Goal: Task Accomplishment & Management: Manage account settings

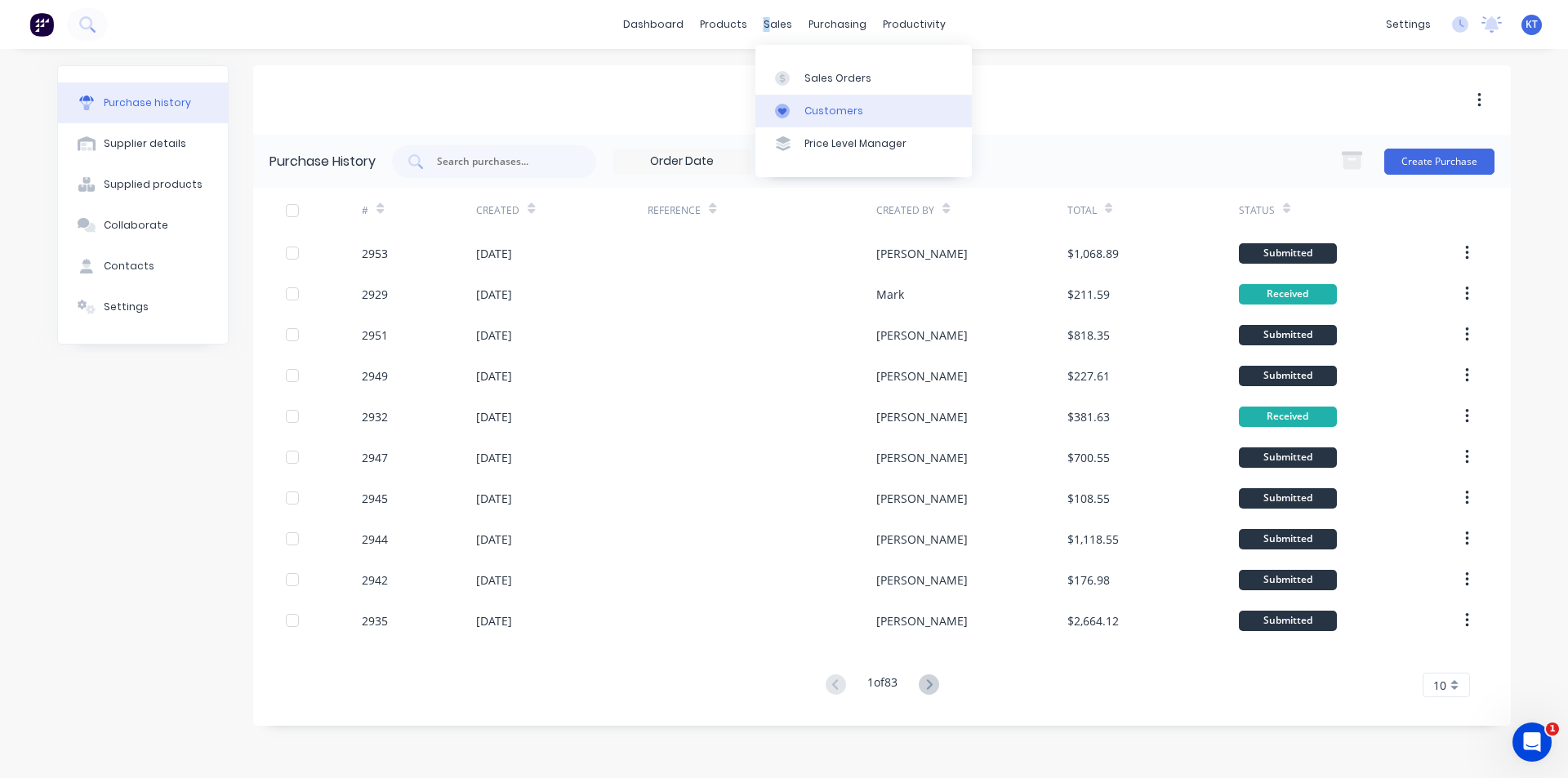
drag, startPoint x: 767, startPoint y: 30, endPoint x: 823, endPoint y: 113, distance: 100.1
click at [771, 30] on div "sales" at bounding box center [777, 24] width 45 height 24
click at [821, 69] on link "Sales Orders" at bounding box center [863, 78] width 217 height 33
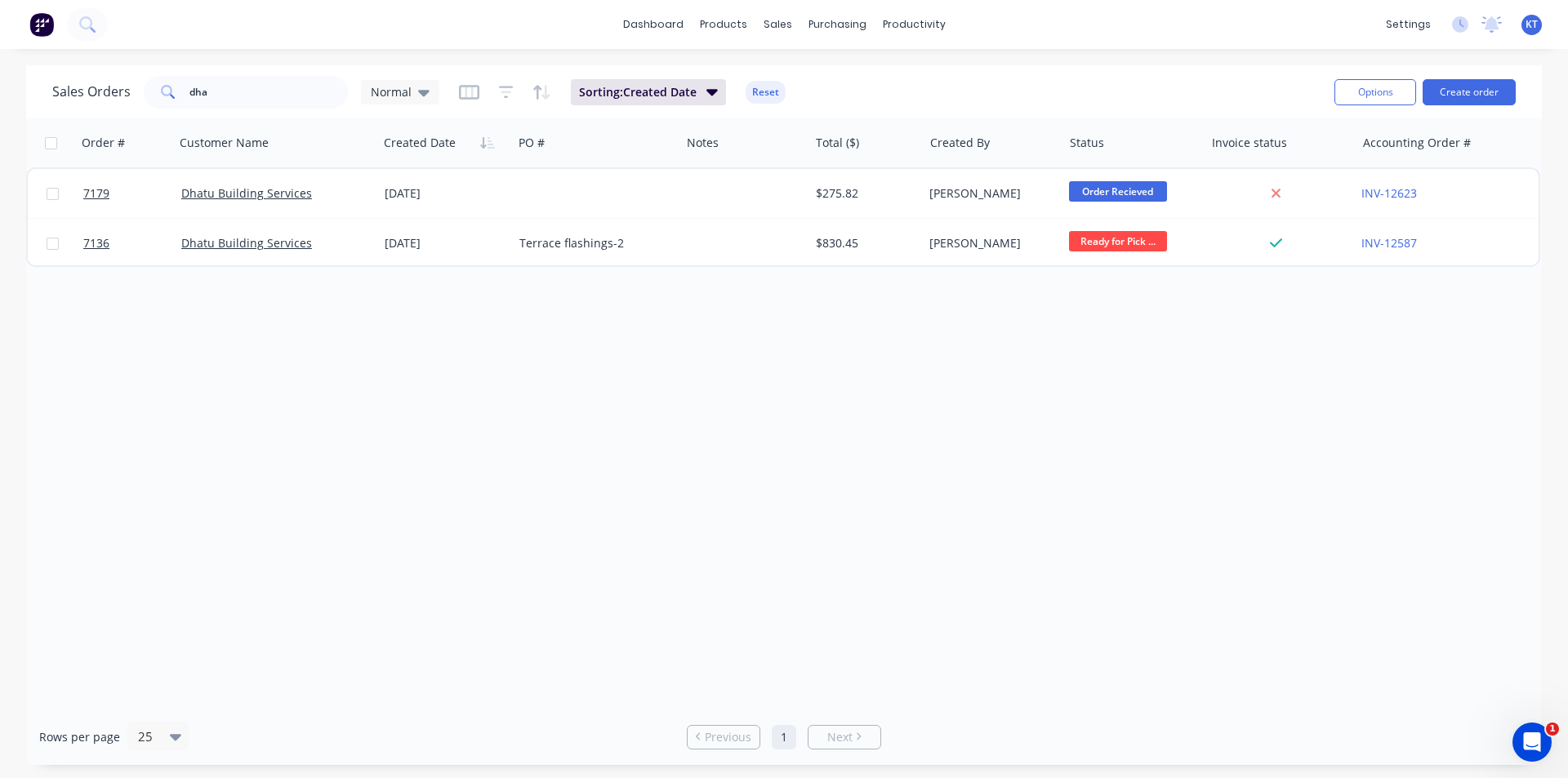
click at [223, 65] on div "dashboard products sales purchasing productivity dashboard products Product Cat…" at bounding box center [784, 389] width 1568 height 778
click at [209, 102] on input "dha" at bounding box center [269, 92] width 159 height 33
drag, startPoint x: 209, startPoint y: 102, endPoint x: 924, endPoint y: 427, distance: 785.4
click at [209, 103] on input "dha" at bounding box center [269, 92] width 159 height 33
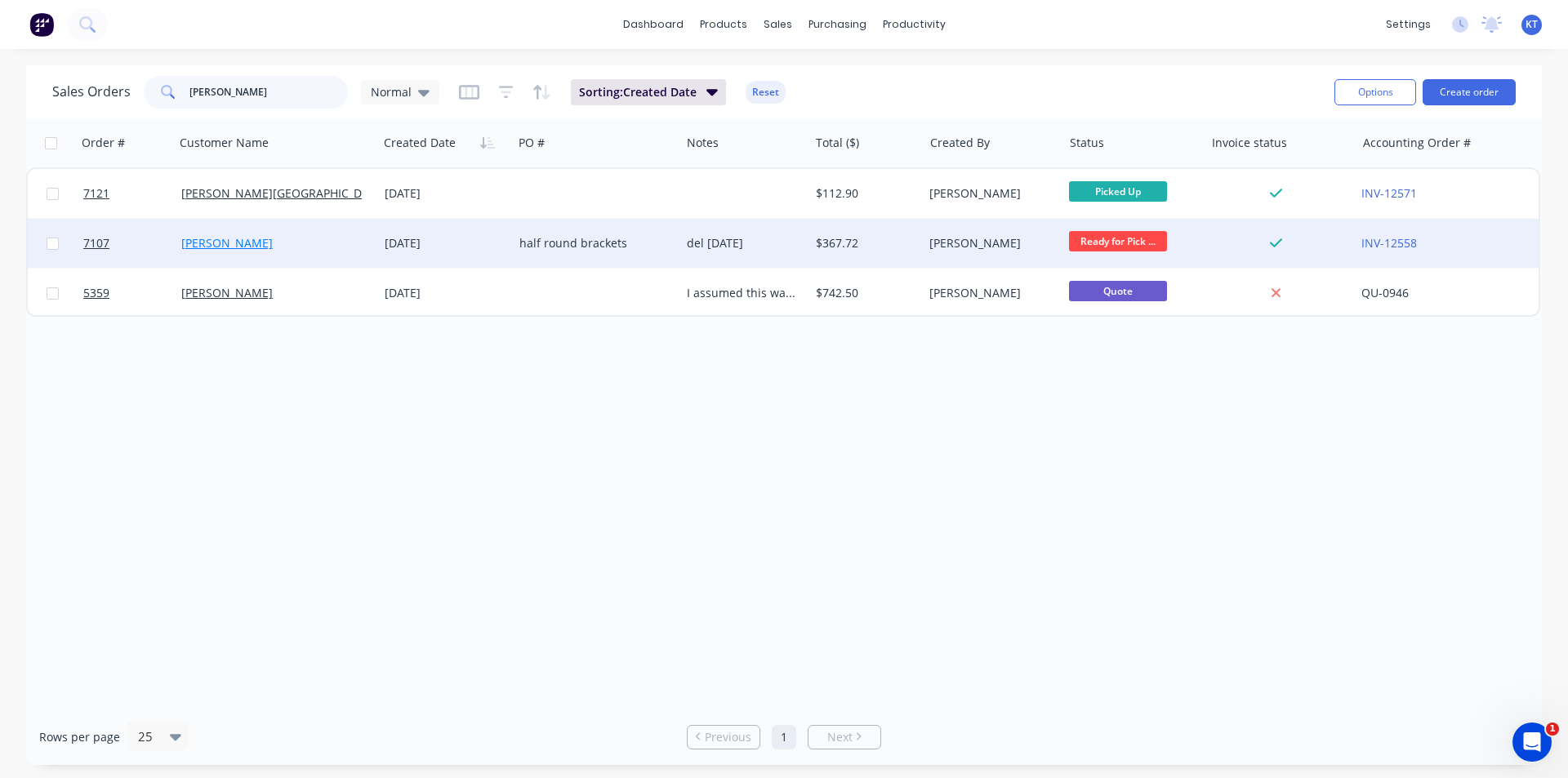
type input "david"
click at [247, 241] on link "David Crawford" at bounding box center [226, 243] width 91 height 15
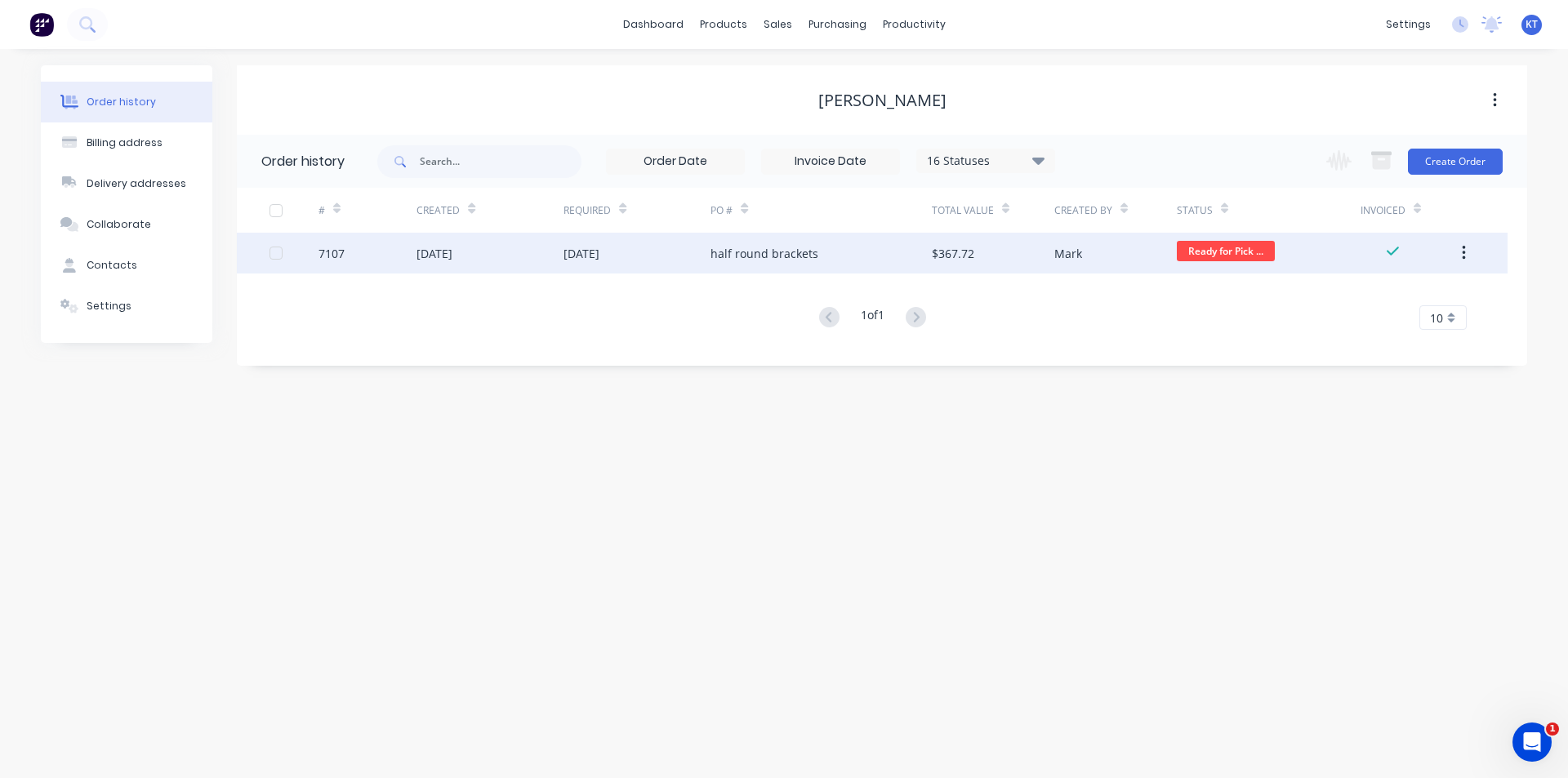
click at [726, 242] on div "half round brackets" at bounding box center [820, 253] width 221 height 40
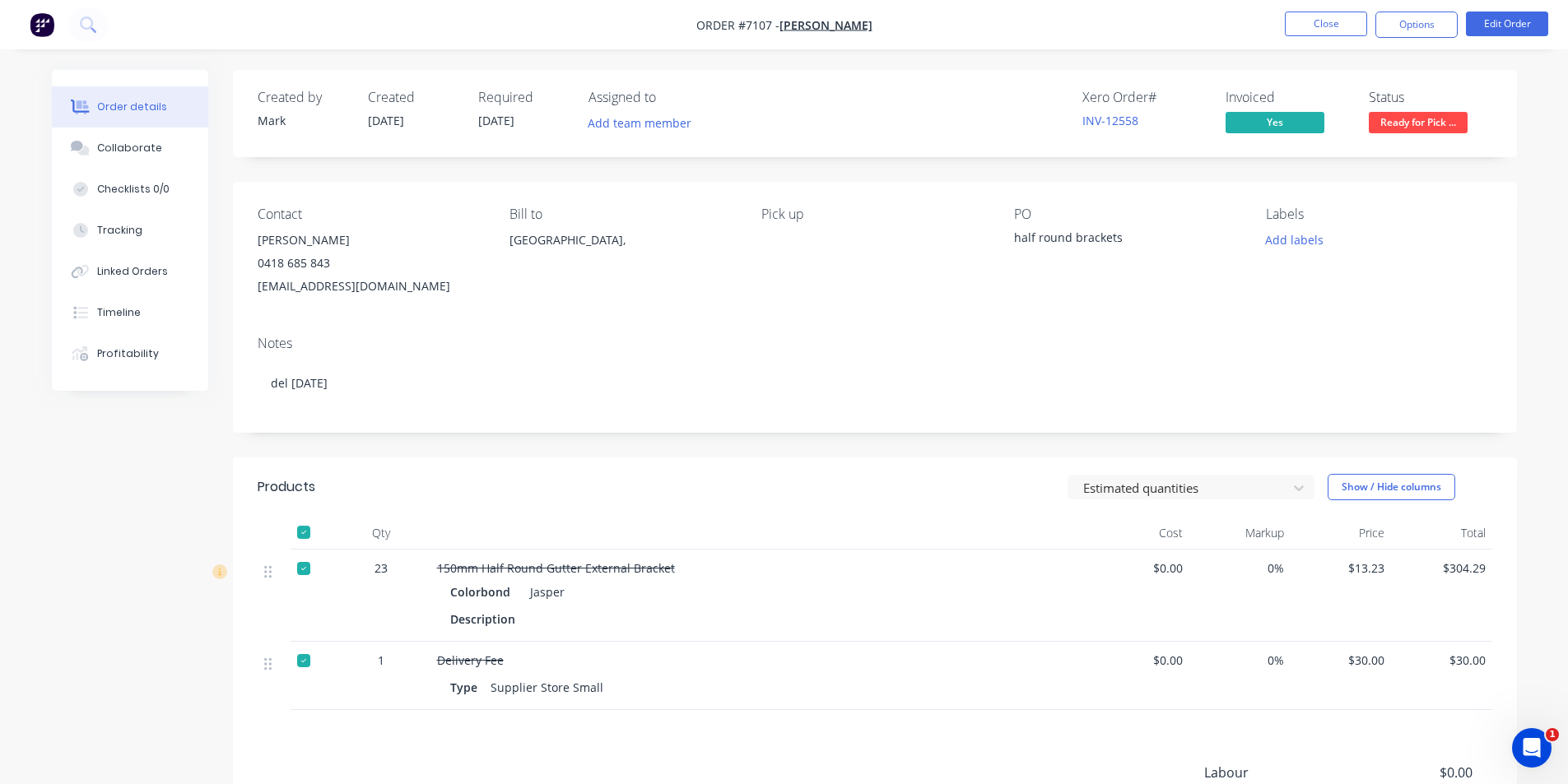
click at [1421, 121] on span "Ready for Pick ..." at bounding box center [1418, 121] width 99 height 20
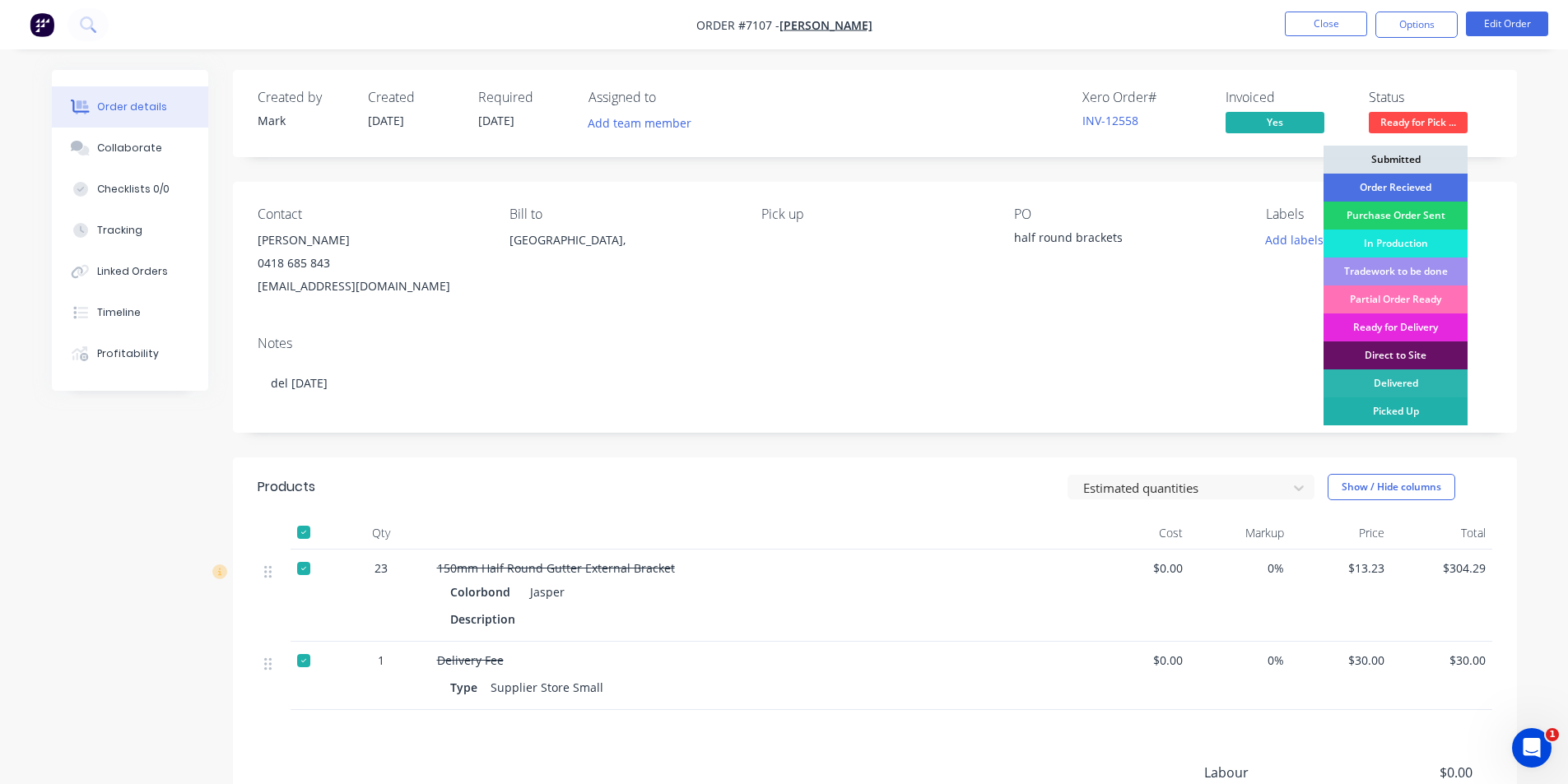
drag, startPoint x: 1430, startPoint y: 408, endPoint x: 1426, endPoint y: 273, distance: 135.1
click at [1430, 407] on div "Picked Up" at bounding box center [1395, 410] width 144 height 28
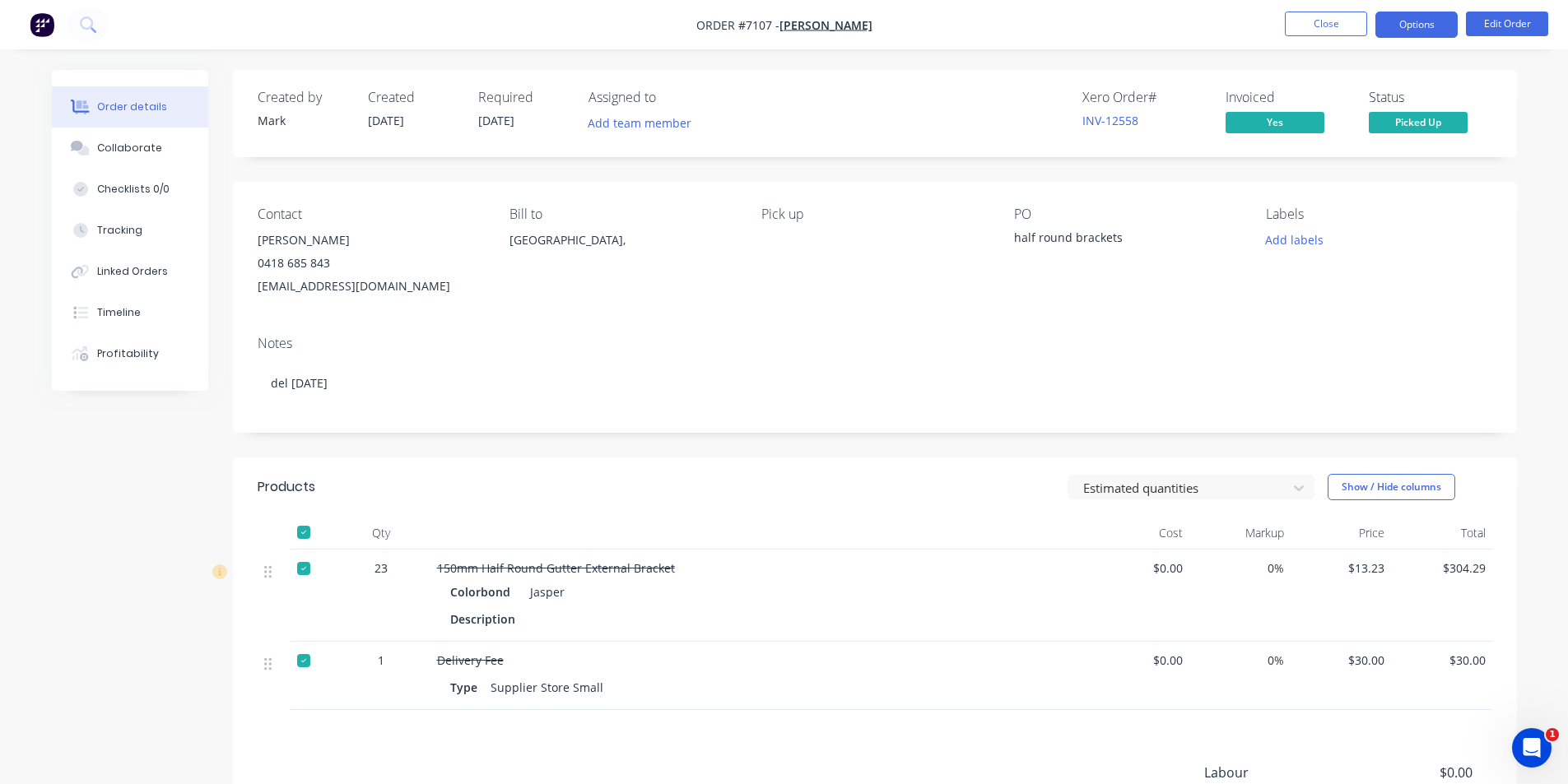
click at [1395, 30] on button "Options" at bounding box center [1417, 24] width 83 height 26
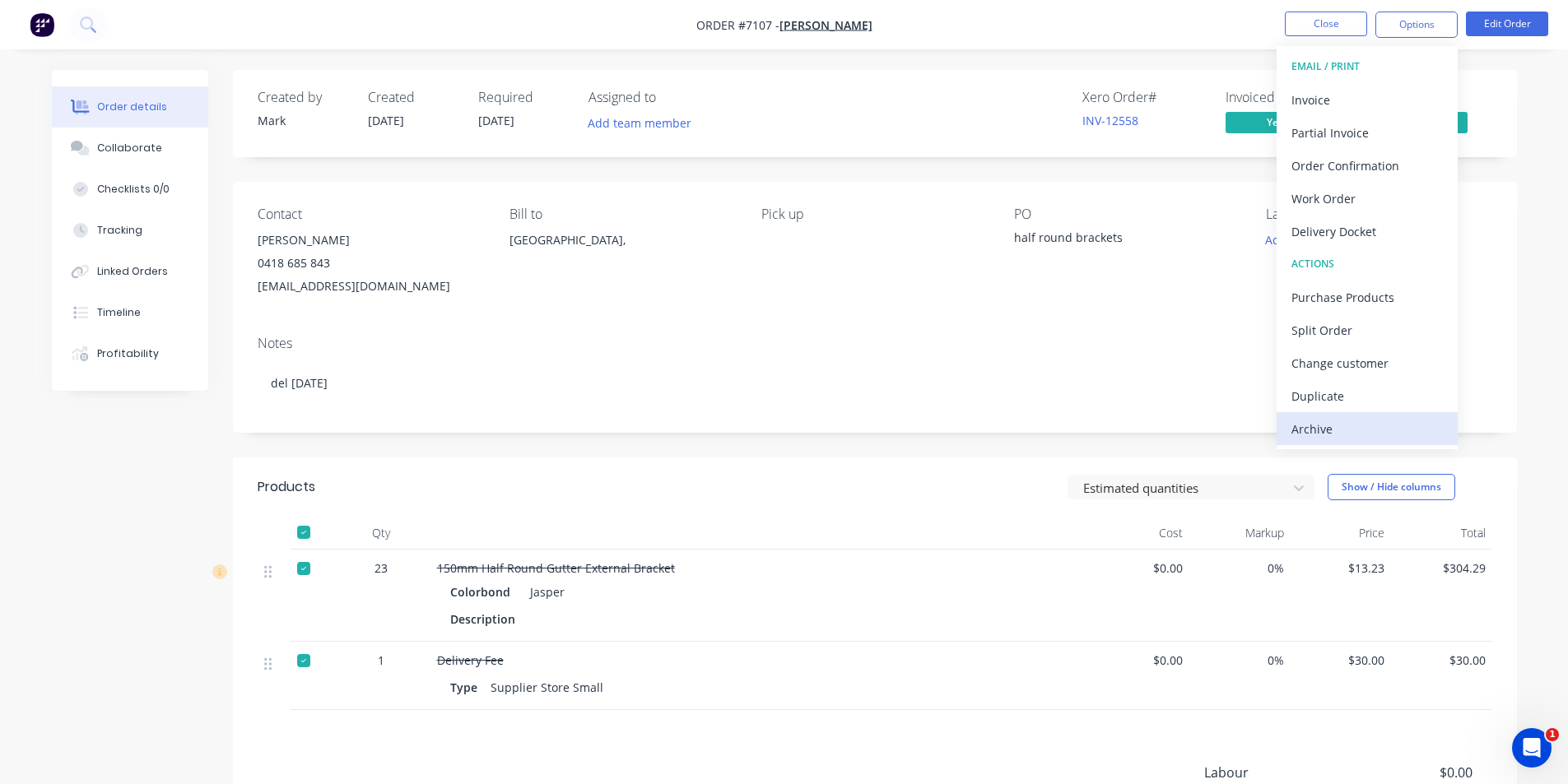
click at [1431, 430] on div "Archive" at bounding box center [1367, 429] width 151 height 24
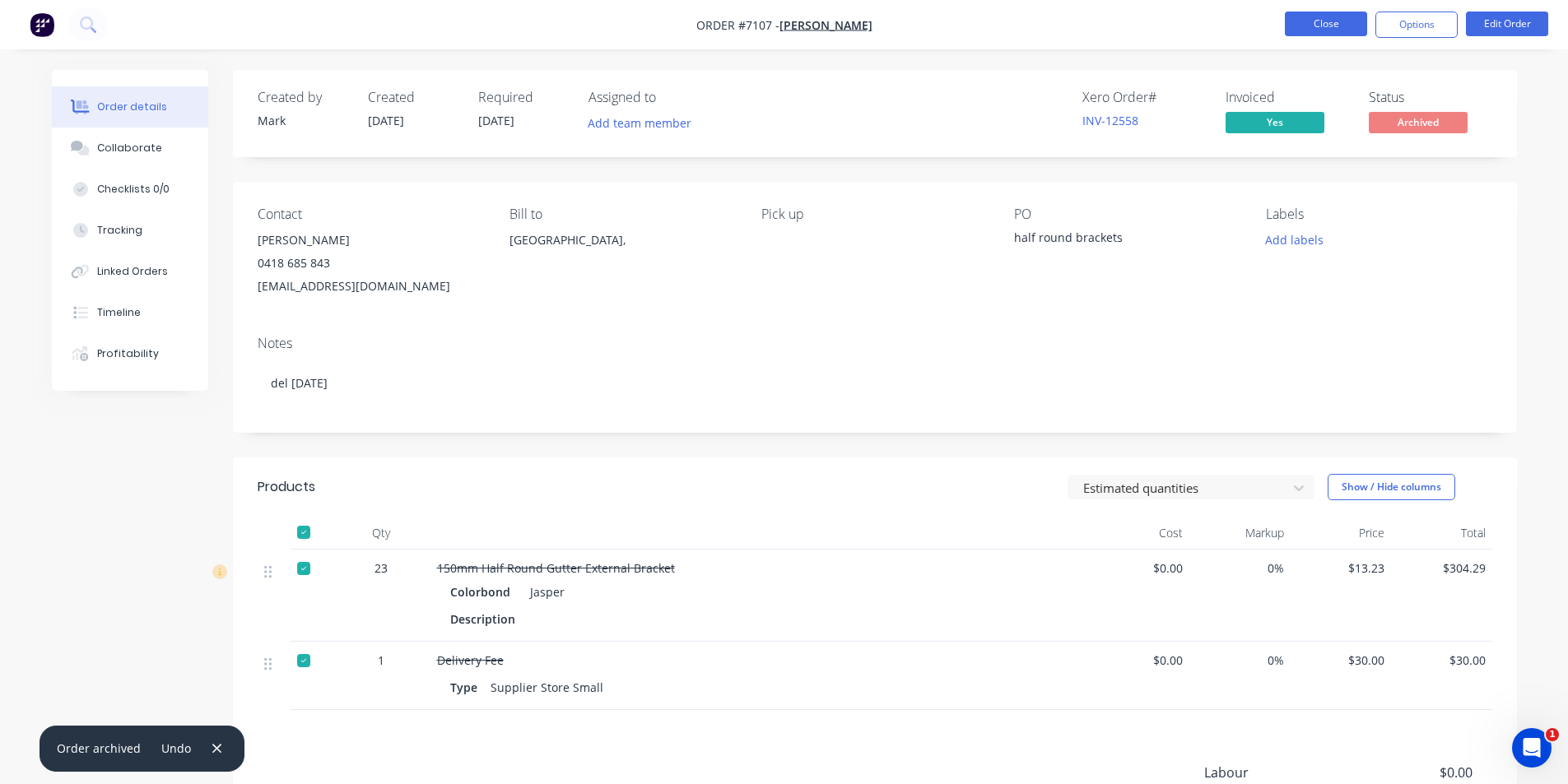
click at [1325, 14] on button "Close" at bounding box center [1325, 23] width 83 height 24
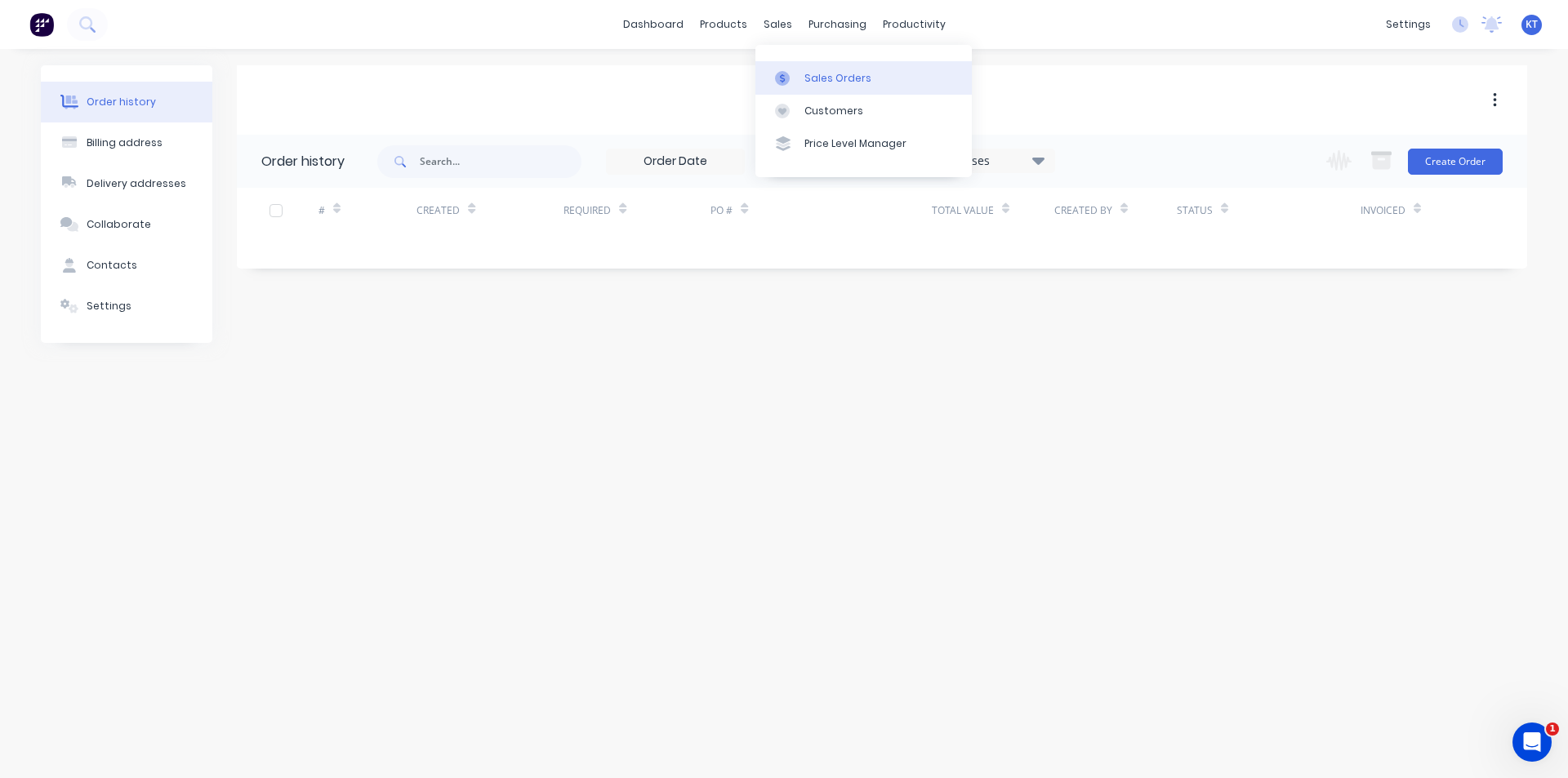
click at [804, 73] on div "Sales Orders" at bounding box center [838, 78] width 67 height 14
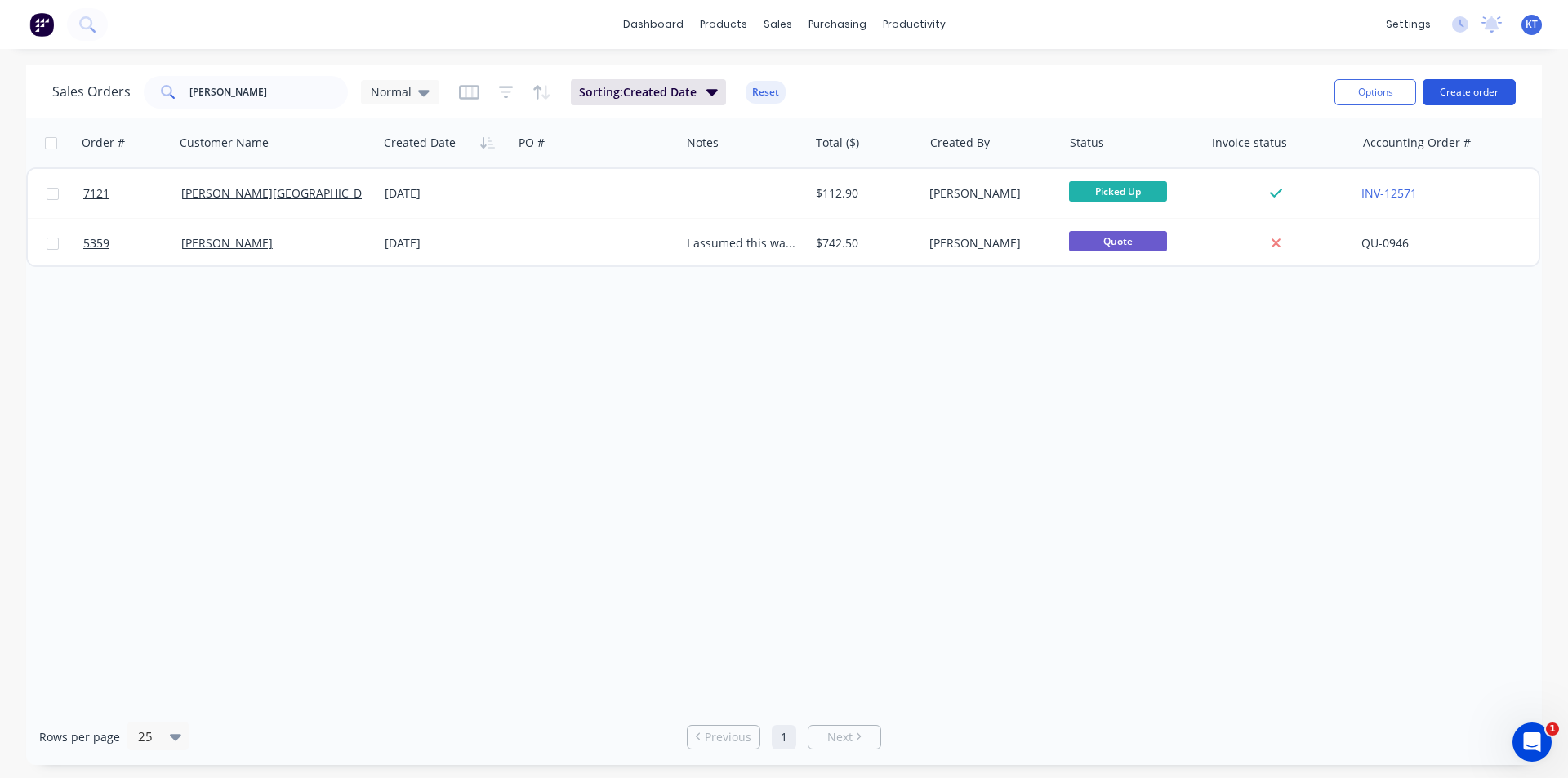
click at [1468, 83] on button "Create order" at bounding box center [1469, 91] width 93 height 26
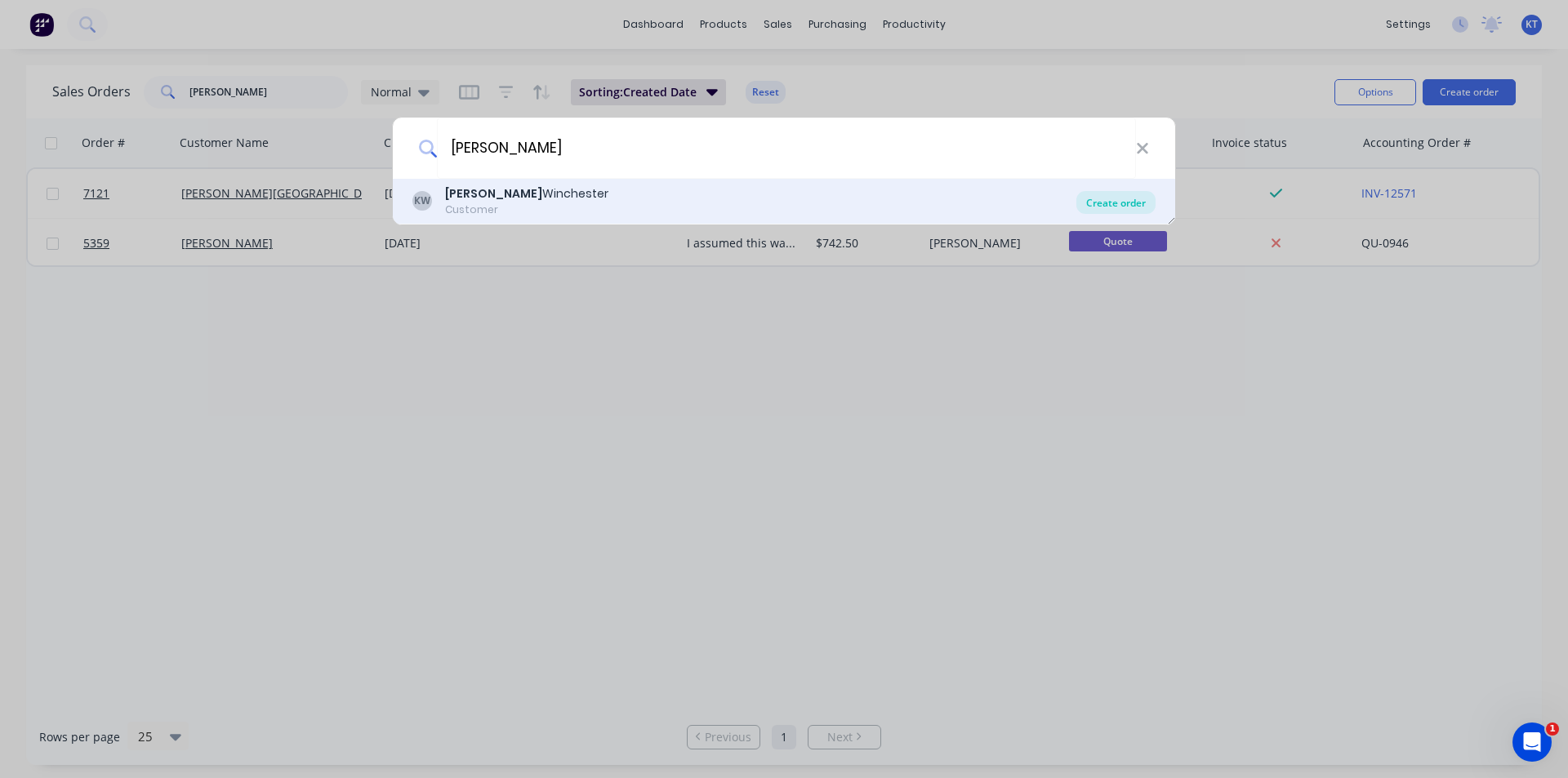
type input "[PERSON_NAME]"
click at [1107, 194] on div "Create order" at bounding box center [1115, 202] width 79 height 23
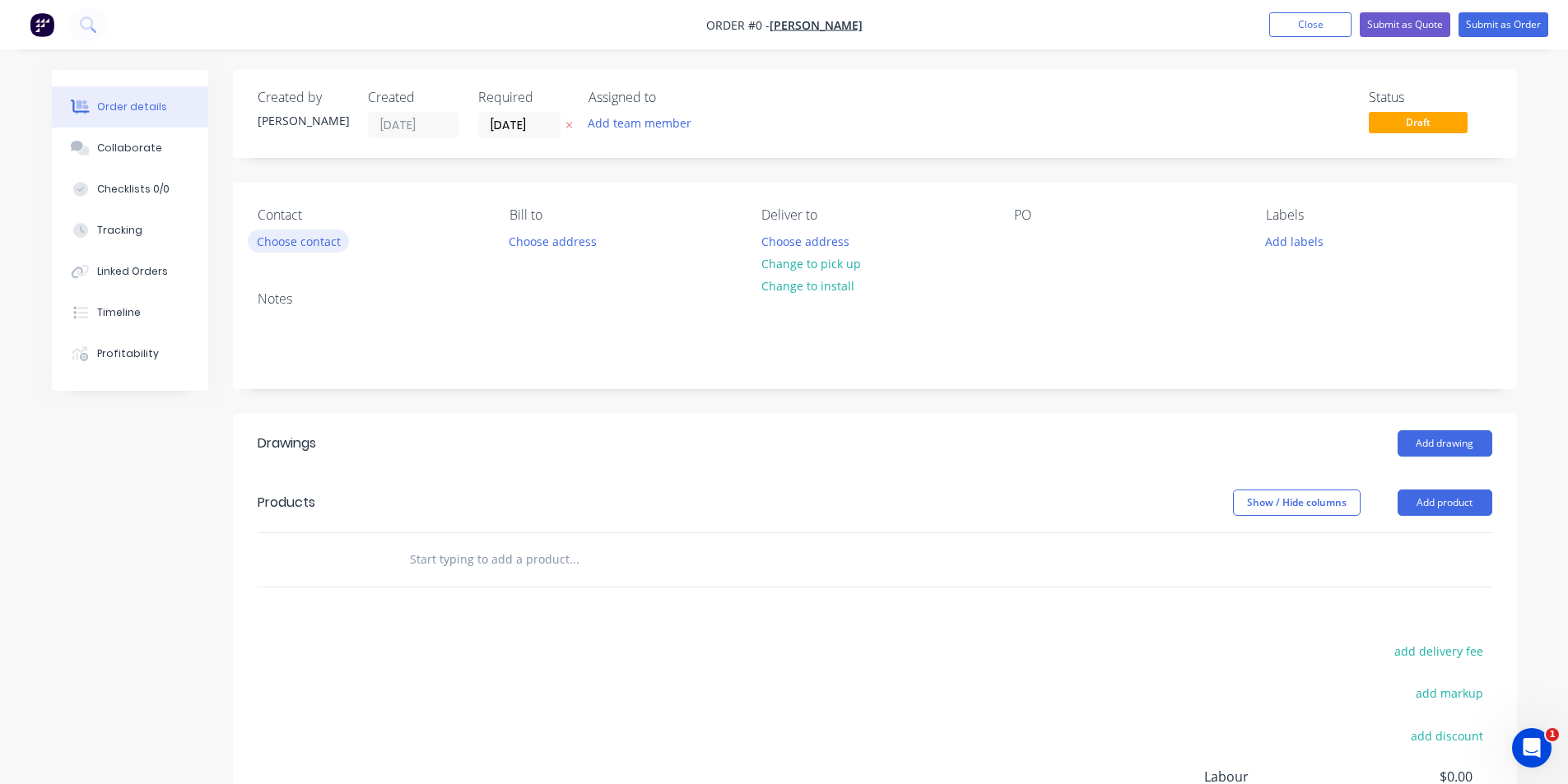
click at [336, 238] on button "Choose contact" at bounding box center [298, 241] width 101 height 22
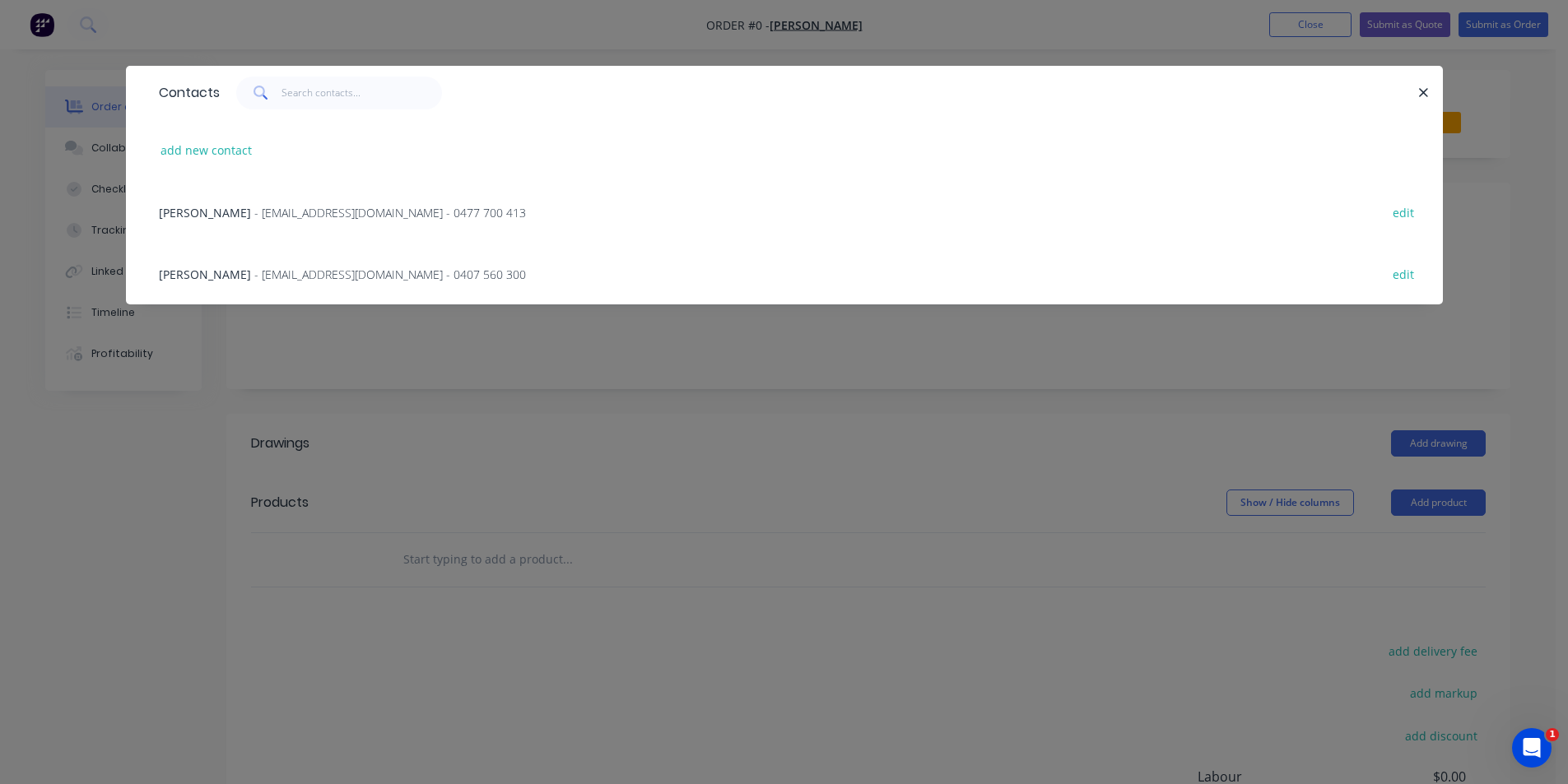
click at [351, 278] on span "- winchesterproperty@bigpond.com - 0407 560 300" at bounding box center [390, 275] width 272 height 16
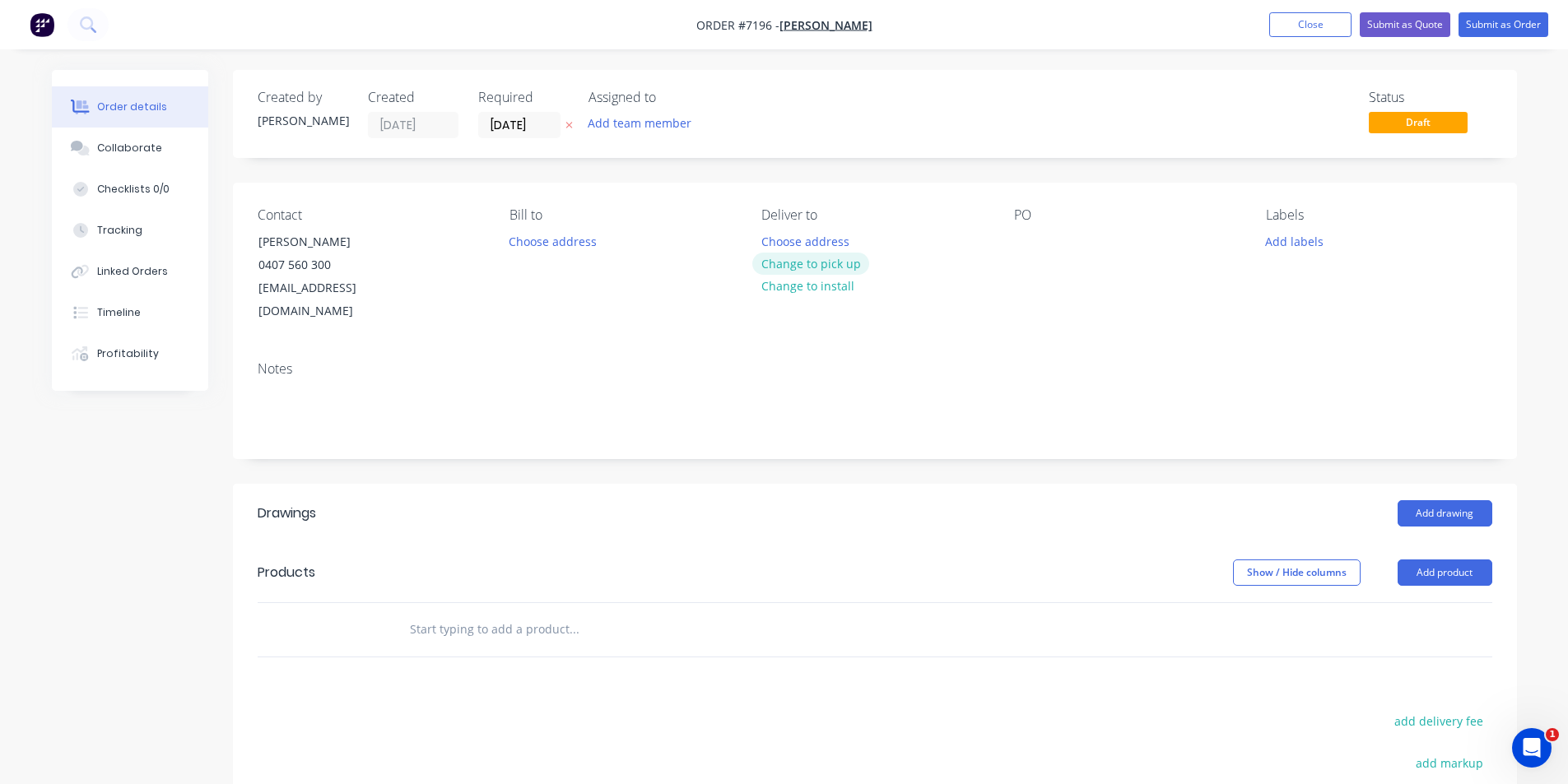
click at [801, 270] on button "Change to pick up" at bounding box center [811, 263] width 117 height 22
click at [1023, 238] on div at bounding box center [1026, 242] width 26 height 24
click at [1442, 559] on button "Add product" at bounding box center [1444, 572] width 94 height 26
click at [1417, 603] on div "Product catalogue" at bounding box center [1414, 614] width 127 height 24
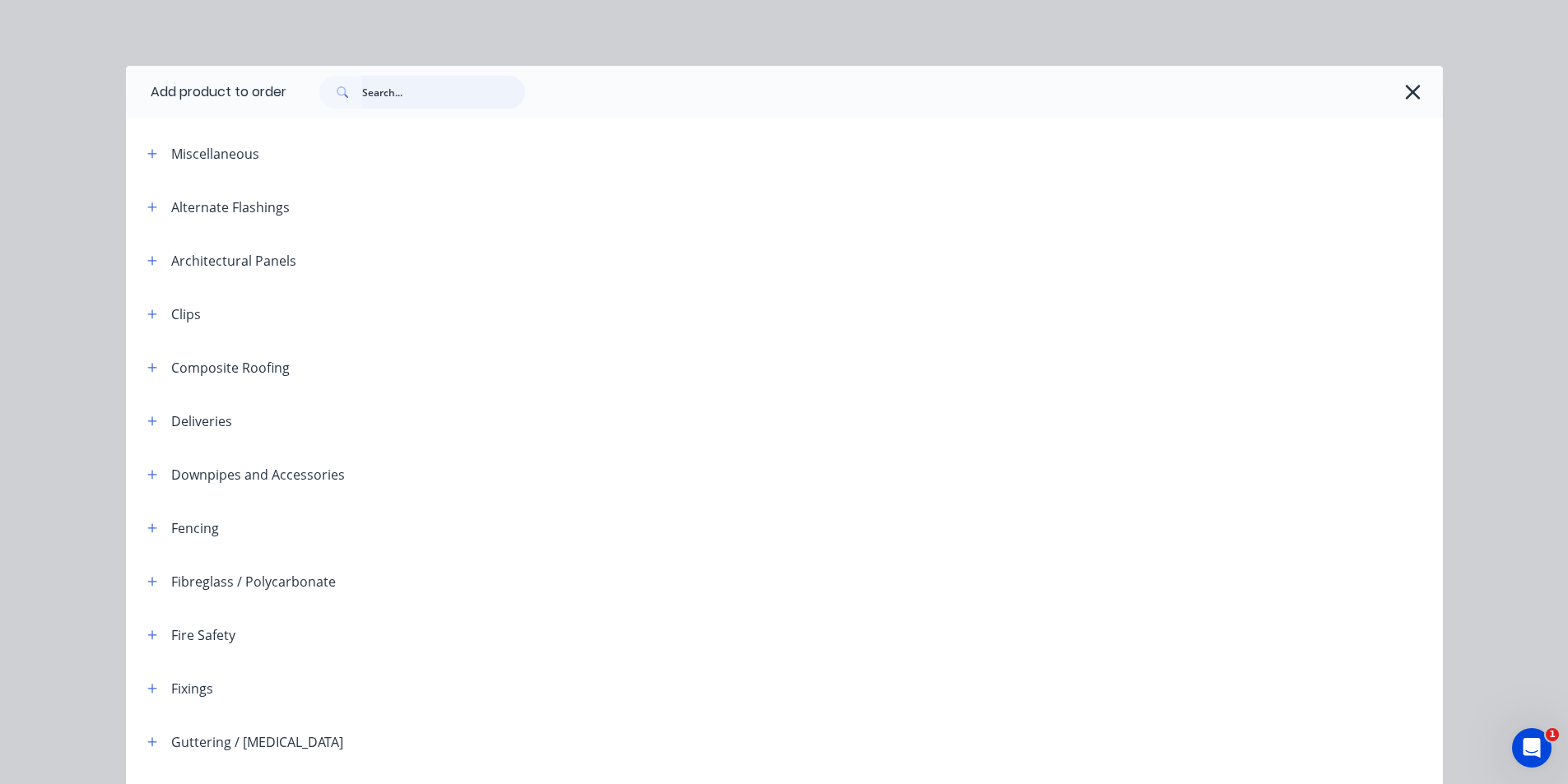
click at [467, 101] on input "text" at bounding box center [444, 92] width 163 height 33
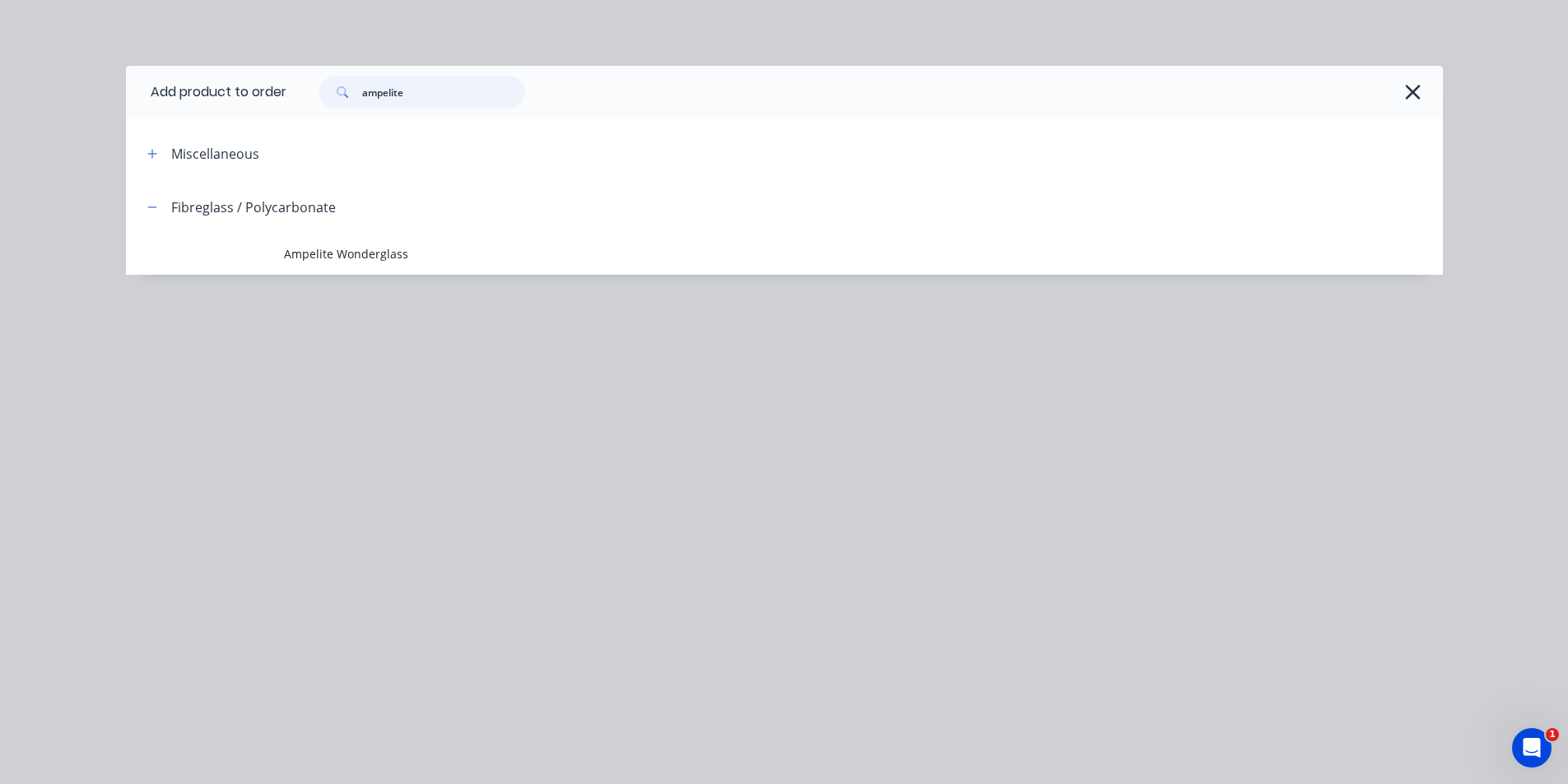
drag, startPoint x: 338, startPoint y: 99, endPoint x: 278, endPoint y: 94, distance: 60.2
click at [278, 94] on header "Add product to order ampelite" at bounding box center [784, 92] width 1317 height 52
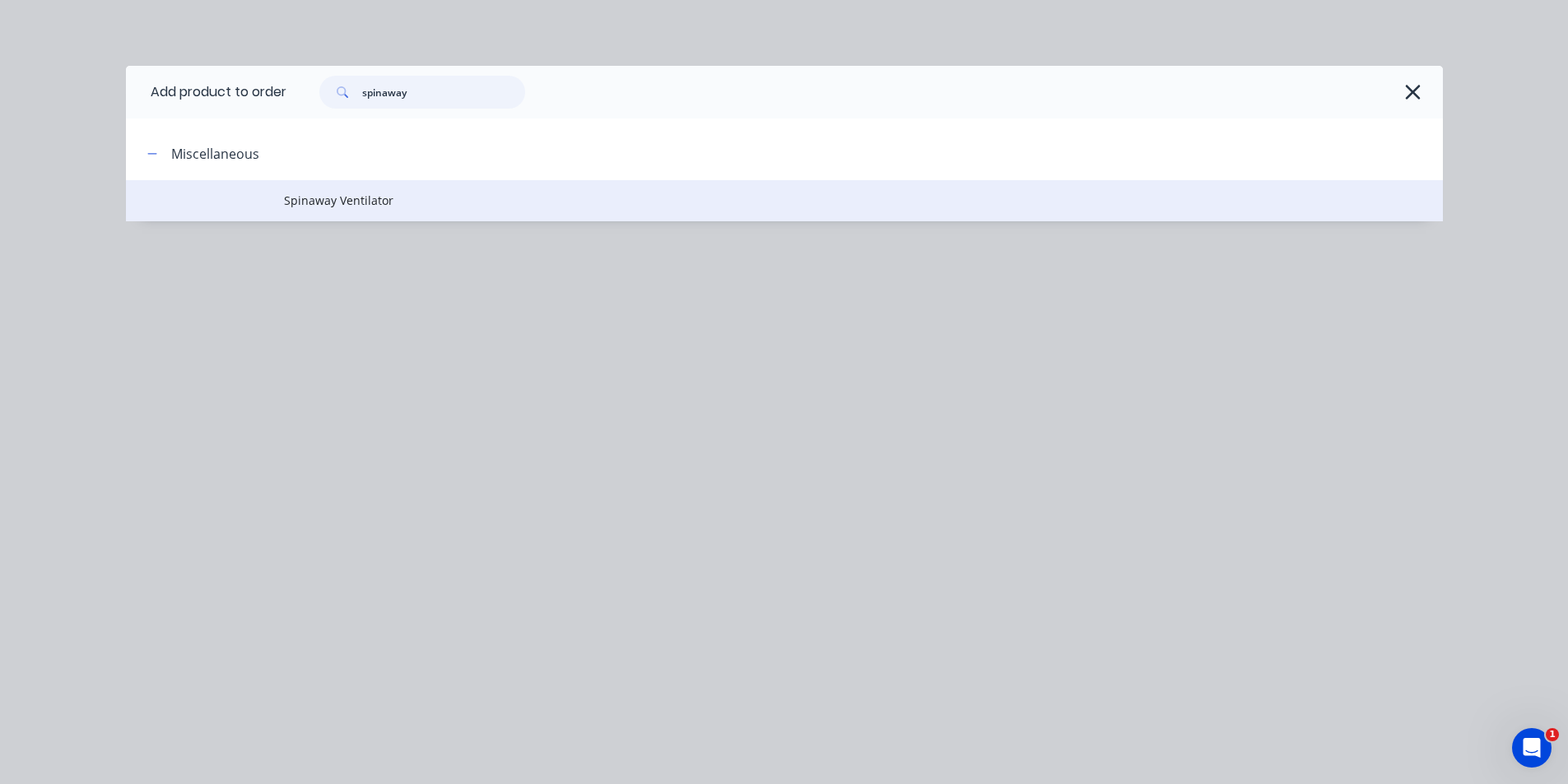
type input "spinaway"
click at [402, 211] on td "Spinaway Ventilator" at bounding box center [863, 201] width 1159 height 41
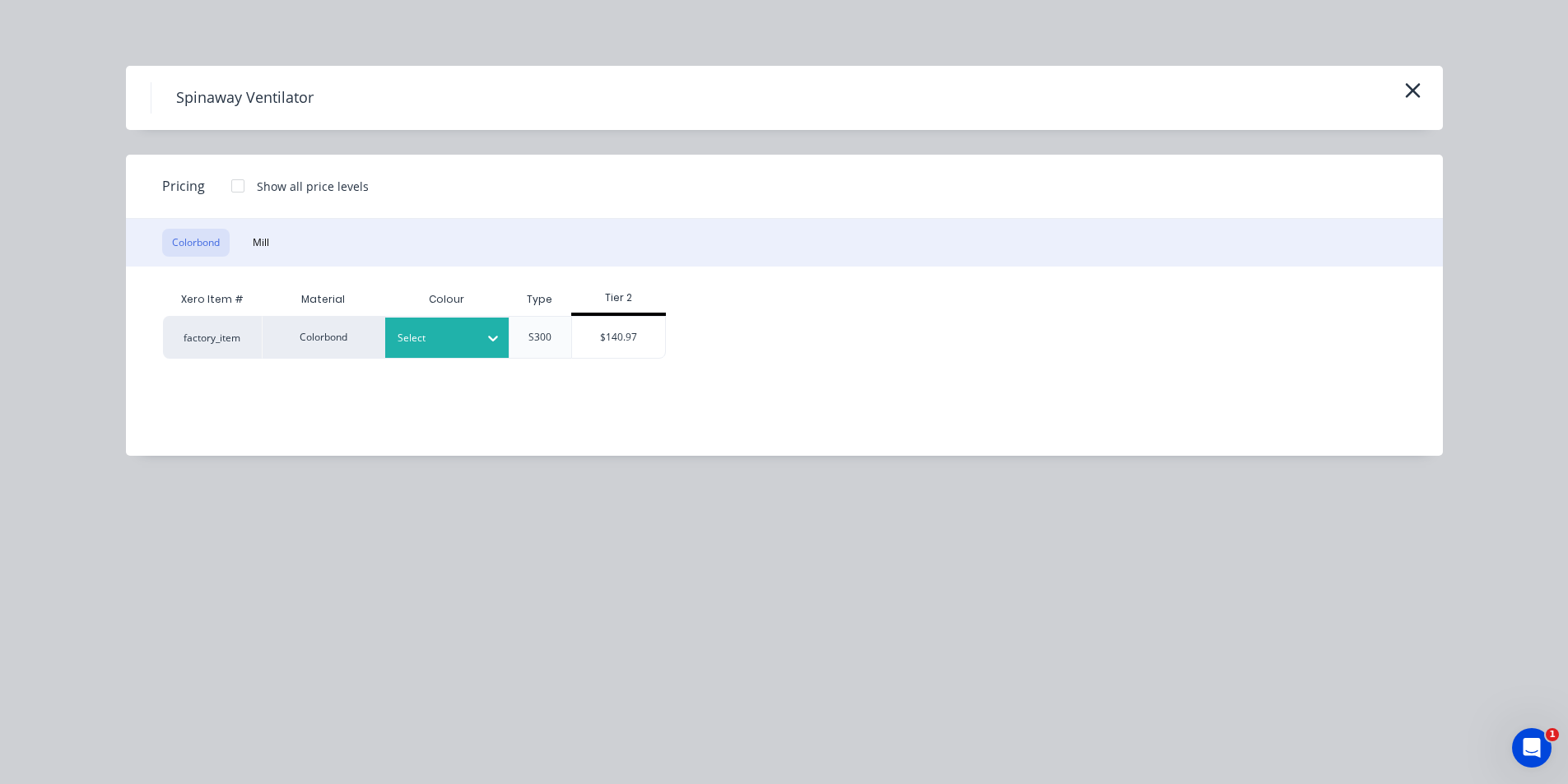
click at [446, 340] on div at bounding box center [434, 338] width 74 height 18
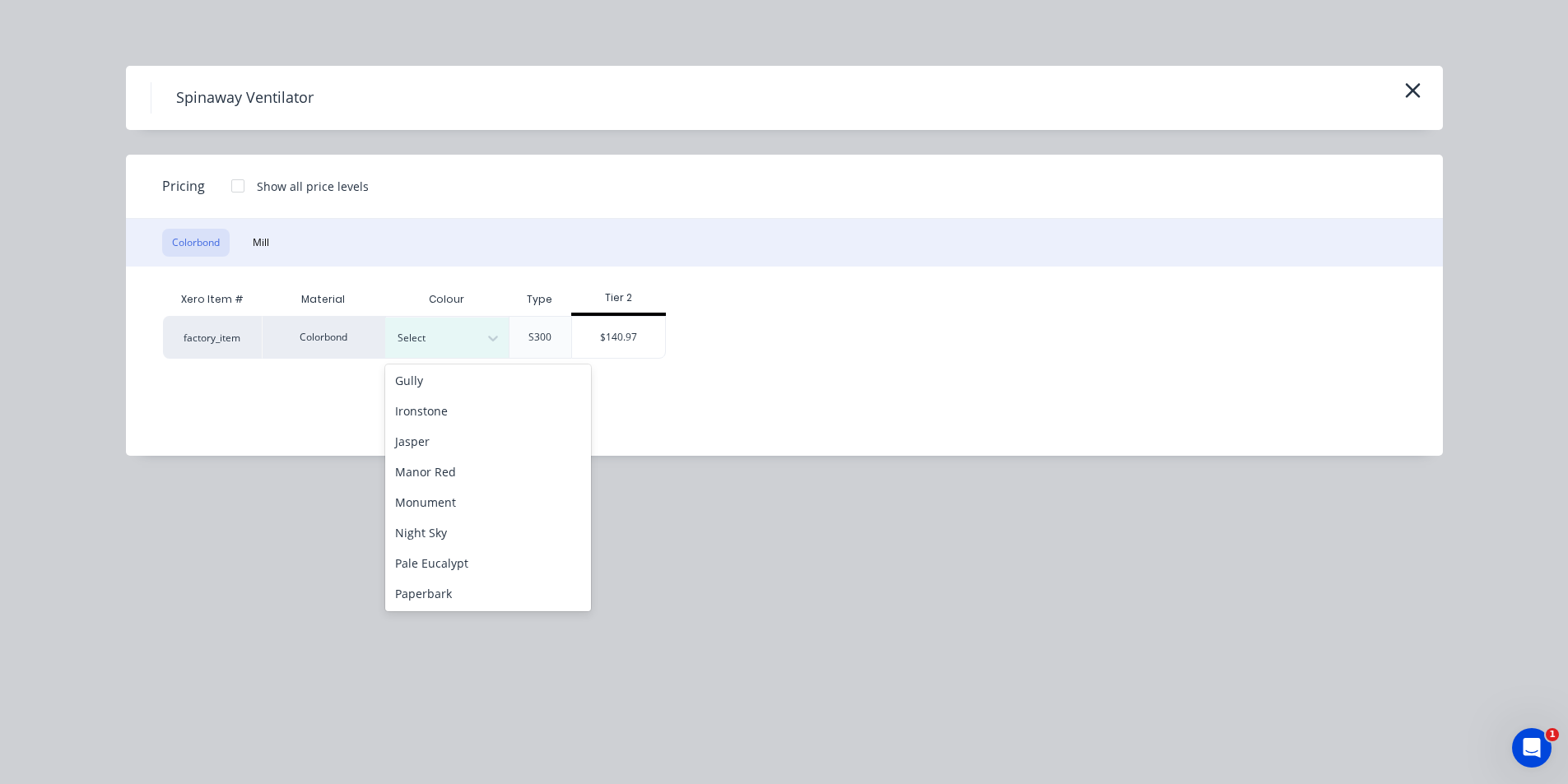
scroll to position [246, 0]
click at [450, 559] on div "Pale Eucalypt" at bounding box center [488, 562] width 206 height 30
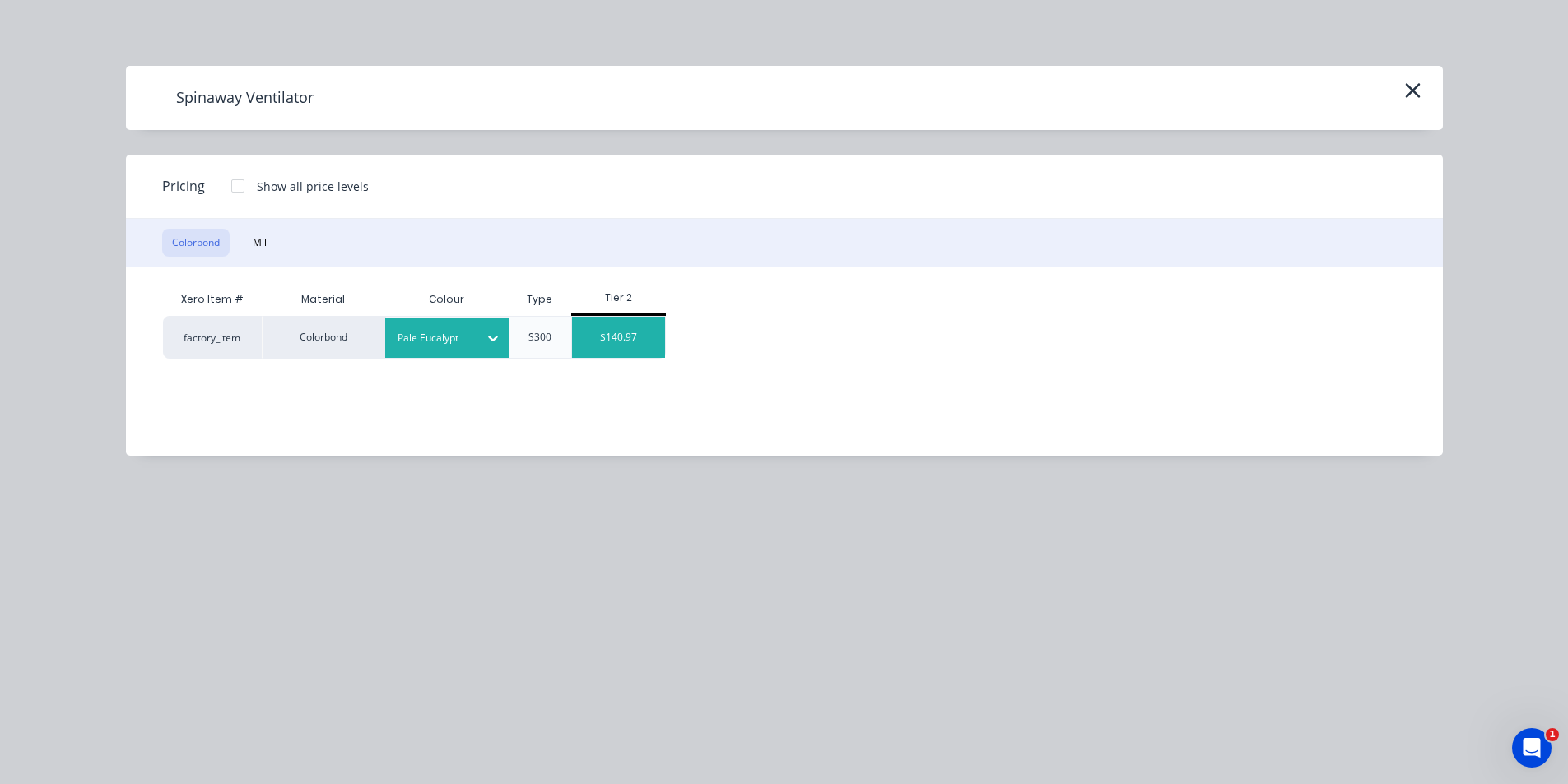
drag, startPoint x: 627, startPoint y: 343, endPoint x: 651, endPoint y: 337, distance: 24.7
click at [627, 342] on div "$140.97" at bounding box center [618, 337] width 93 height 41
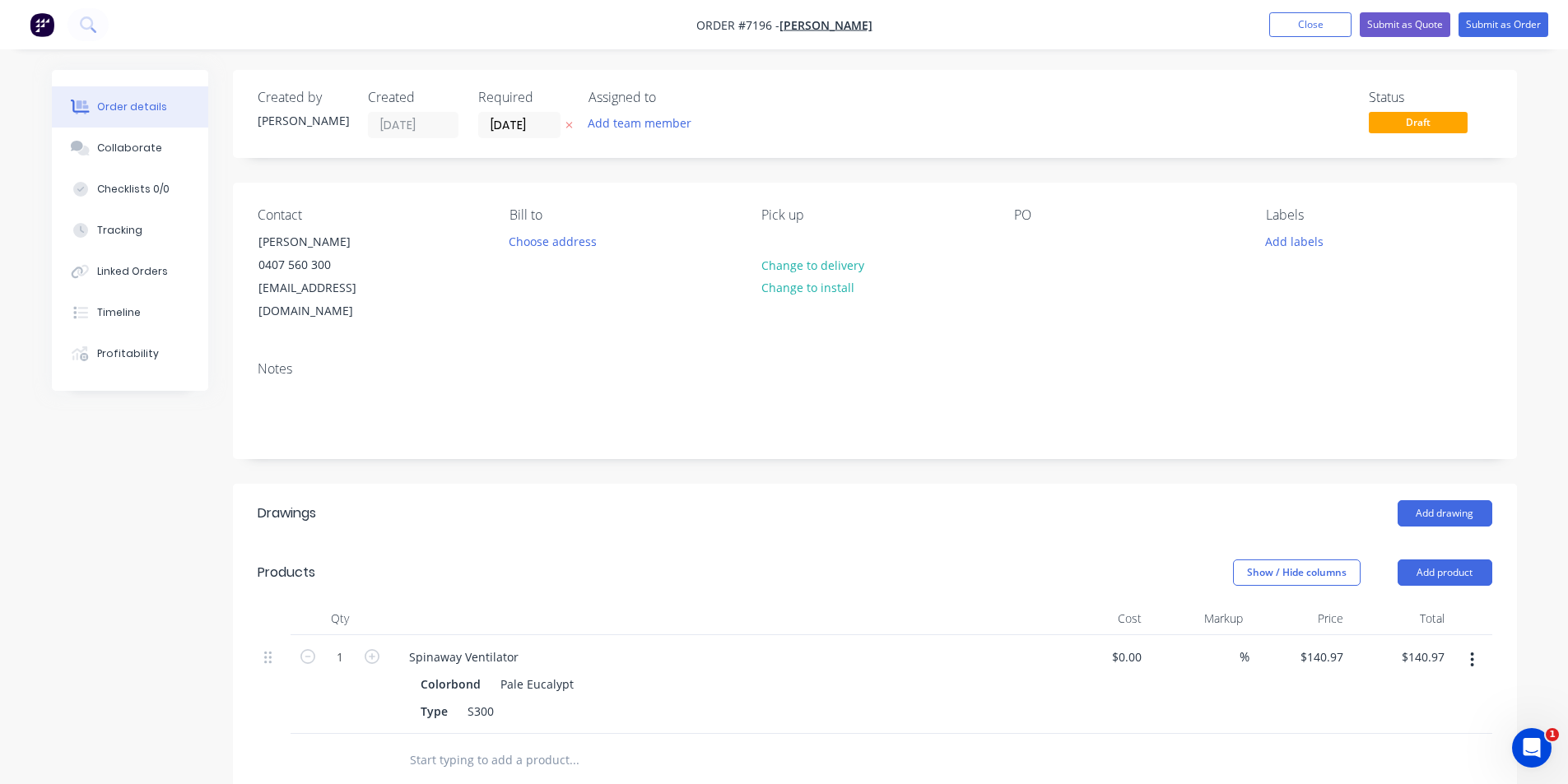
click at [1471, 651] on icon "button" at bounding box center [1472, 660] width 4 height 18
click at [1419, 694] on button "Edit" at bounding box center [1414, 702] width 156 height 33
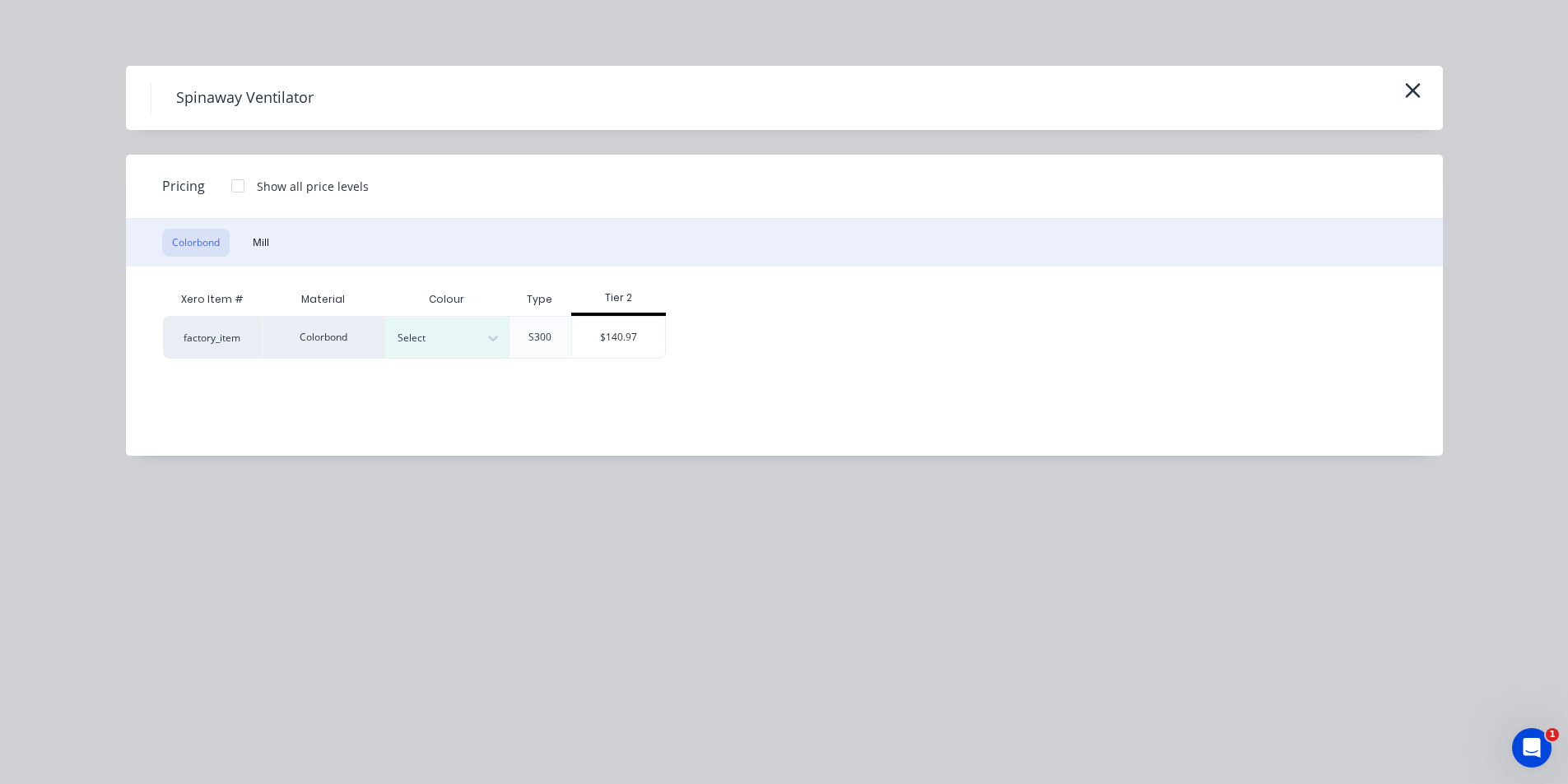
click at [509, 339] on div "S300" at bounding box center [540, 338] width 62 height 43
click at [483, 349] on div at bounding box center [493, 338] width 30 height 26
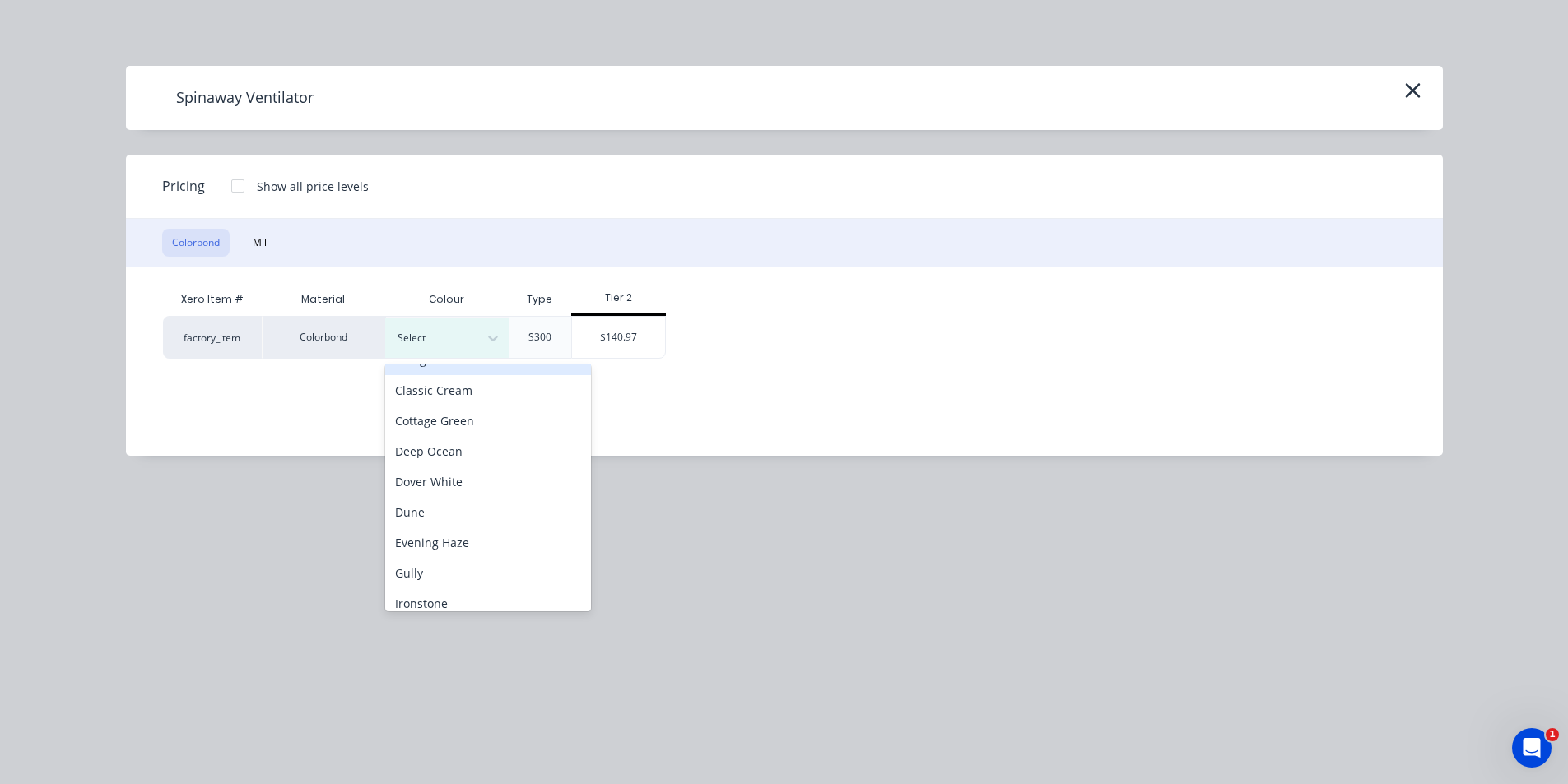
scroll to position [82, 0]
click at [473, 459] on div "Dover White" at bounding box center [488, 452] width 206 height 30
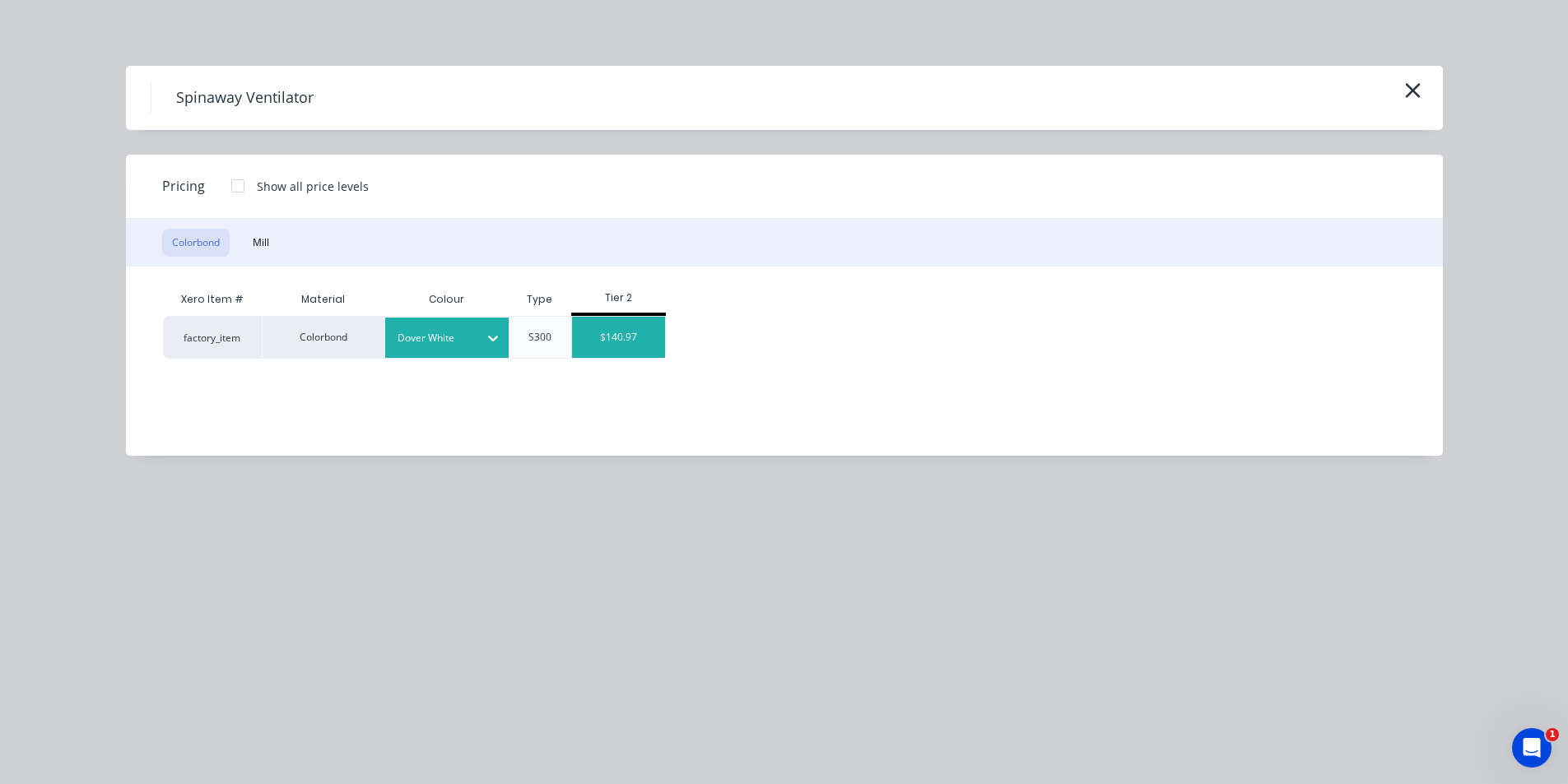
click at [633, 328] on div "$140.97" at bounding box center [618, 337] width 93 height 41
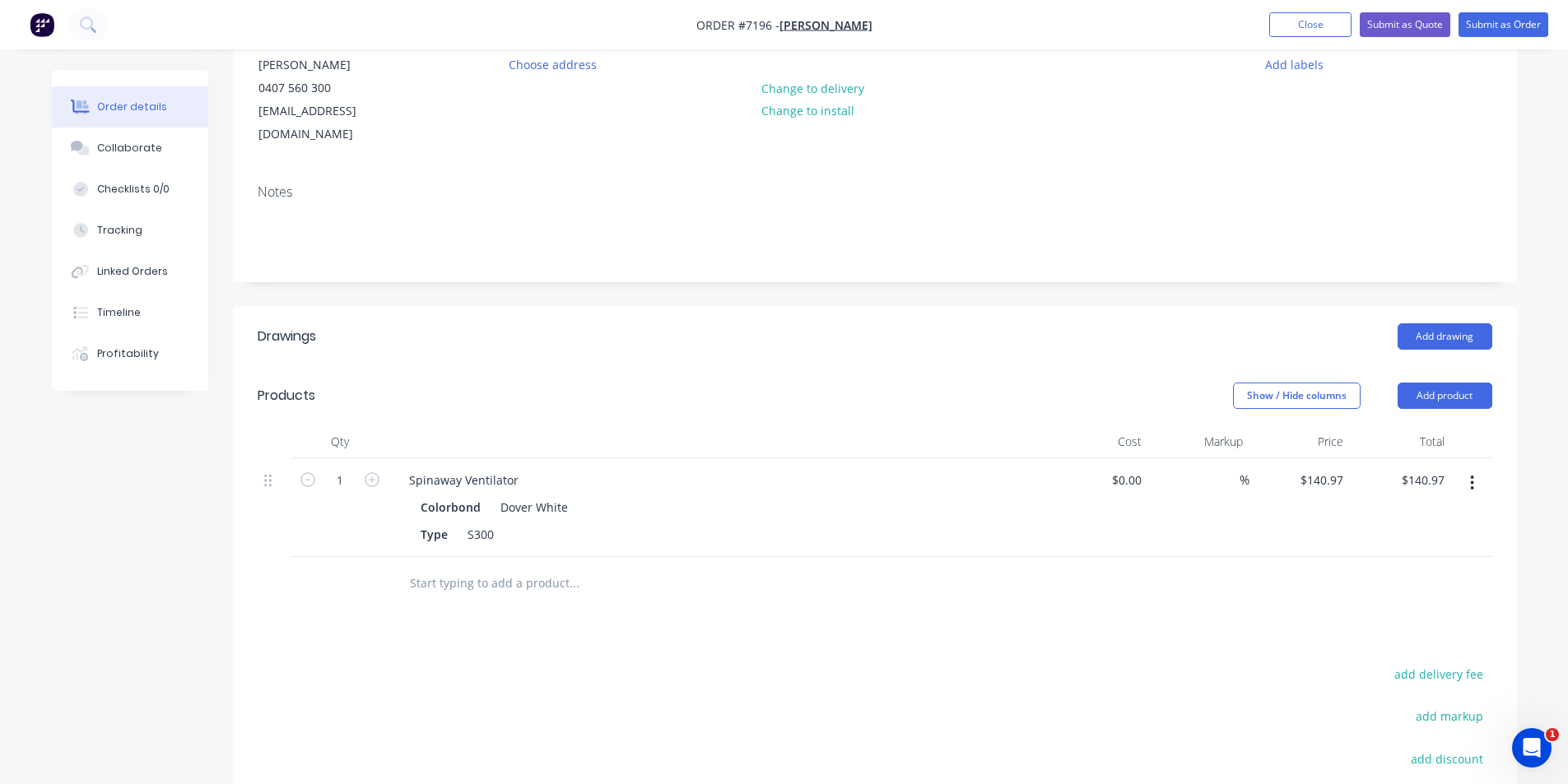
scroll to position [400, 0]
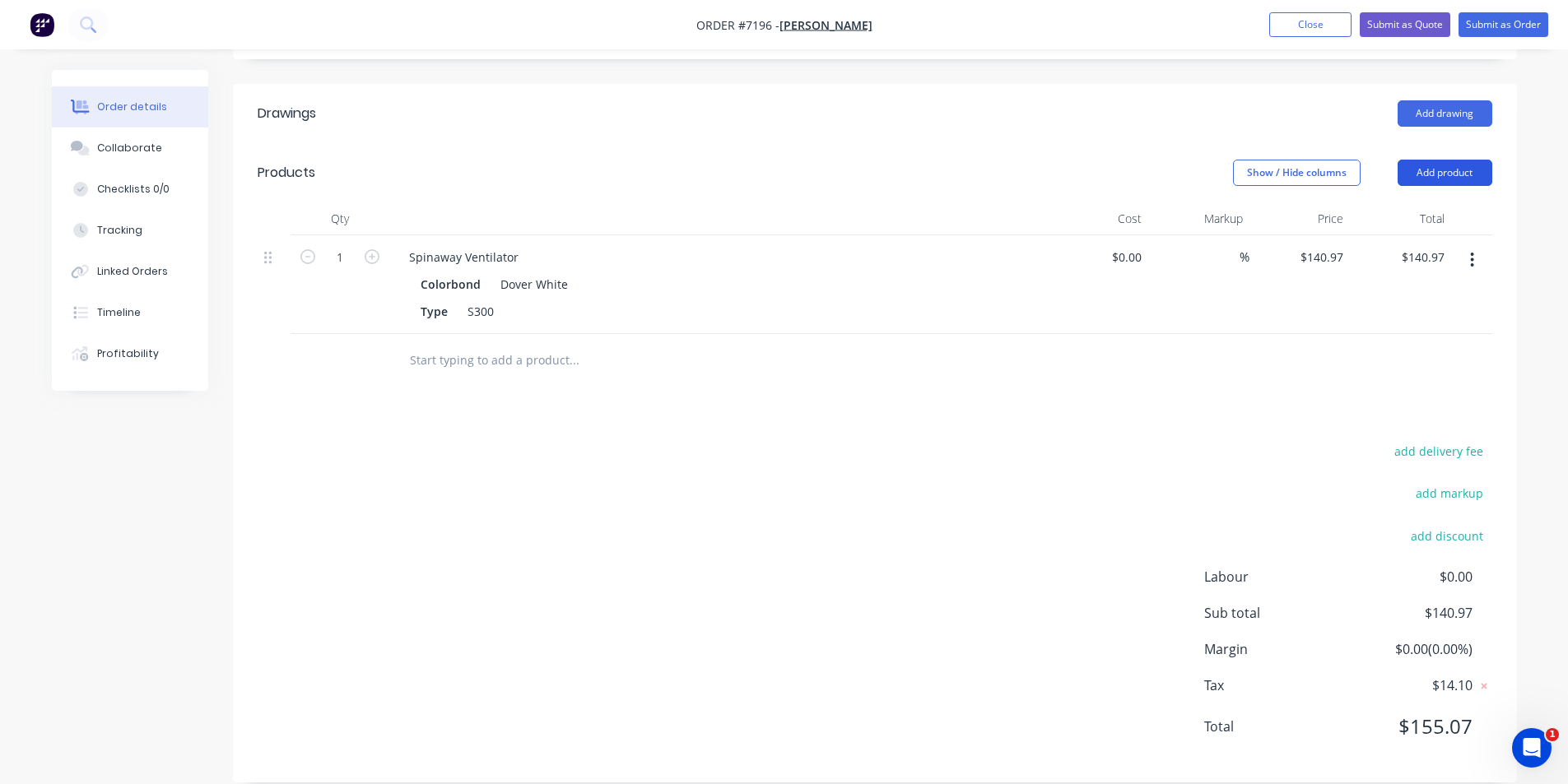
click at [1483, 159] on button "Add product" at bounding box center [1444, 172] width 94 height 26
click at [1521, 87] on div "Order details Collaborate Checklists 0/0 Tracking Linked Orders Timeline Profit…" at bounding box center [784, 239] width 1498 height 1137
click at [1515, 27] on button "Submit as Order" at bounding box center [1503, 24] width 89 height 24
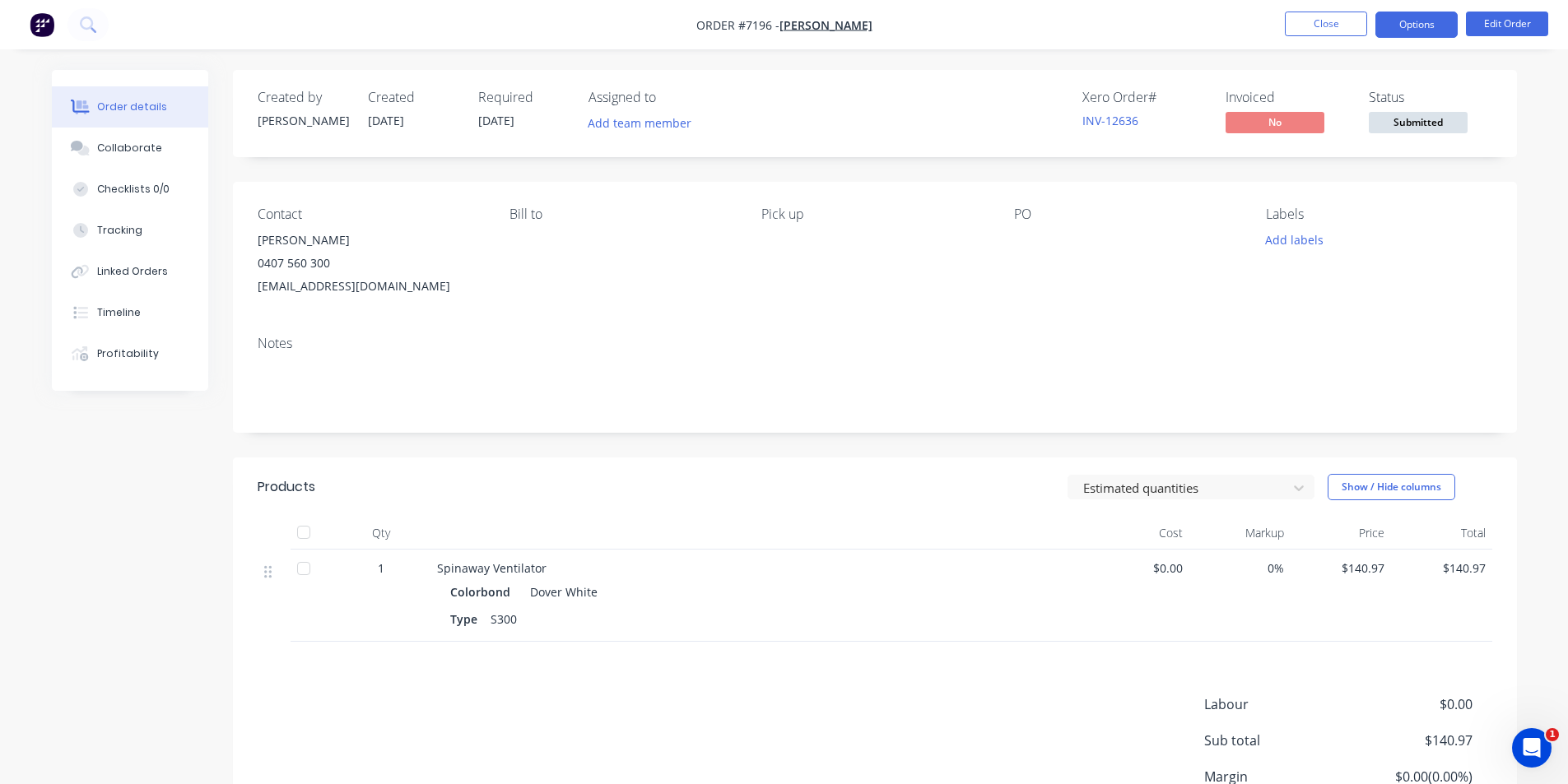
click at [1432, 23] on button "Options" at bounding box center [1417, 24] width 83 height 26
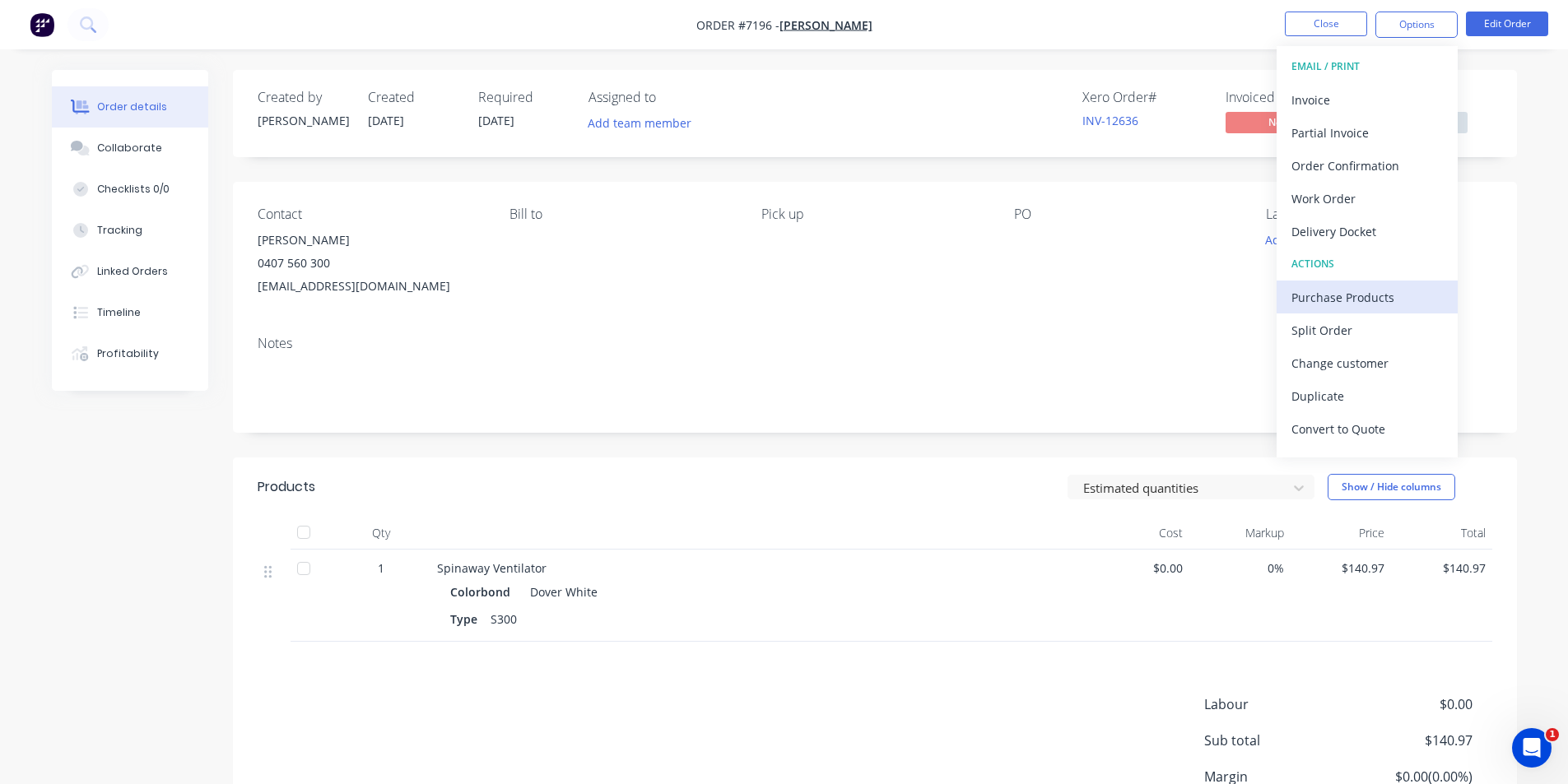
click at [1368, 292] on div "Purchase Products" at bounding box center [1367, 297] width 151 height 24
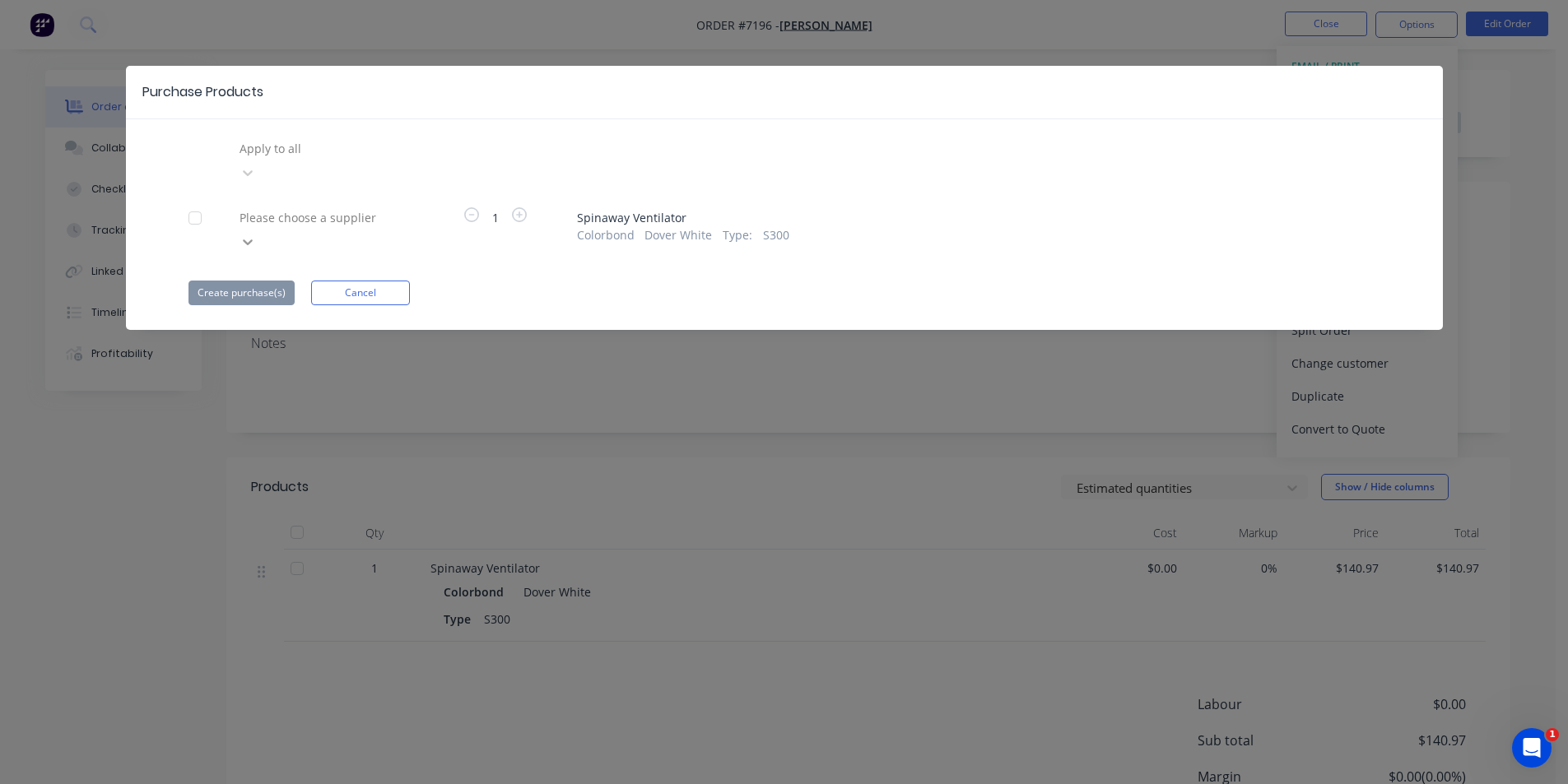
click at [262, 229] on div at bounding box center [248, 242] width 30 height 26
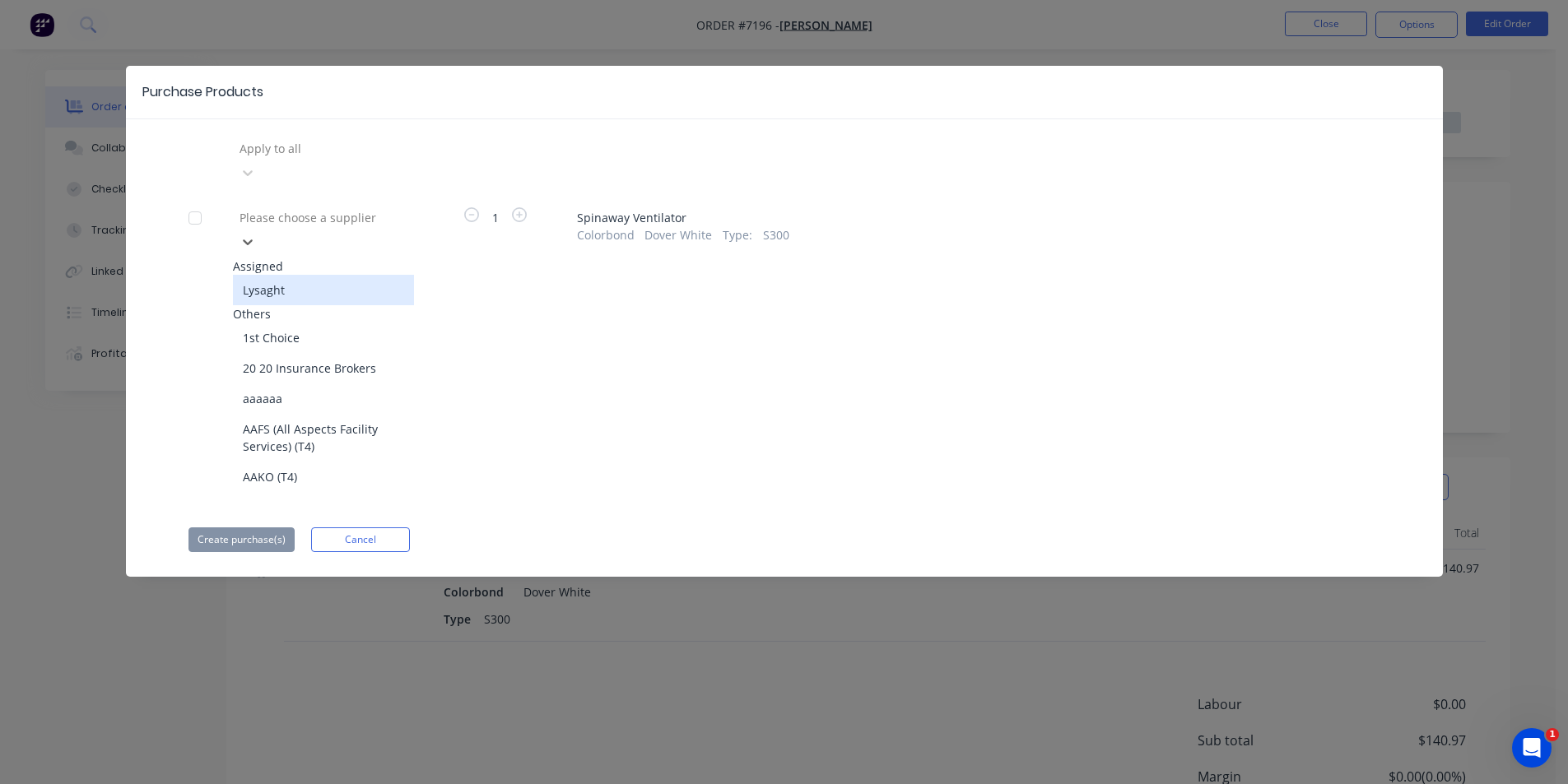
click at [393, 275] on div "Lysaght" at bounding box center [323, 289] width 181 height 30
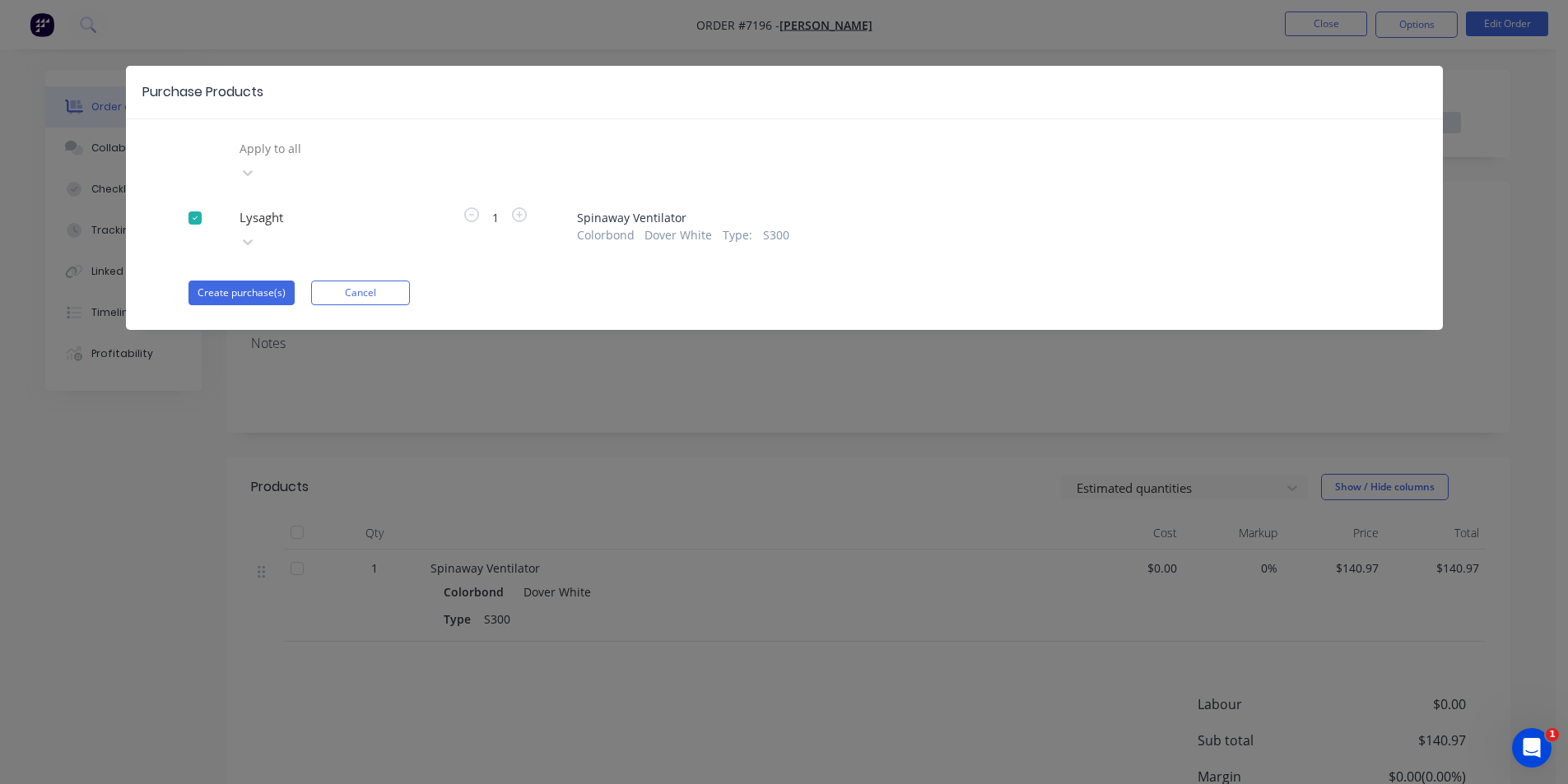
click at [265, 272] on div "Purchase Products Apply to all Lysaght 1 Spinaway Ventilator Colorbond Dover Wh…" at bounding box center [784, 198] width 1317 height 264
click at [264, 280] on button "Create purchase(s)" at bounding box center [241, 292] width 106 height 24
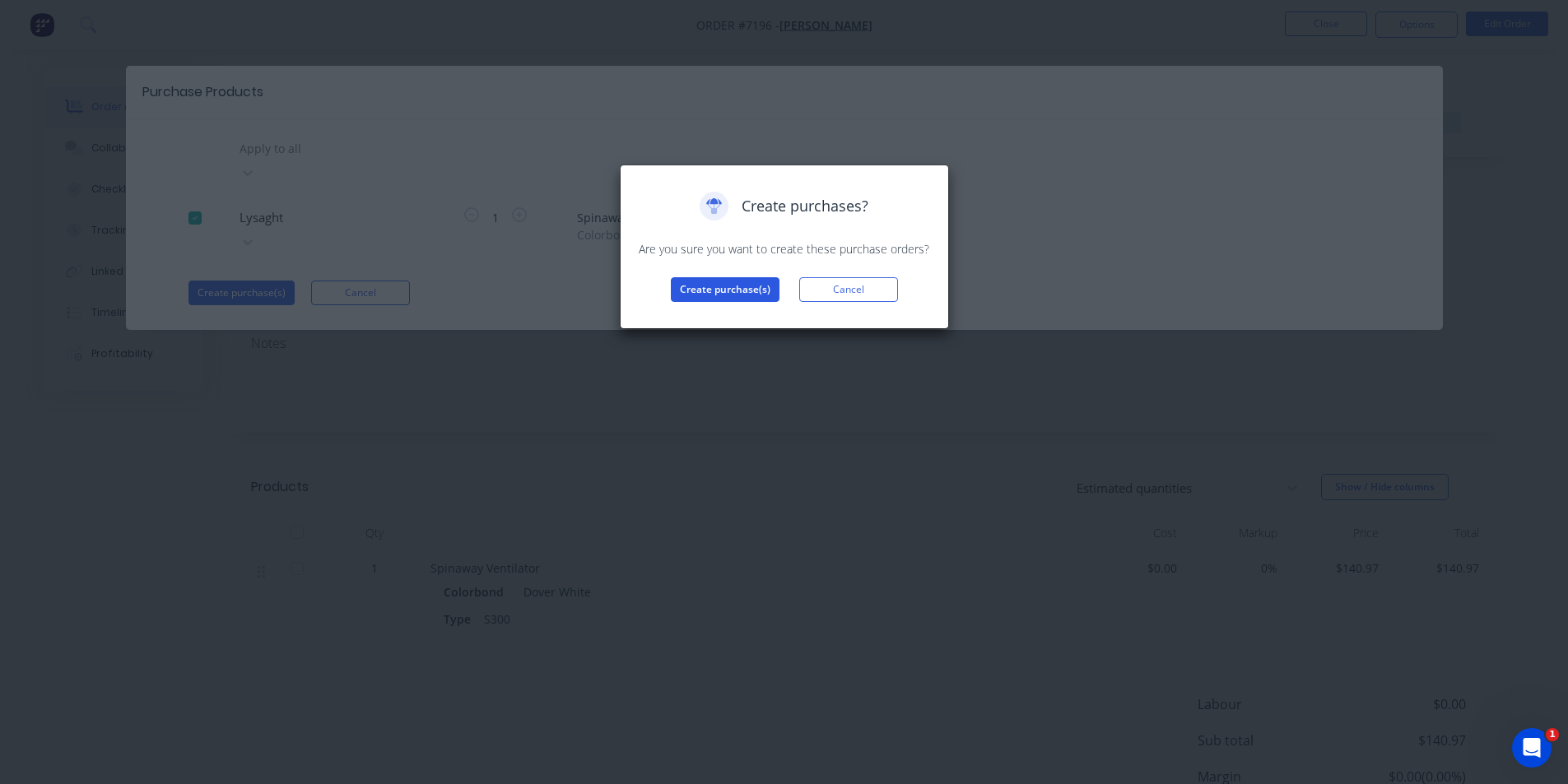
click at [708, 291] on button "Create purchase(s)" at bounding box center [725, 289] width 109 height 24
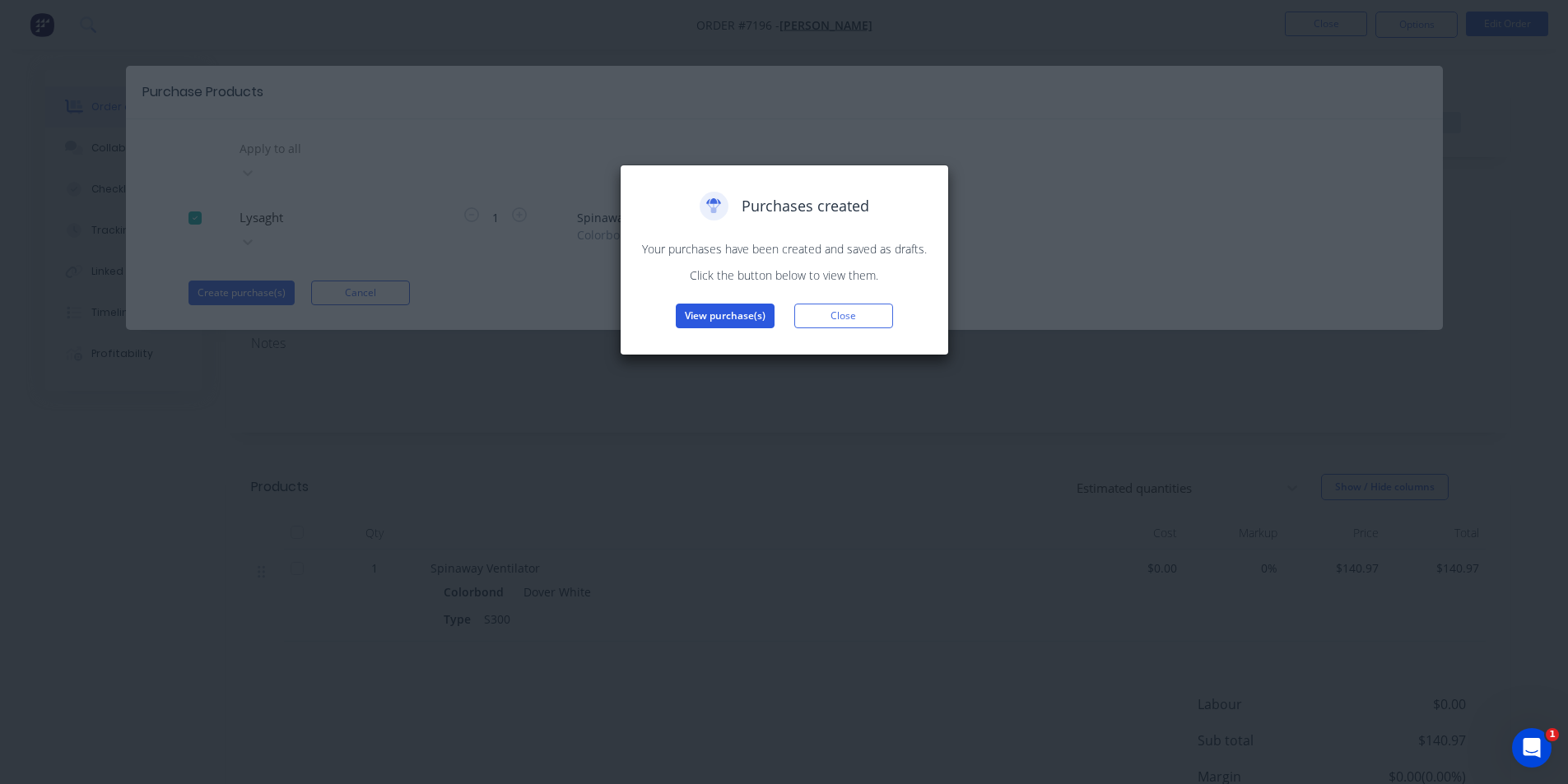
click at [746, 307] on button "View purchase(s)" at bounding box center [725, 315] width 99 height 24
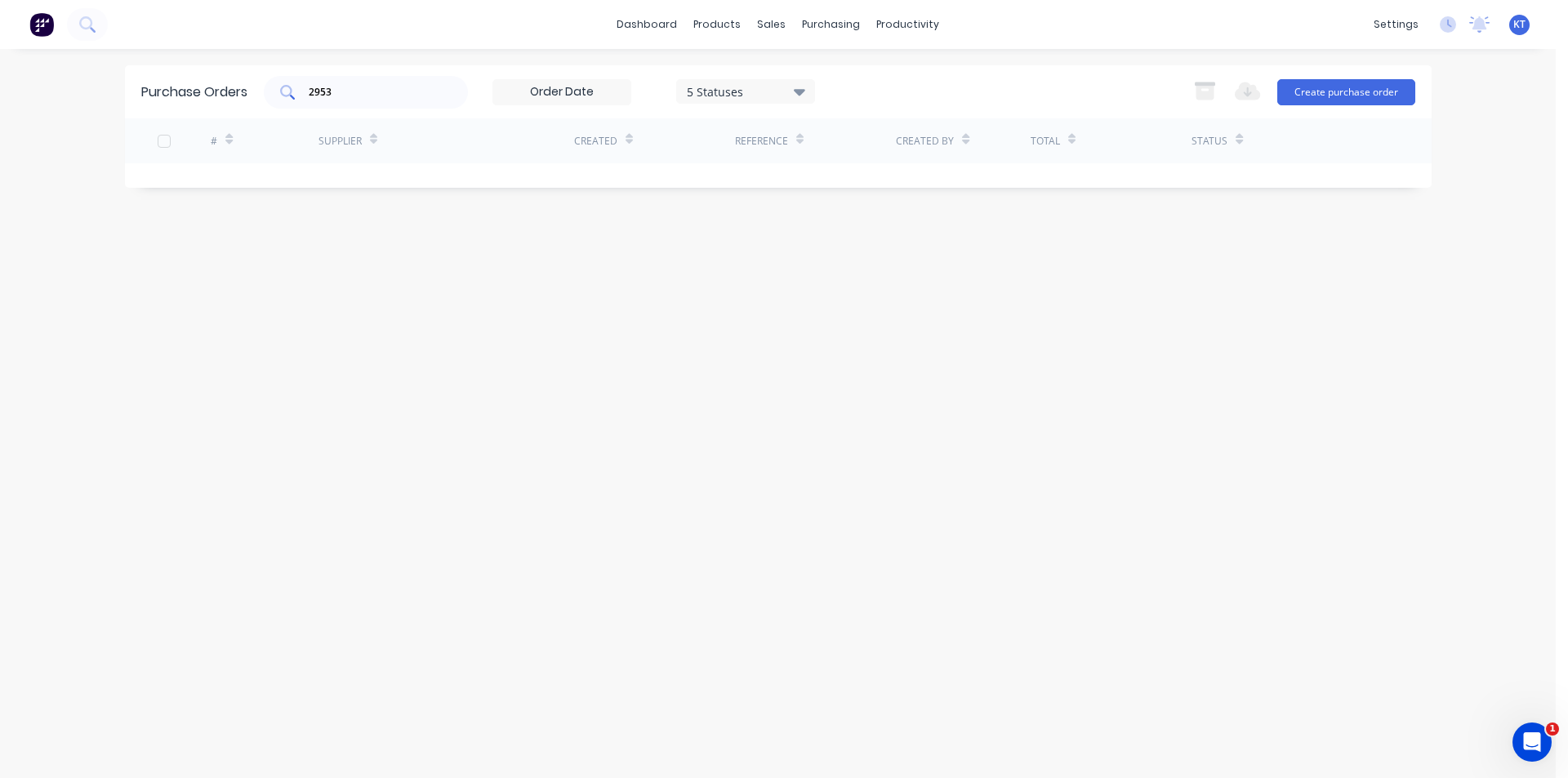
click at [380, 99] on input "2953" at bounding box center [375, 91] width 136 height 16
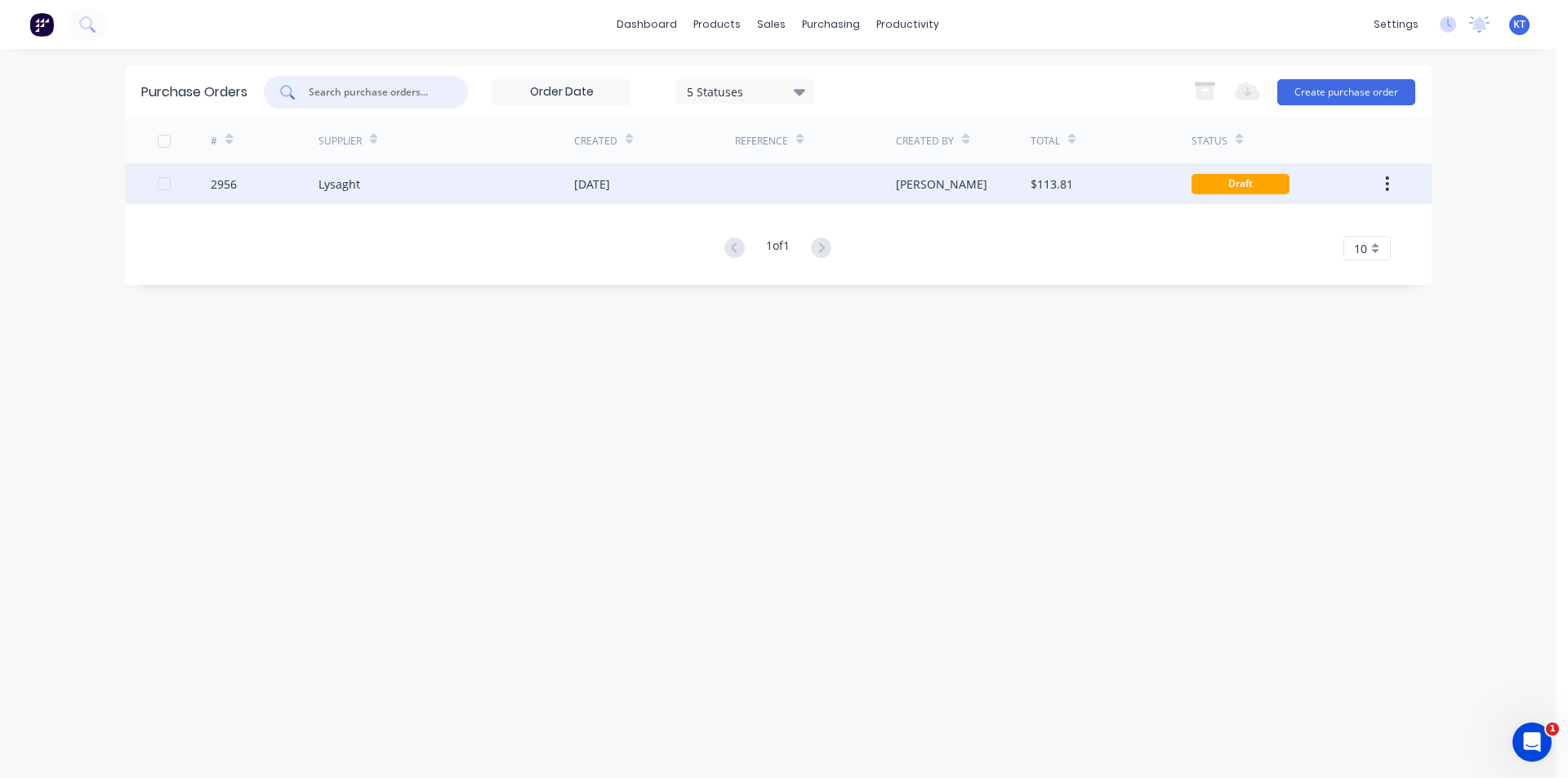
click at [386, 198] on div "Lysaght" at bounding box center [446, 184] width 255 height 40
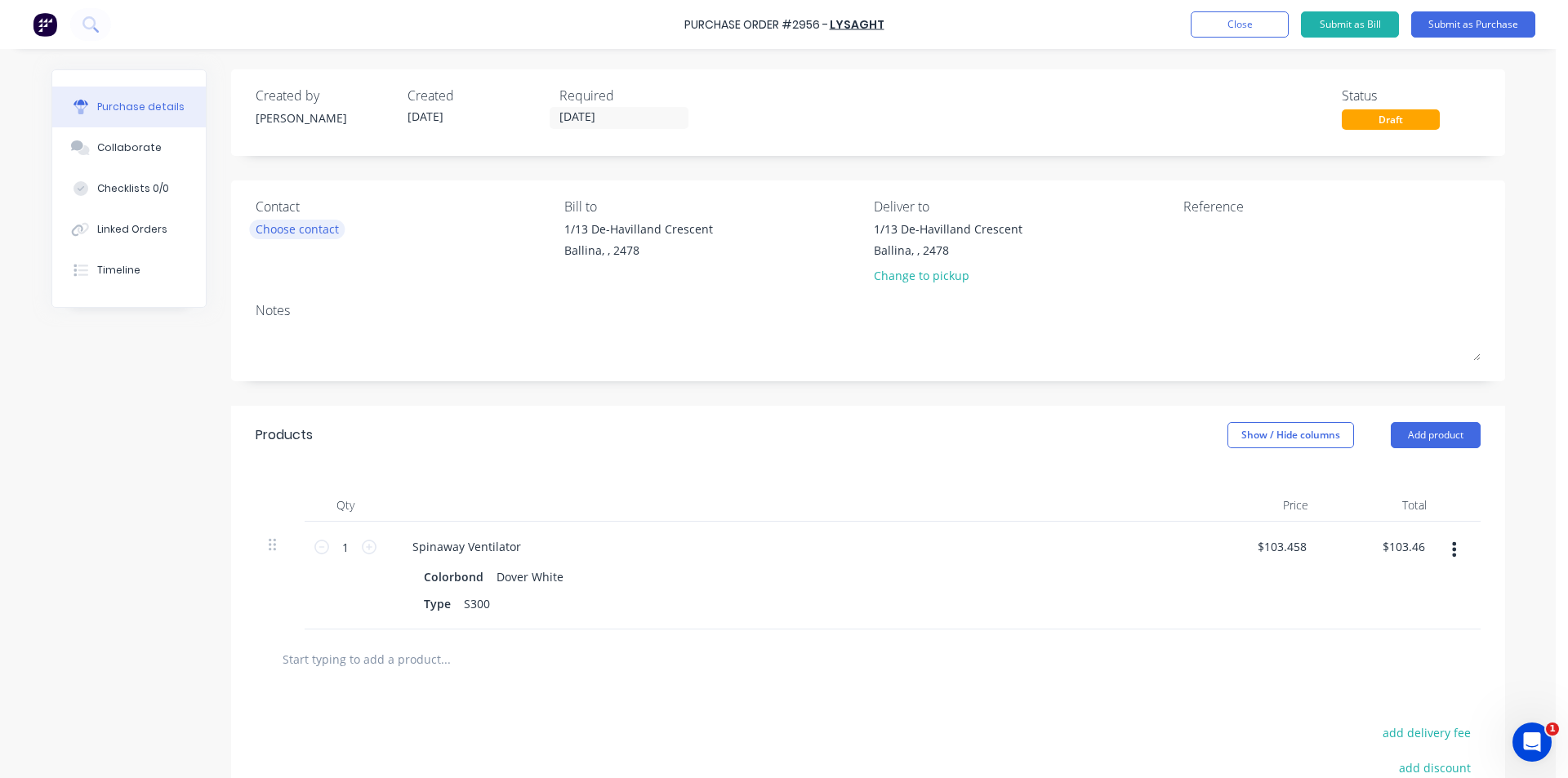
click at [277, 230] on div "Choose contact" at bounding box center [297, 229] width 83 height 17
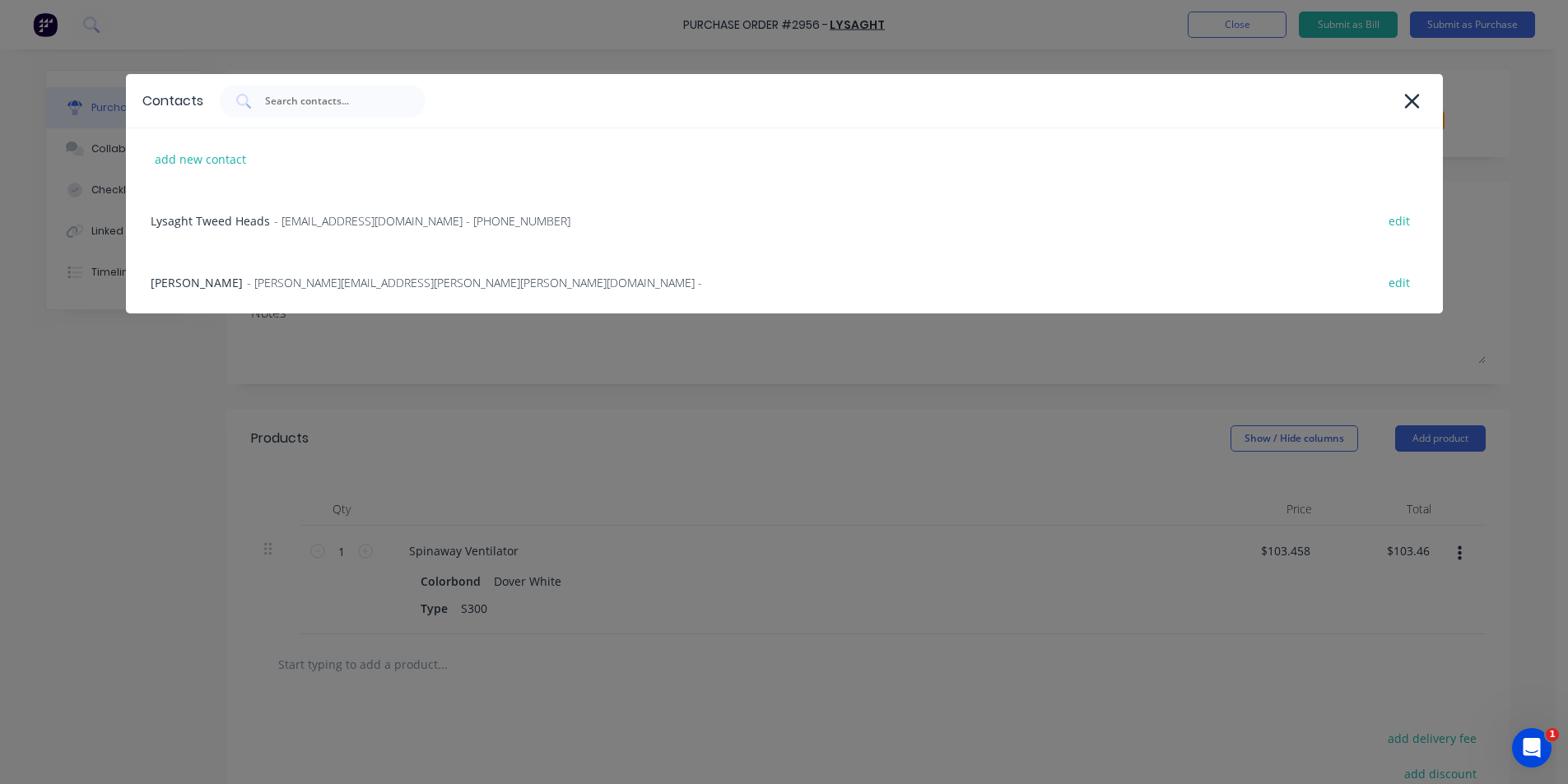
drag, startPoint x: 274, startPoint y: 239, endPoint x: 316, endPoint y: 241, distance: 42.0
click at [274, 238] on div "Lysaght Tweed Heads - gcnsales@lysaght.com - (02) 6674 7100 edit" at bounding box center [784, 221] width 1317 height 62
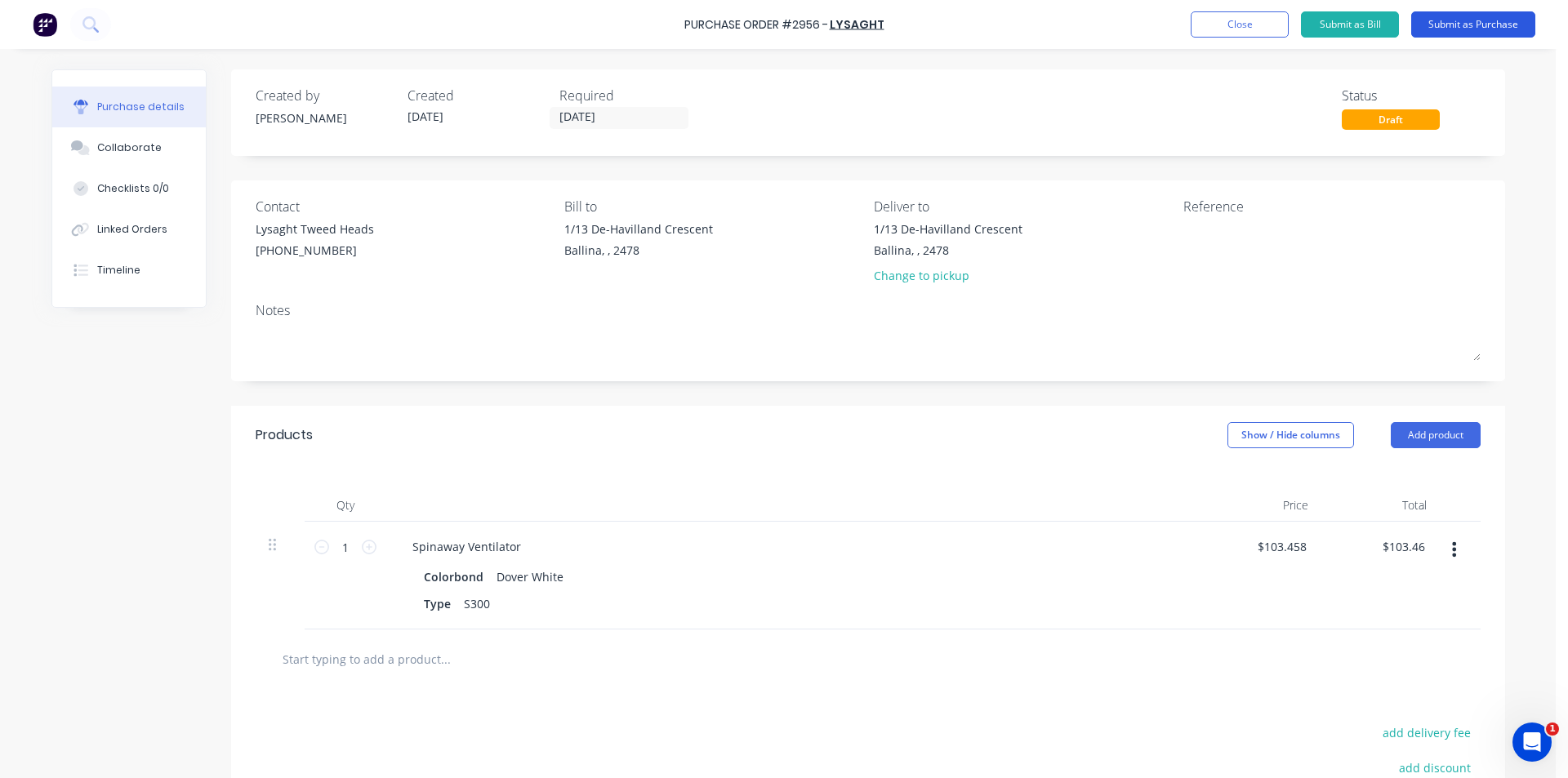
click at [1487, 15] on button "Submit as Purchase" at bounding box center [1473, 24] width 124 height 26
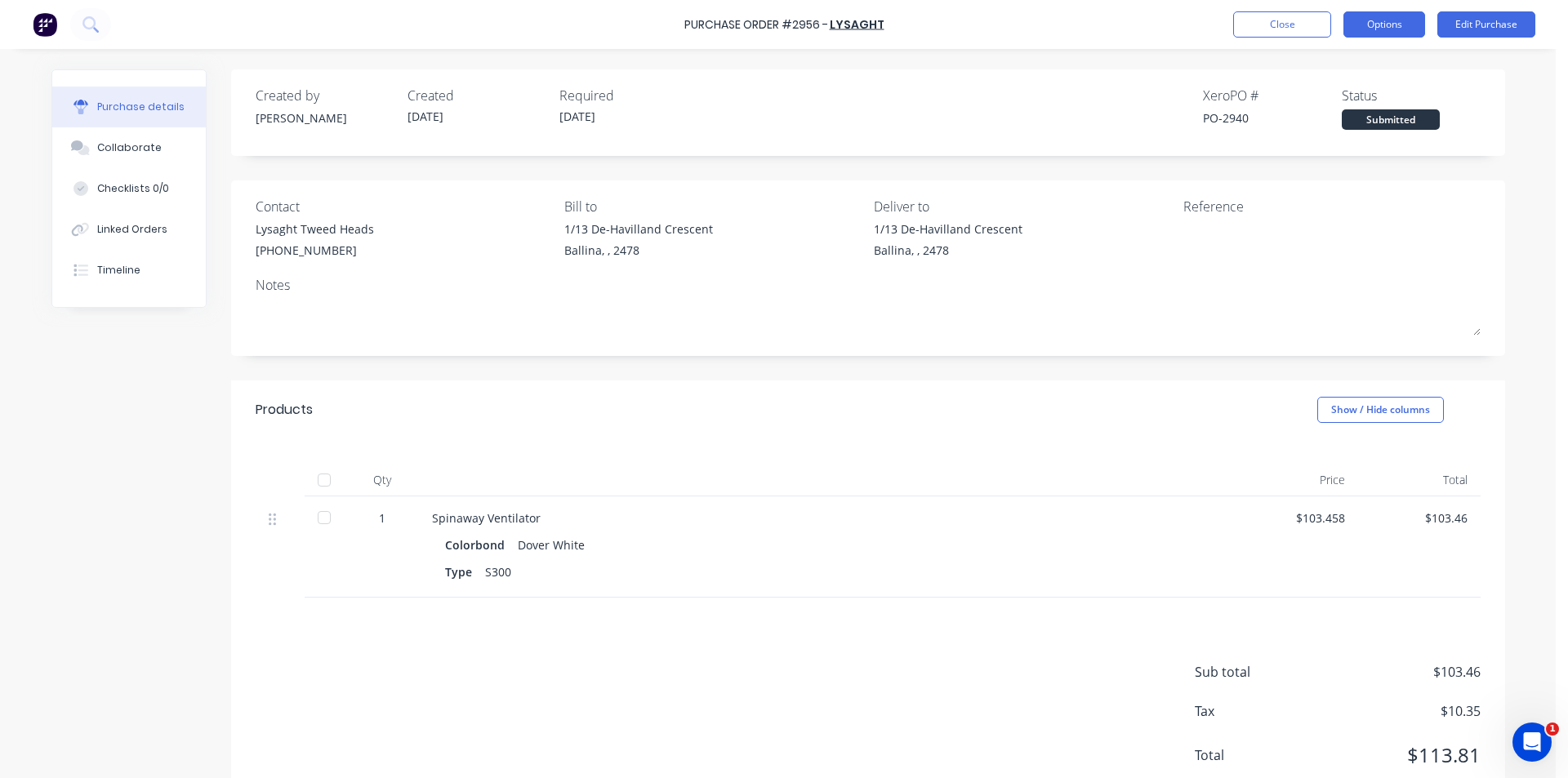
click at [1409, 32] on button "Options" at bounding box center [1383, 24] width 82 height 26
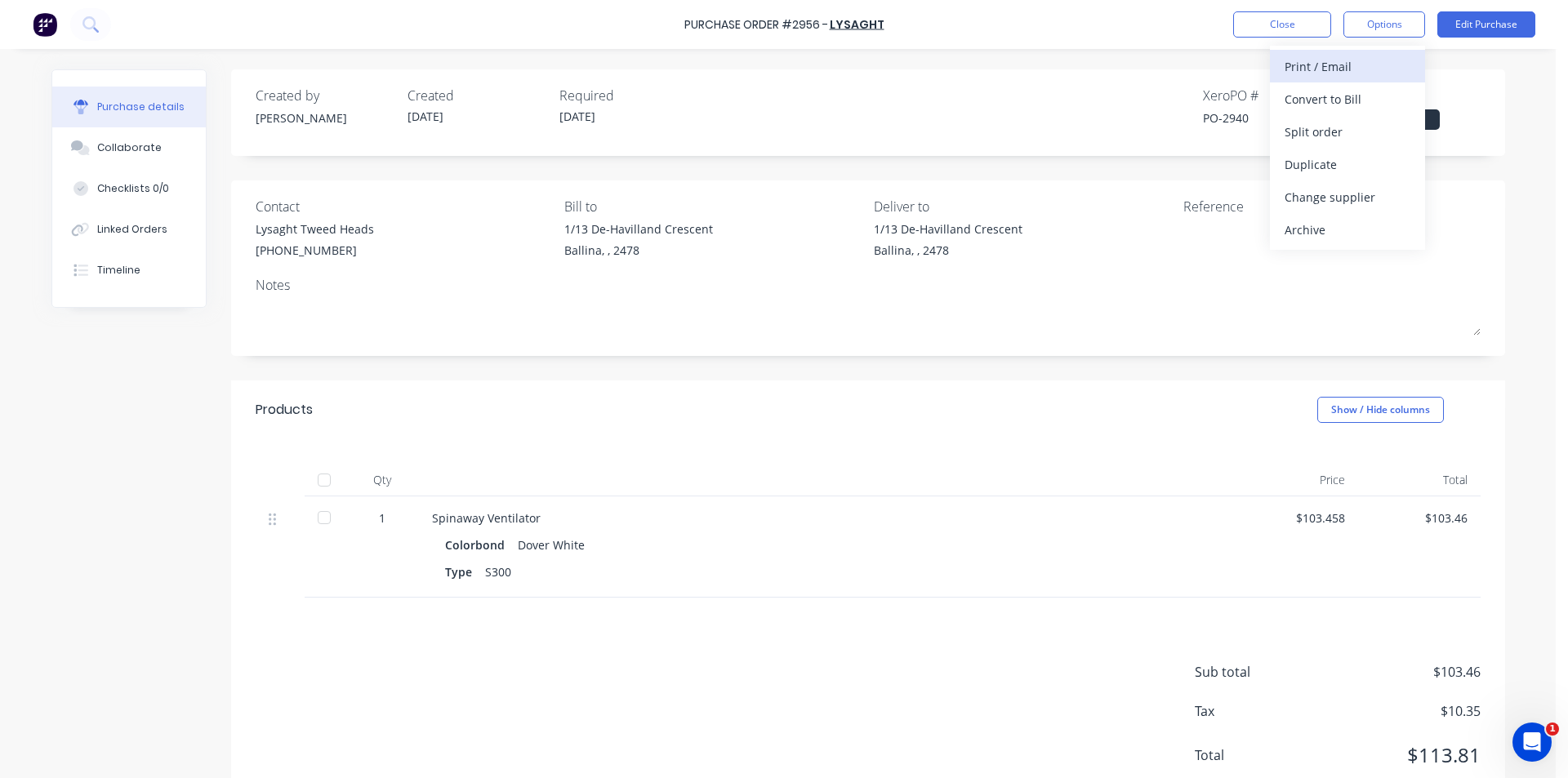
click at [1391, 73] on div "Print / Email" at bounding box center [1346, 66] width 126 height 24
click at [1380, 125] on div "Without pricing" at bounding box center [1346, 132] width 126 height 24
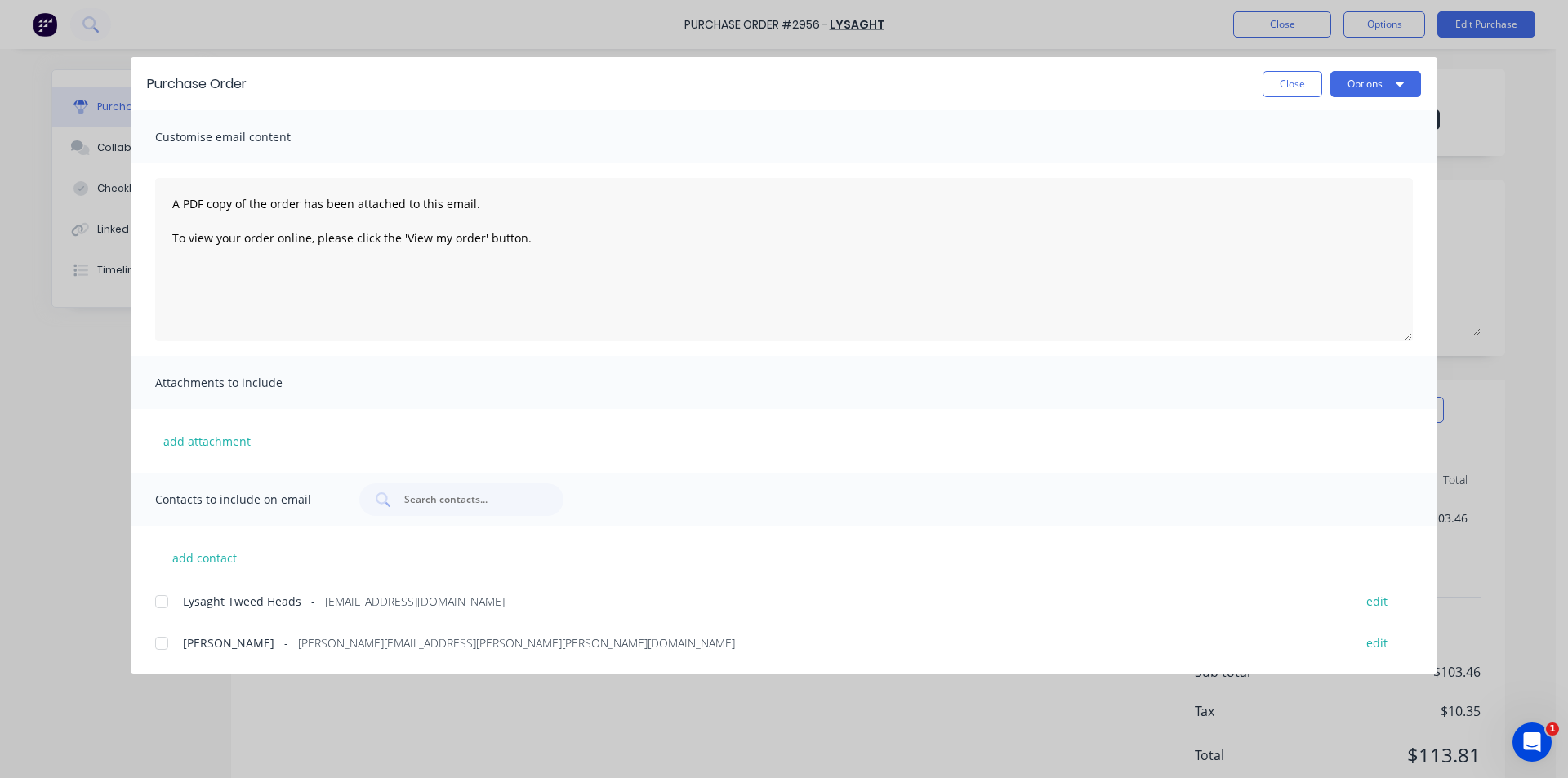
click at [169, 609] on div at bounding box center [162, 602] width 33 height 33
click at [1389, 88] on button "Options" at bounding box center [1375, 84] width 91 height 26
click at [1353, 179] on div "Email" at bounding box center [1343, 191] width 126 height 24
click at [1296, 82] on button "Close" at bounding box center [1293, 84] width 60 height 26
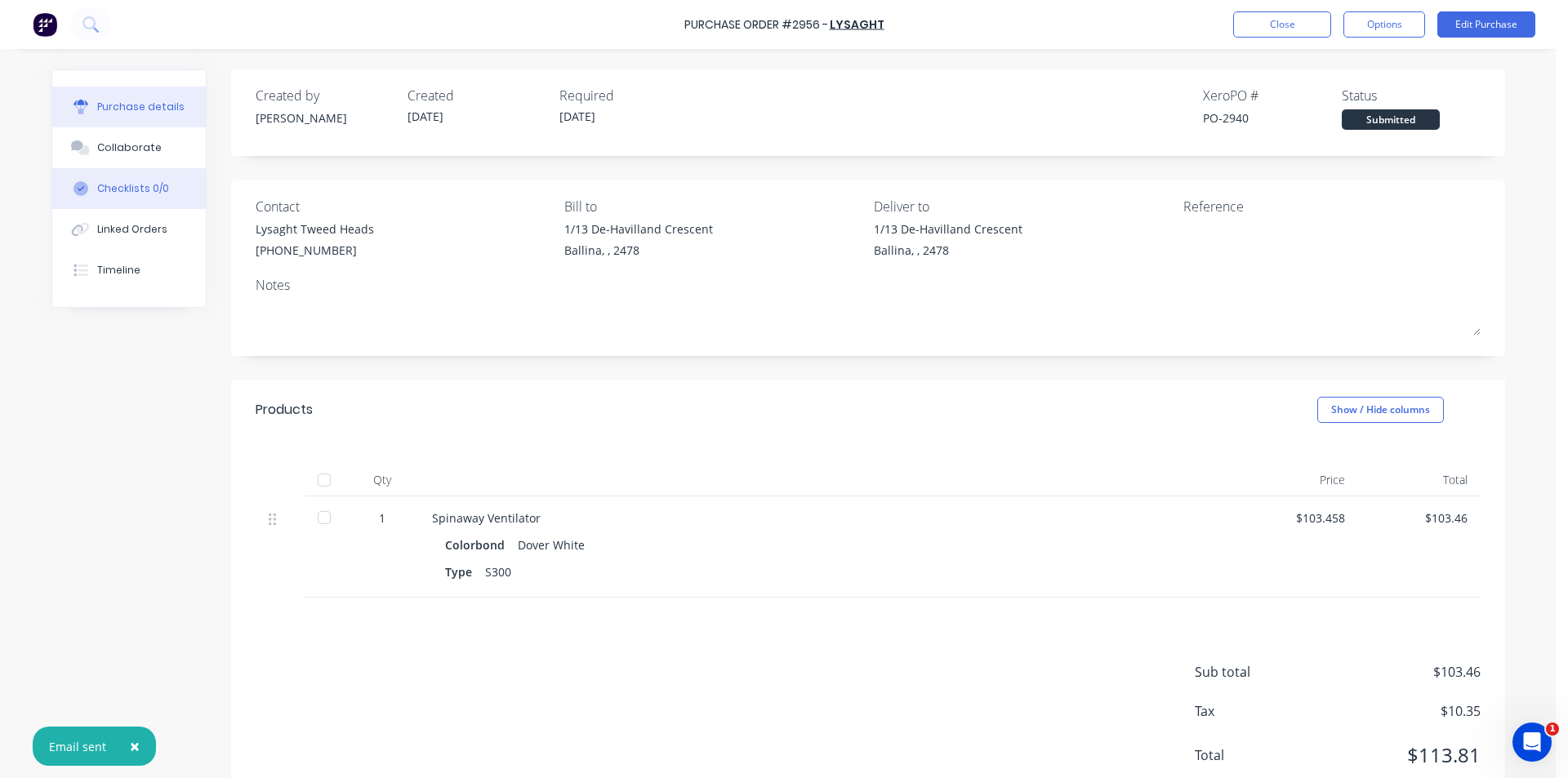
click at [122, 206] on button "Checklists 0/0" at bounding box center [128, 189] width 153 height 40
type textarea "x"
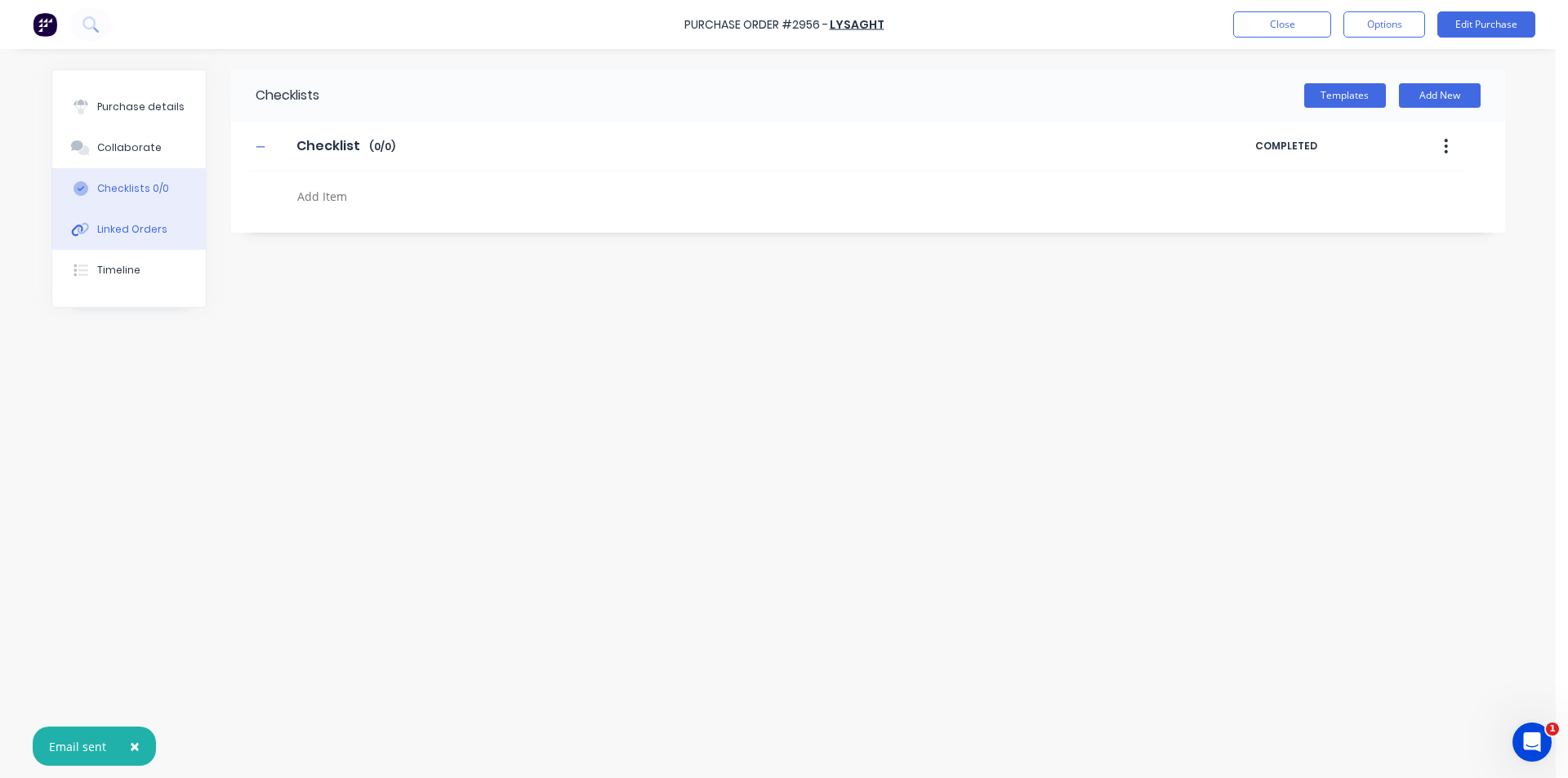
click at [122, 225] on div "Linked Orders" at bounding box center [132, 229] width 70 height 14
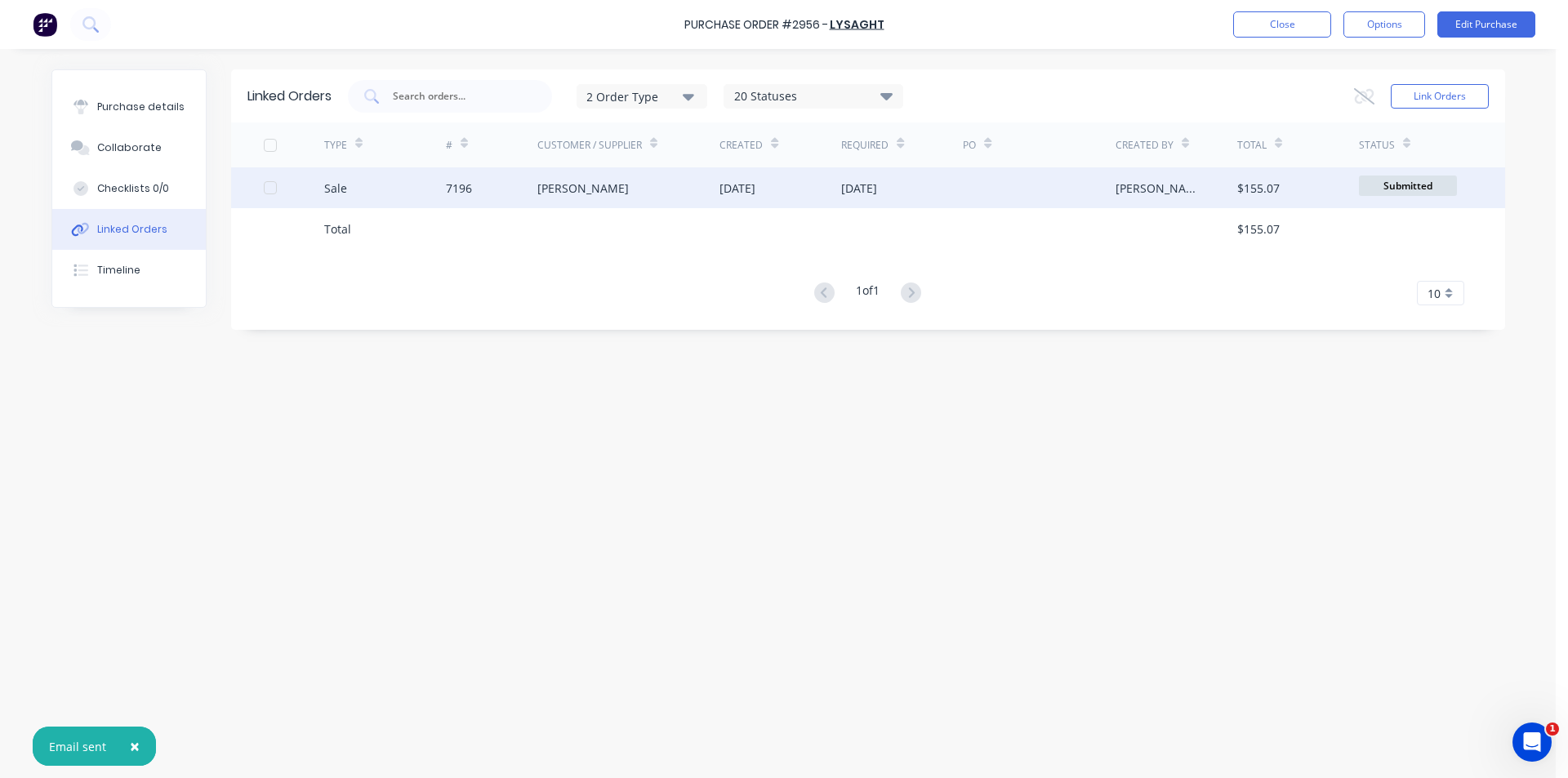
click at [640, 168] on div "[PERSON_NAME]" at bounding box center [629, 188] width 183 height 40
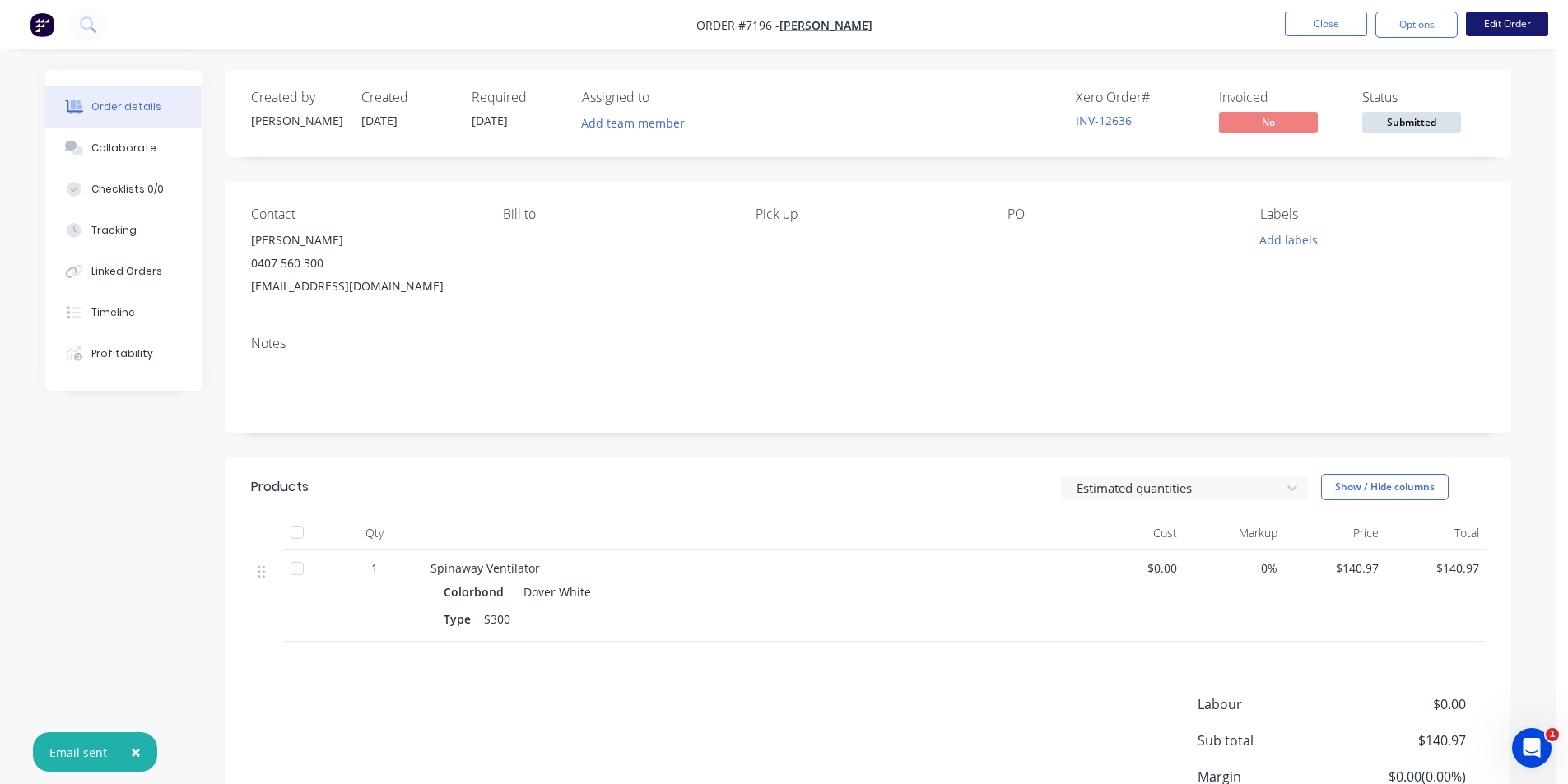
click at [1509, 18] on nav "Order #7196 - Kramer Winchester Close Options Edit Order" at bounding box center [784, 24] width 1568 height 49
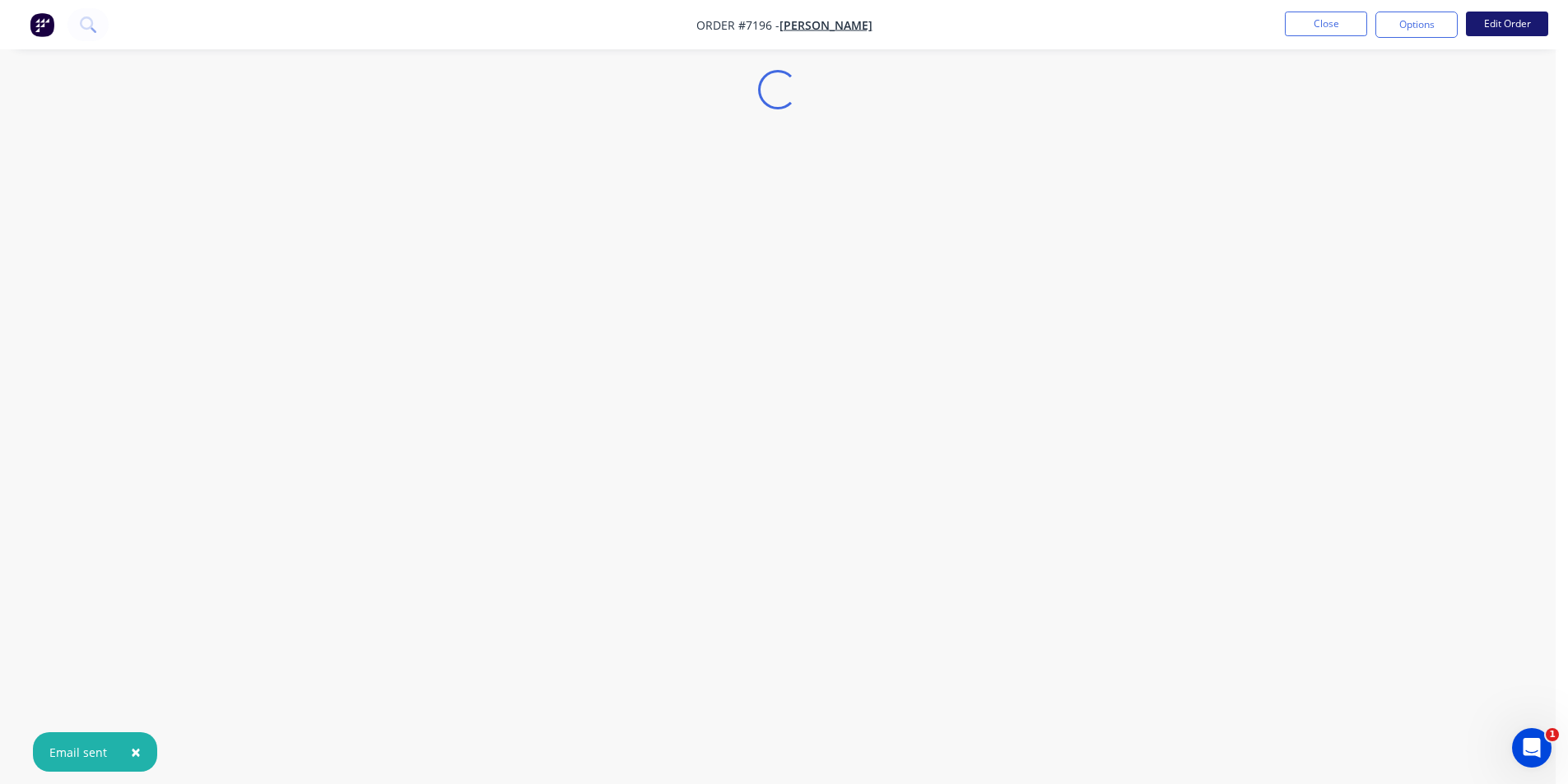
click at [1506, 23] on button "Edit Order" at bounding box center [1507, 23] width 83 height 24
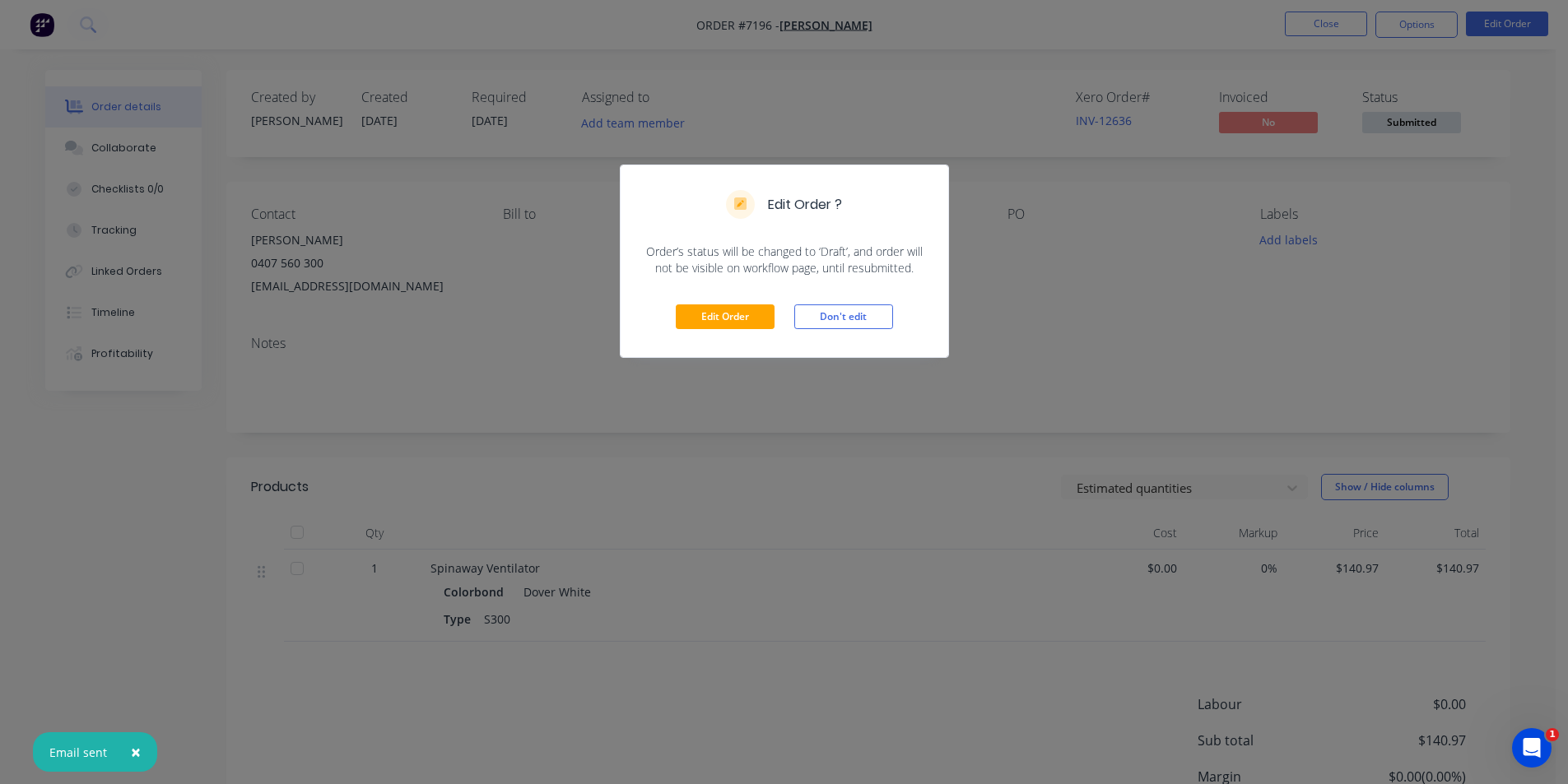
click at [747, 331] on div "Edit Order Don't edit" at bounding box center [784, 316] width 327 height 81
click at [737, 310] on button "Edit Order" at bounding box center [725, 316] width 99 height 24
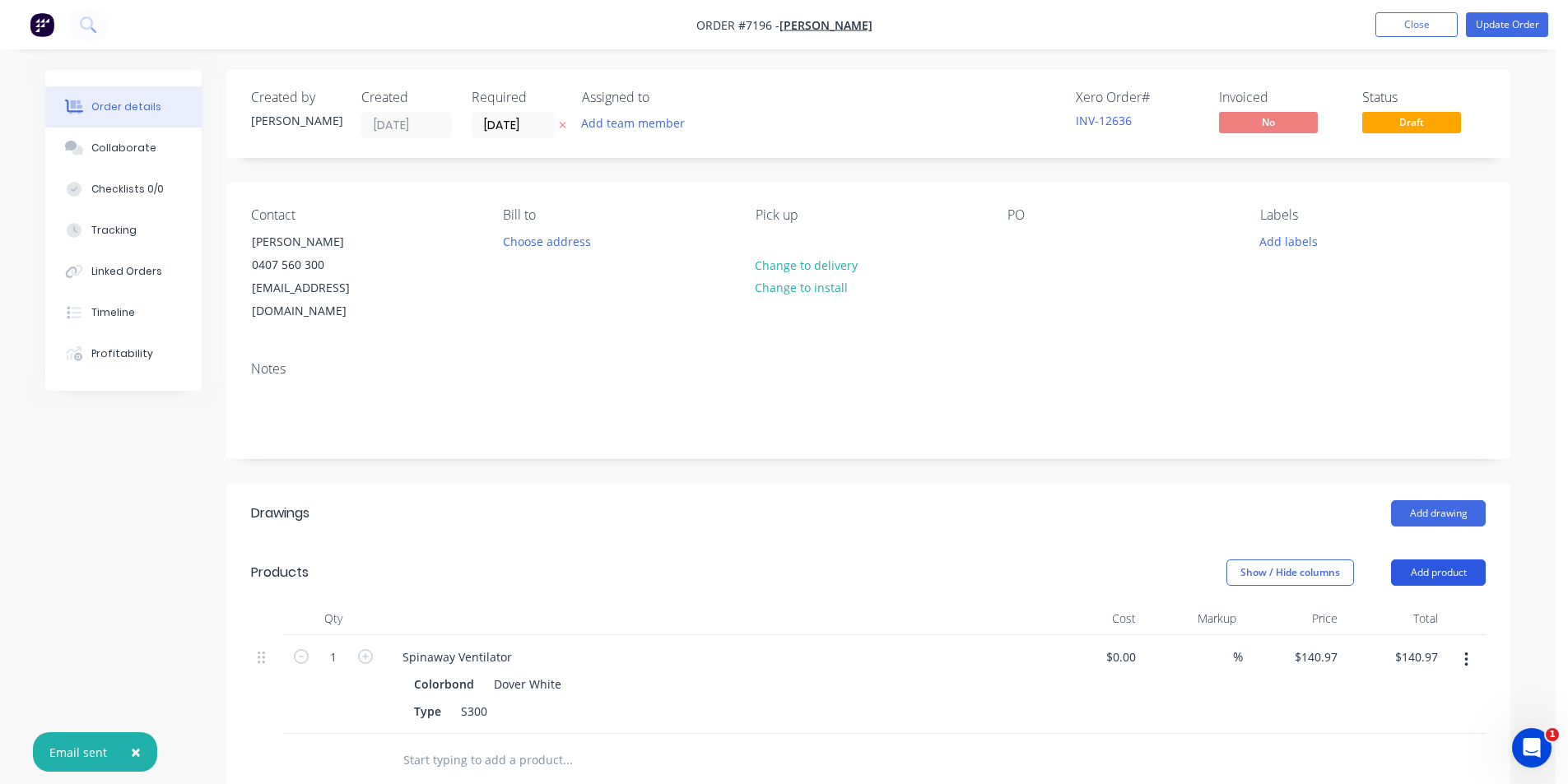
click at [1451, 559] on button "Add product" at bounding box center [1438, 572] width 94 height 26
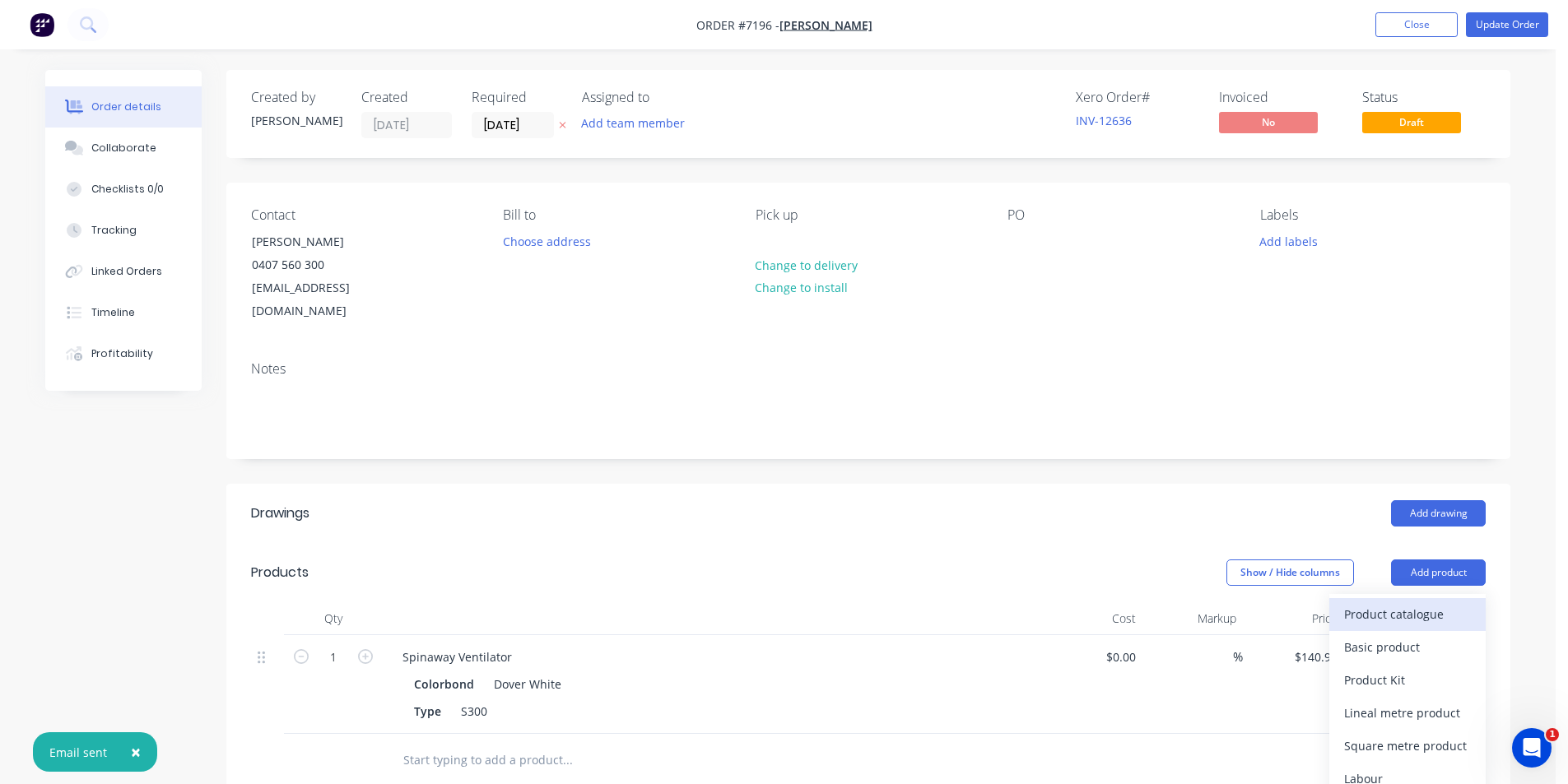
click at [1439, 603] on div "Product catalogue" at bounding box center [1407, 614] width 127 height 24
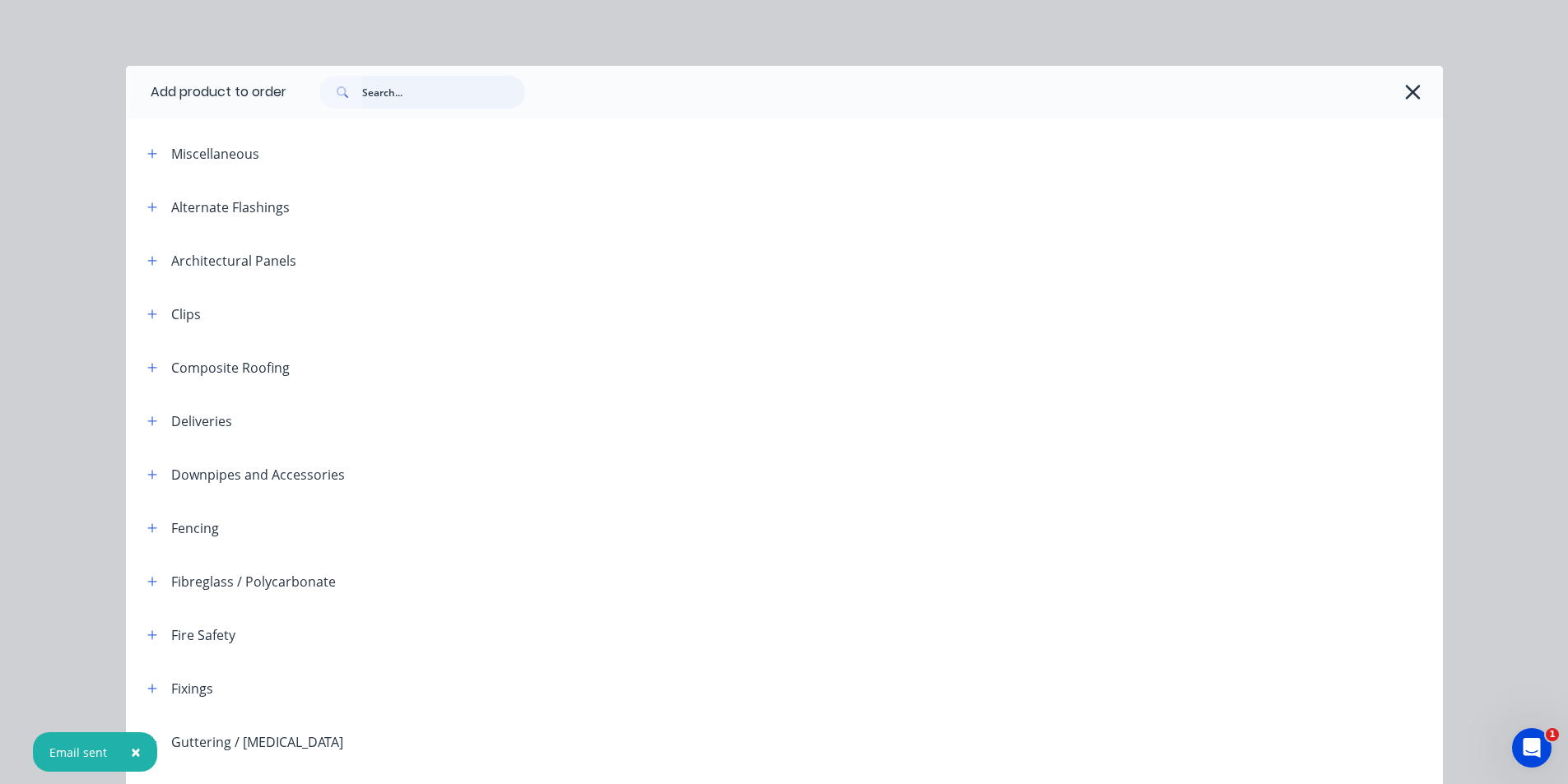
click at [362, 93] on input "text" at bounding box center [444, 92] width 163 height 33
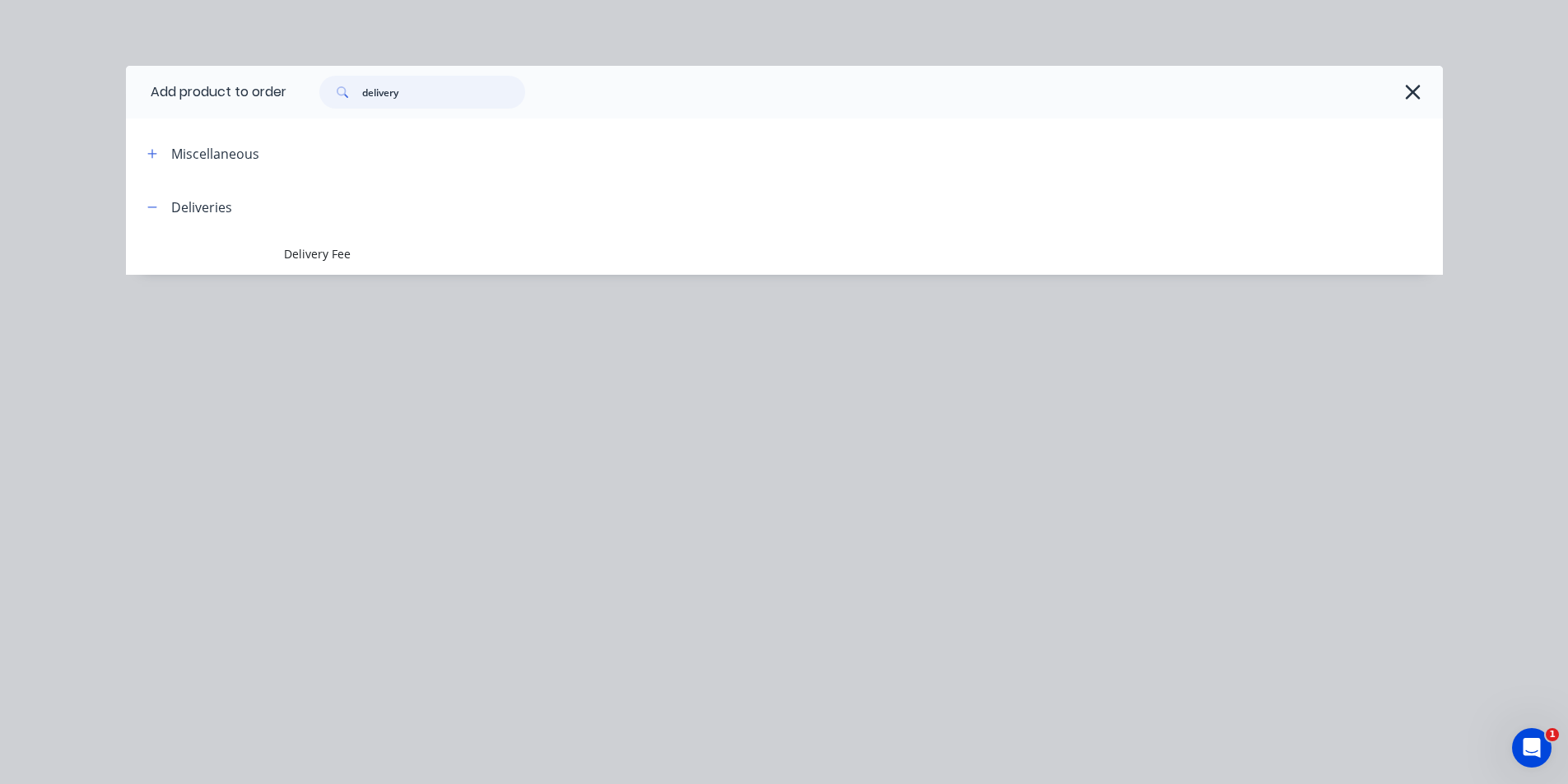
type input "delivery"
click at [414, 256] on span "Delivery Fee" at bounding box center [747, 254] width 927 height 17
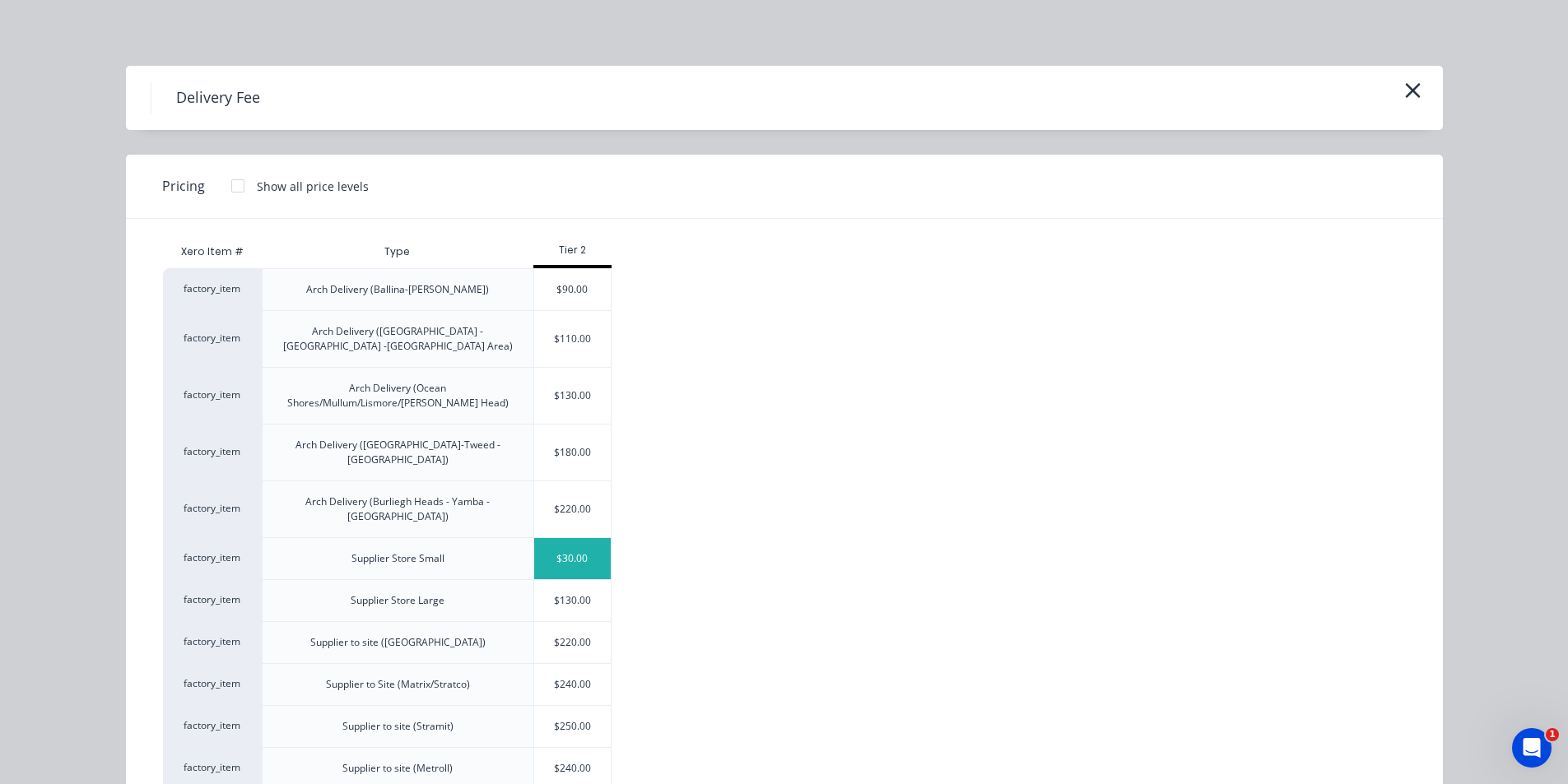
click at [577, 538] on div "$30.00" at bounding box center [573, 558] width 78 height 41
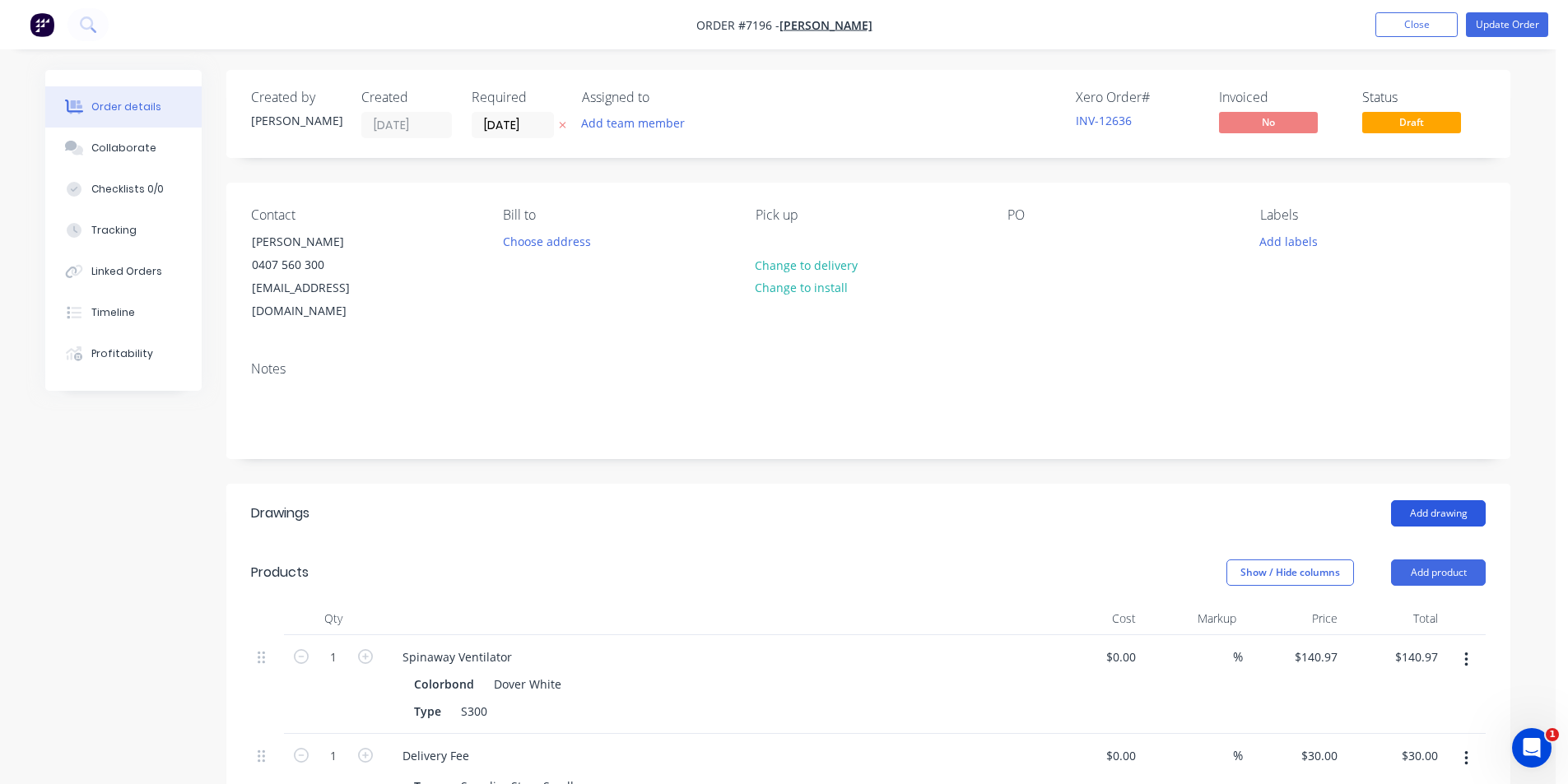
click at [1414, 500] on button "Add drawing" at bounding box center [1438, 512] width 94 height 26
click at [1456, 500] on button "Add drawing" at bounding box center [1444, 512] width 94 height 26
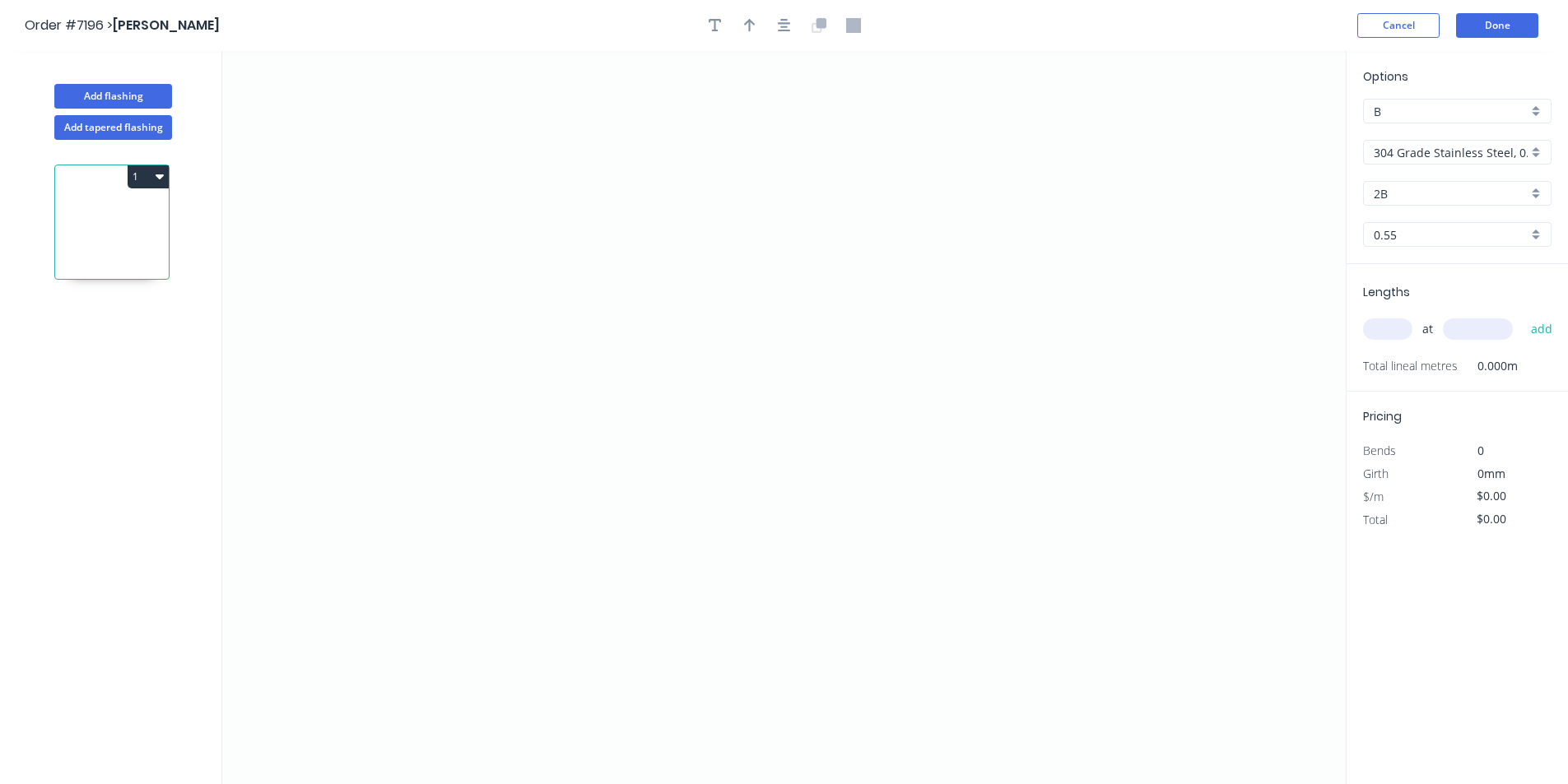
click at [1511, 145] on input "304 Grade Stainless Steel, 0.9mm Perforated Pattern 208 - 2mm hole" at bounding box center [1451, 152] width 154 height 17
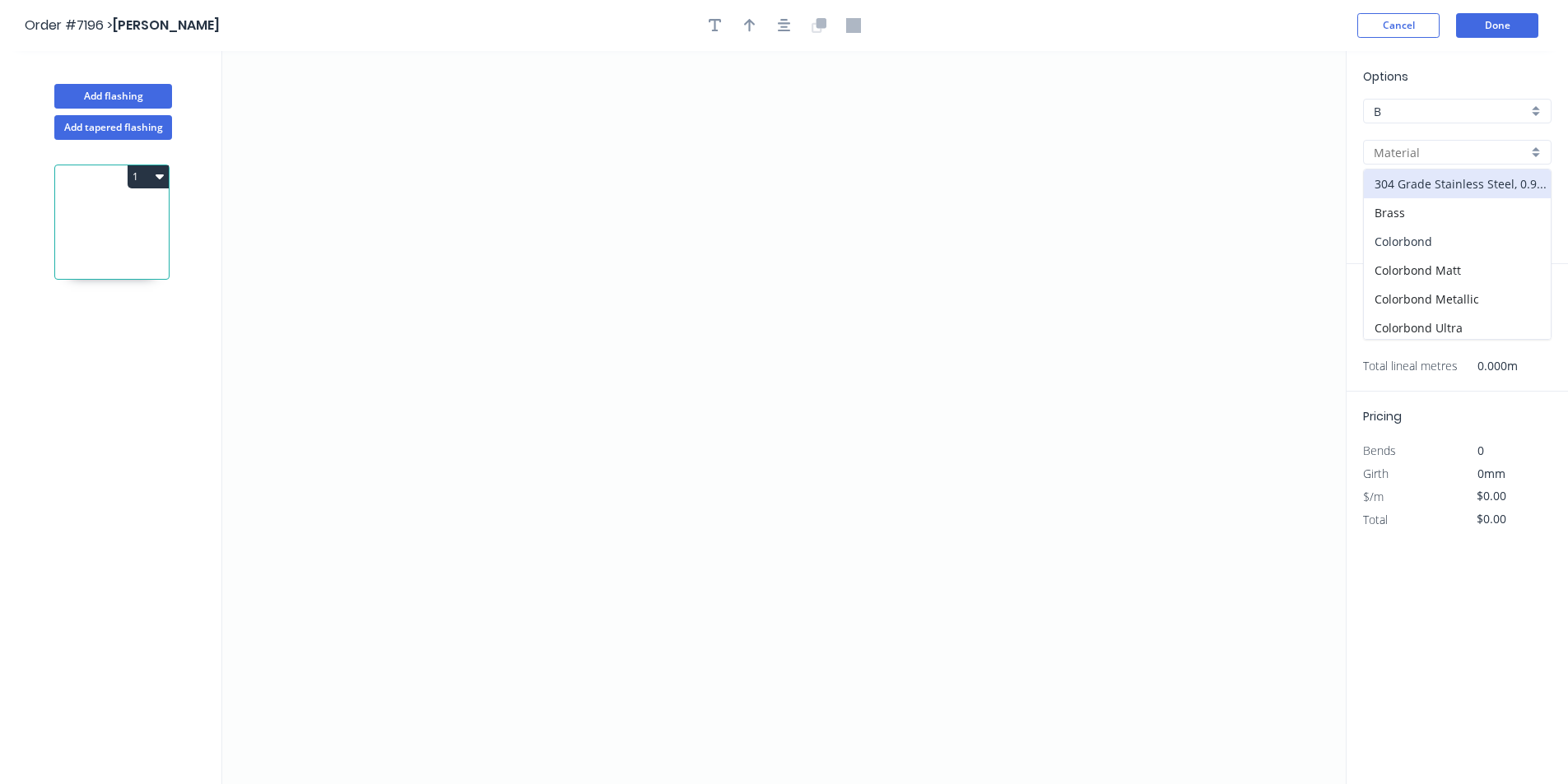
click at [1488, 247] on div "Colorbond" at bounding box center [1457, 242] width 186 height 29
type input "Colorbond"
type input "Basalt"
click at [1478, 185] on div "Basalt" at bounding box center [1457, 192] width 188 height 24
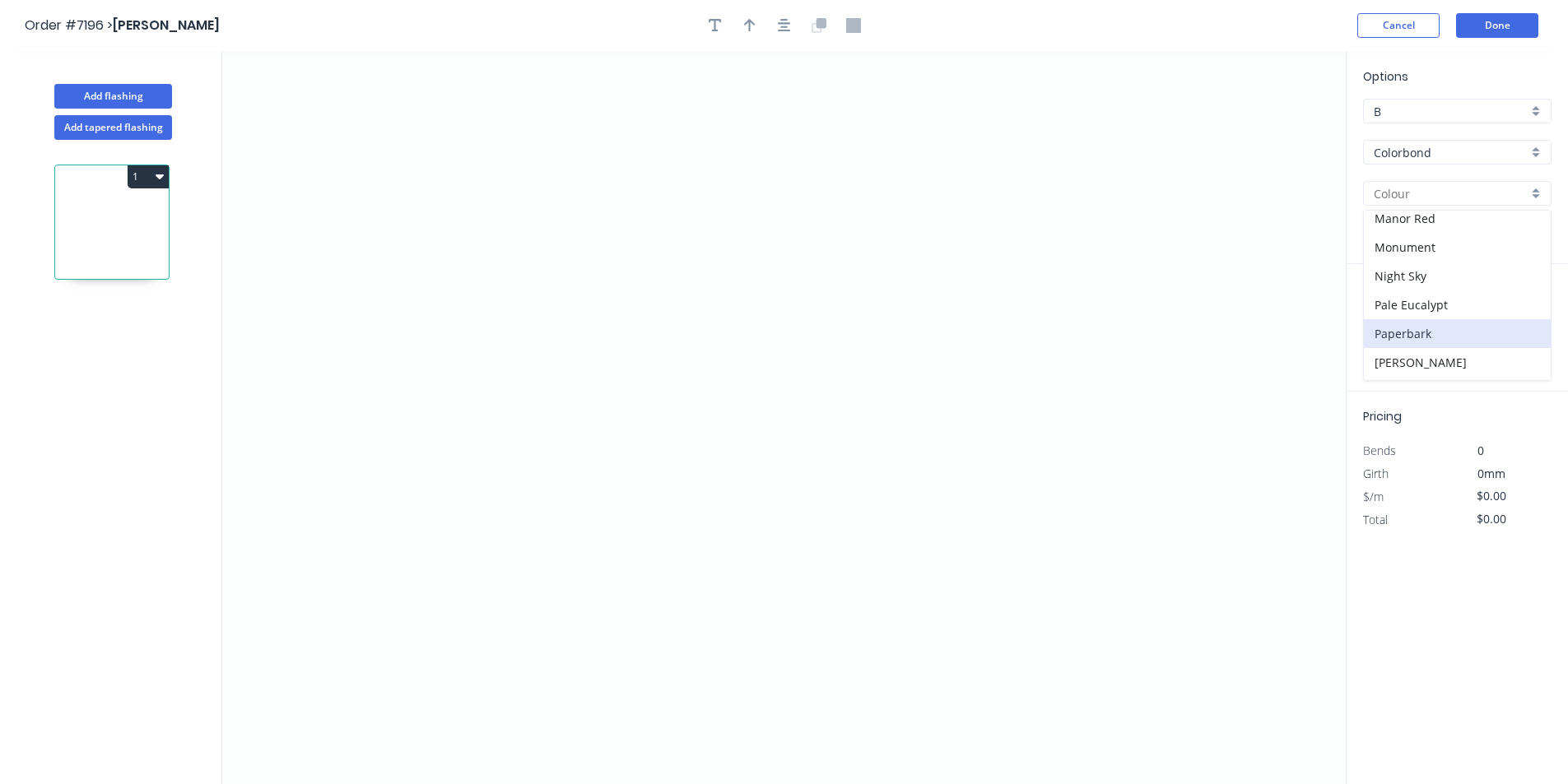
scroll to position [329, 0]
click at [1406, 305] on div "Pale Eucalypt" at bounding box center [1457, 299] width 186 height 29
type input "Pale Eucalypt"
click at [641, 255] on icon "0" at bounding box center [784, 417] width 1123 height 733
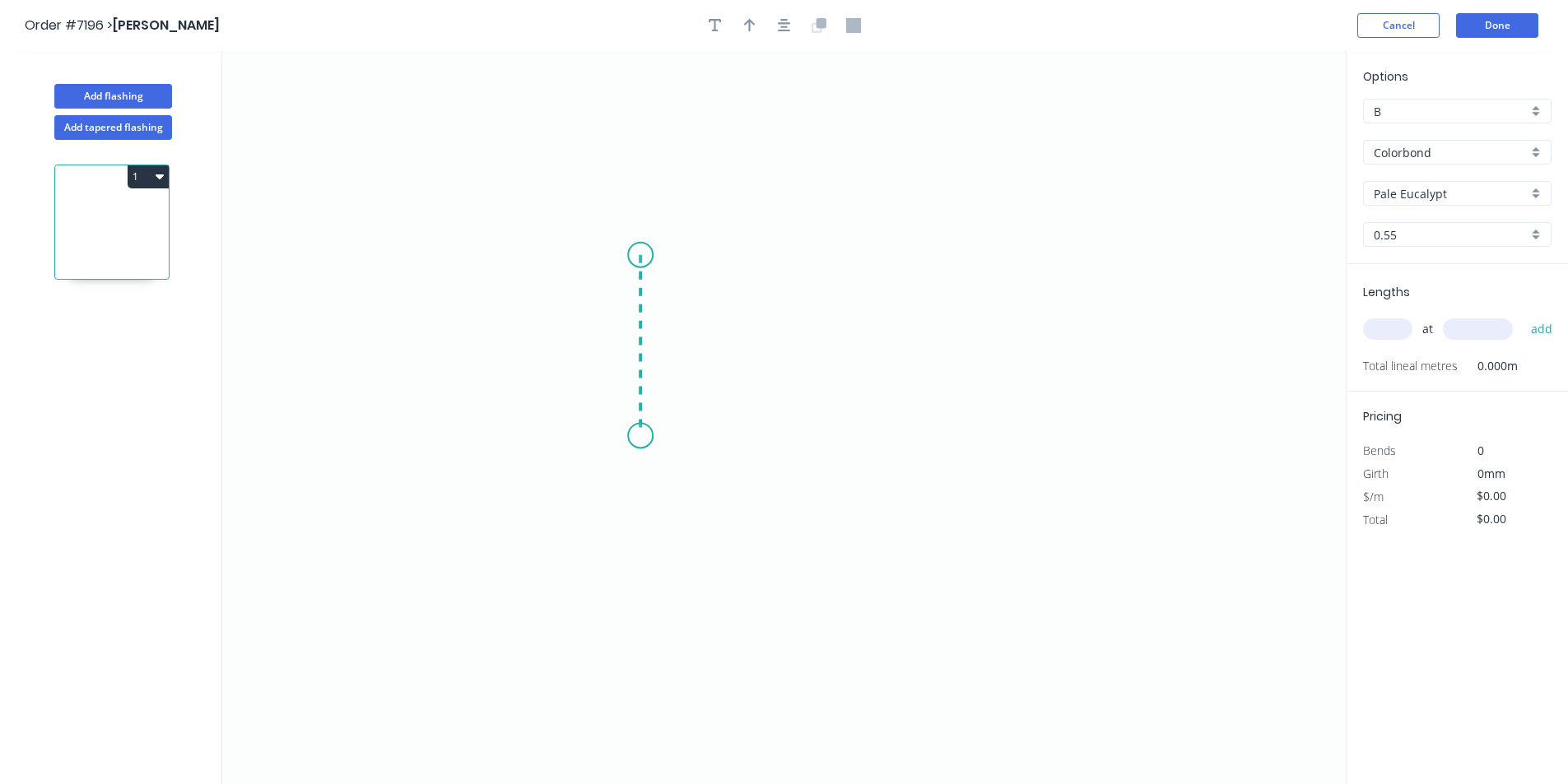
click at [641, 436] on icon "0" at bounding box center [784, 417] width 1123 height 733
click at [924, 442] on icon "0 ?" at bounding box center [784, 417] width 1123 height 733
click at [945, 480] on icon "0 ? ?" at bounding box center [784, 417] width 1123 height 733
click at [786, 30] on icon "button" at bounding box center [784, 25] width 14 height 14
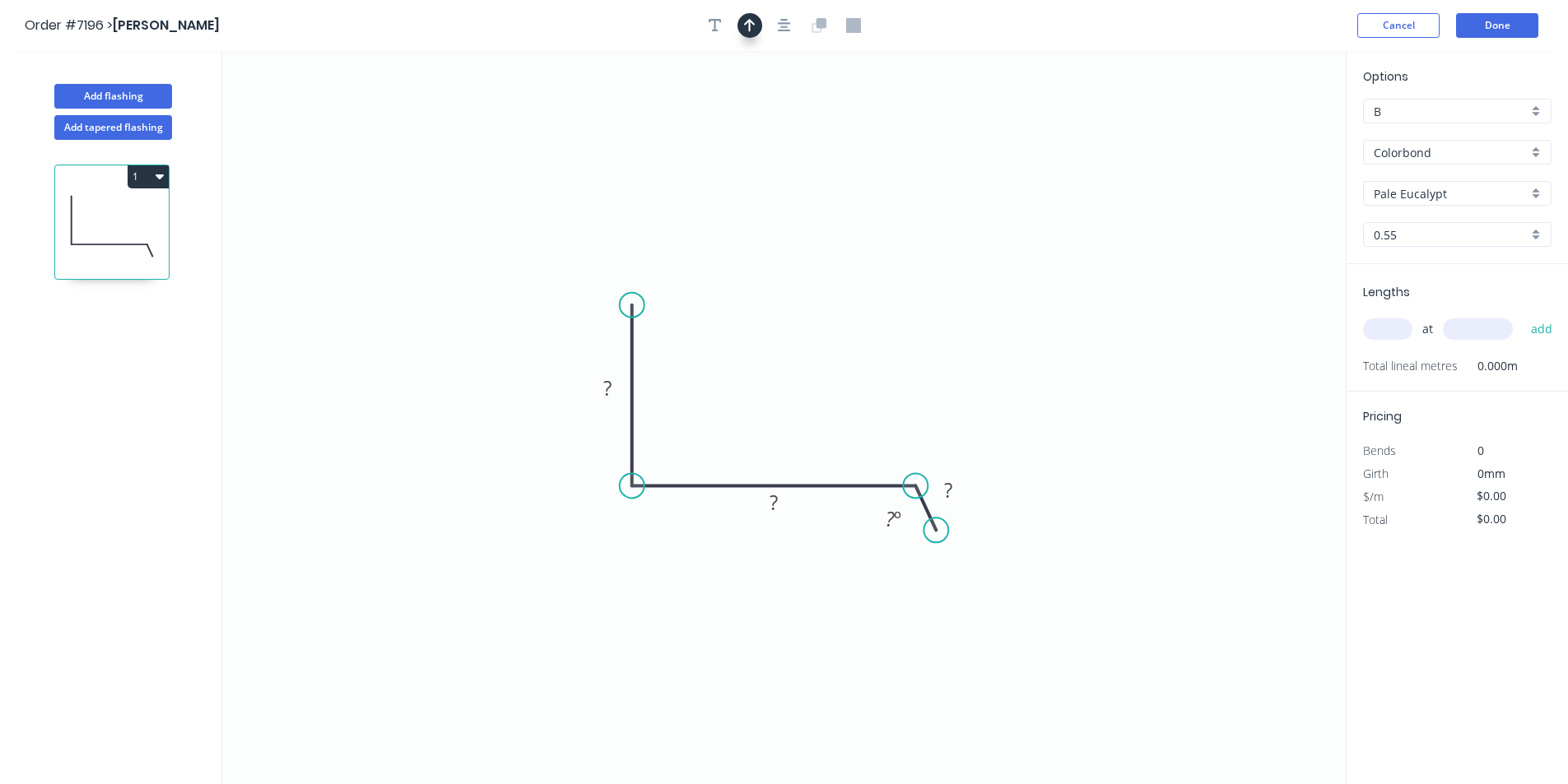
click at [744, 30] on icon "button" at bounding box center [750, 25] width 12 height 15
click at [1264, 125] on icon "0 ? ? ? ? º" at bounding box center [784, 417] width 1123 height 733
click at [1266, 132] on icon at bounding box center [1262, 114] width 15 height 52
drag, startPoint x: 1266, startPoint y: 132, endPoint x: 722, endPoint y: 408, distance: 610.0
click at [722, 408] on icon at bounding box center [735, 394] width 48 height 48
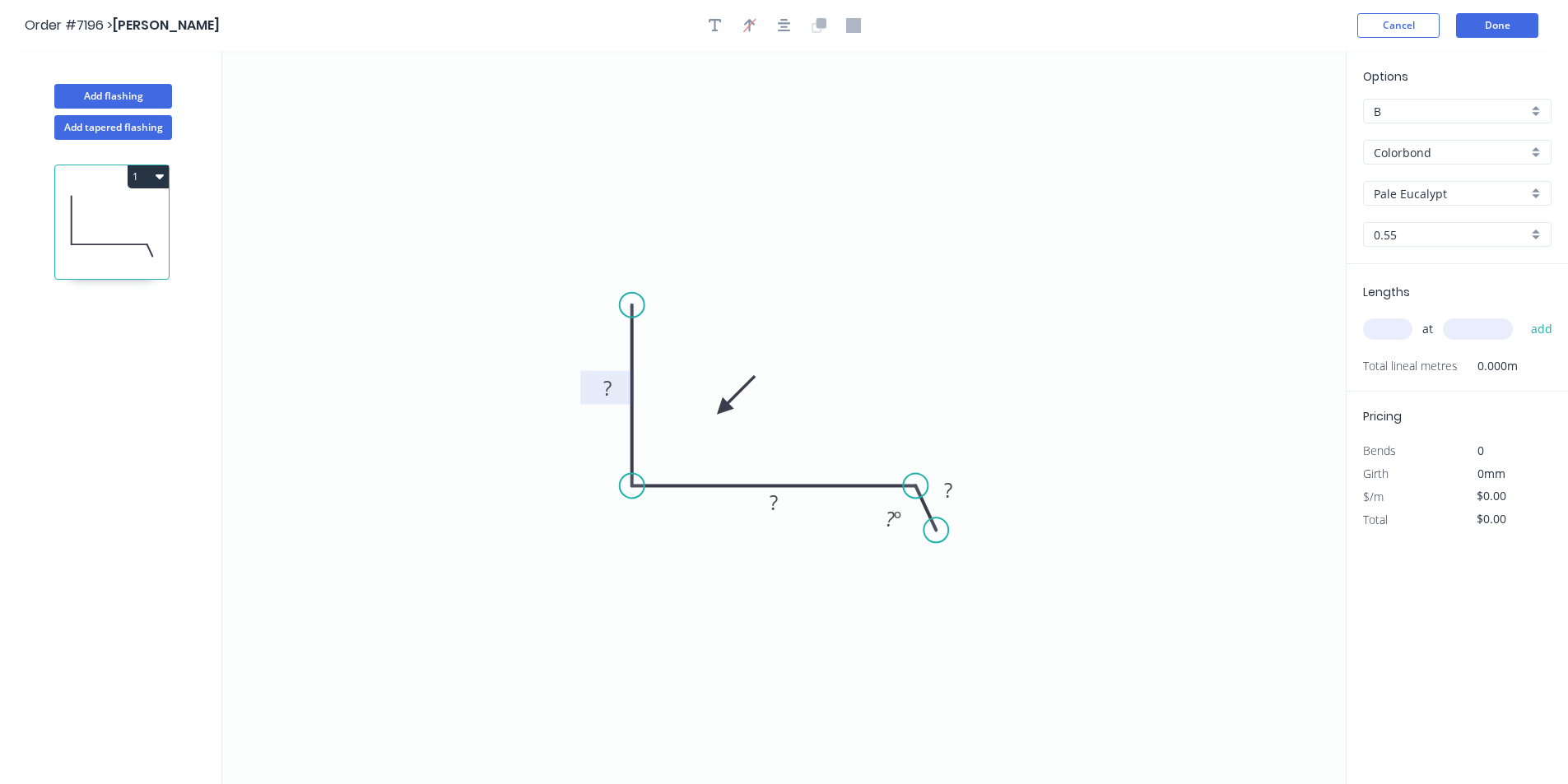
click at [619, 377] on rect at bounding box center [608, 389] width 33 height 23
type input "$15.89"
click at [618, 158] on icon "0 200 120 25 45 º" at bounding box center [784, 417] width 1123 height 733
click at [1412, 338] on div "at add" at bounding box center [1459, 329] width 192 height 28
type input "1"
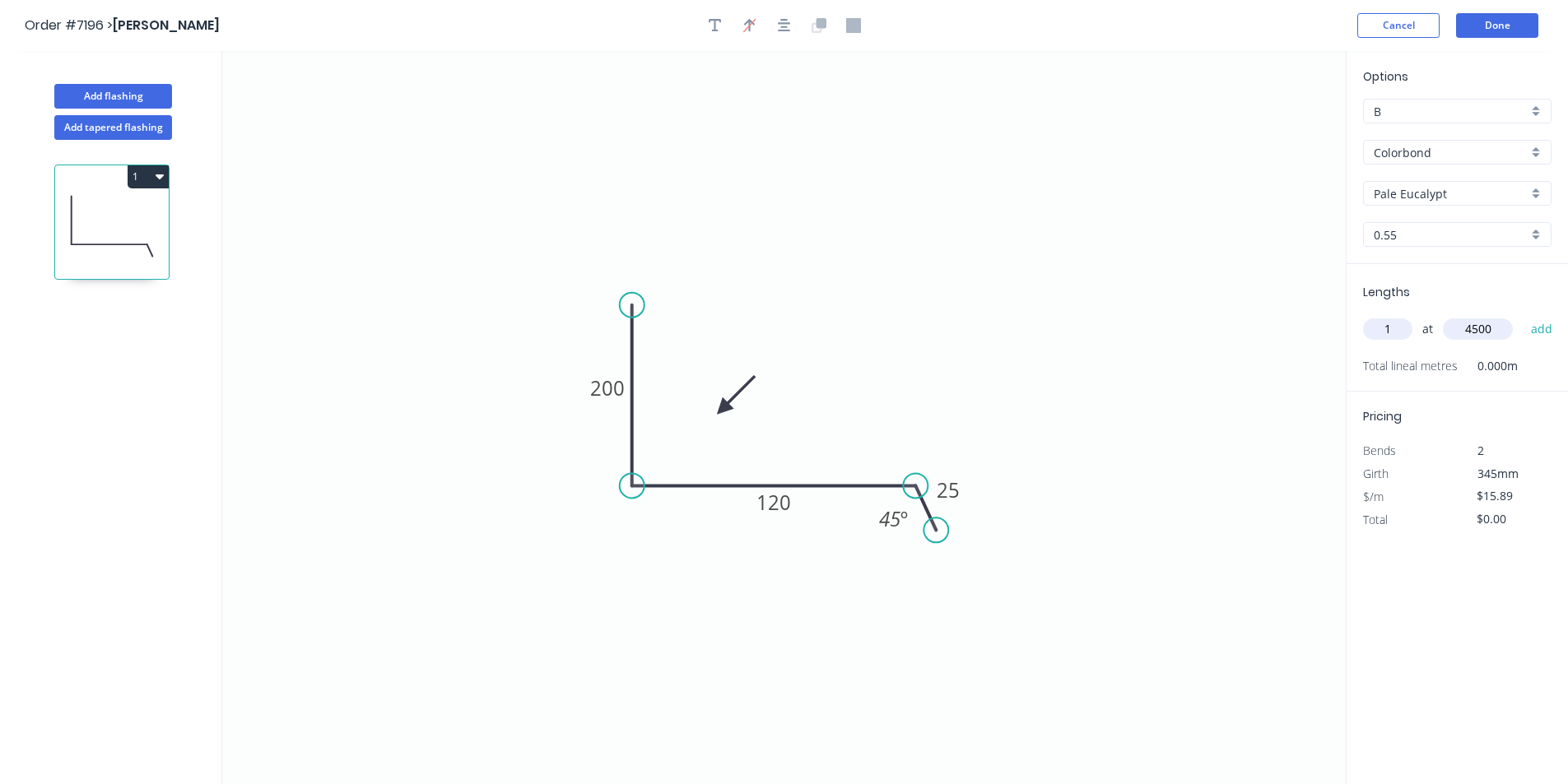
type input "4500"
click at [1522, 315] on button "add" at bounding box center [1542, 329] width 39 height 28
click at [151, 185] on button "1" at bounding box center [148, 177] width 41 height 23
click at [147, 220] on div "Duplicate" at bounding box center [90, 217] width 127 height 24
type input "$0.00"
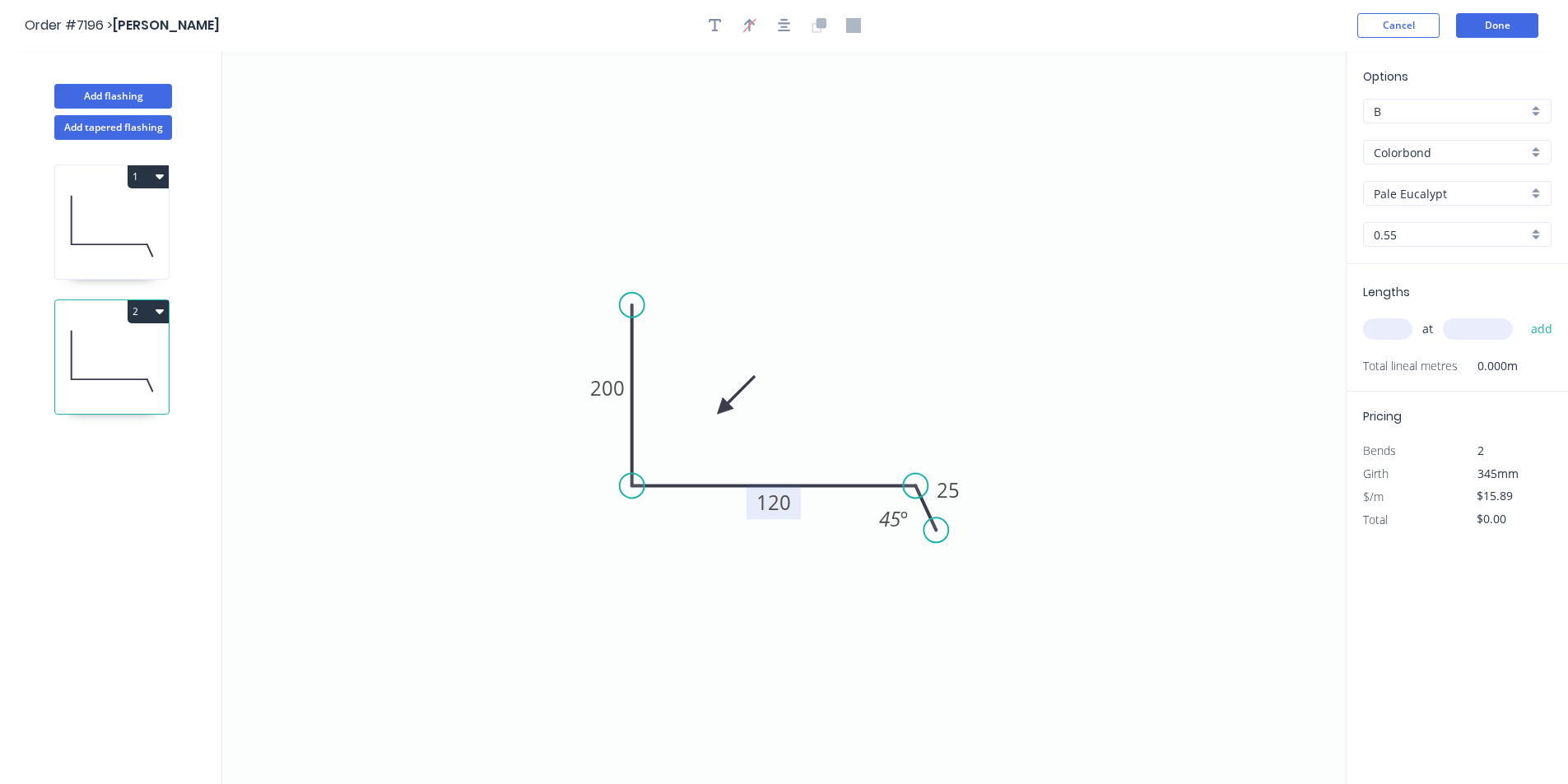
click at [768, 500] on tspan "120" at bounding box center [774, 503] width 35 height 27
type input "$18.91"
click at [1378, 316] on div "at add" at bounding box center [1459, 329] width 192 height 28
click at [1402, 323] on input "text" at bounding box center [1387, 329] width 50 height 21
type input "1"
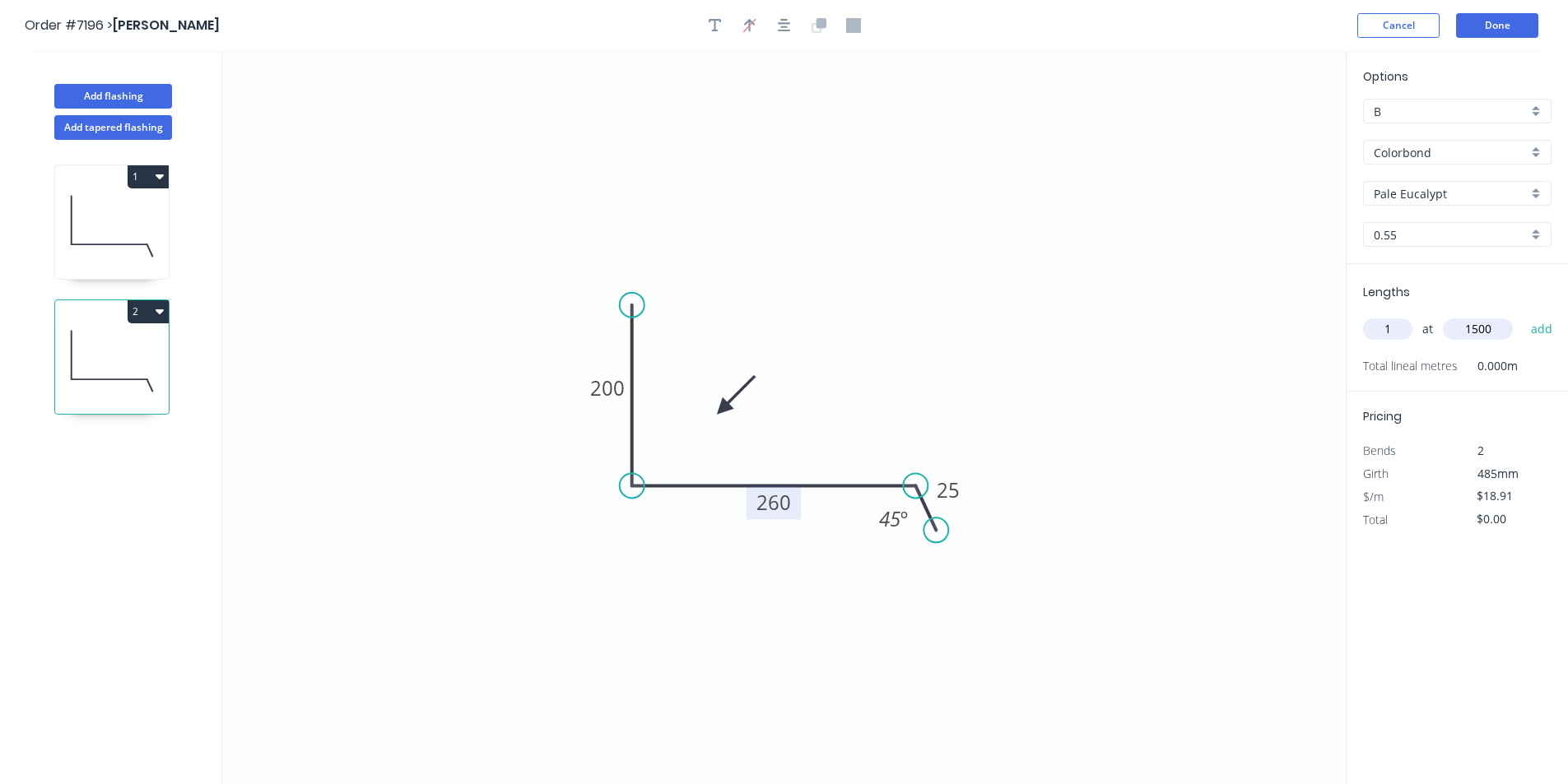
type input "1500"
click at [1522, 315] on button "add" at bounding box center [1542, 329] width 39 height 28
type input "$28.37"
click at [144, 84] on button "Add flashing" at bounding box center [113, 95] width 117 height 24
type input "$0.00"
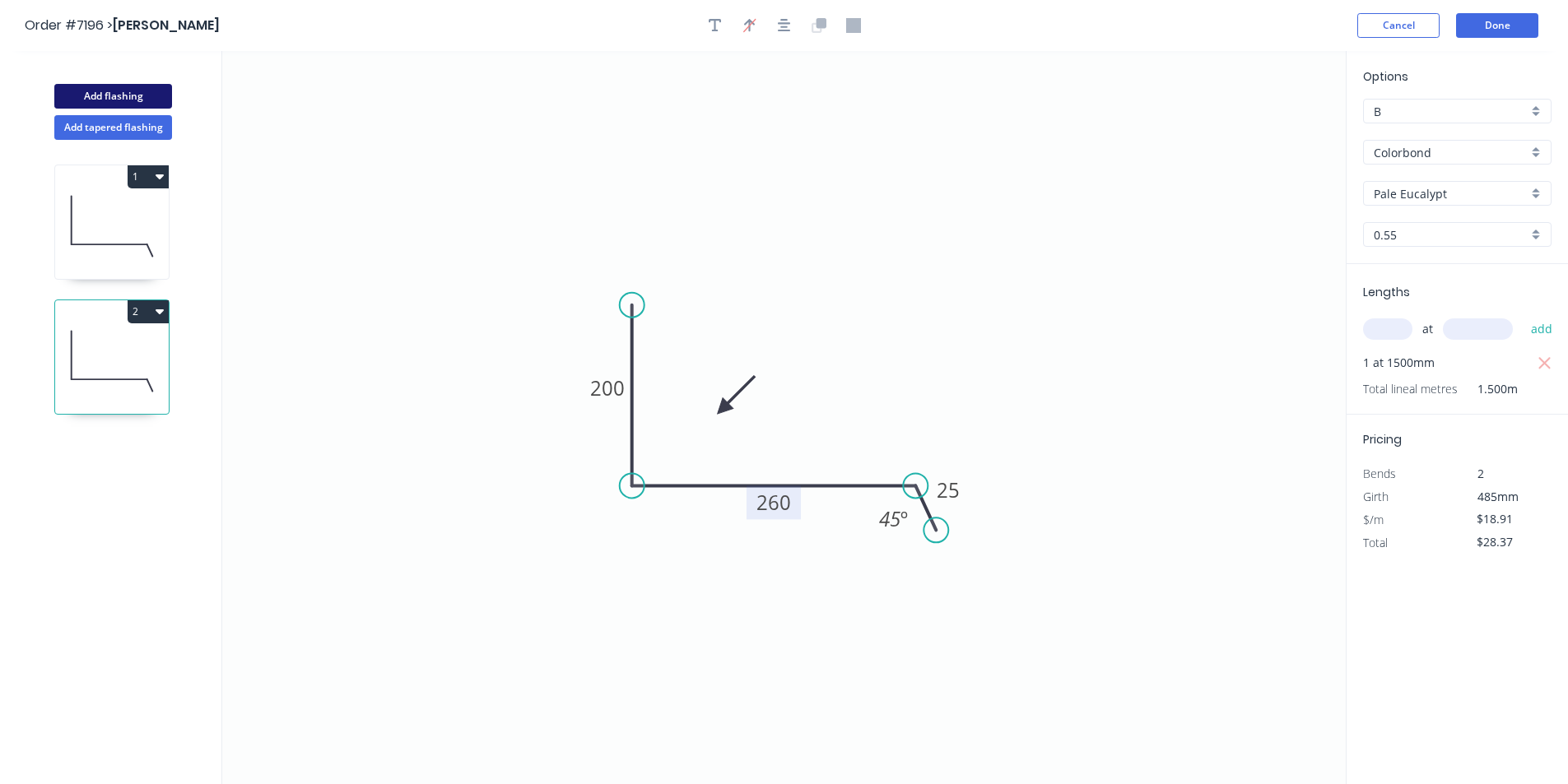
type input "$0.00"
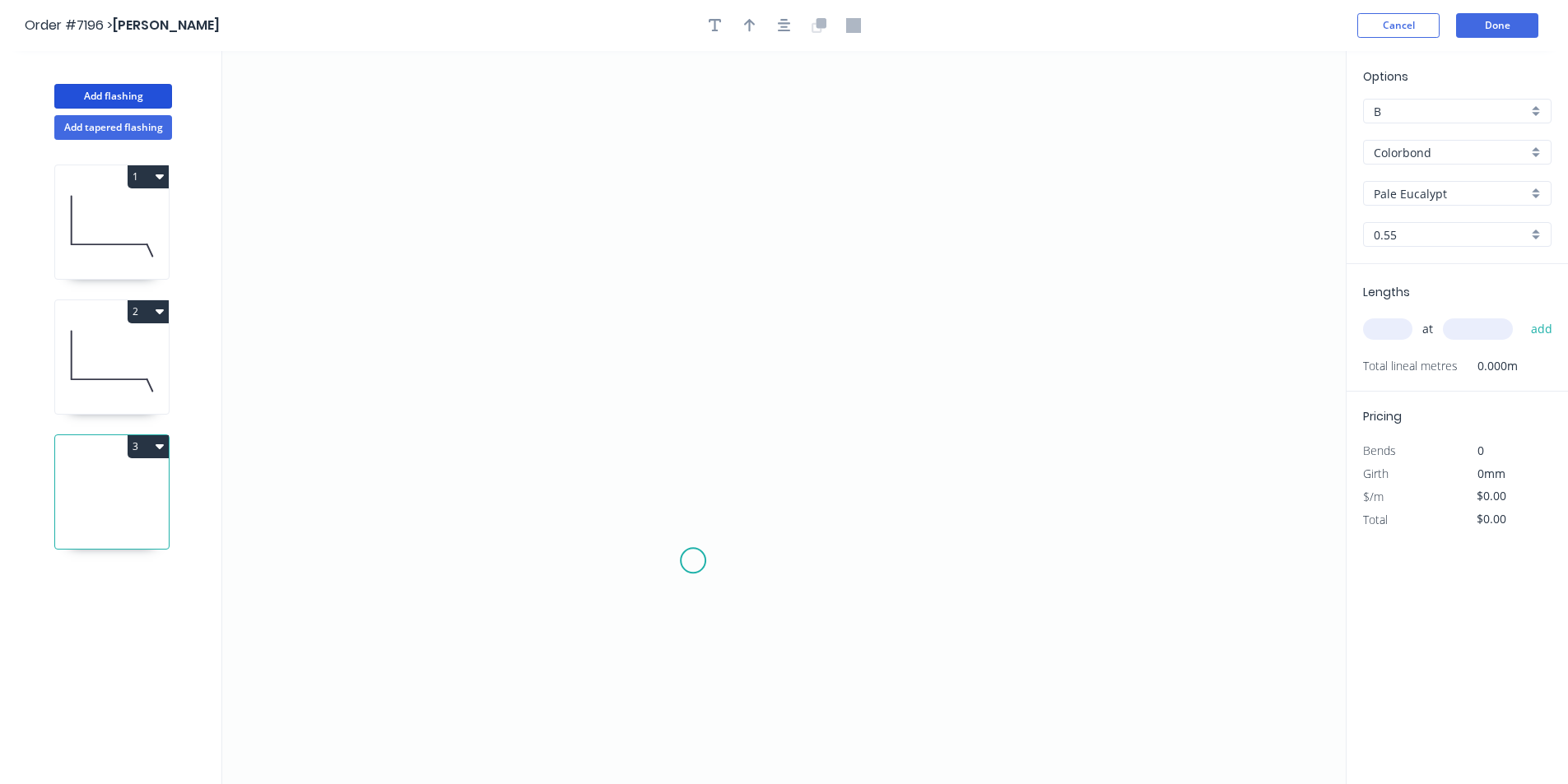
click at [693, 561] on icon "0" at bounding box center [784, 417] width 1123 height 733
click at [698, 464] on icon "0" at bounding box center [784, 417] width 1123 height 733
click at [844, 414] on icon "0 ?" at bounding box center [784, 417] width 1123 height 733
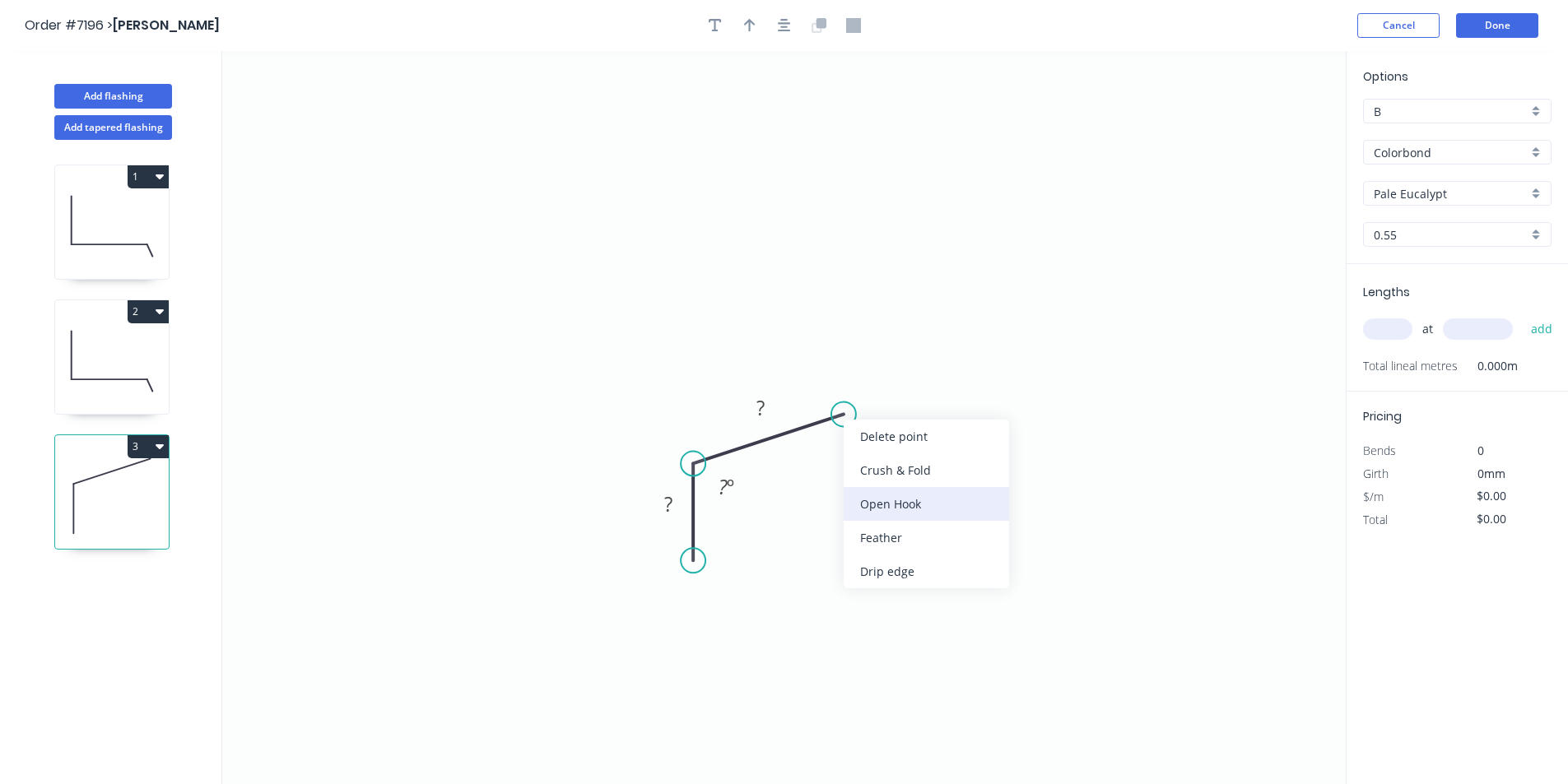
click at [900, 515] on div "Open Hook" at bounding box center [926, 504] width 165 height 34
click at [857, 452] on tspan "25" at bounding box center [850, 446] width 23 height 27
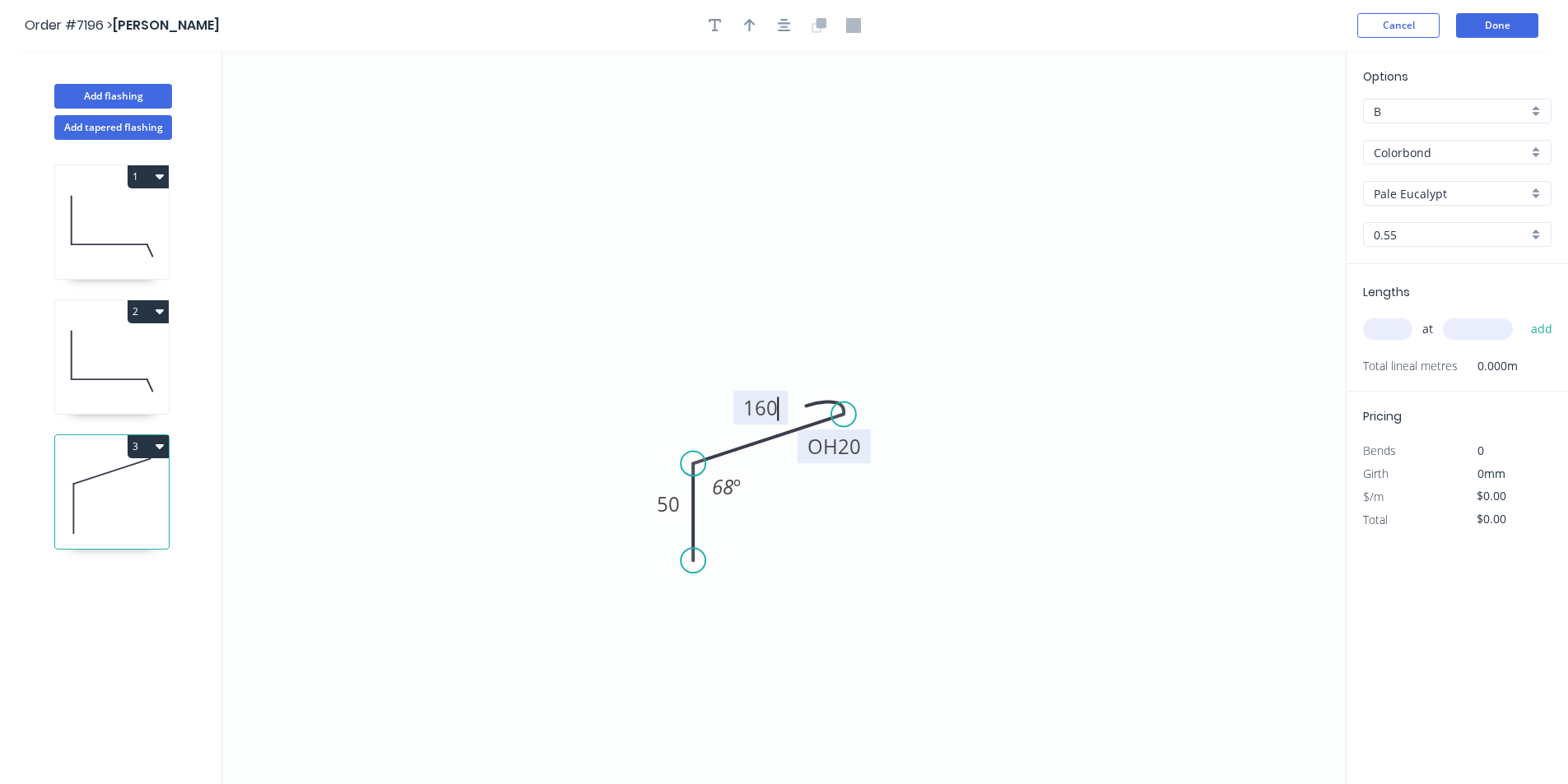
type input "$13.56"
click at [784, 26] on icon "button" at bounding box center [784, 25] width 14 height 14
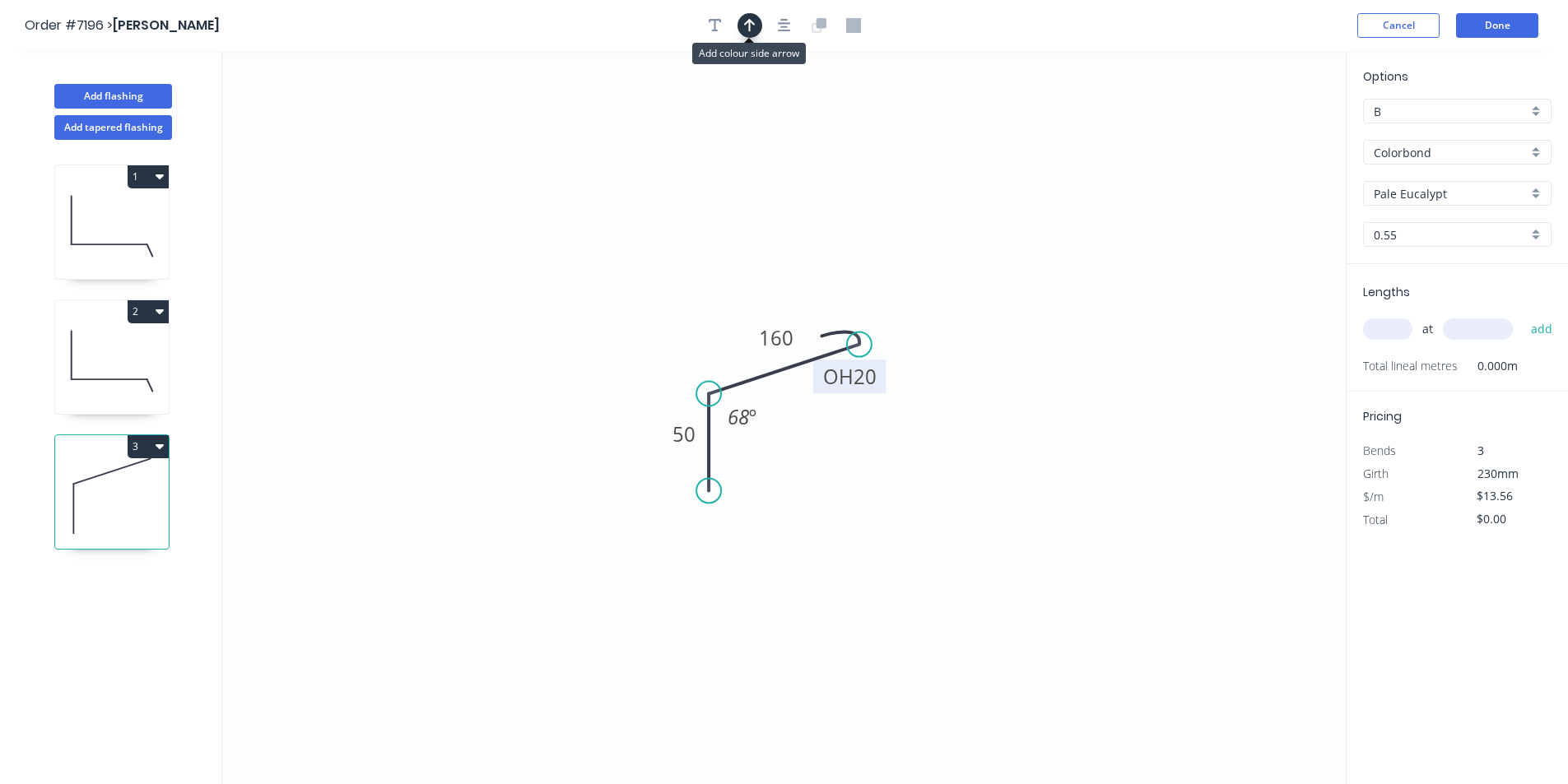
click at [752, 26] on icon "button" at bounding box center [750, 25] width 12 height 15
drag, startPoint x: 1111, startPoint y: 215, endPoint x: 751, endPoint y: 301, distance: 370.1
click at [750, 302] on icon at bounding box center [748, 282] width 15 height 52
drag, startPoint x: 1391, startPoint y: 315, endPoint x: 1391, endPoint y: 325, distance: 10.0
click at [1391, 317] on div "at add" at bounding box center [1459, 329] width 192 height 28
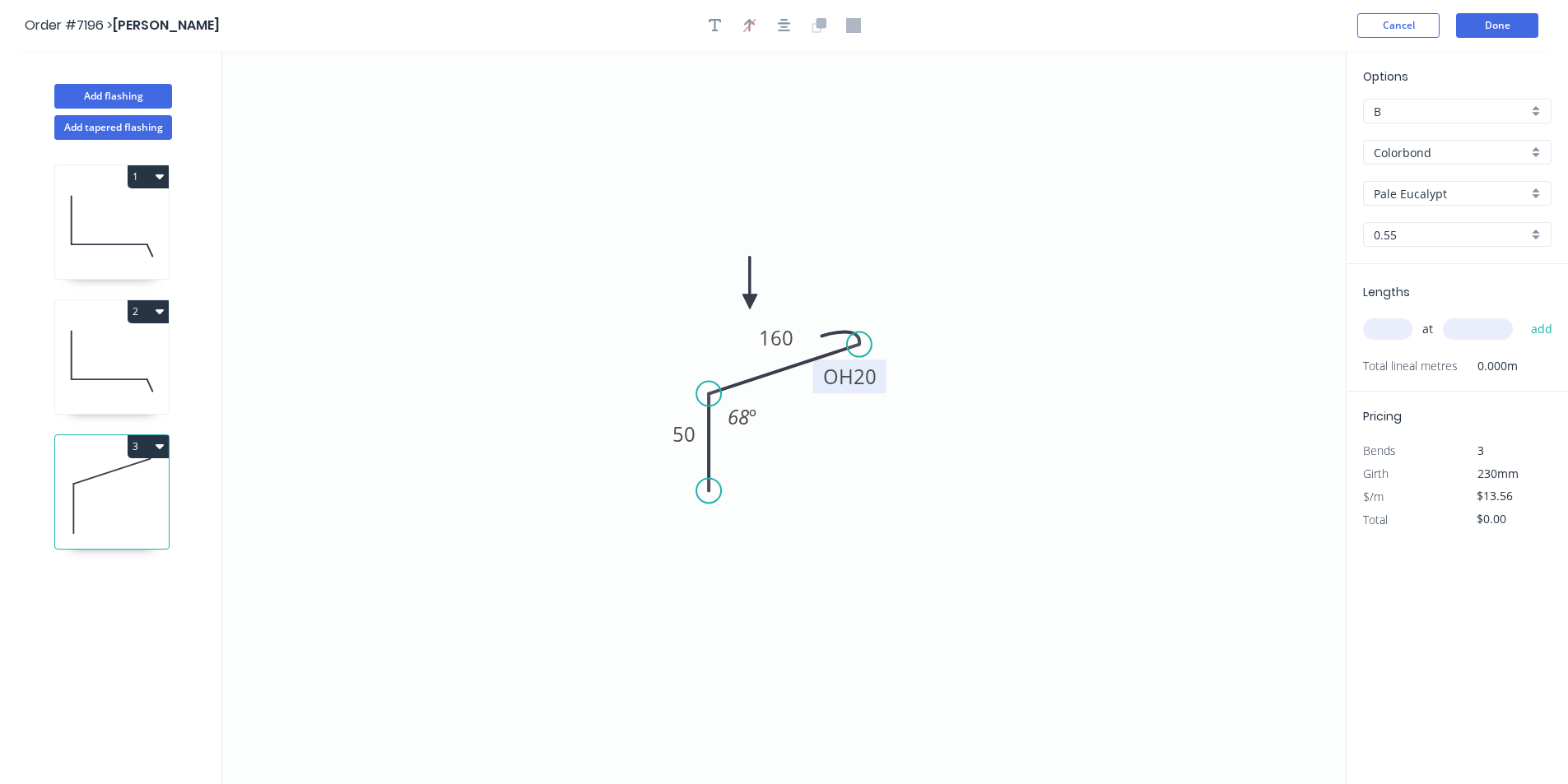
click at [1391, 327] on input "text" at bounding box center [1387, 329] width 50 height 21
type input "1"
type input "4500"
click at [1522, 315] on button "add" at bounding box center [1542, 329] width 39 height 28
type input "$61.02"
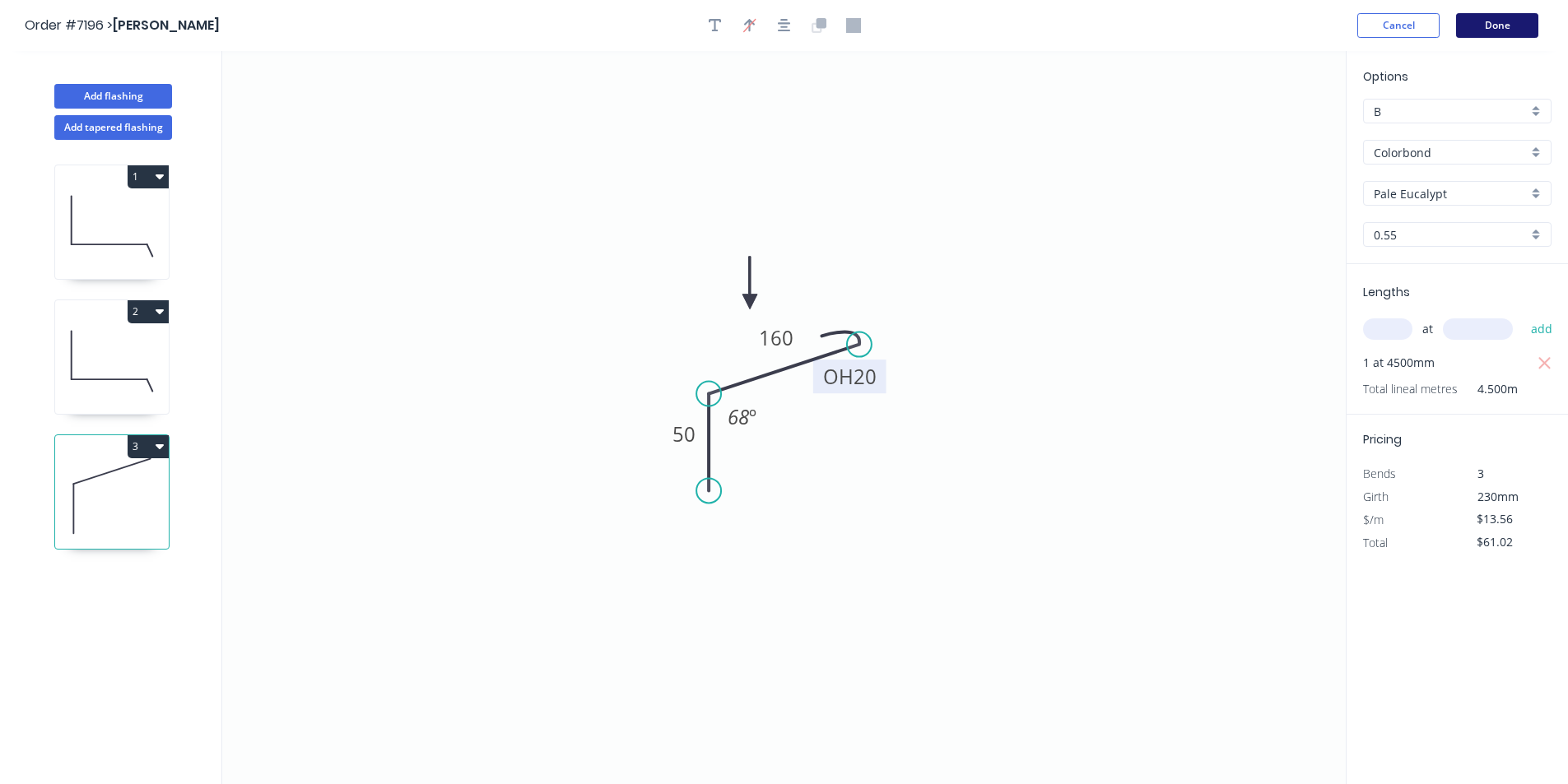
click at [1485, 20] on button "Done" at bounding box center [1497, 25] width 83 height 24
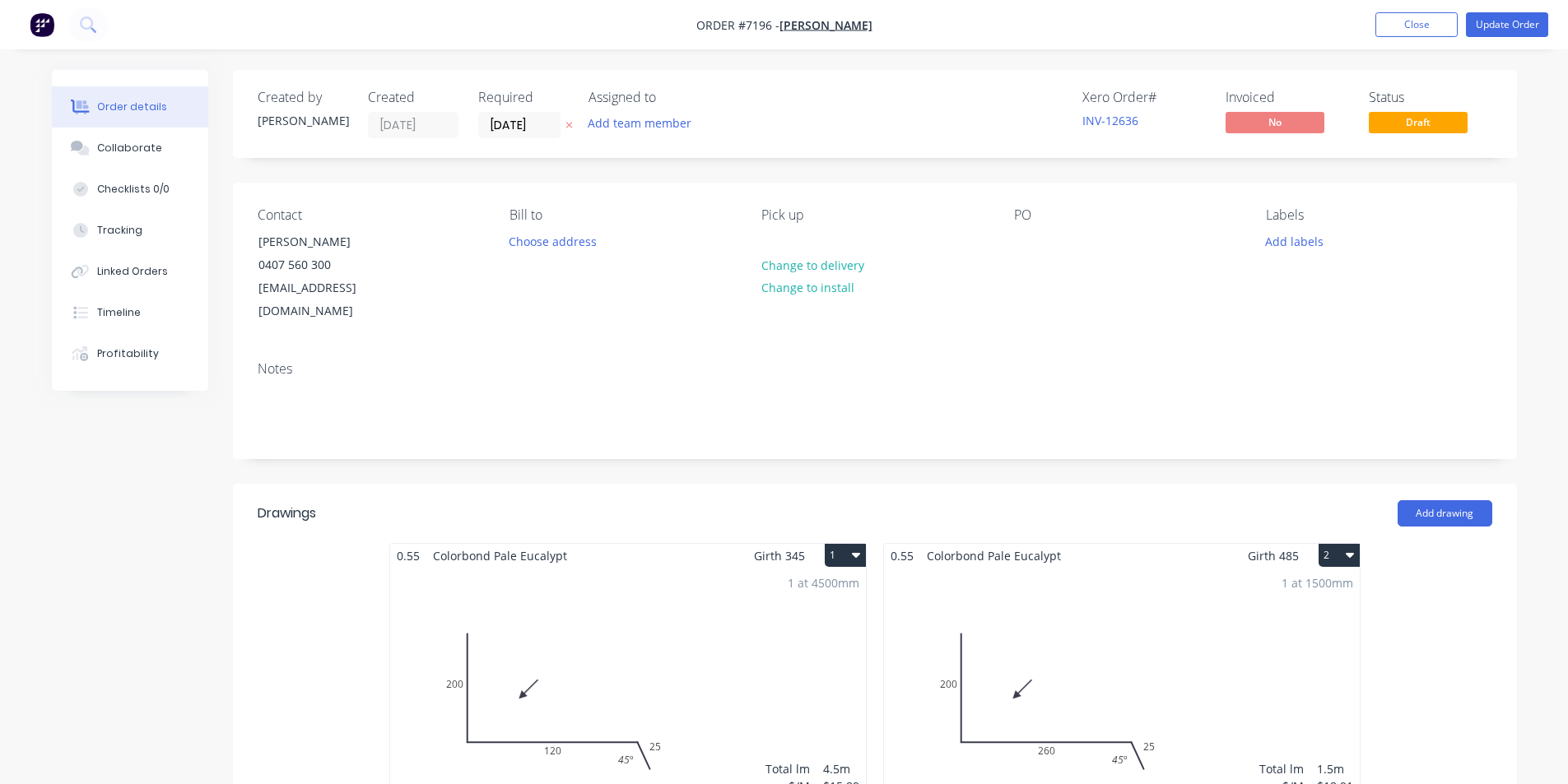
type input "$140.97"
type input "$30.00"
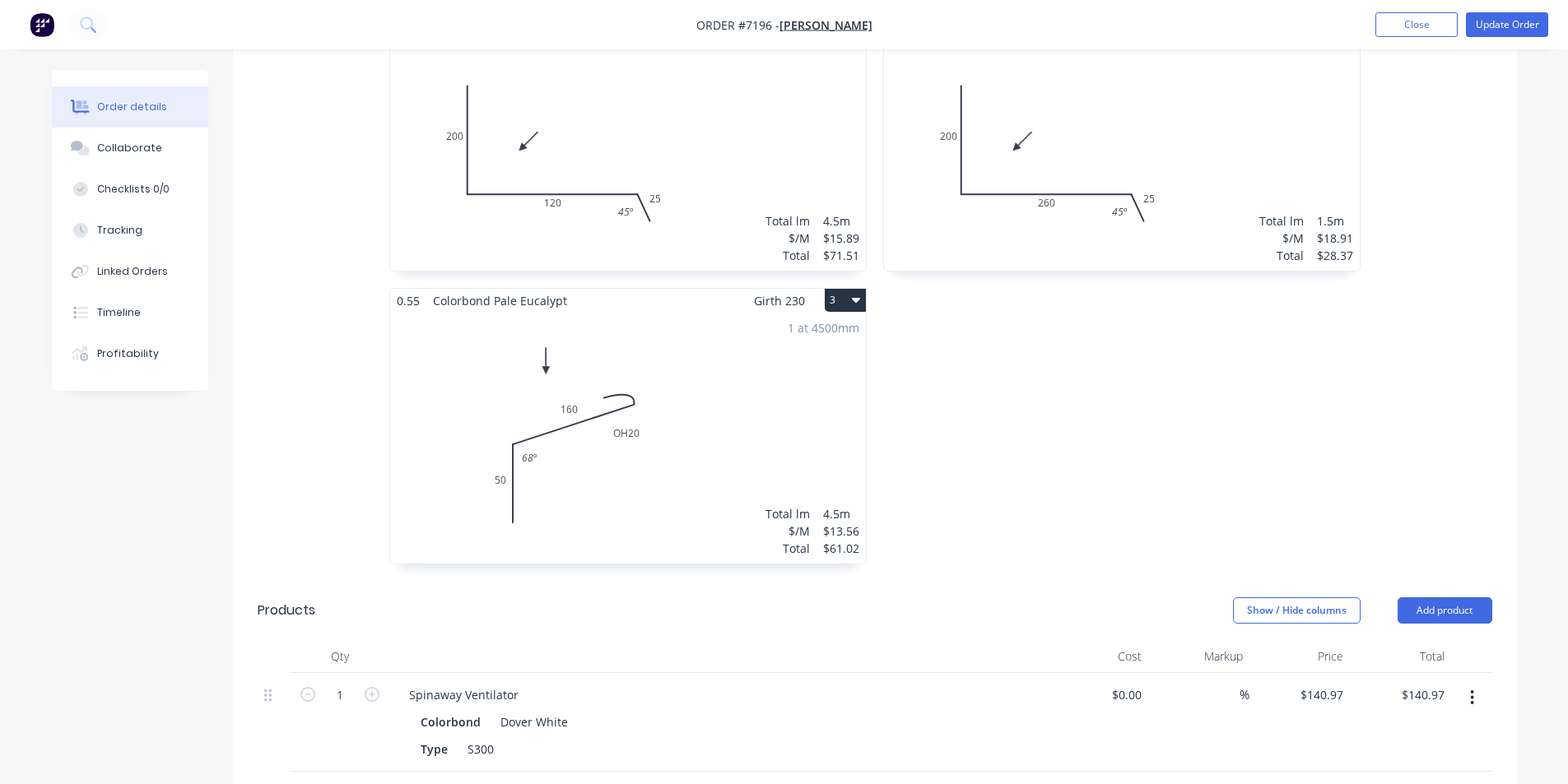
scroll to position [658, 0]
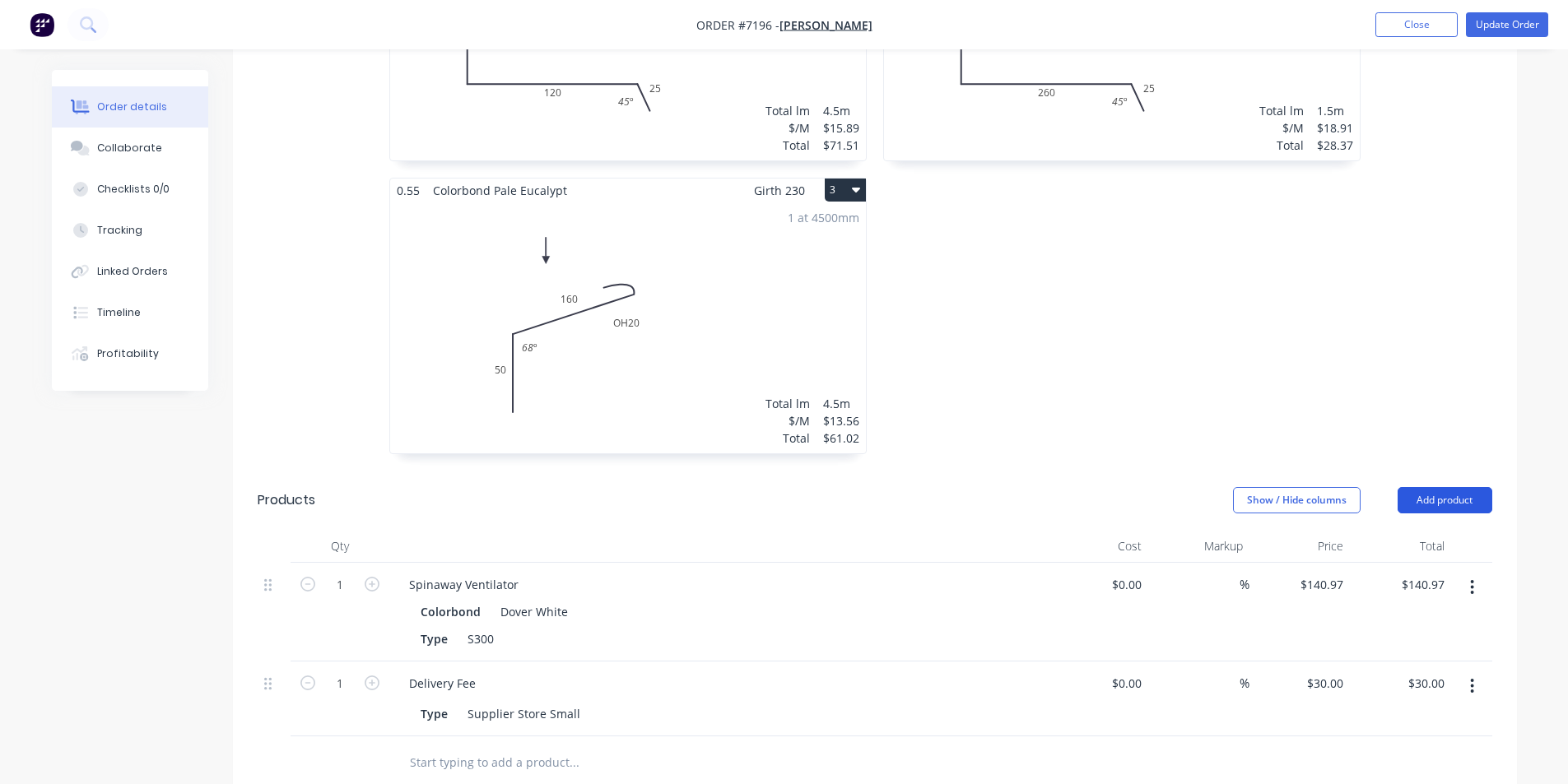
click at [1439, 487] on button "Add product" at bounding box center [1444, 500] width 94 height 26
click at [1429, 530] on div "Product catalogue" at bounding box center [1414, 541] width 127 height 24
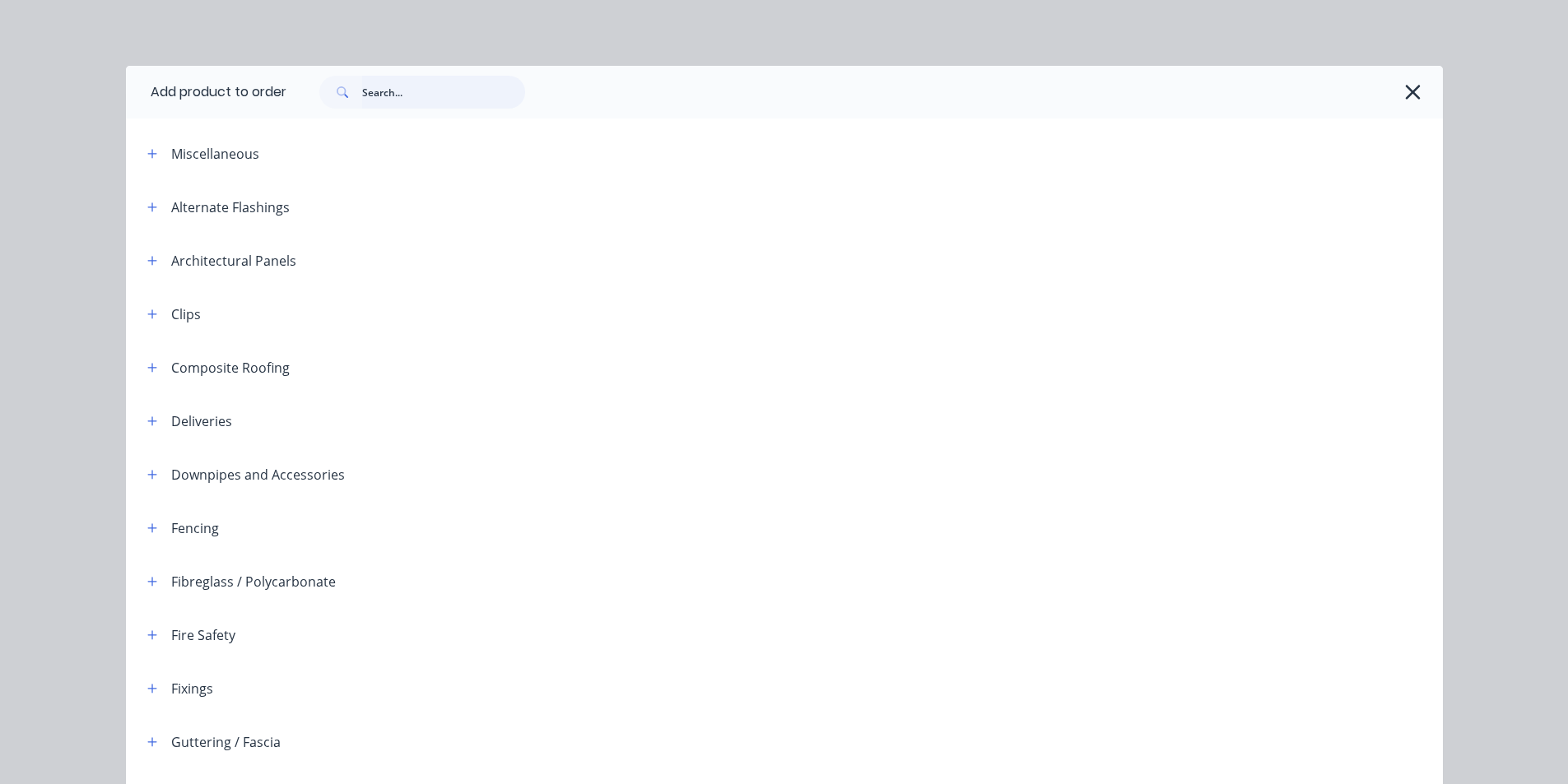
click at [415, 95] on input "text" at bounding box center [444, 92] width 163 height 33
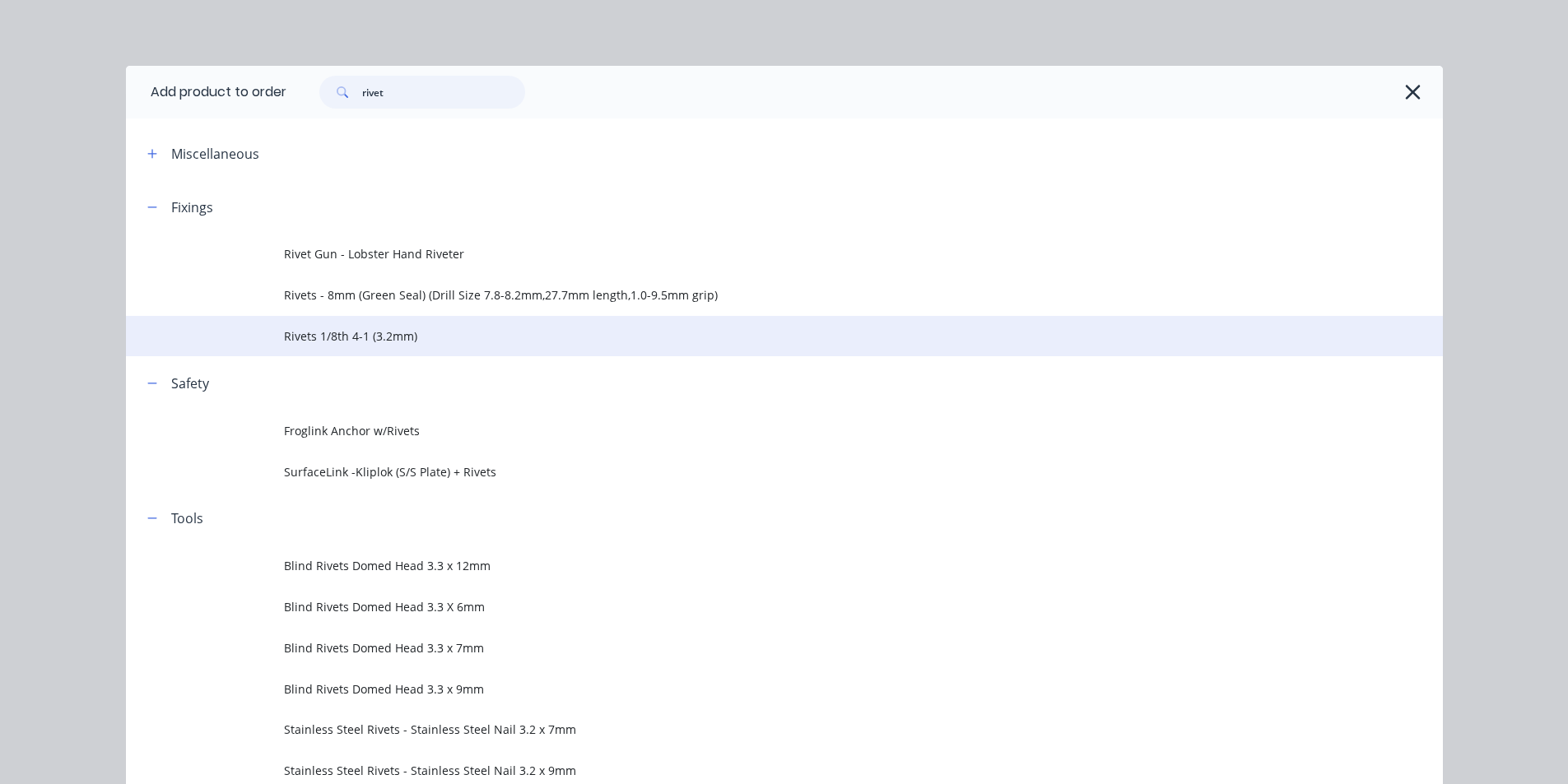
type input "rivet"
click at [376, 333] on span "Rivets 1/8th 4-1 (3.2mm)" at bounding box center [747, 336] width 927 height 17
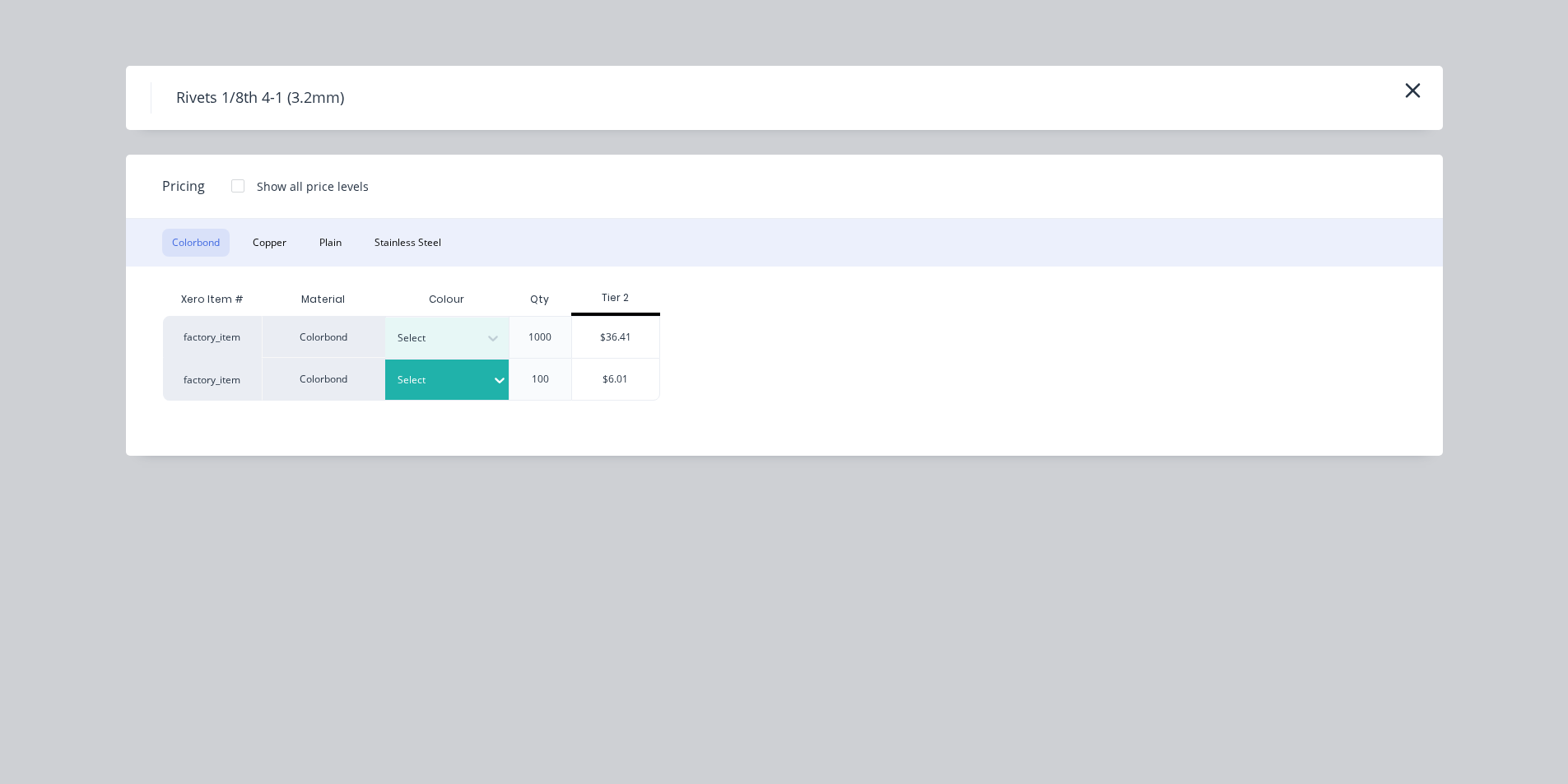
click at [491, 393] on div at bounding box center [499, 380] width 17 height 41
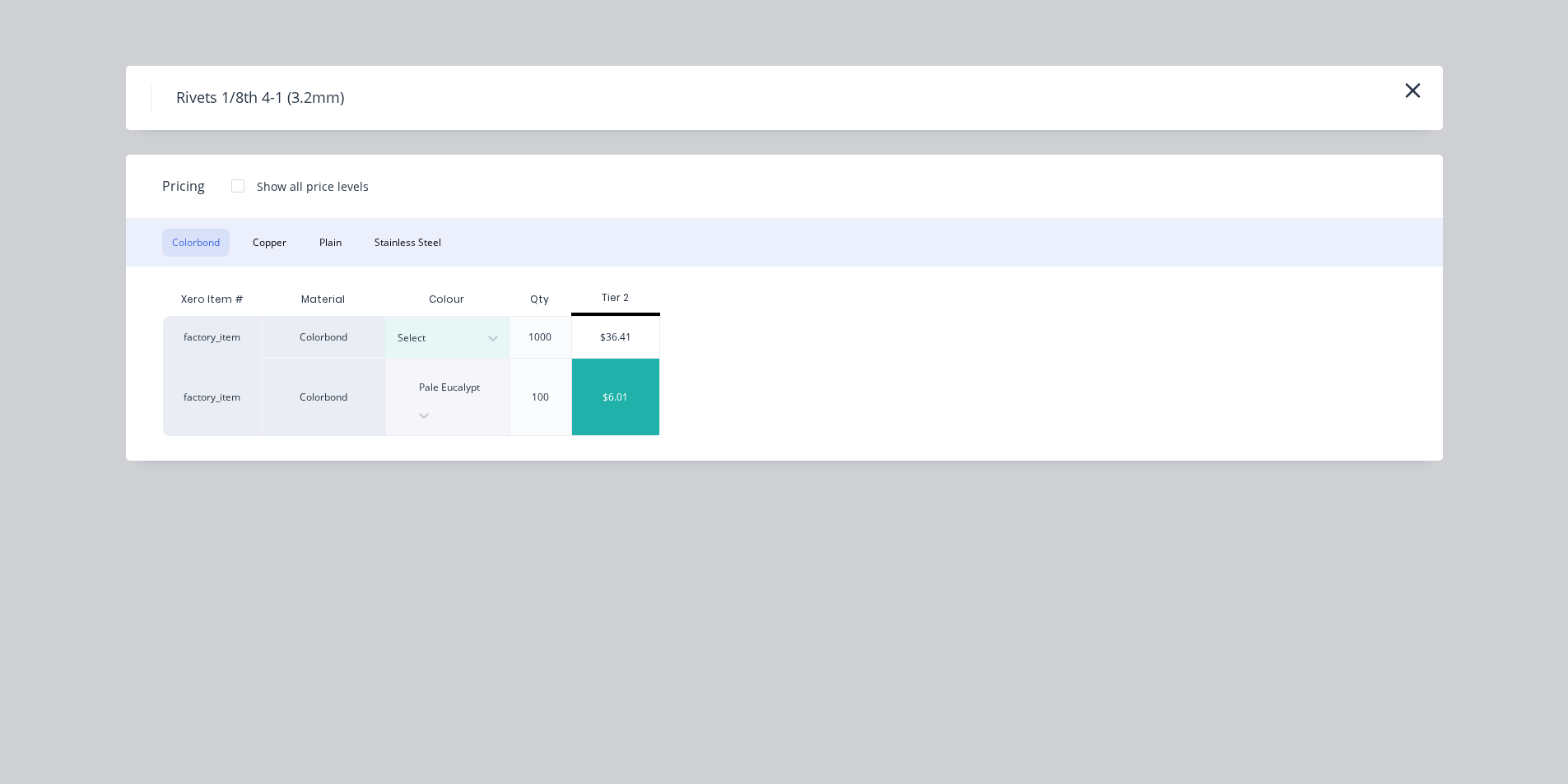
click at [614, 381] on div "$6.01" at bounding box center [616, 397] width 88 height 77
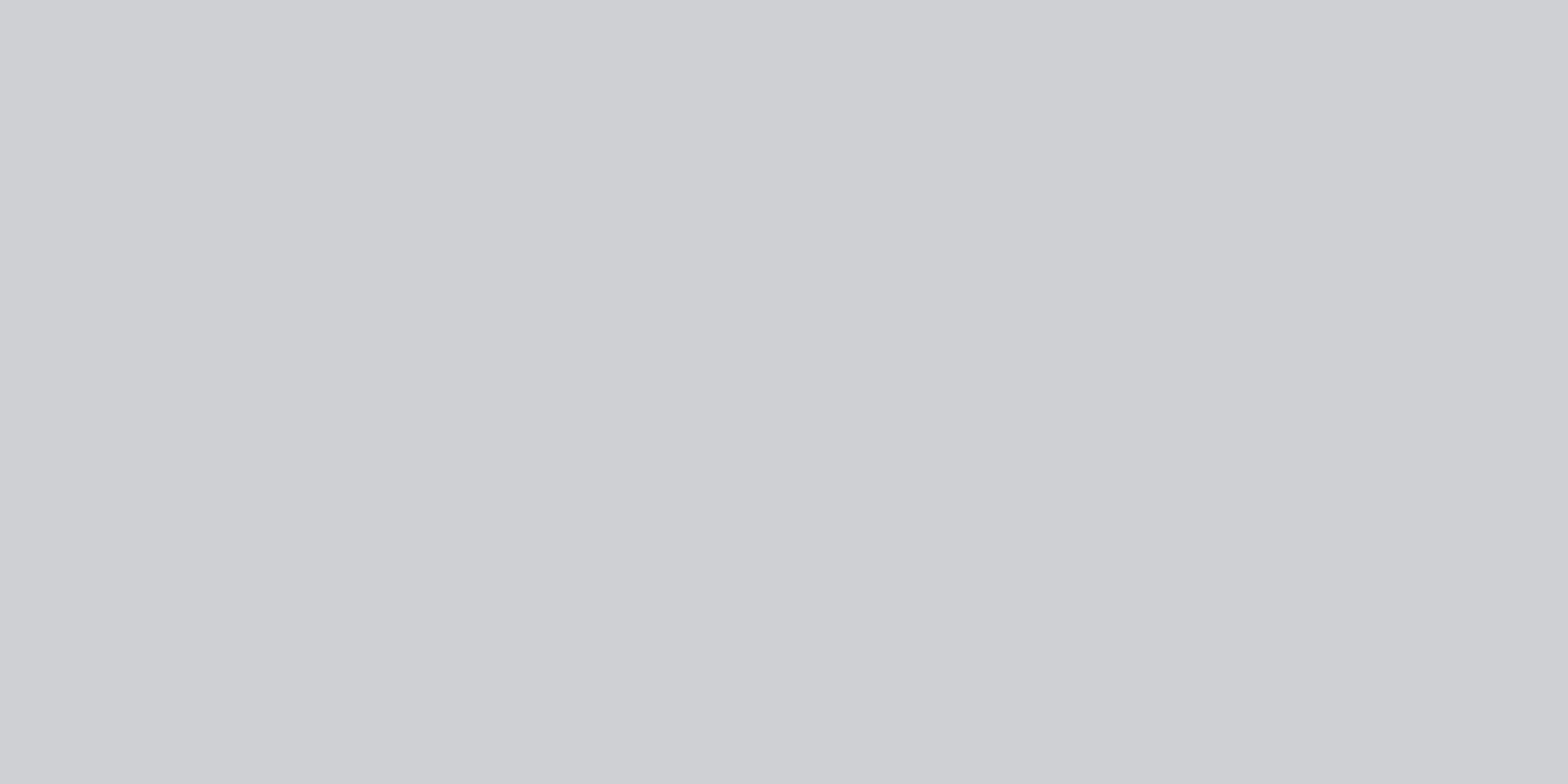
type input "$6.01"
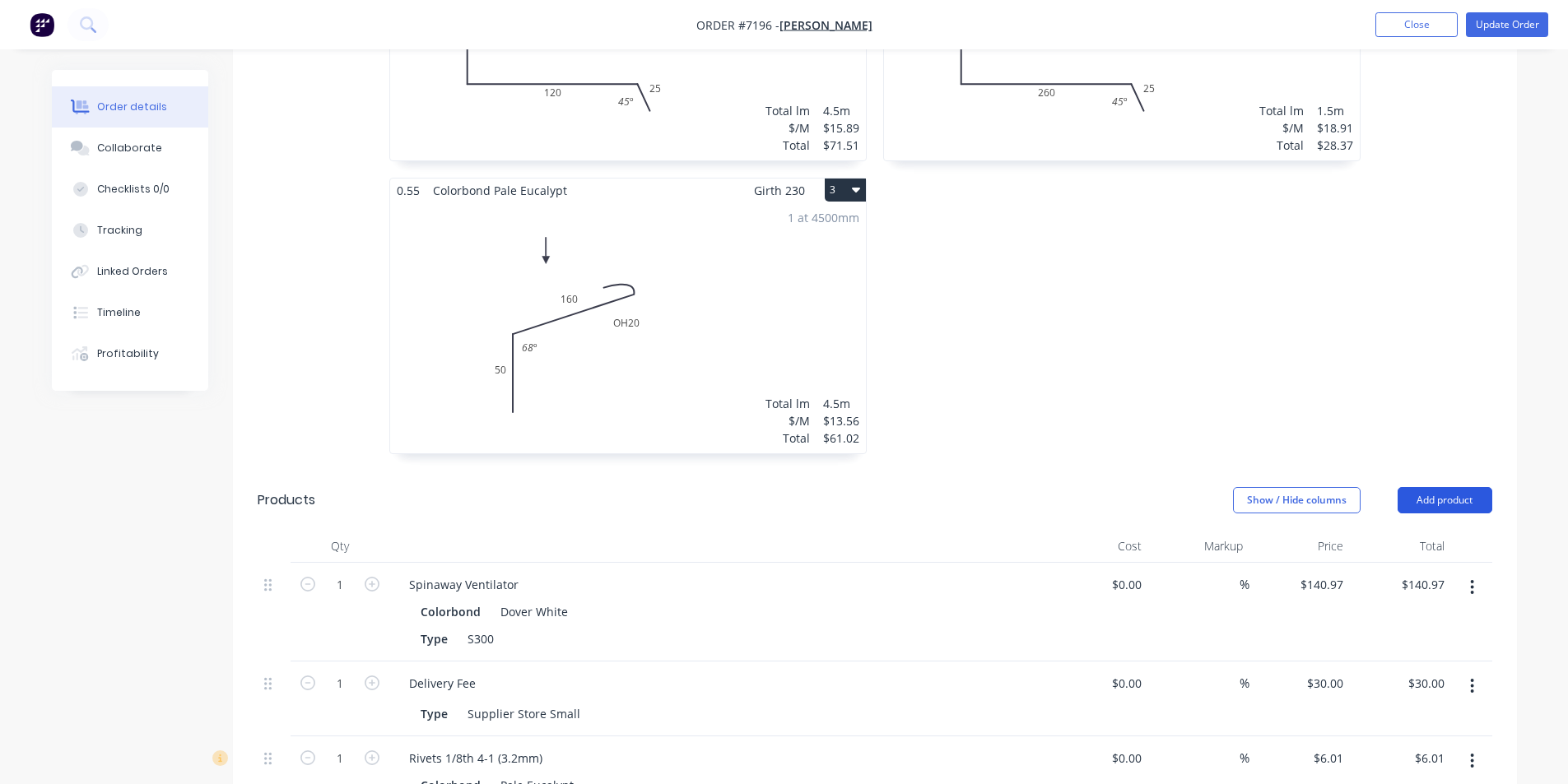
click at [1479, 487] on button "Add product" at bounding box center [1444, 500] width 94 height 26
click at [1467, 530] on div "Product catalogue" at bounding box center [1414, 541] width 127 height 24
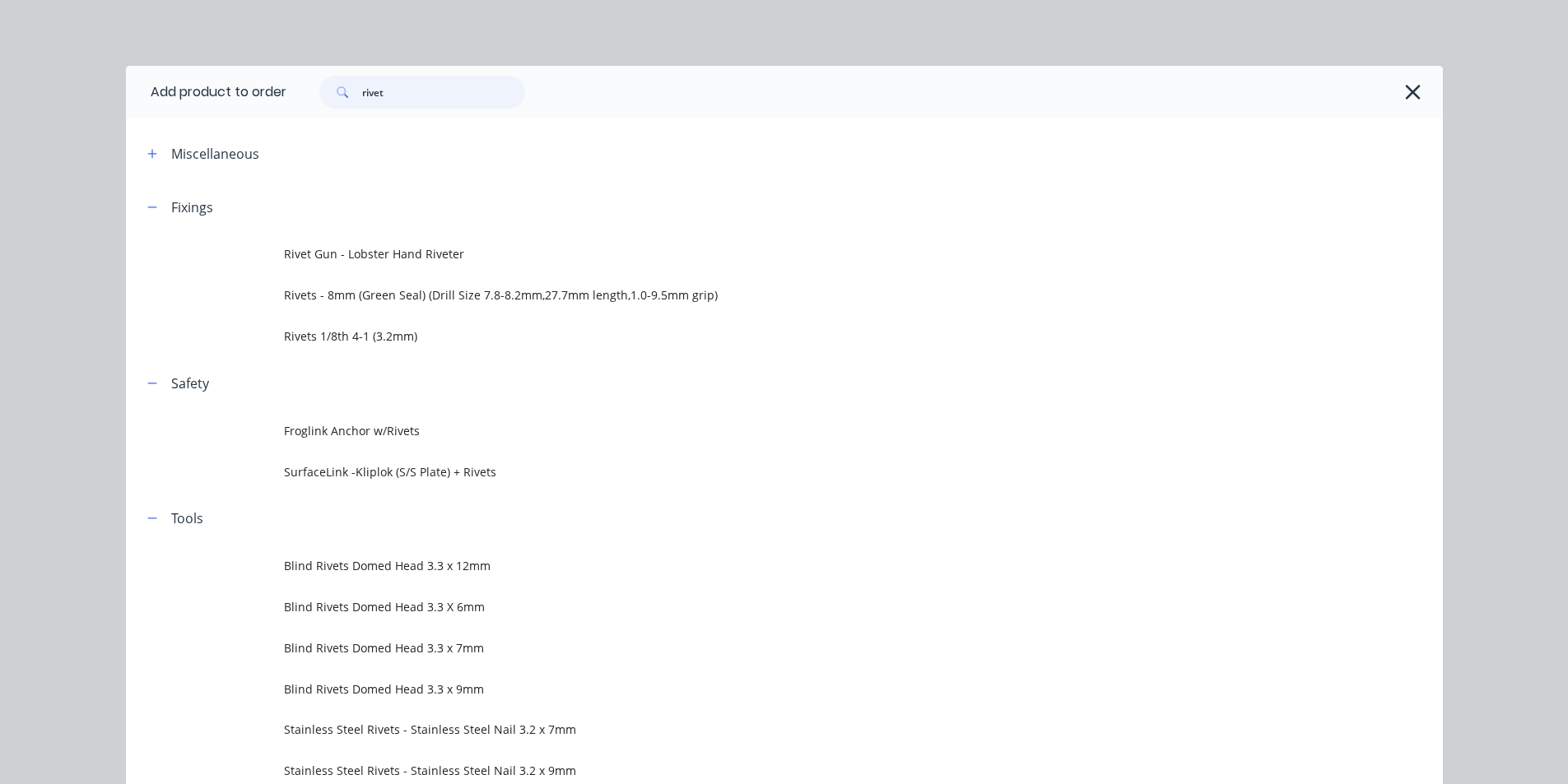
click at [395, 106] on input "rivet" at bounding box center [444, 92] width 163 height 33
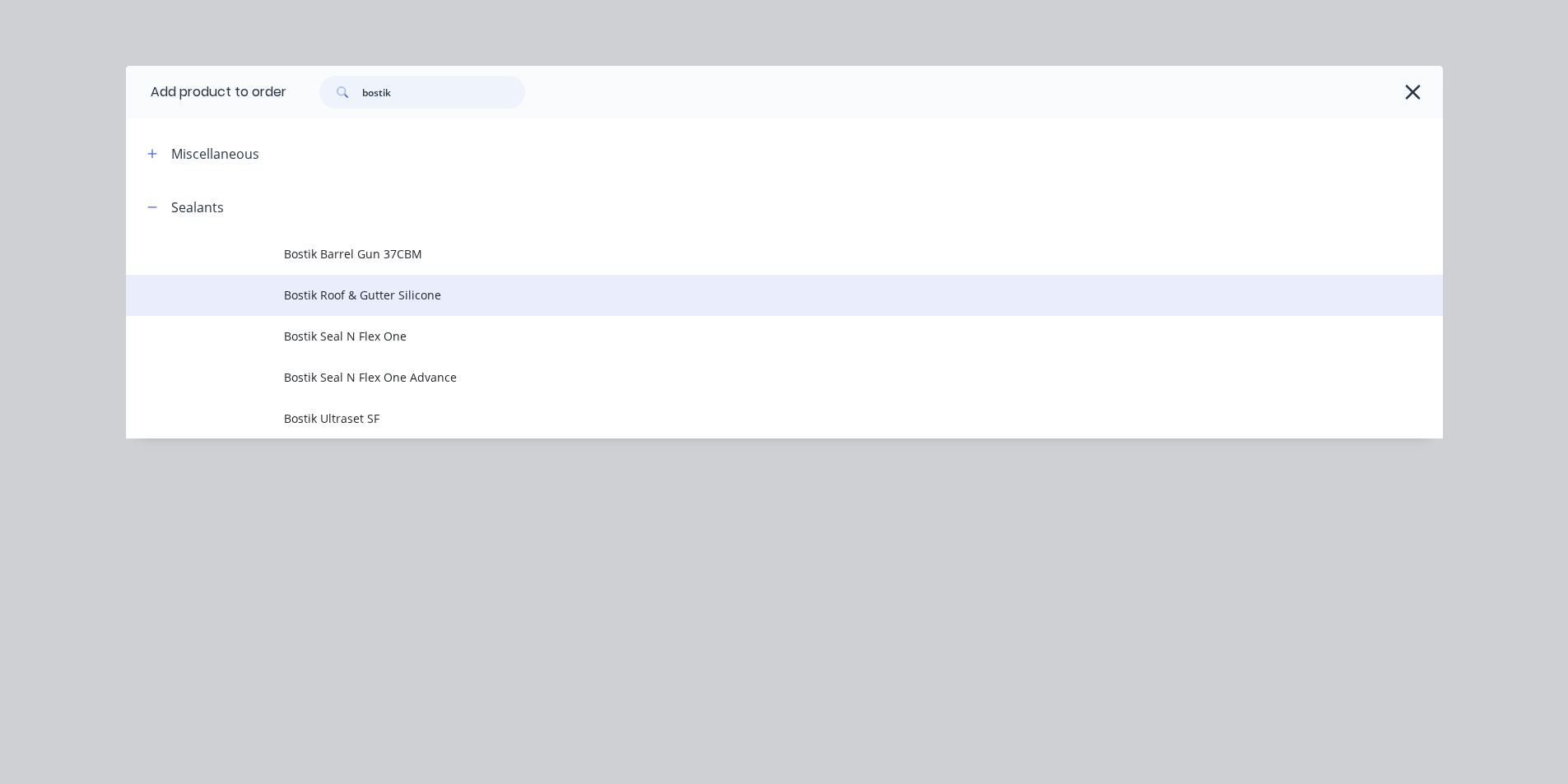
type input "bostik"
click at [396, 297] on span "Bostik Roof & Gutter Silicone" at bounding box center [747, 295] width 927 height 17
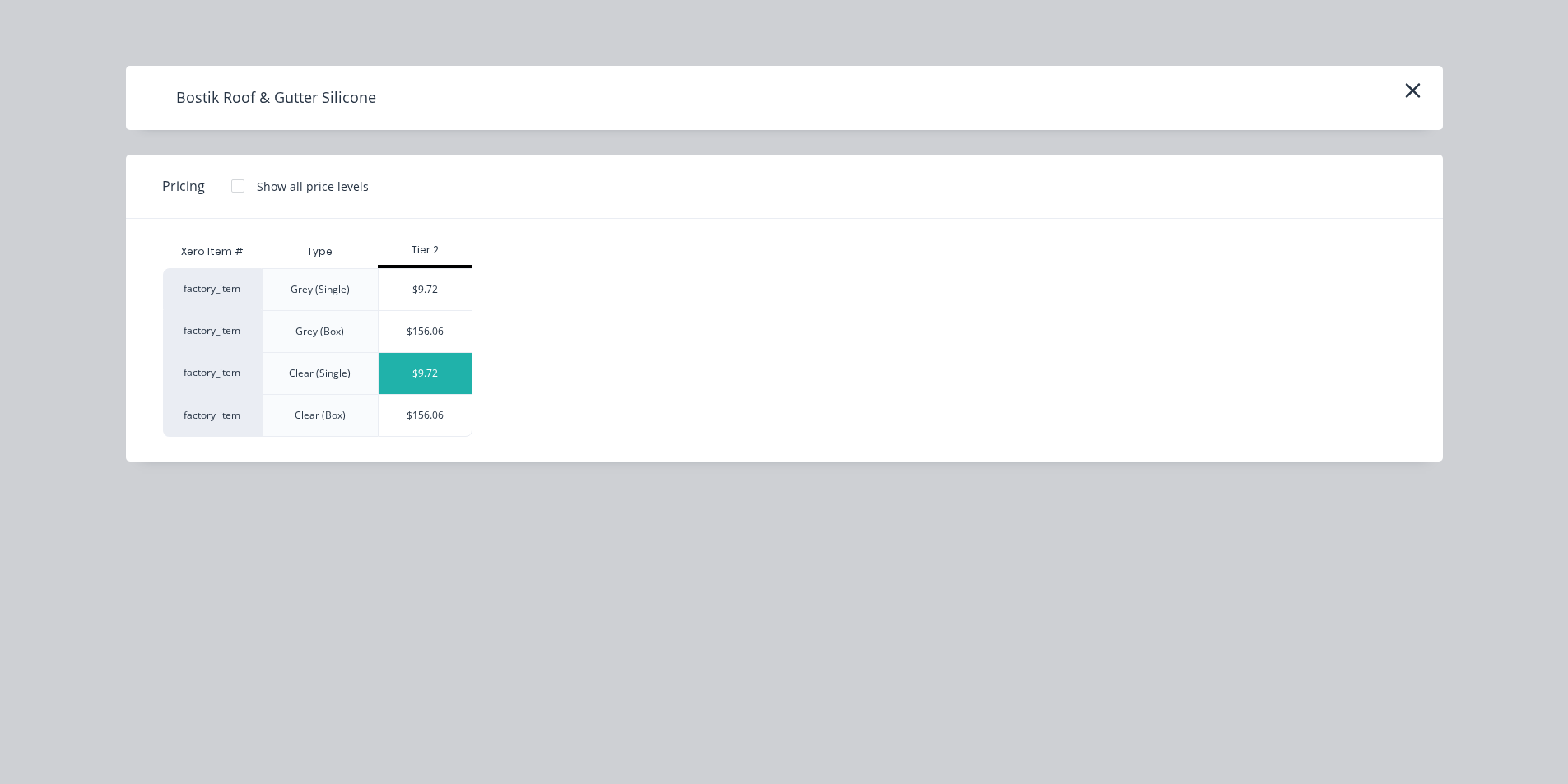
click at [428, 376] on div "$9.72" at bounding box center [425, 374] width 93 height 41
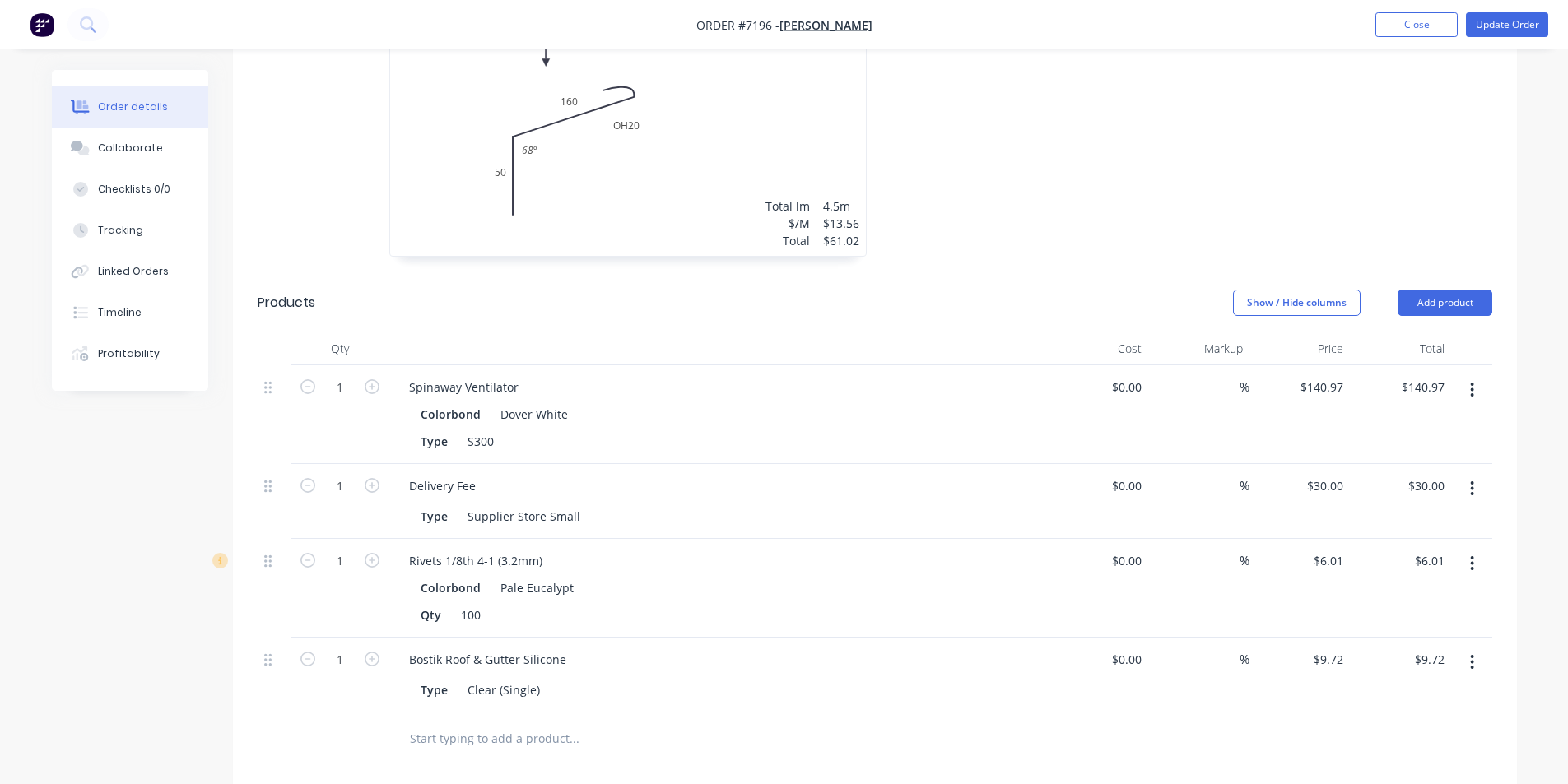
scroll to position [904, 0]
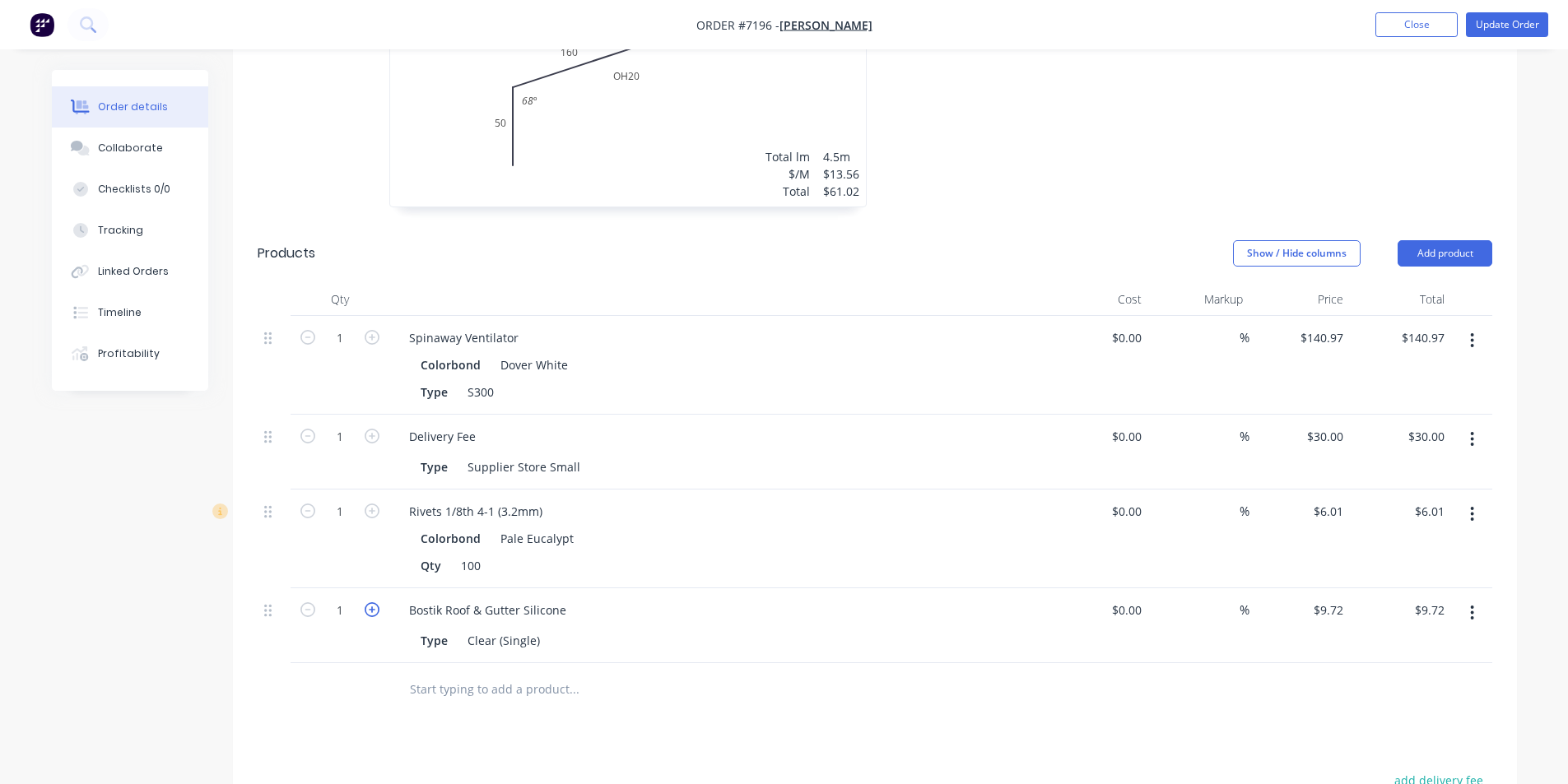
click at [376, 603] on icon "button" at bounding box center [372, 609] width 15 height 15
type input "2"
type input "$19.44"
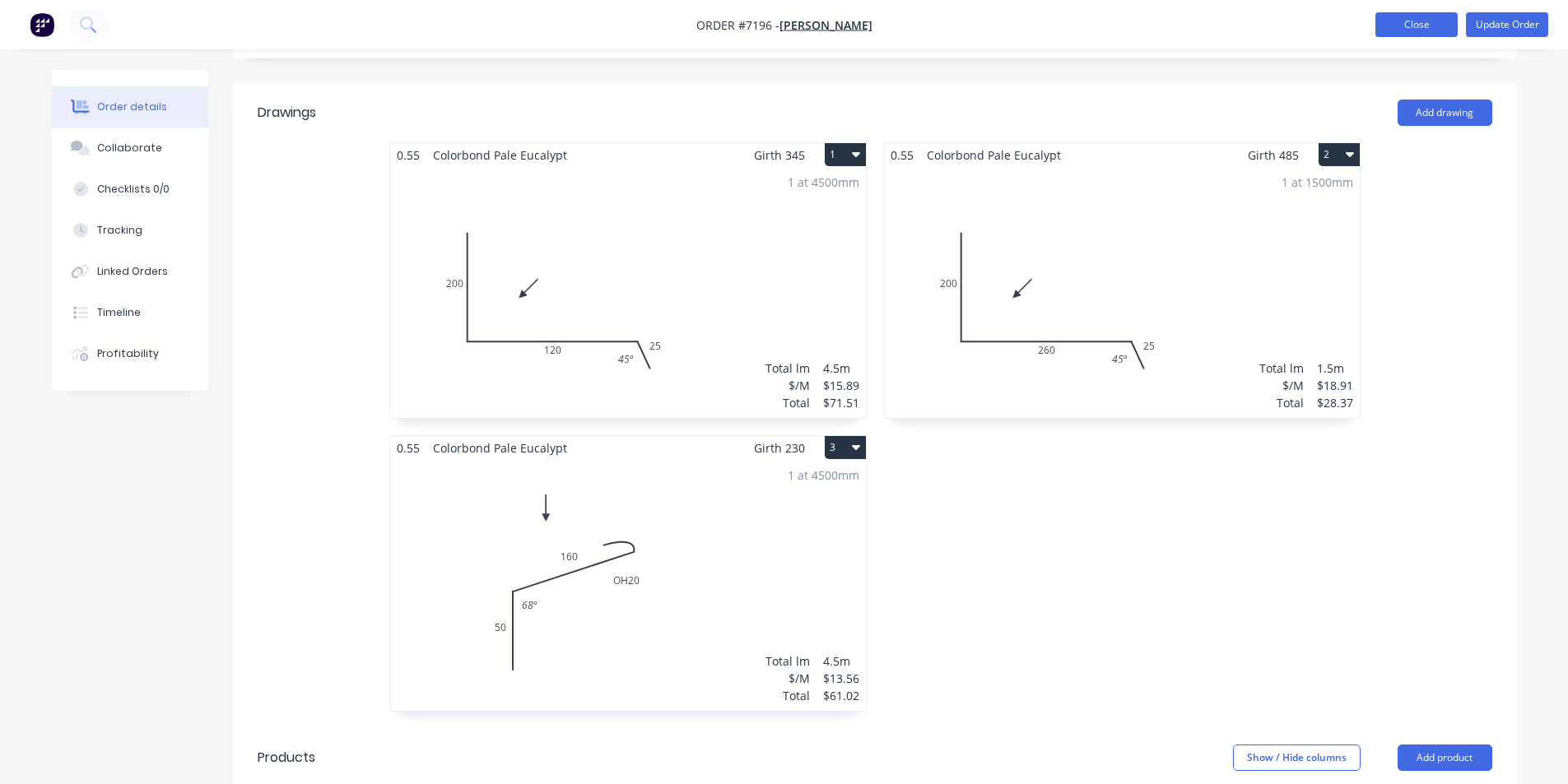
scroll to position [246, 0]
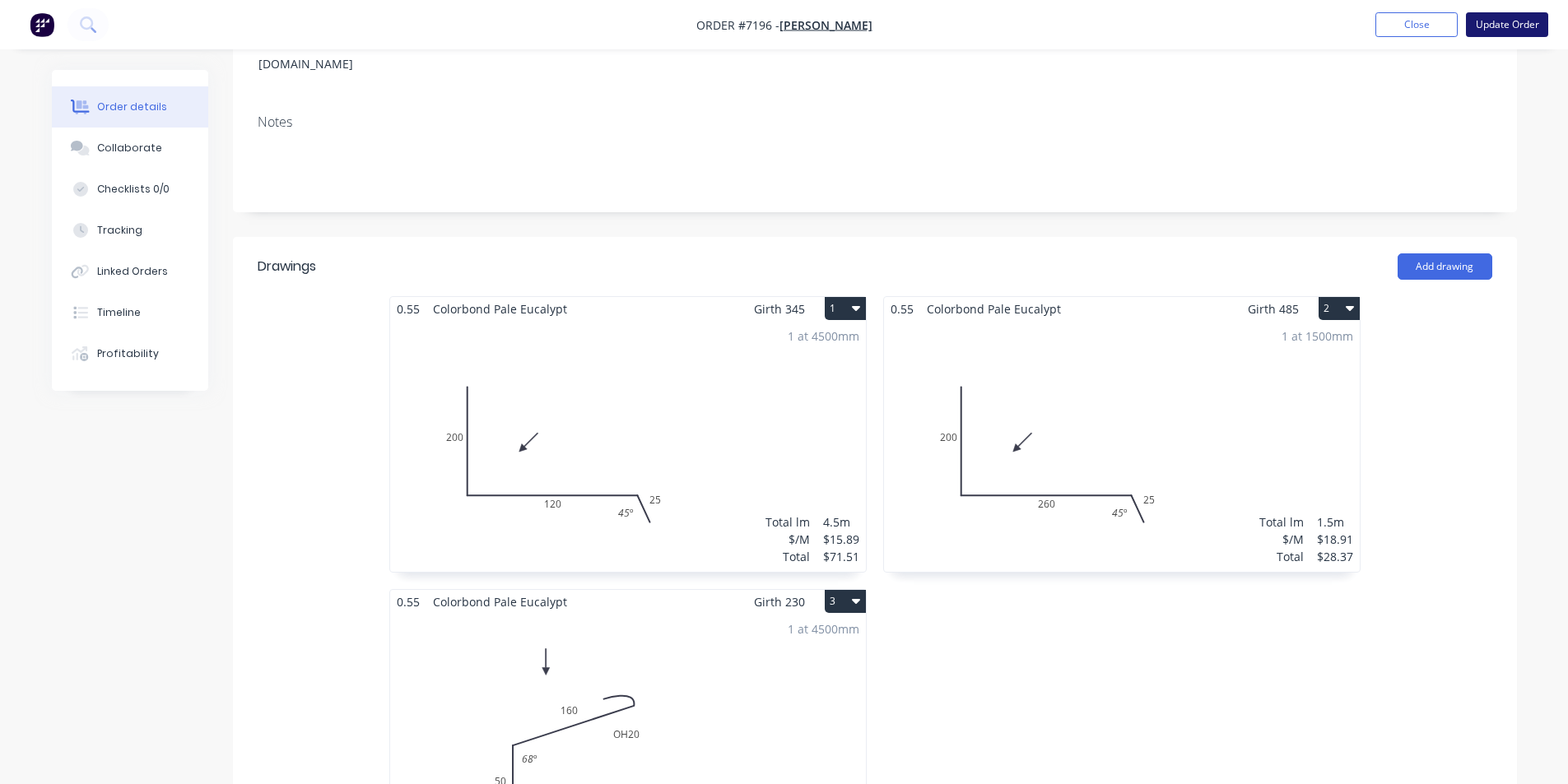
click at [1509, 23] on button "Update Order" at bounding box center [1507, 24] width 83 height 24
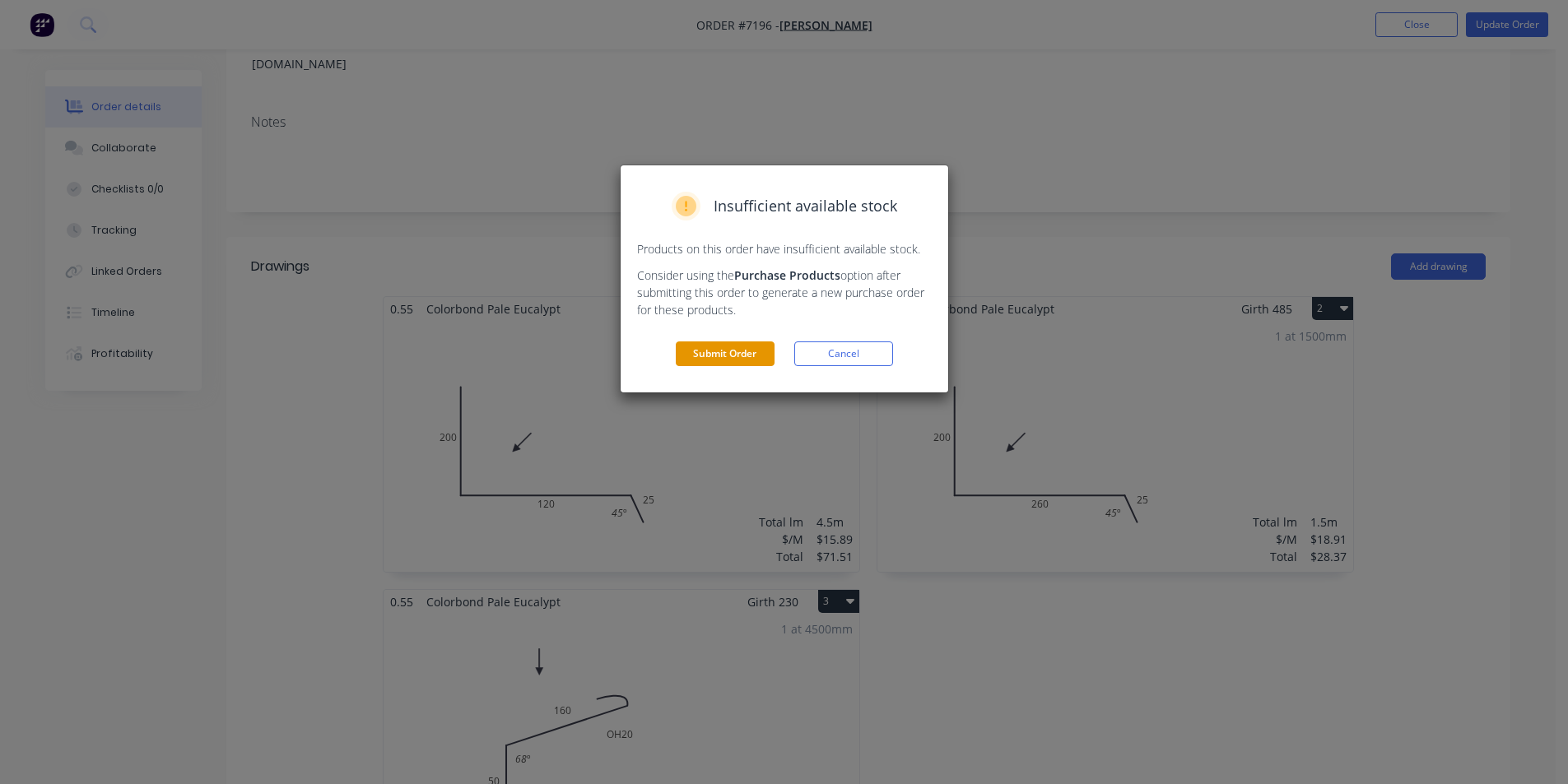
click at [730, 362] on button "Submit Order" at bounding box center [725, 353] width 99 height 24
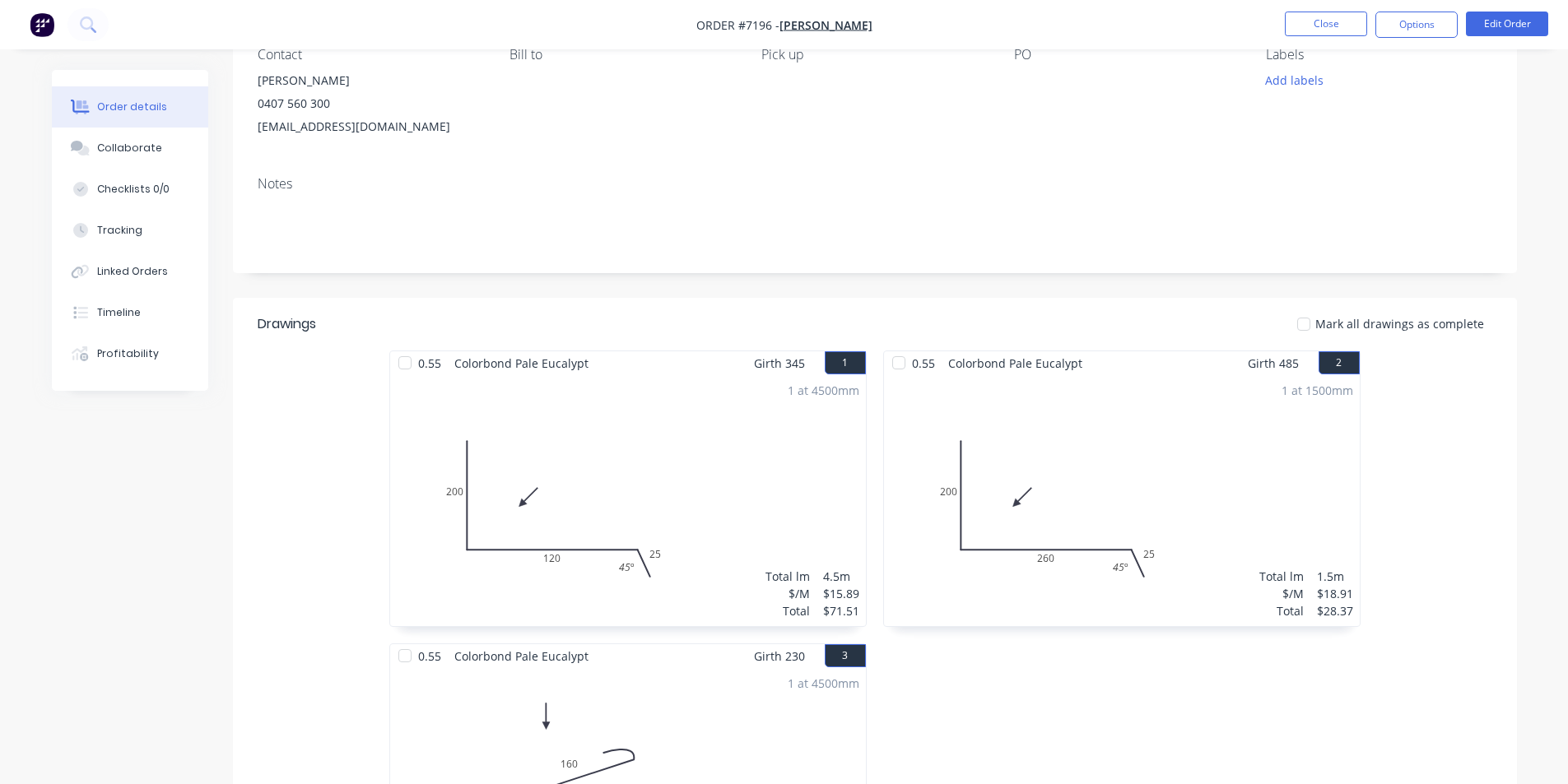
scroll to position [0, 0]
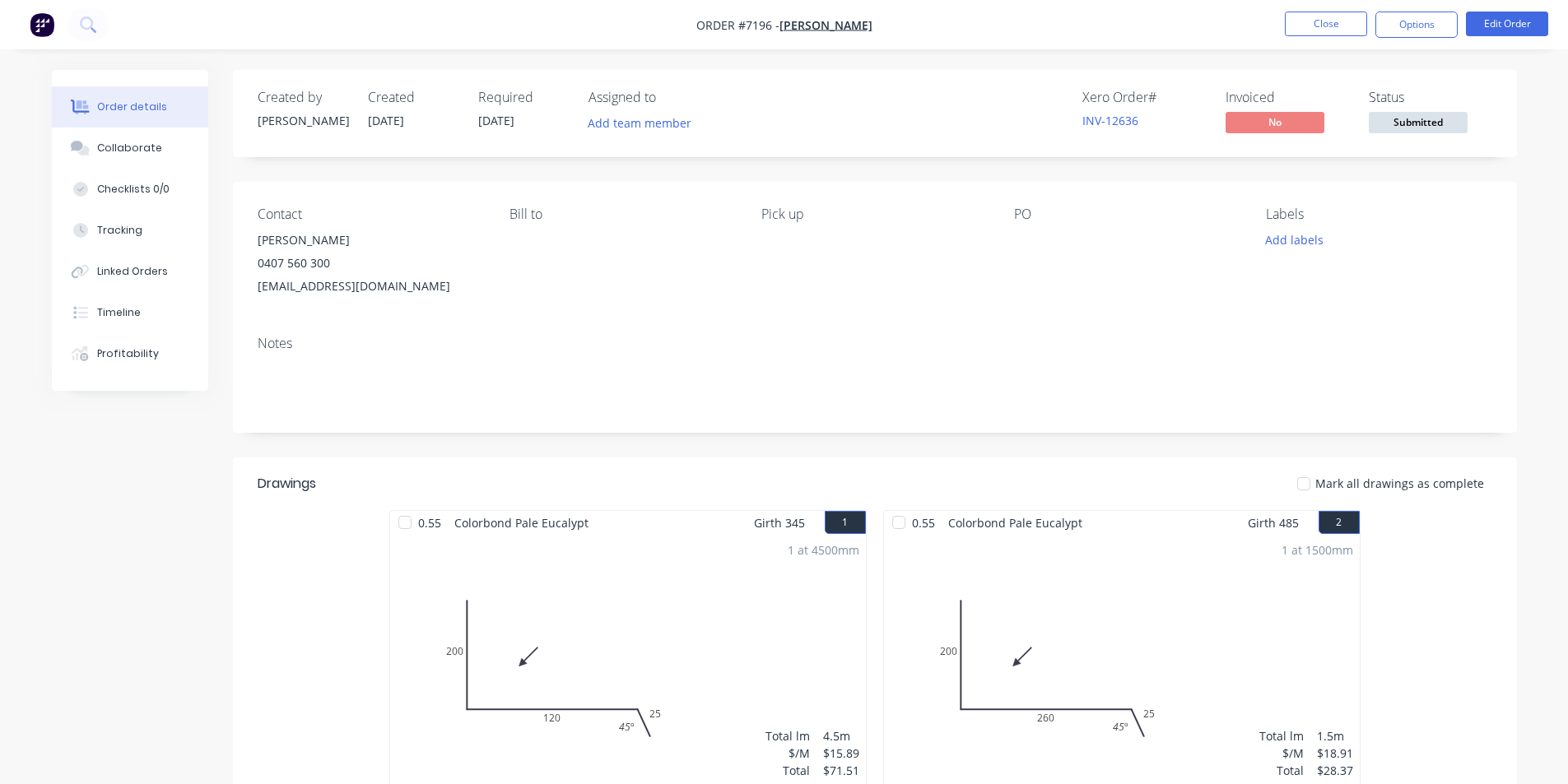
click at [1400, 115] on span "Submitted" at bounding box center [1418, 121] width 99 height 20
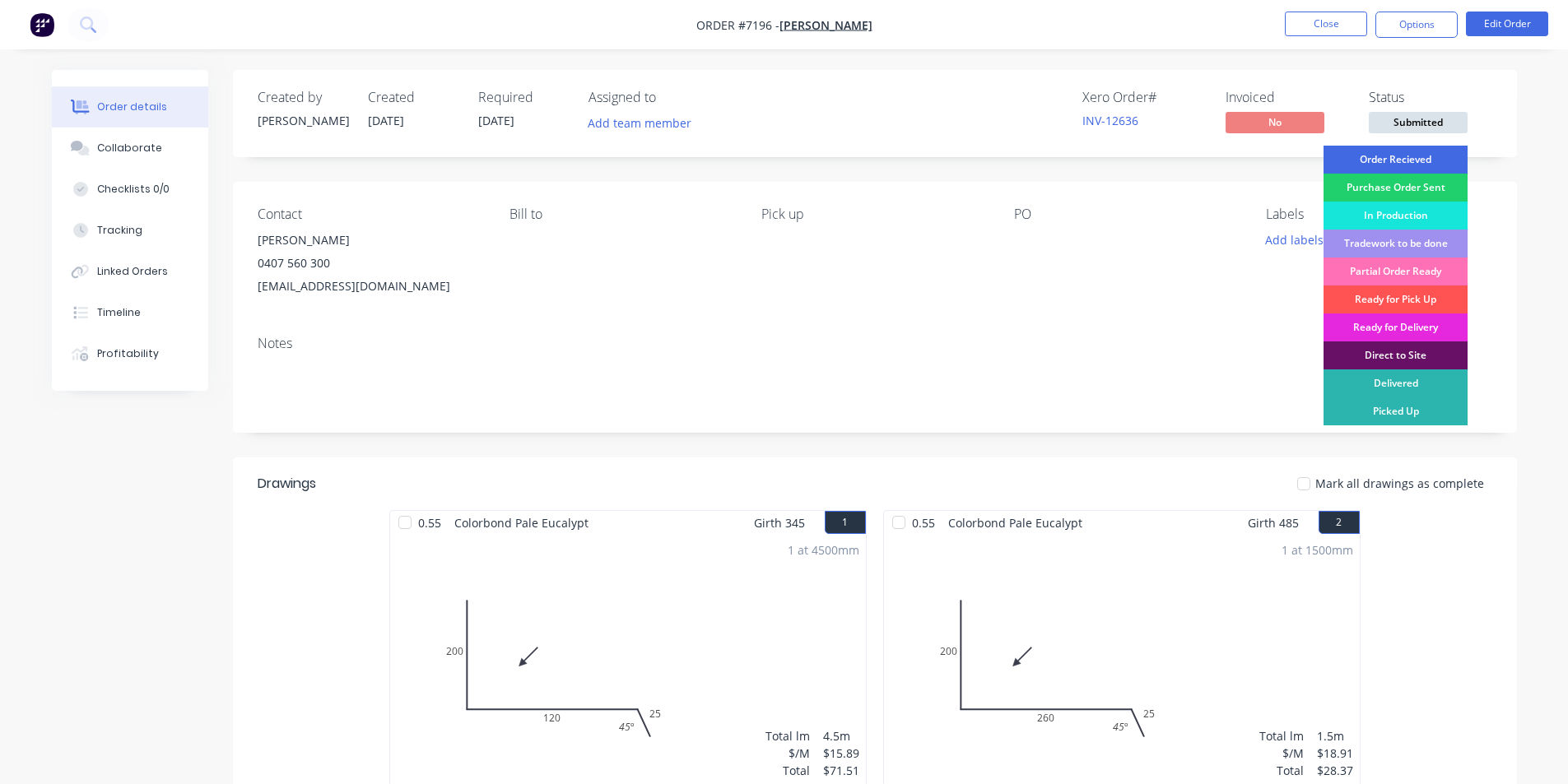
click at [1435, 150] on div "Order Recieved" at bounding box center [1395, 159] width 144 height 28
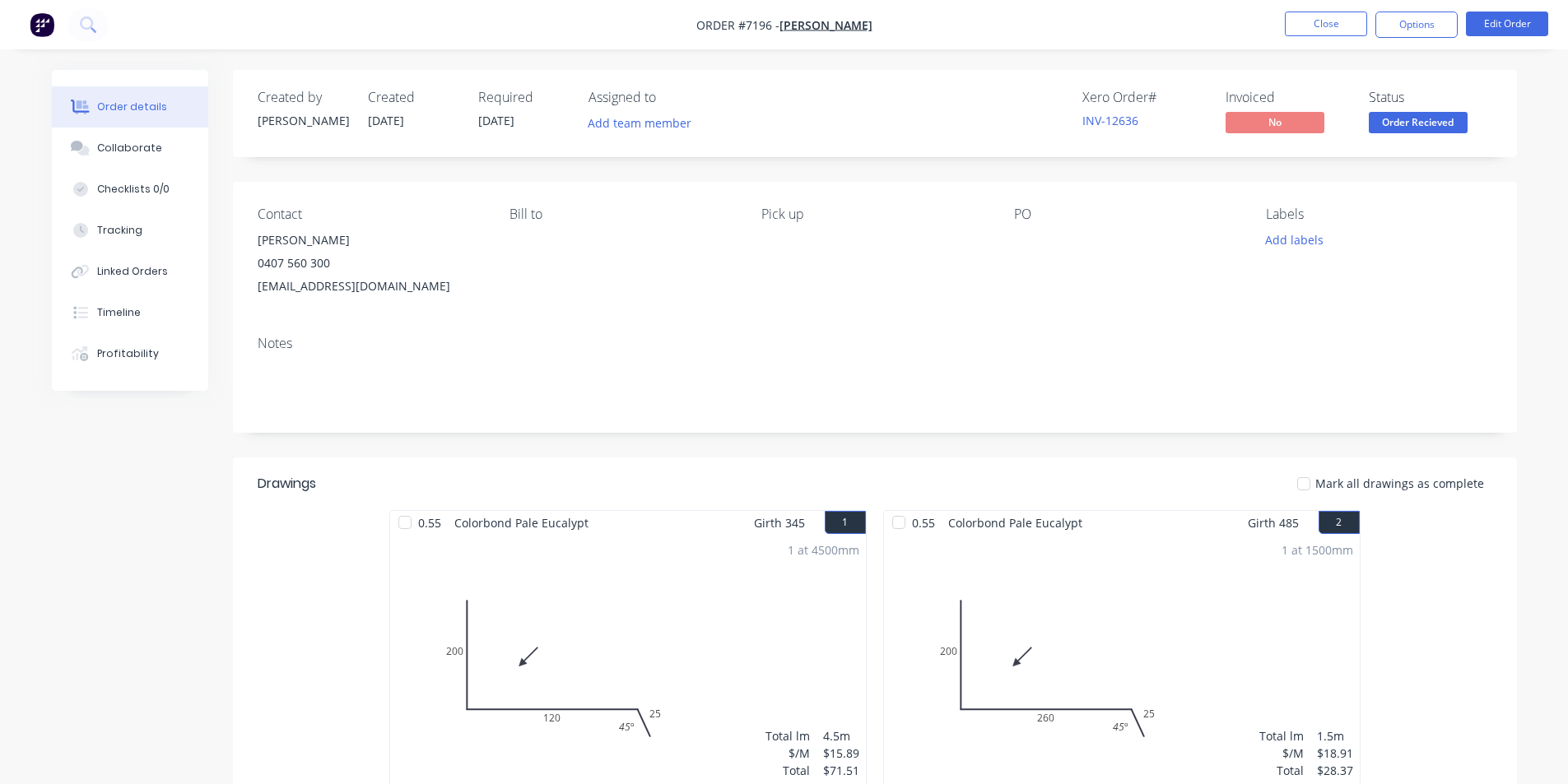
click at [1433, 125] on span "Order Recieved" at bounding box center [1418, 121] width 99 height 20
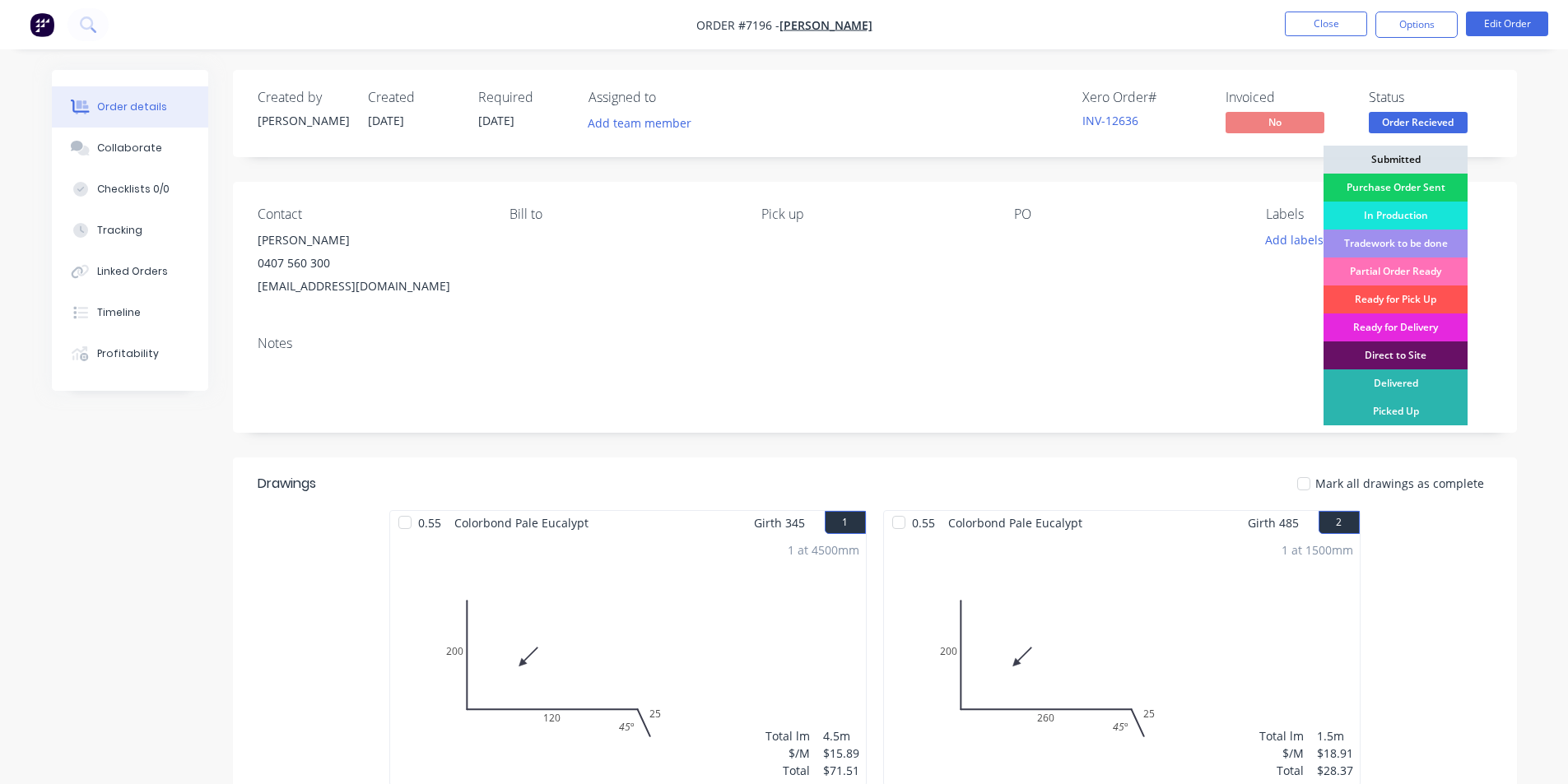
click at [1414, 178] on div "Purchase Order Sent" at bounding box center [1395, 187] width 144 height 28
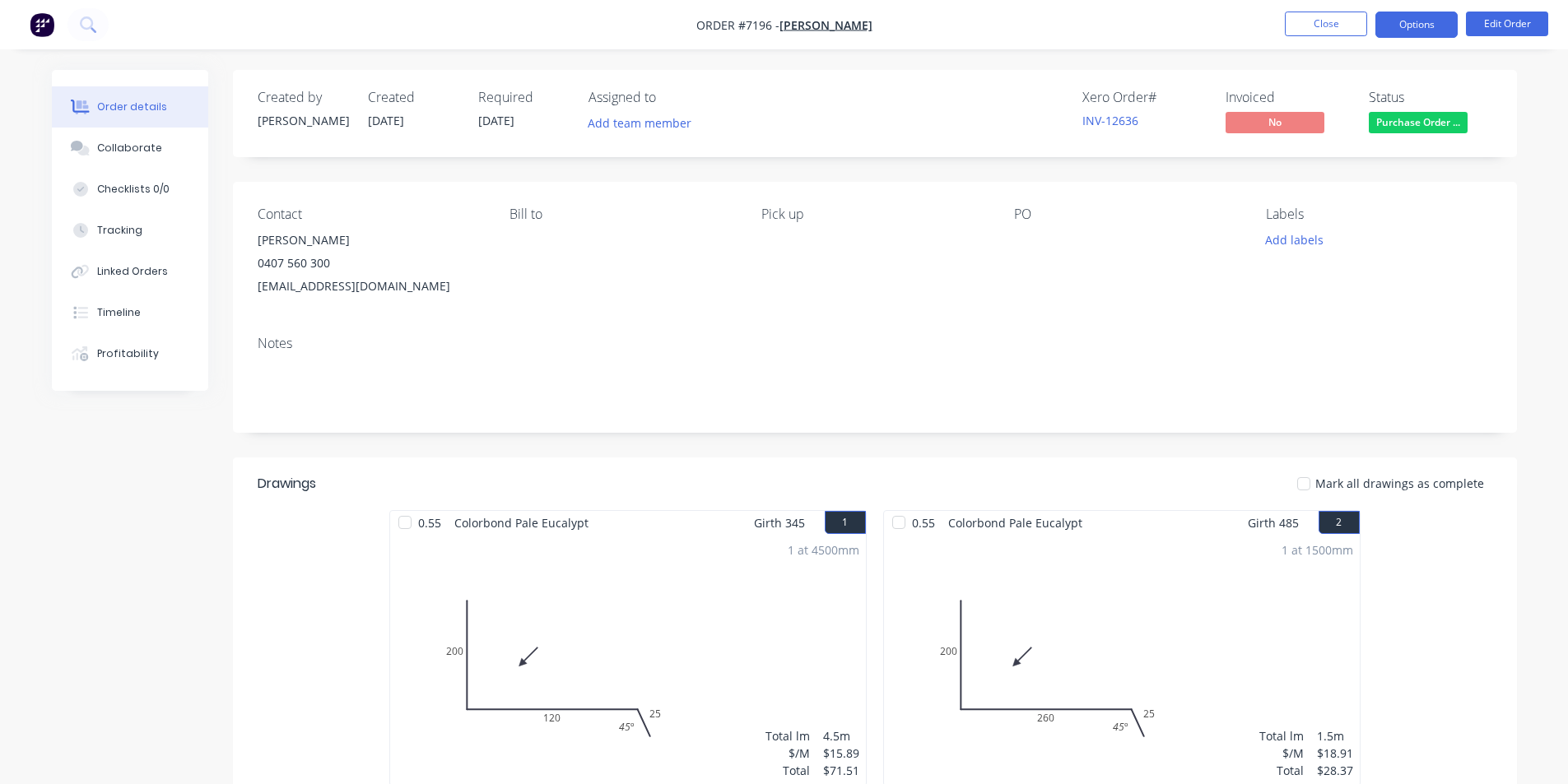
click at [1418, 16] on button "Options" at bounding box center [1417, 24] width 83 height 26
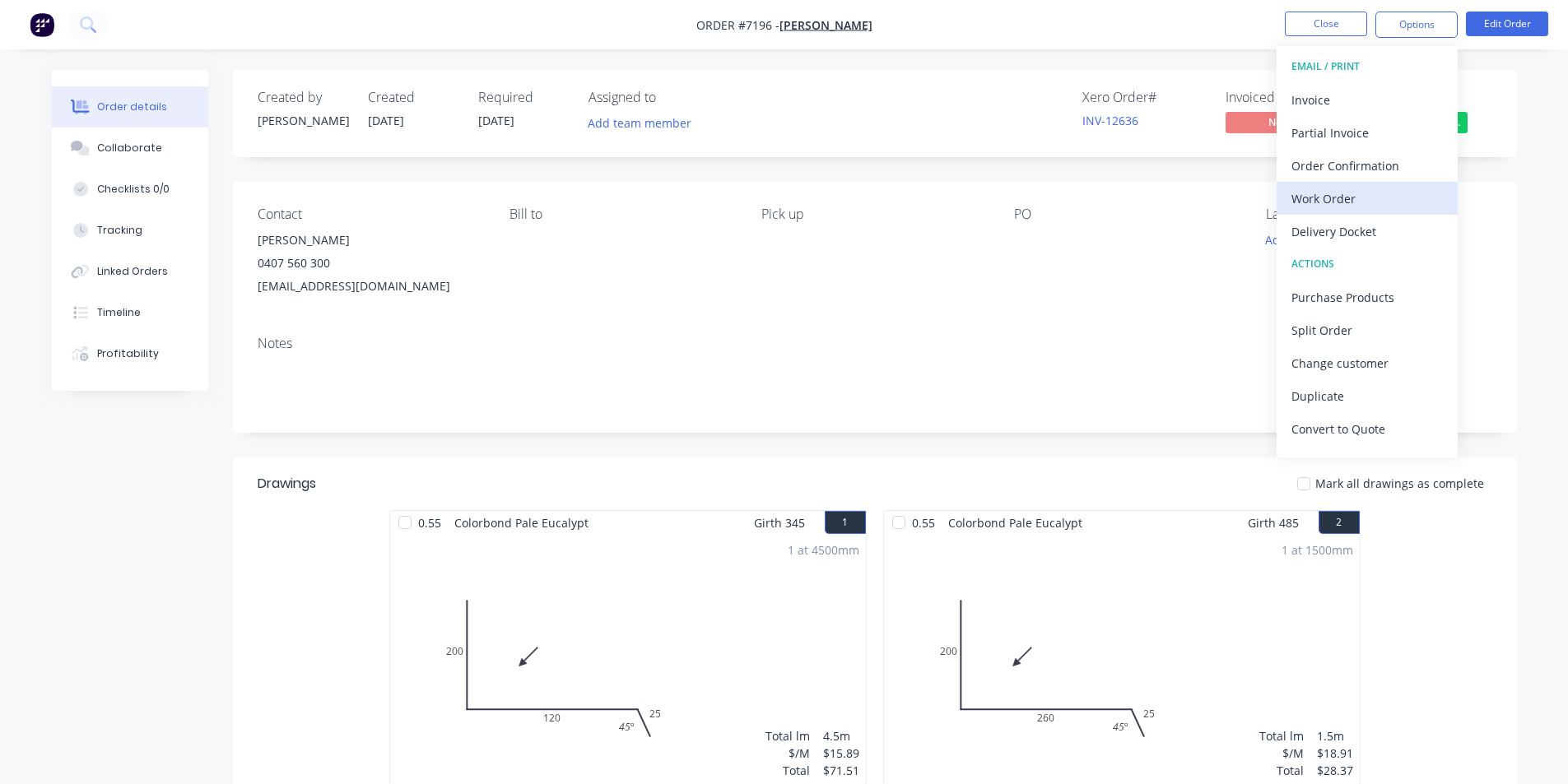
click at [1389, 192] on div "Work Order" at bounding box center [1367, 198] width 151 height 24
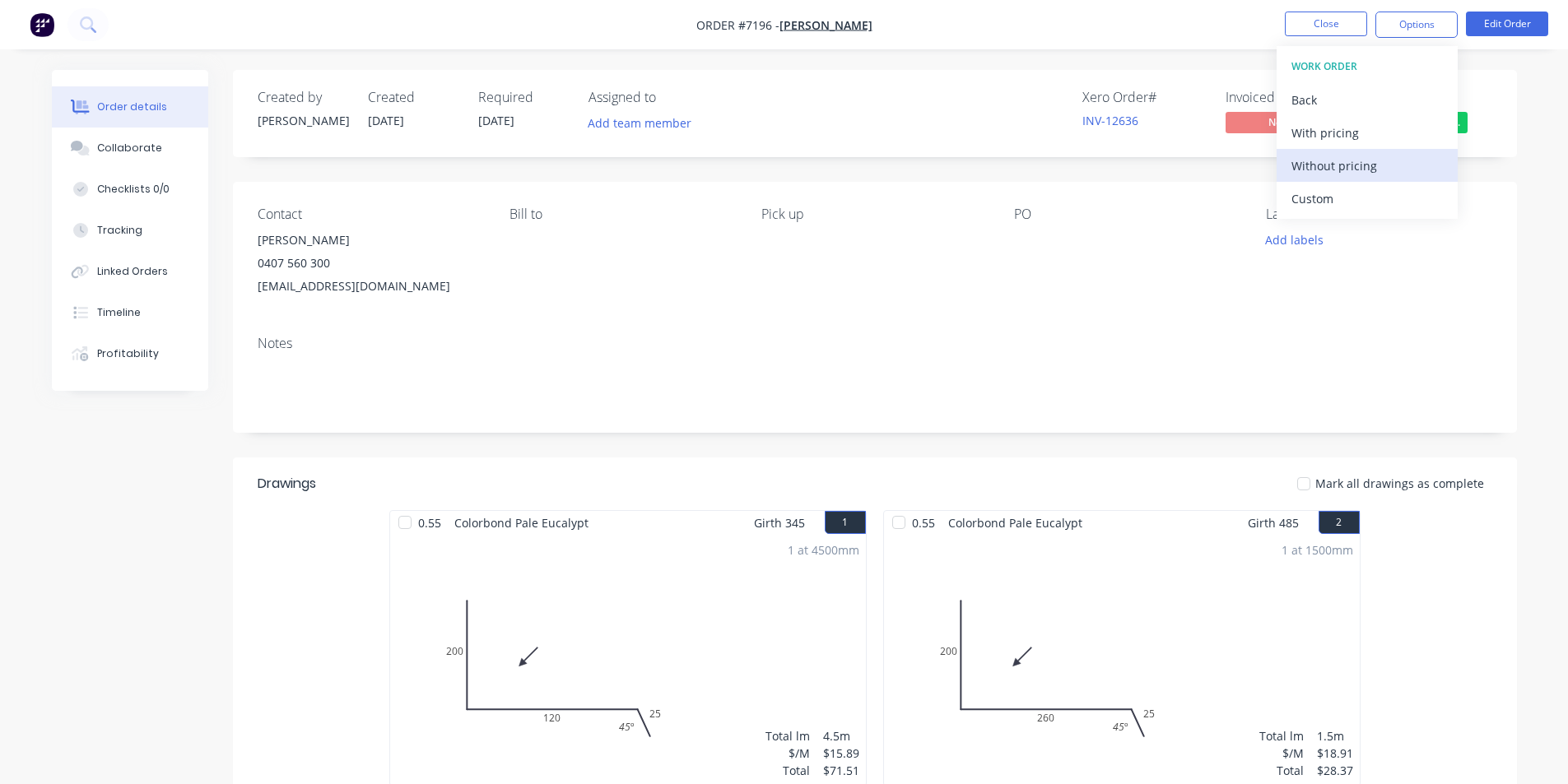
click at [1384, 175] on div "Without pricing" at bounding box center [1367, 166] width 151 height 24
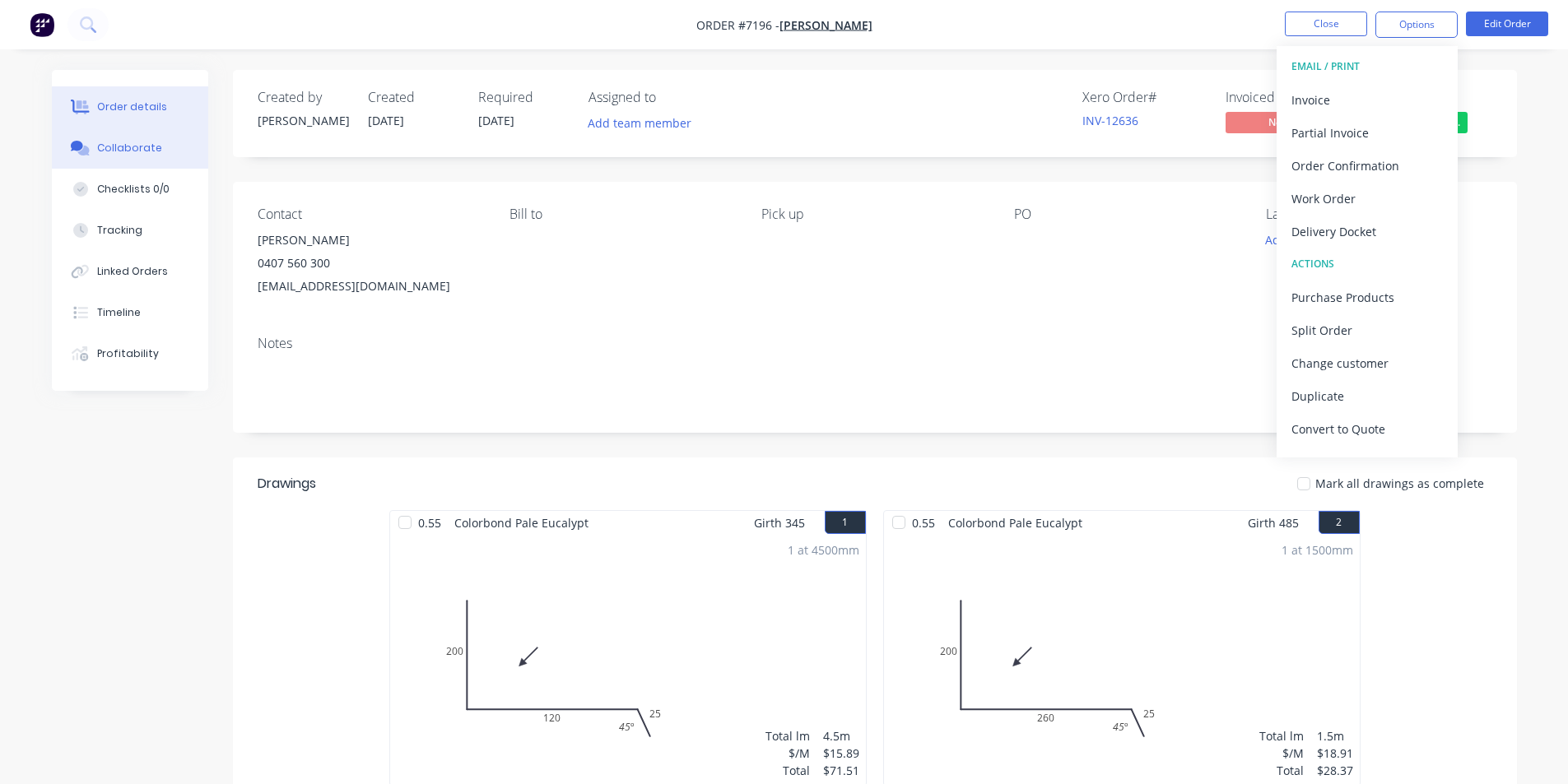
click at [117, 147] on div "Collaborate" at bounding box center [129, 147] width 65 height 15
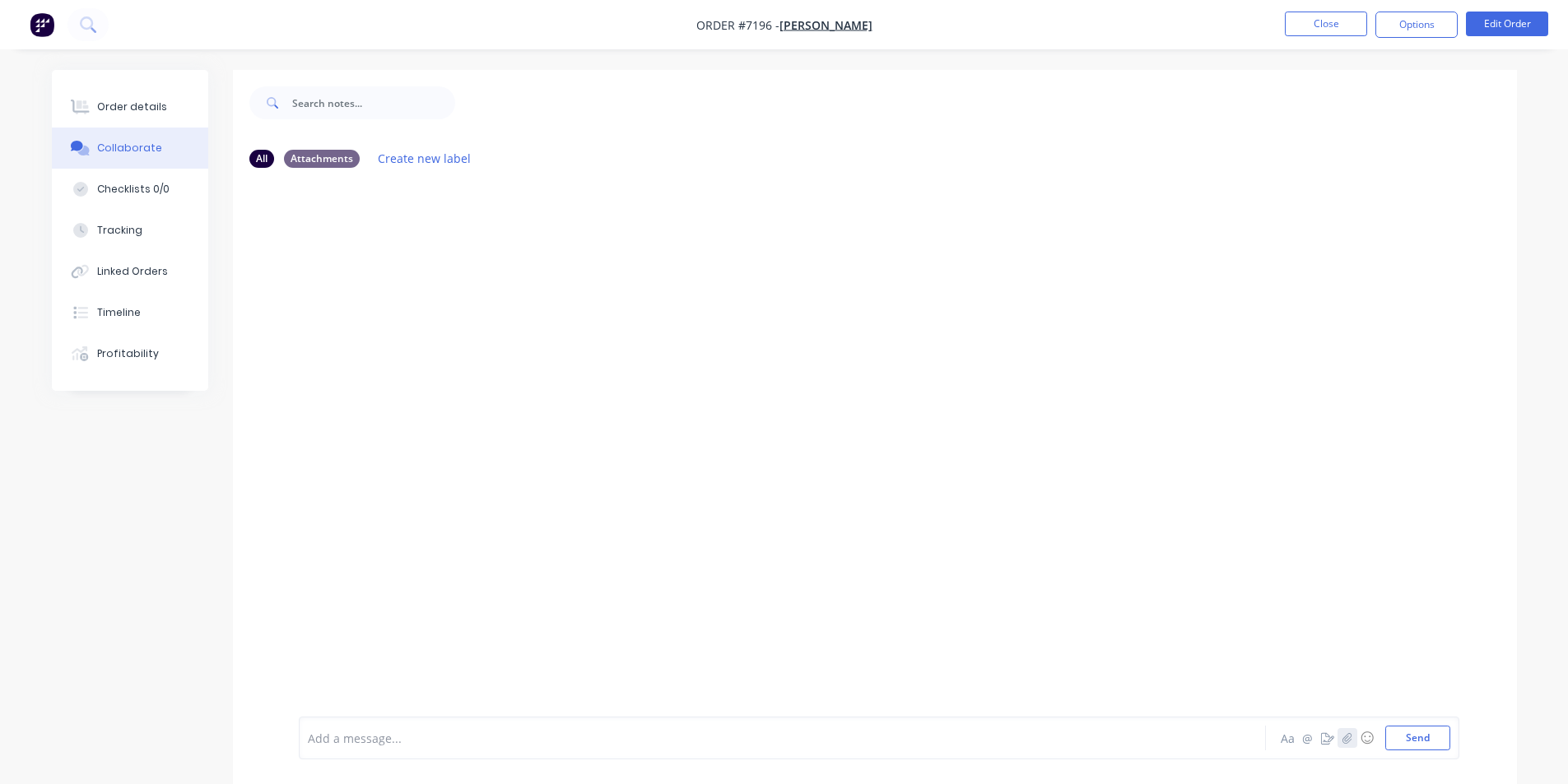
click at [1348, 743] on button "button" at bounding box center [1348, 737] width 19 height 19
click at [1419, 737] on button "Send" at bounding box center [1418, 737] width 65 height 24
click at [113, 98] on button "Order details" at bounding box center [129, 107] width 156 height 41
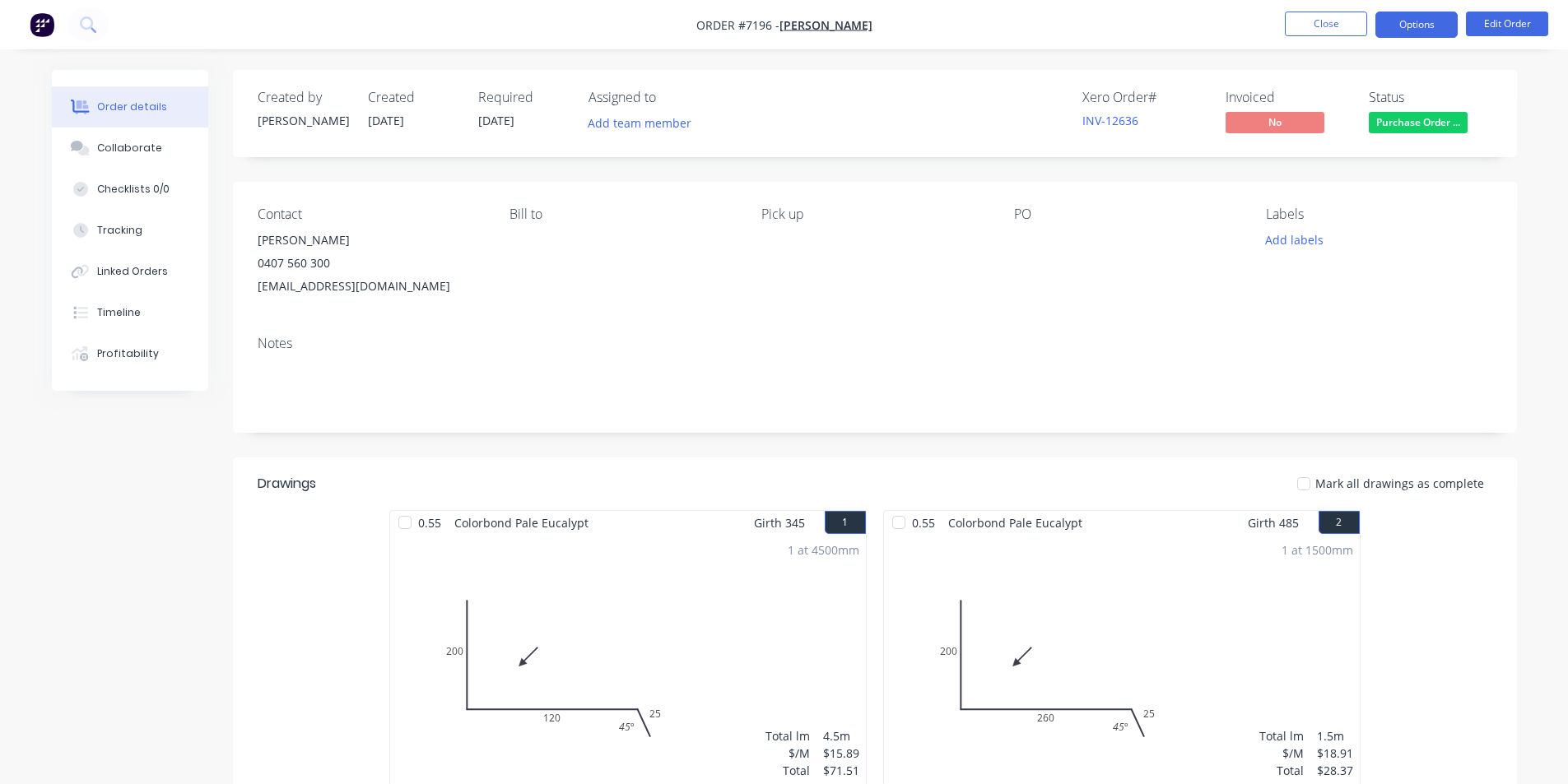
click at [1419, 24] on button "Options" at bounding box center [1417, 24] width 83 height 26
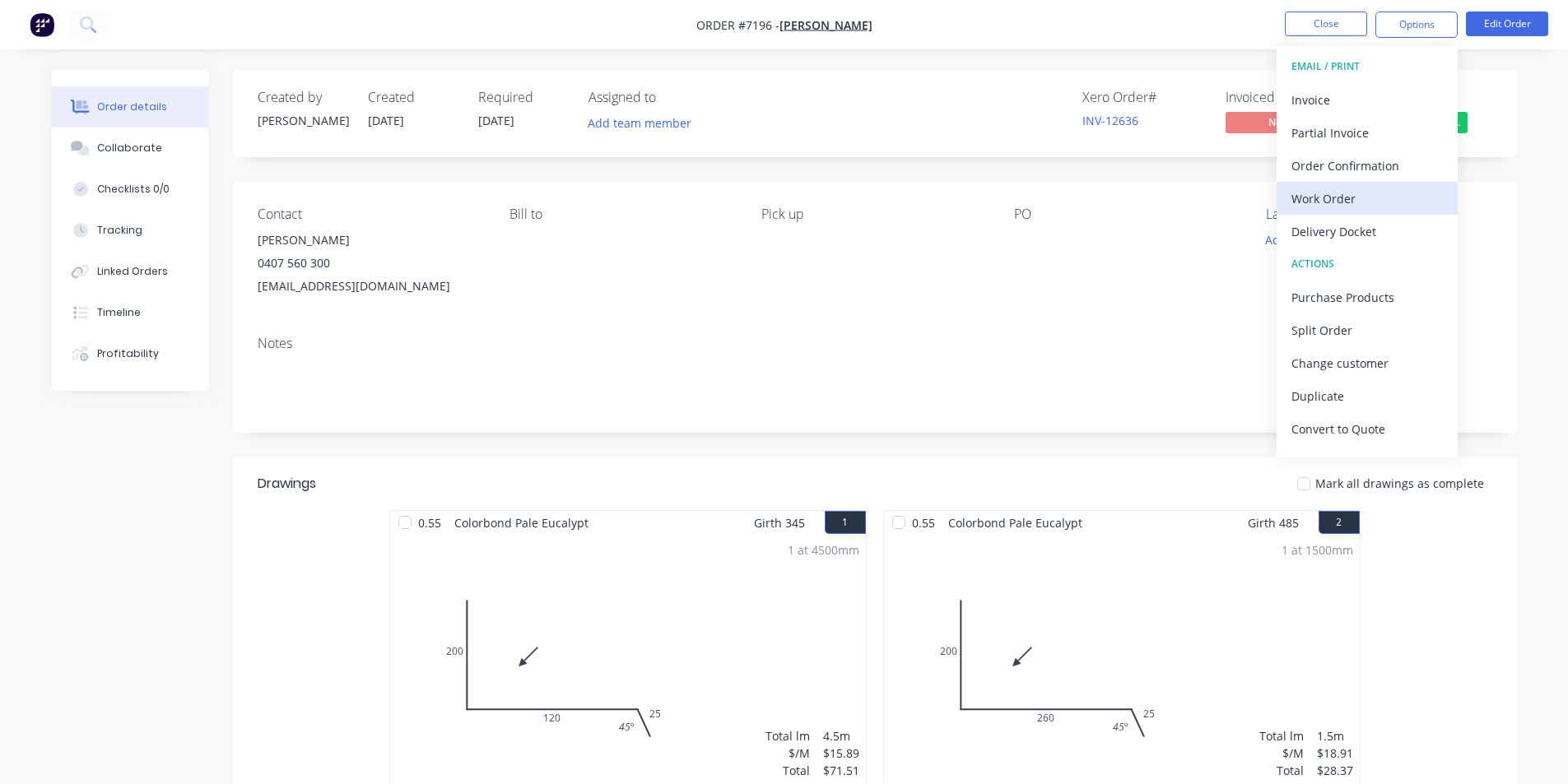
click at [1369, 189] on div "Work Order" at bounding box center [1367, 198] width 151 height 24
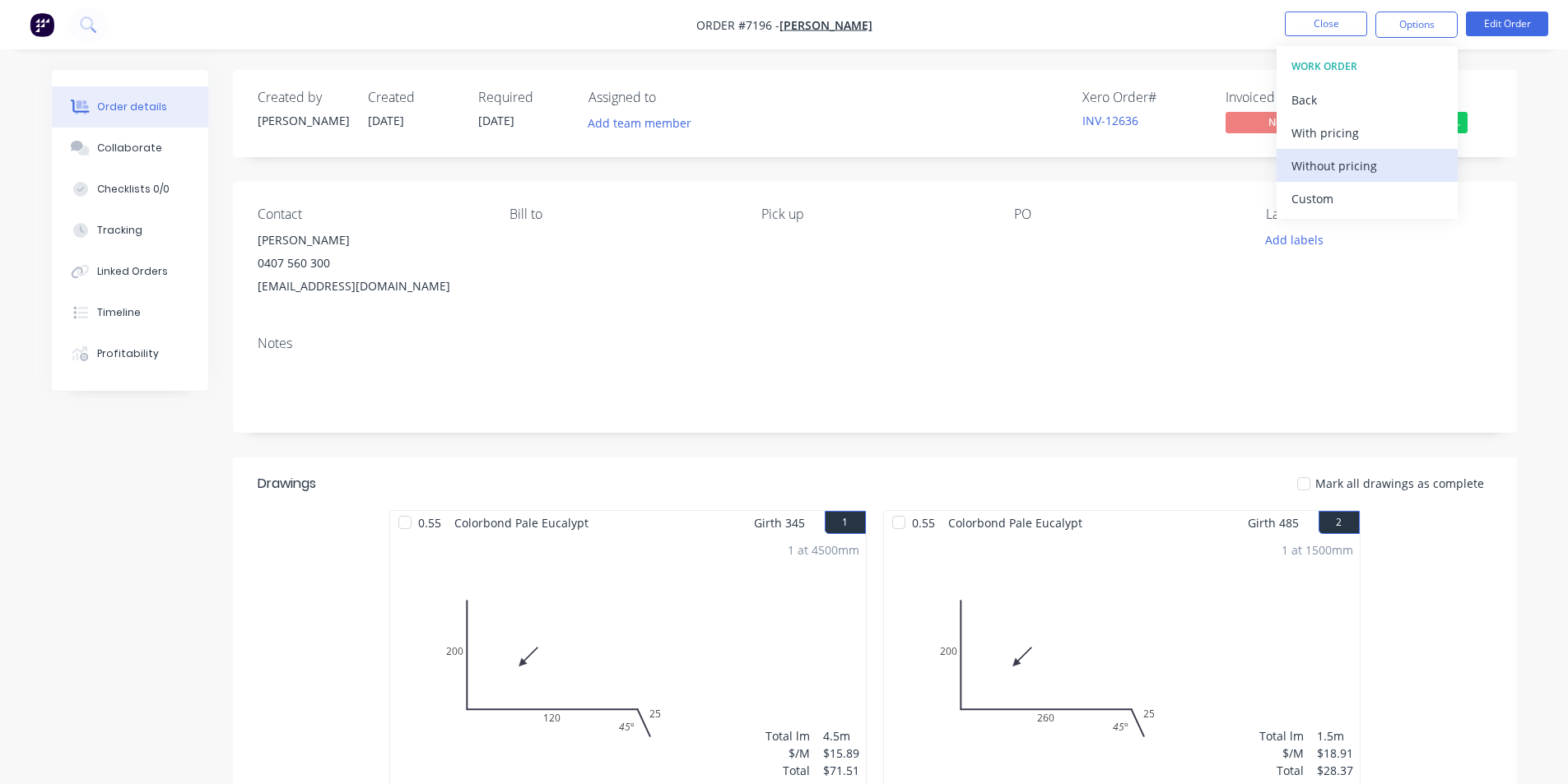
drag, startPoint x: 1356, startPoint y: 162, endPoint x: 1348, endPoint y: 151, distance: 13.6
click at [1355, 160] on div "Without pricing" at bounding box center [1367, 166] width 151 height 24
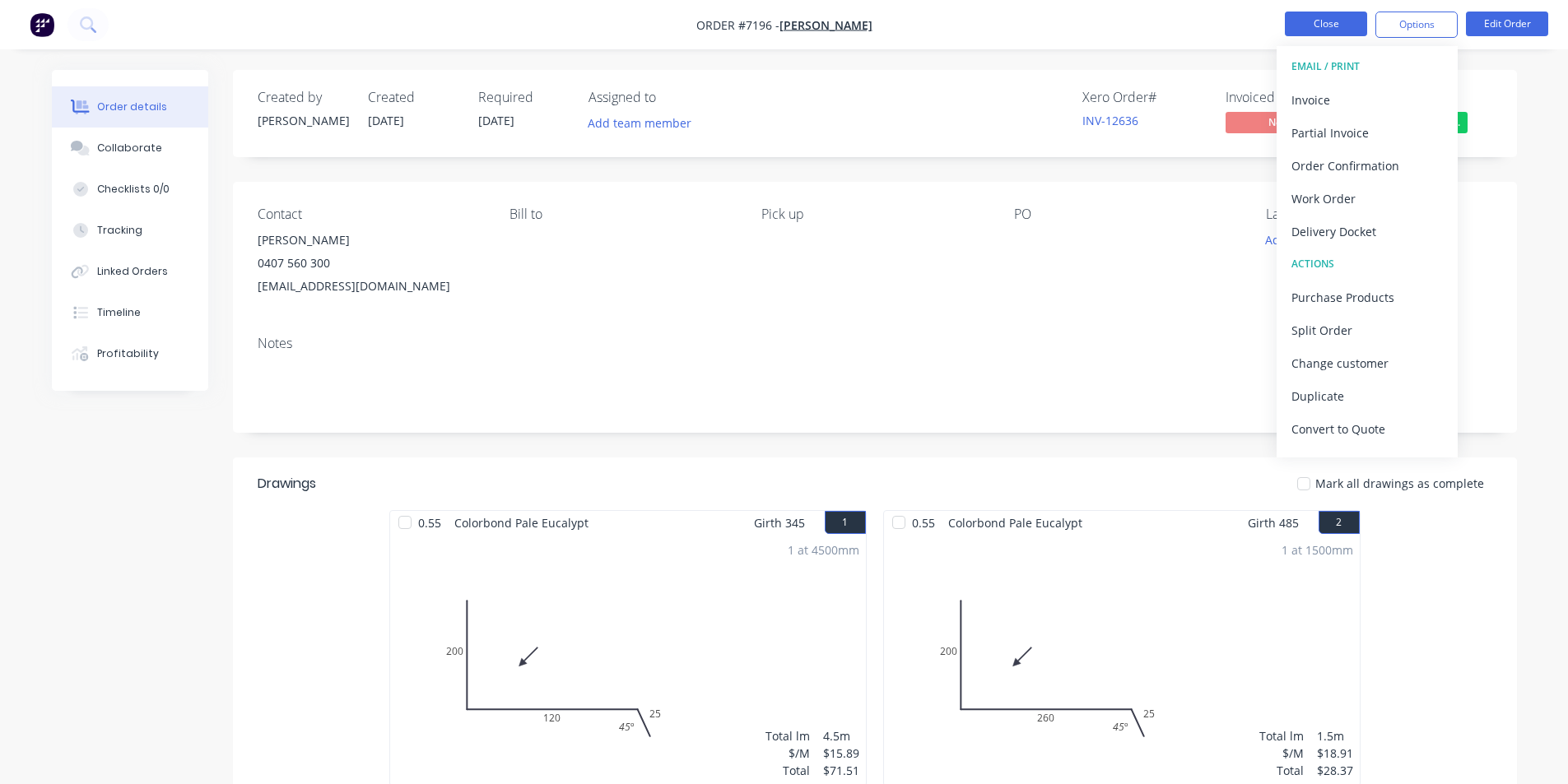
click at [1338, 28] on button "Close" at bounding box center [1325, 23] width 83 height 24
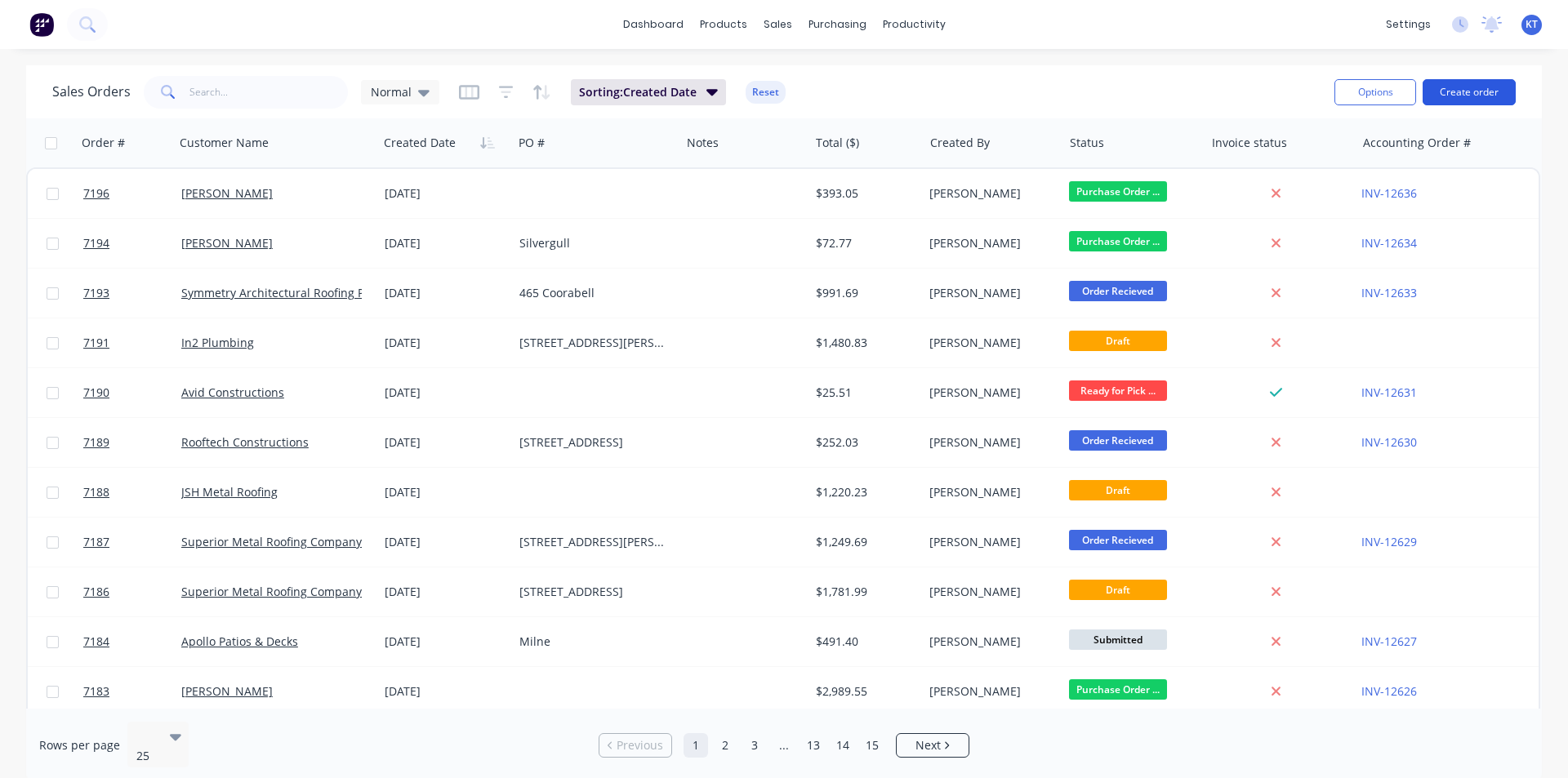
click at [1498, 89] on button "Create order" at bounding box center [1469, 91] width 93 height 26
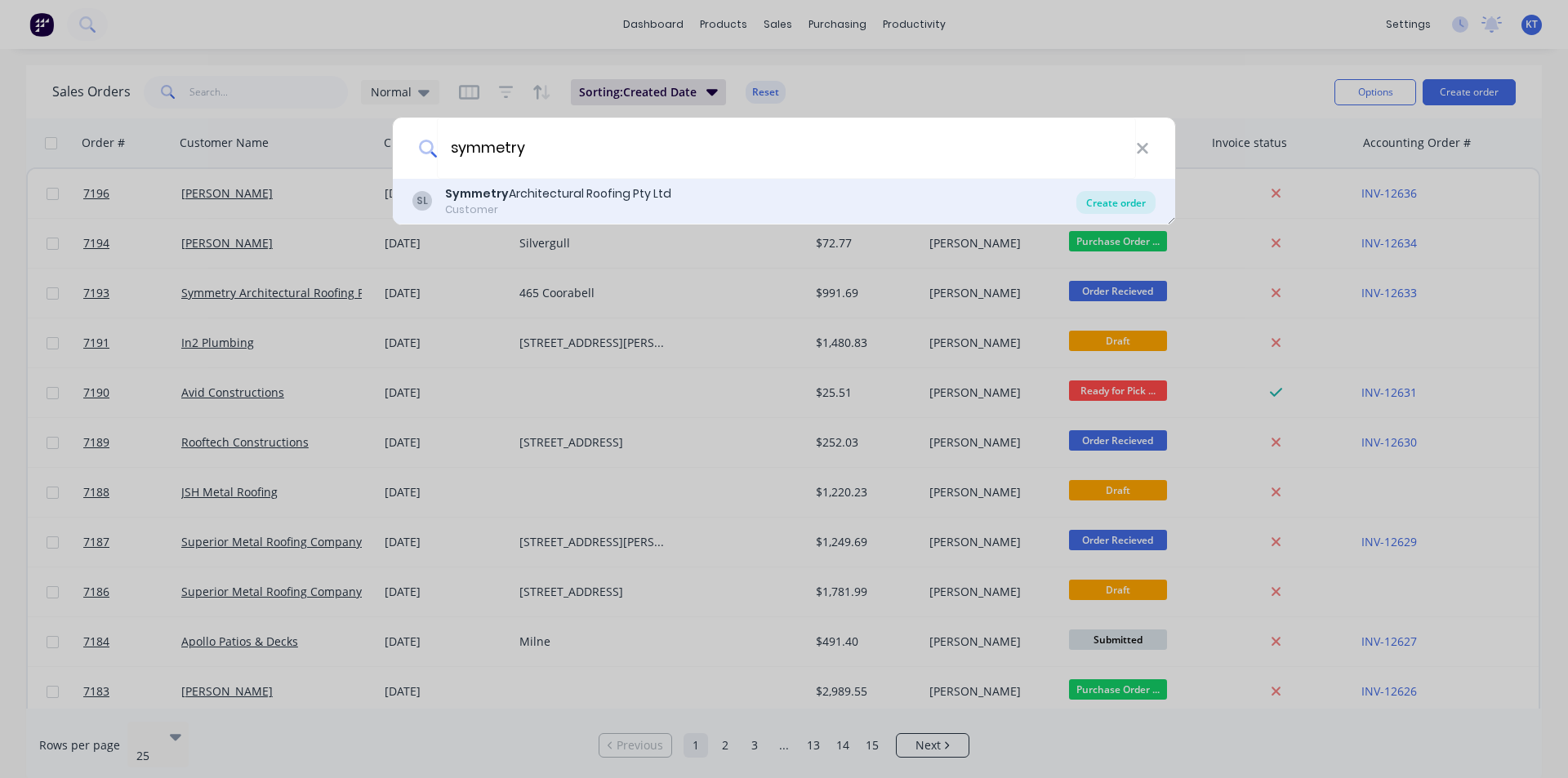
type input "symmetry"
click at [1137, 201] on div "Create order" at bounding box center [1115, 202] width 79 height 23
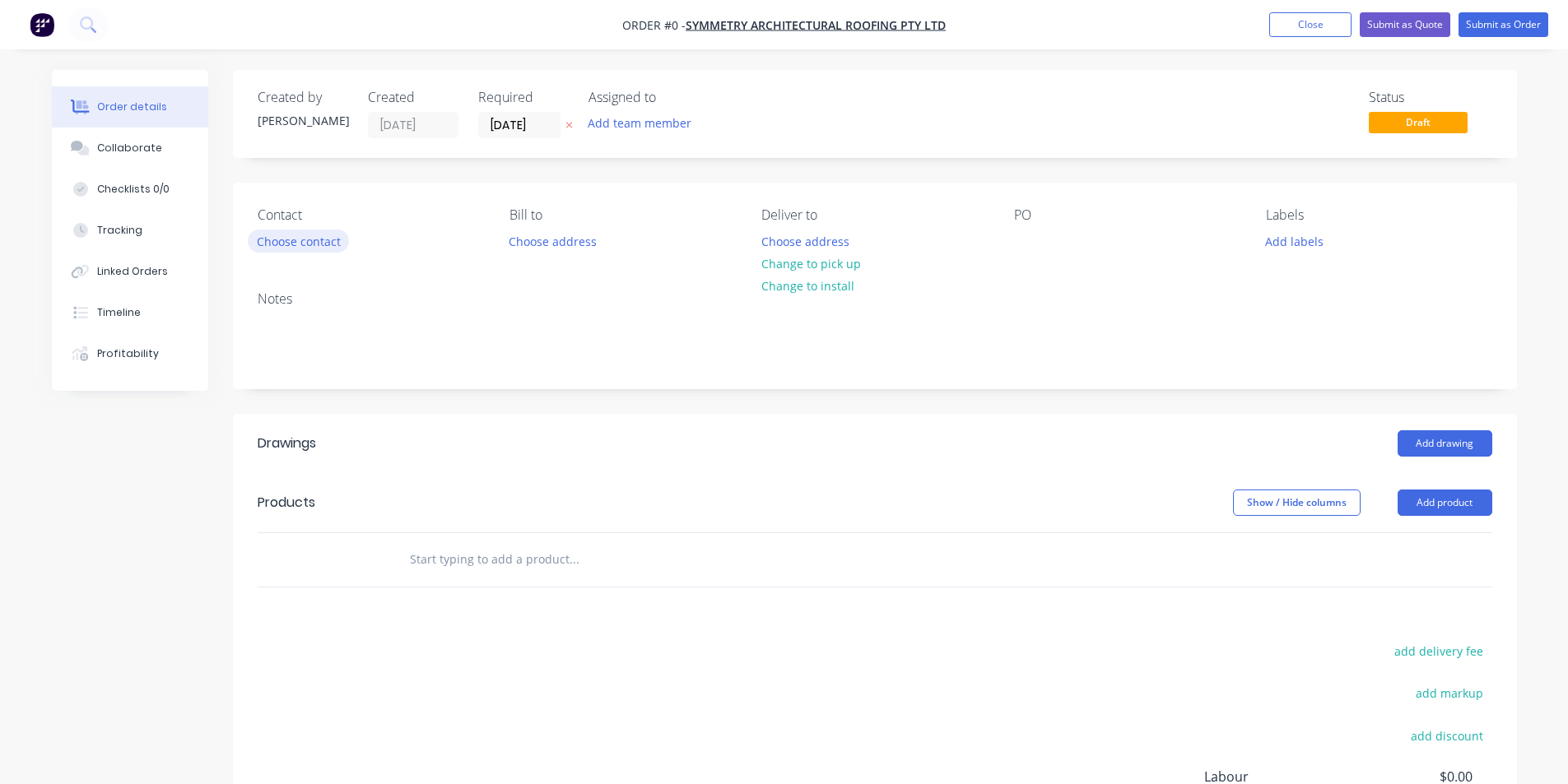
click at [315, 239] on button "Choose contact" at bounding box center [298, 241] width 101 height 22
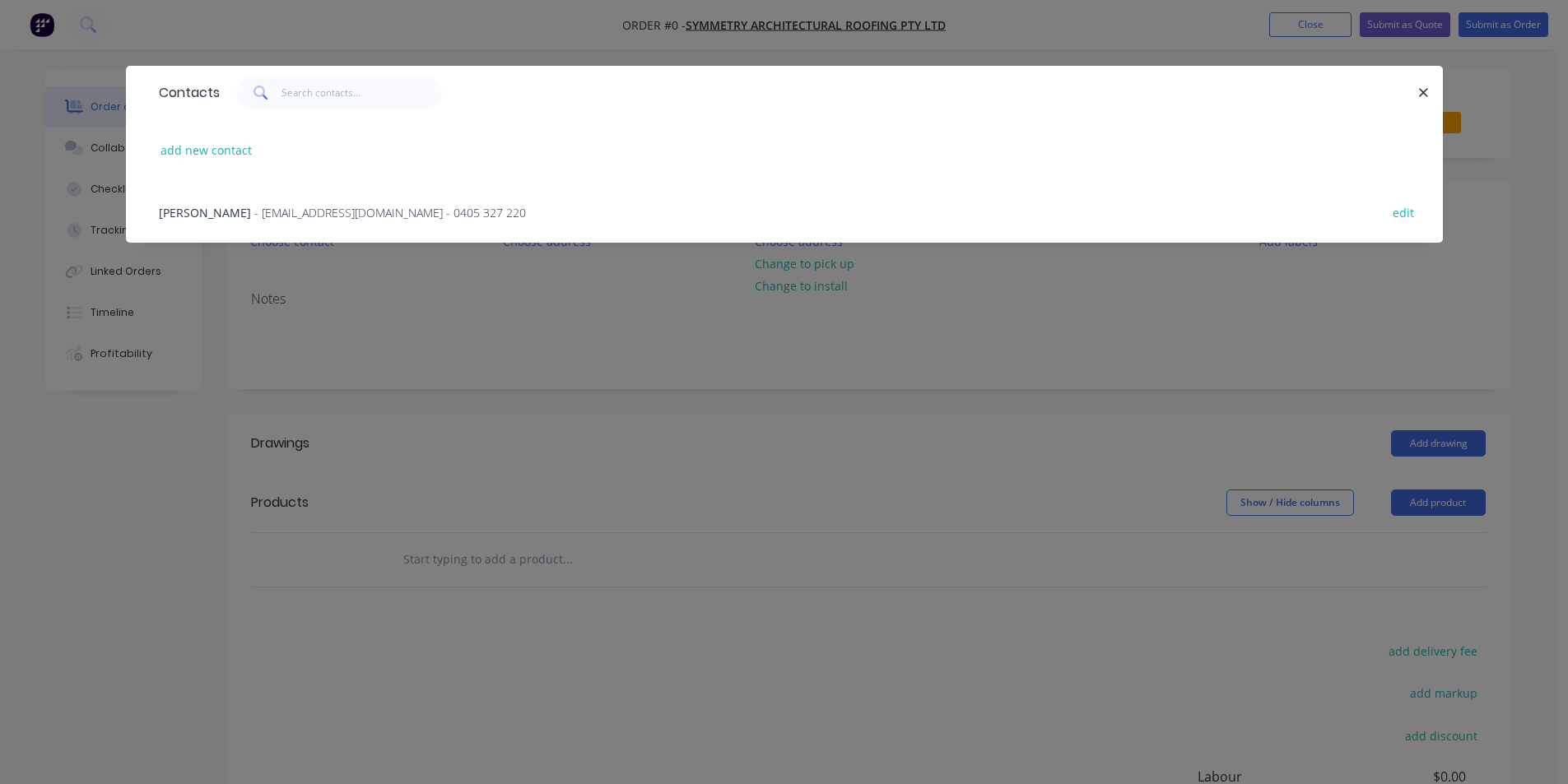
click at [438, 209] on span "- [EMAIL_ADDRESS][DOMAIN_NAME] - 0405 327 220" at bounding box center [390, 212] width 272 height 16
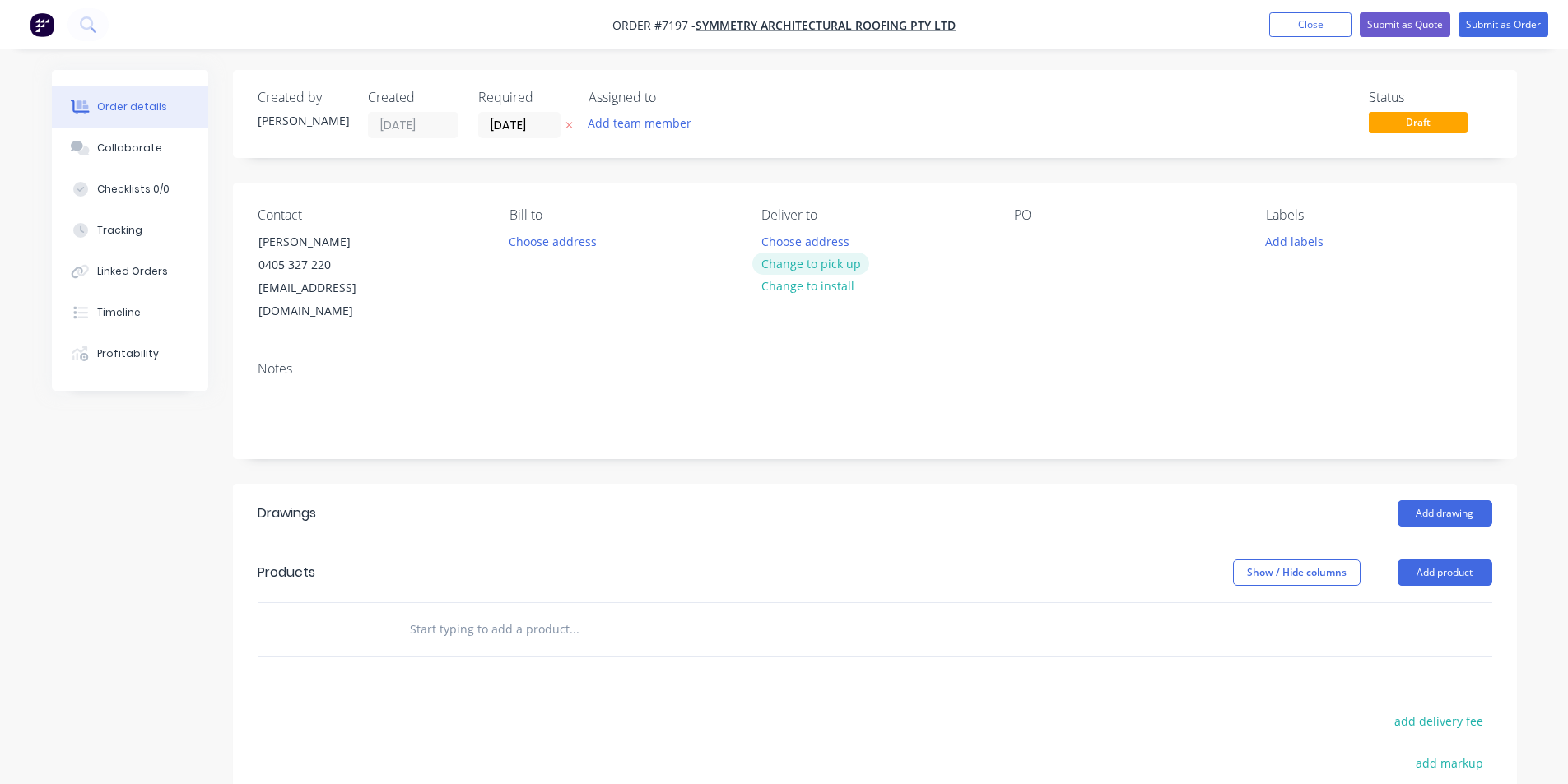
click at [848, 264] on button "Change to pick up" at bounding box center [811, 263] width 117 height 22
click at [522, 135] on input "[DATE]" at bounding box center [518, 124] width 81 height 24
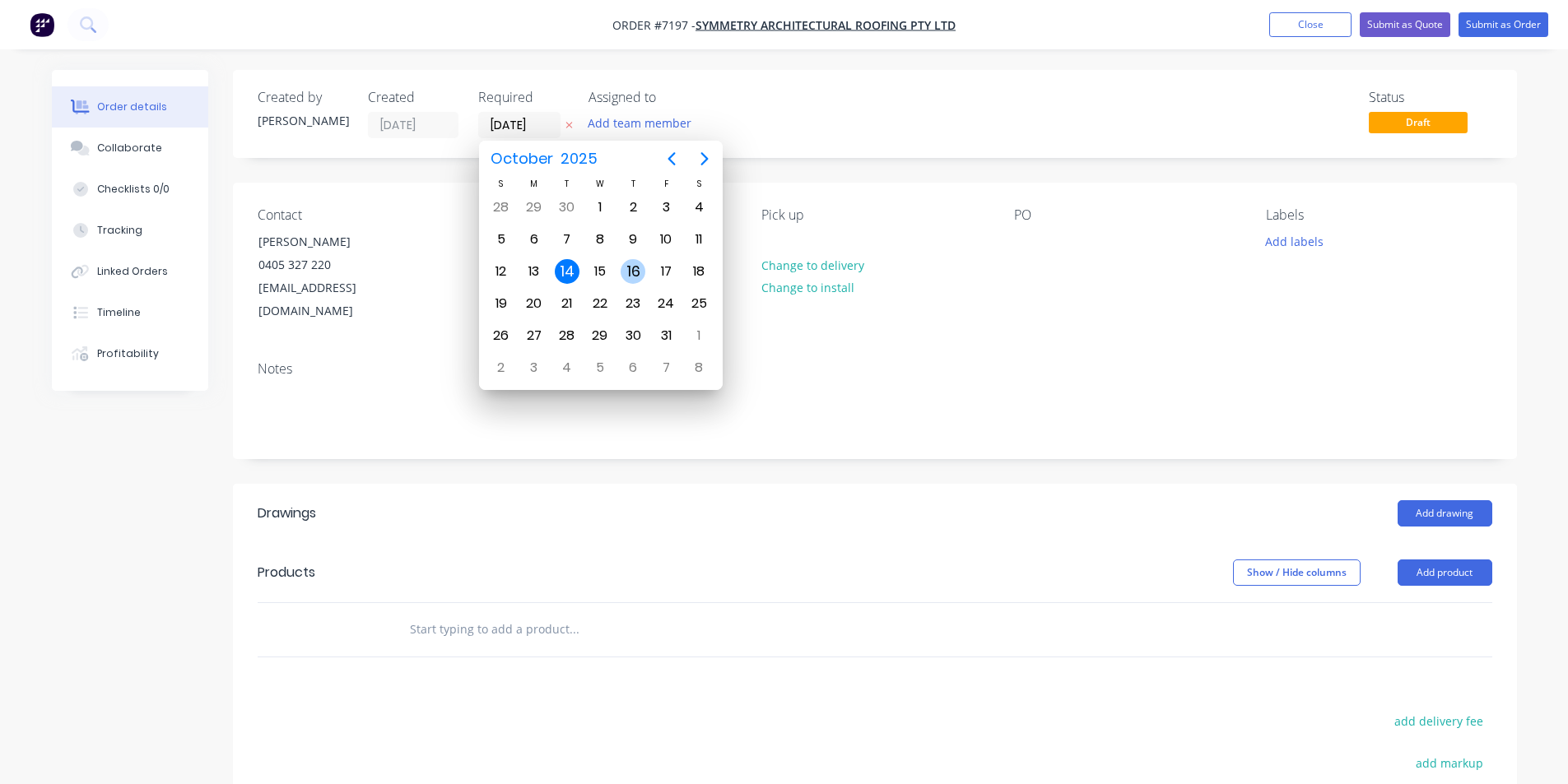
click at [629, 276] on div "16" at bounding box center [632, 271] width 24 height 24
type input "[DATE]"
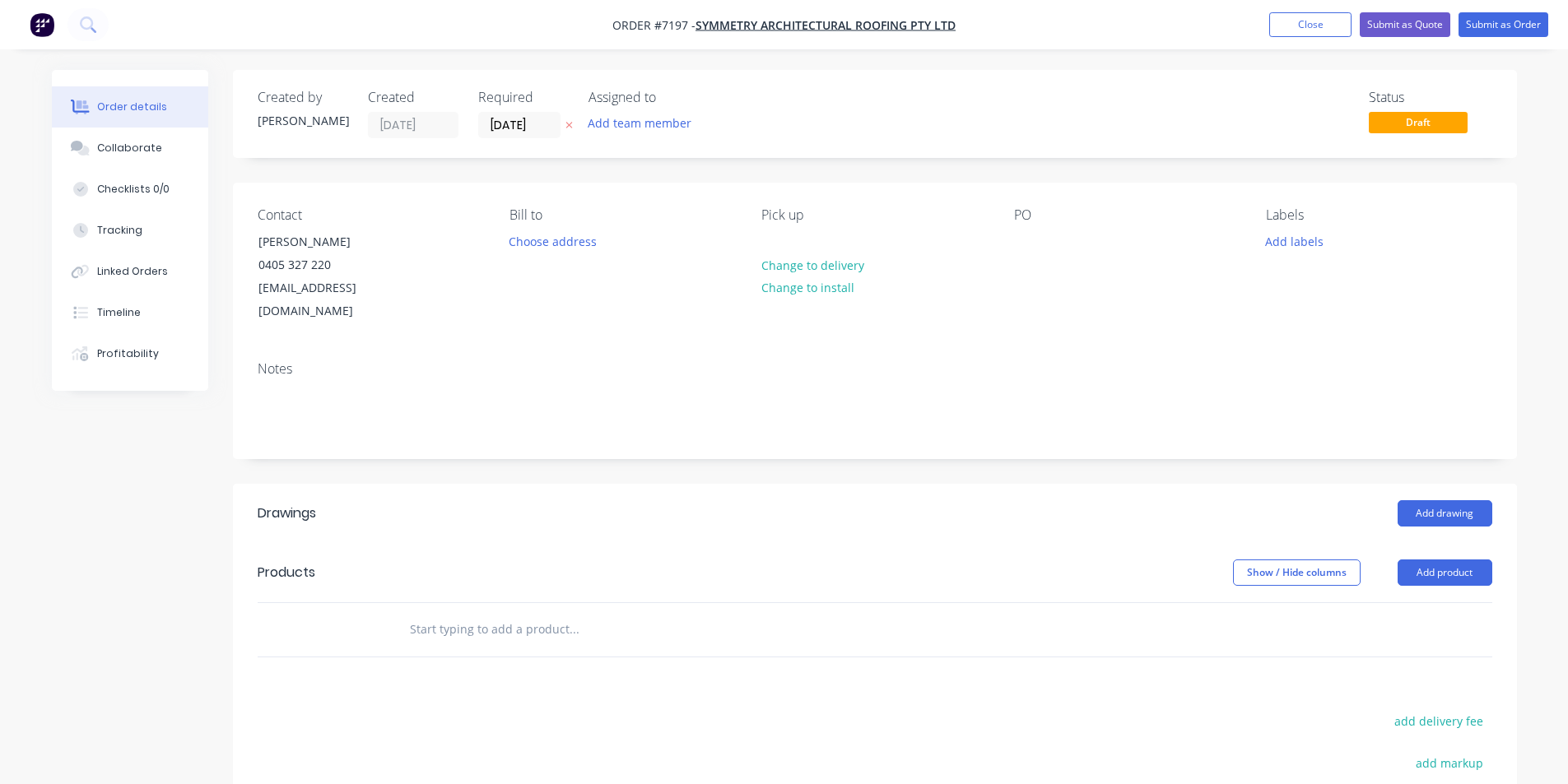
click at [1009, 241] on div "Contact Teal Nippard [PHONE_NUMBER] [EMAIL_ADDRESS][DOMAIN_NAME] [PERSON_NAME] …" at bounding box center [875, 265] width 1284 height 165
click at [1046, 241] on div "PO" at bounding box center [1126, 266] width 225 height 116
click at [1020, 233] on div at bounding box center [1026, 242] width 26 height 24
click at [1456, 500] on button "Add drawing" at bounding box center [1444, 512] width 94 height 26
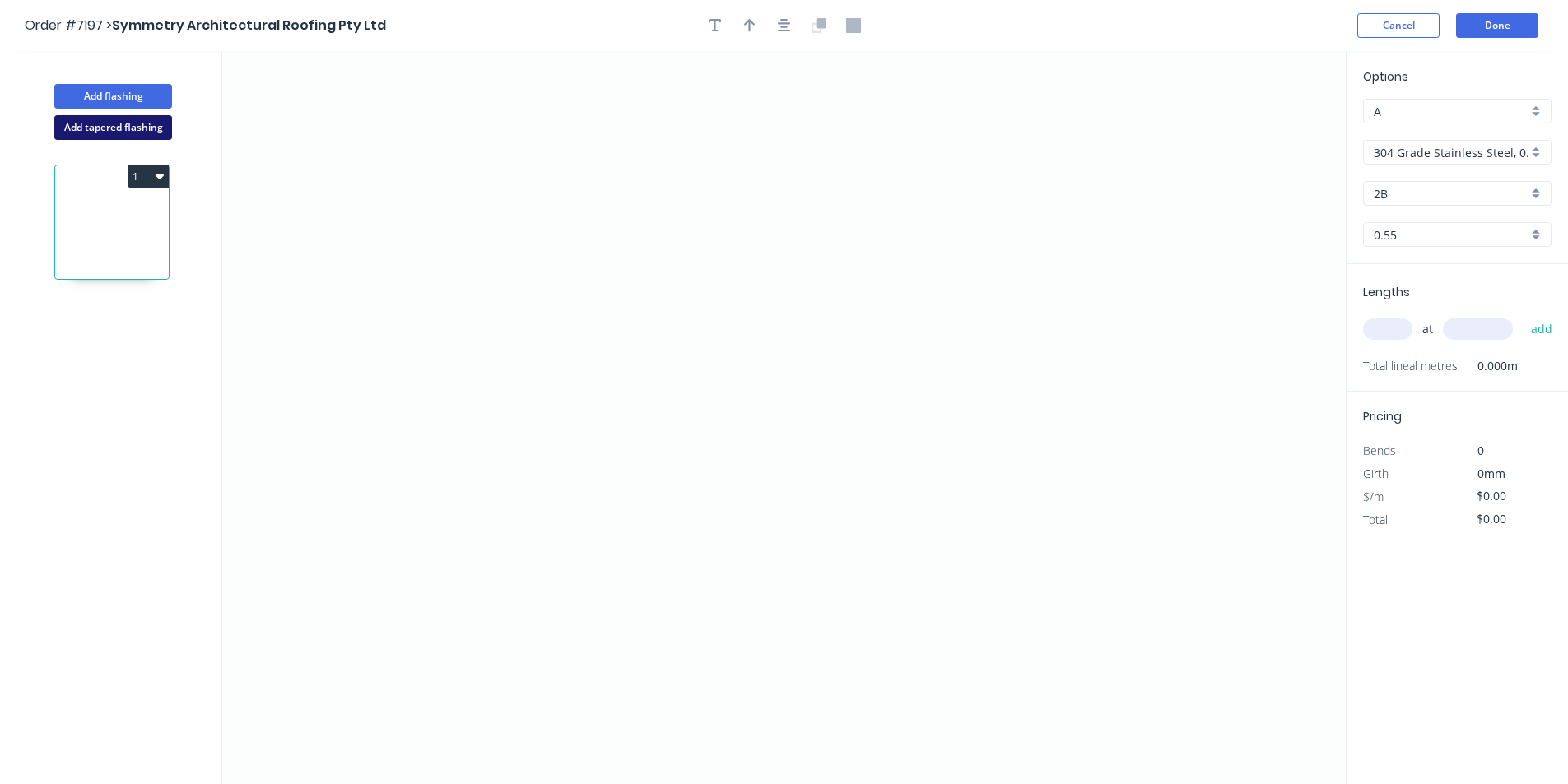
click at [109, 122] on button "Add tapered flashing" at bounding box center [113, 127] width 117 height 24
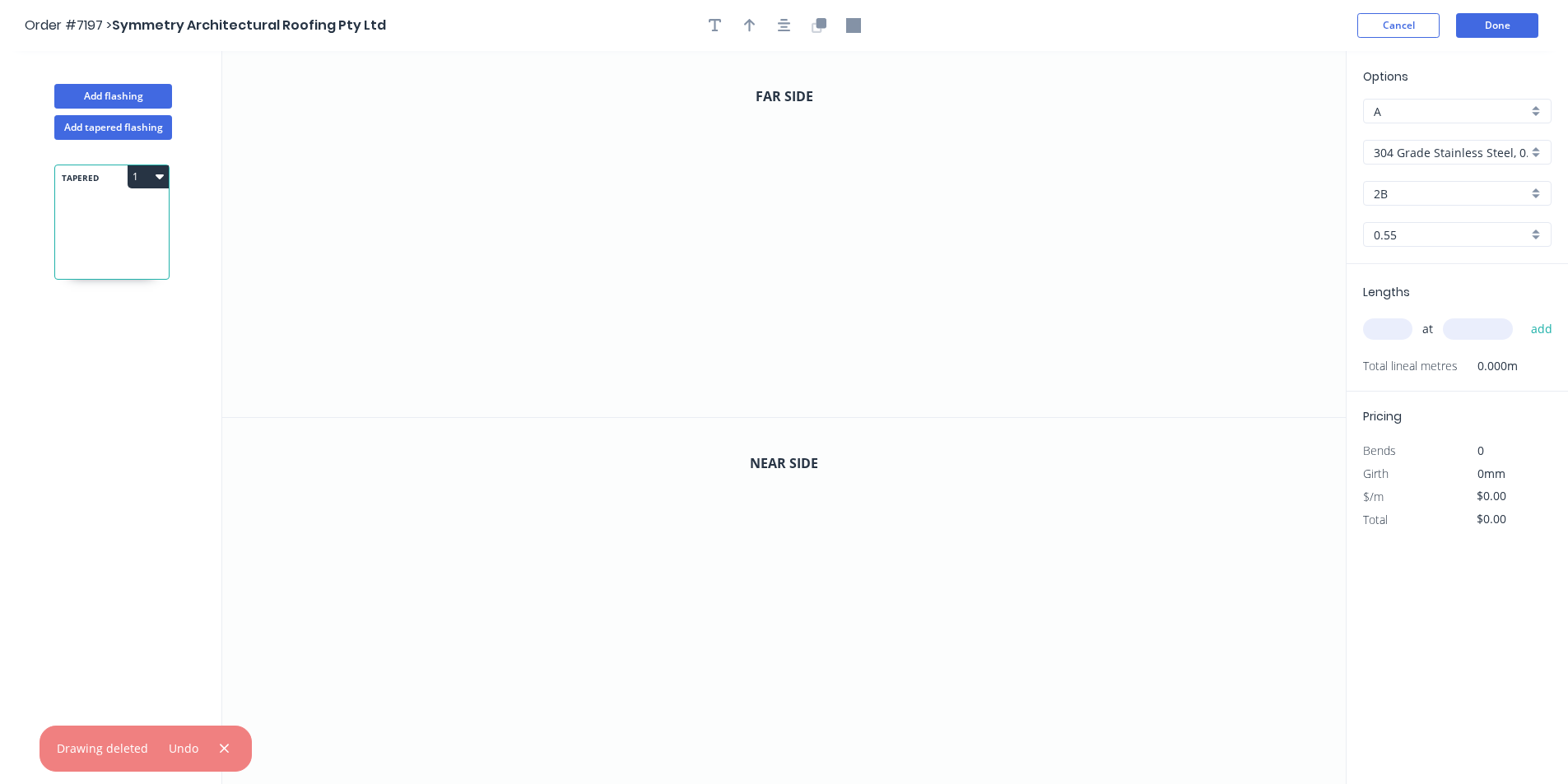
click at [1500, 152] on input "304 Grade Stainless Steel, 0.9mm Perforated Pattern 208 - 2mm hole" at bounding box center [1451, 152] width 154 height 17
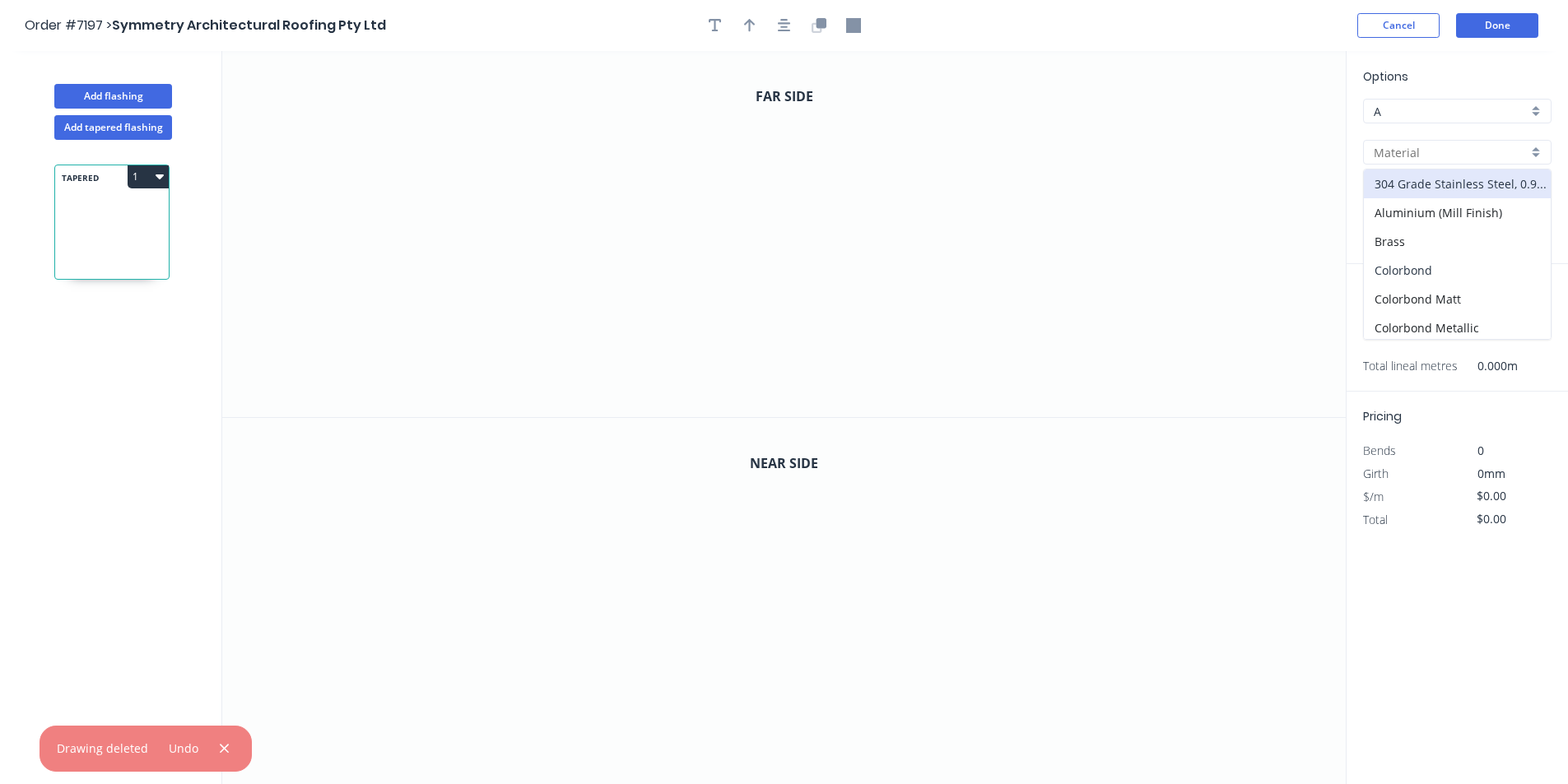
click at [1470, 273] on div "Colorbond" at bounding box center [1457, 271] width 186 height 29
type input "Colorbond"
type input "Basalt"
click at [1469, 210] on div "Options A A Colorbond Colorbond Colorbond Matt Colorbond Metallic Colorbond Ult…" at bounding box center [1457, 166] width 221 height 197
click at [1467, 200] on input "Basalt" at bounding box center [1451, 194] width 154 height 17
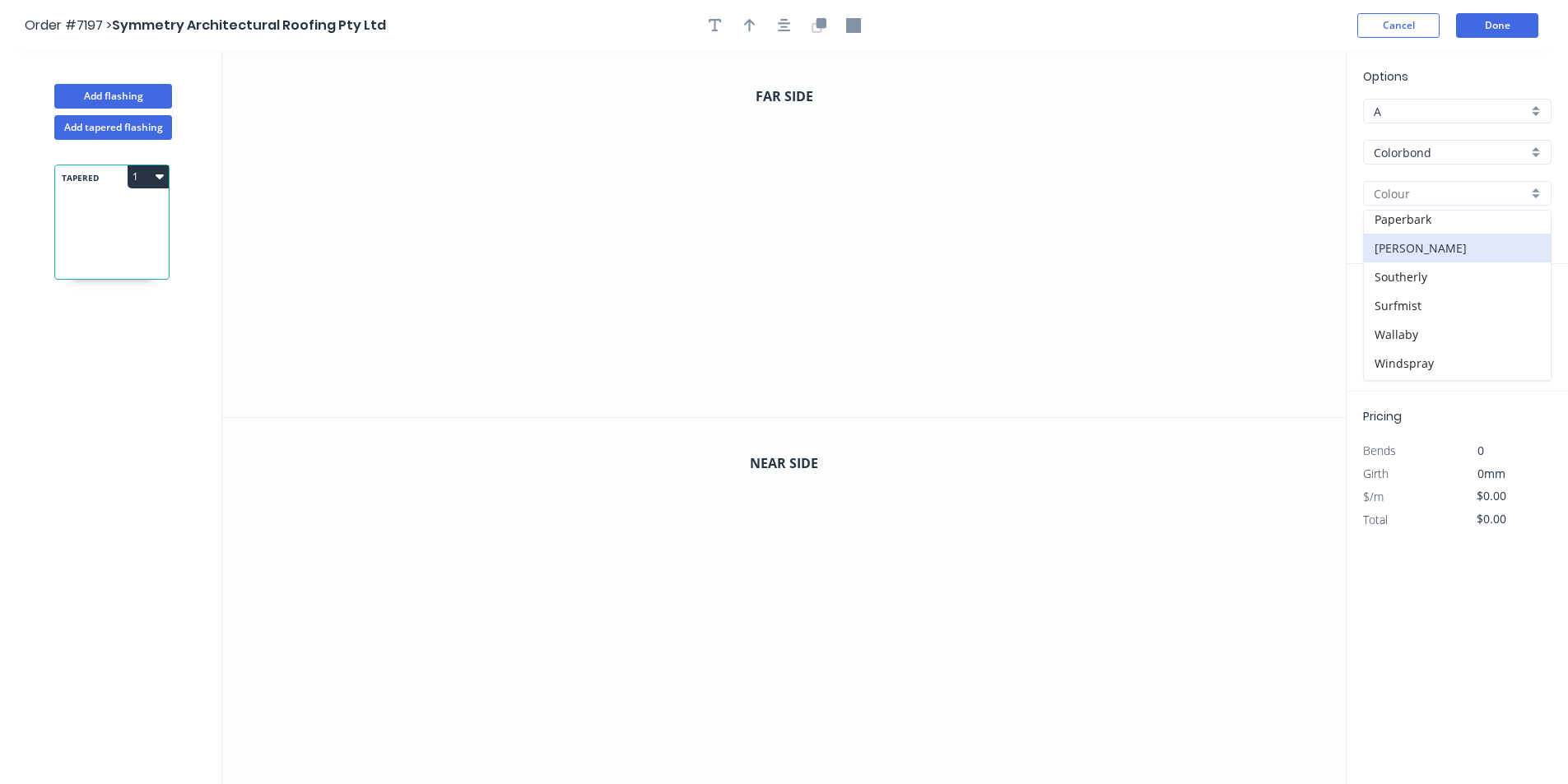
scroll to position [464, 0]
click at [1442, 231] on div "[PERSON_NAME]" at bounding box center [1457, 222] width 186 height 29
type input "[PERSON_NAME]"
click at [645, 192] on icon "0" at bounding box center [784, 234] width 1123 height 366
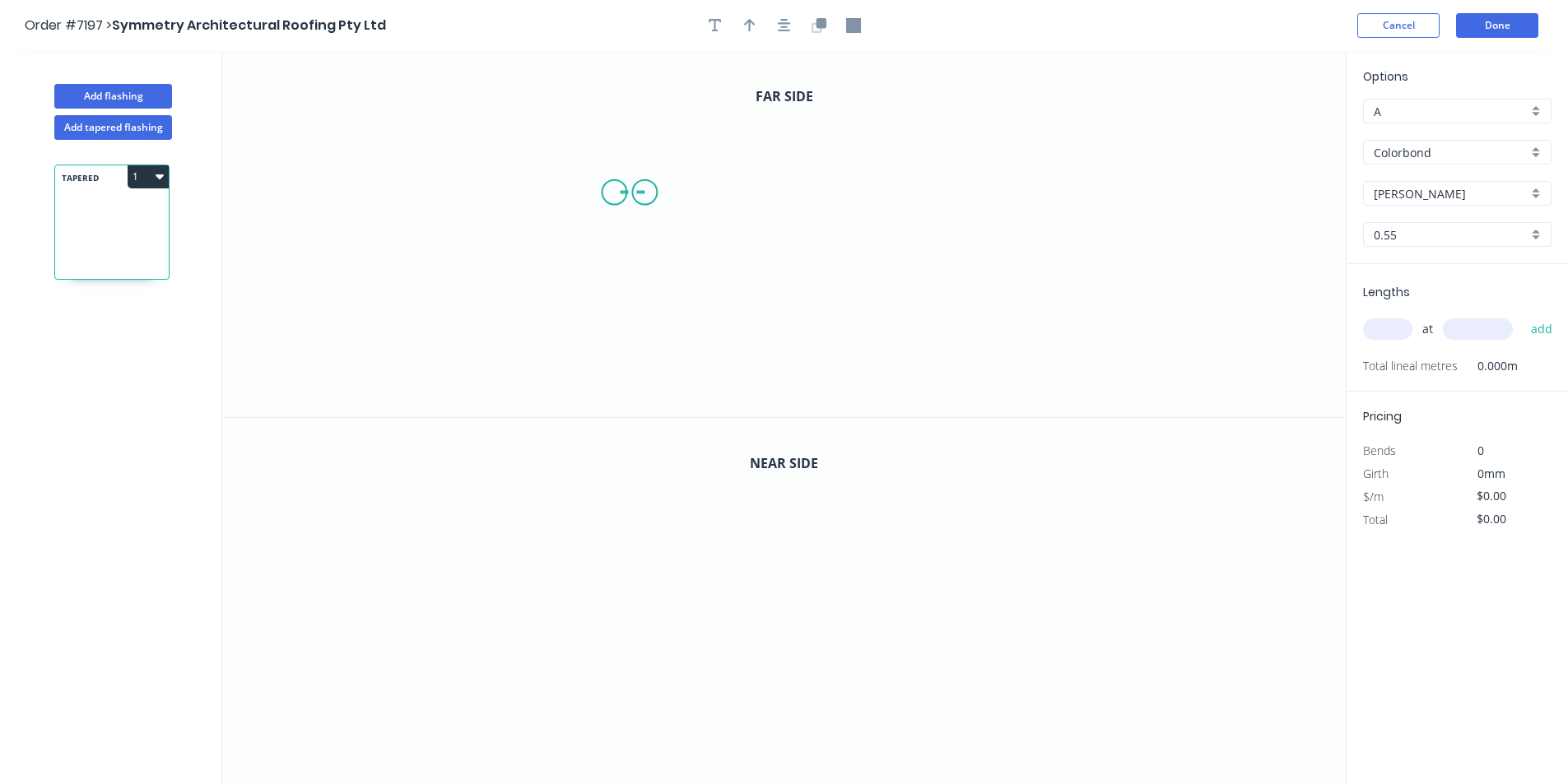
click at [614, 193] on icon "0" at bounding box center [784, 234] width 1123 height 366
click at [613, 235] on icon "0 ?" at bounding box center [784, 234] width 1123 height 366
click at [965, 277] on icon "0 ? ?" at bounding box center [784, 234] width 1123 height 366
click at [961, 377] on icon "0 ? ? ? ? º" at bounding box center [784, 234] width 1123 height 366
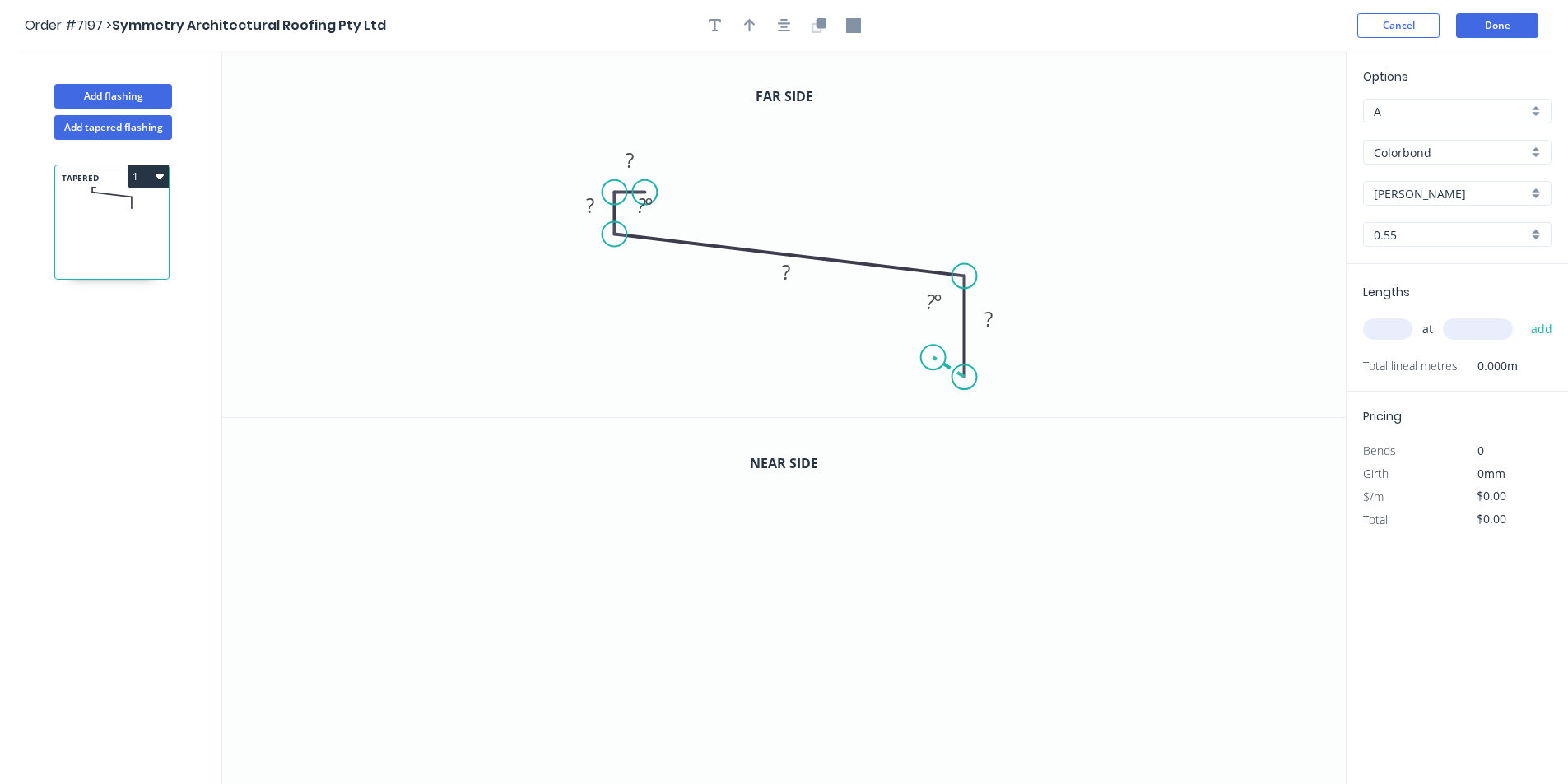
click at [933, 358] on icon at bounding box center [949, 367] width 31 height 19
click at [635, 157] on rect at bounding box center [630, 161] width 33 height 23
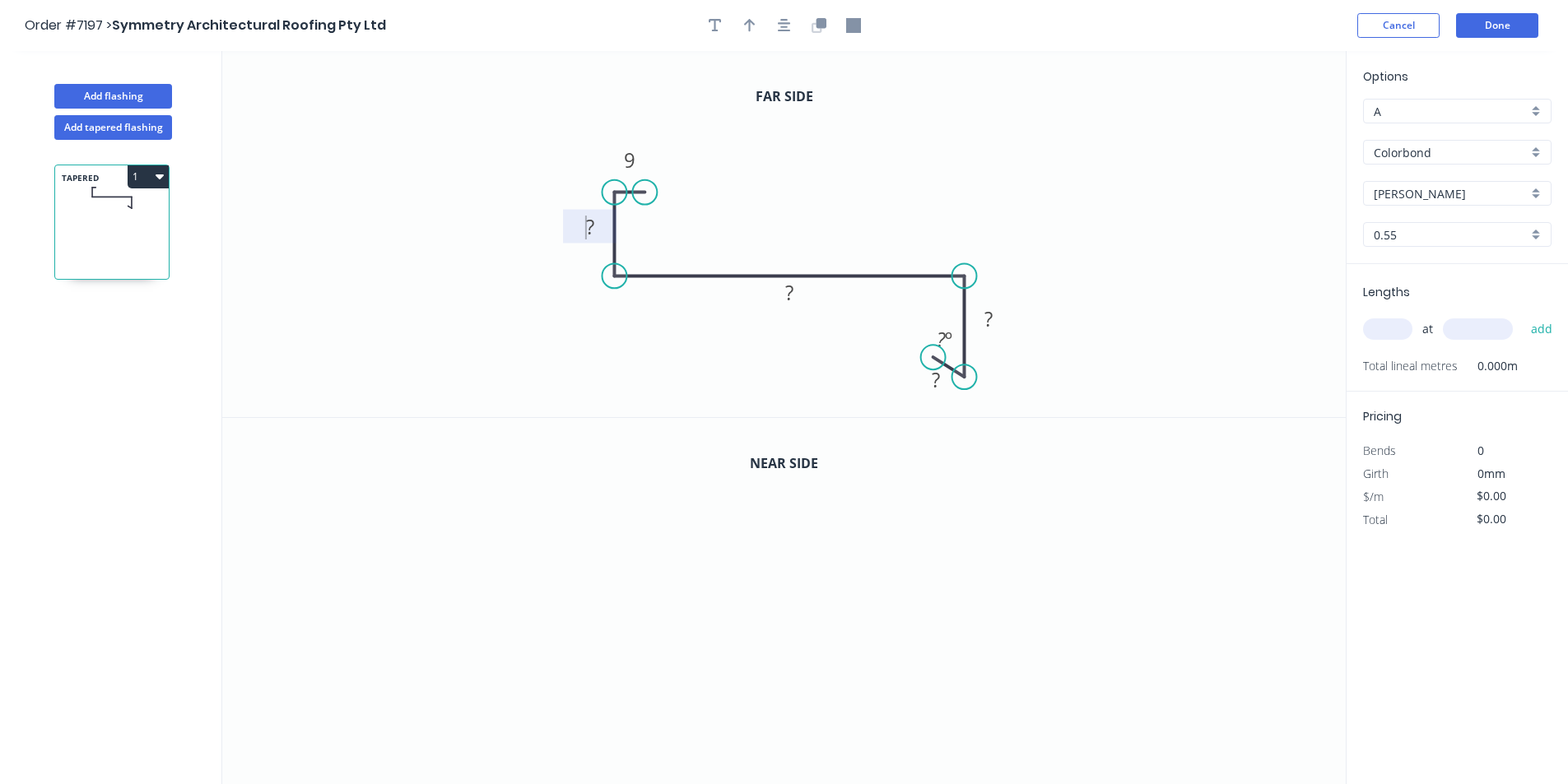
drag, startPoint x: 622, startPoint y: 236, endPoint x: 617, endPoint y: 273, distance: 37.3
click at [617, 273] on circle at bounding box center [614, 275] width 24 height 24
click at [604, 227] on rect at bounding box center [590, 228] width 33 height 23
click at [1016, 316] on icon "0 9 24 275 10 15 135 º" at bounding box center [784, 234] width 1123 height 366
click at [1004, 312] on rect at bounding box center [988, 320] width 33 height 23
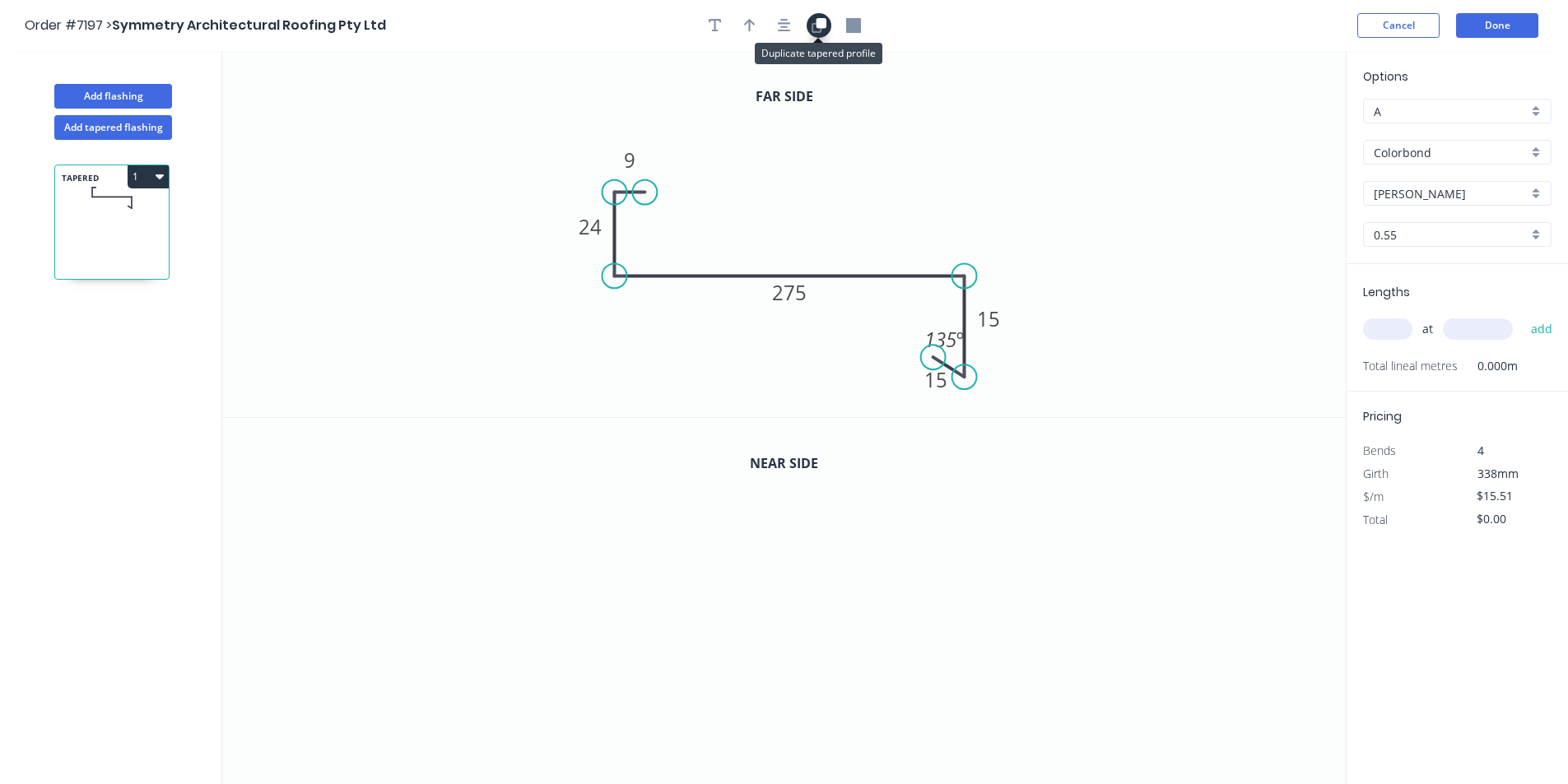
click at [818, 25] on icon "button" at bounding box center [820, 23] width 10 height 10
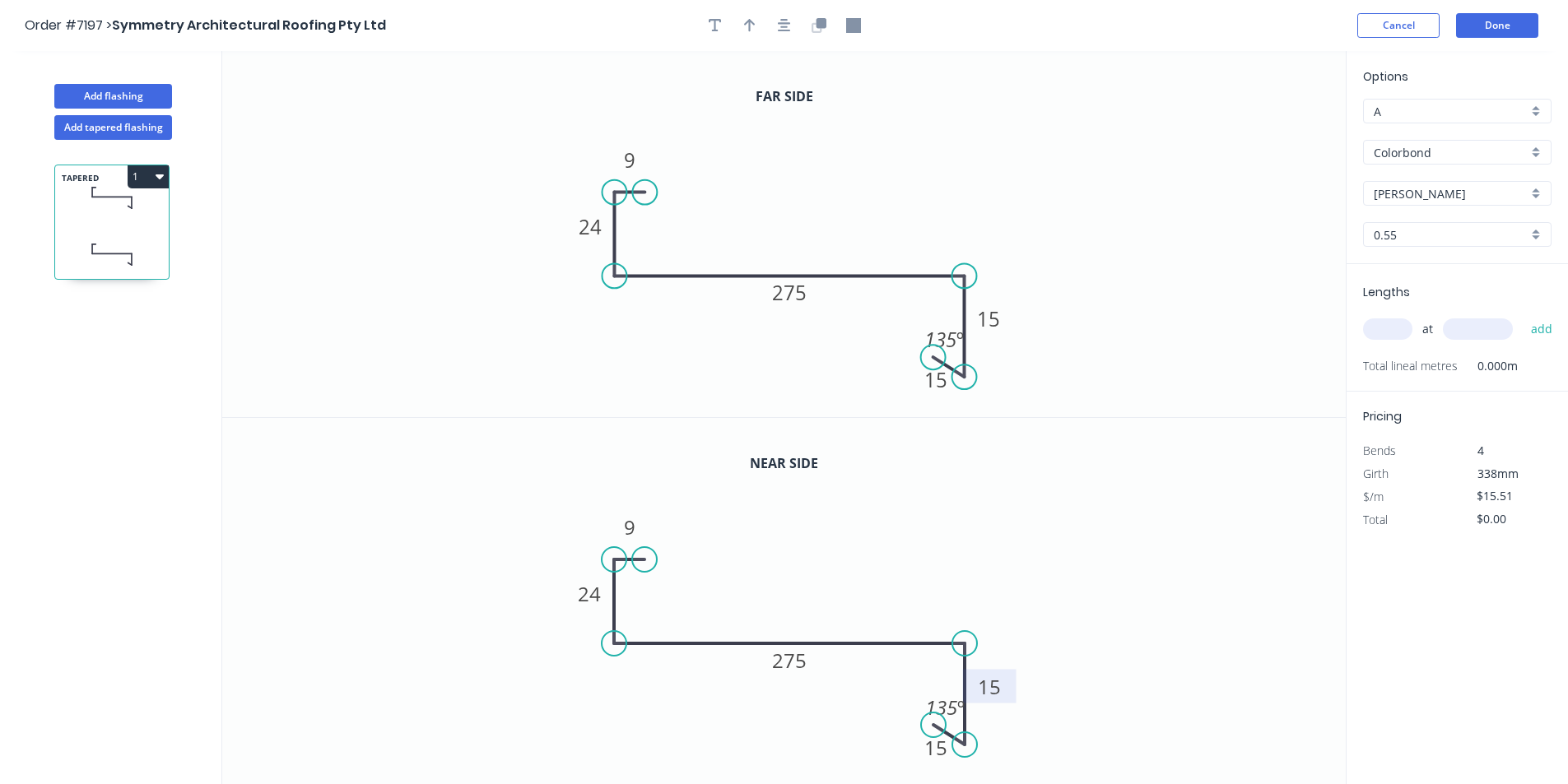
click at [990, 689] on tspan "15" at bounding box center [989, 686] width 23 height 27
type input "$20.04"
click at [737, 18] on div at bounding box center [784, 25] width 173 height 24
click at [749, 22] on icon "button" at bounding box center [750, 25] width 12 height 14
click at [1267, 128] on icon at bounding box center [1262, 114] width 15 height 52
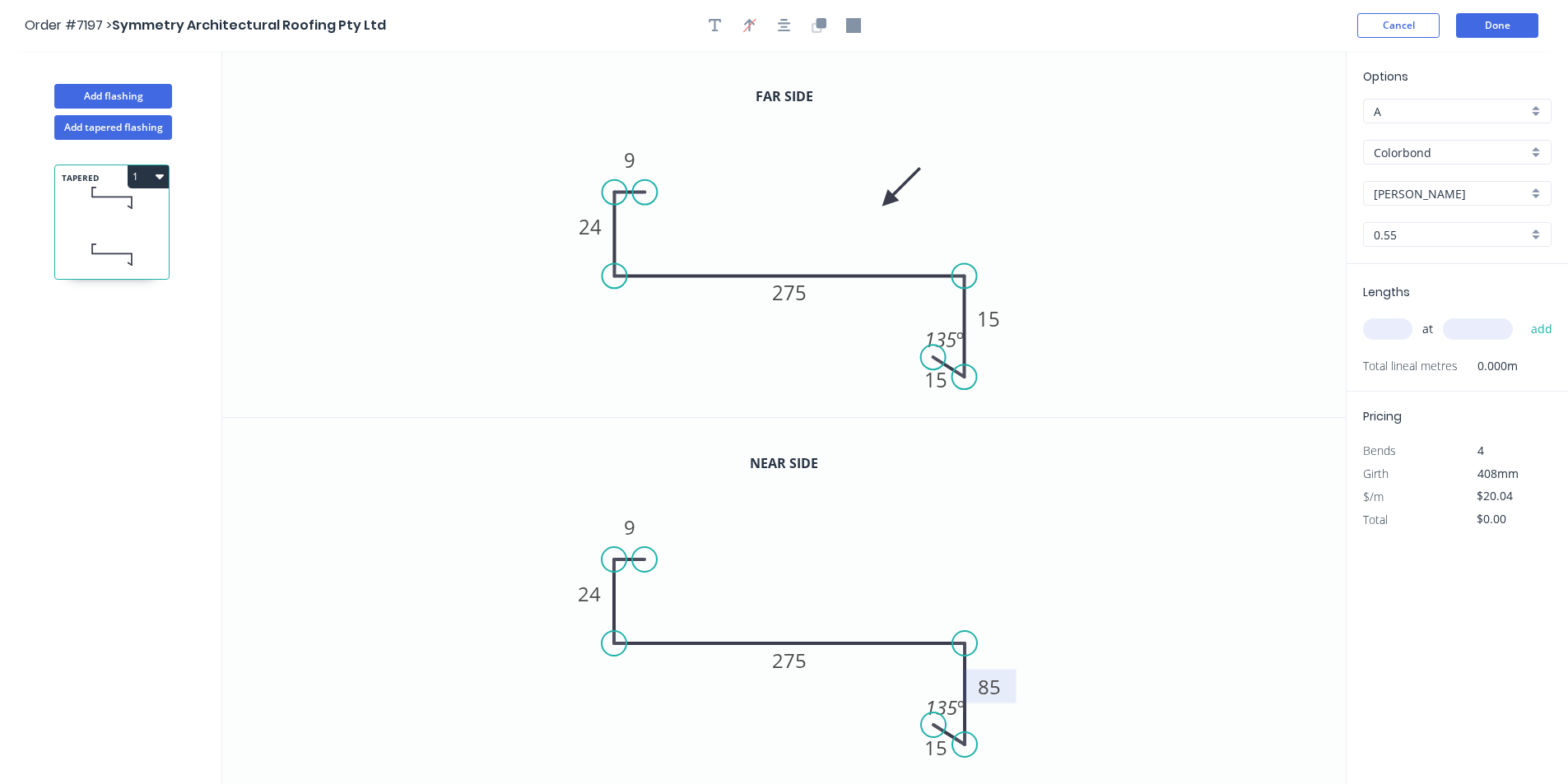
drag, startPoint x: 1076, startPoint y: 170, endPoint x: 888, endPoint y: 206, distance: 191.4
click at [888, 206] on icon at bounding box center [901, 186] width 48 height 48
click at [1403, 339] on input "text" at bounding box center [1387, 329] width 50 height 21
type input "1"
type input "3350"
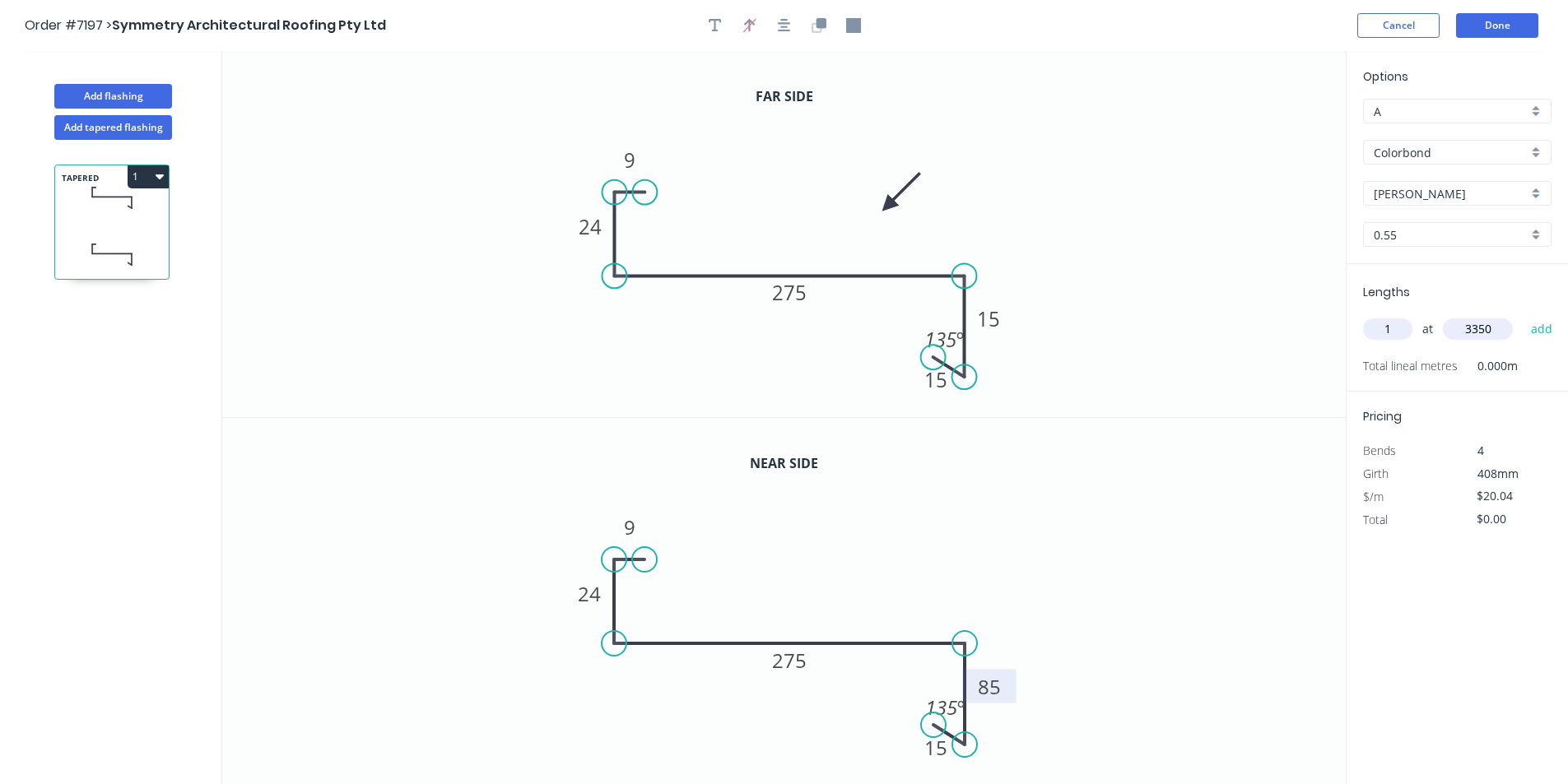
click at [1522, 315] on button "add" at bounding box center [1542, 329] width 39 height 28
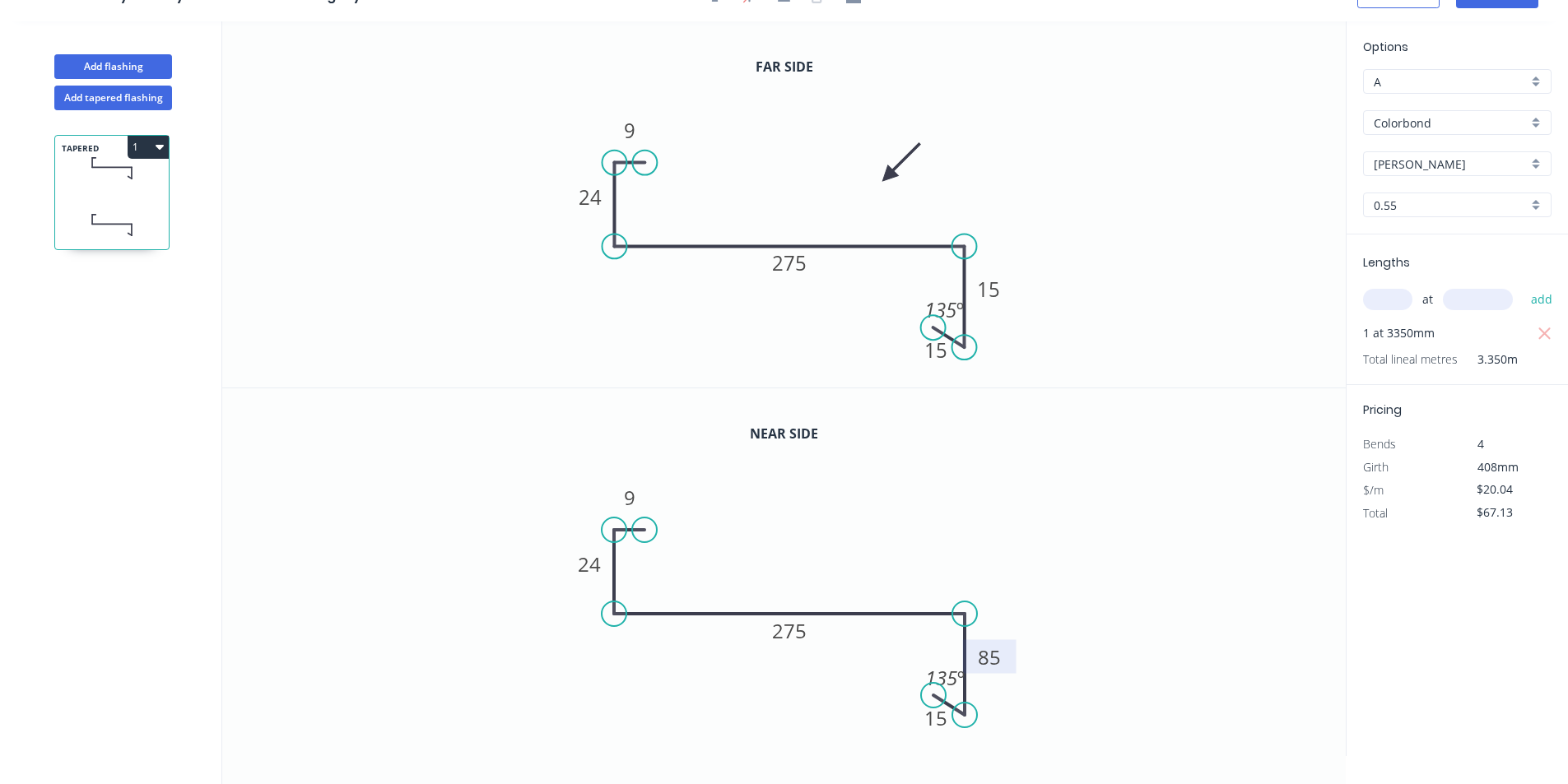
scroll to position [30, 0]
click at [162, 164] on icon at bounding box center [112, 167] width 114 height 49
click at [162, 147] on icon "button" at bounding box center [159, 146] width 8 height 5
drag, startPoint x: 141, startPoint y: 193, endPoint x: 196, endPoint y: 167, distance: 60.8
click at [139, 193] on div "Duplicate" at bounding box center [90, 187] width 127 height 24
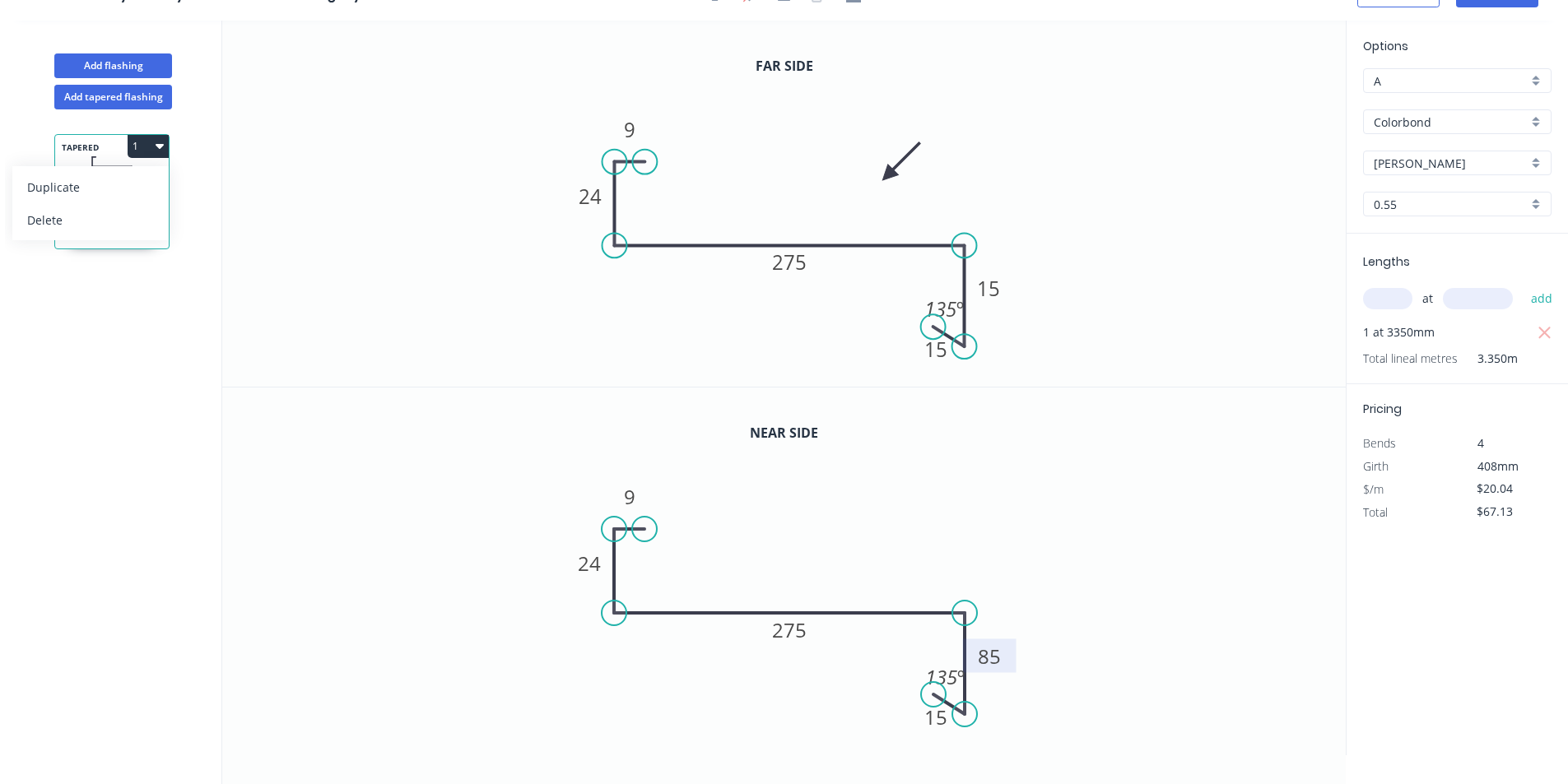
type input "$0.00"
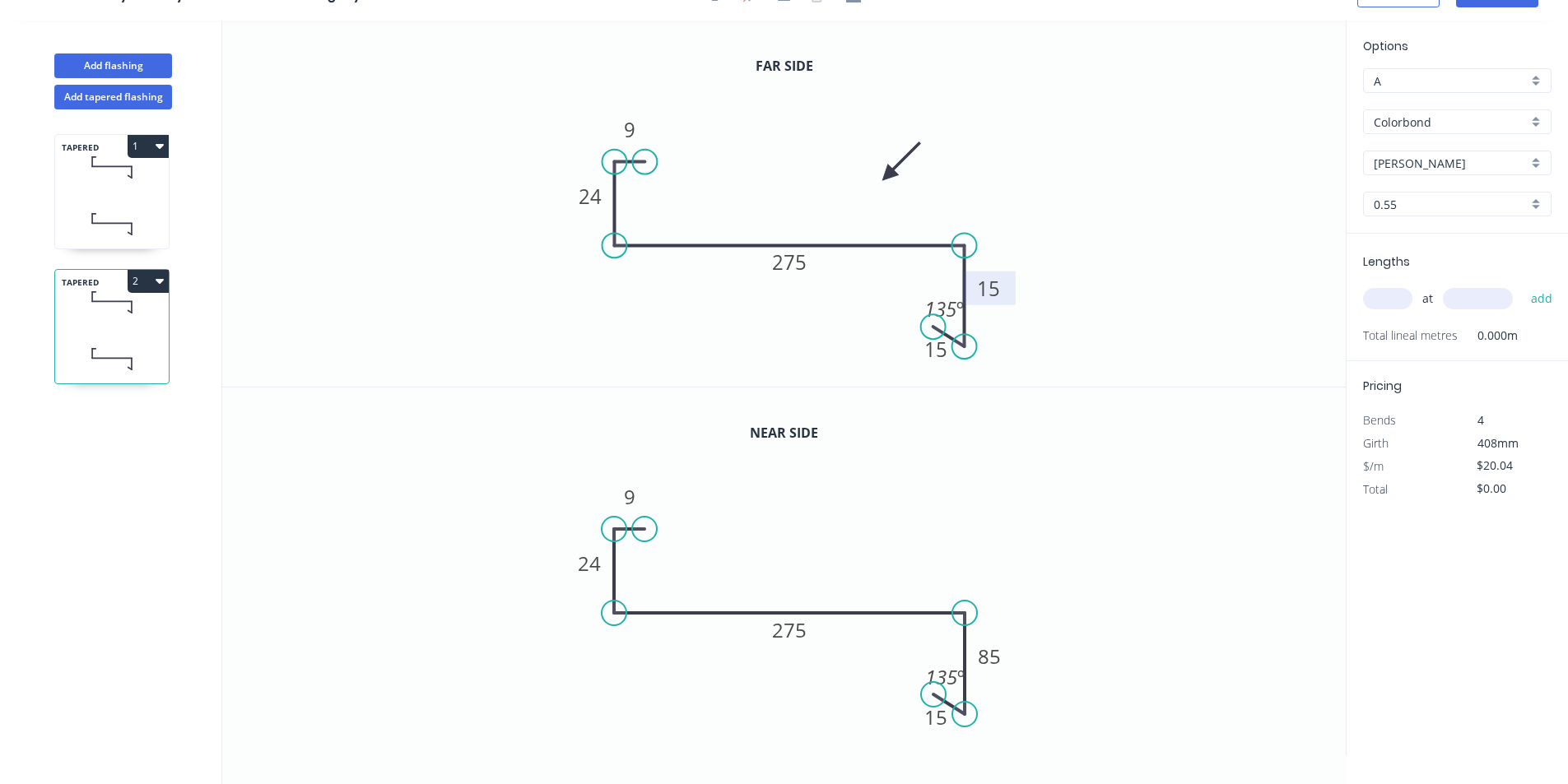
click at [1007, 290] on rect at bounding box center [988, 288] width 53 height 34
click at [999, 288] on tspan "15" at bounding box center [988, 288] width 23 height 27
click at [996, 656] on tspan "85" at bounding box center [989, 656] width 23 height 27
type input "$22.73"
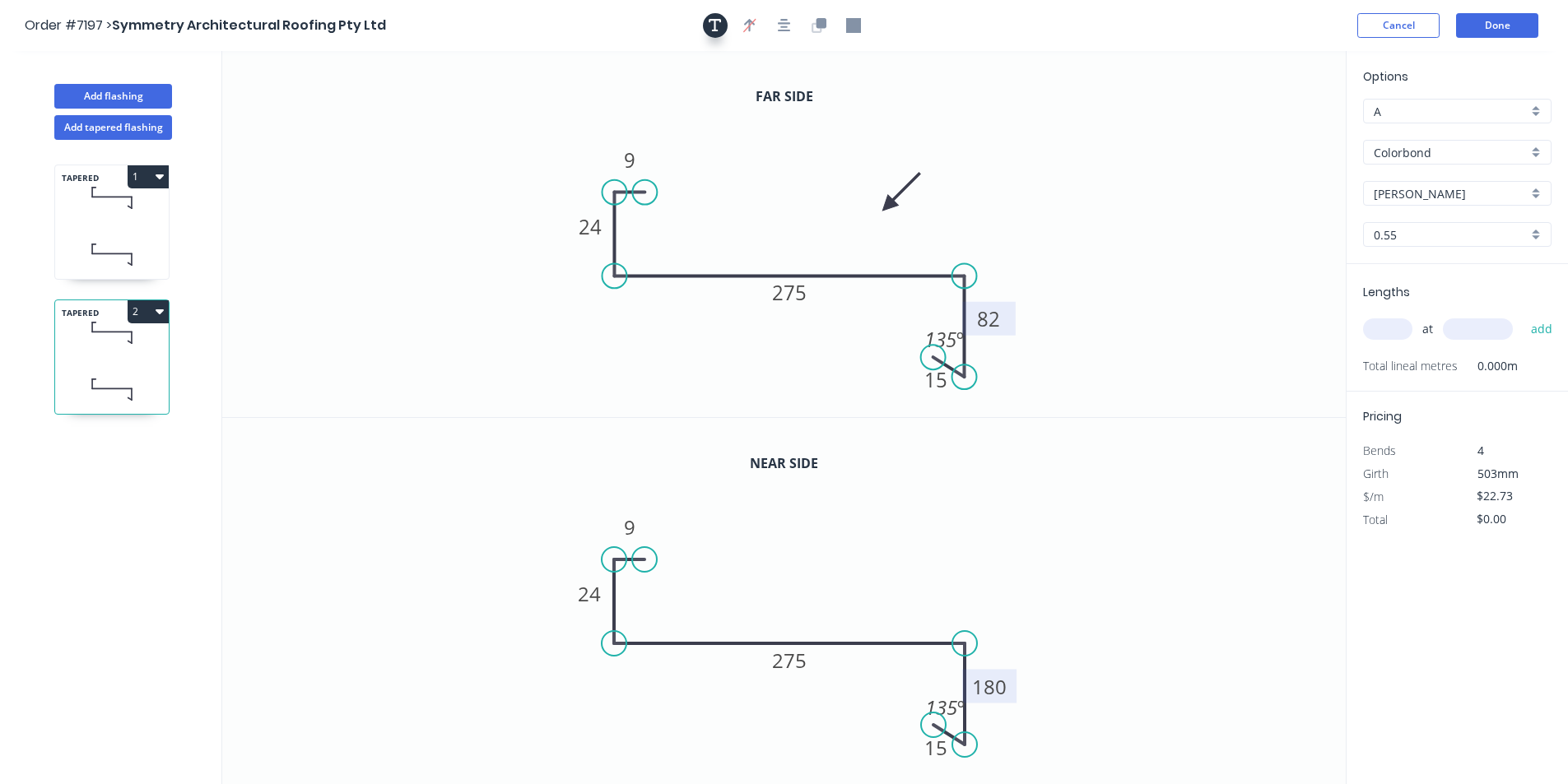
click at [716, 18] on icon "button" at bounding box center [716, 25] width 14 height 14
drag, startPoint x: 326, startPoint y: 141, endPoint x: 1046, endPoint y: 294, distance: 736.1
drag, startPoint x: 656, startPoint y: 435, endPoint x: 521, endPoint y: 314, distance: 181.3
click at [672, 439] on textarea at bounding box center [701, 435] width 134 height 61
drag, startPoint x: 698, startPoint y: 441, endPoint x: 552, endPoint y: 413, distance: 148.7
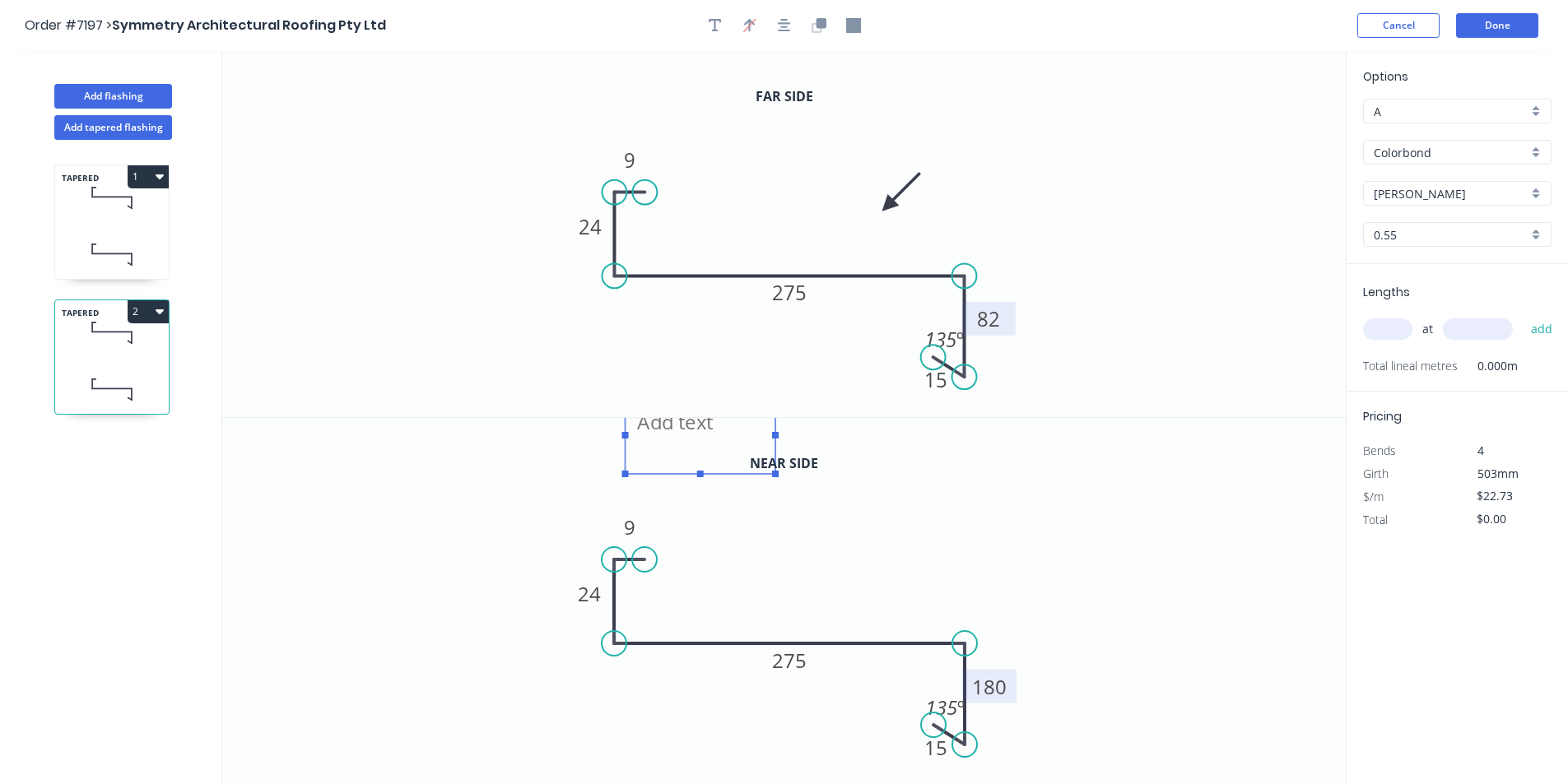
click at [552, 413] on div "Far side 9 24 275 82 15 135 º Near side 9 24 275 180 15 135 º" at bounding box center [784, 418] width 1123 height 734
drag, startPoint x: 672, startPoint y: 428, endPoint x: 517, endPoint y: 214, distance: 264.2
drag, startPoint x: 657, startPoint y: 413, endPoint x: 556, endPoint y: 325, distance: 134.0
click at [556, 325] on textarea at bounding box center [563, 344] width 133 height 61
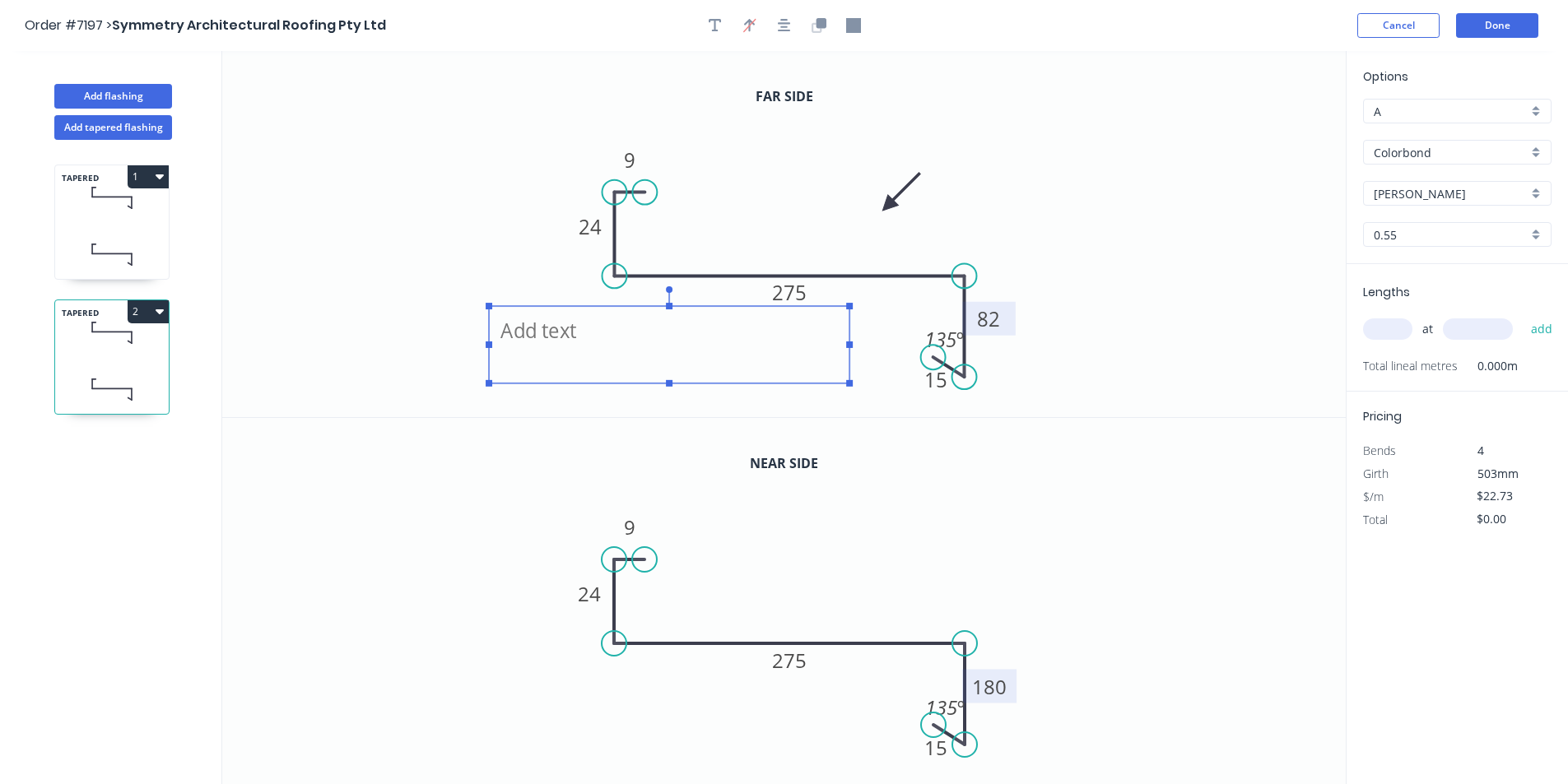
drag, startPoint x: 640, startPoint y: 344, endPoint x: 854, endPoint y: 362, distance: 214.8
click at [852, 362] on g at bounding box center [669, 336] width 367 height 100
click at [655, 335] on textarea at bounding box center [671, 344] width 349 height 61
click at [493, 329] on g "SEE DRAWING********" at bounding box center [671, 336] width 371 height 100
drag, startPoint x: 494, startPoint y: 329, endPoint x: 506, endPoint y: 328, distance: 12.0
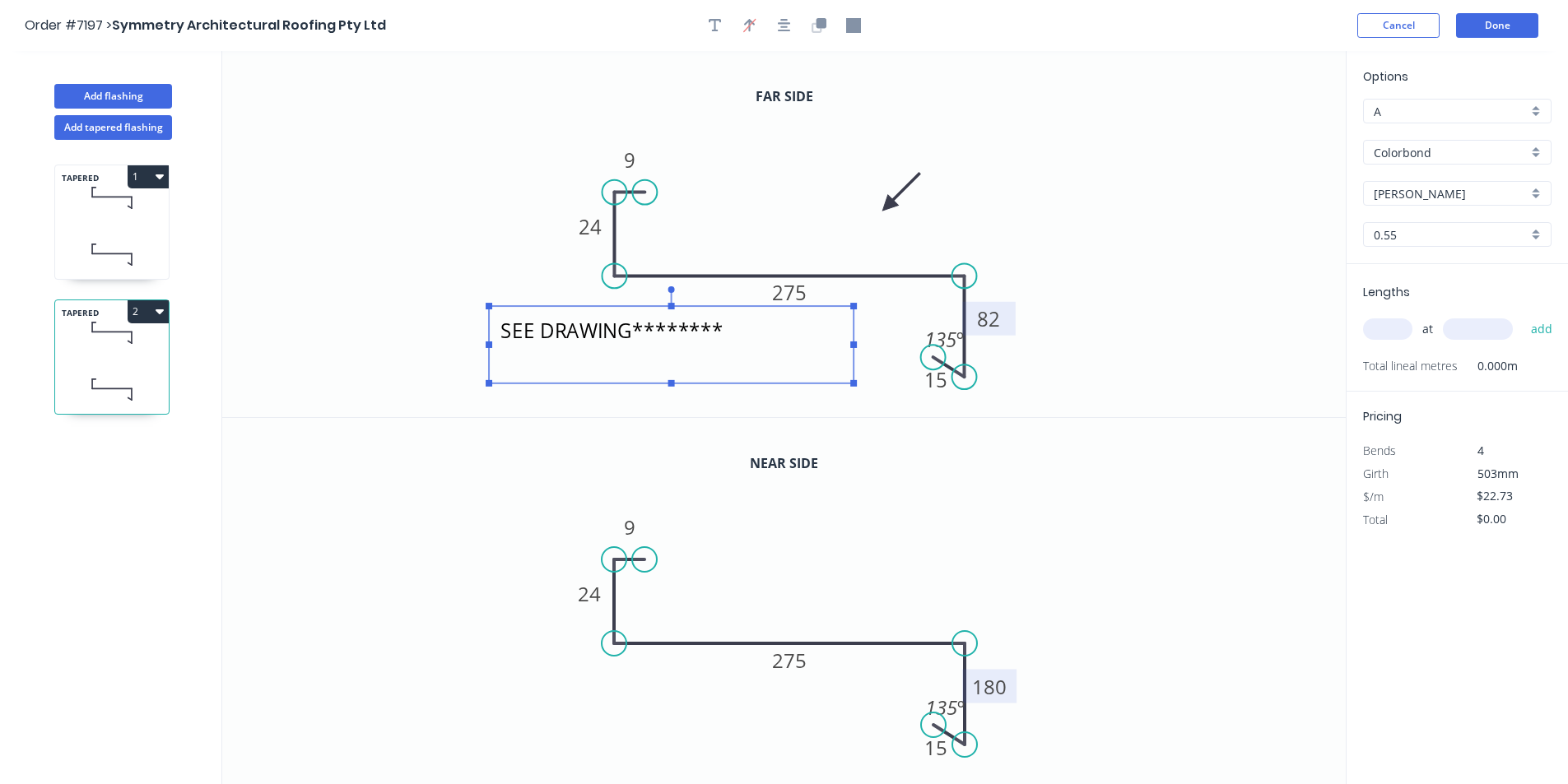
click at [504, 329] on rect at bounding box center [672, 344] width 365 height 78
click at [506, 328] on textarea "SEE DRAWING********" at bounding box center [680, 341] width 349 height 61
type textarea "********SEE DRAWING********"
click at [1388, 338] on input "text" at bounding box center [1387, 329] width 50 height 21
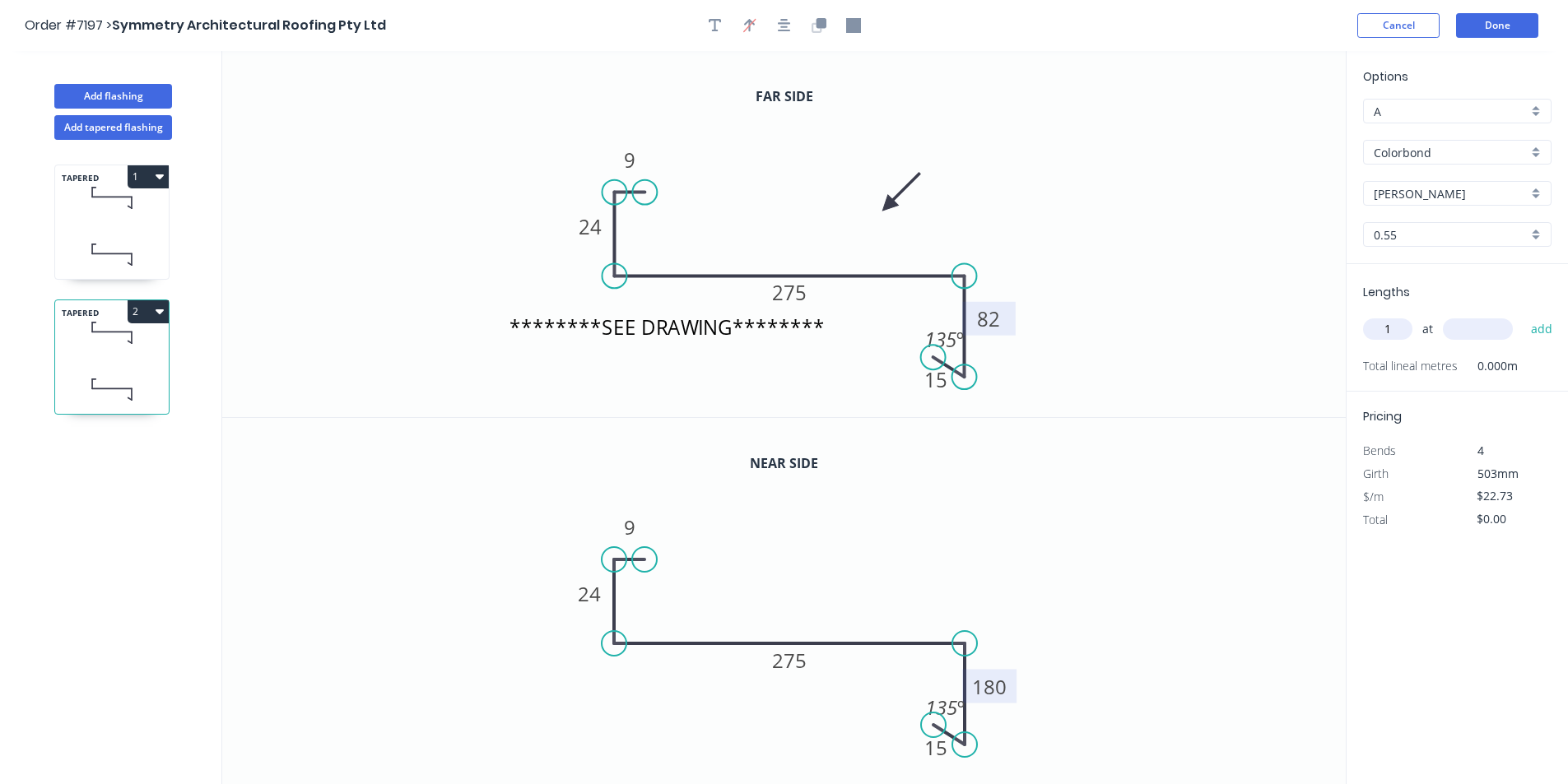
type input "1"
type input "3620"
click at [1522, 315] on button "add" at bounding box center [1542, 329] width 39 height 28
type input "$82.28"
click at [103, 100] on button "Add flashing" at bounding box center [113, 95] width 117 height 24
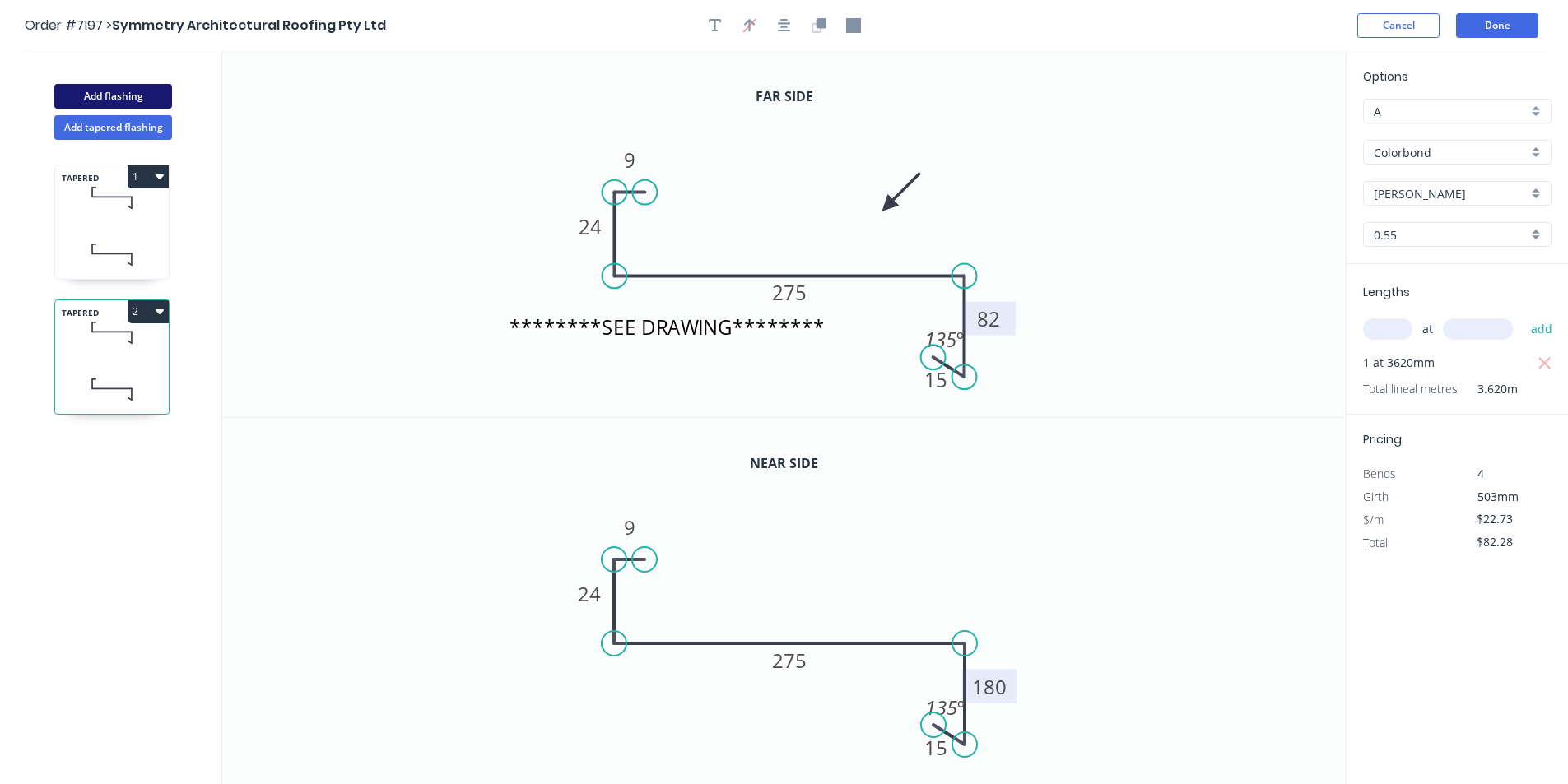
type input "$0.00"
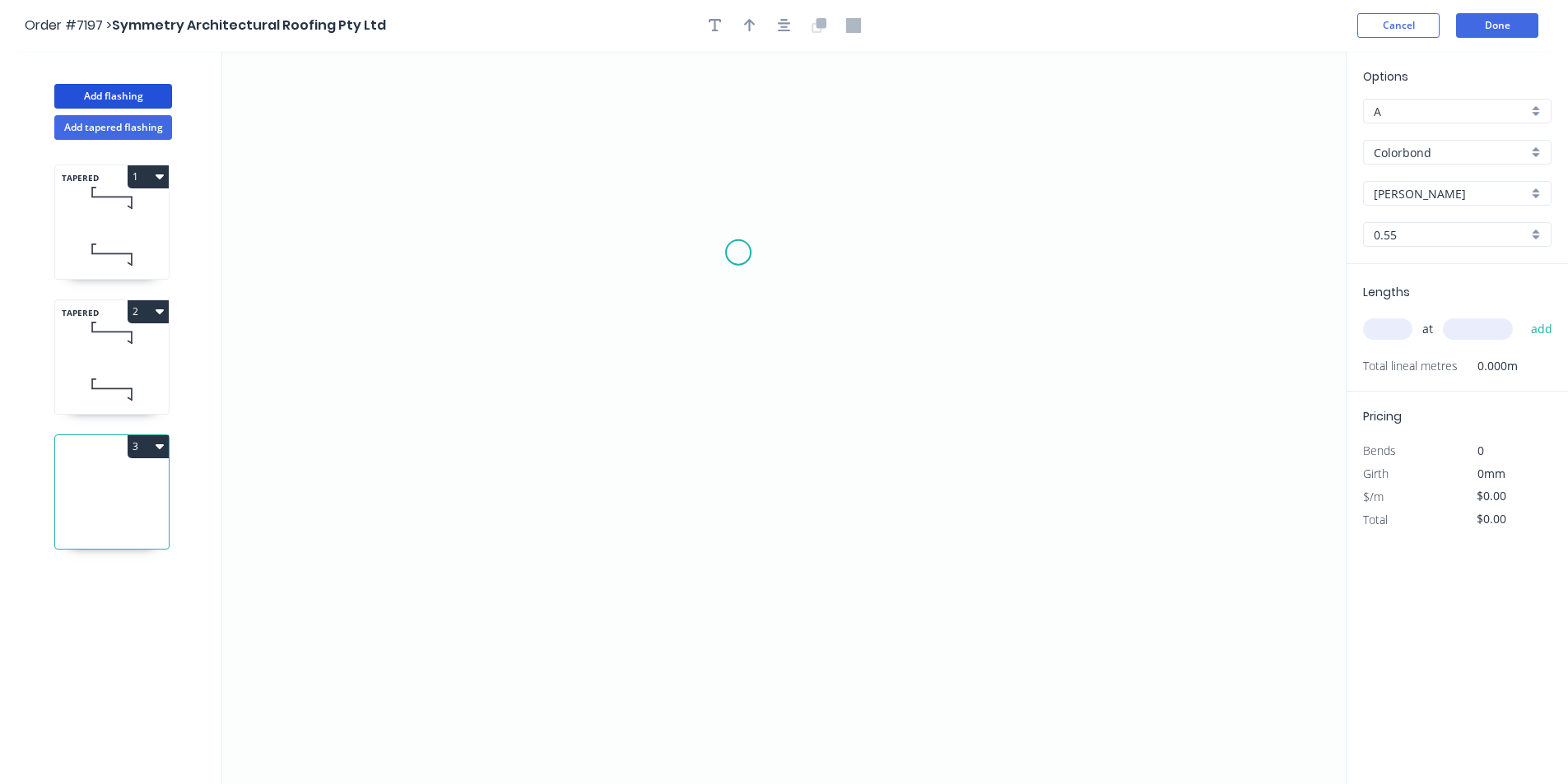
click at [738, 252] on icon "0" at bounding box center [784, 417] width 1123 height 733
click at [707, 252] on icon "0" at bounding box center [784, 417] width 1123 height 733
click at [703, 334] on icon "0 ?" at bounding box center [784, 417] width 1123 height 733
click at [1031, 366] on icon "0 ? ?" at bounding box center [784, 417] width 1123 height 733
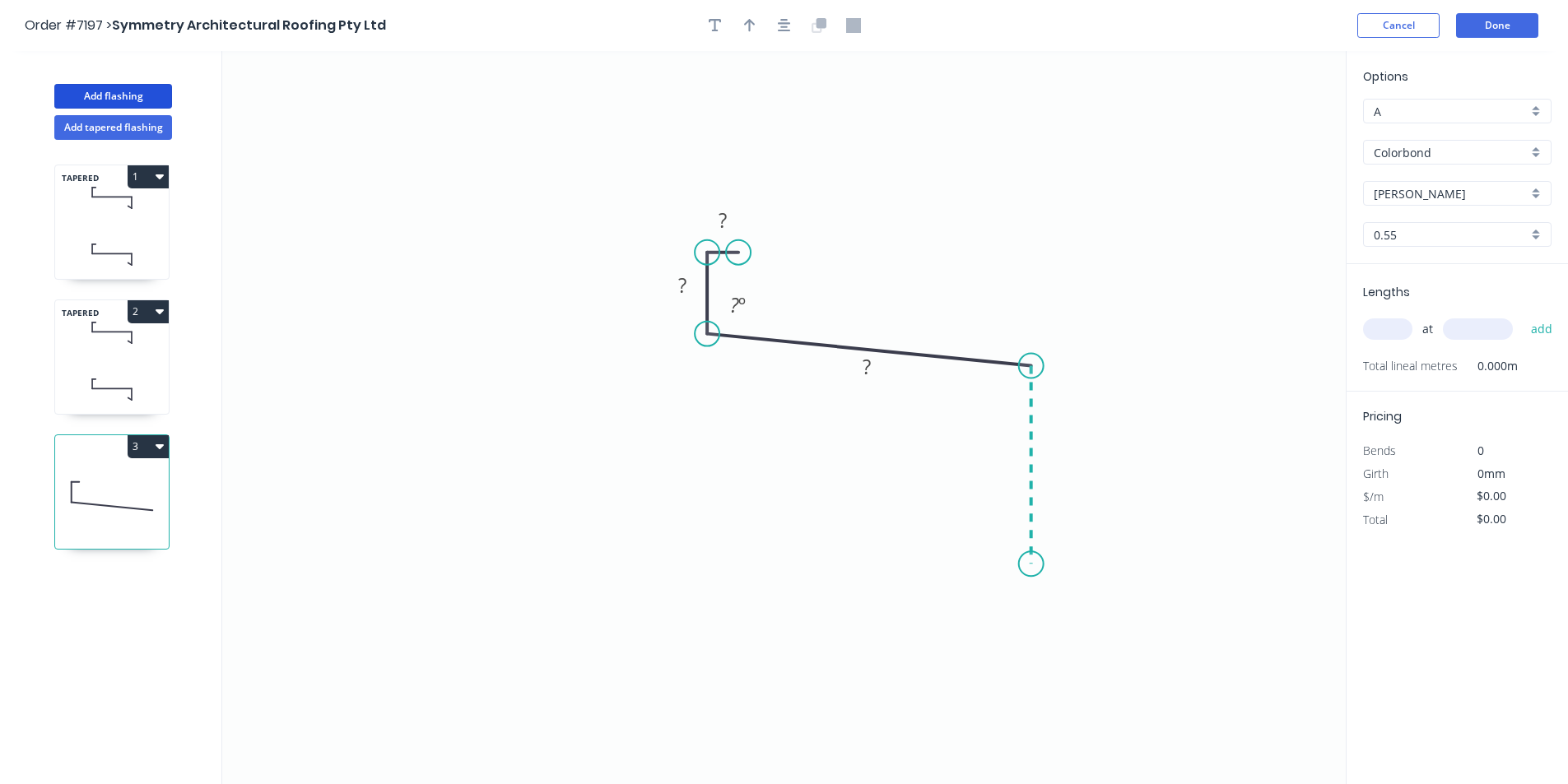
click at [1035, 565] on icon "0 ? ? ? ? º" at bounding box center [784, 417] width 1123 height 733
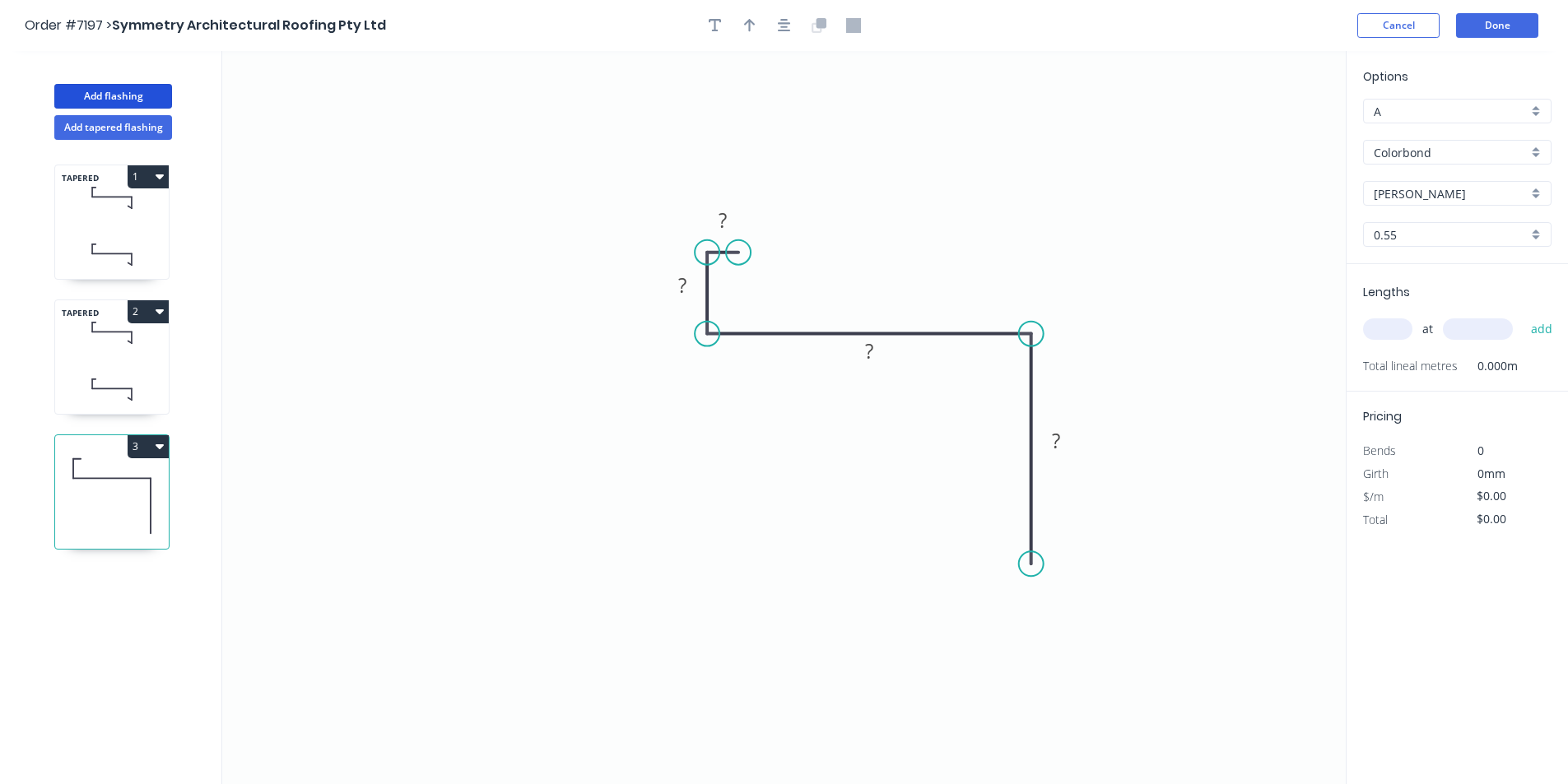
drag, startPoint x: 1032, startPoint y: 364, endPoint x: 1034, endPoint y: 329, distance: 35.1
click at [1034, 329] on circle at bounding box center [1030, 333] width 24 height 24
click at [1029, 563] on circle at bounding box center [1030, 563] width 24 height 24
click at [995, 542] on icon "0 ? ? ? ?" at bounding box center [784, 417] width 1123 height 733
click at [1008, 557] on rect at bounding box center [1000, 567] width 33 height 23
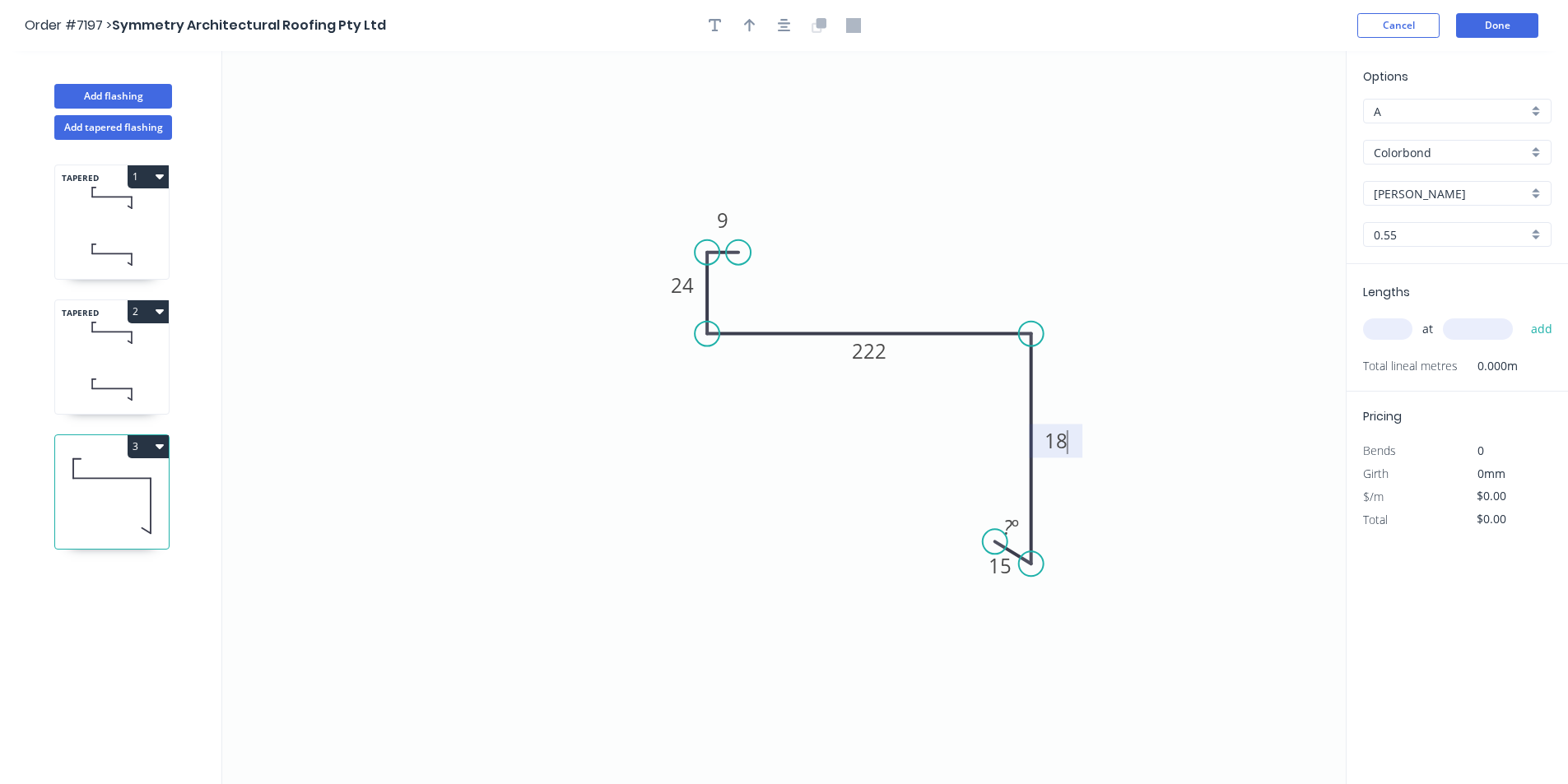
type input "$18.24"
drag, startPoint x: 1106, startPoint y: 450, endPoint x: 1183, endPoint y: 384, distance: 101.4
click at [1106, 449] on icon "0 9 24 222 180 15 135 º" at bounding box center [784, 417] width 1123 height 733
click at [1392, 317] on div "at add" at bounding box center [1459, 329] width 192 height 28
click at [1390, 332] on input "text" at bounding box center [1387, 329] width 50 height 21
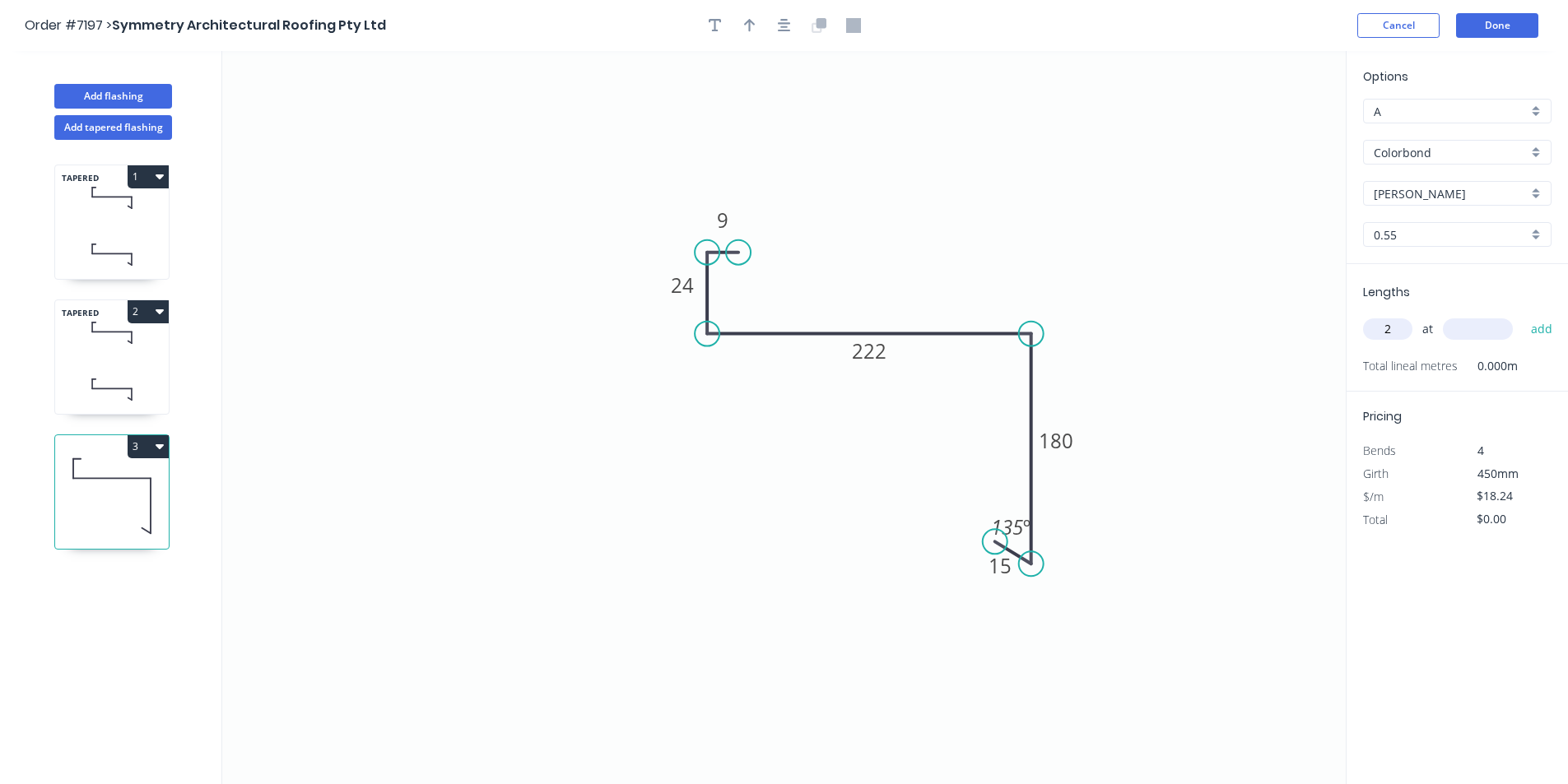
type input "2"
type input "3300"
click at [1522, 315] on button "add" at bounding box center [1542, 329] width 39 height 28
type input "$120.38"
drag, startPoint x: 86, startPoint y: 90, endPoint x: 167, endPoint y: 106, distance: 82.6
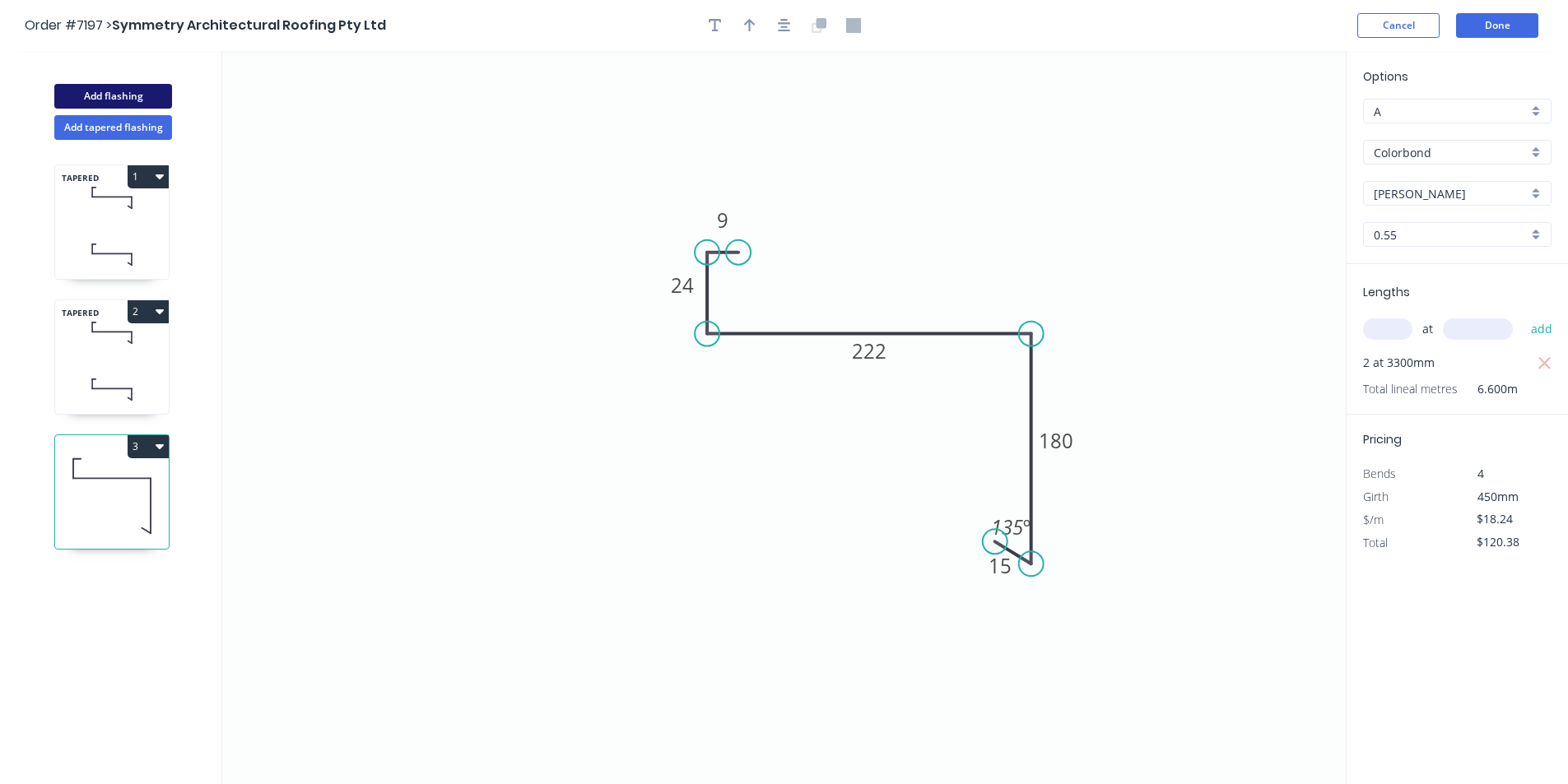
click at [86, 89] on button "Add flashing" at bounding box center [113, 95] width 117 height 24
type input "$0.00"
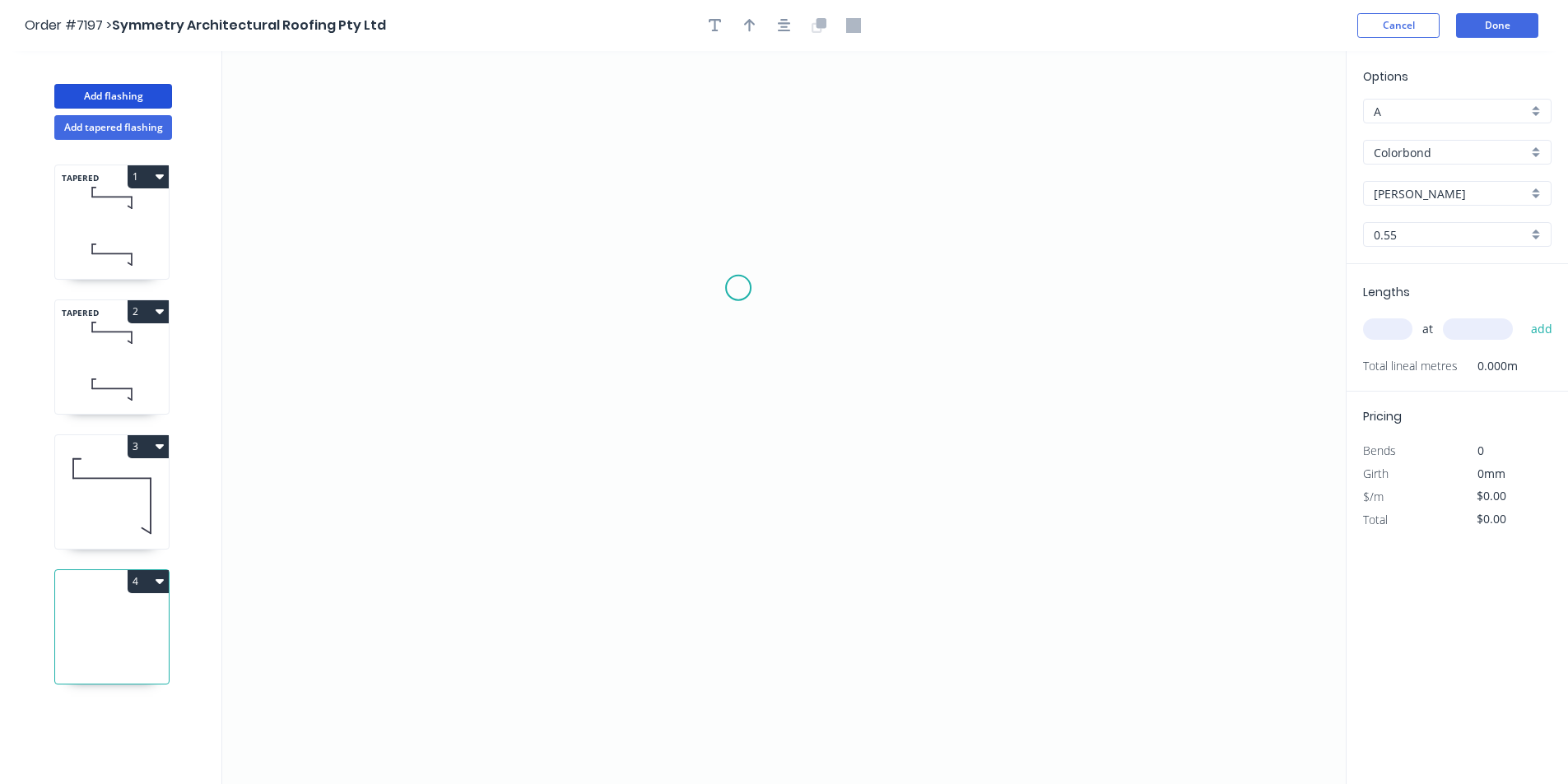
click at [738, 288] on icon "0" at bounding box center [784, 417] width 1123 height 733
click at [874, 283] on icon "0" at bounding box center [784, 417] width 1123 height 733
click at [874, 481] on icon "0 ?" at bounding box center [784, 417] width 1123 height 733
click at [811, 252] on rect at bounding box center [806, 257] width 33 height 23
type input "$10.78"
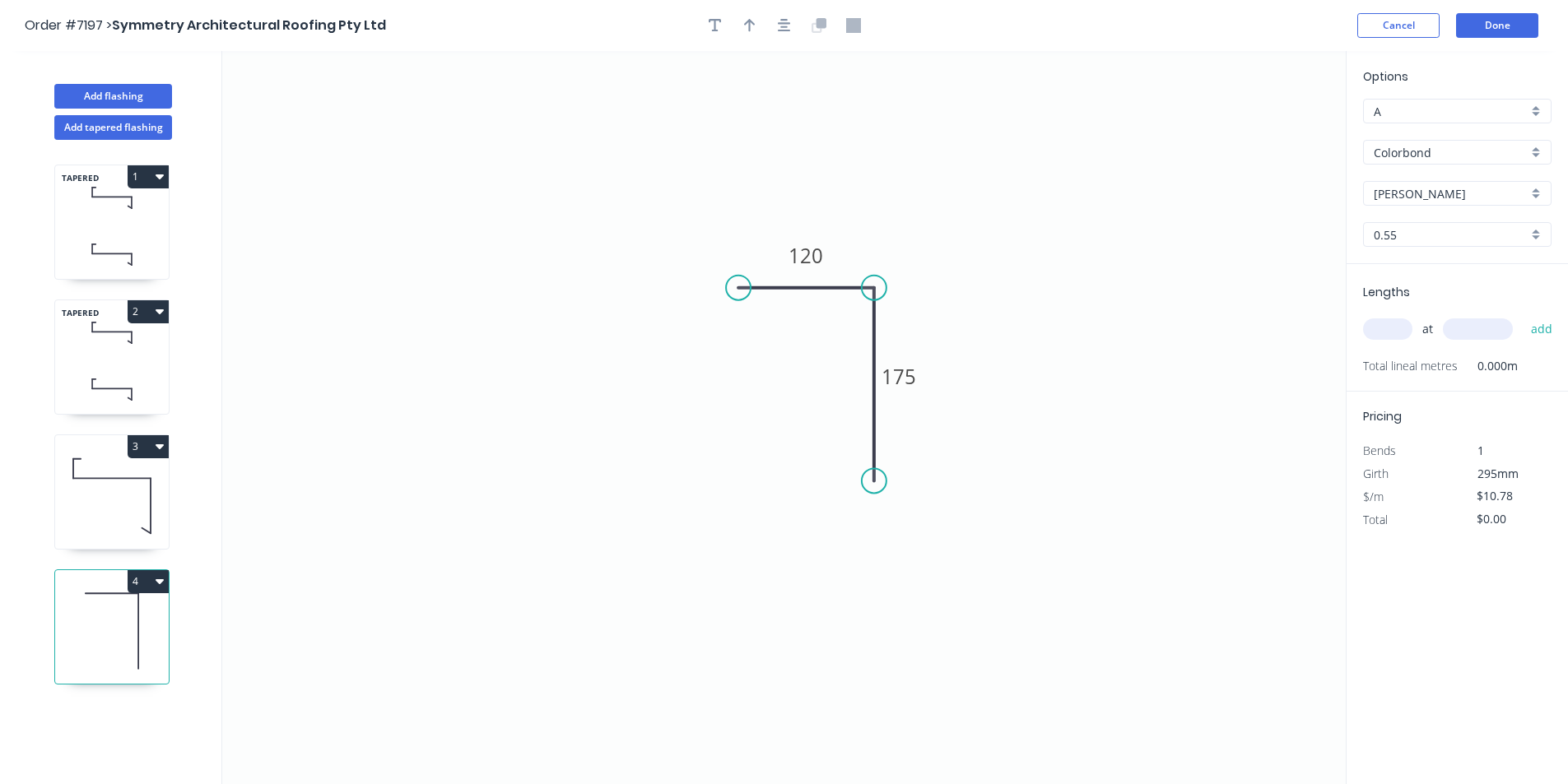
click at [1402, 332] on input "text" at bounding box center [1387, 329] width 50 height 21
type input "2"
type input "3300"
click at [1522, 315] on button "add" at bounding box center [1542, 329] width 39 height 28
type input "$71.15"
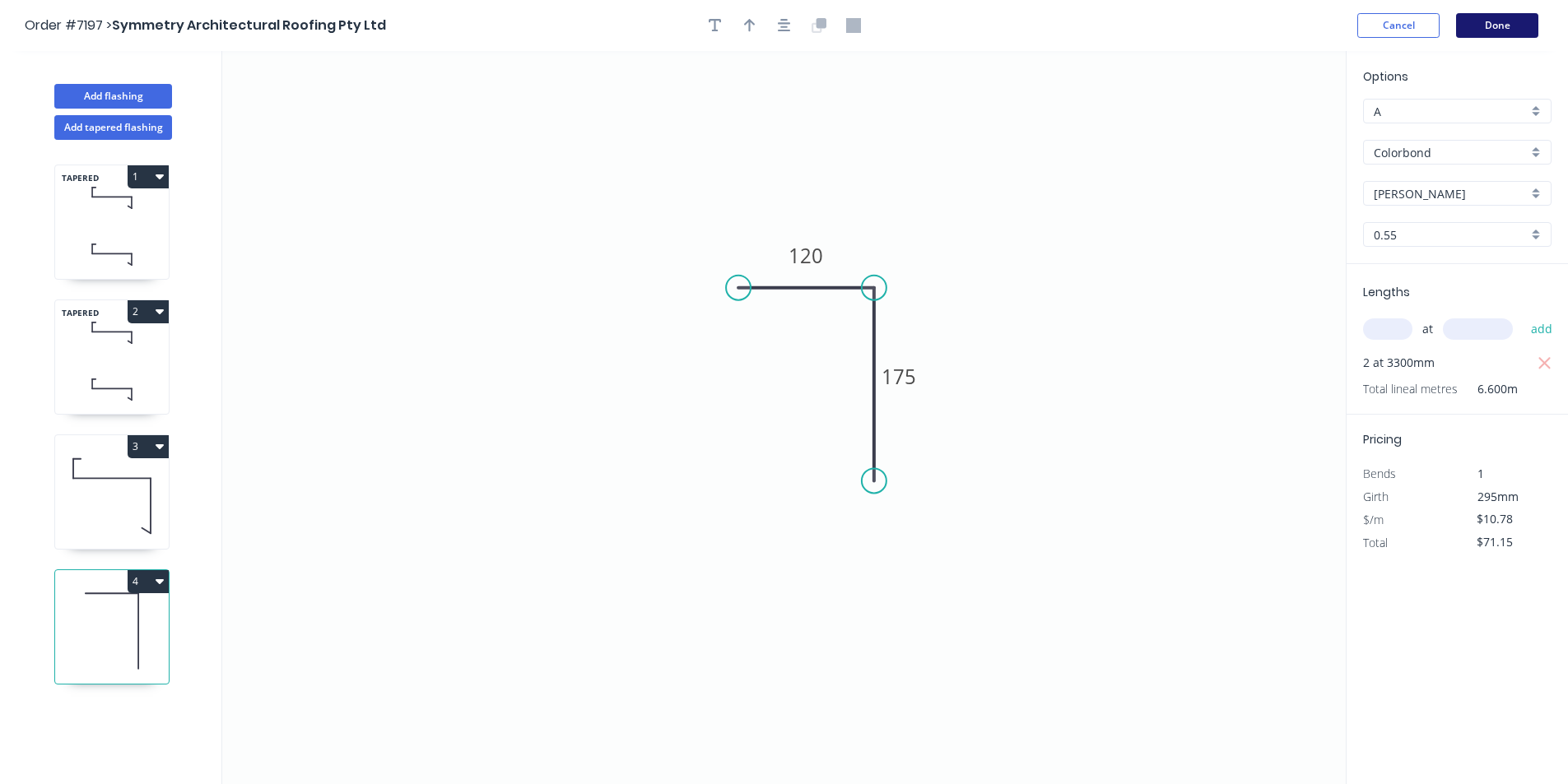
click at [1518, 24] on button "Done" at bounding box center [1497, 25] width 83 height 24
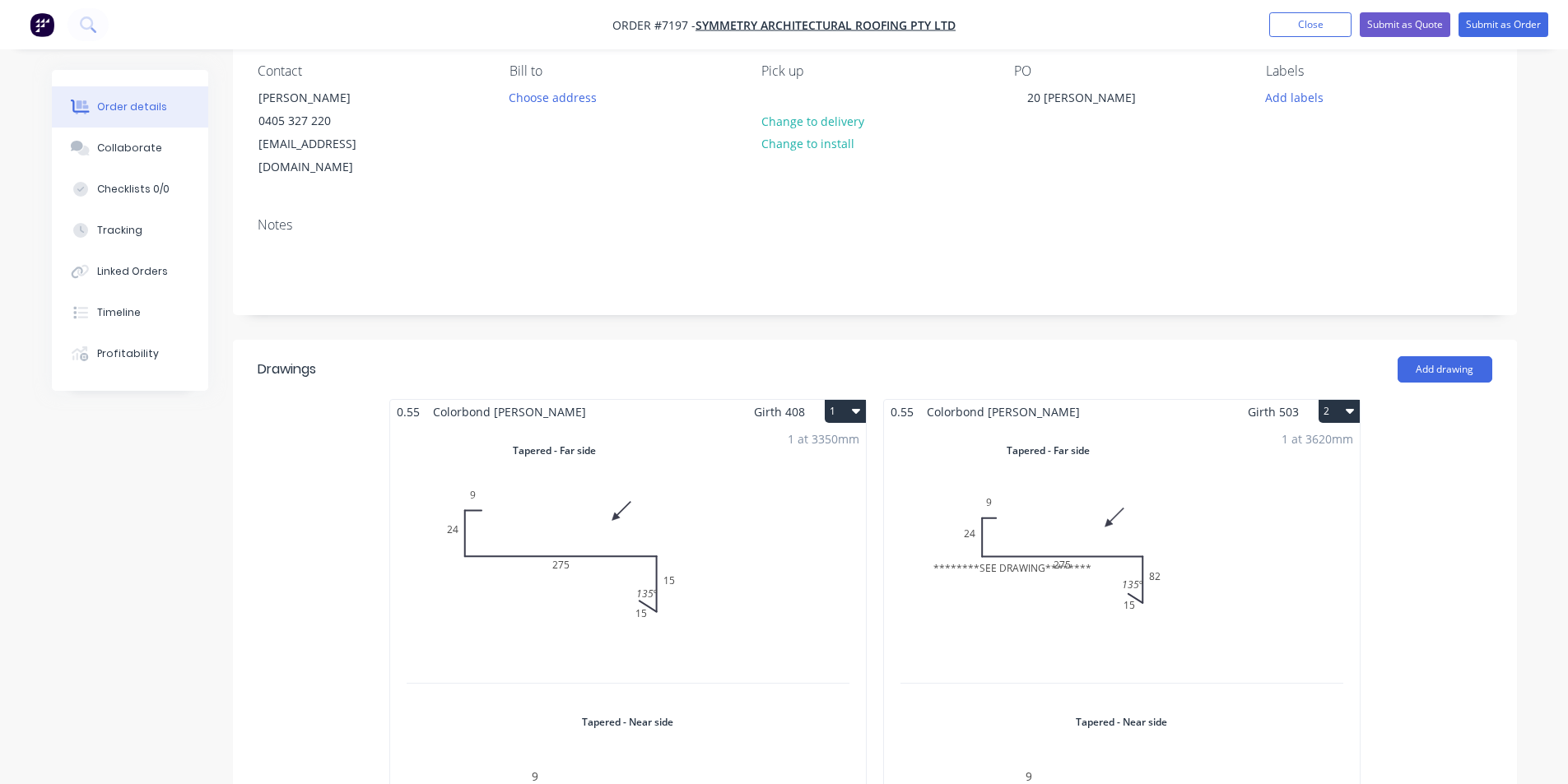
scroll to position [329, 0]
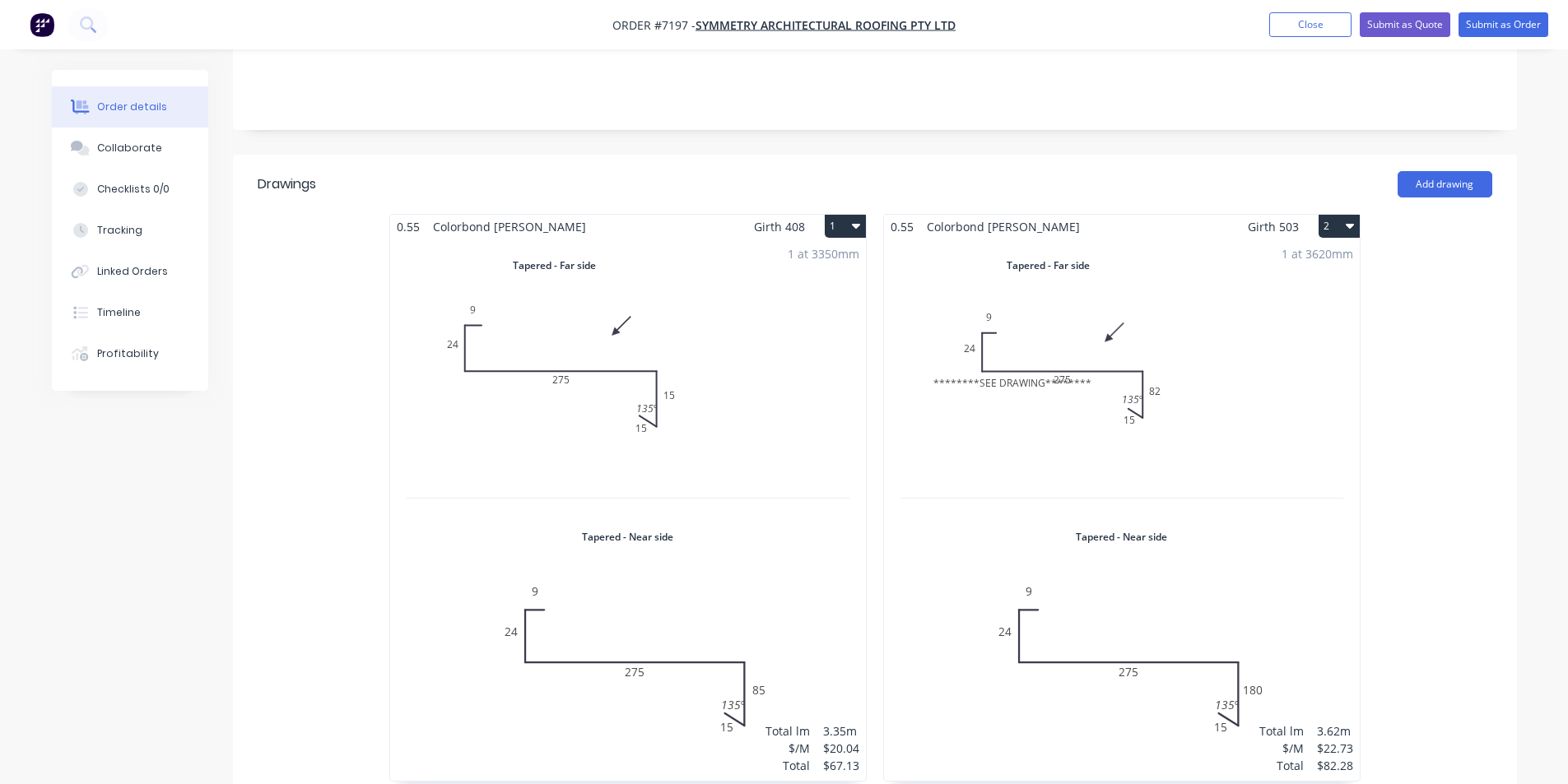
drag, startPoint x: 157, startPoint y: 138, endPoint x: 217, endPoint y: 137, distance: 60.0
click at [157, 138] on button "Collaborate" at bounding box center [129, 147] width 156 height 41
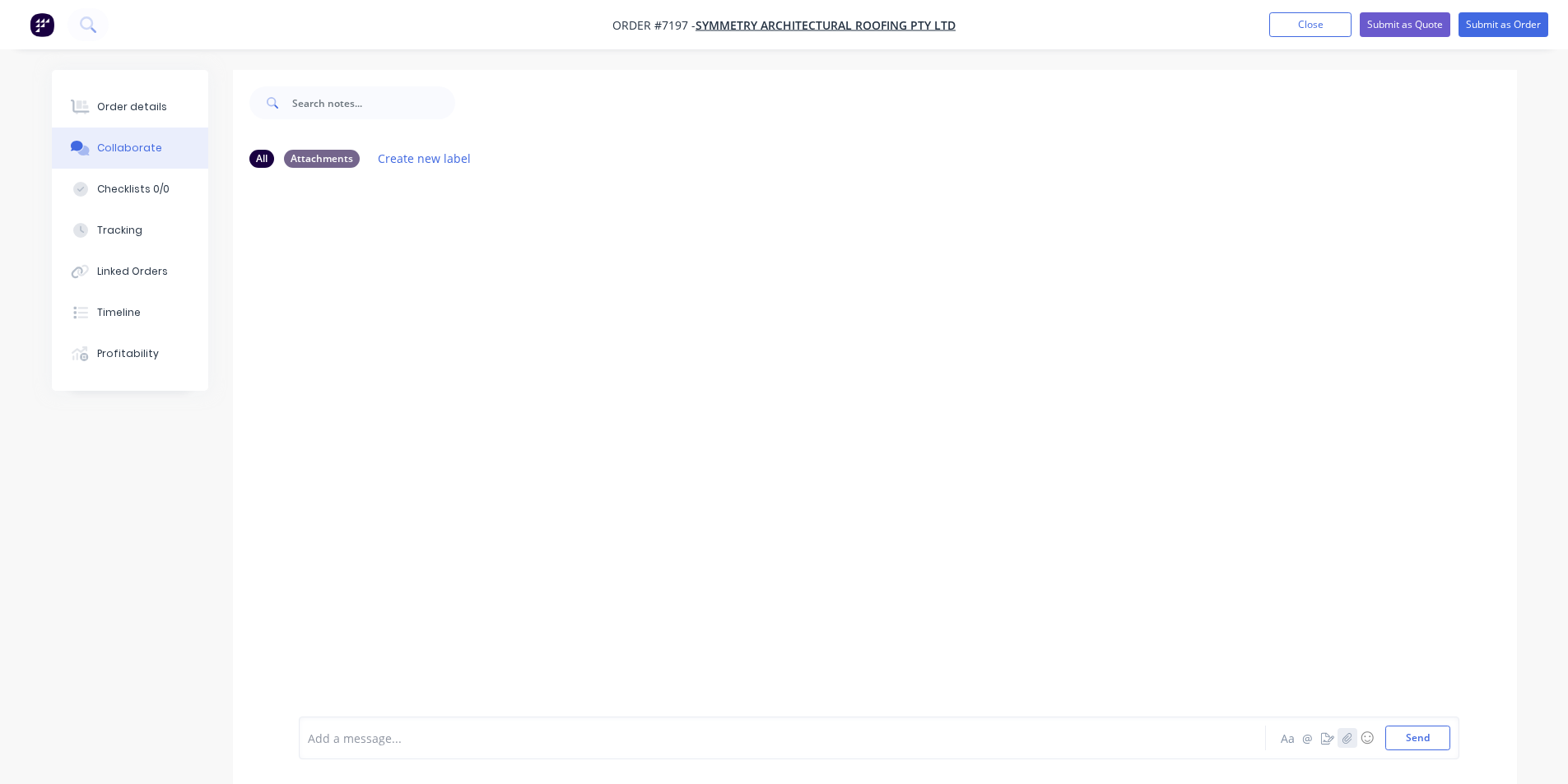
click at [1350, 743] on button "button" at bounding box center [1348, 737] width 19 height 19
click at [1419, 740] on button "Send" at bounding box center [1418, 737] width 65 height 24
click at [150, 94] on button "Order details" at bounding box center [129, 107] width 156 height 41
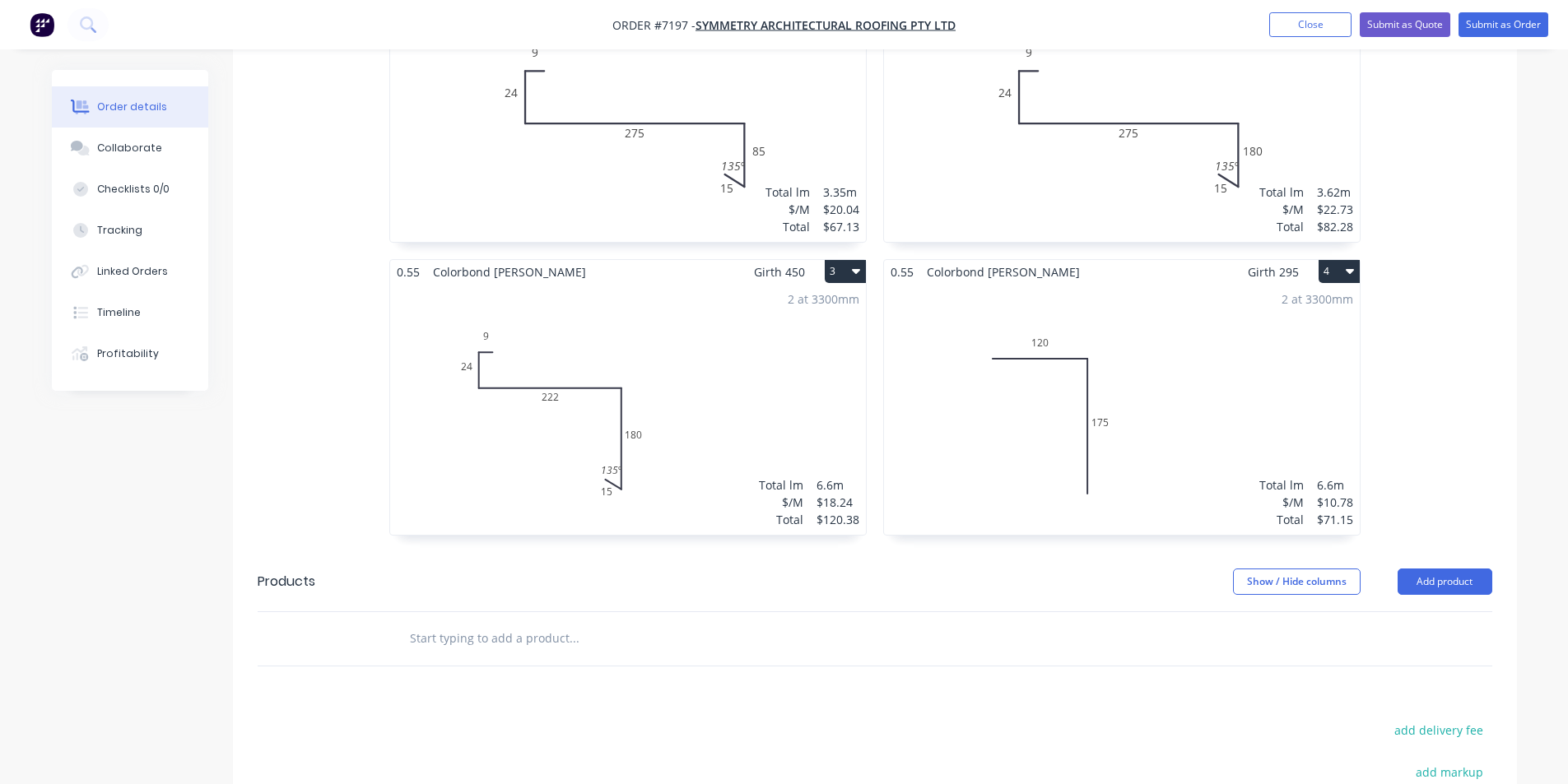
scroll to position [1147, 0]
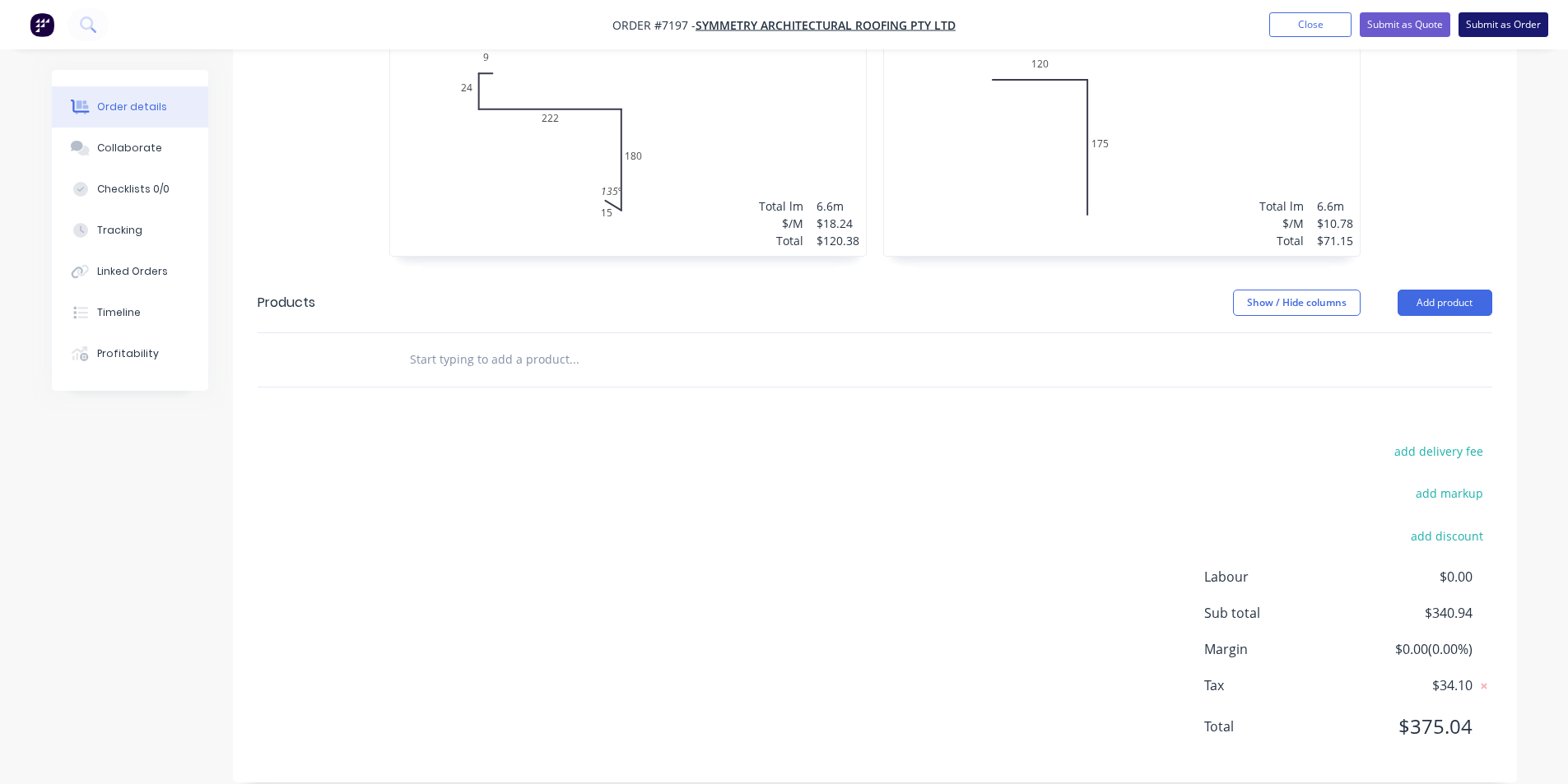
click at [1489, 27] on button "Submit as Order" at bounding box center [1503, 24] width 89 height 24
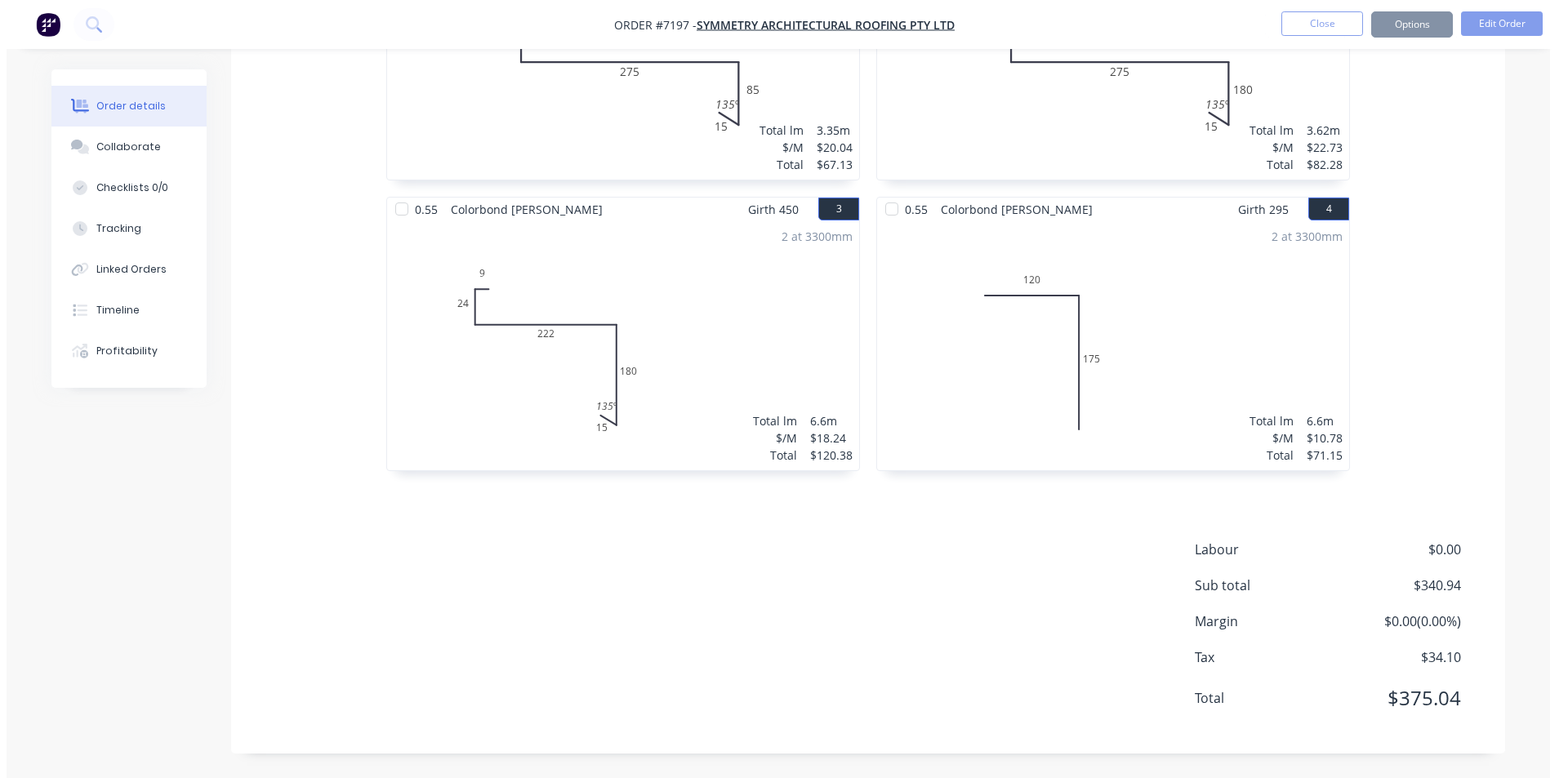
scroll to position [0, 0]
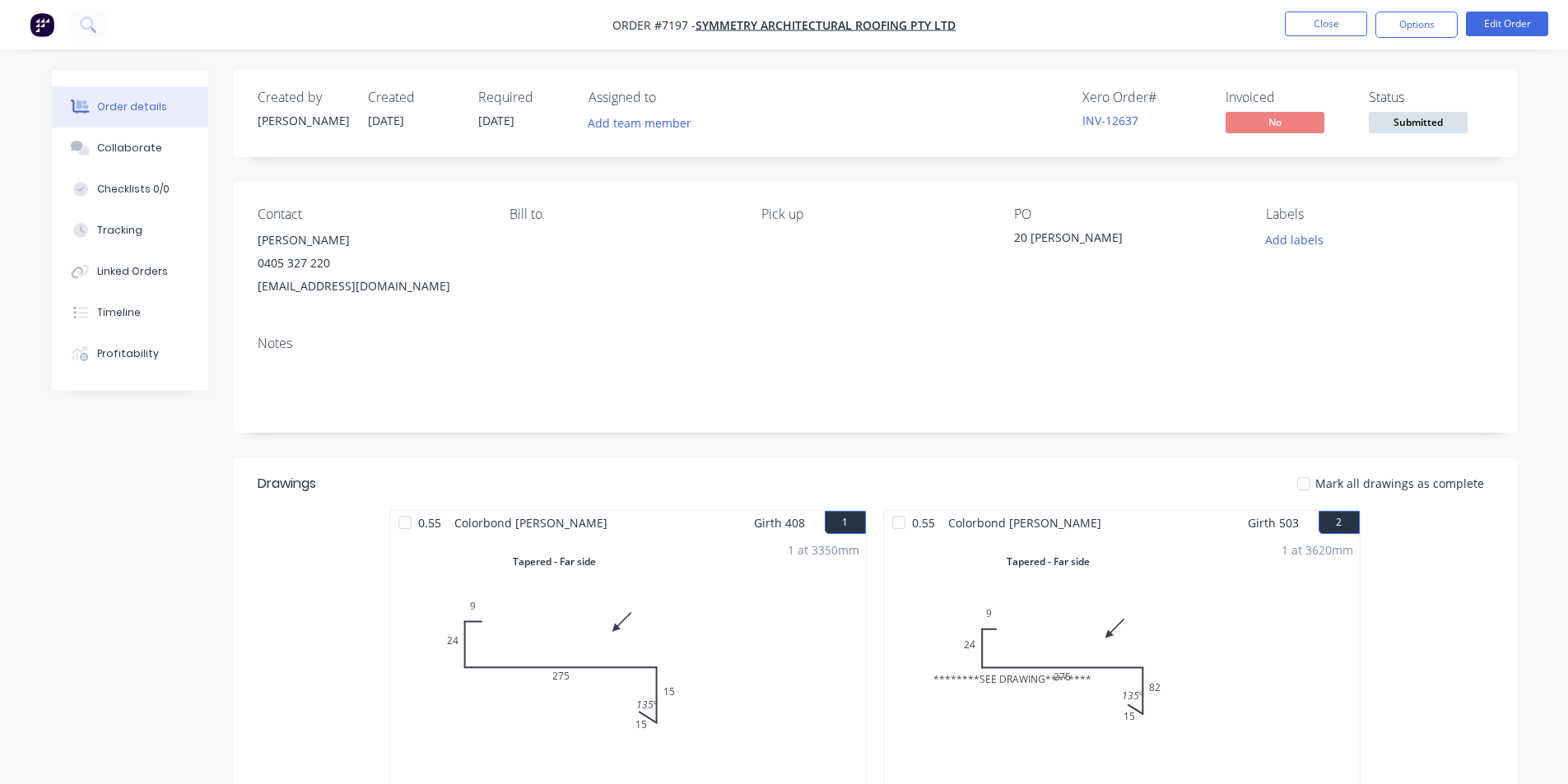
click at [1390, 114] on span "Submitted" at bounding box center [1418, 121] width 99 height 20
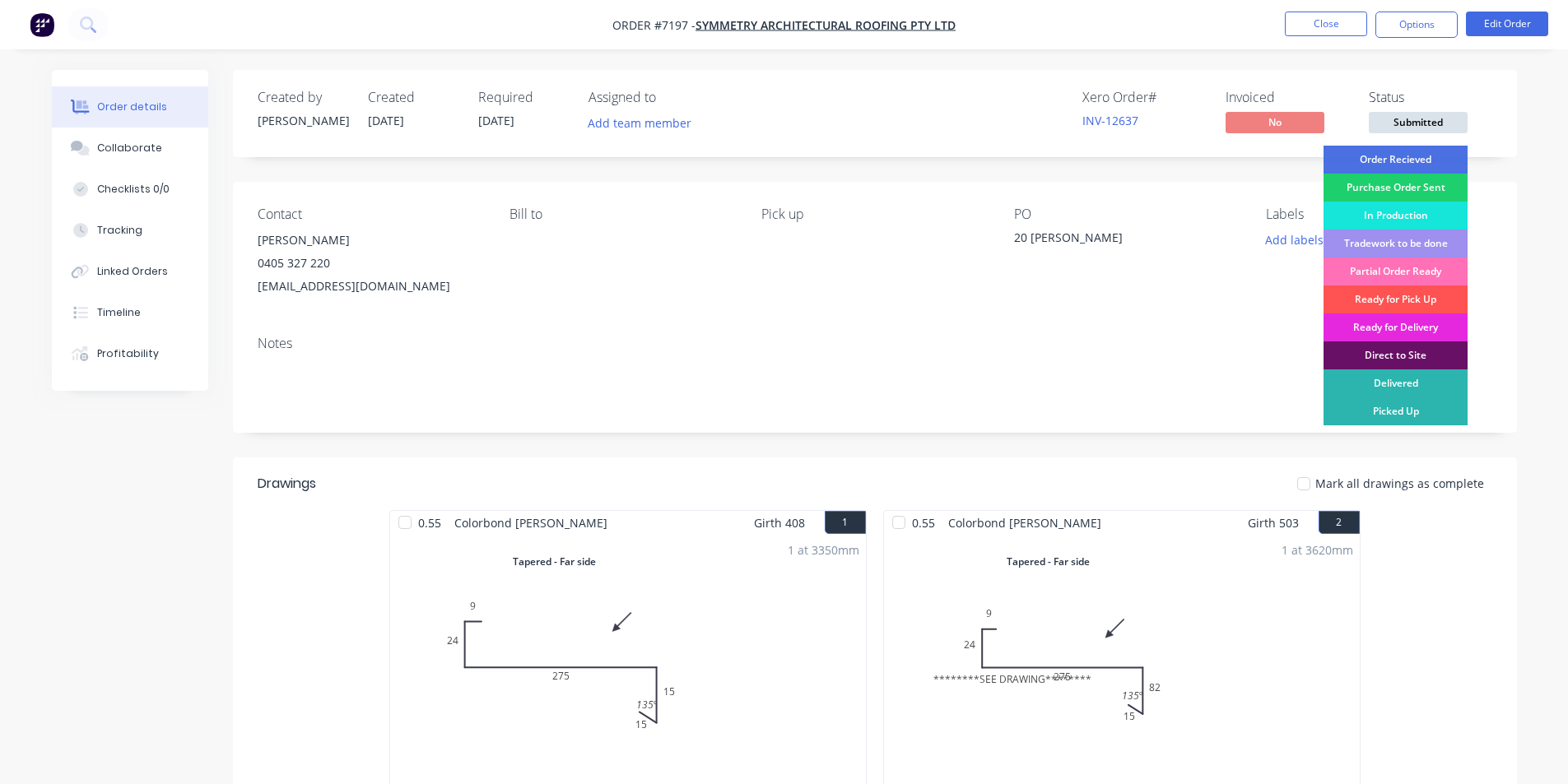
click at [1400, 149] on div "Order Recieved" at bounding box center [1395, 159] width 144 height 28
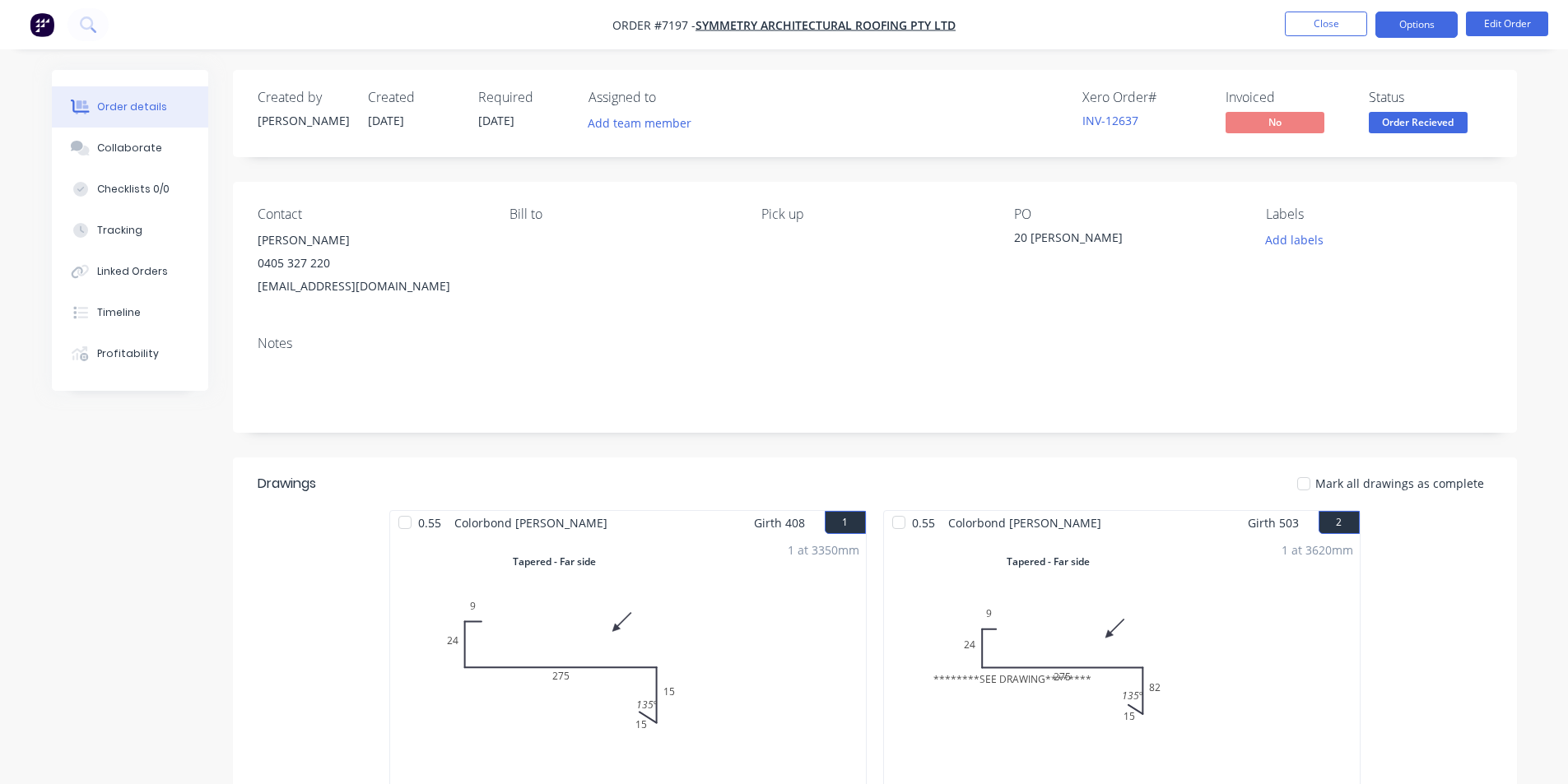
click at [1450, 23] on button "Options" at bounding box center [1417, 24] width 83 height 26
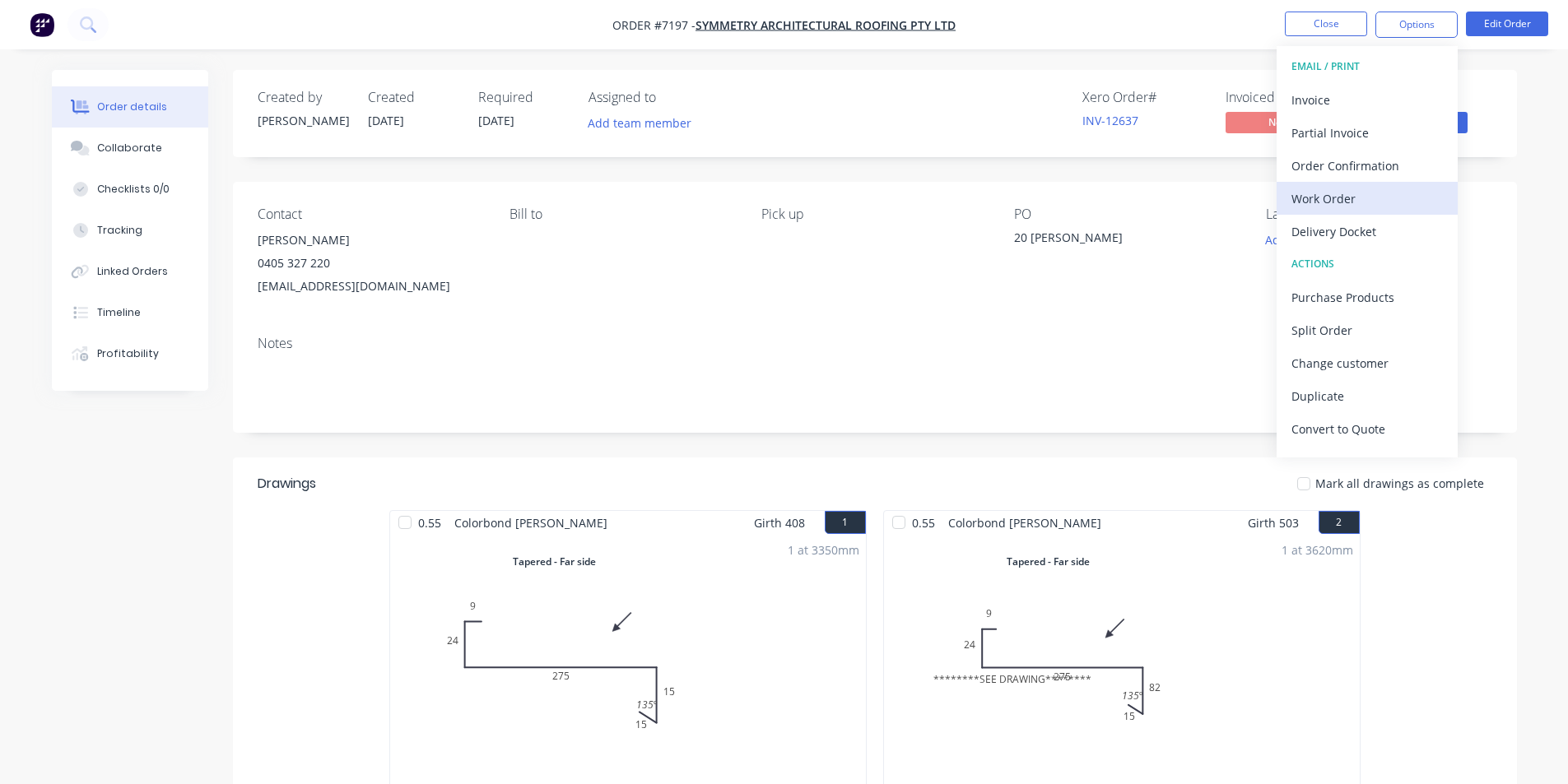
click at [1395, 182] on button "Work Order" at bounding box center [1367, 198] width 181 height 33
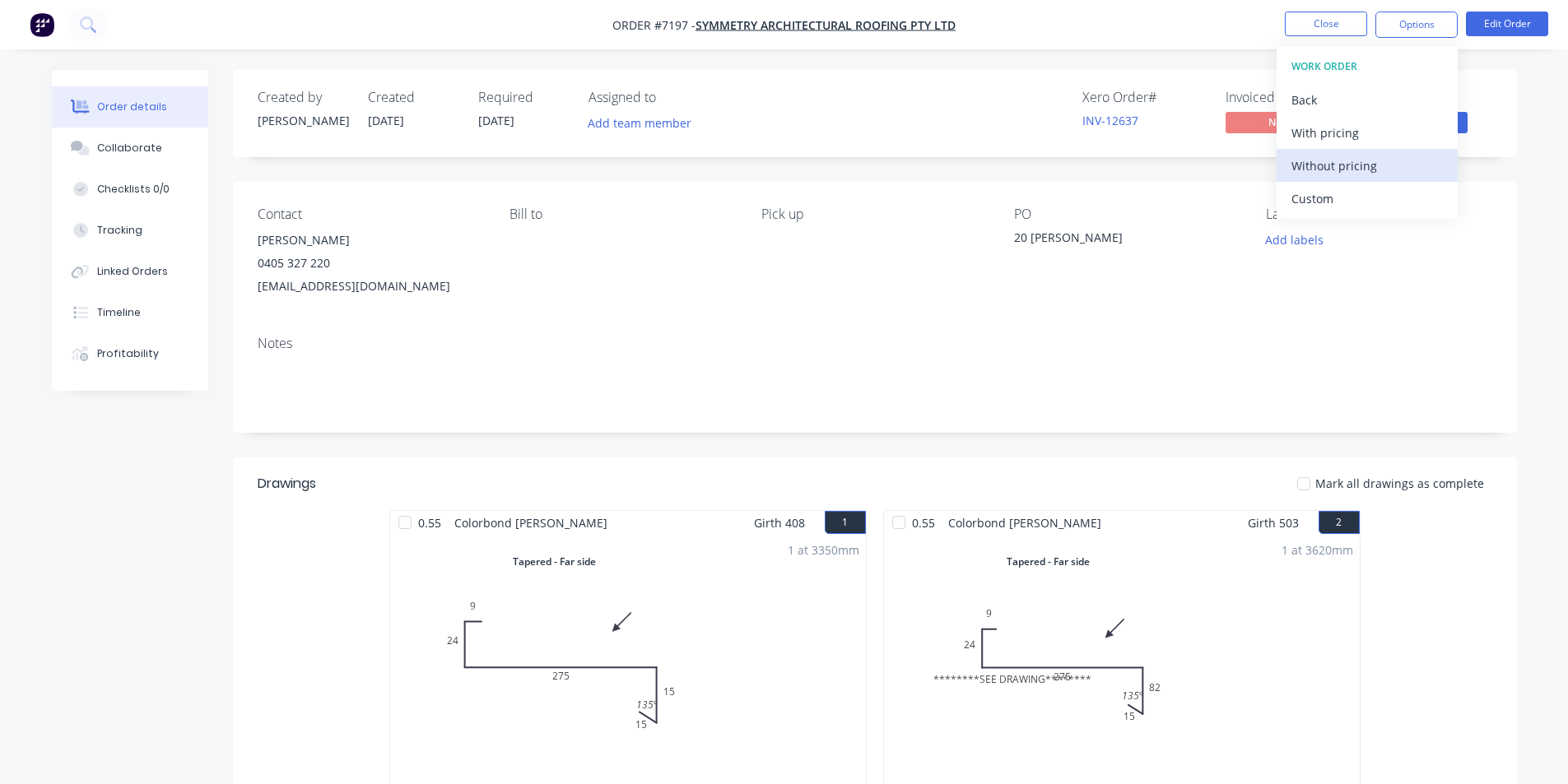
click at [1377, 168] on div "Without pricing" at bounding box center [1367, 166] width 151 height 24
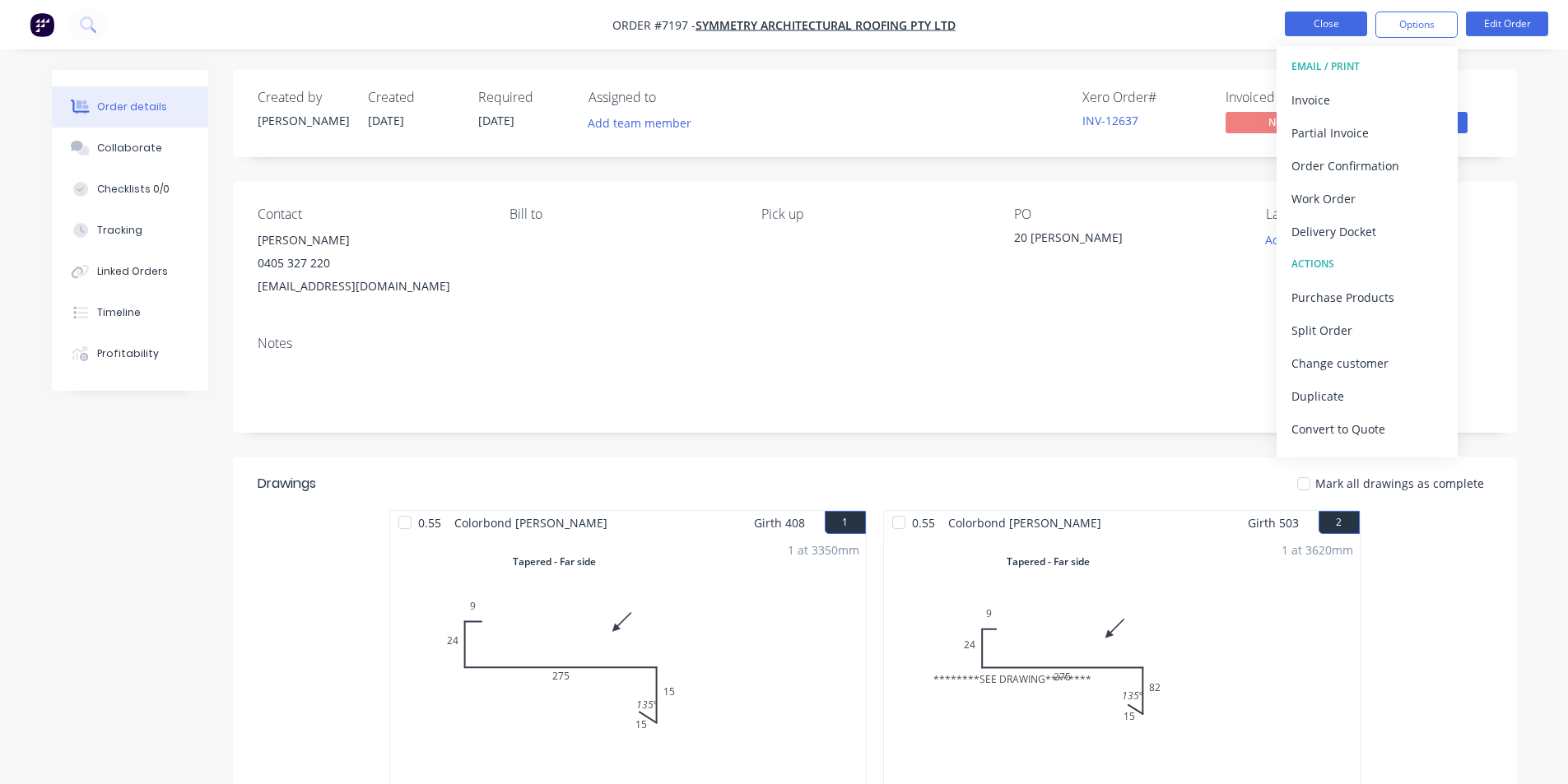
click at [1328, 21] on button "Close" at bounding box center [1325, 23] width 83 height 24
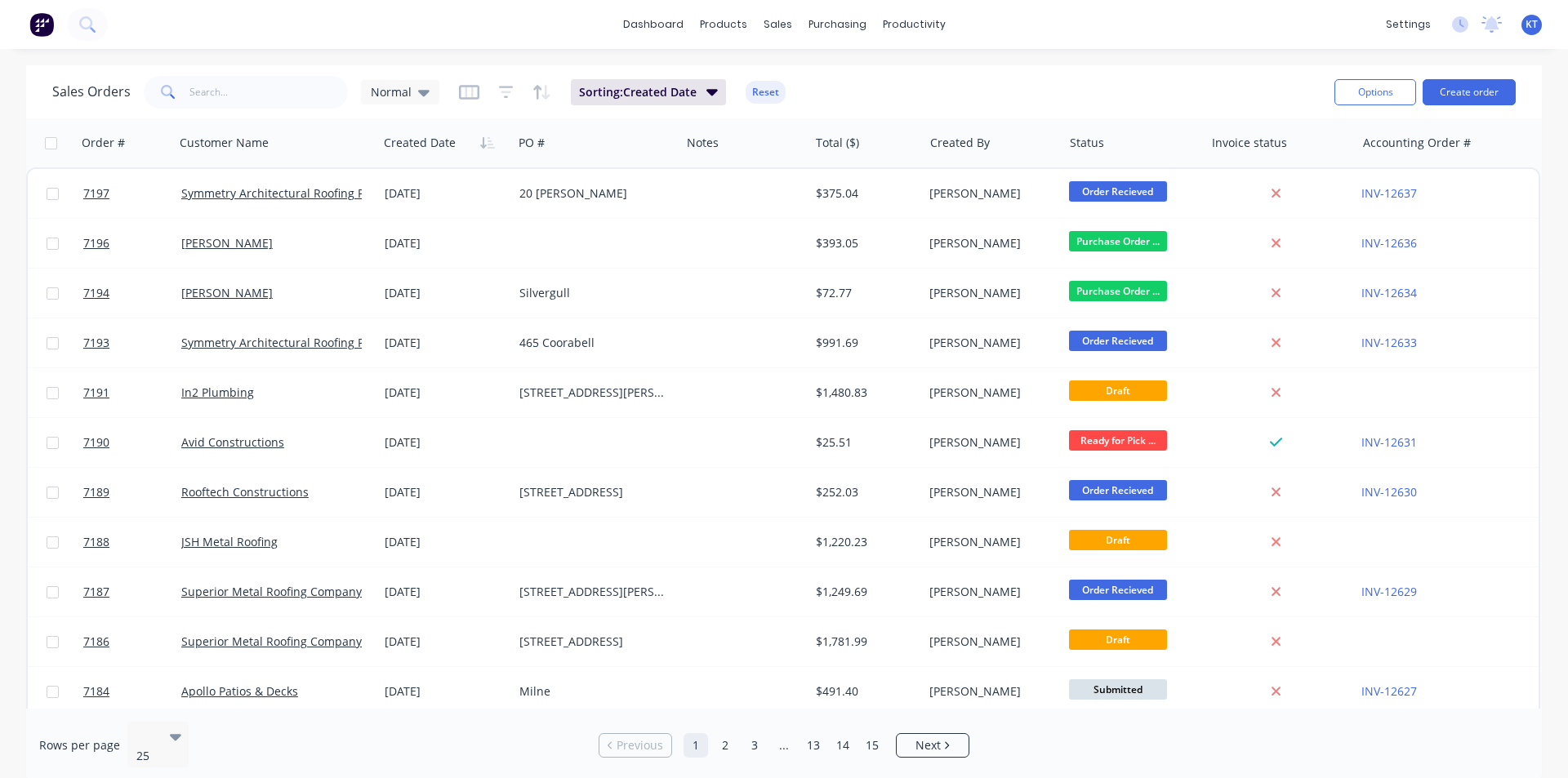
drag, startPoint x: 179, startPoint y: 72, endPoint x: 191, endPoint y: 97, distance: 27.7
click at [179, 72] on div "Sales Orders Normal Sorting: Created Date Reset" at bounding box center [686, 92] width 1268 height 40
drag, startPoint x: 191, startPoint y: 97, endPoint x: 1315, endPoint y: 283, distance: 1139.3
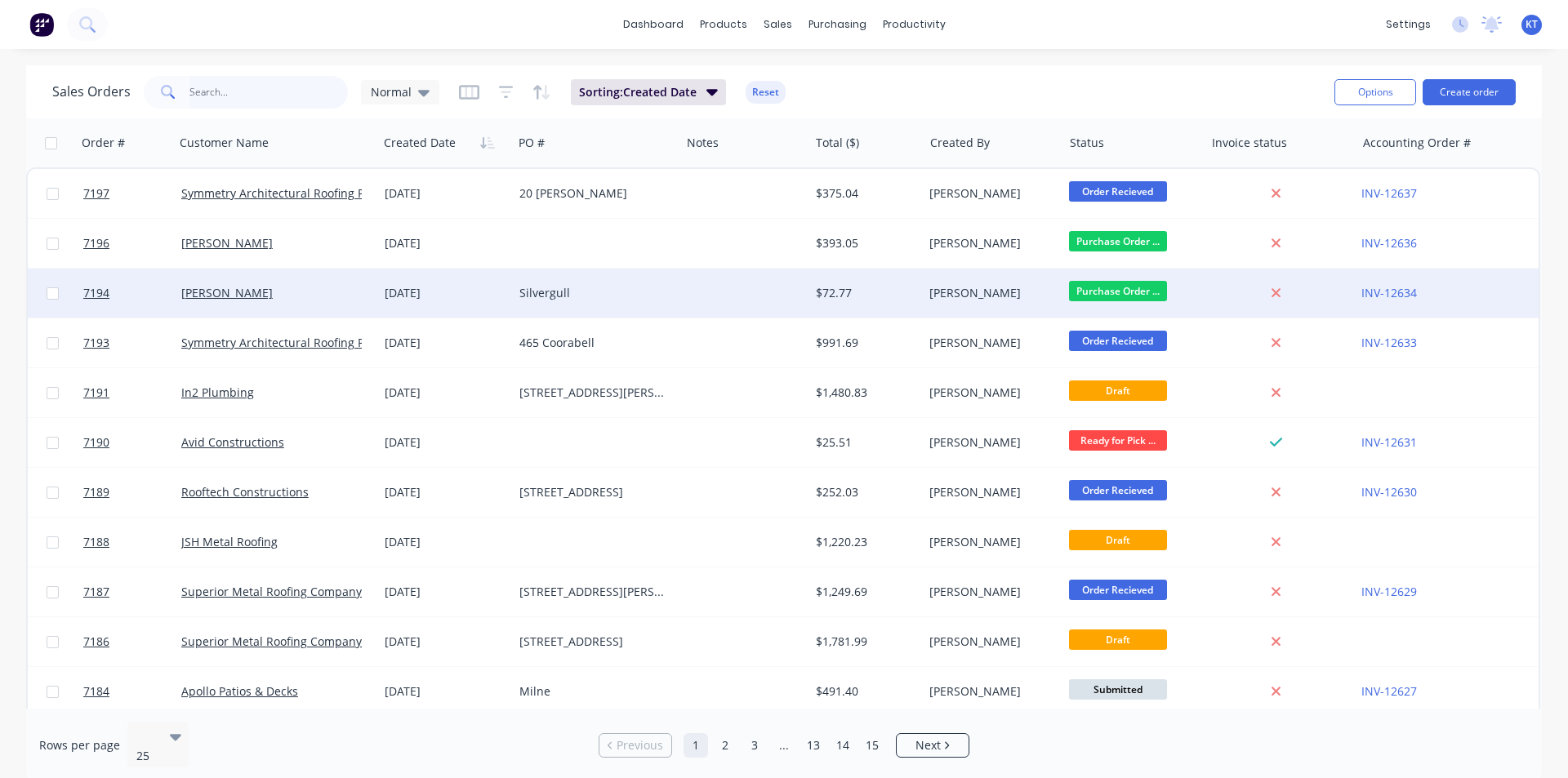
click at [191, 97] on input "text" at bounding box center [269, 92] width 159 height 33
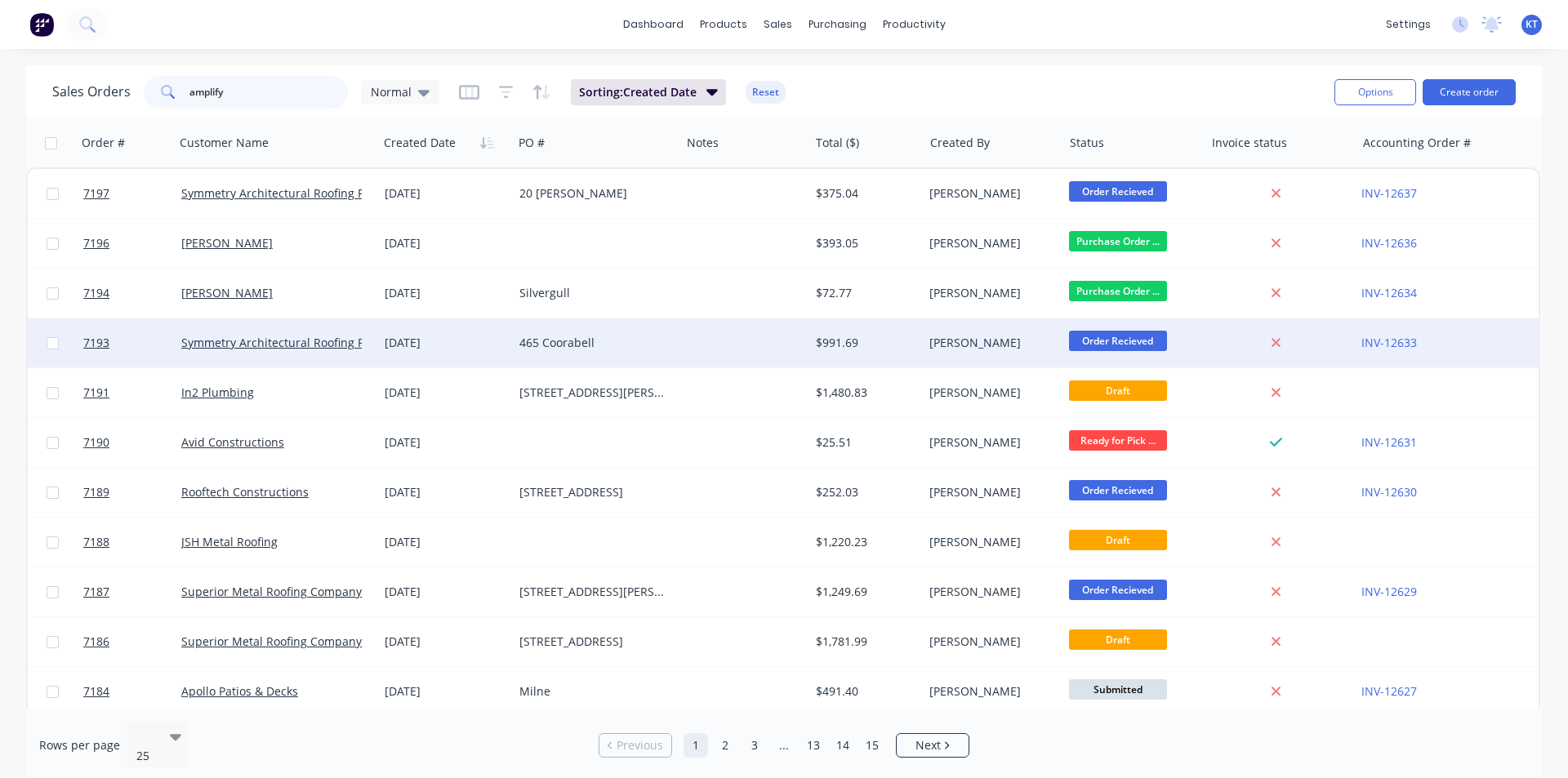
type input "amplify"
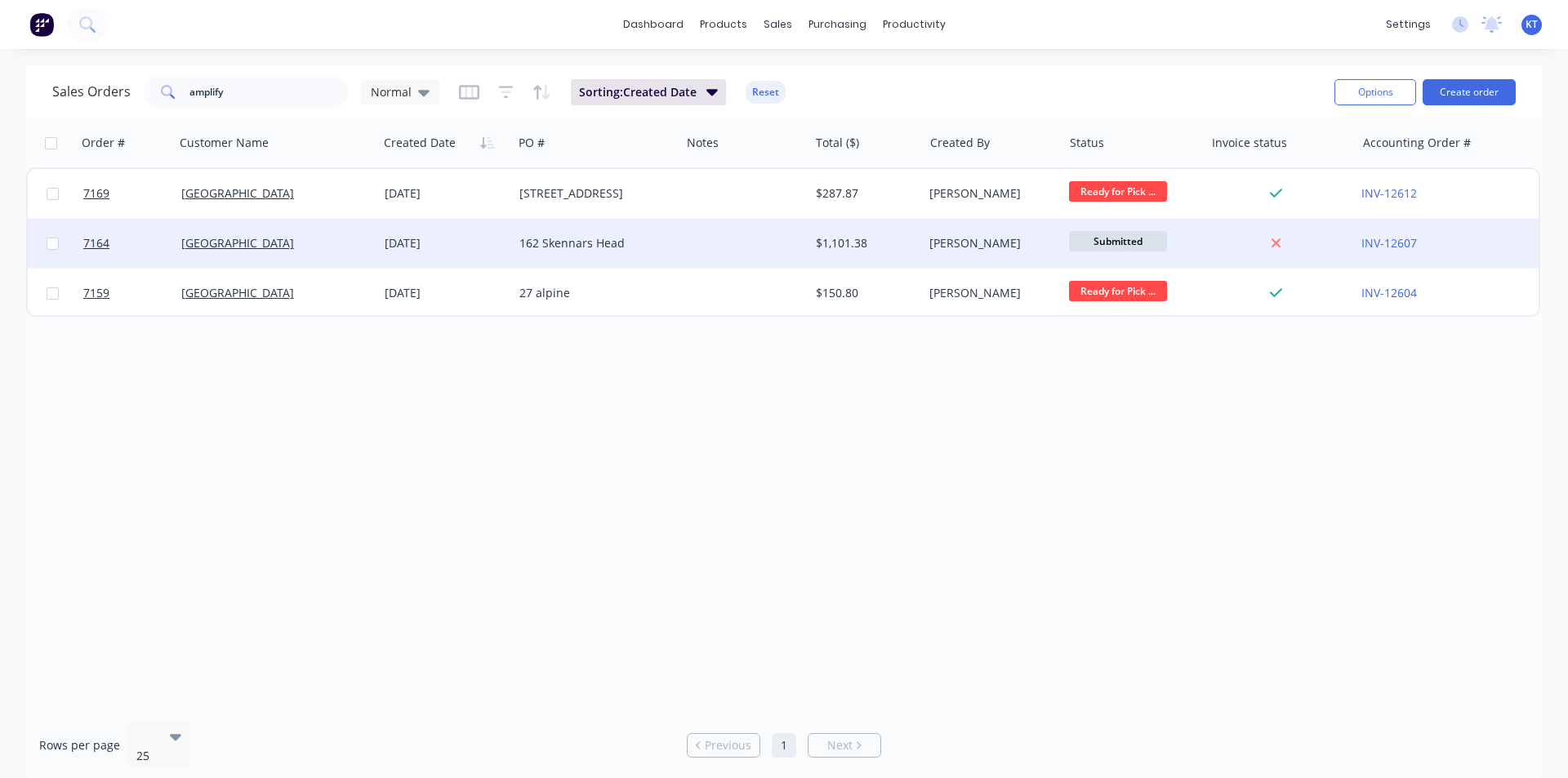
click at [698, 256] on div at bounding box center [744, 243] width 128 height 49
click at [521, 257] on div "162 Skennars Head" at bounding box center [596, 243] width 168 height 49
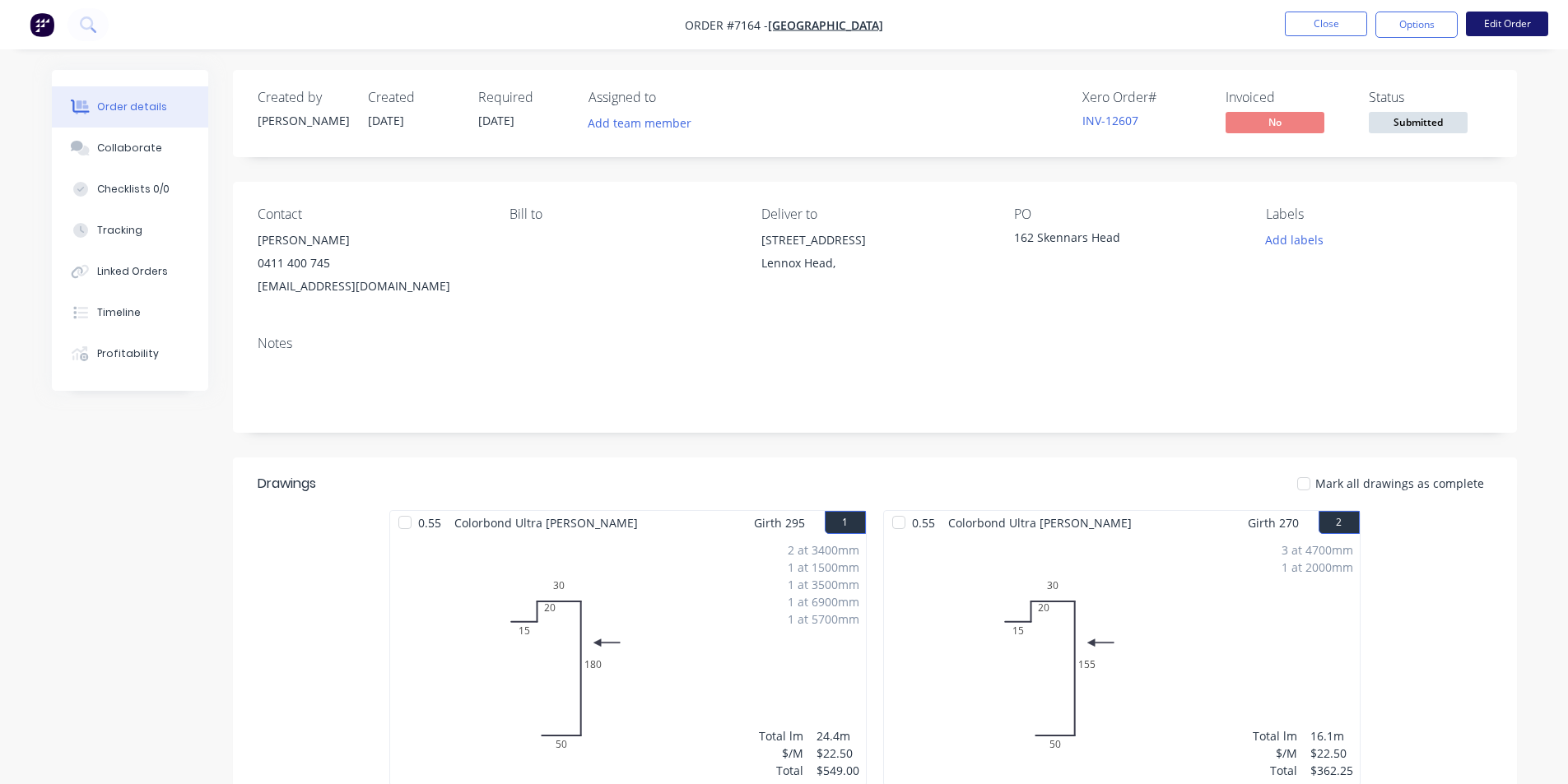
click at [1494, 27] on button "Edit Order" at bounding box center [1507, 23] width 83 height 24
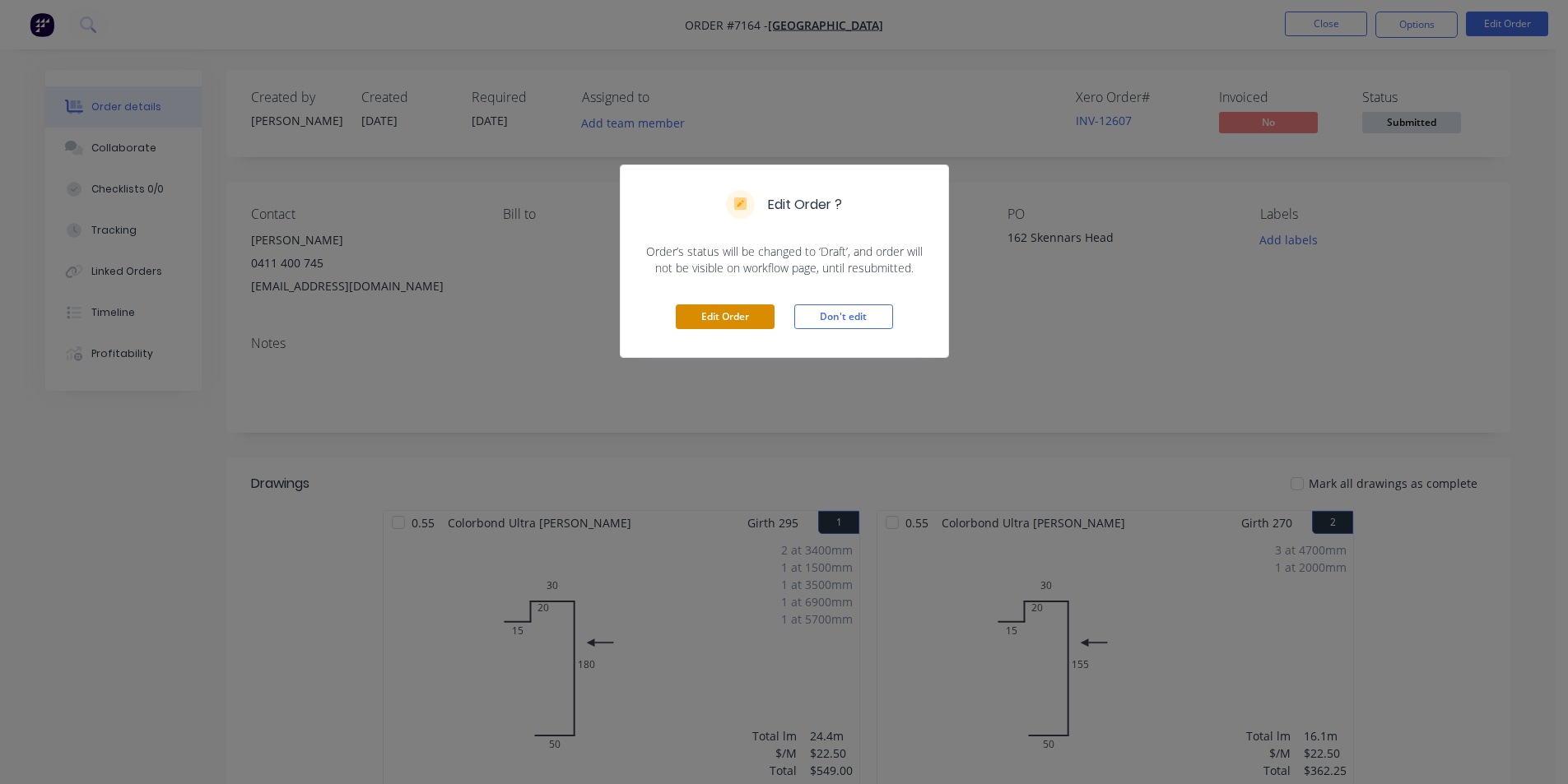
click at [749, 315] on button "Edit Order" at bounding box center [725, 316] width 99 height 24
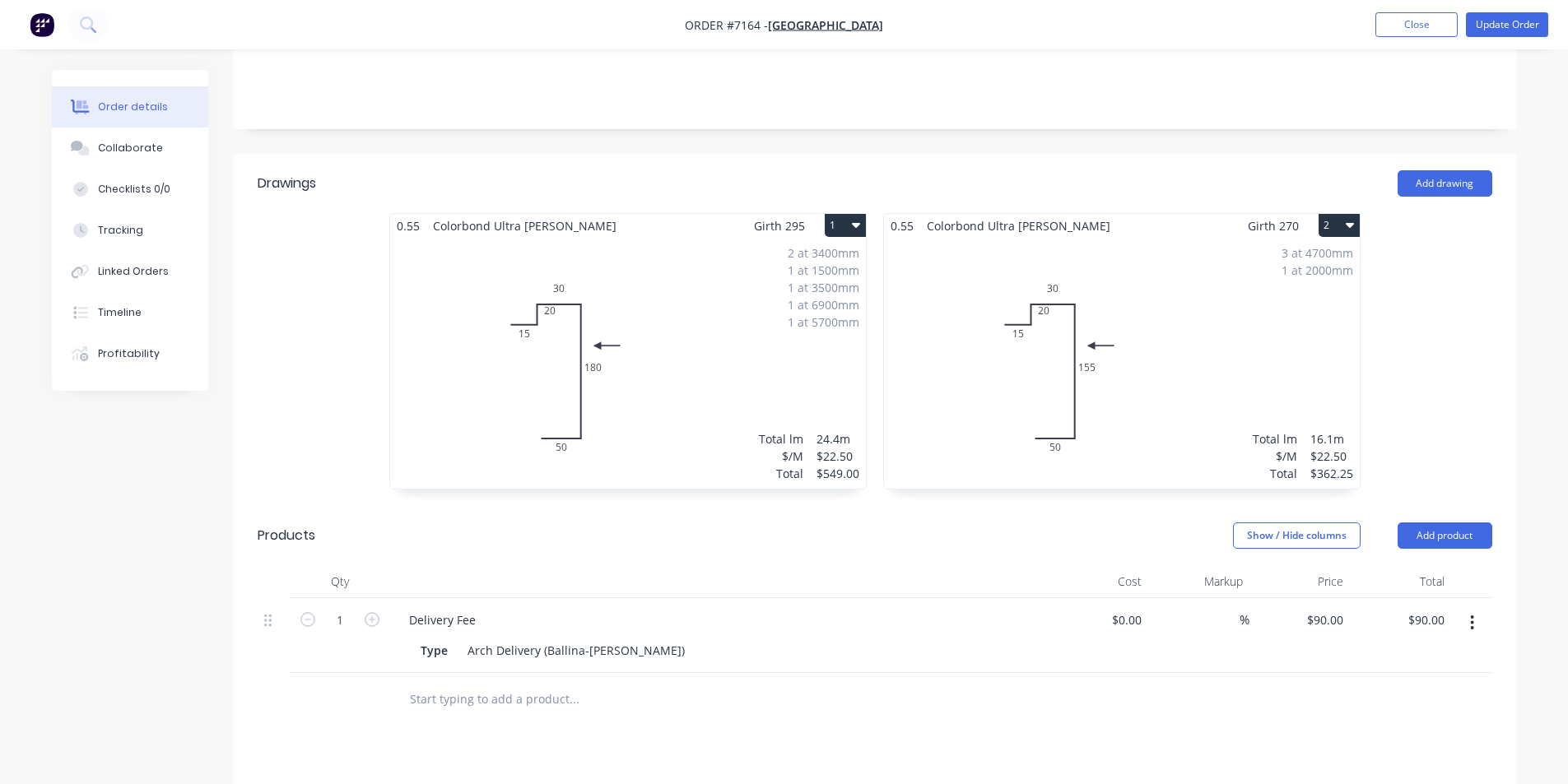
scroll to position [411, 0]
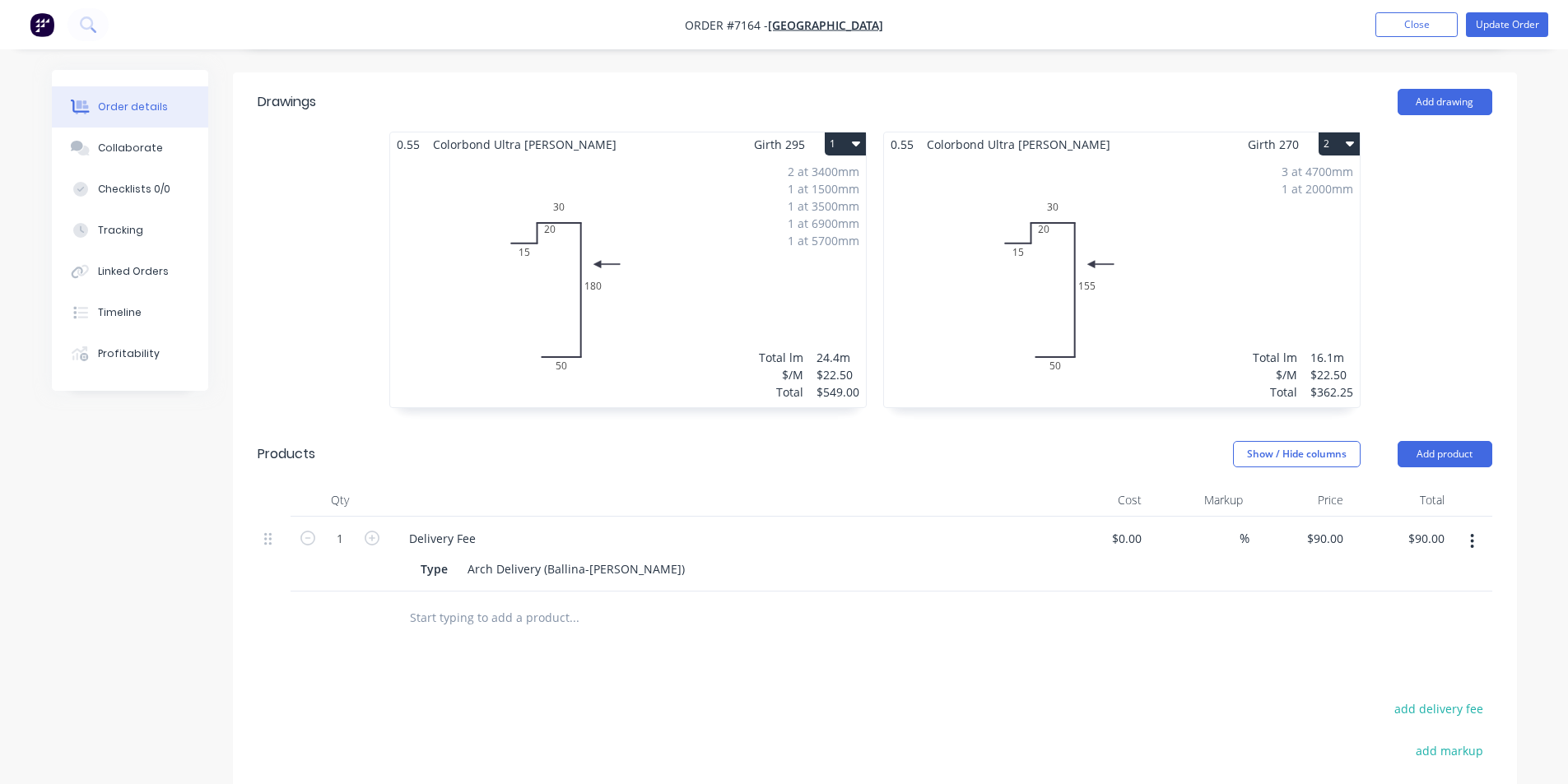
drag, startPoint x: 586, startPoint y: 260, endPoint x: 517, endPoint y: 224, distance: 77.8
click at [517, 224] on div "2 at 3400mm 1 at 1500mm 1 at 3500mm 1 at 6900mm 1 at 5700mm Total lm $/M Total …" at bounding box center [628, 281] width 476 height 251
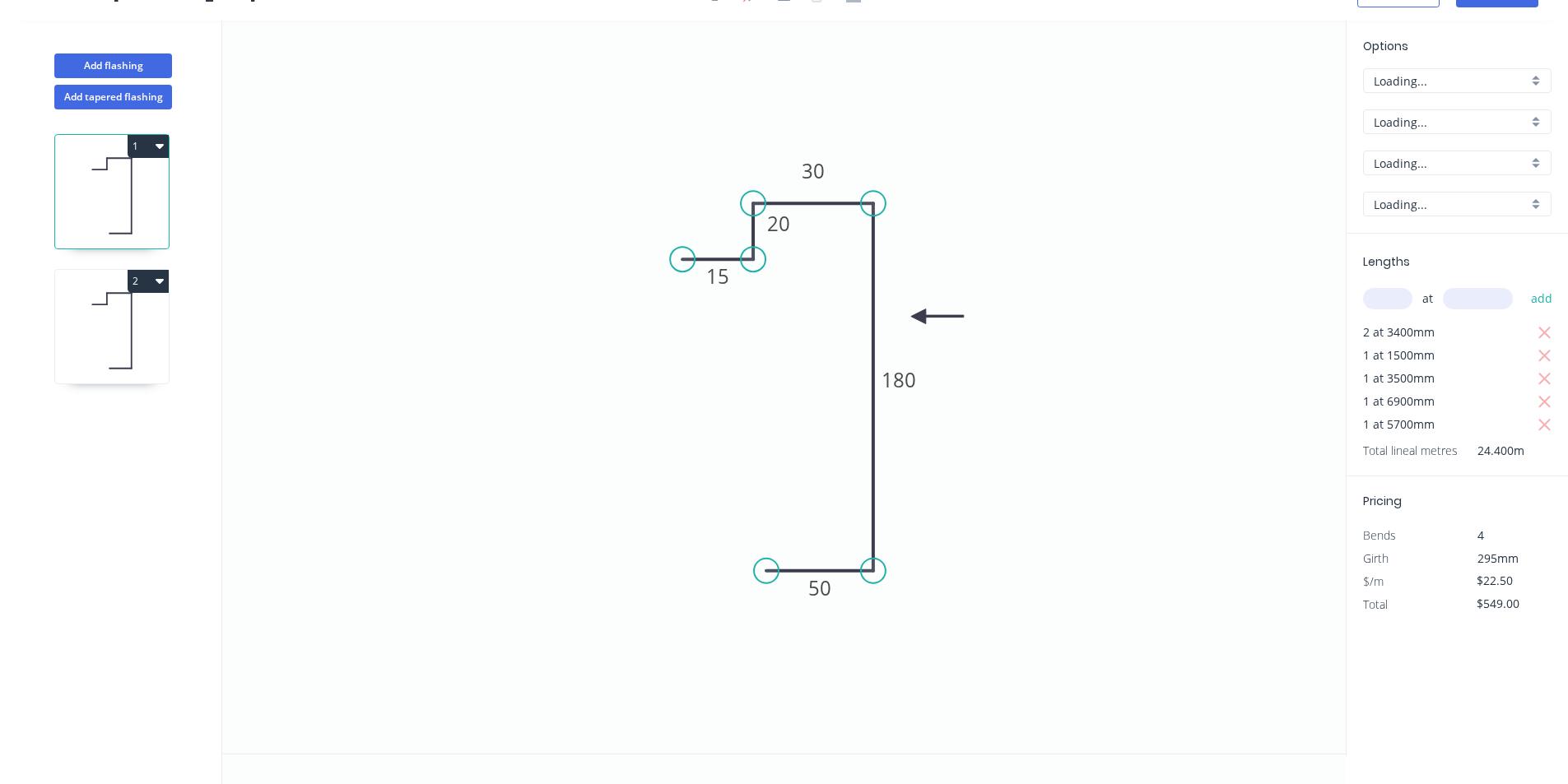
scroll to position [30, 0]
click at [735, 286] on div "Delete point" at bounding box center [771, 278] width 165 height 34
type input "$0.00"
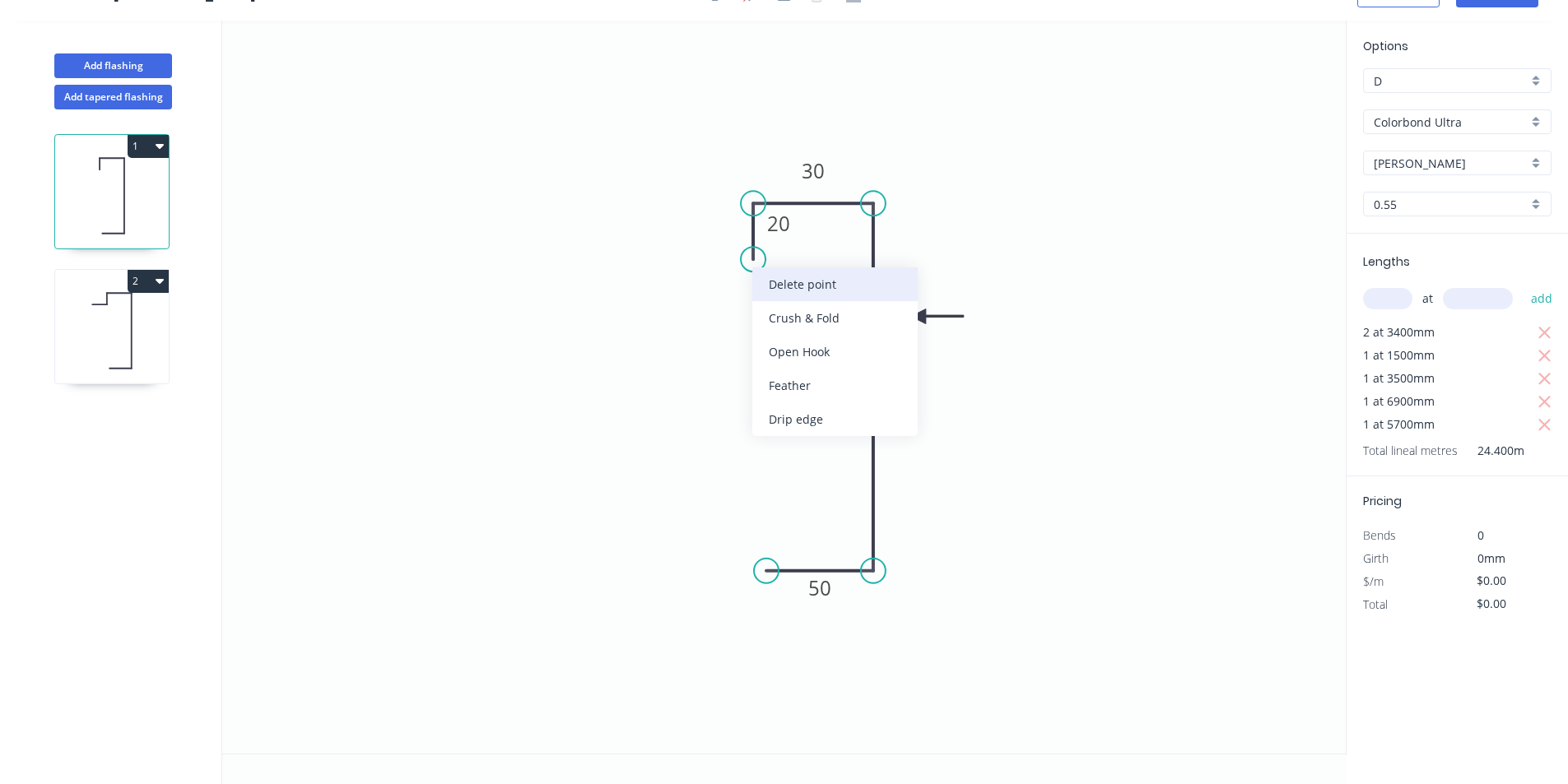
click at [809, 289] on div "Delete point" at bounding box center [835, 284] width 165 height 34
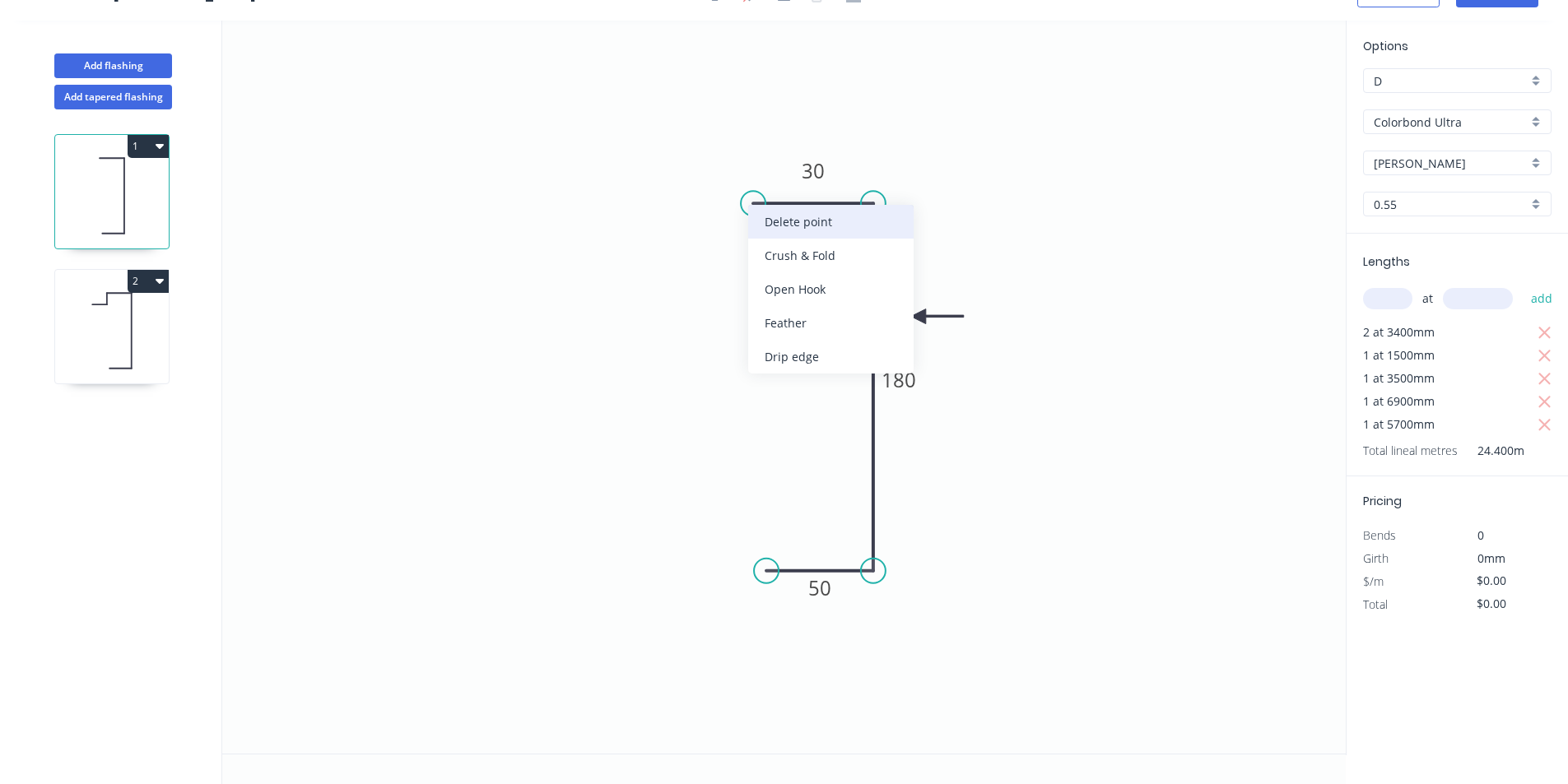
click at [837, 232] on div "Delete point" at bounding box center [831, 221] width 165 height 34
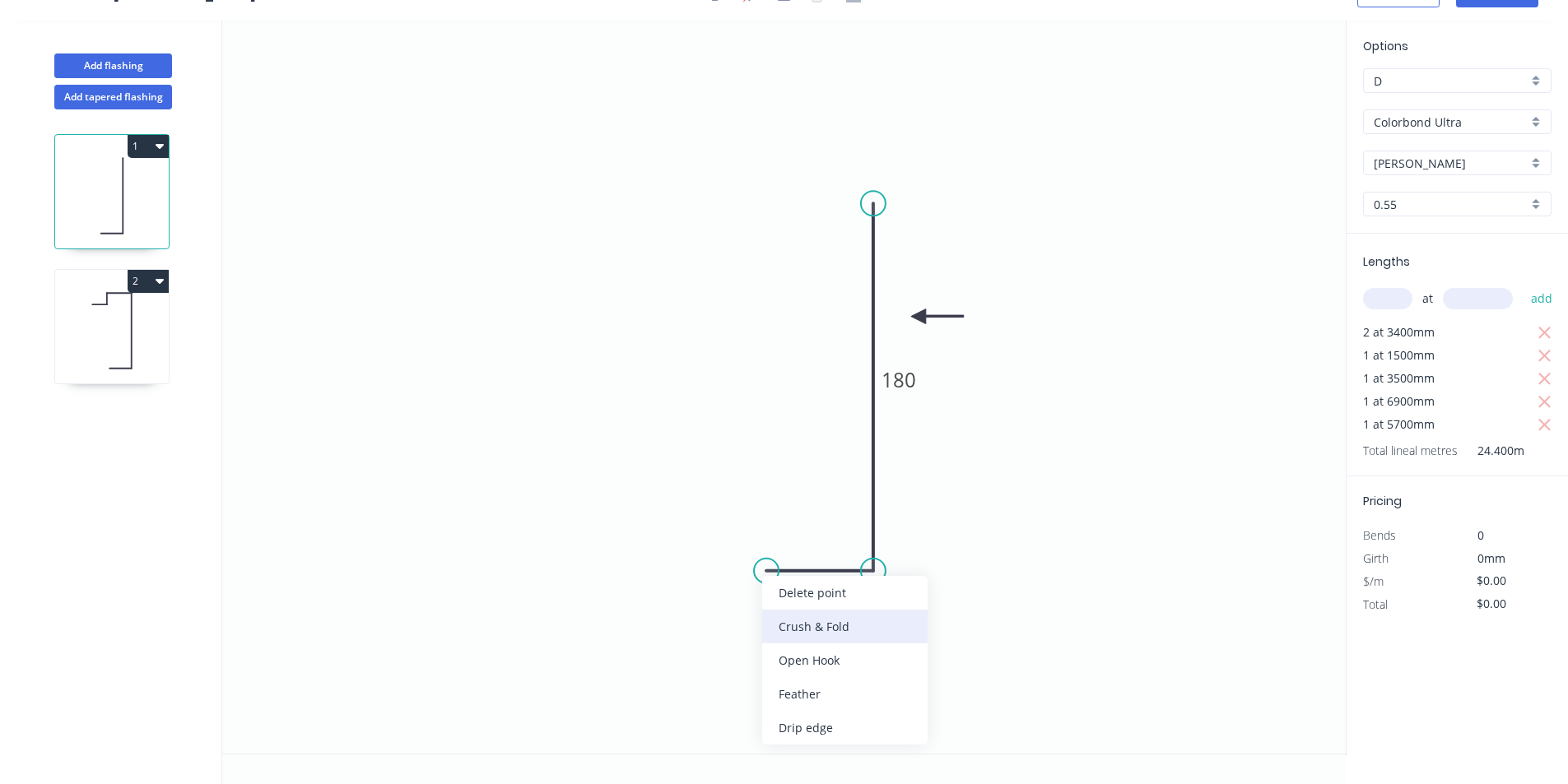
click at [810, 623] on div "Crush & Fold" at bounding box center [845, 626] width 165 height 34
type input "$21.35"
type input "$520.94"
click at [803, 624] on div "Flip bend" at bounding box center [855, 631] width 165 height 34
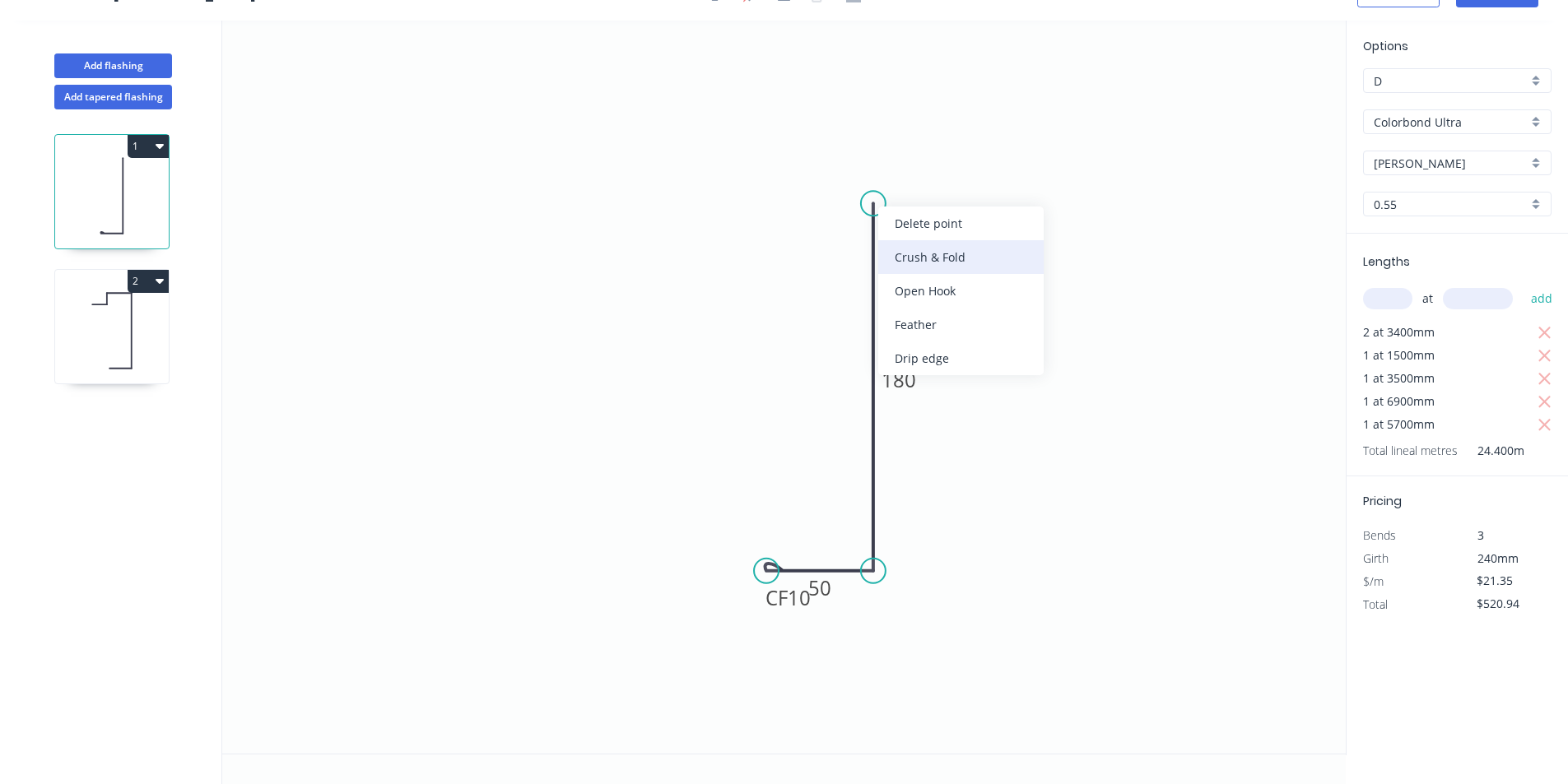
click at [907, 257] on div "Crush & Fold" at bounding box center [960, 257] width 165 height 34
type input "$23.68"
type input "$577.79"
click at [907, 387] on tspan "180" at bounding box center [899, 379] width 35 height 27
click at [846, 163] on tspan "10" at bounding box center [850, 174] width 23 height 27
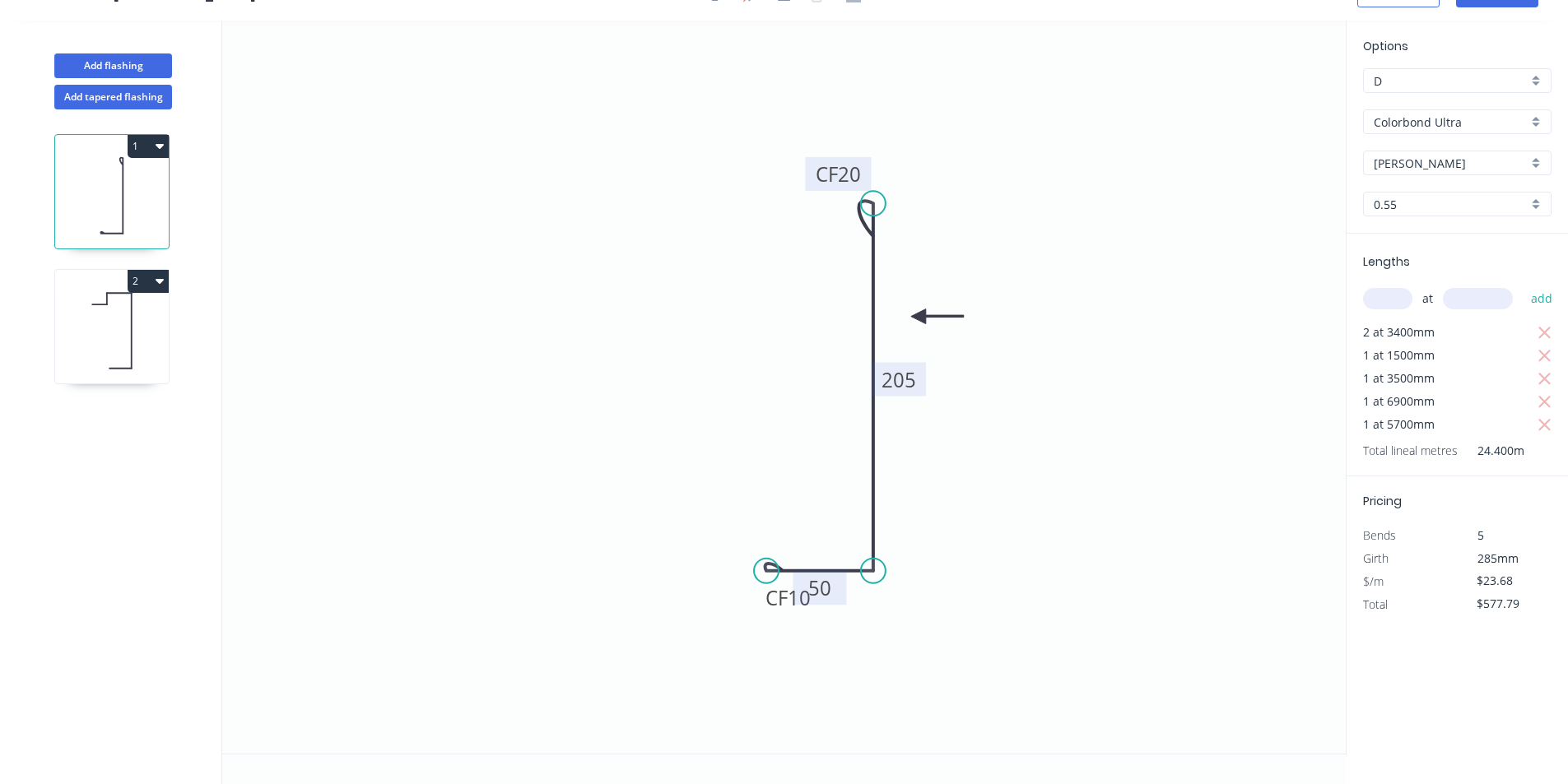
click at [806, 600] on rect at bounding box center [819, 589] width 33 height 23
click at [798, 604] on rect at bounding box center [818, 587] width 53 height 34
click at [1347, 780] on div "Add flashing Add tapered flashing 1 2 0 CF 10 50 CF 20 205 Options D D Colorbon…" at bounding box center [784, 402] width 1568 height 764
drag, startPoint x: 1346, startPoint y: 780, endPoint x: 805, endPoint y: 585, distance: 575.1
click at [805, 585] on rect at bounding box center [819, 589] width 33 height 23
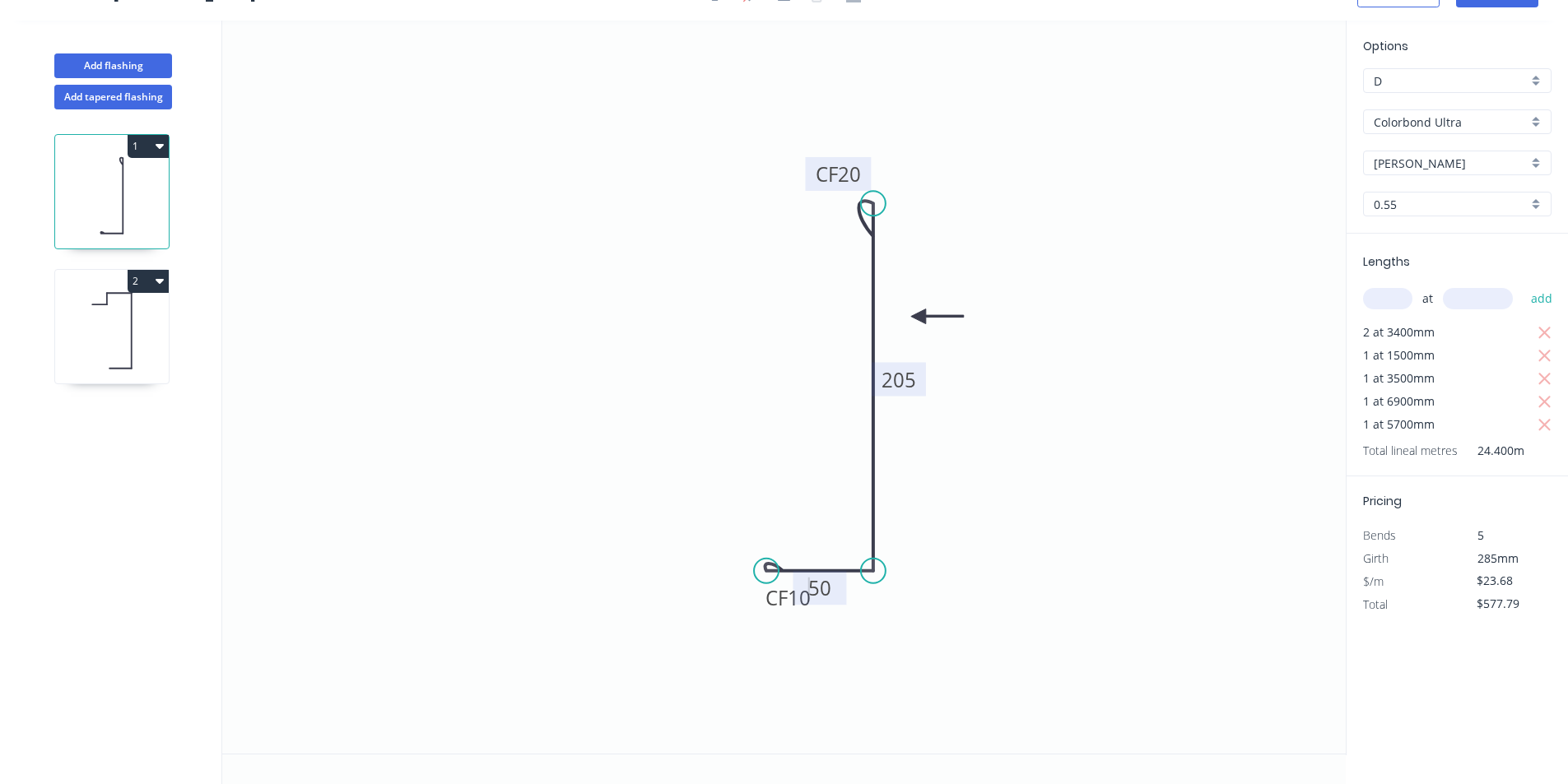
click at [830, 595] on tspan "50" at bounding box center [819, 588] width 23 height 27
click at [117, 344] on icon at bounding box center [112, 331] width 114 height 106
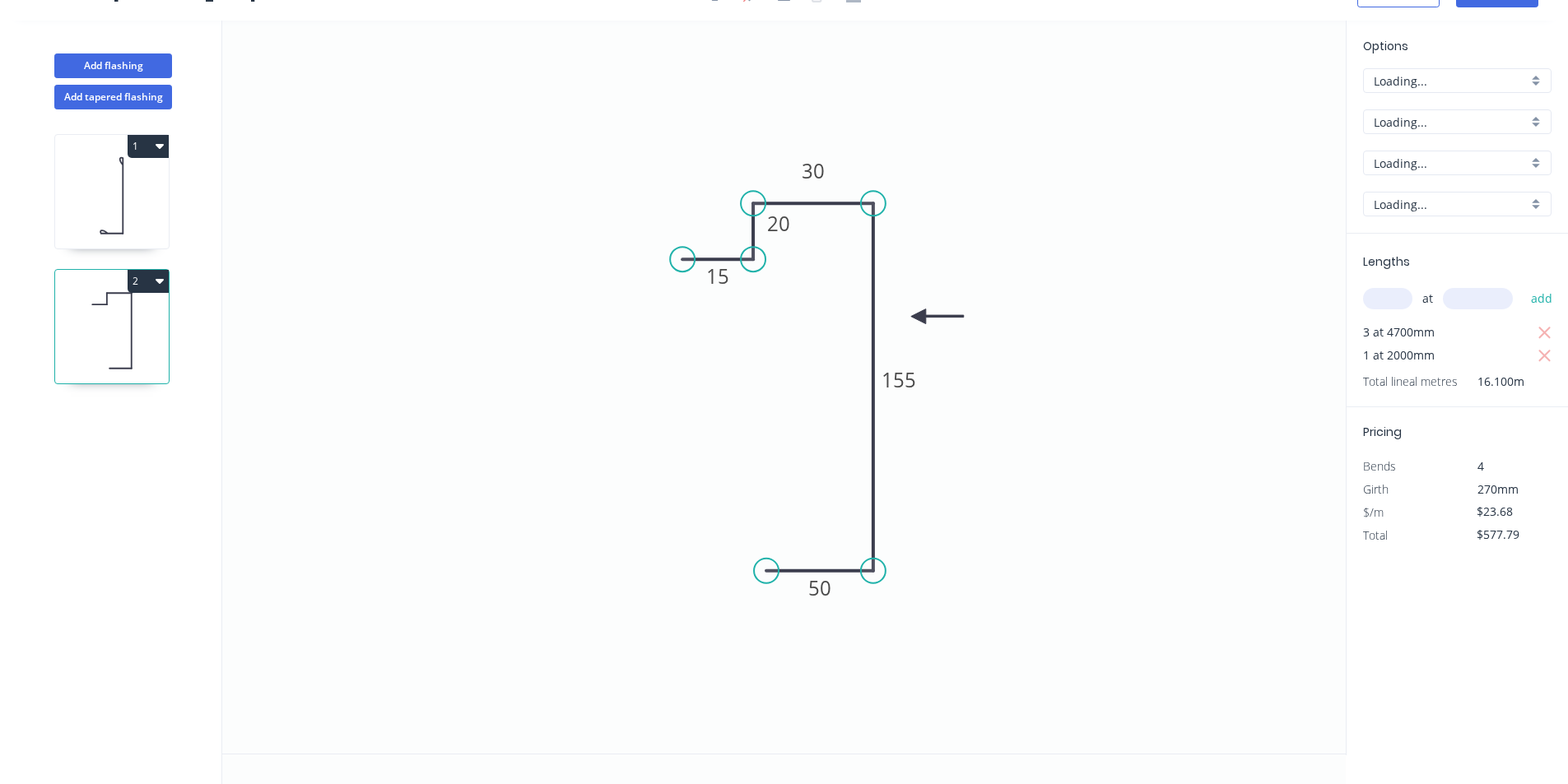
type input "$22.50"
type input "$362.25"
click at [745, 282] on div "Delete point" at bounding box center [764, 281] width 165 height 34
type input "$0.00"
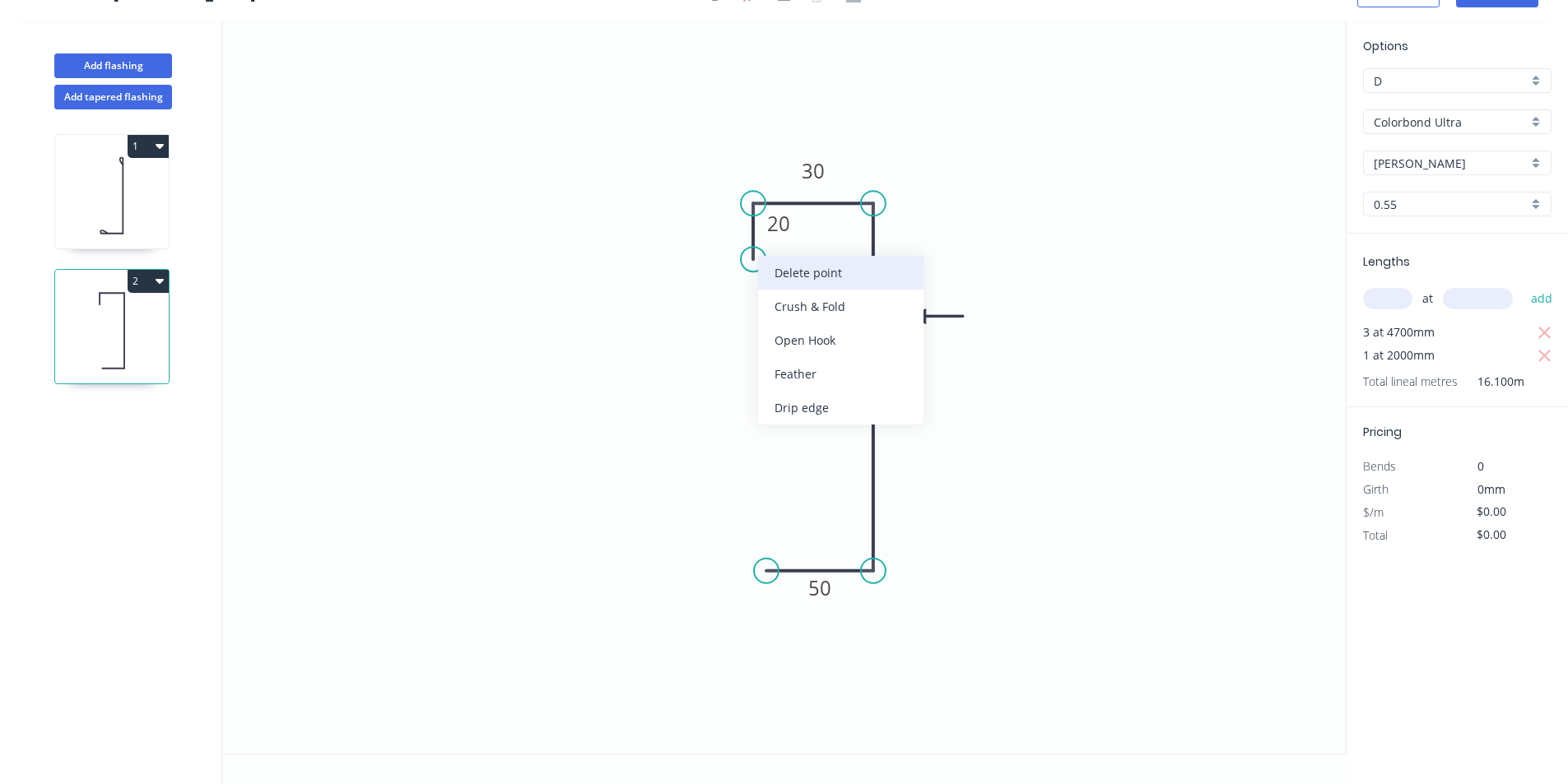
click at [818, 258] on div "Delete point" at bounding box center [841, 273] width 165 height 34
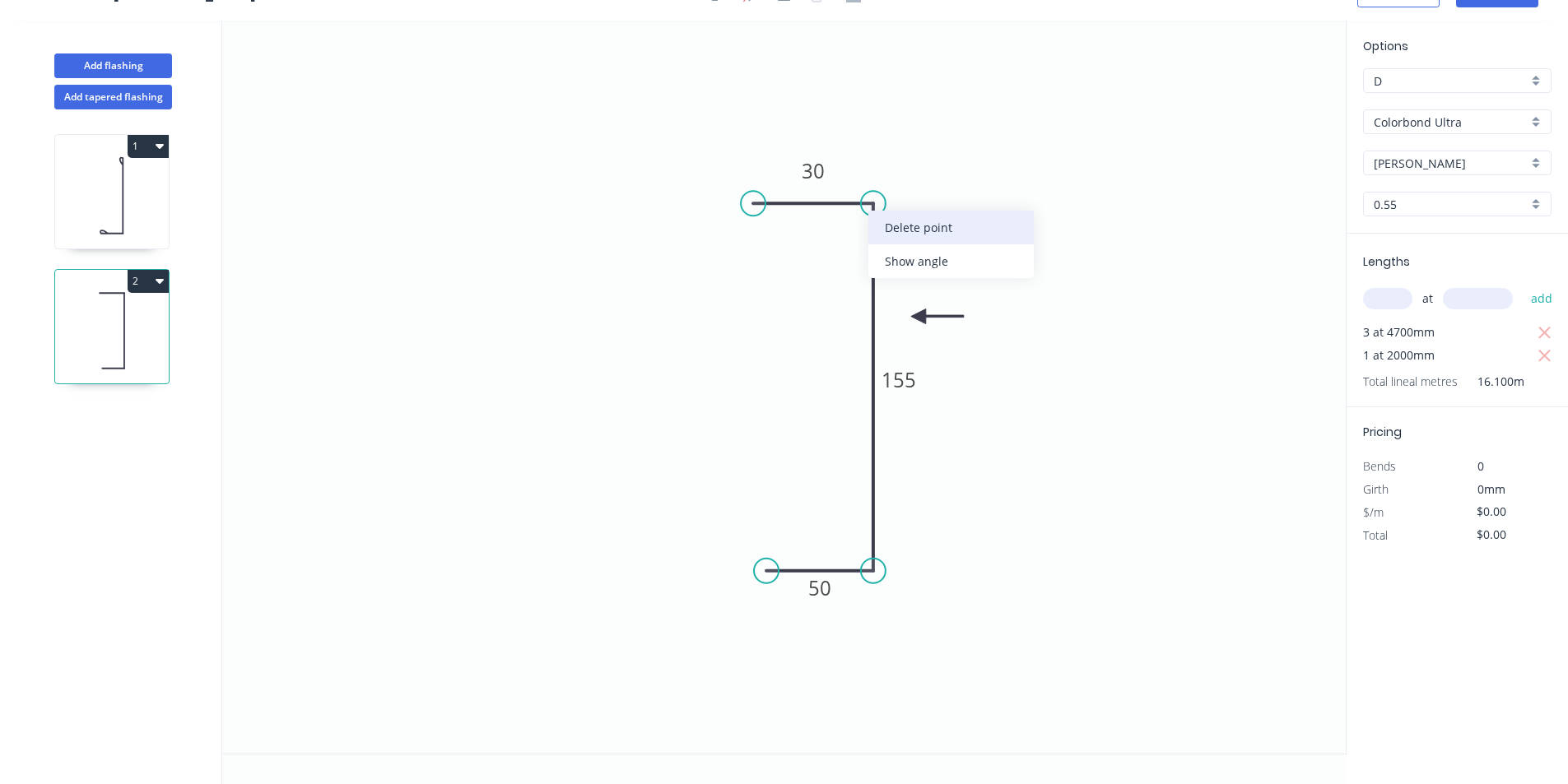
click at [886, 231] on div "Delete point" at bounding box center [951, 227] width 165 height 34
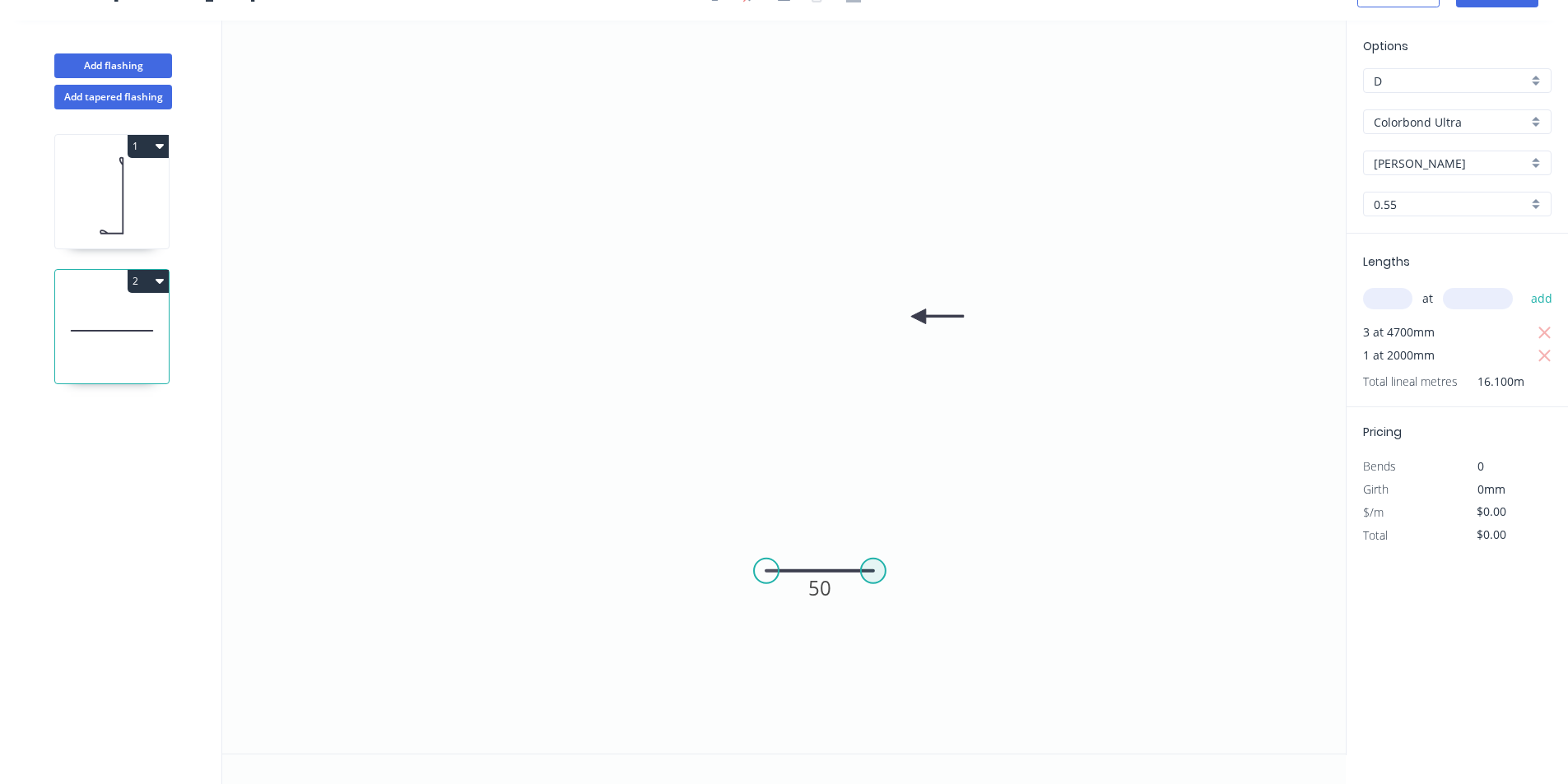
drag, startPoint x: 878, startPoint y: 570, endPoint x: 874, endPoint y: 500, distance: 70.1
click at [874, 565] on circle at bounding box center [873, 571] width 24 height 24
type input "$9.51"
type input "$153.11"
click at [873, 565] on circle at bounding box center [874, 571] width 24 height 24
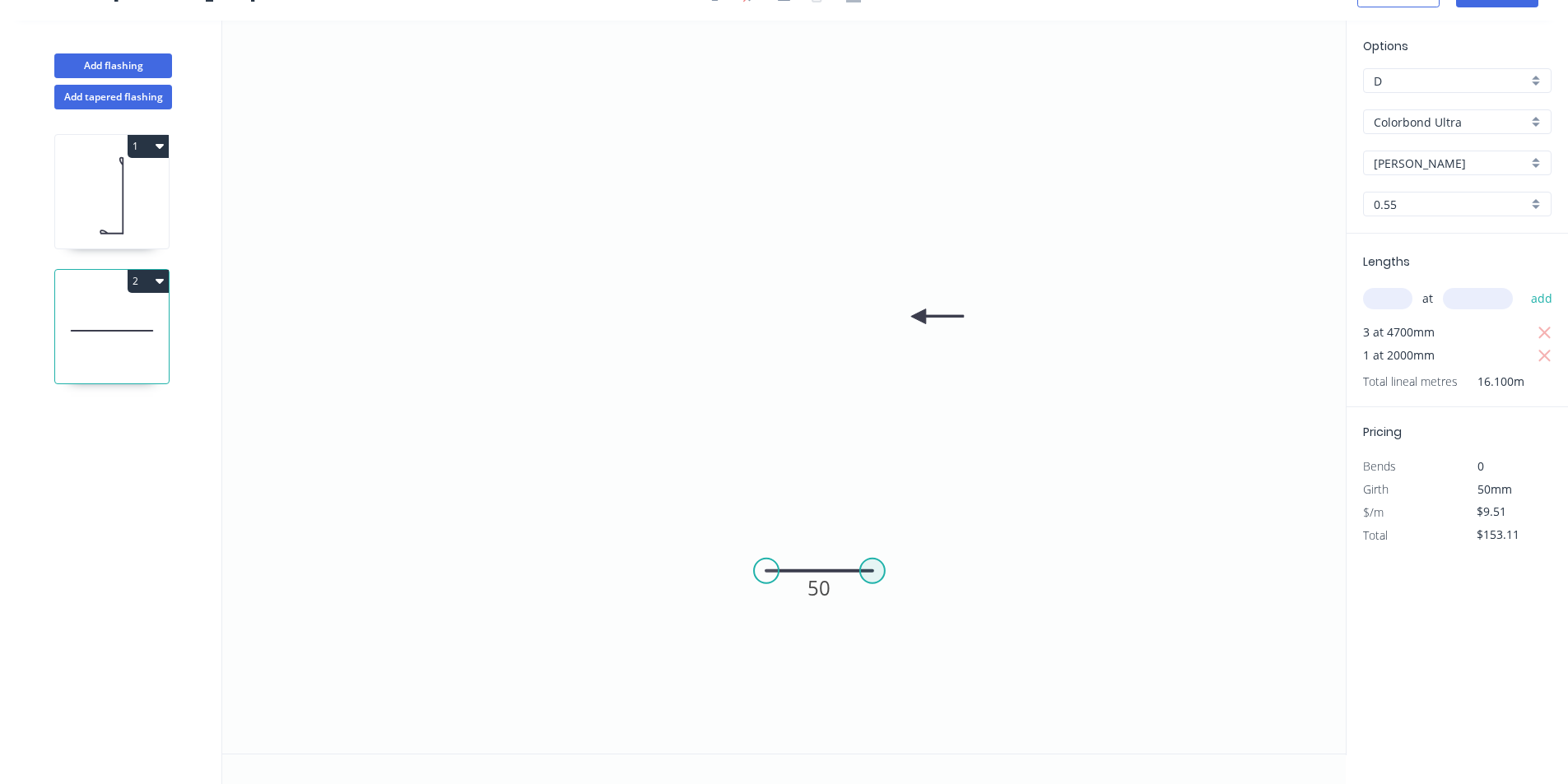
click at [874, 570] on circle at bounding box center [872, 571] width 24 height 24
click at [880, 218] on icon "0 50" at bounding box center [784, 386] width 1123 height 733
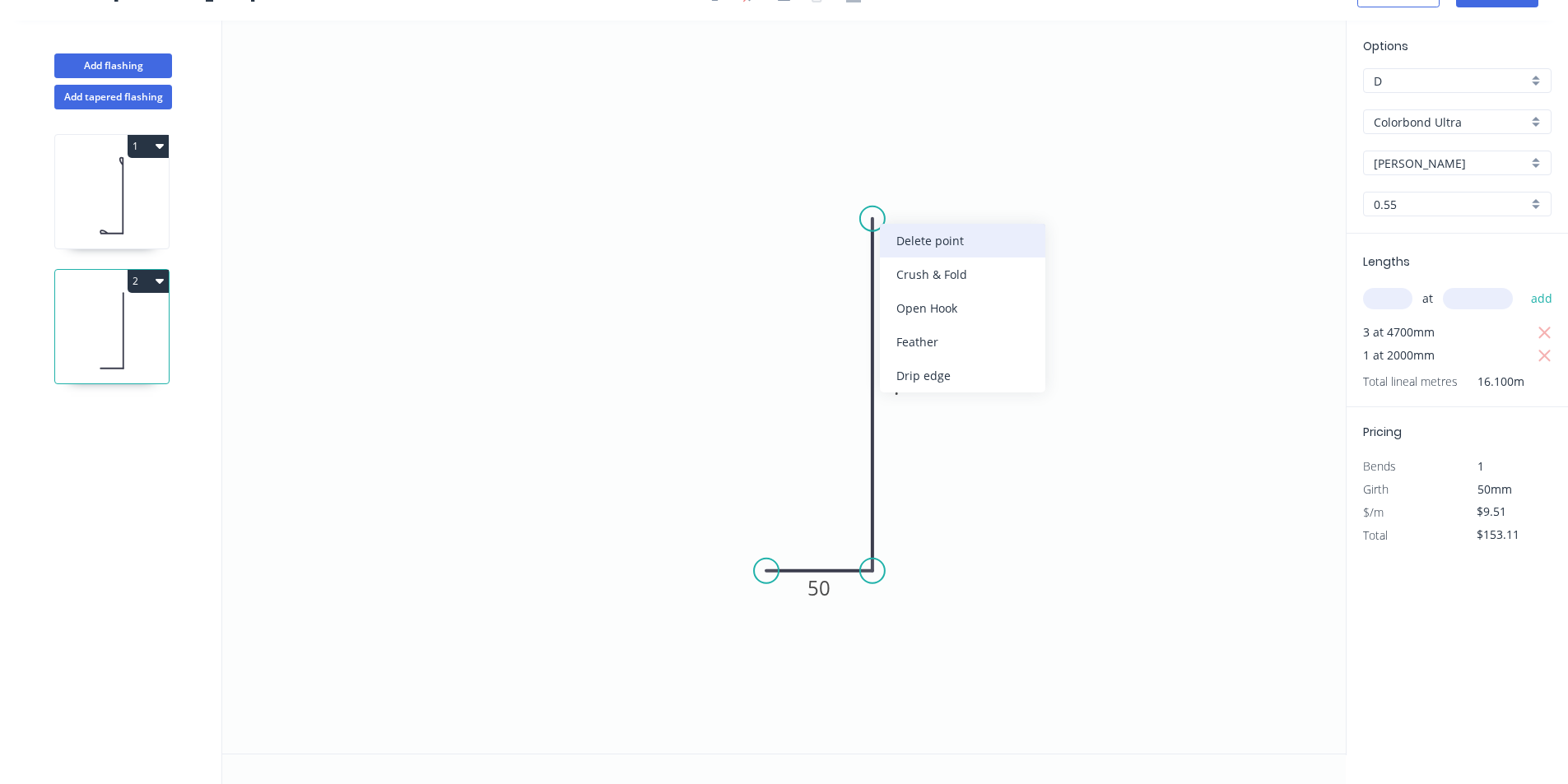
click at [924, 256] on div "Delete point" at bounding box center [962, 241] width 165 height 34
type input "$0.00"
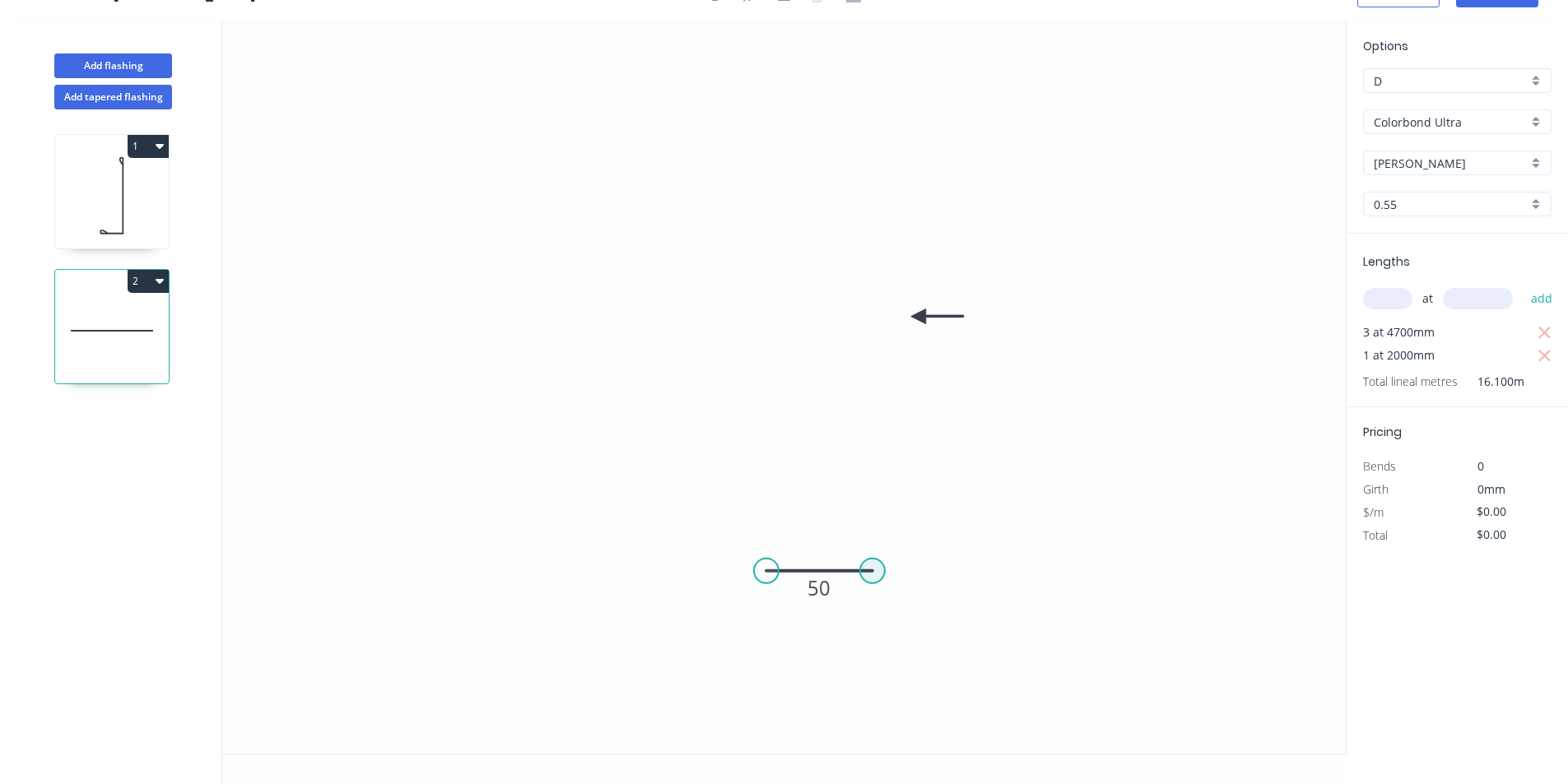
click at [867, 575] on circle at bounding box center [872, 571] width 24 height 24
click at [873, 224] on icon at bounding box center [873, 397] width 0 height 346
type input "$9.51"
type input "$153.11"
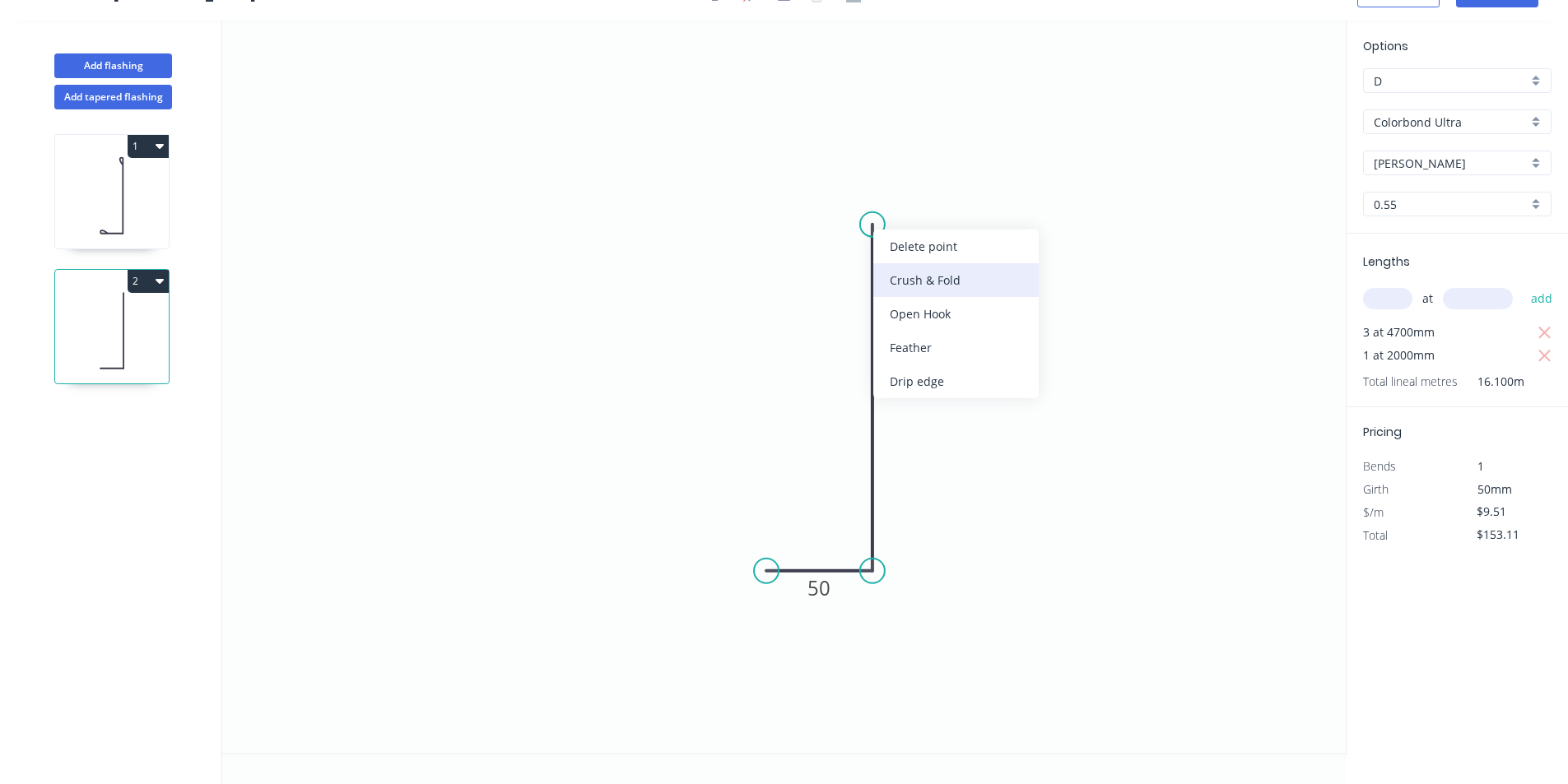
click at [916, 280] on div "Crush & Fold" at bounding box center [955, 279] width 165 height 34
type input "$0.00"
click at [897, 373] on icon "0 50 CF 10 ?" at bounding box center [784, 386] width 1123 height 733
click at [902, 389] on rect at bounding box center [897, 391] width 33 height 23
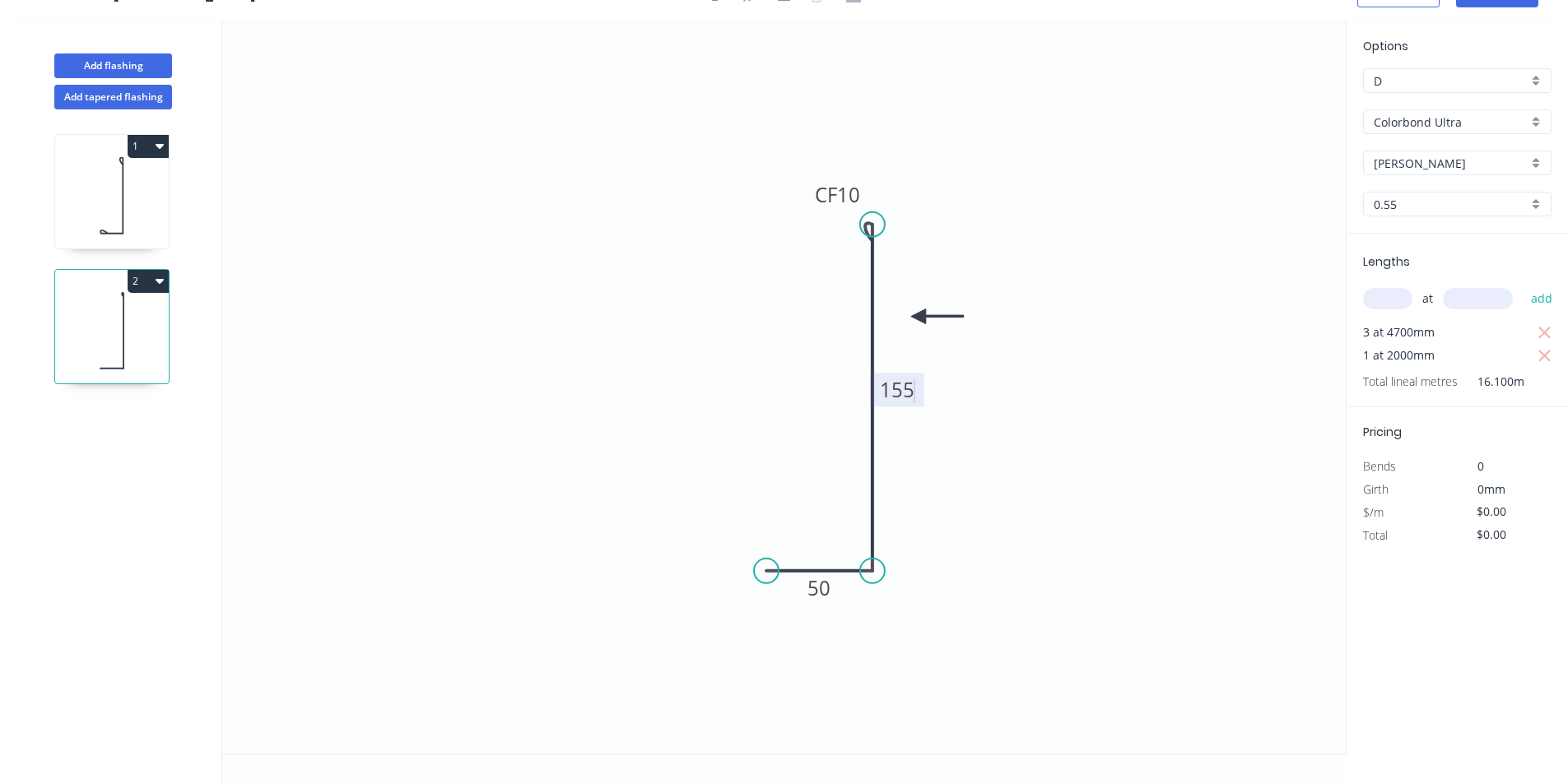
type input "$21.35"
type input "$343.74"
click at [830, 620] on div "Crush & Fold" at bounding box center [861, 627] width 165 height 34
type input "$23.68"
click at [822, 631] on div "Flip bend" at bounding box center [852, 629] width 165 height 34
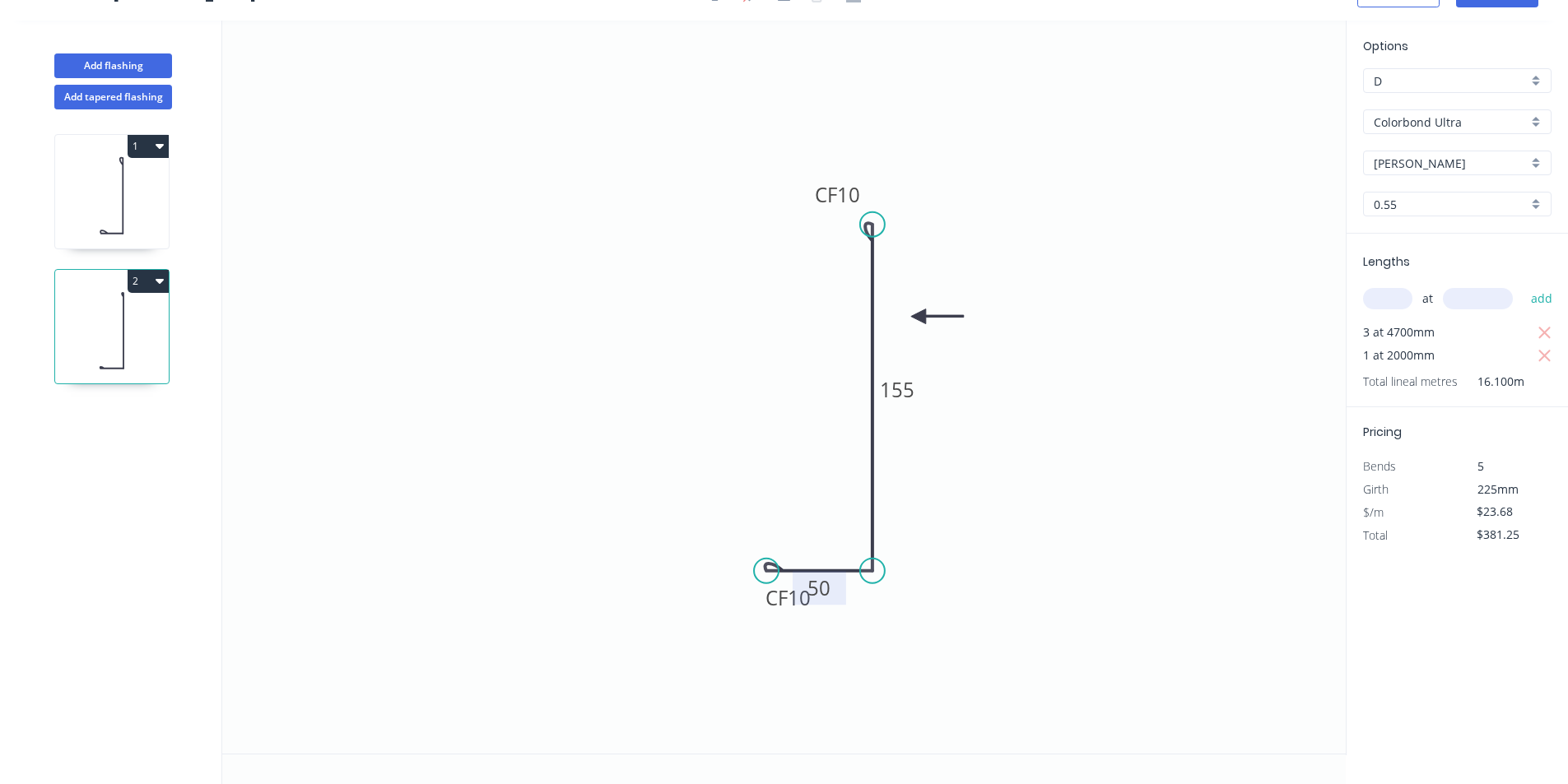
drag, startPoint x: 804, startPoint y: 603, endPoint x: 815, endPoint y: 601, distance: 11.2
click at [806, 603] on rect at bounding box center [818, 587] width 53 height 34
click at [807, 606] on tspan "10" at bounding box center [799, 598] width 23 height 27
click at [1011, 474] on icon "0 CF 20 45 CF 10 155" at bounding box center [784, 386] width 1123 height 733
click at [77, 211] on icon at bounding box center [112, 195] width 114 height 106
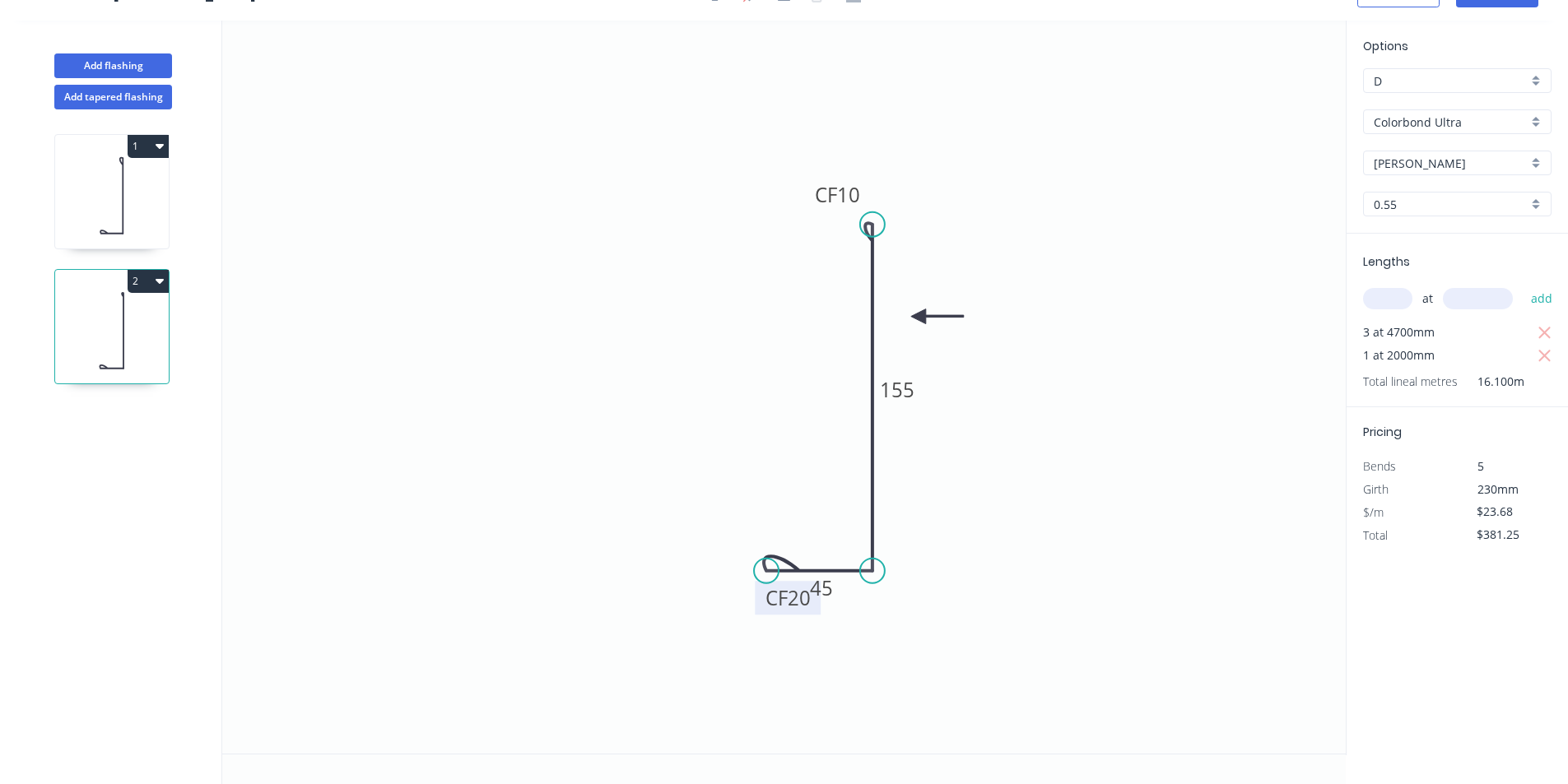
type input "$577.79"
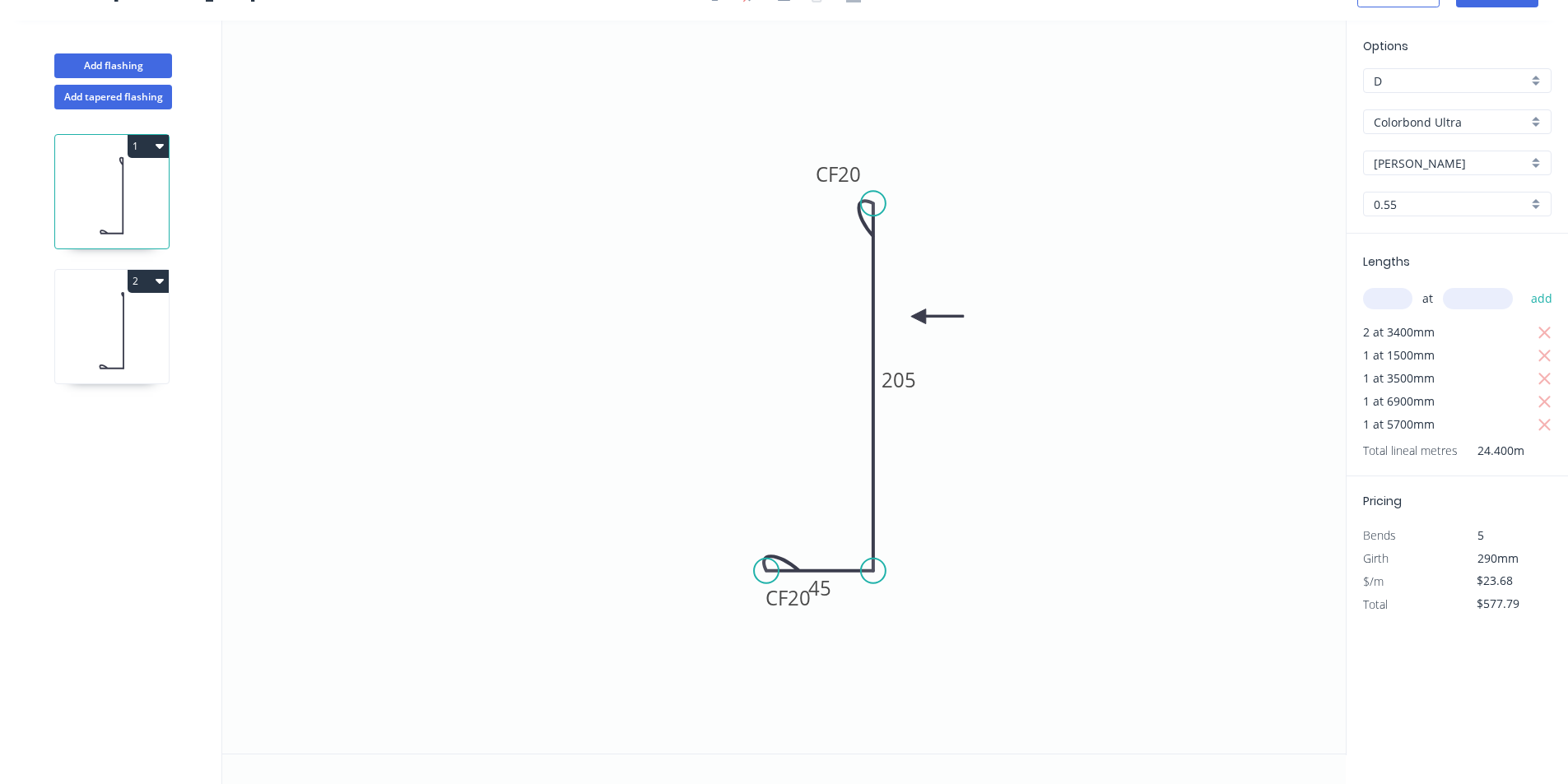
scroll to position [0, 0]
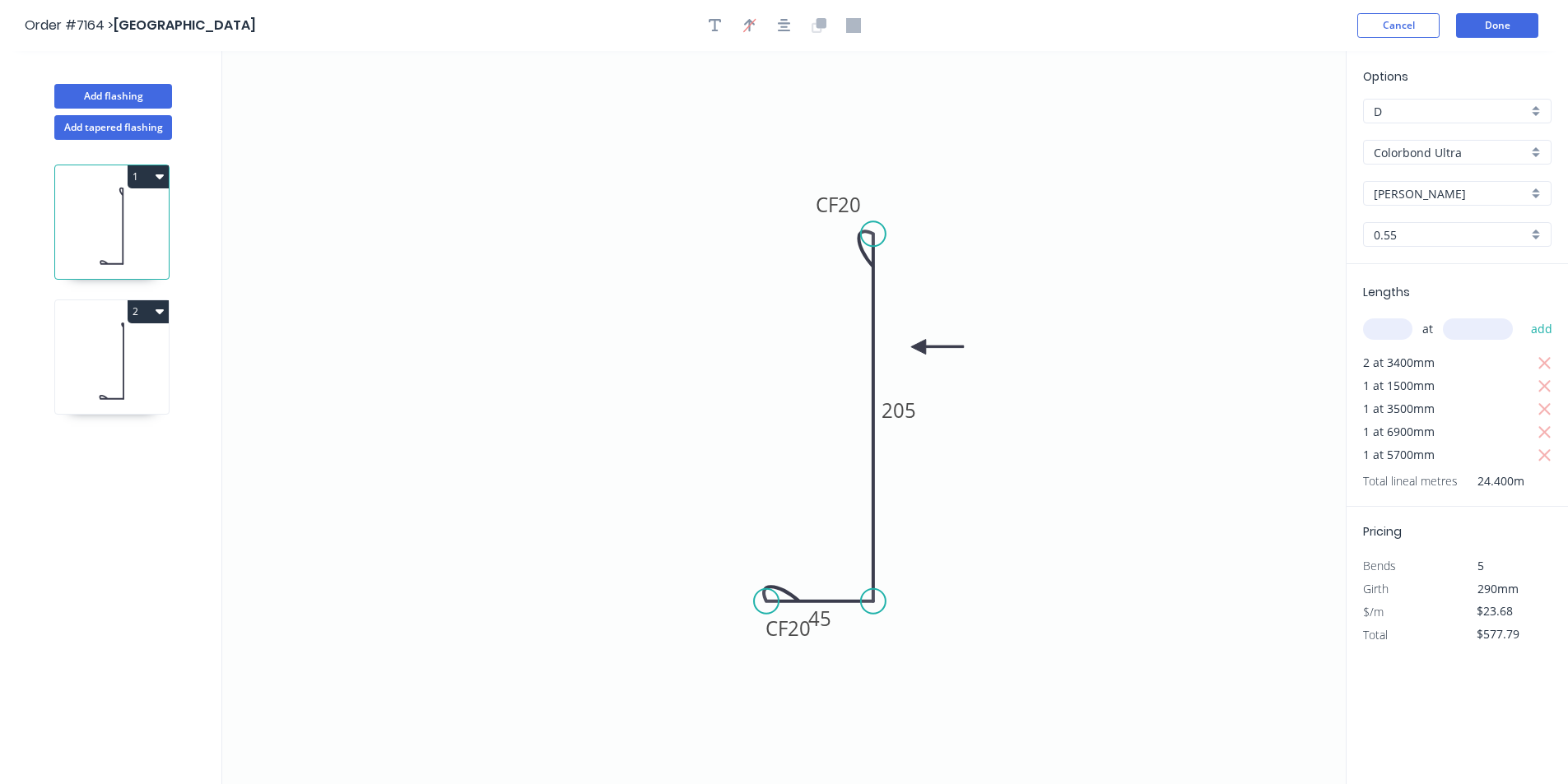
click at [1469, 38] on header "Order #7164 > Amplify Building Cancel Done" at bounding box center [784, 25] width 1568 height 51
click at [1502, 22] on button "Done" at bounding box center [1497, 25] width 83 height 24
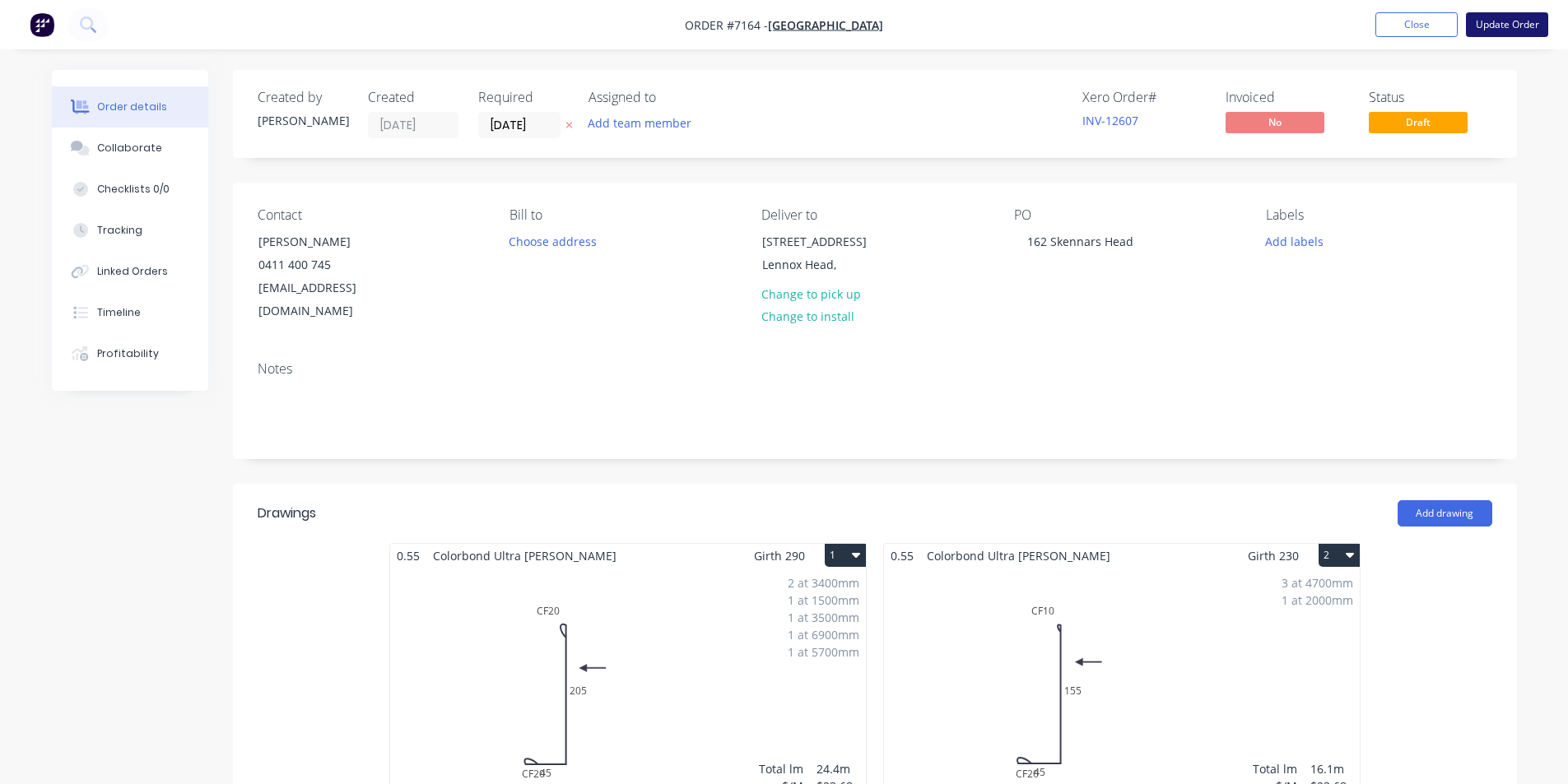
click at [1496, 20] on button "Update Order" at bounding box center [1507, 24] width 83 height 24
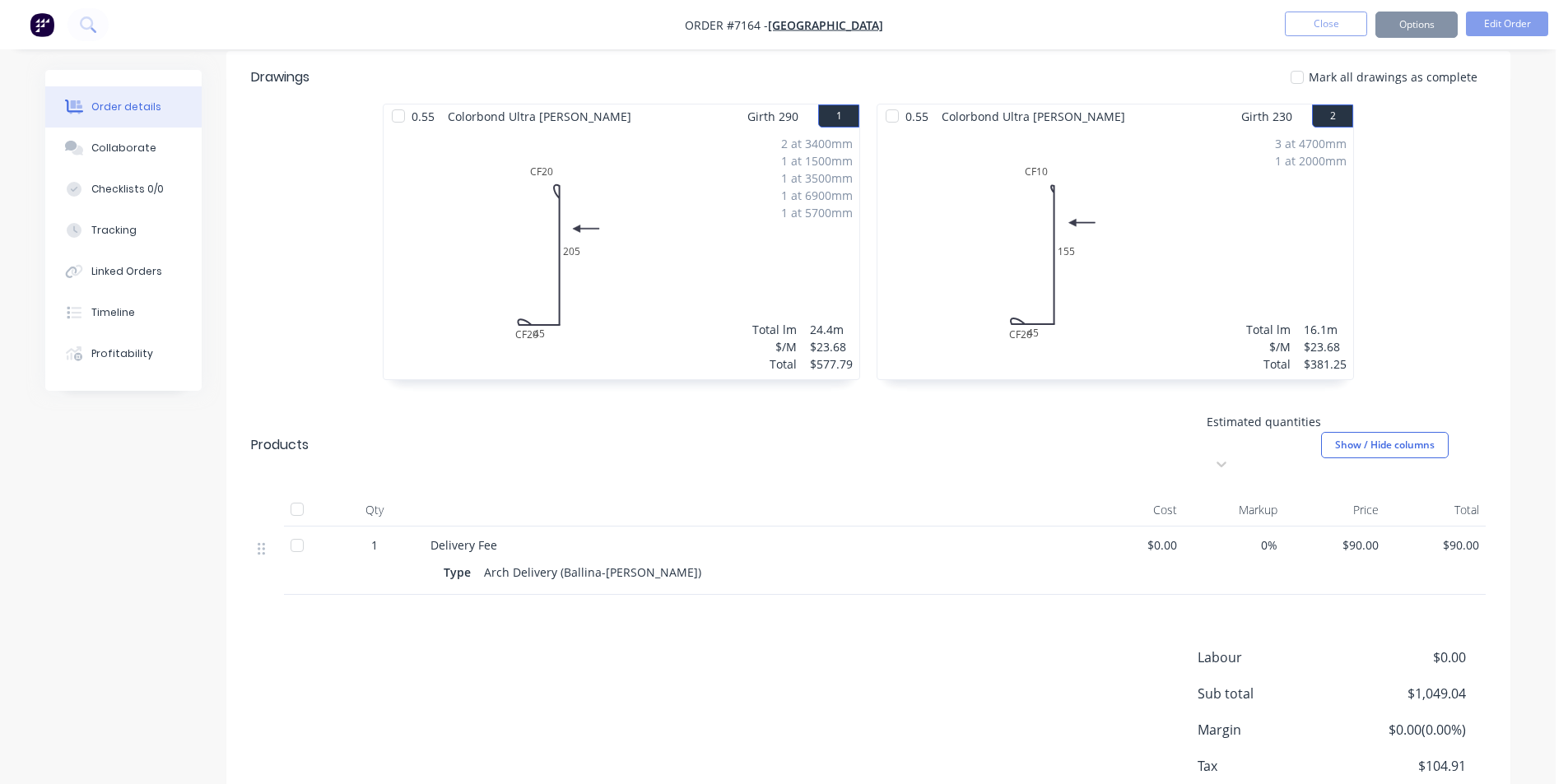
scroll to position [473, 0]
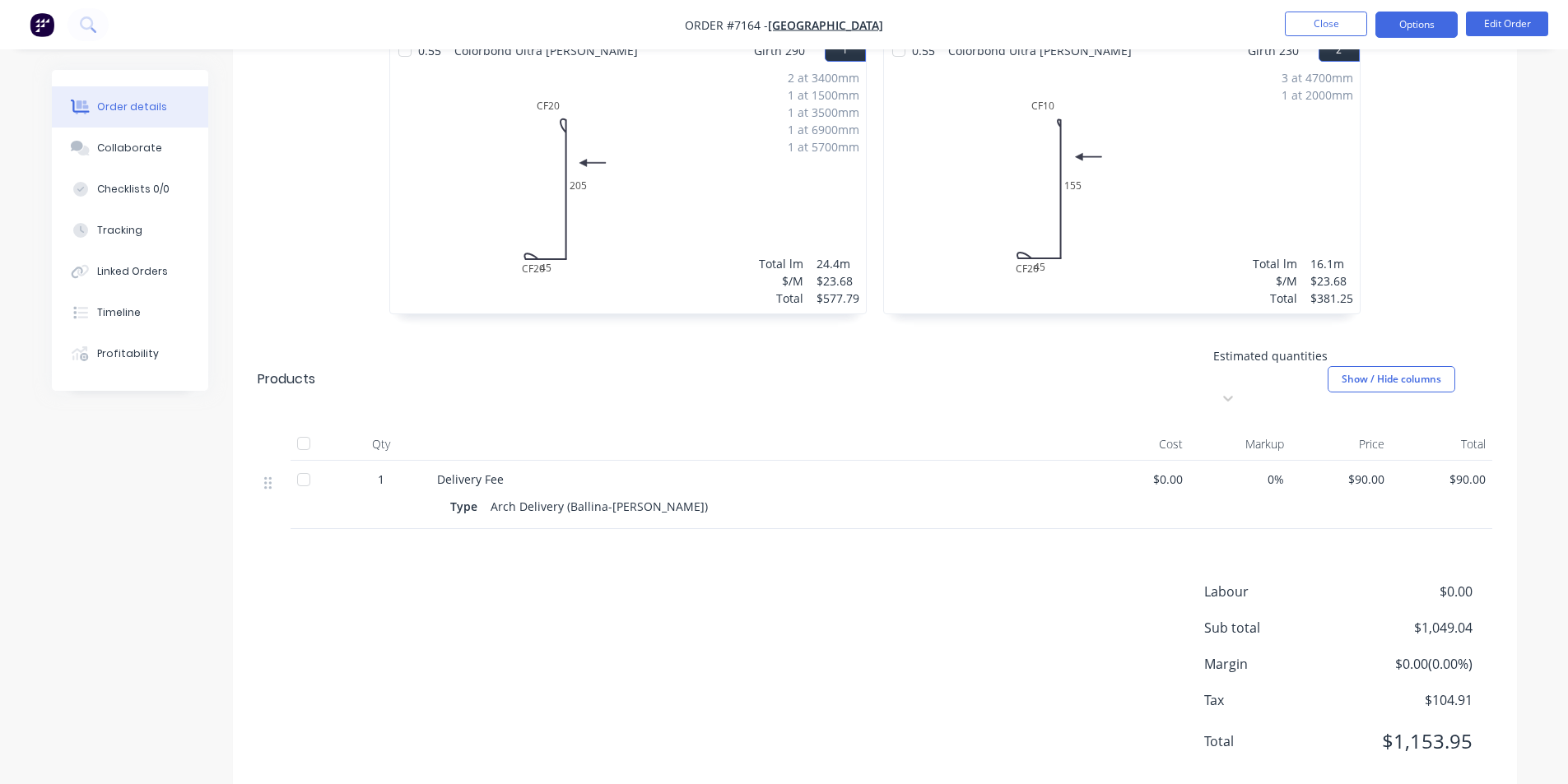
click at [1404, 18] on button "Options" at bounding box center [1417, 24] width 83 height 26
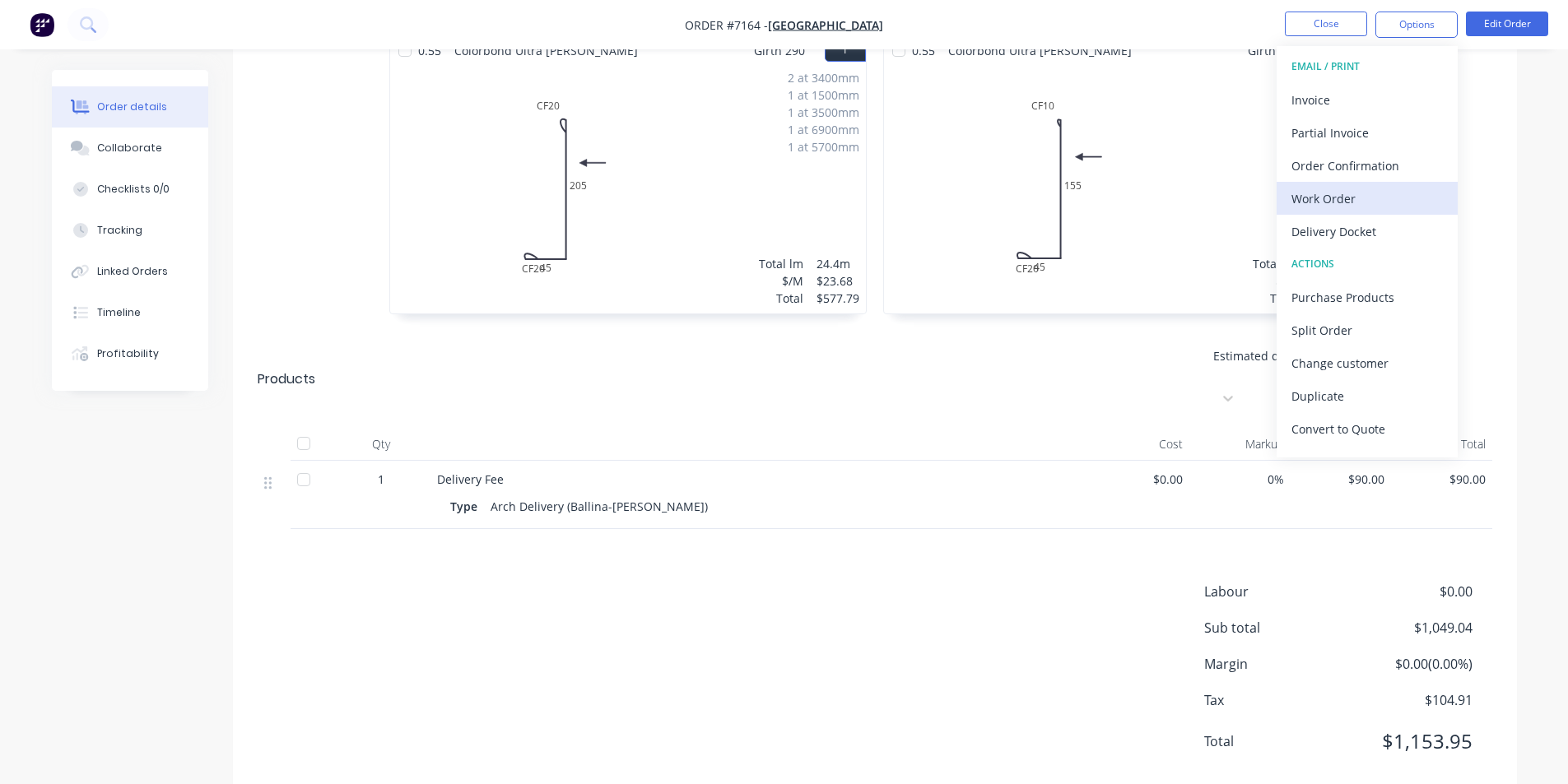
click at [1357, 201] on div "Work Order" at bounding box center [1367, 198] width 151 height 24
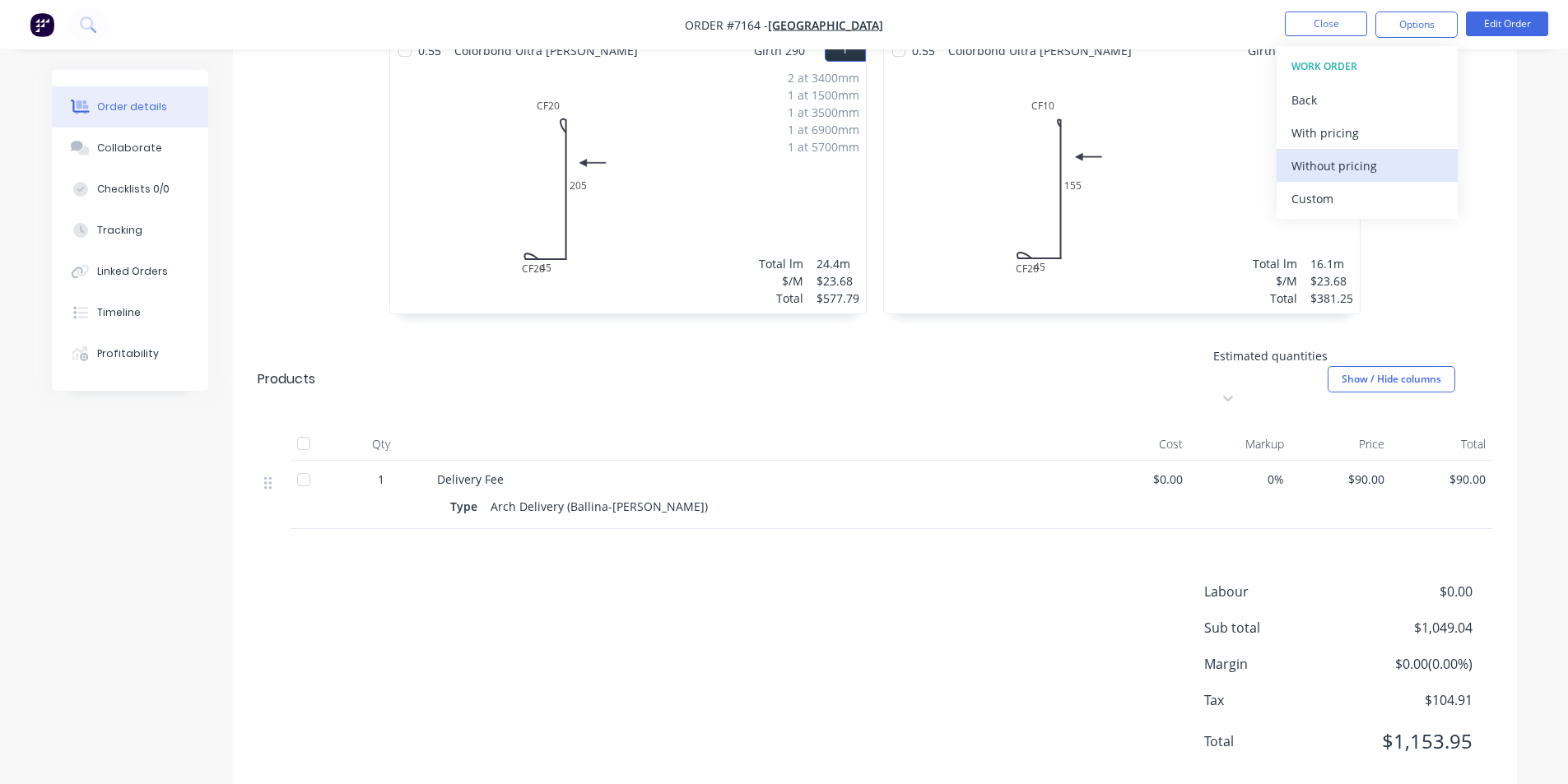
click at [1367, 163] on div "Without pricing" at bounding box center [1367, 166] width 151 height 24
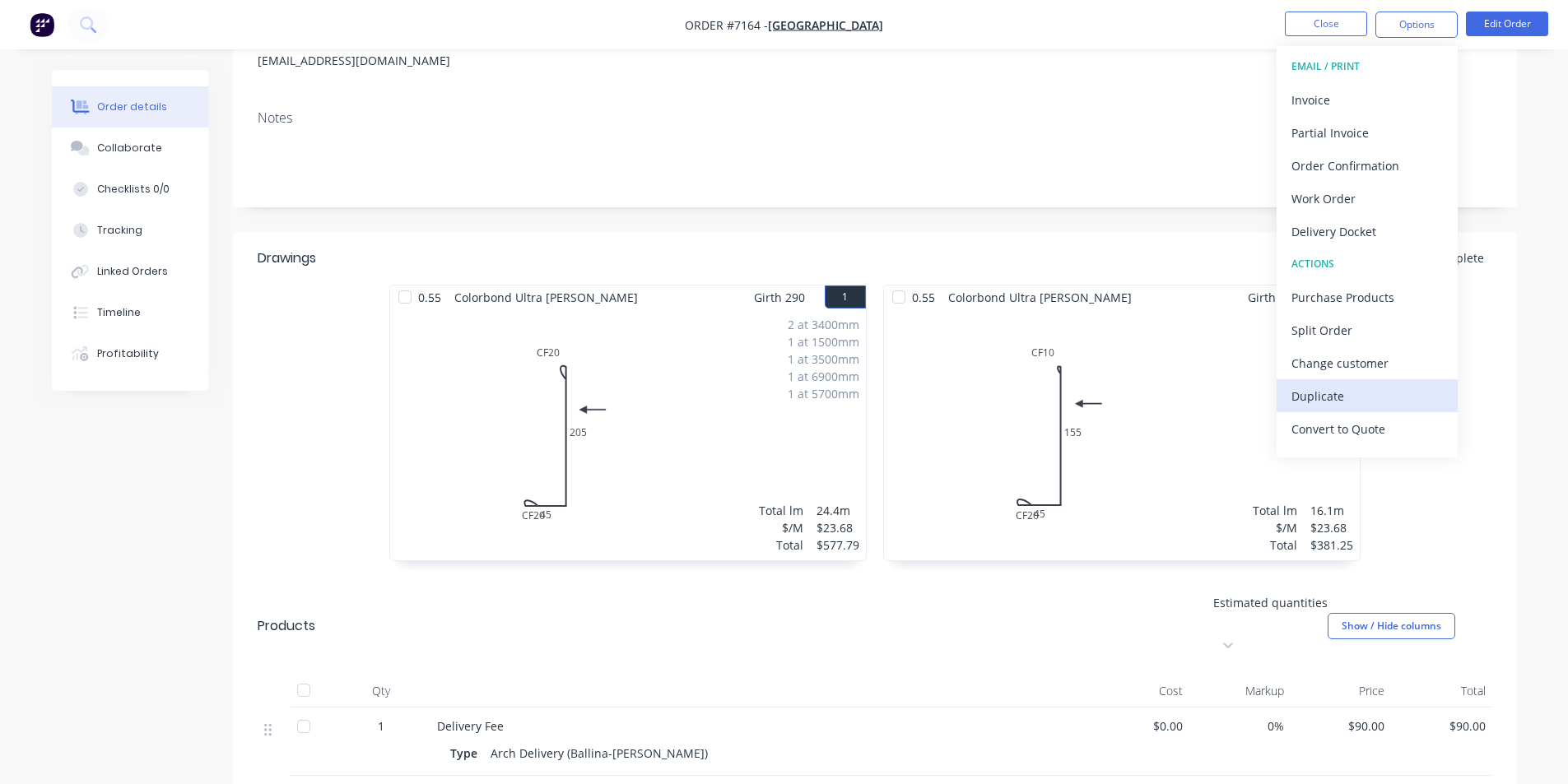
scroll to position [0, 0]
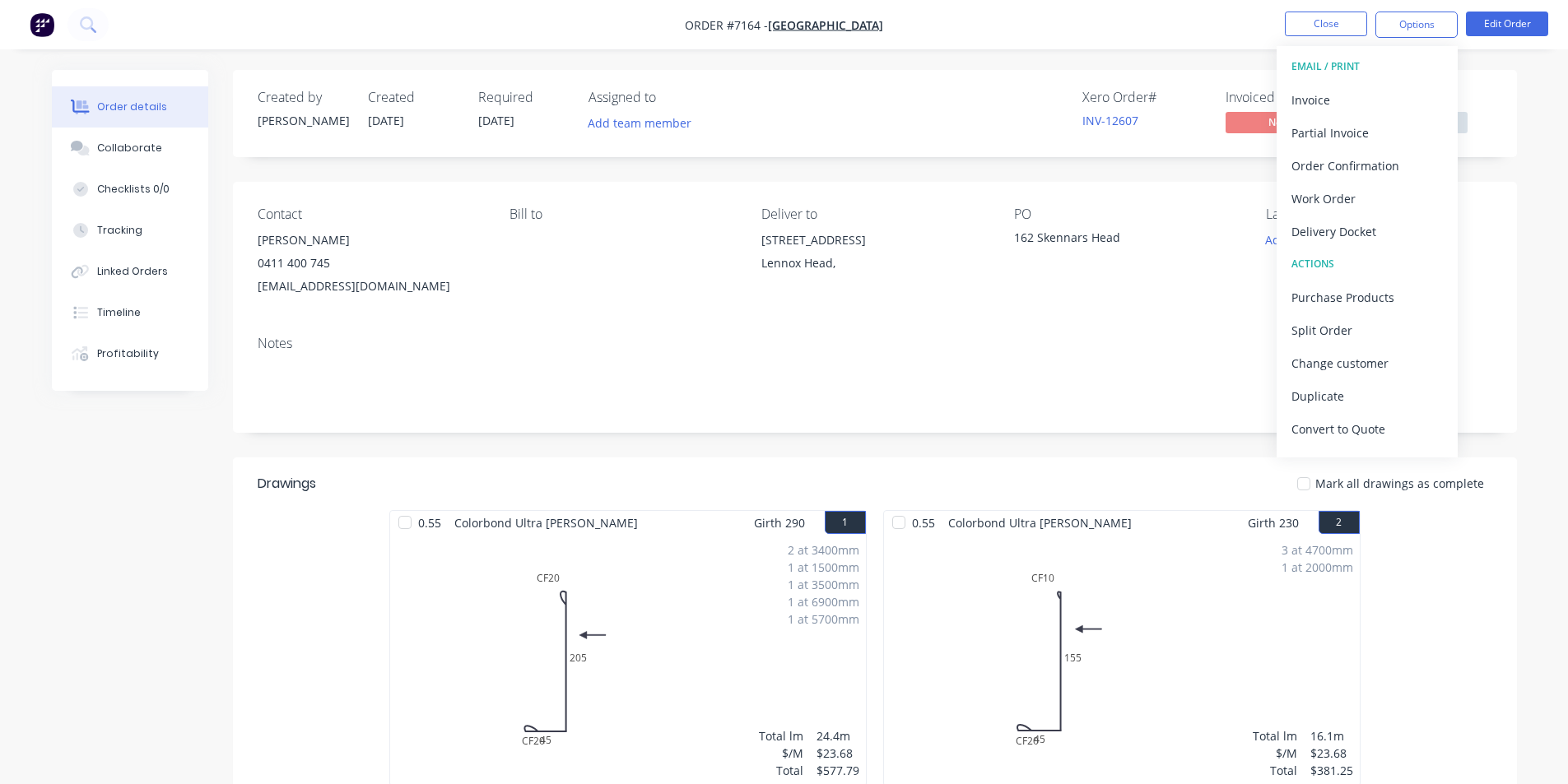
click at [1488, 226] on div "Labels Add labels" at bounding box center [1379, 252] width 225 height 91
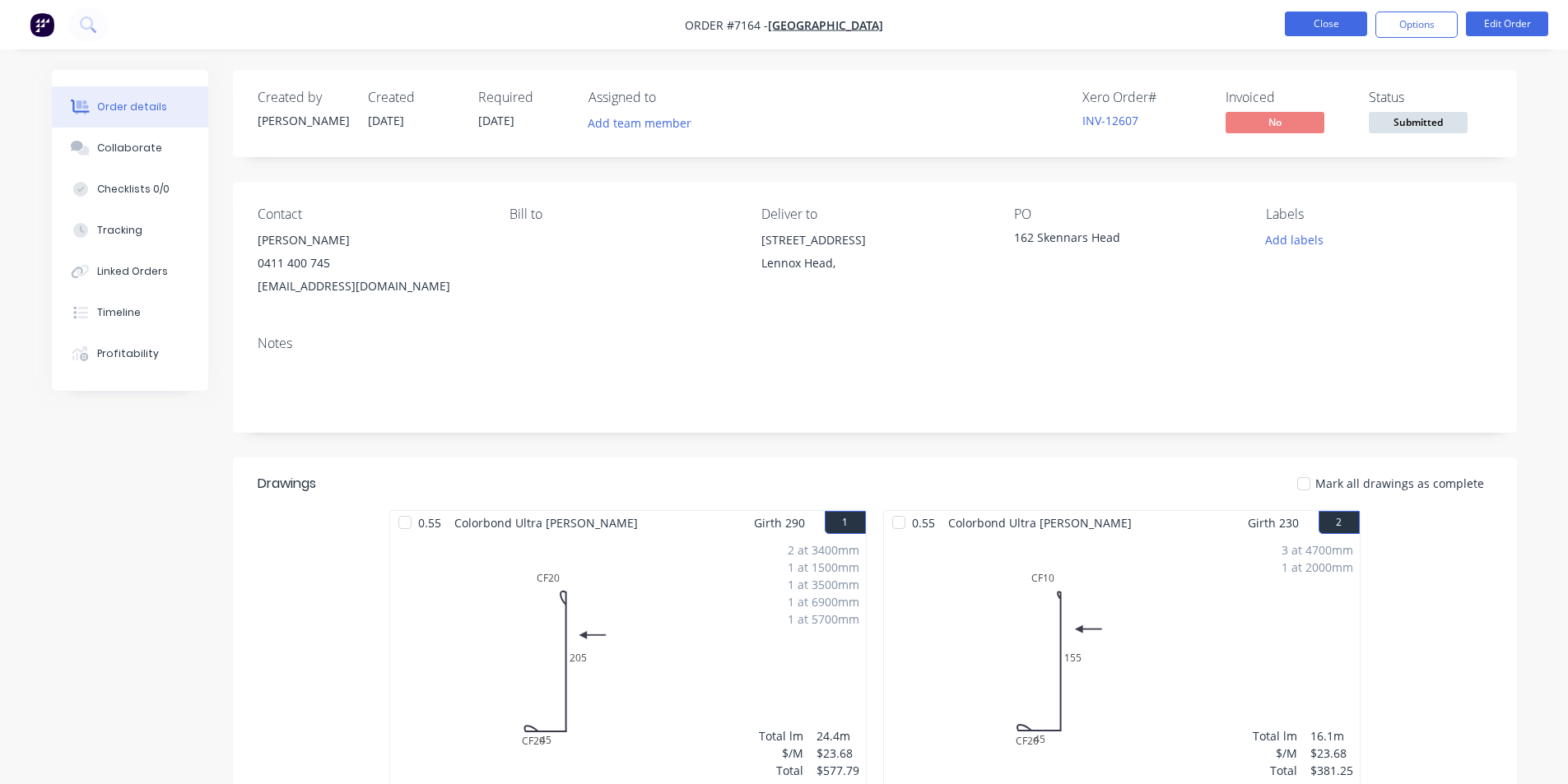
click at [1320, 12] on button "Close" at bounding box center [1325, 23] width 83 height 24
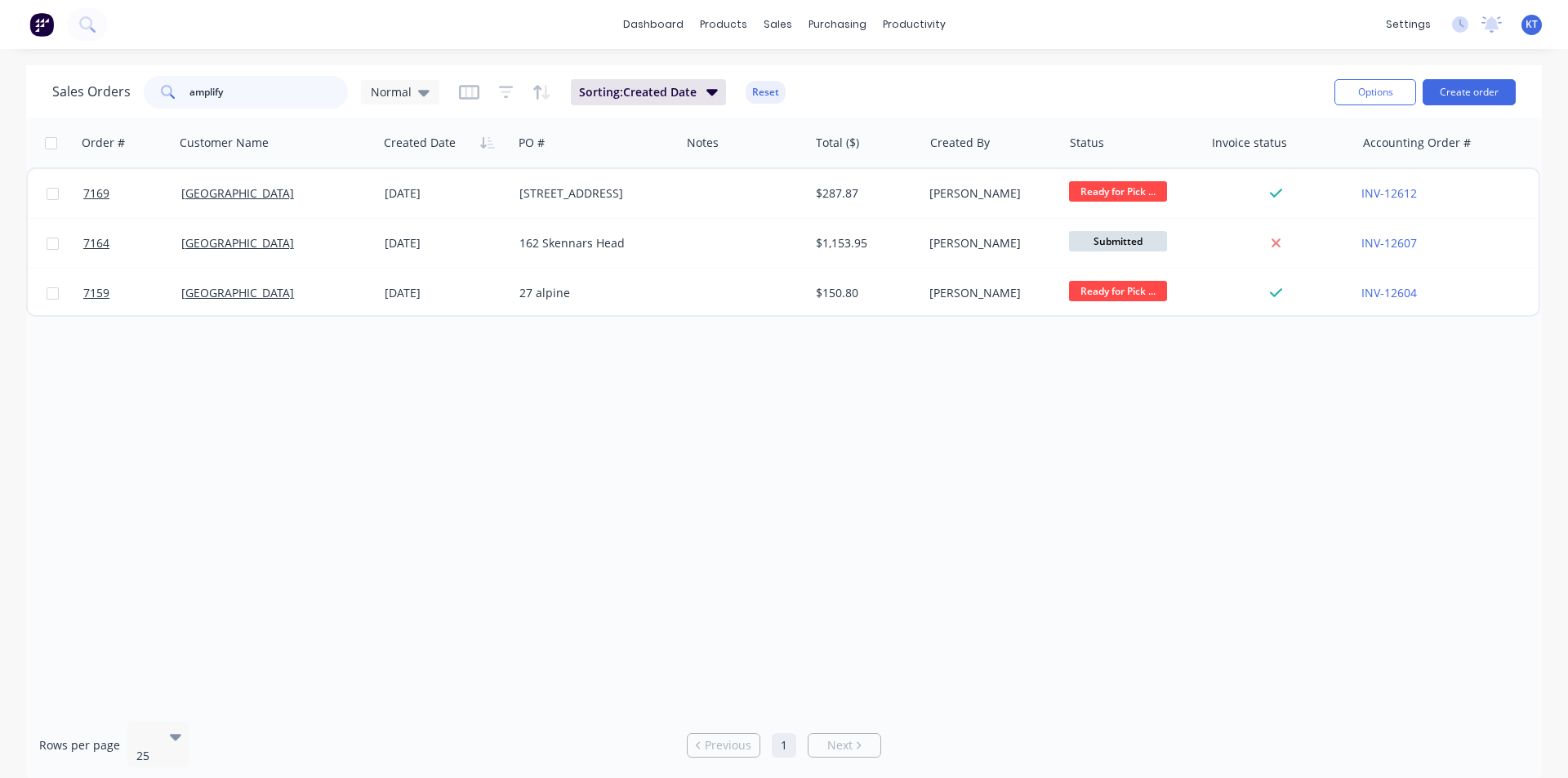
click at [312, 96] on input "amplify" at bounding box center [269, 92] width 159 height 33
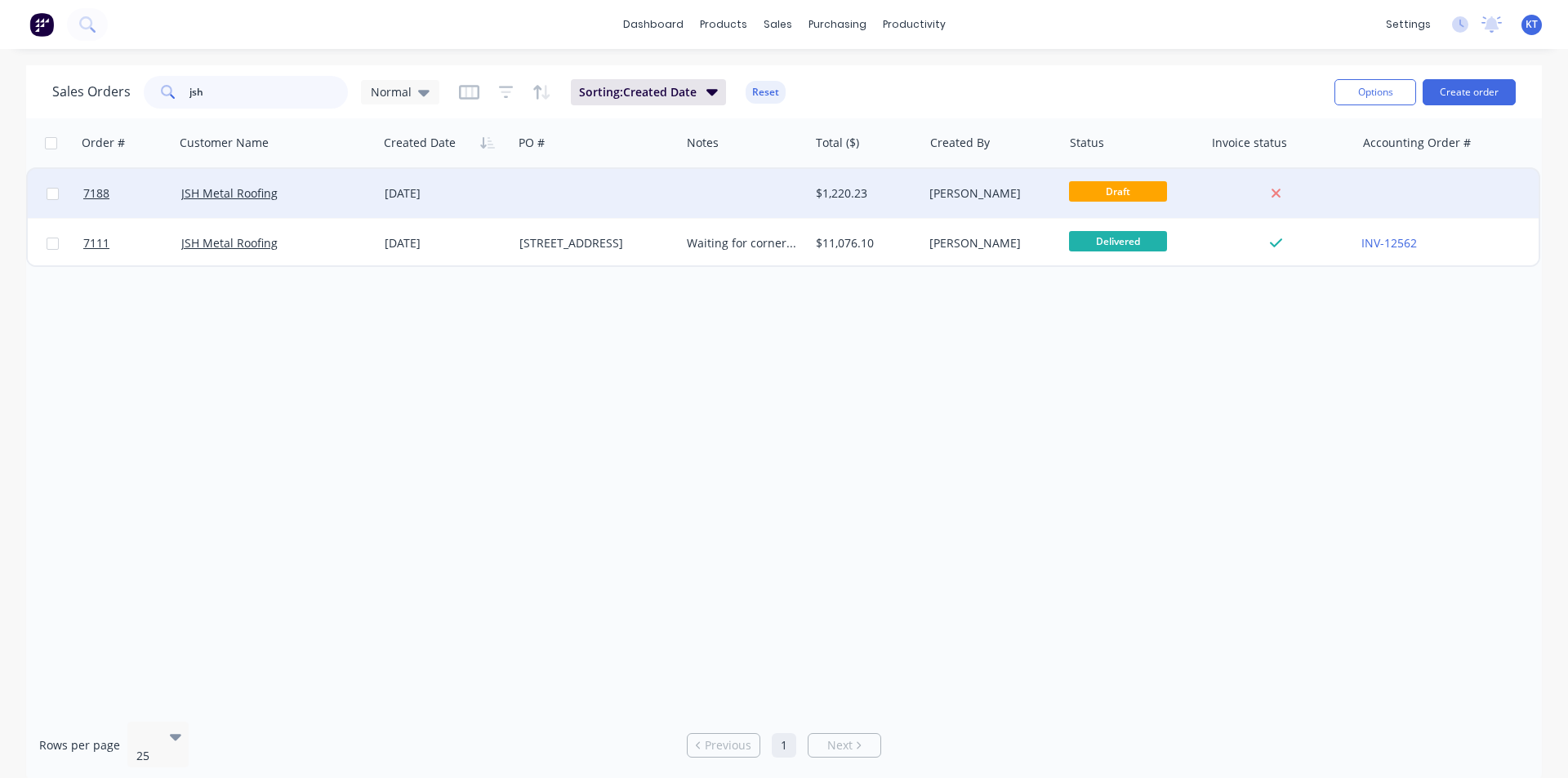
type input "jsh"
click at [504, 199] on div "[DATE]" at bounding box center [445, 193] width 121 height 16
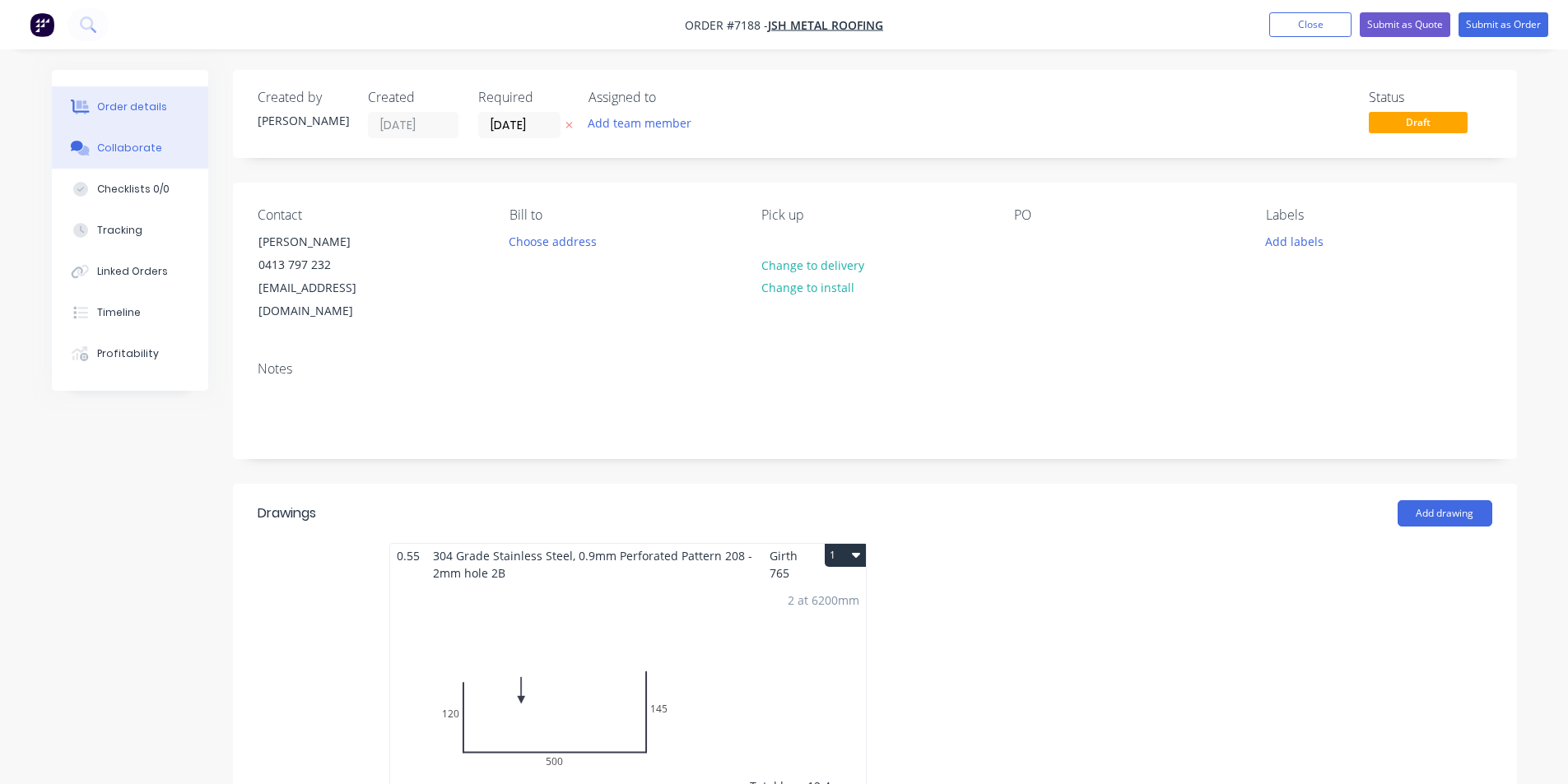
click at [189, 147] on button "Collaborate" at bounding box center [129, 147] width 156 height 41
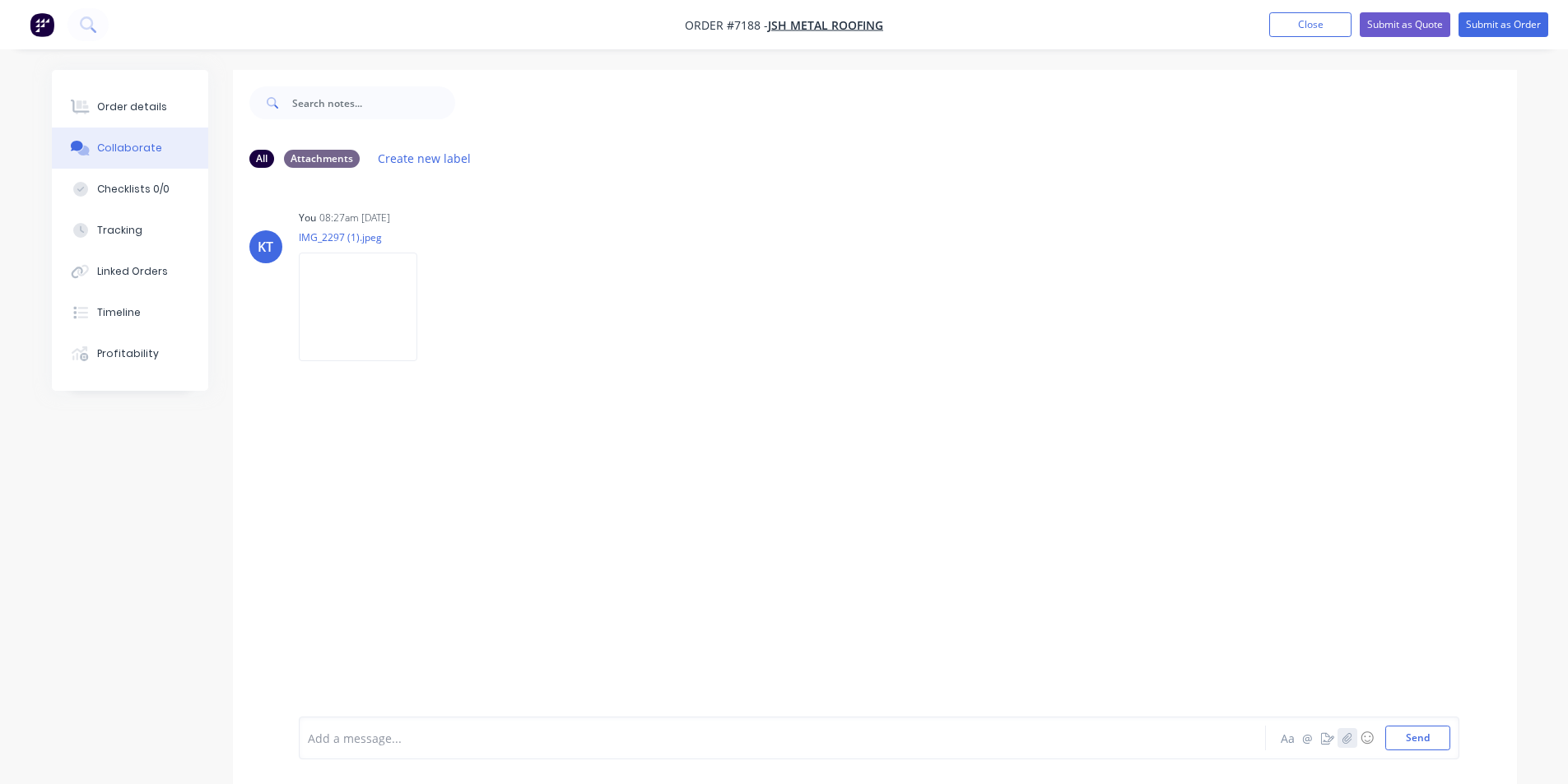
click at [1350, 737] on icon "button" at bounding box center [1347, 737] width 10 height 12
click at [1555, 771] on div at bounding box center [1555, 771] width 0 height 0
click at [1436, 735] on button "Send" at bounding box center [1418, 737] width 65 height 24
click at [1331, 34] on button "Close" at bounding box center [1310, 24] width 83 height 24
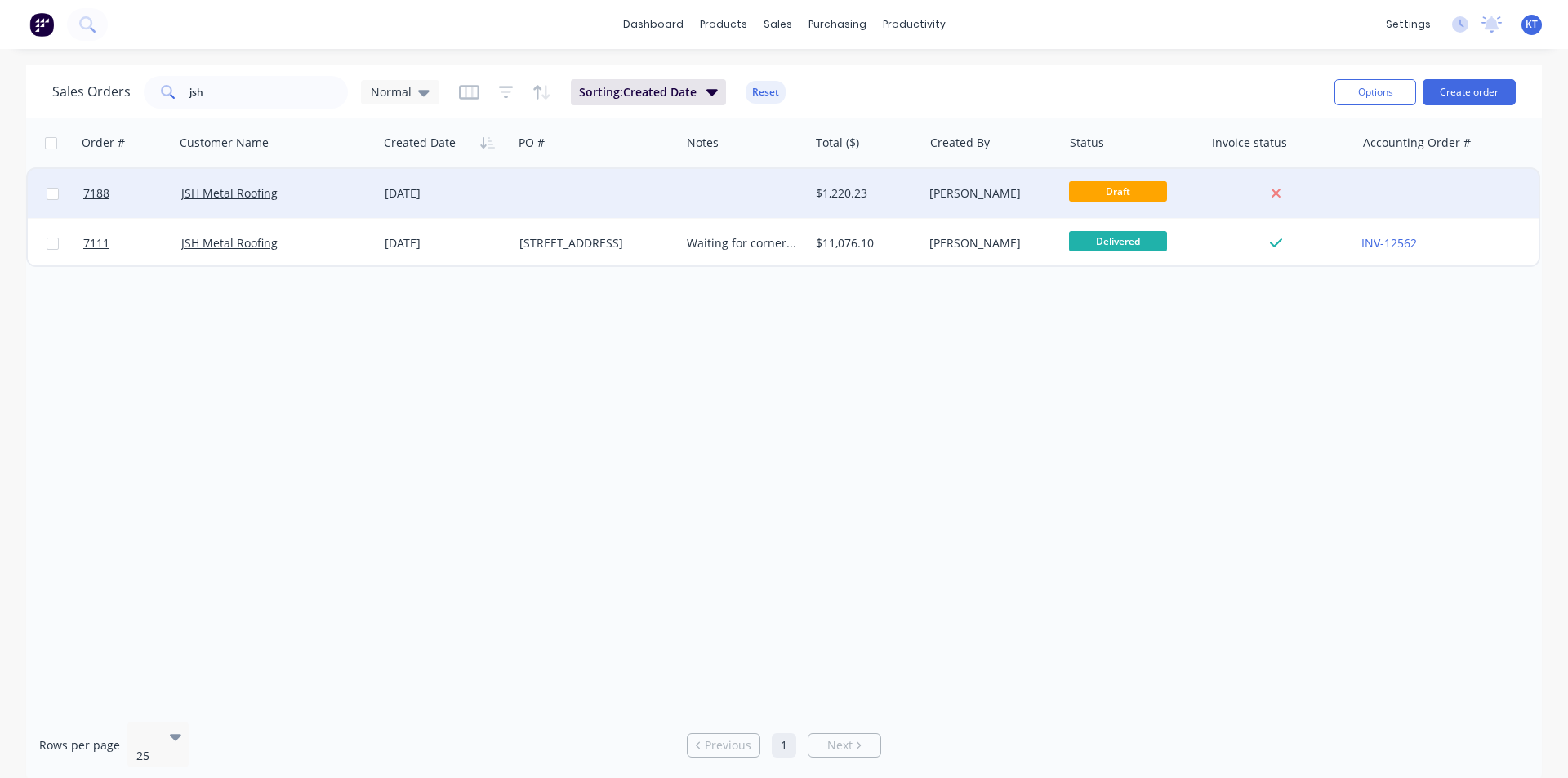
click at [394, 190] on div "[DATE]" at bounding box center [445, 193] width 121 height 16
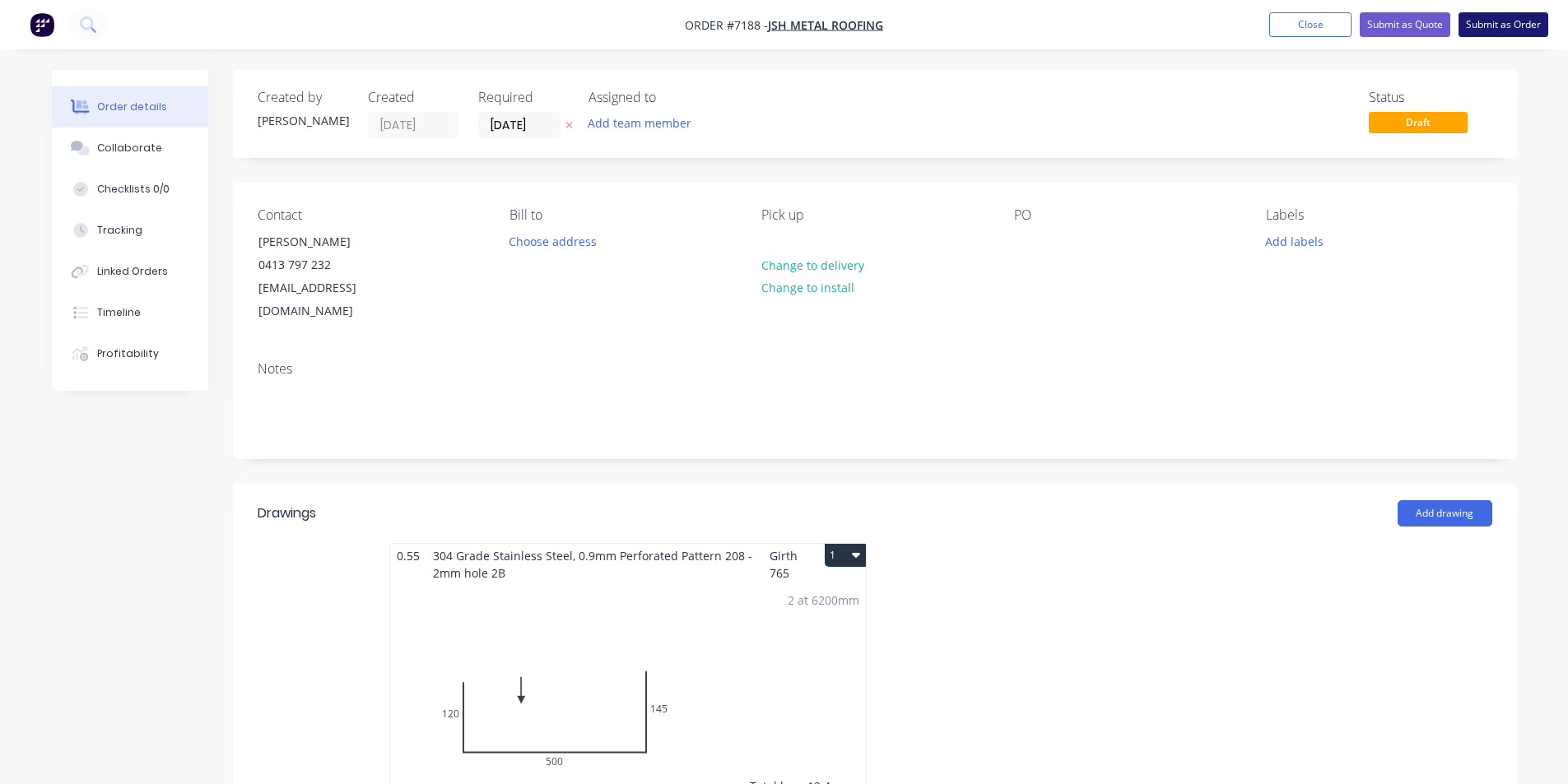
click at [1500, 22] on button "Submit as Order" at bounding box center [1503, 24] width 89 height 24
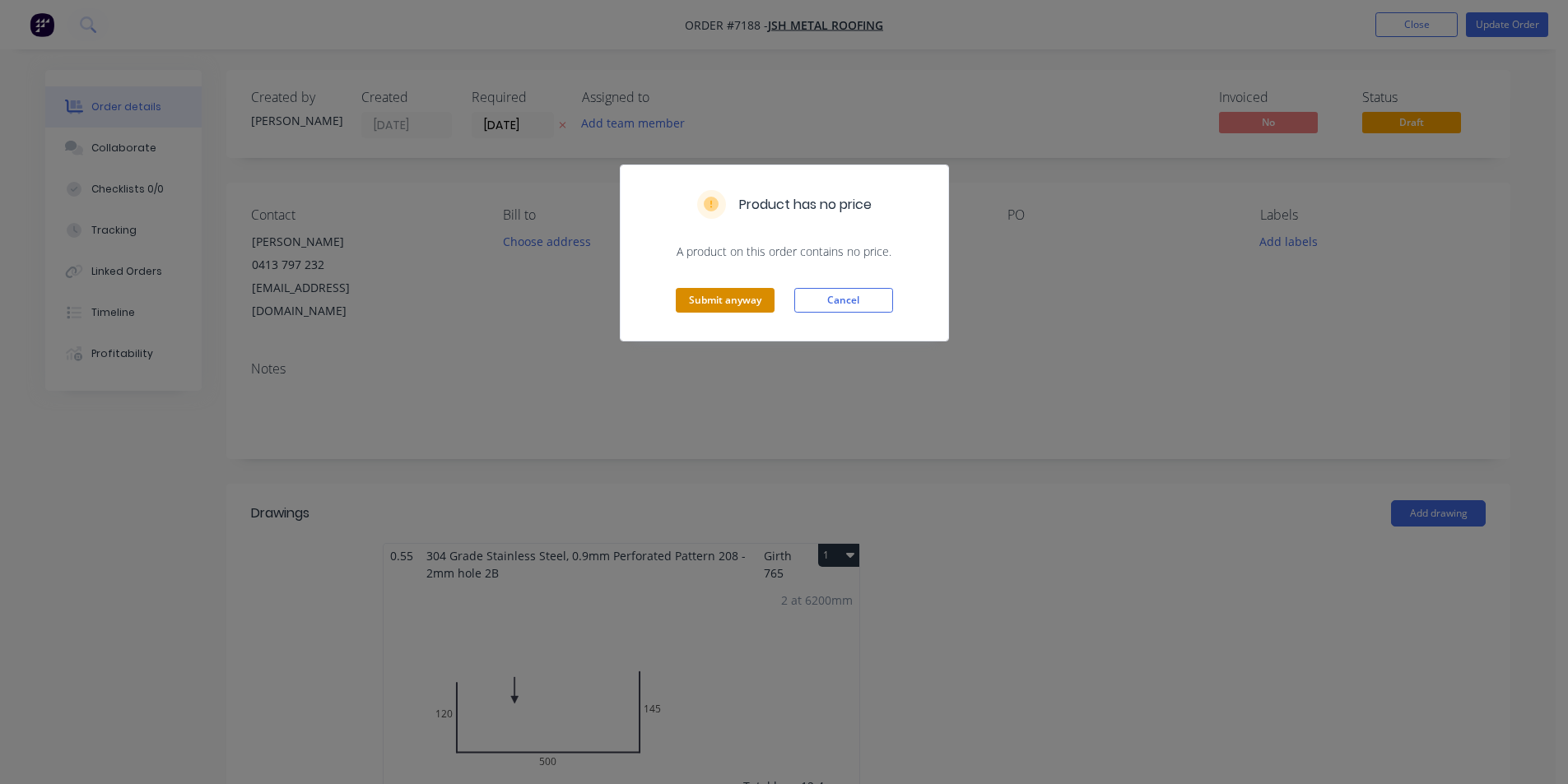
click at [753, 298] on button "Submit anyway" at bounding box center [725, 300] width 99 height 24
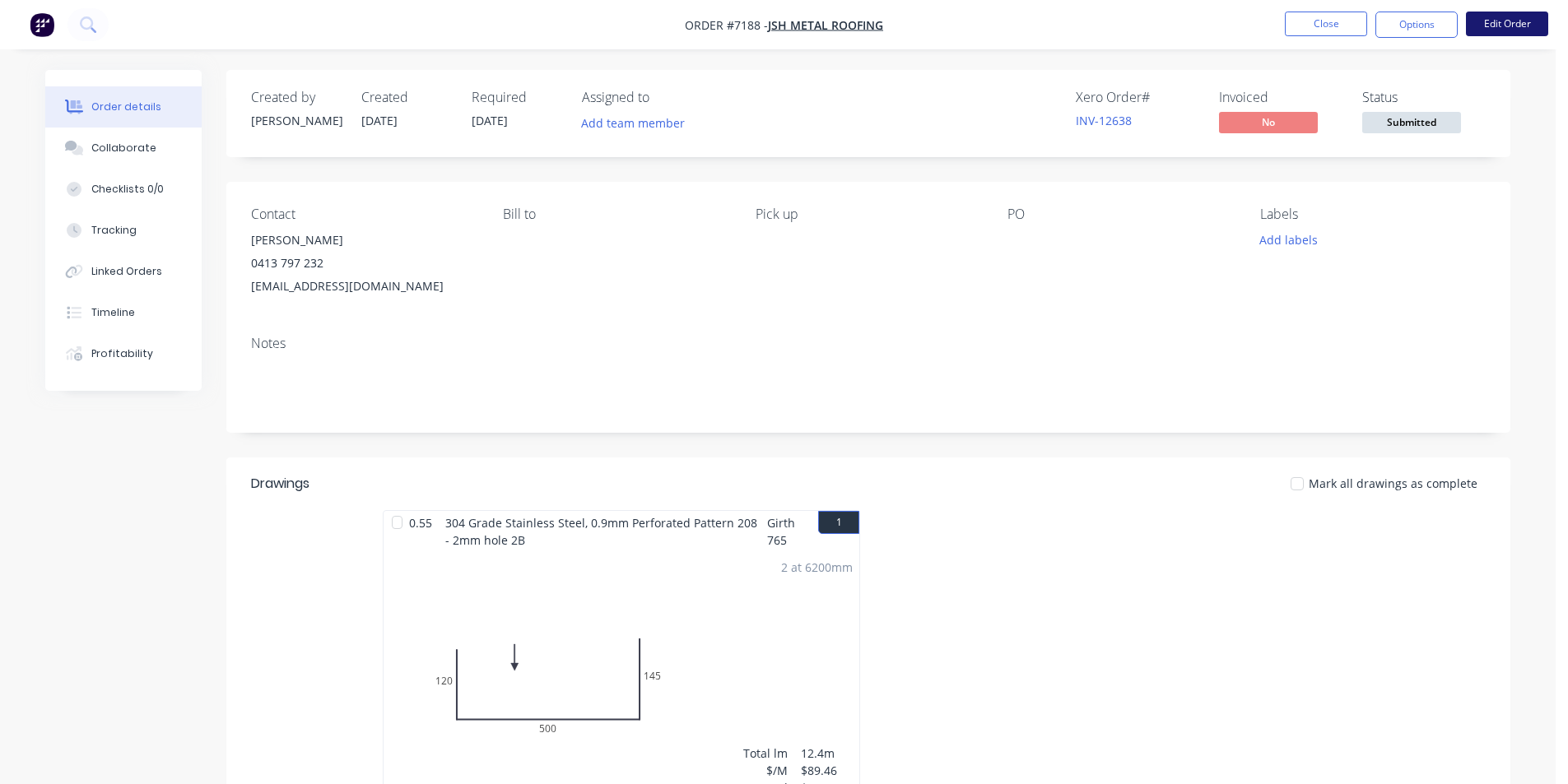
click at [1487, 29] on button "Edit Order" at bounding box center [1507, 23] width 83 height 24
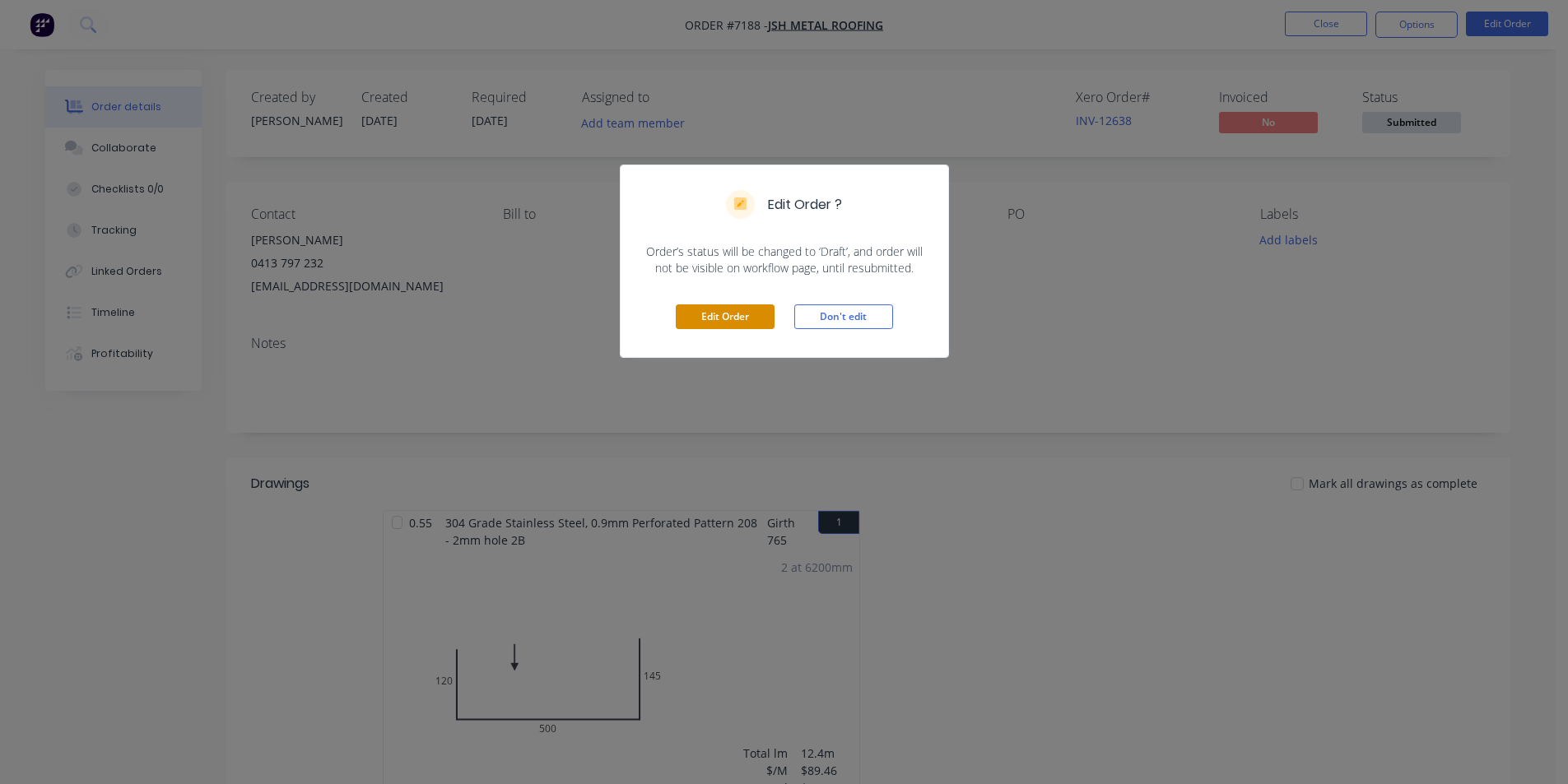
click at [725, 305] on button "Edit Order" at bounding box center [725, 316] width 99 height 24
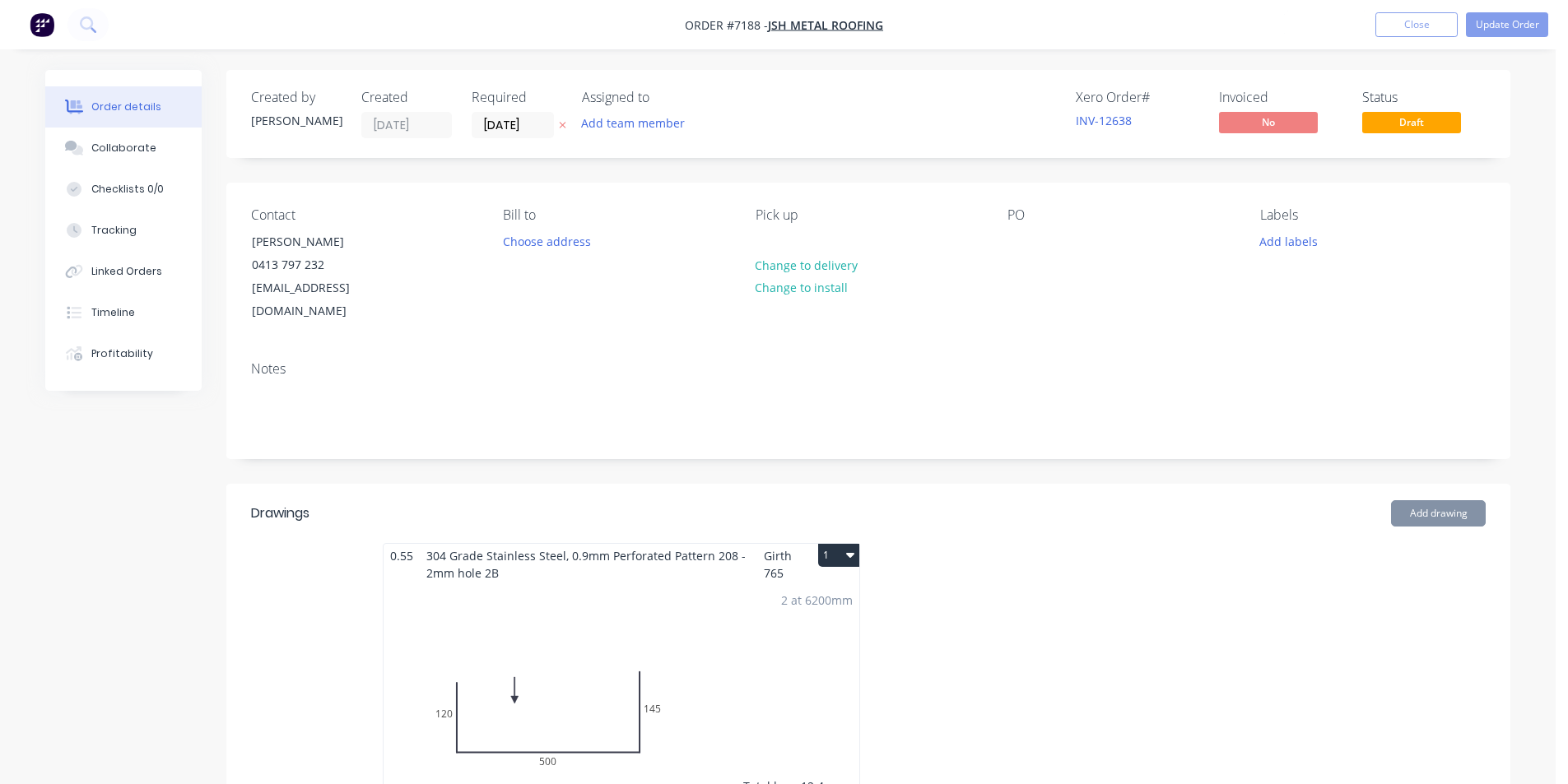
click at [785, 591] on div "2 at 6200mm" at bounding box center [817, 600] width 72 height 17
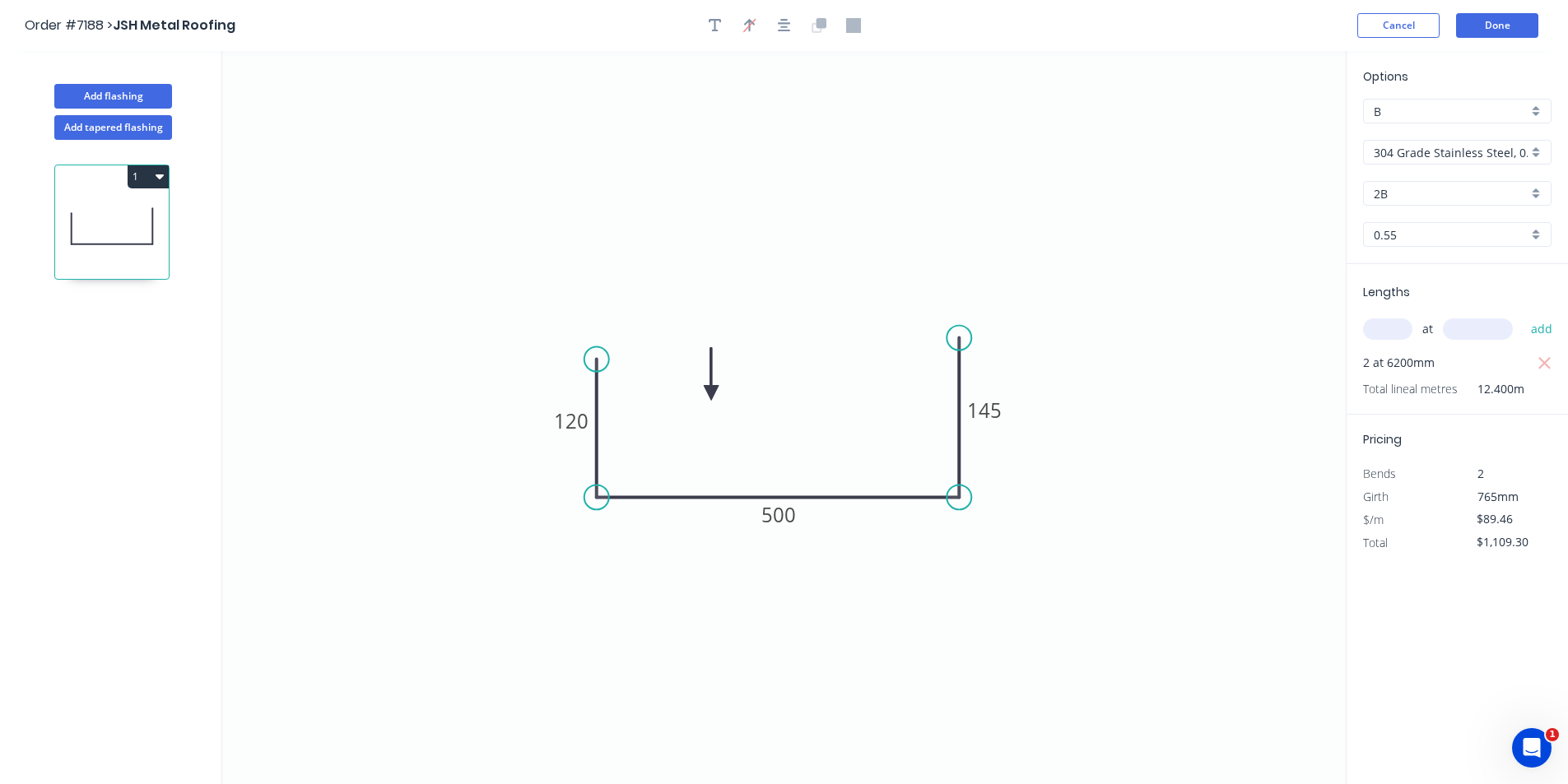
click at [1474, 156] on input "304 Grade Stainless Steel, 0.9mm Perforated Pattern 208 - 2mm hole" at bounding box center [1451, 152] width 154 height 17
click at [1416, 283] on div "Stainless Steel 316(1.2mm needs pricing)" at bounding box center [1457, 282] width 186 height 29
type input "Stainless Steel 316(1.2mm needs pricing)"
click at [1470, 26] on button "Done" at bounding box center [1497, 25] width 83 height 24
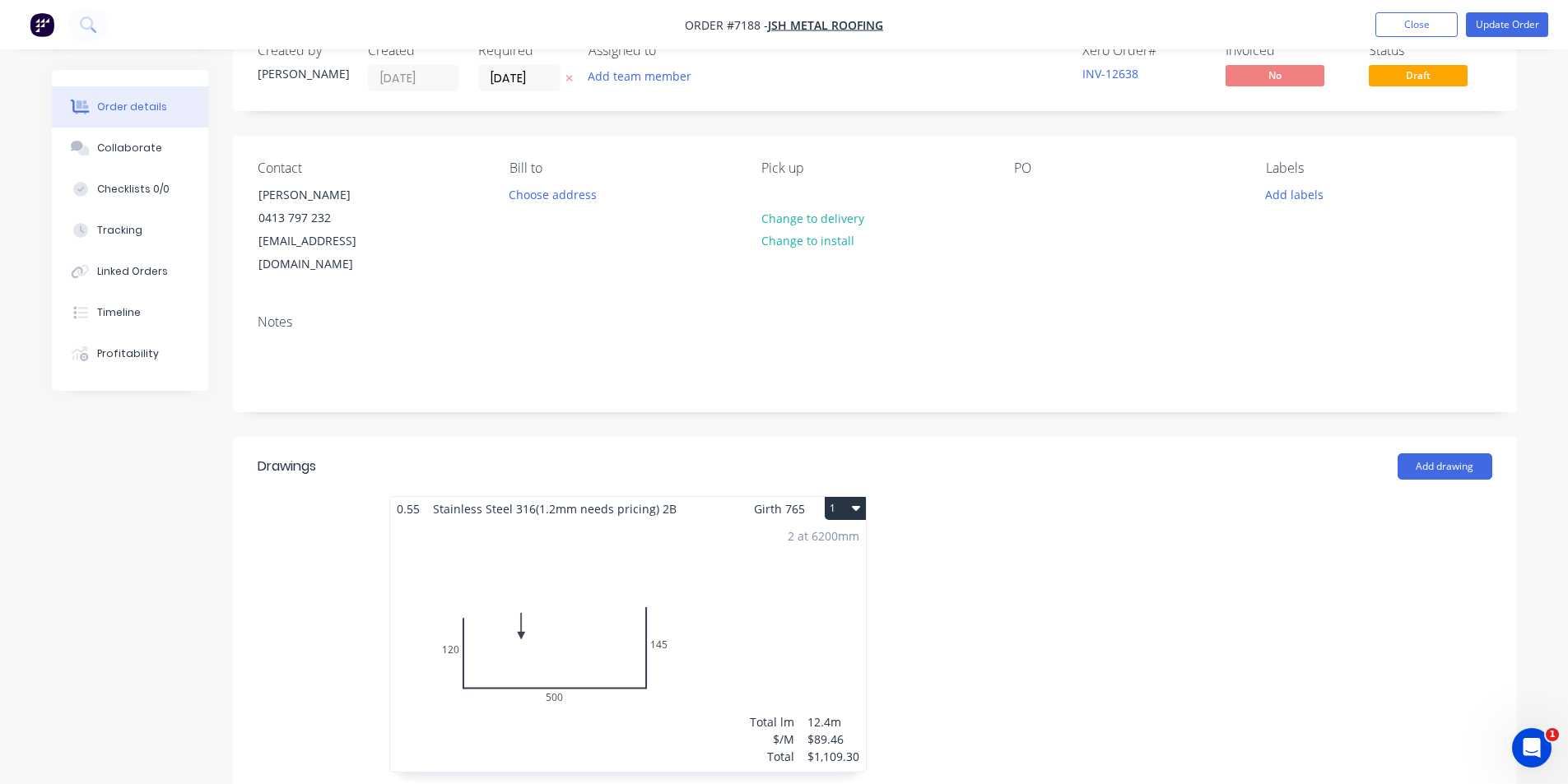
scroll to position [165, 0]
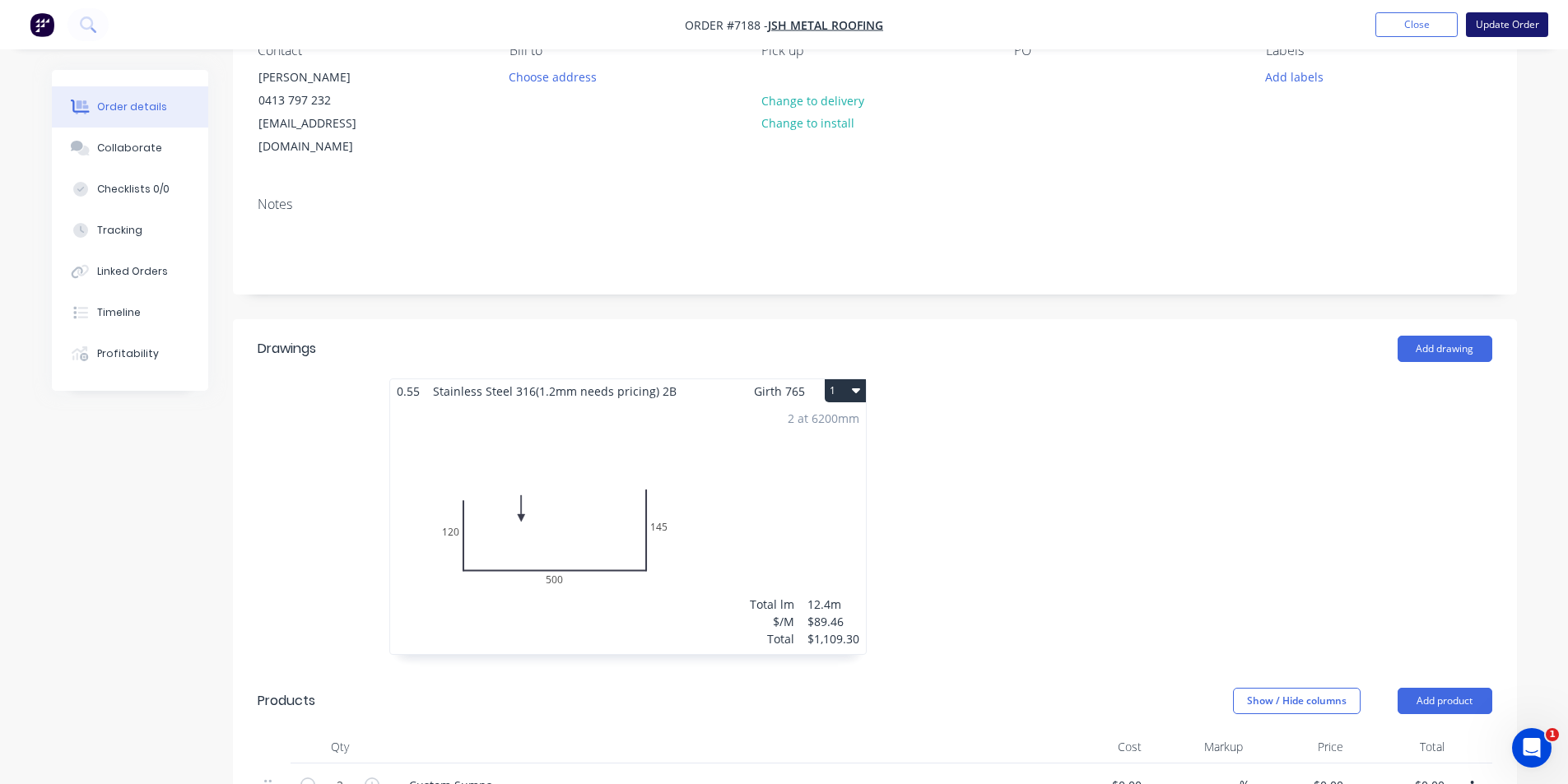
click at [1505, 30] on button "Update Order" at bounding box center [1507, 24] width 83 height 24
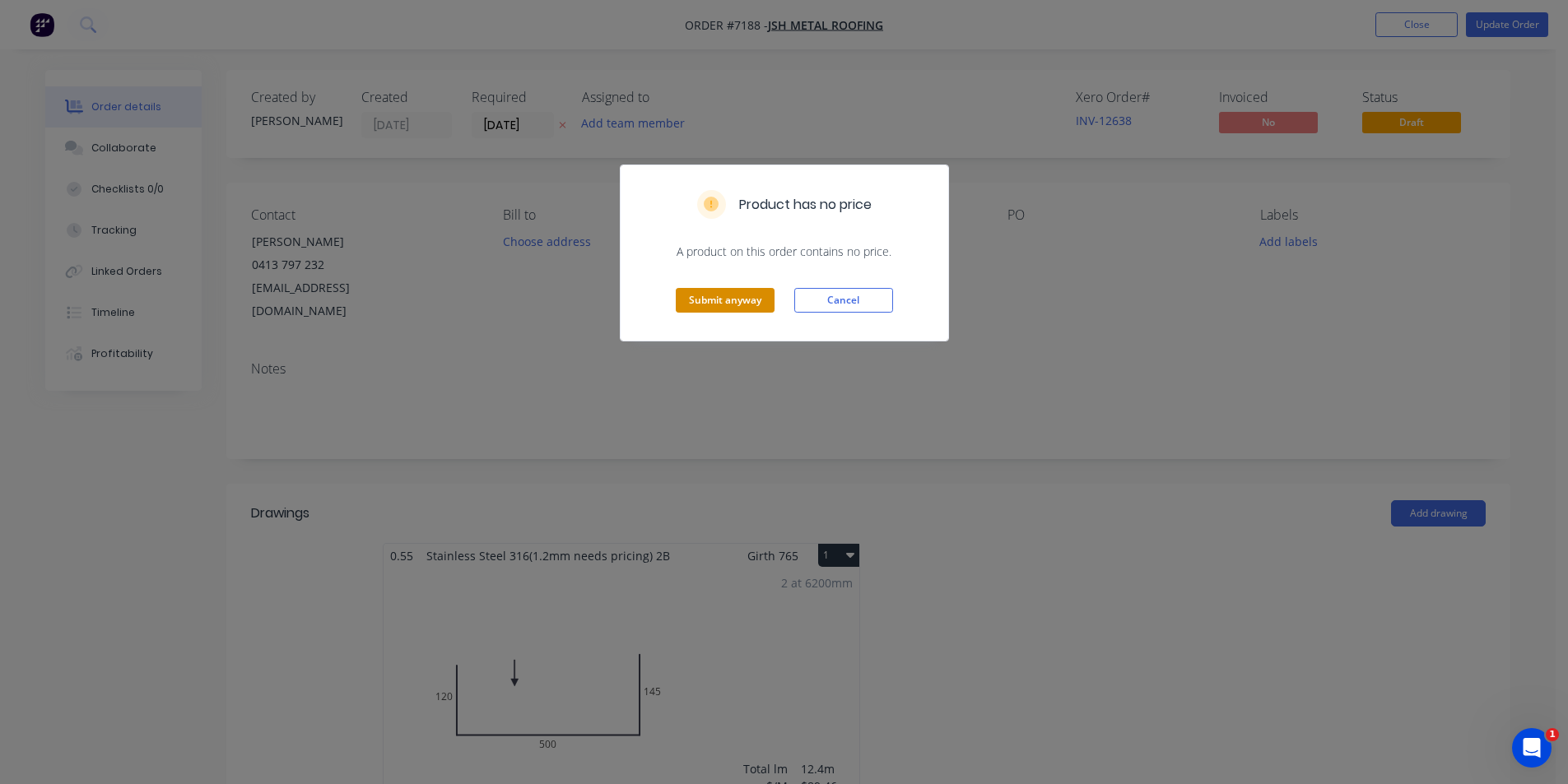
click at [676, 308] on button "Submit anyway" at bounding box center [725, 300] width 99 height 24
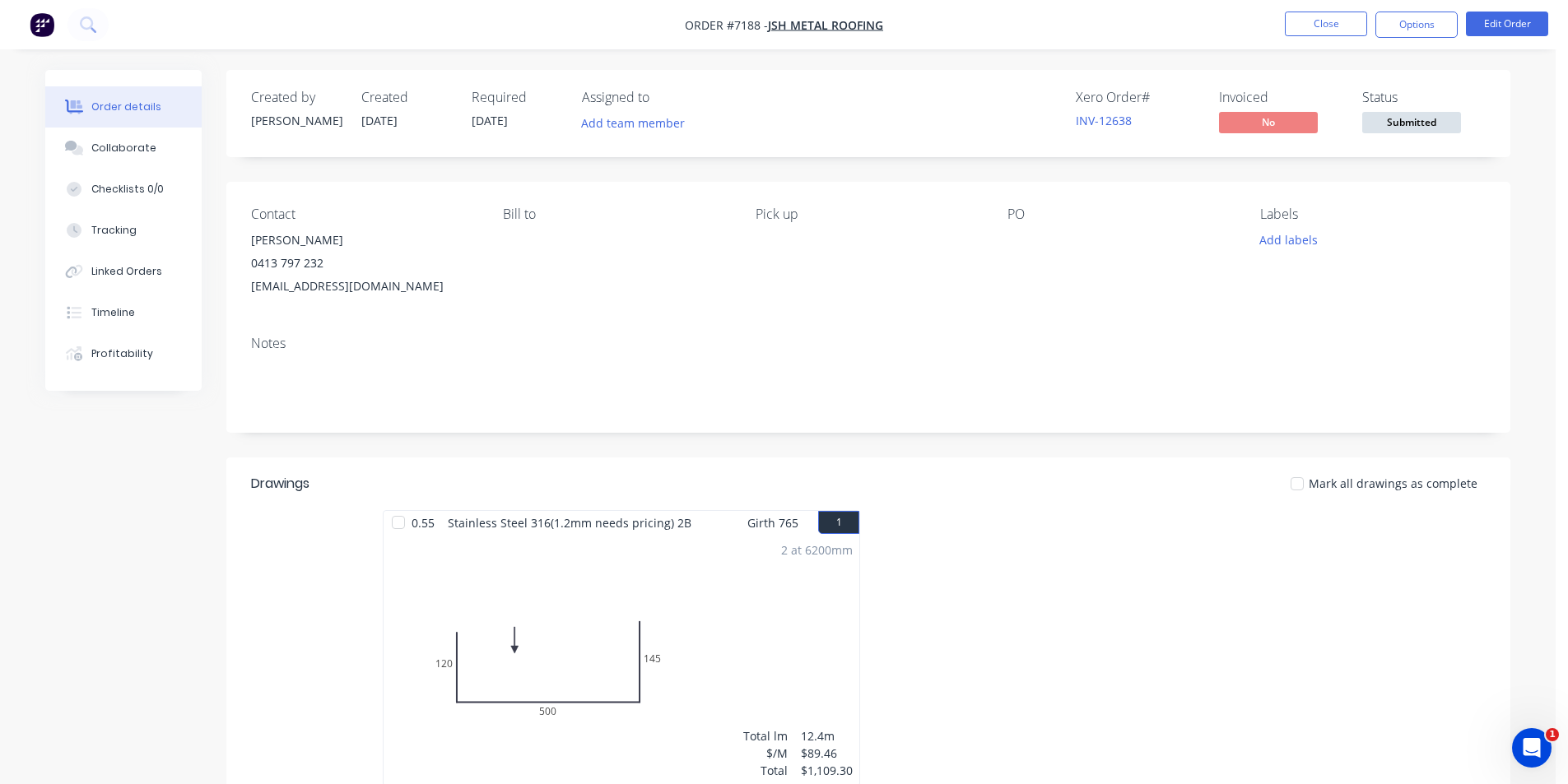
click at [1409, 120] on span "Submitted" at bounding box center [1412, 121] width 99 height 20
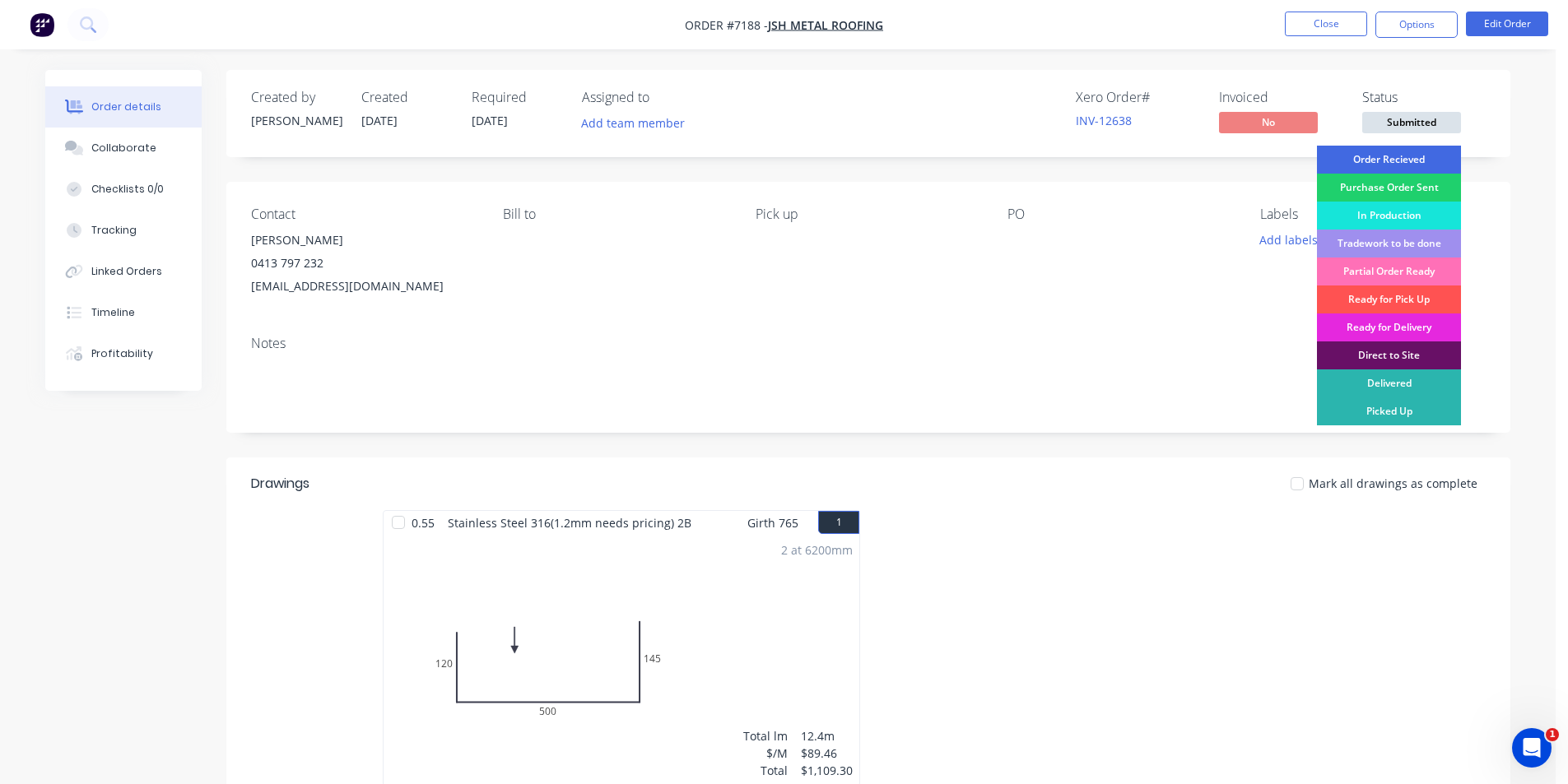
click at [1413, 165] on div "Order Recieved" at bounding box center [1388, 159] width 144 height 28
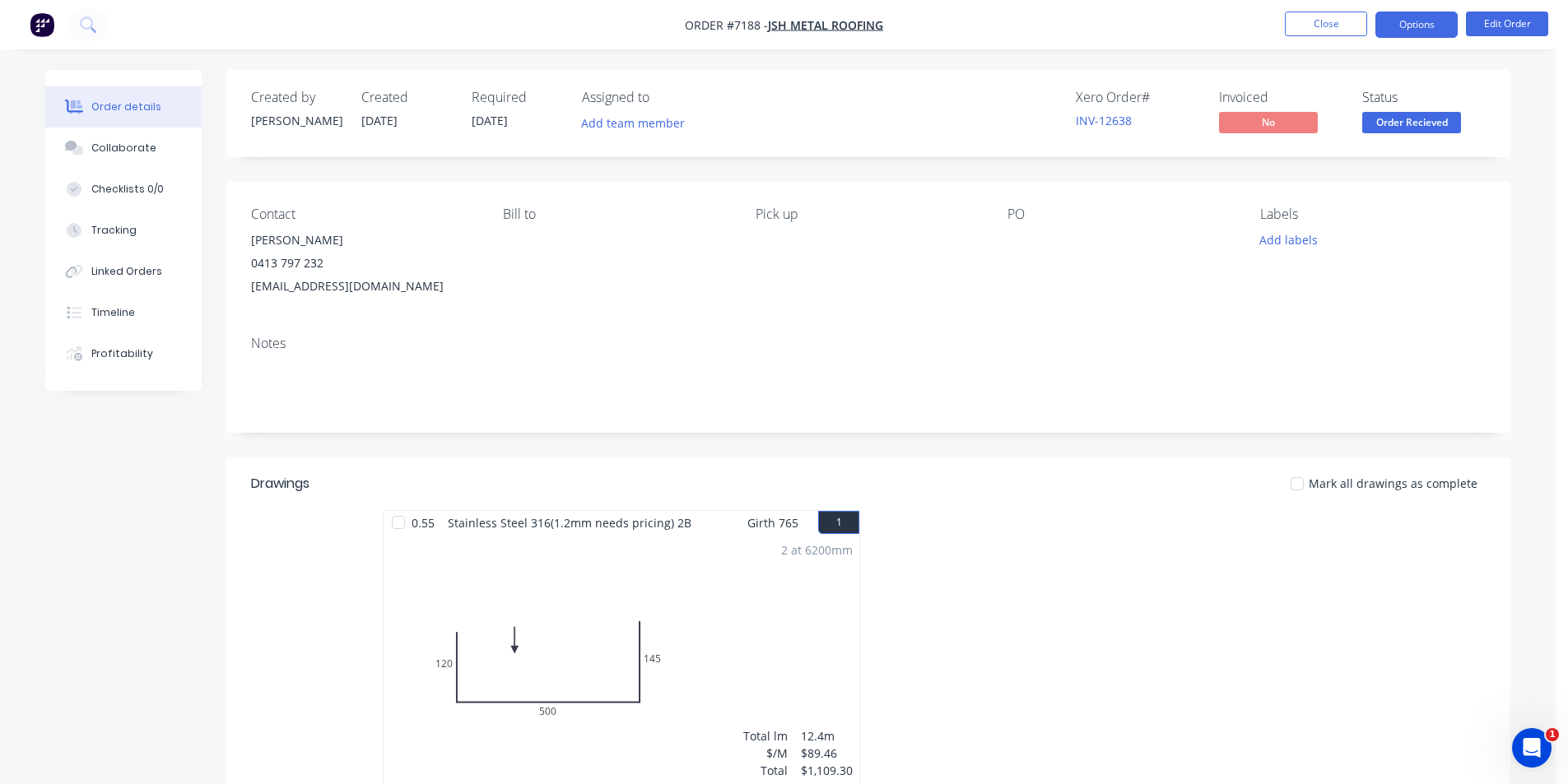
click at [1440, 15] on button "Options" at bounding box center [1417, 24] width 83 height 26
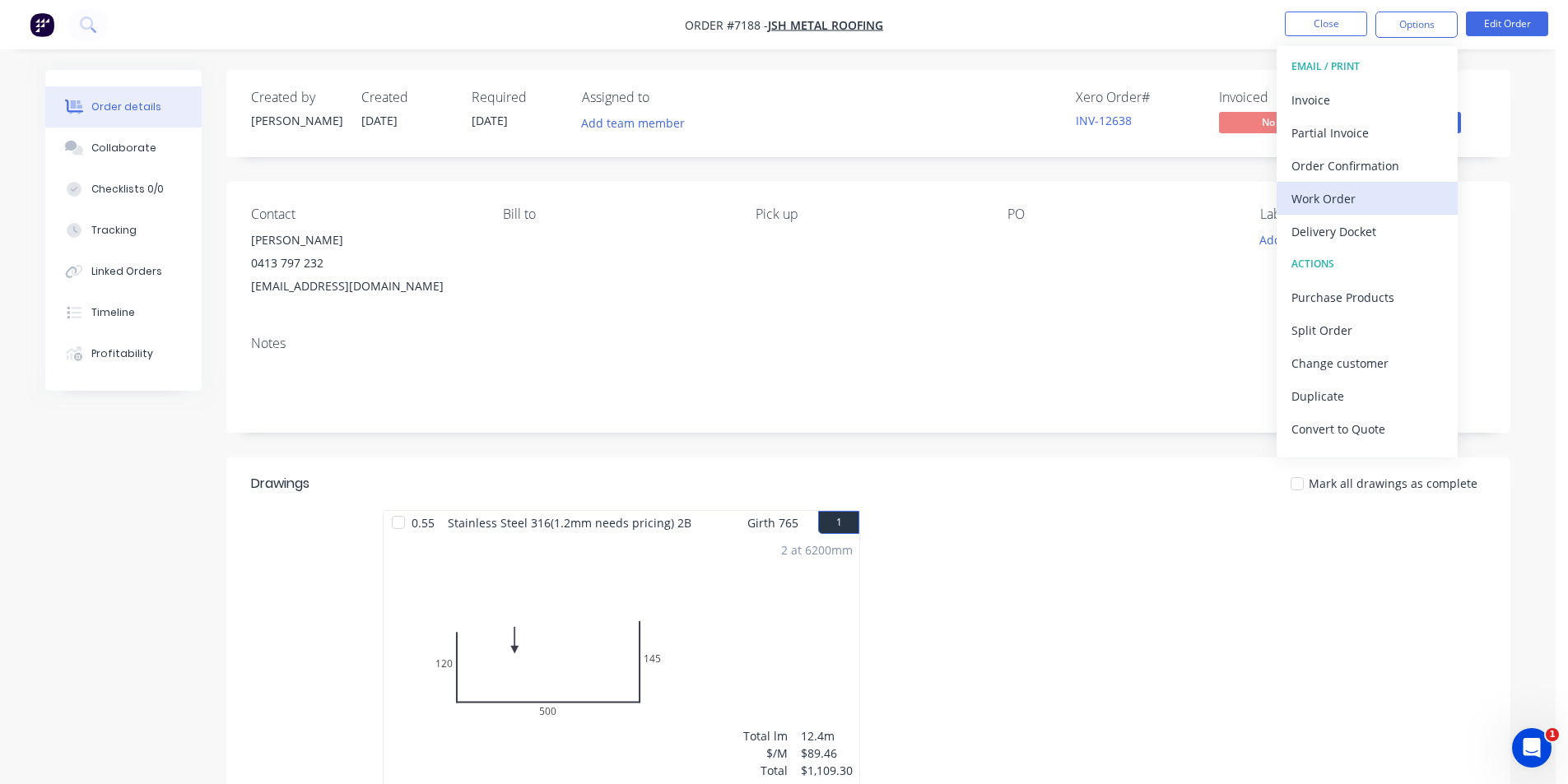
click at [1332, 208] on div "Work Order" at bounding box center [1367, 198] width 151 height 24
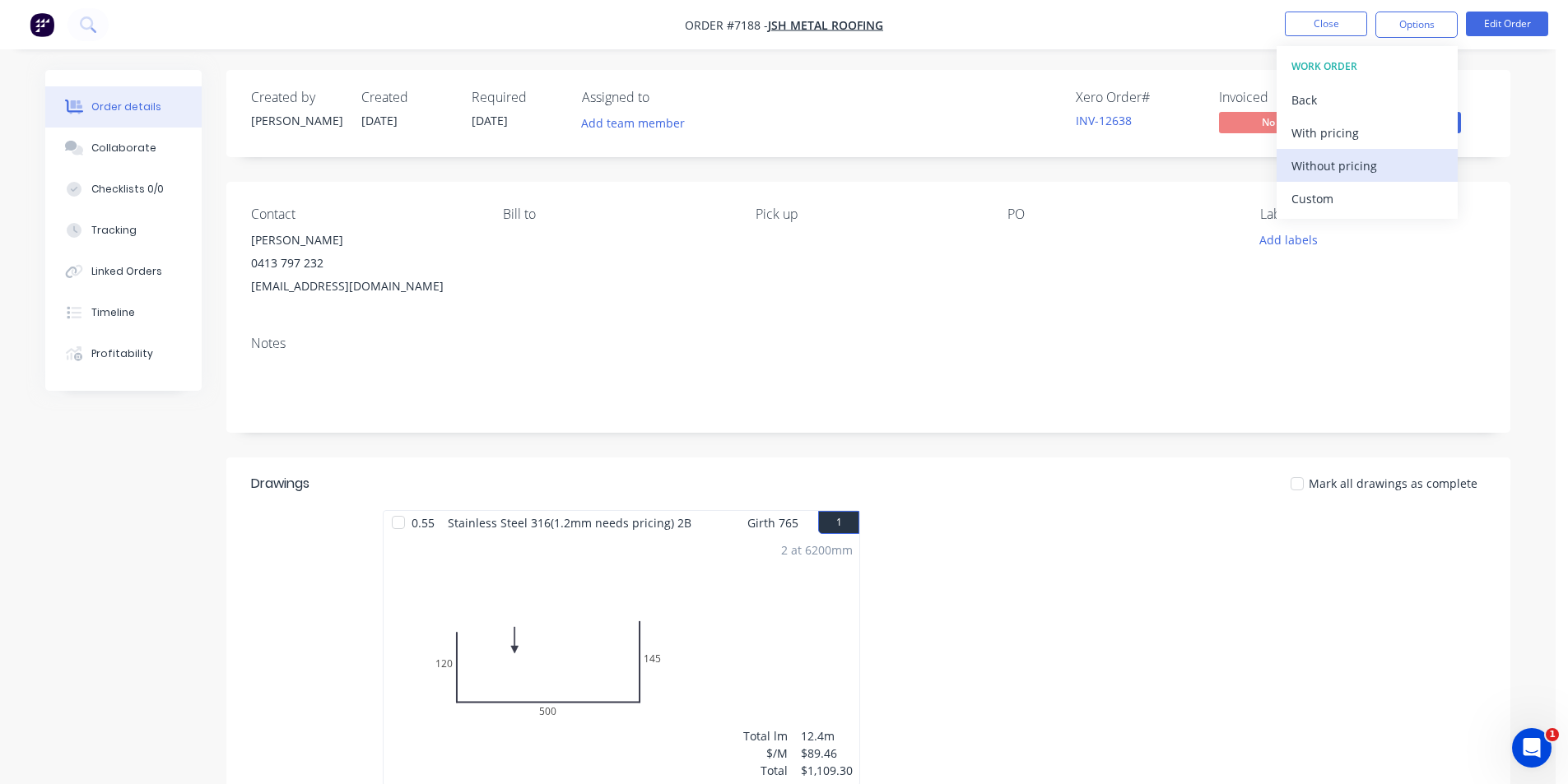
click at [1402, 154] on div "Without pricing" at bounding box center [1367, 166] width 151 height 24
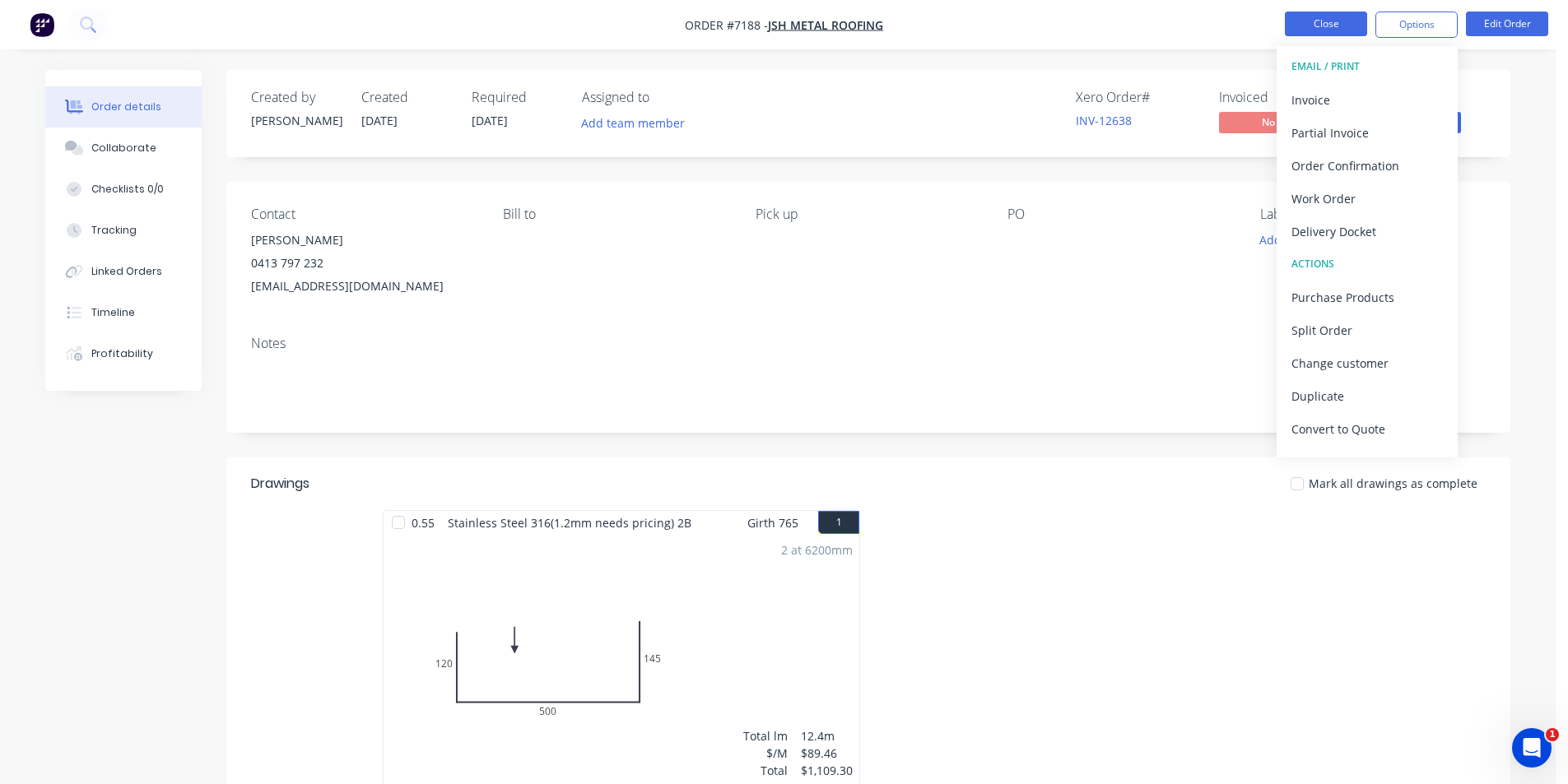
click at [1347, 32] on button "Close" at bounding box center [1325, 23] width 83 height 24
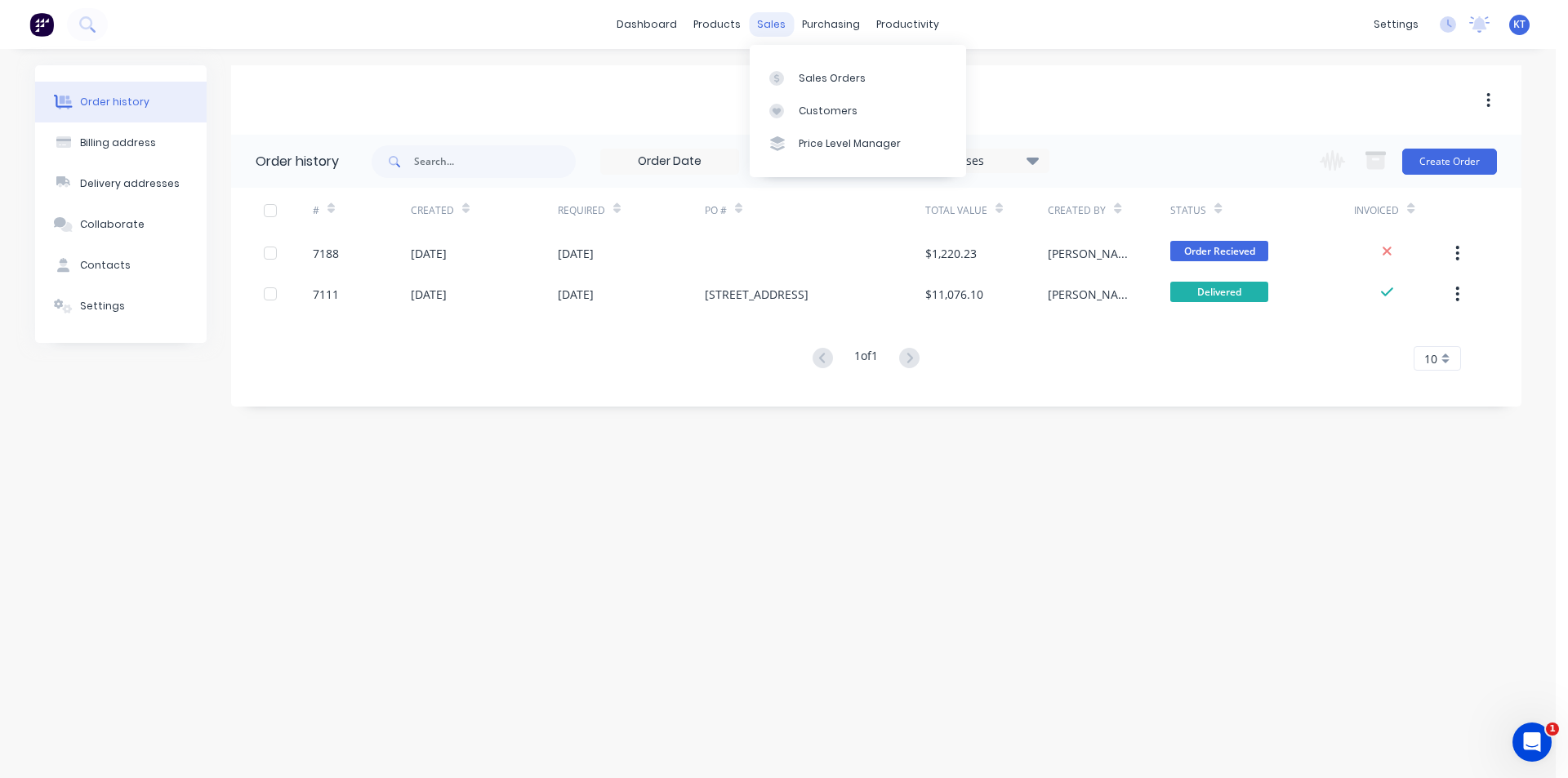
click at [779, 26] on div "sales" at bounding box center [771, 24] width 45 height 24
click at [823, 80] on div "Sales Orders" at bounding box center [832, 78] width 67 height 14
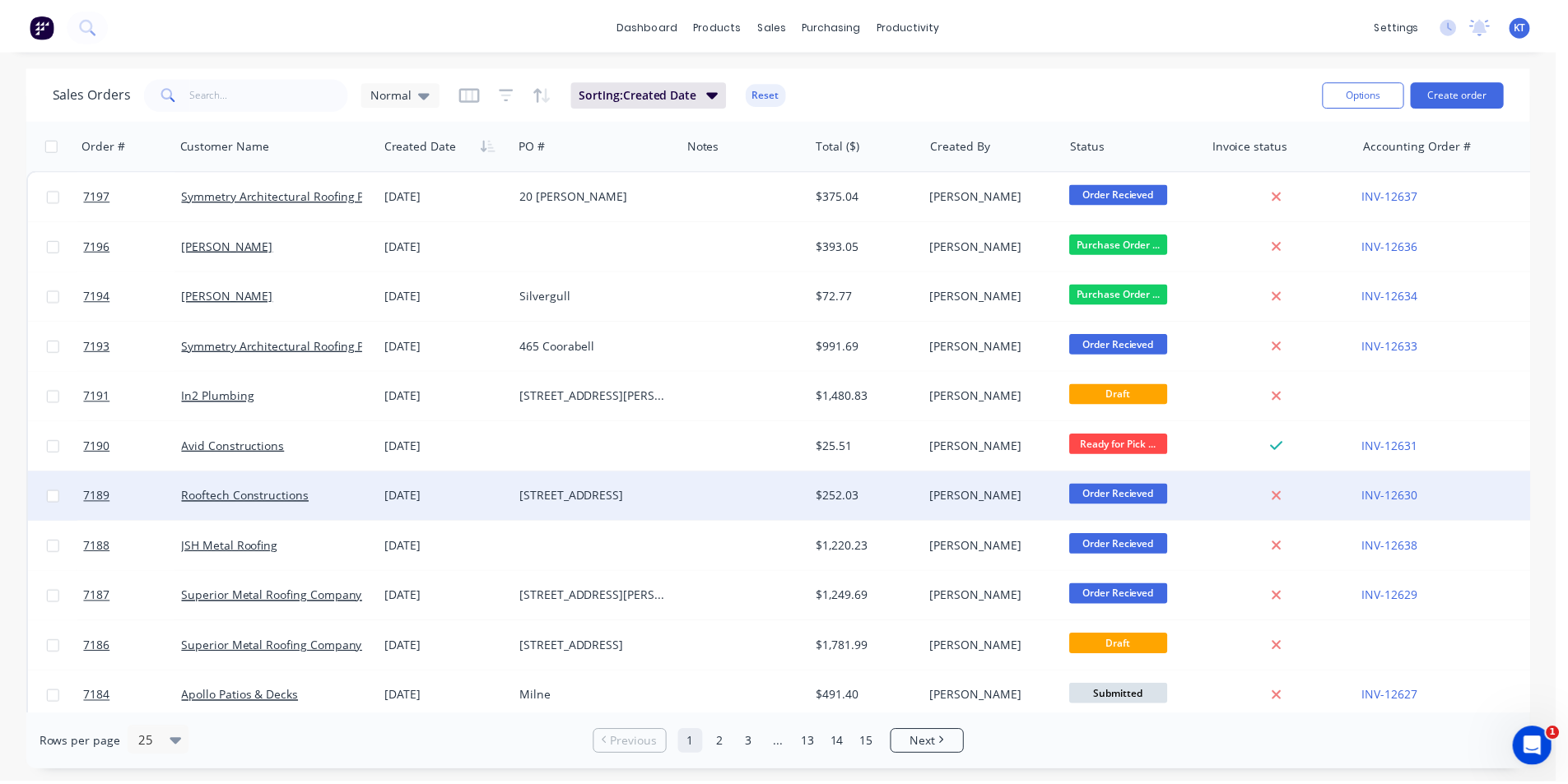
scroll to position [165, 0]
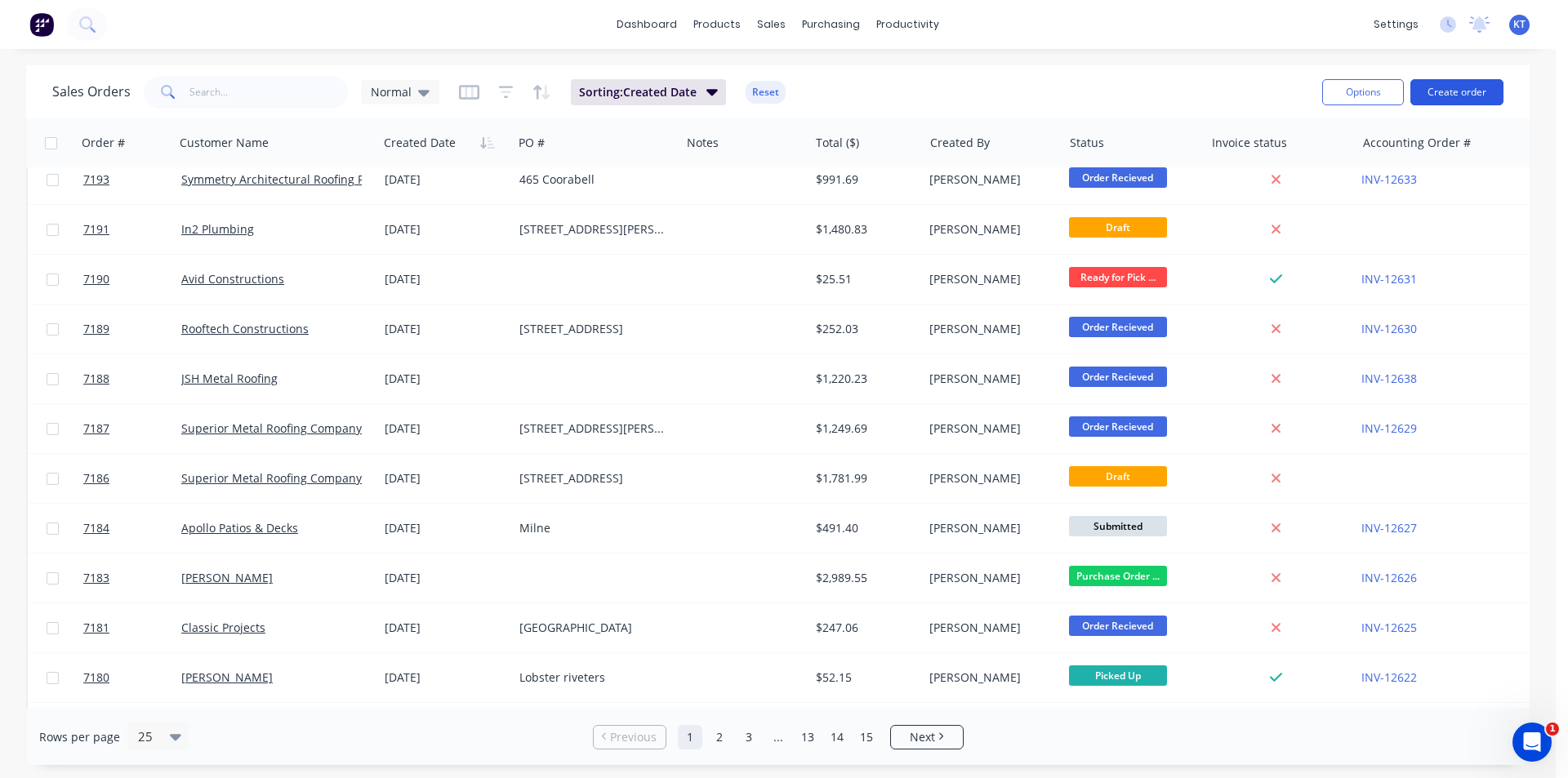
click at [1450, 86] on button "Create order" at bounding box center [1456, 91] width 93 height 26
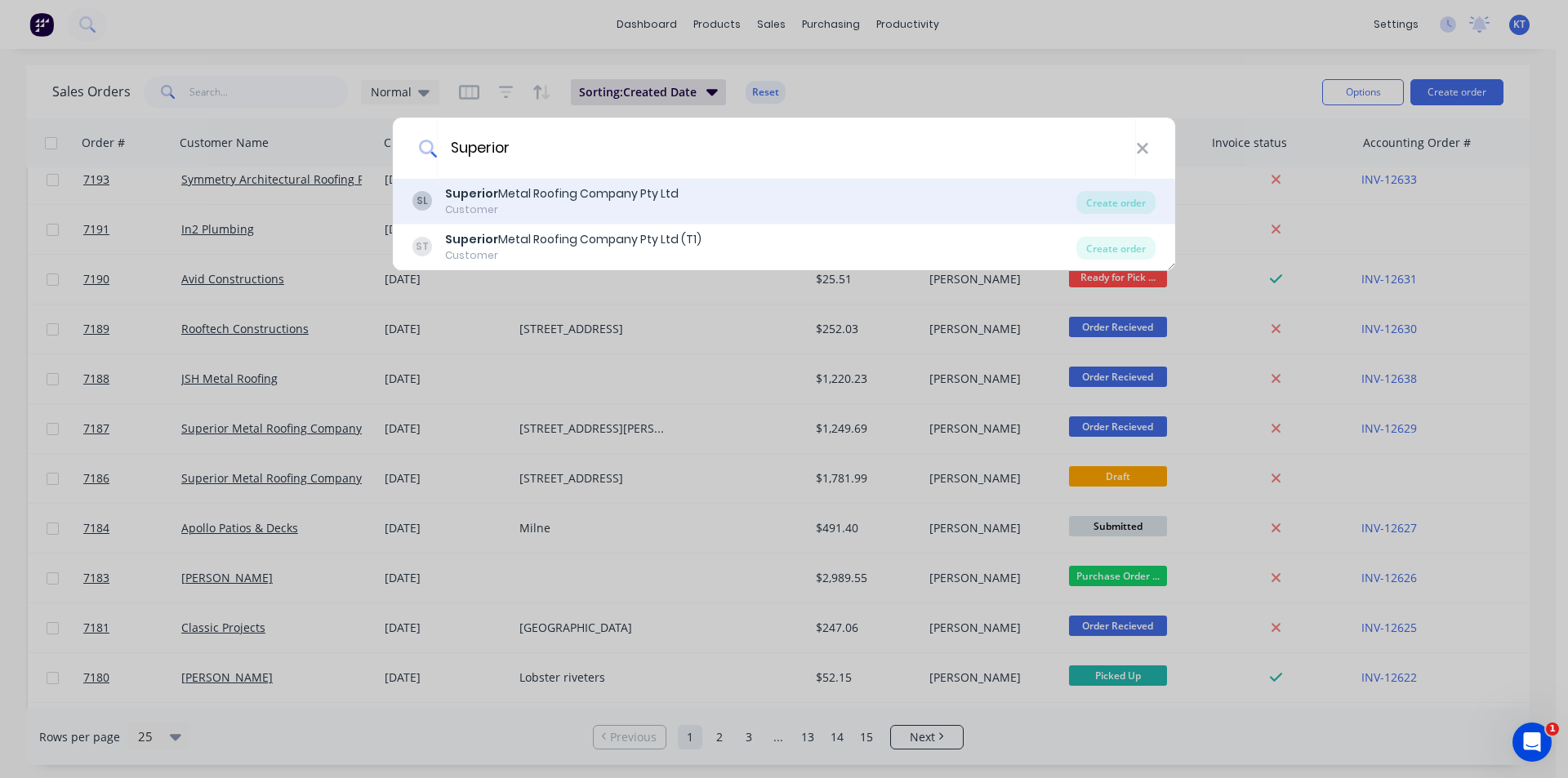
type input "Superior"
click at [1111, 220] on div "SL Superior Metal Roofing Company Pty Ltd Customer Create order" at bounding box center [784, 201] width 782 height 45
click at [1134, 193] on div "Create order" at bounding box center [1115, 202] width 79 height 23
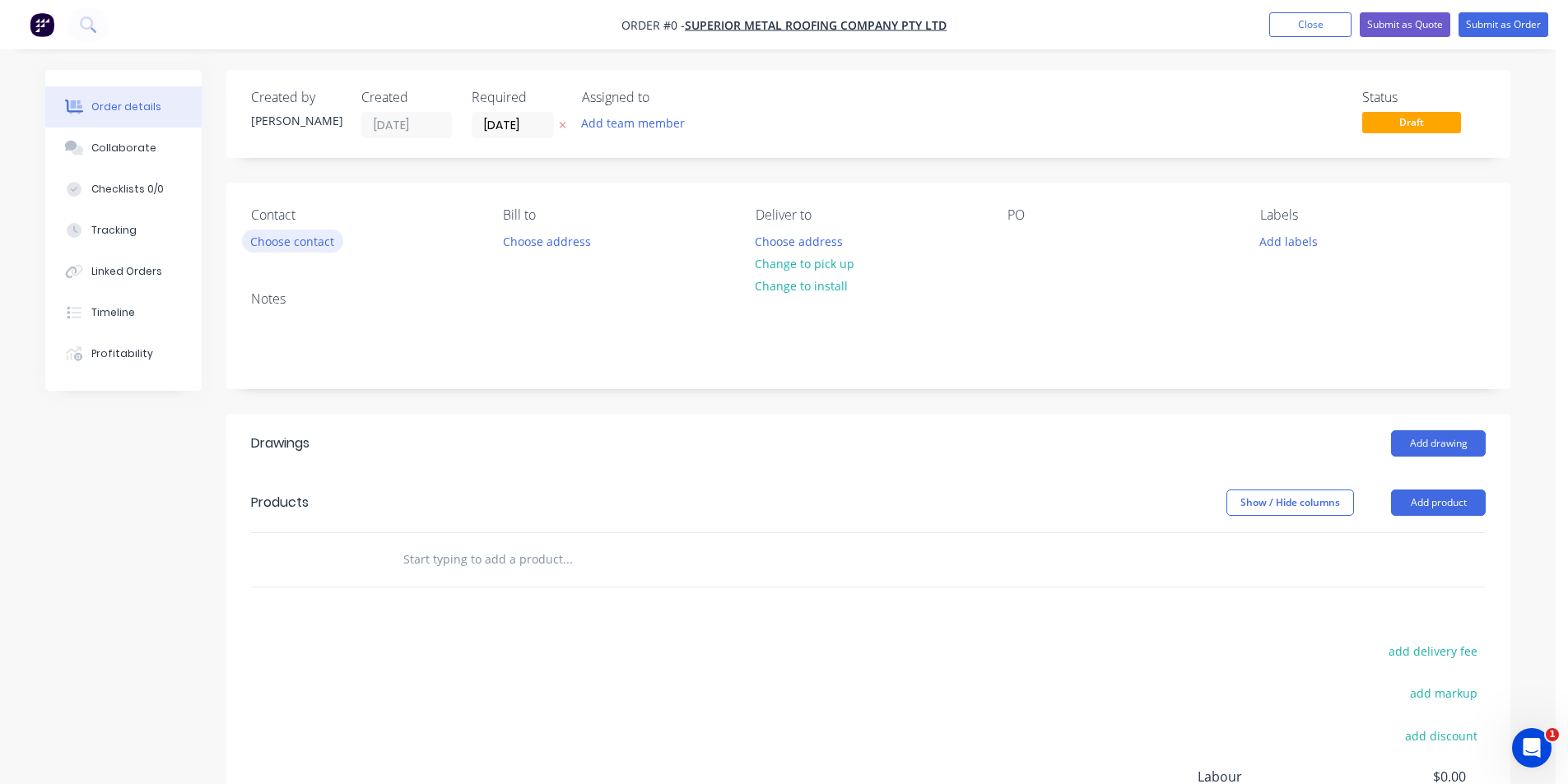
click at [282, 245] on button "Choose contact" at bounding box center [292, 241] width 101 height 22
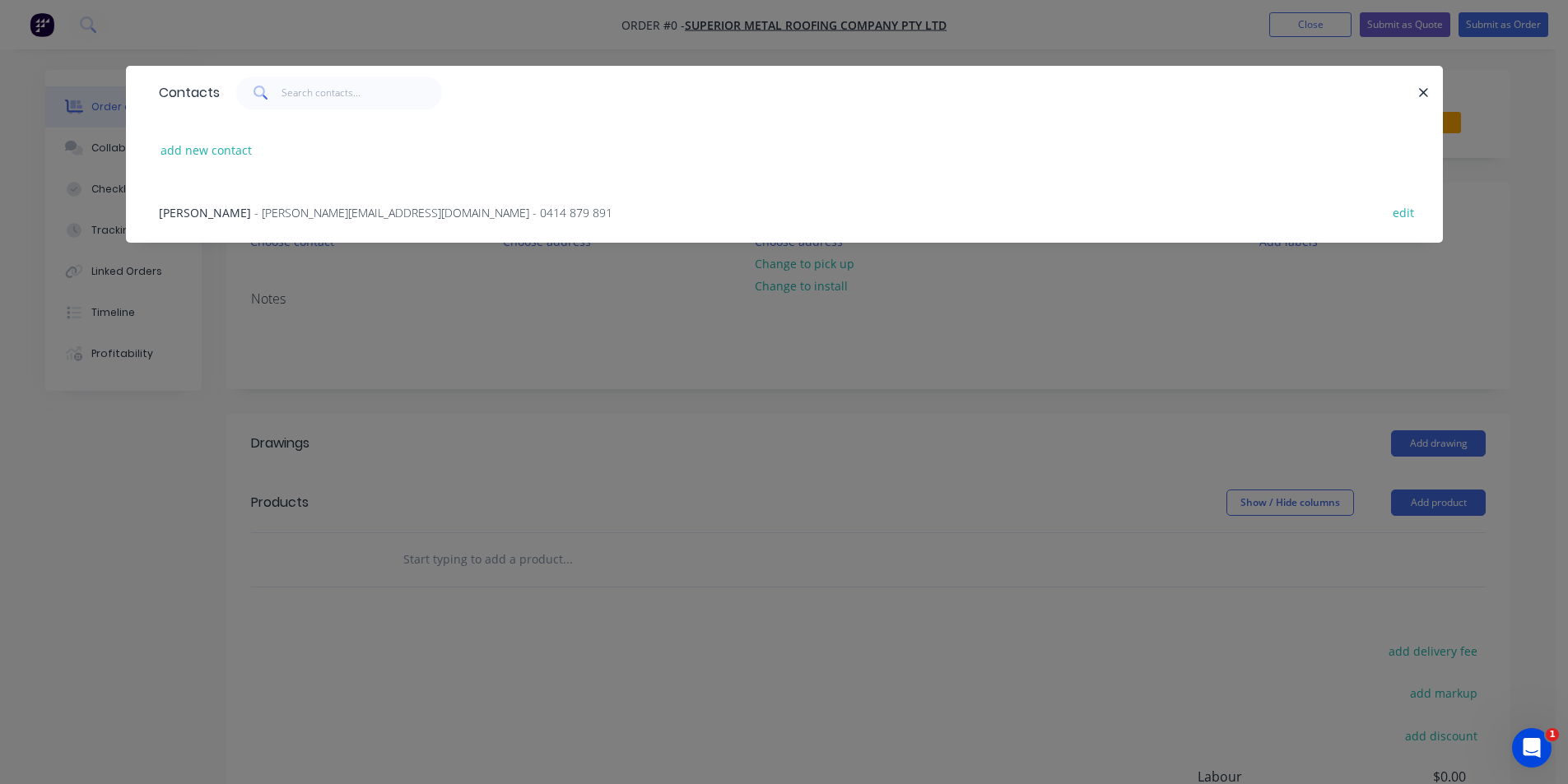
click at [317, 212] on span "- mitch@superiormetalroofing.co - 0414 879 891" at bounding box center [433, 212] width 358 height 16
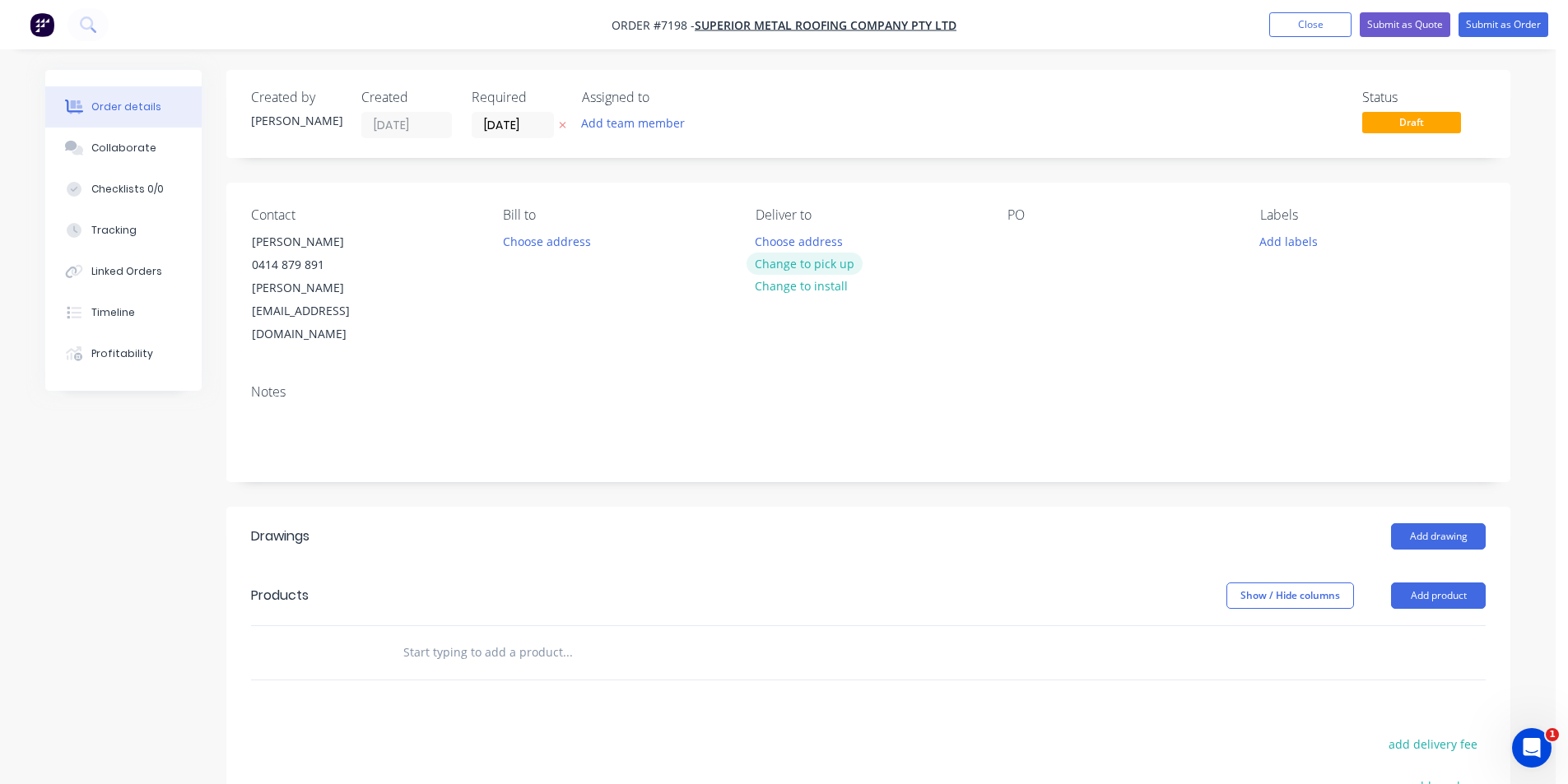
click at [843, 265] on button "Change to pick up" at bounding box center [805, 263] width 117 height 22
click at [1002, 234] on div "Contact Mitchell Gyde 0414 879 891 mitch@superiormetalroofing.co Bill to Choose…" at bounding box center [868, 277] width 1284 height 188
click at [1008, 238] on div at bounding box center [1020, 242] width 26 height 24
click at [1462, 506] on header "Drawings Add drawing" at bounding box center [868, 536] width 1284 height 59
click at [1467, 523] on button "Add drawing" at bounding box center [1438, 536] width 94 height 26
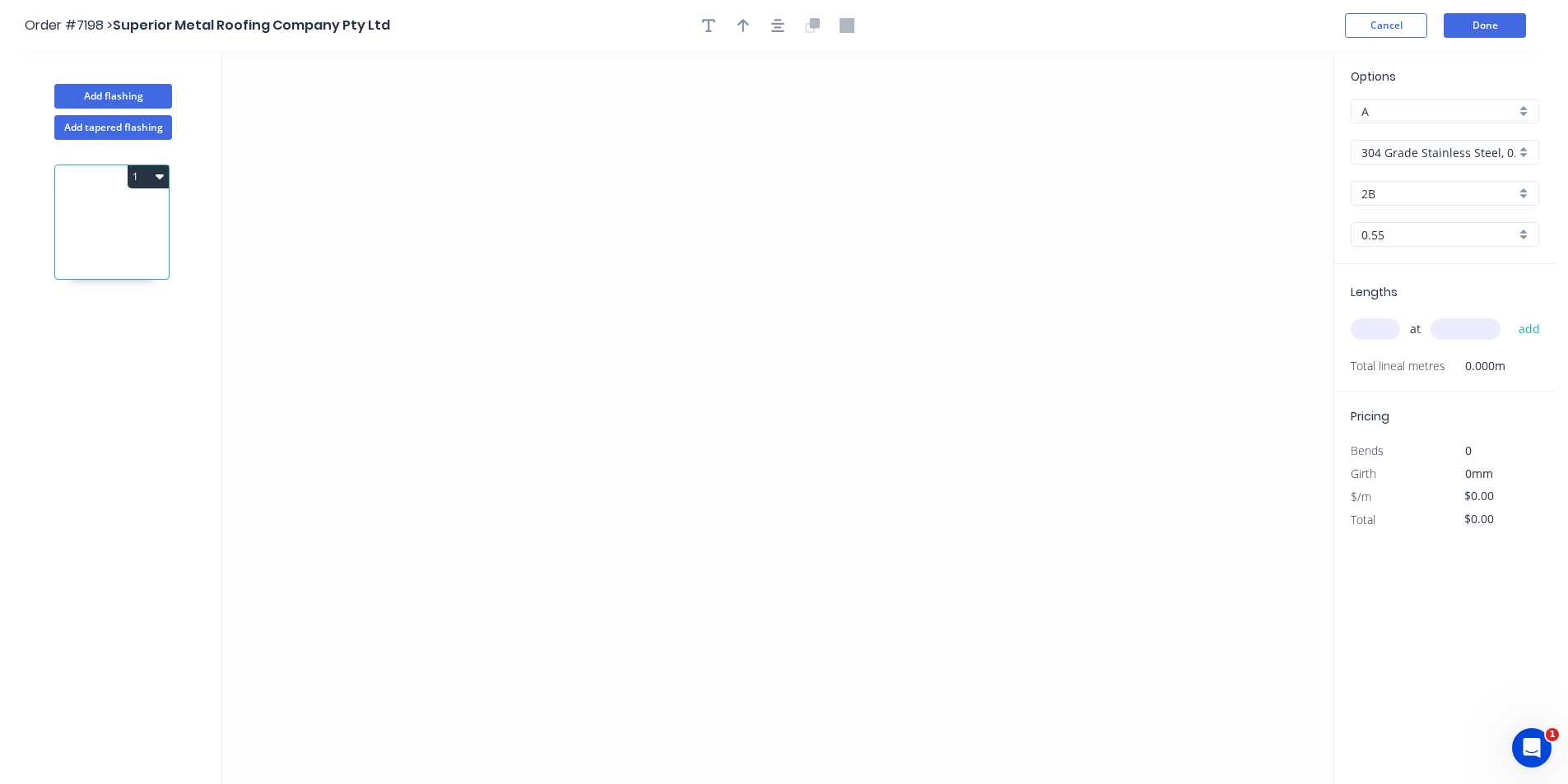
click at [1501, 165] on div "Options A A 304 Grade Stainless Steel, 0.9mm Perforated Pattern 208 - 2mm hole …" at bounding box center [1445, 166] width 221 height 197
click at [1515, 148] on input "304 Grade Stainless Steel, 0.9mm Perforated Pattern 208 - 2mm hole" at bounding box center [1438, 152] width 154 height 17
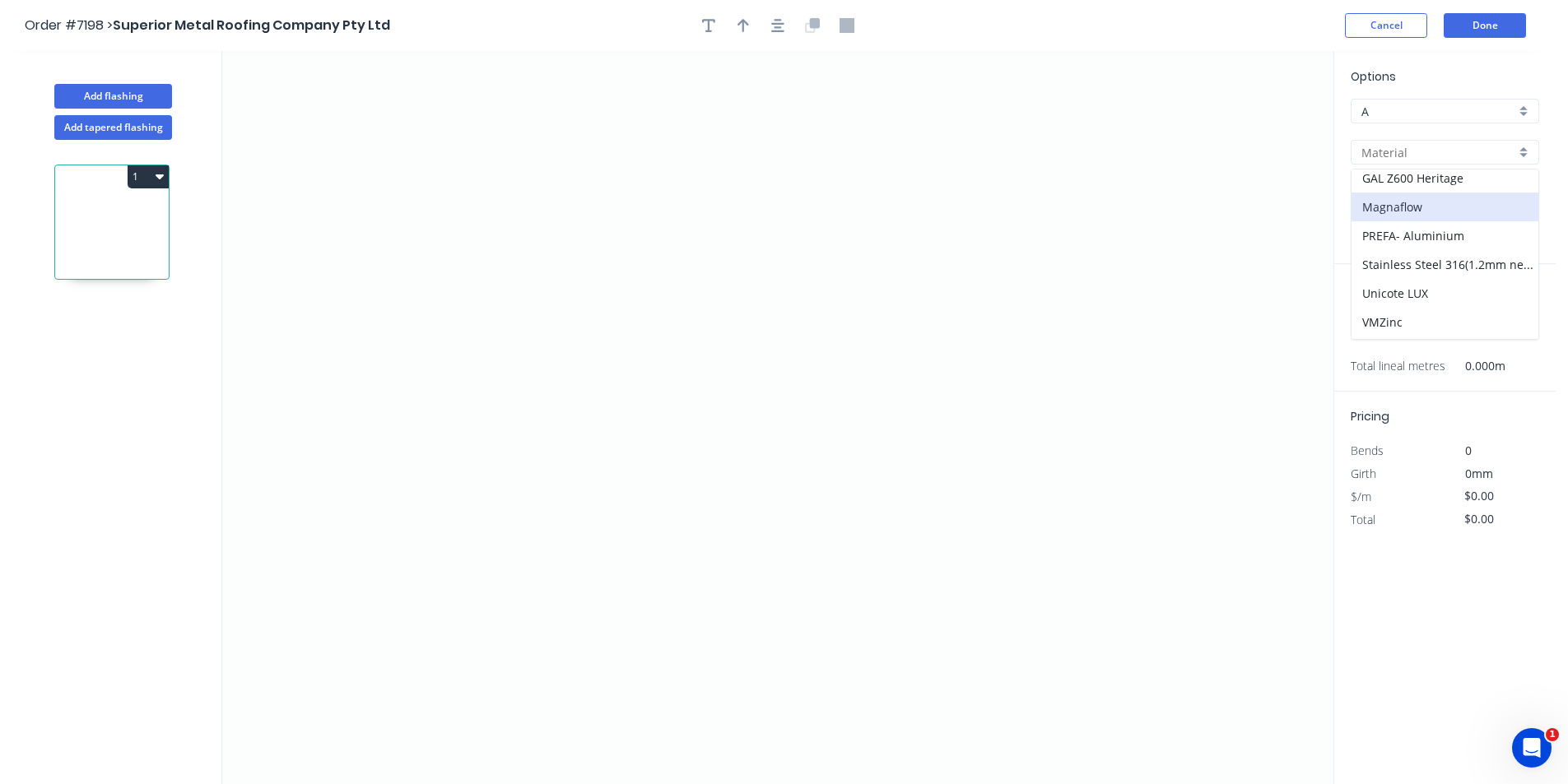
scroll to position [320, 0]
click at [1418, 314] on div "Zincalume" at bounding box center [1445, 325] width 186 height 29
type input "Zincalume"
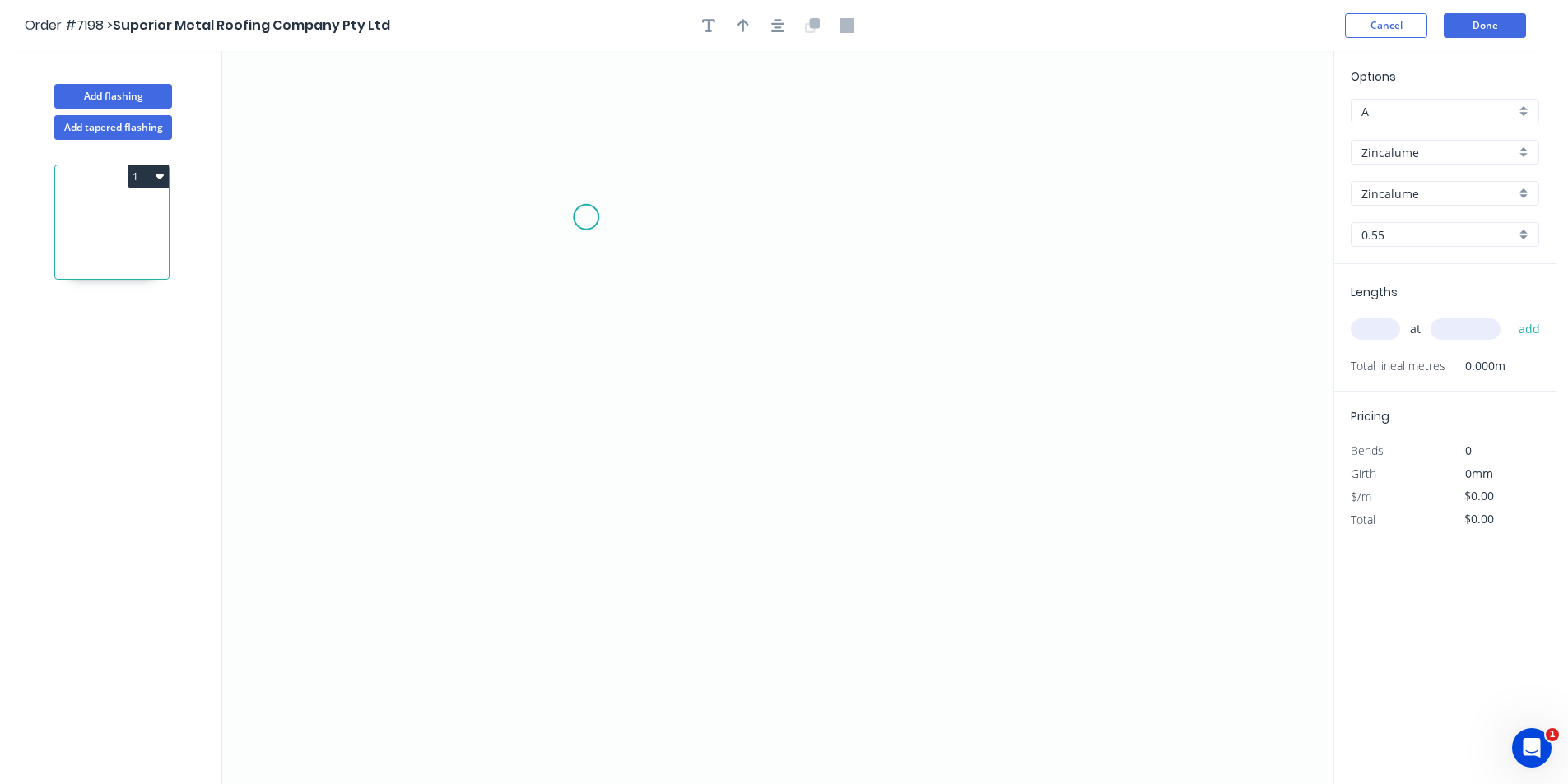
click at [585, 213] on icon "0" at bounding box center [778, 417] width 1111 height 733
click at [579, 420] on icon "0" at bounding box center [778, 417] width 1111 height 733
click at [650, 419] on icon "0 ?" at bounding box center [778, 417] width 1111 height 733
click at [646, 466] on icon "0 ? ?" at bounding box center [778, 417] width 1111 height 733
click at [558, 316] on tspan "?" at bounding box center [560, 309] width 8 height 27
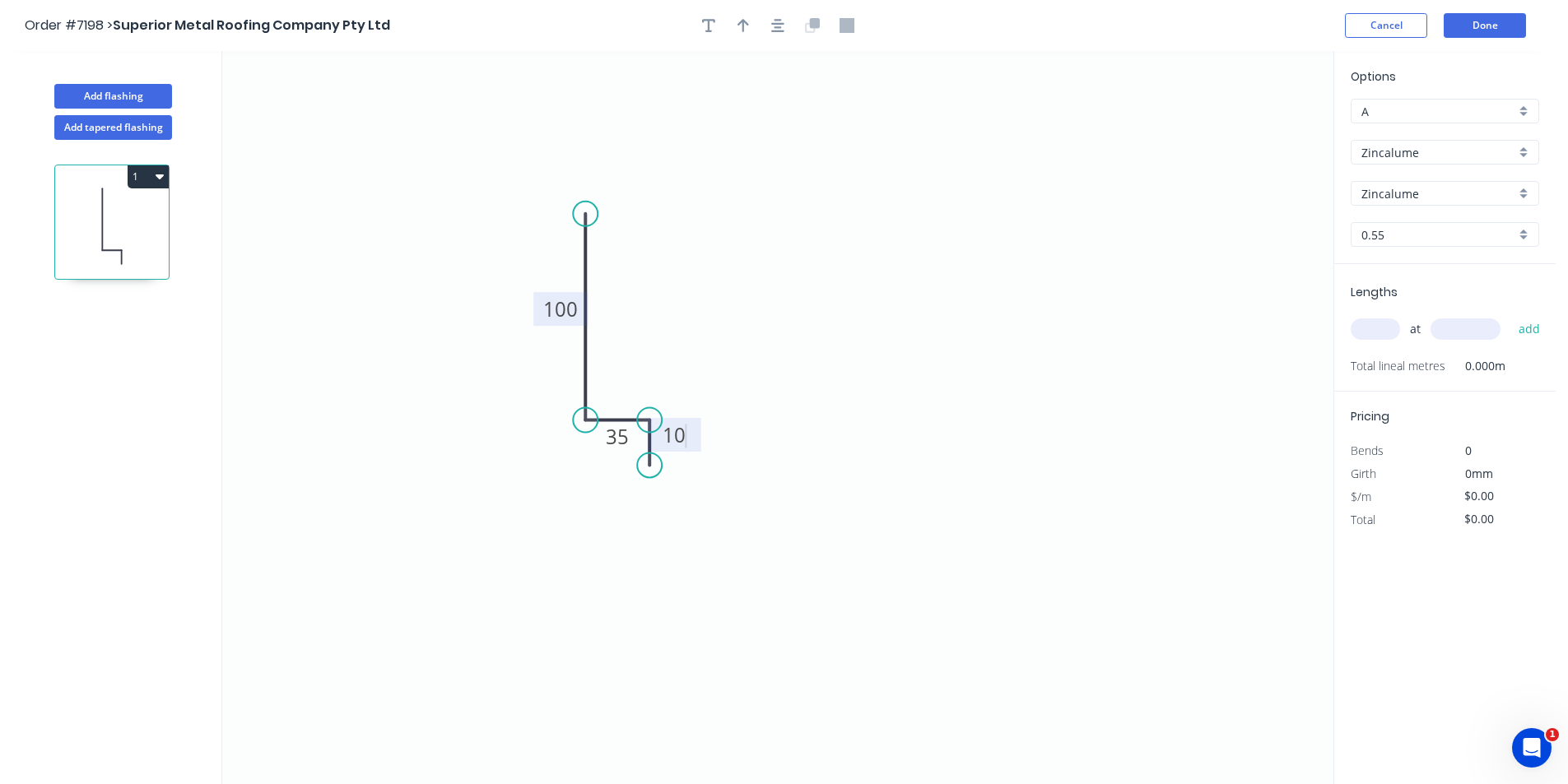
type input "$6.69"
click at [778, 28] on icon "button" at bounding box center [778, 25] width 14 height 14
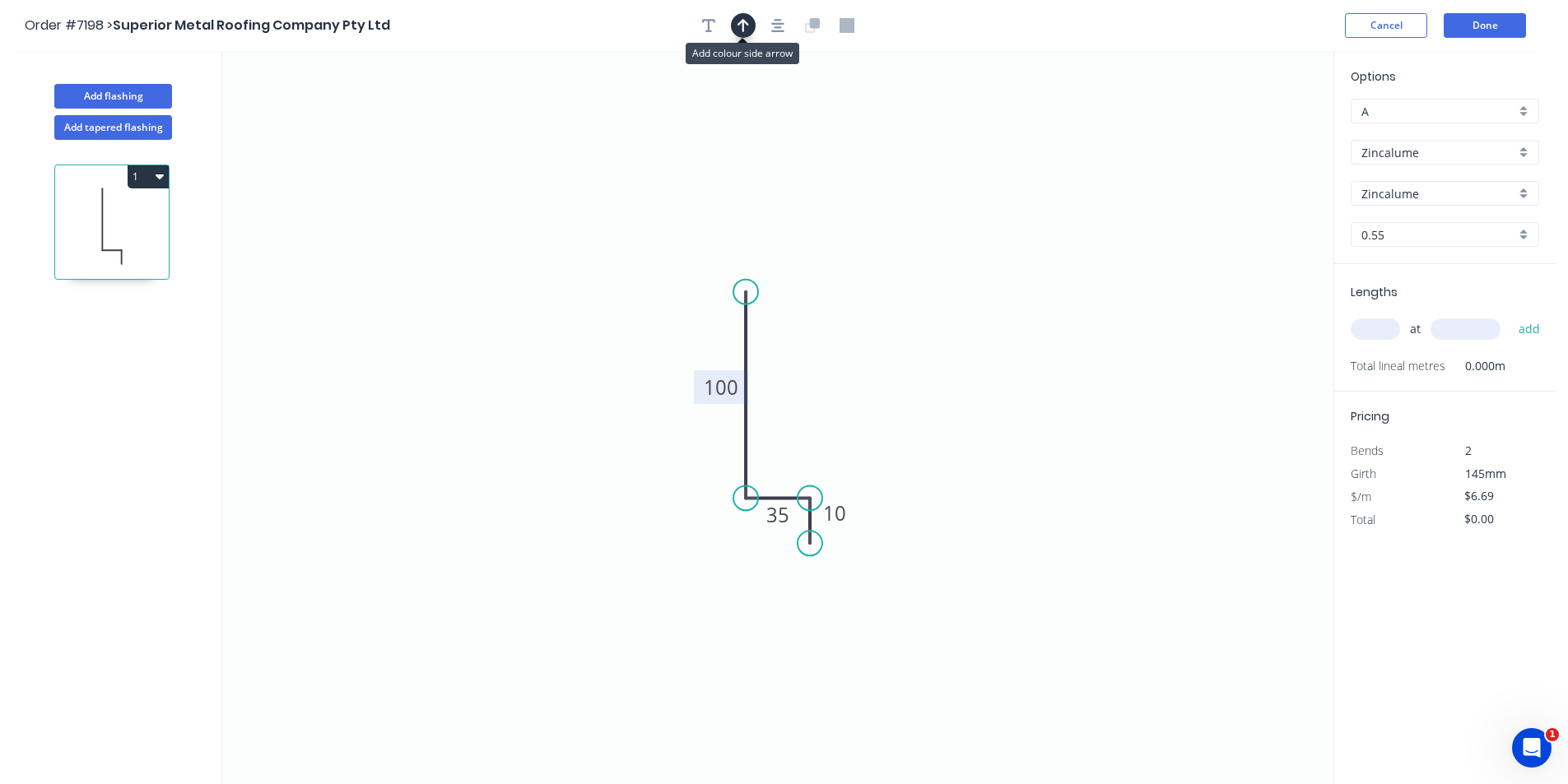
click at [740, 27] on icon "button" at bounding box center [744, 25] width 12 height 15
click at [1256, 129] on icon at bounding box center [1250, 114] width 15 height 52
drag, startPoint x: 1256, startPoint y: 129, endPoint x: 787, endPoint y: 430, distance: 557.3
click at [787, 430] on icon at bounding box center [800, 415] width 48 height 48
click at [1390, 325] on input "text" at bounding box center [1375, 329] width 50 height 21
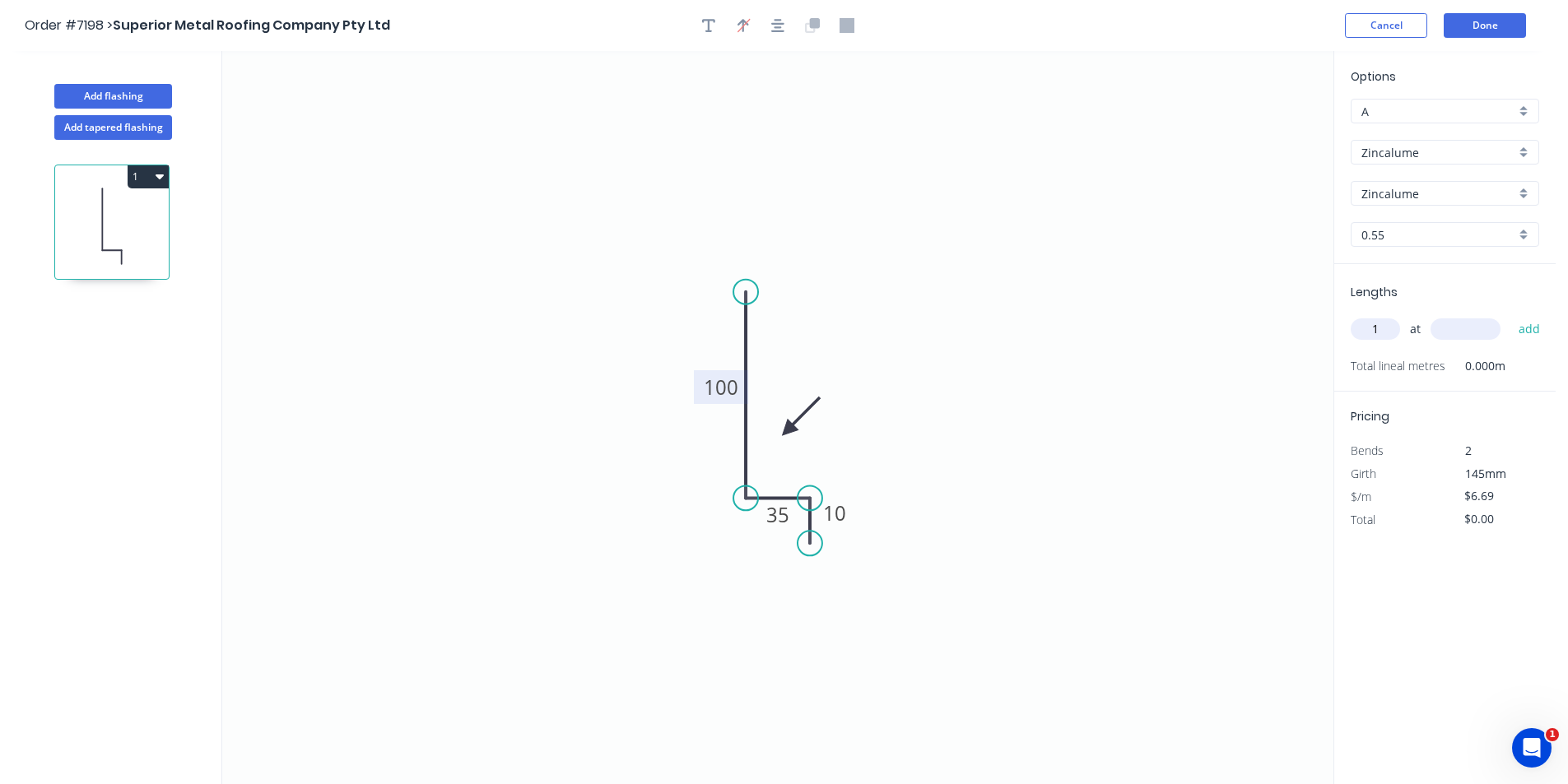
type input "1"
type input "2550"
click at [1511, 315] on button "add" at bounding box center [1530, 329] width 39 height 28
type input "$17.06"
click at [1489, 27] on button "Done" at bounding box center [1485, 25] width 83 height 24
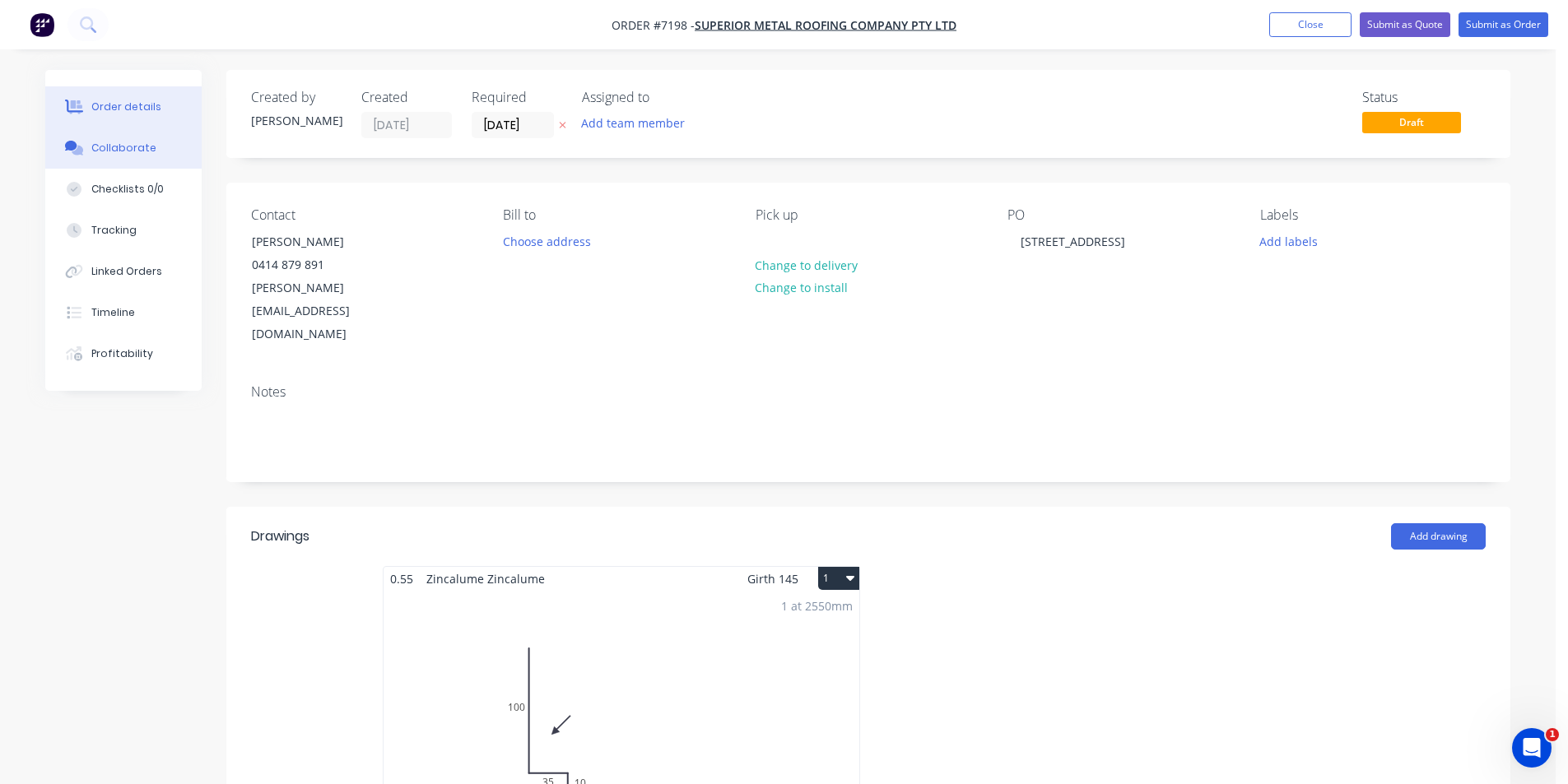
click at [163, 158] on button "Collaborate" at bounding box center [123, 147] width 156 height 41
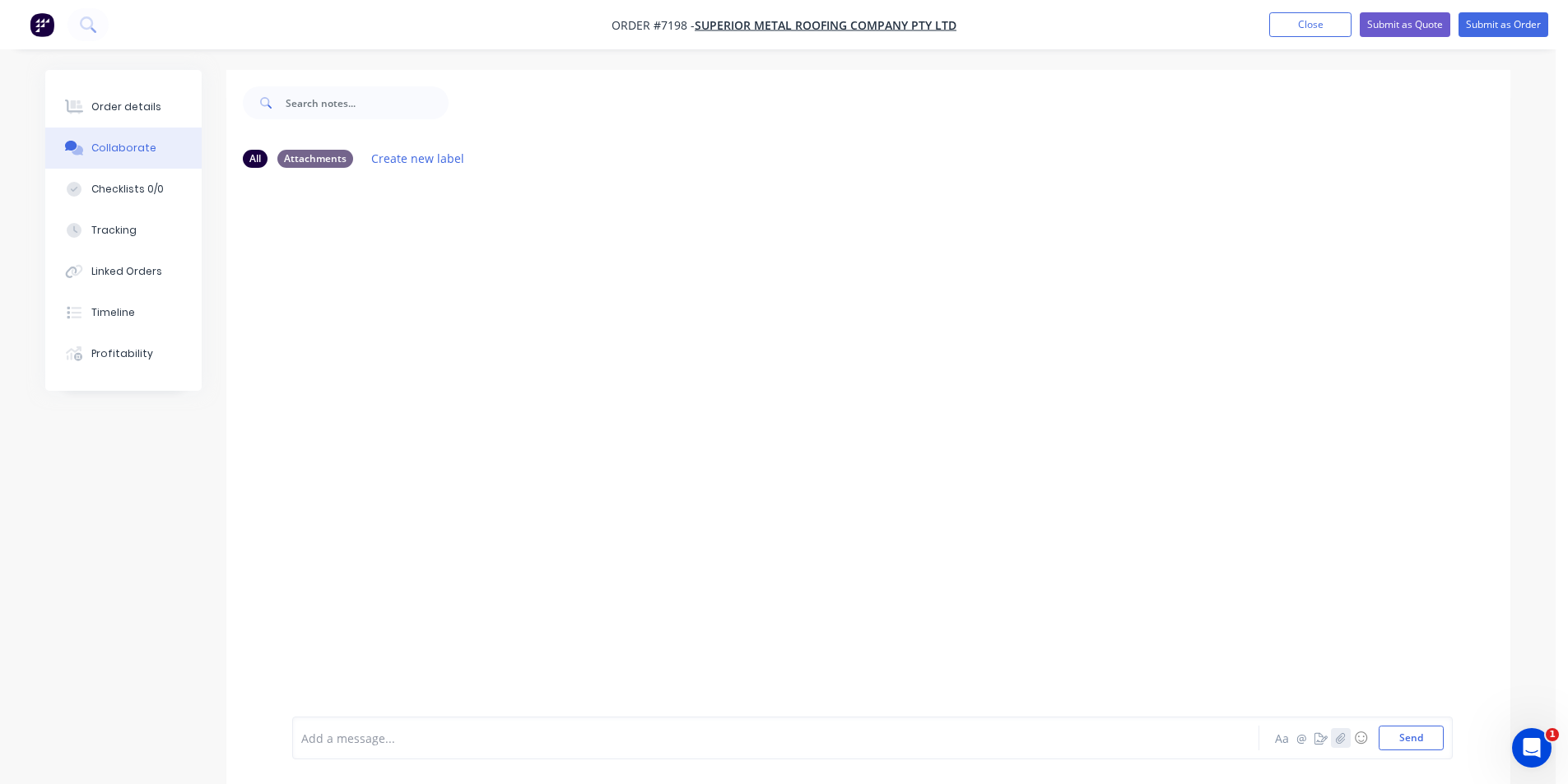
click at [1340, 737] on icon "button" at bounding box center [1341, 737] width 10 height 12
drag, startPoint x: 1435, startPoint y: 735, endPoint x: 213, endPoint y: 474, distance: 1249.6
click at [1435, 736] on button "Send" at bounding box center [1411, 737] width 65 height 24
click at [133, 102] on div "Order details" at bounding box center [126, 107] width 70 height 15
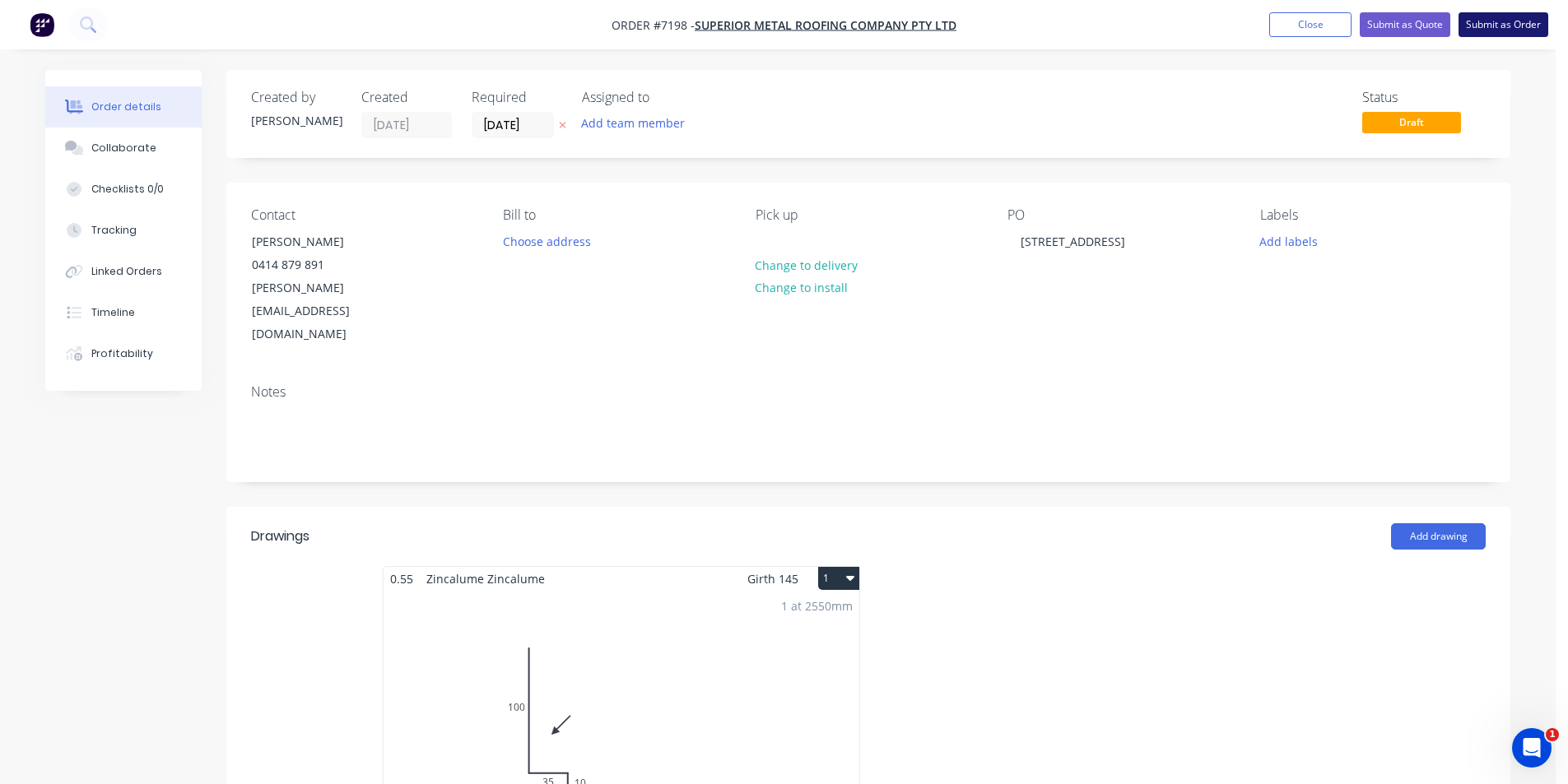
click at [1502, 34] on button "Submit as Order" at bounding box center [1503, 24] width 89 height 24
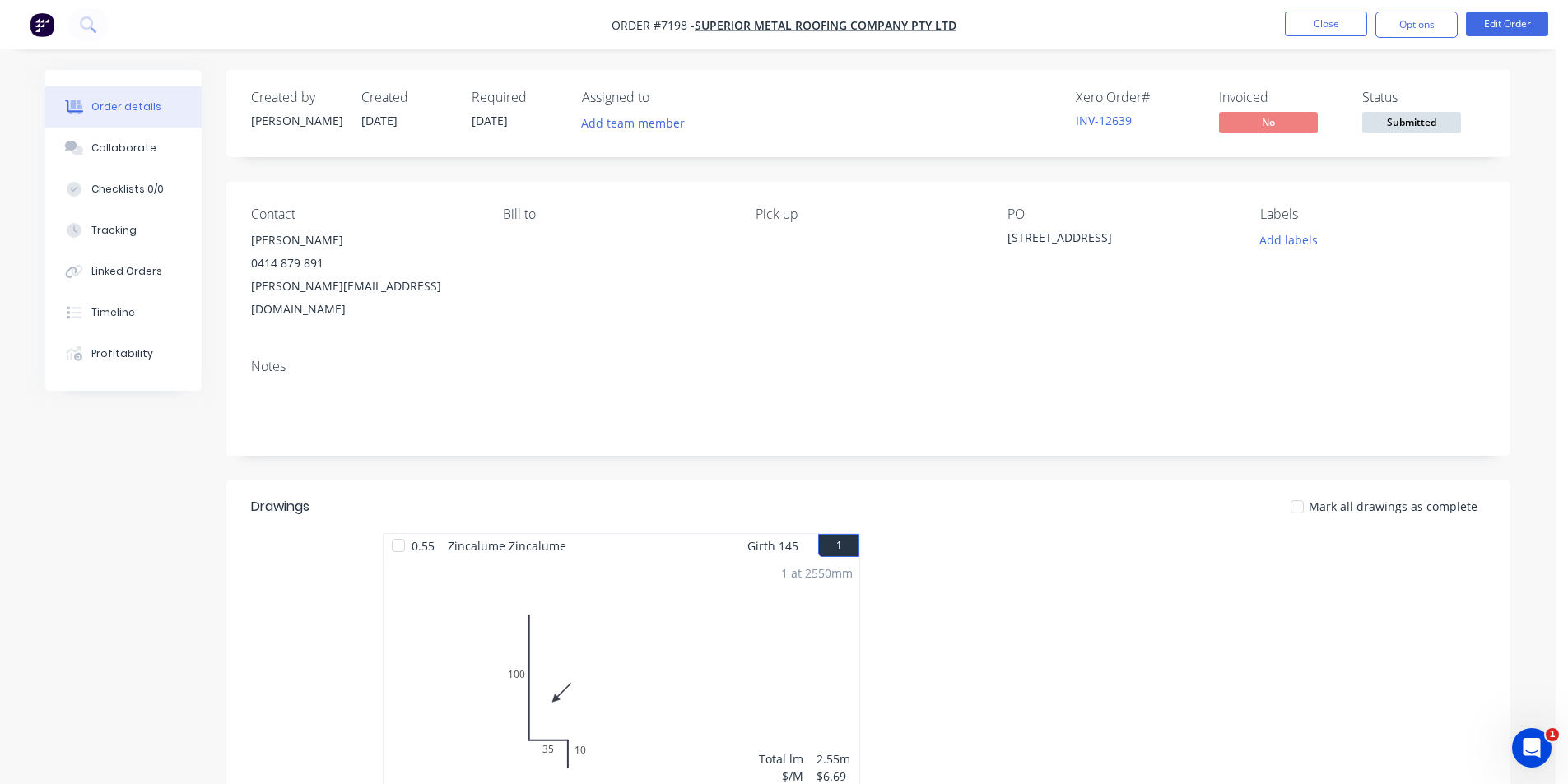
click at [1408, 112] on span "Submitted" at bounding box center [1412, 121] width 99 height 20
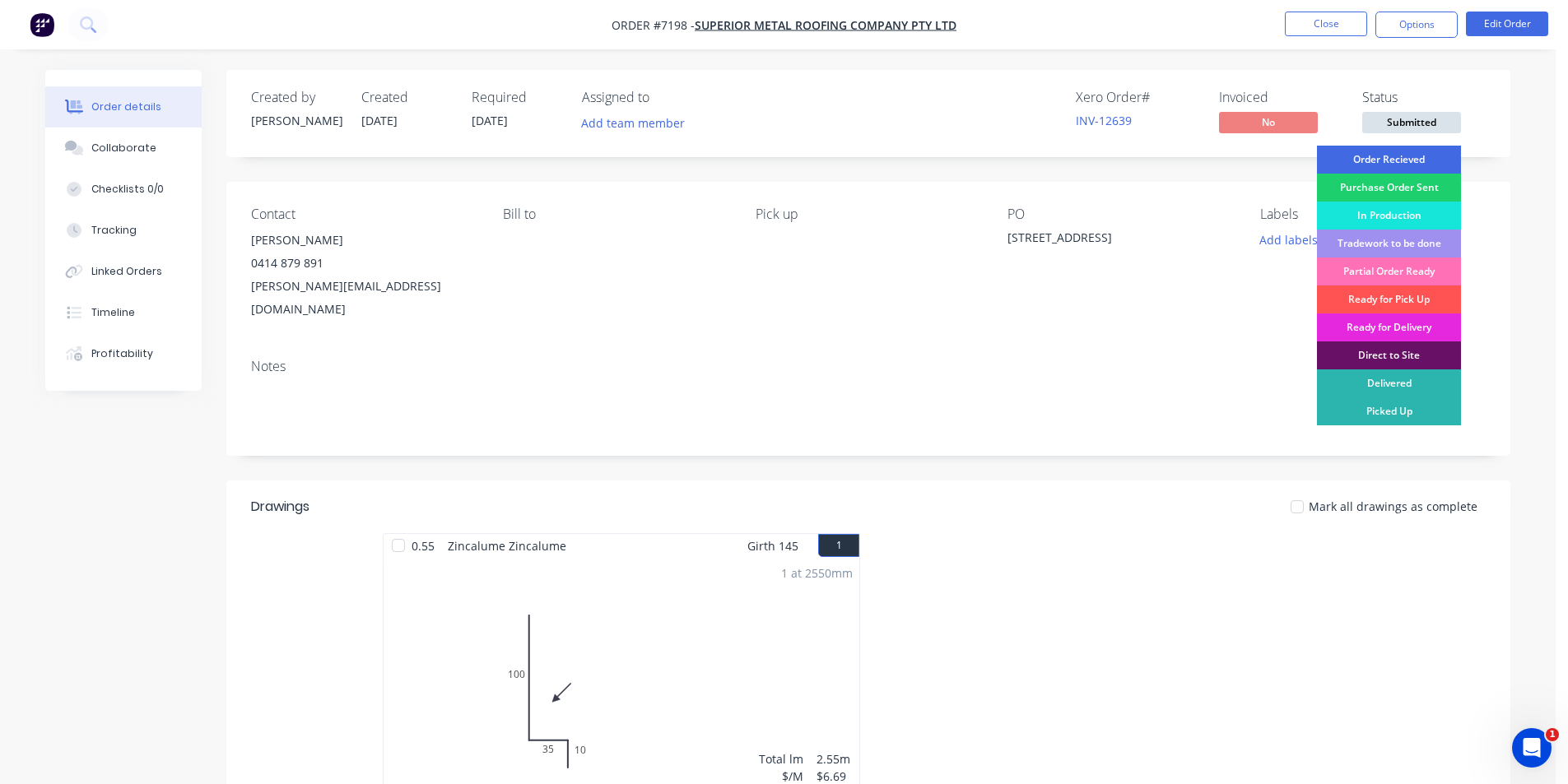
click at [1408, 159] on div "Order Recieved" at bounding box center [1388, 159] width 144 height 28
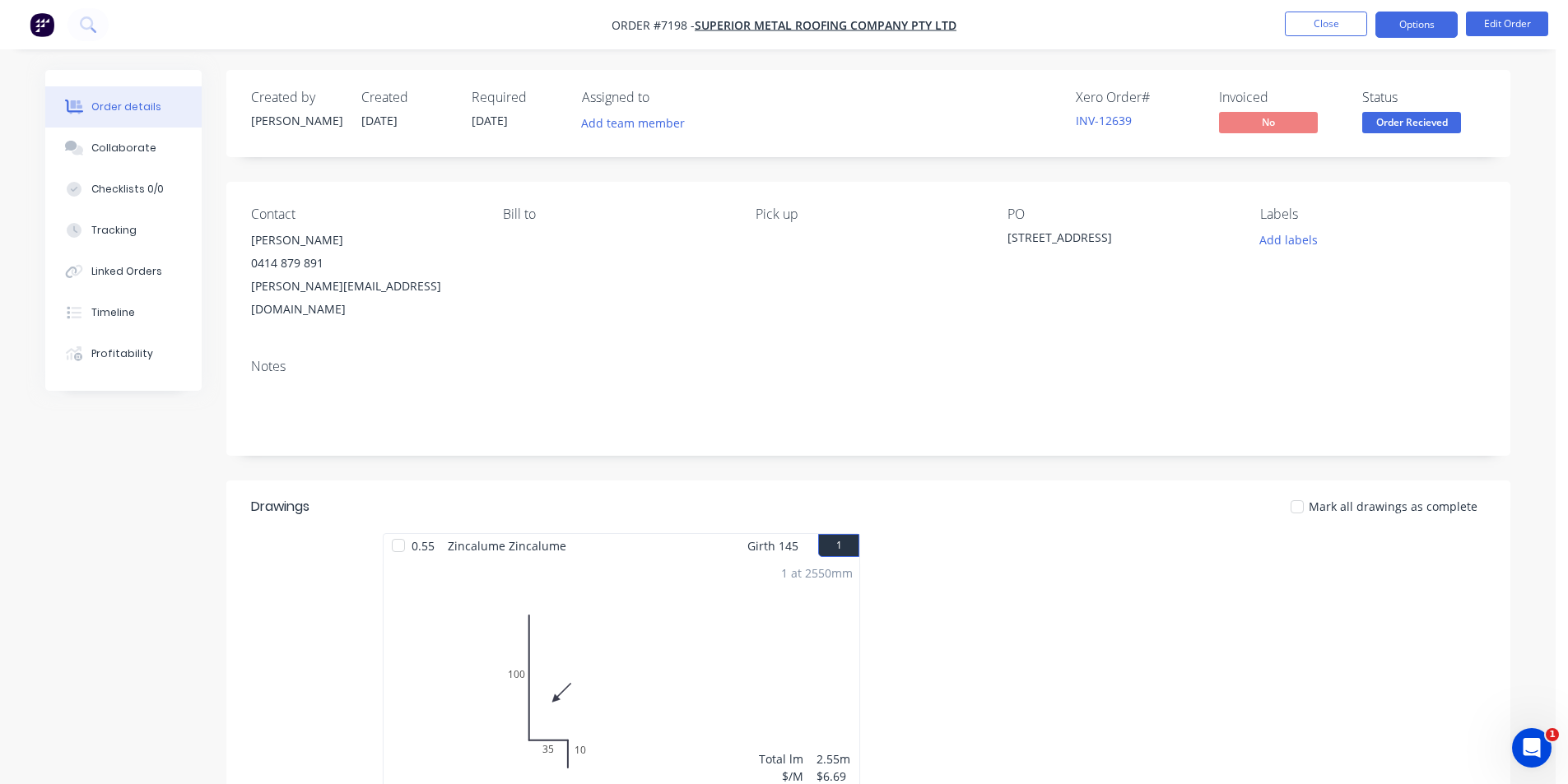
click at [1405, 27] on button "Options" at bounding box center [1417, 24] width 83 height 26
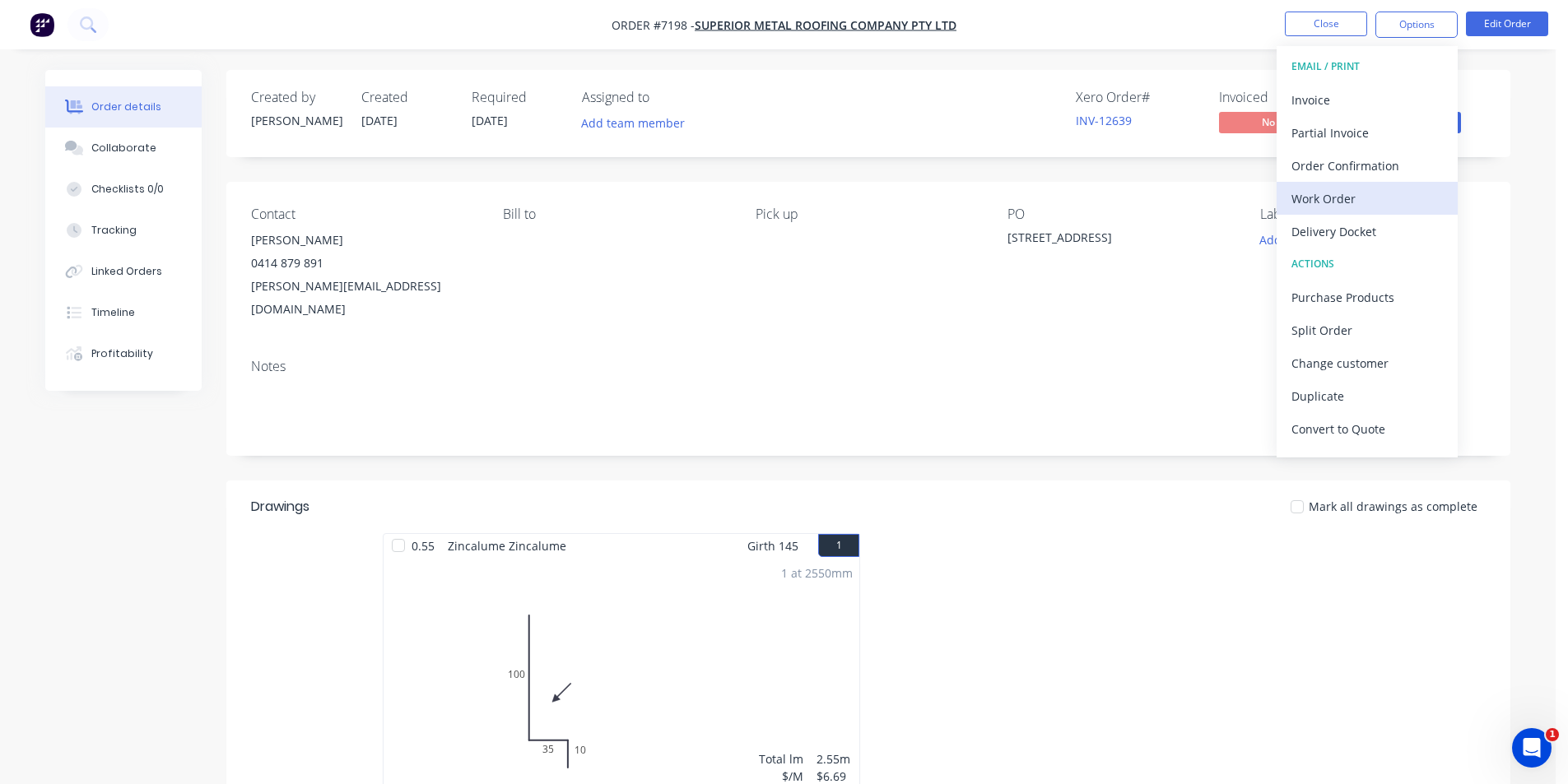
click at [1376, 186] on div "Work Order" at bounding box center [1367, 198] width 151 height 24
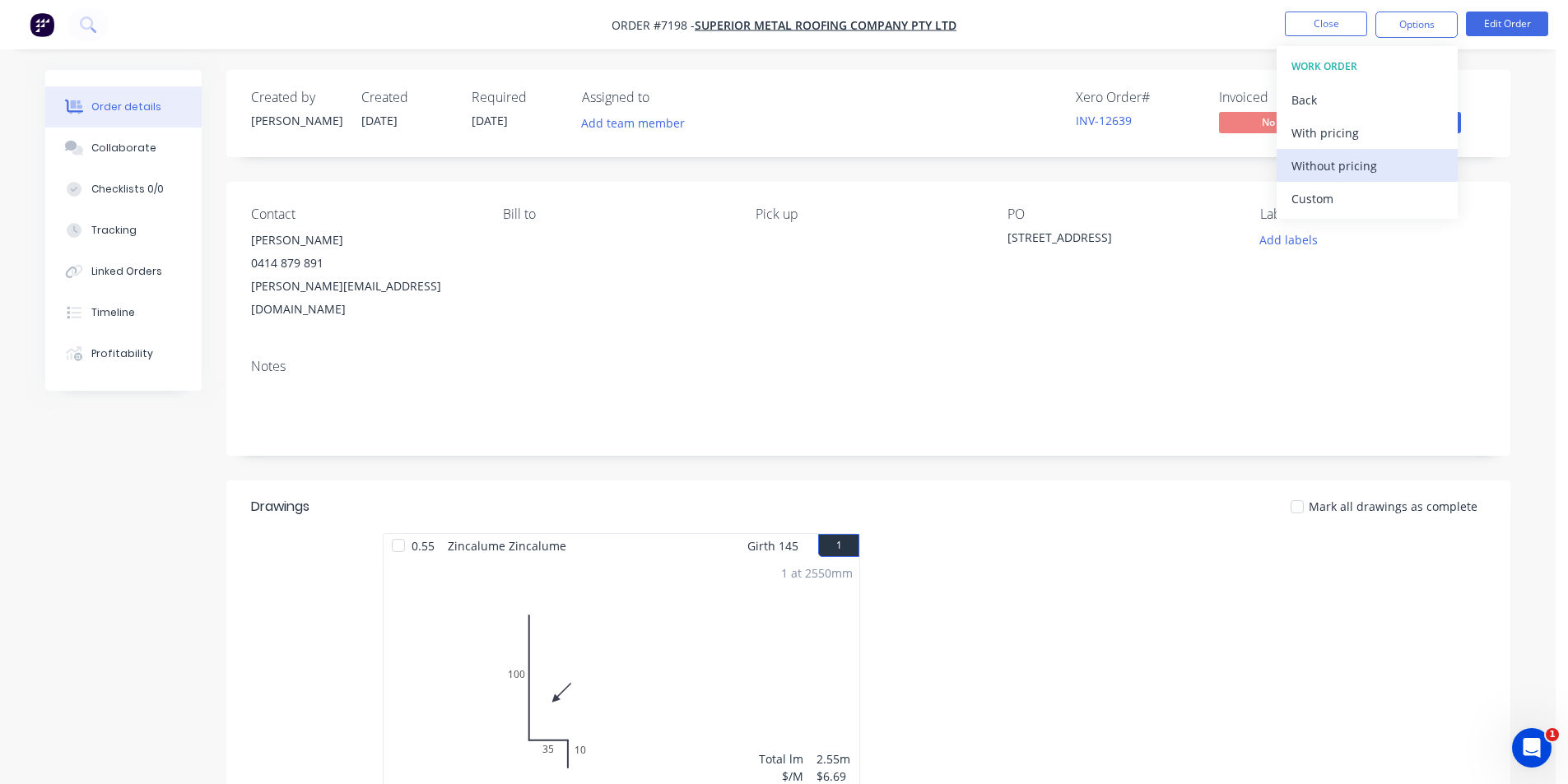
click at [1357, 161] on div "Without pricing" at bounding box center [1367, 166] width 151 height 24
click at [1086, 556] on div at bounding box center [1115, 679] width 494 height 293
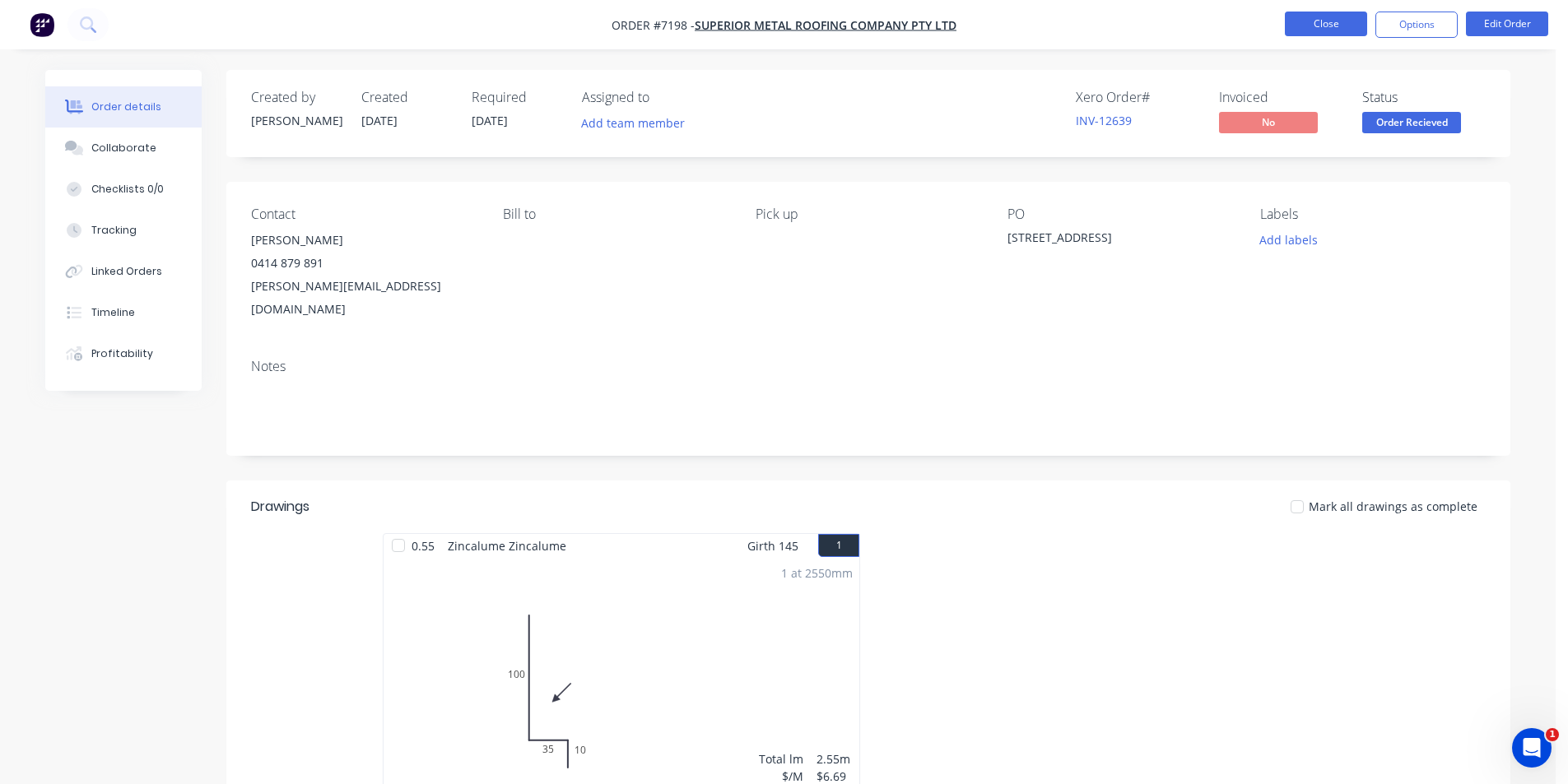
click at [1359, 32] on button "Close" at bounding box center [1325, 23] width 83 height 24
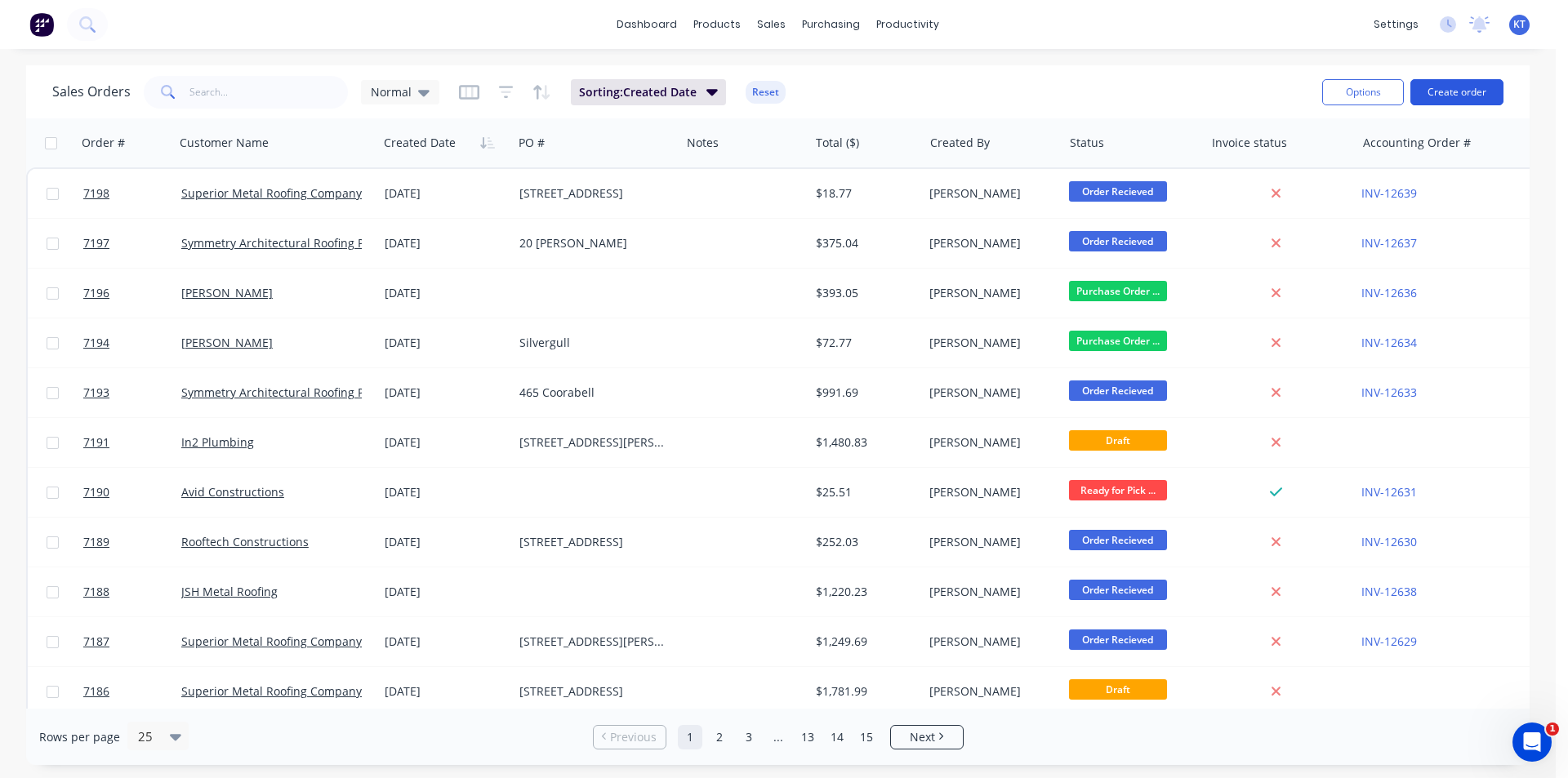
click at [1500, 87] on button "Create order" at bounding box center [1456, 91] width 93 height 26
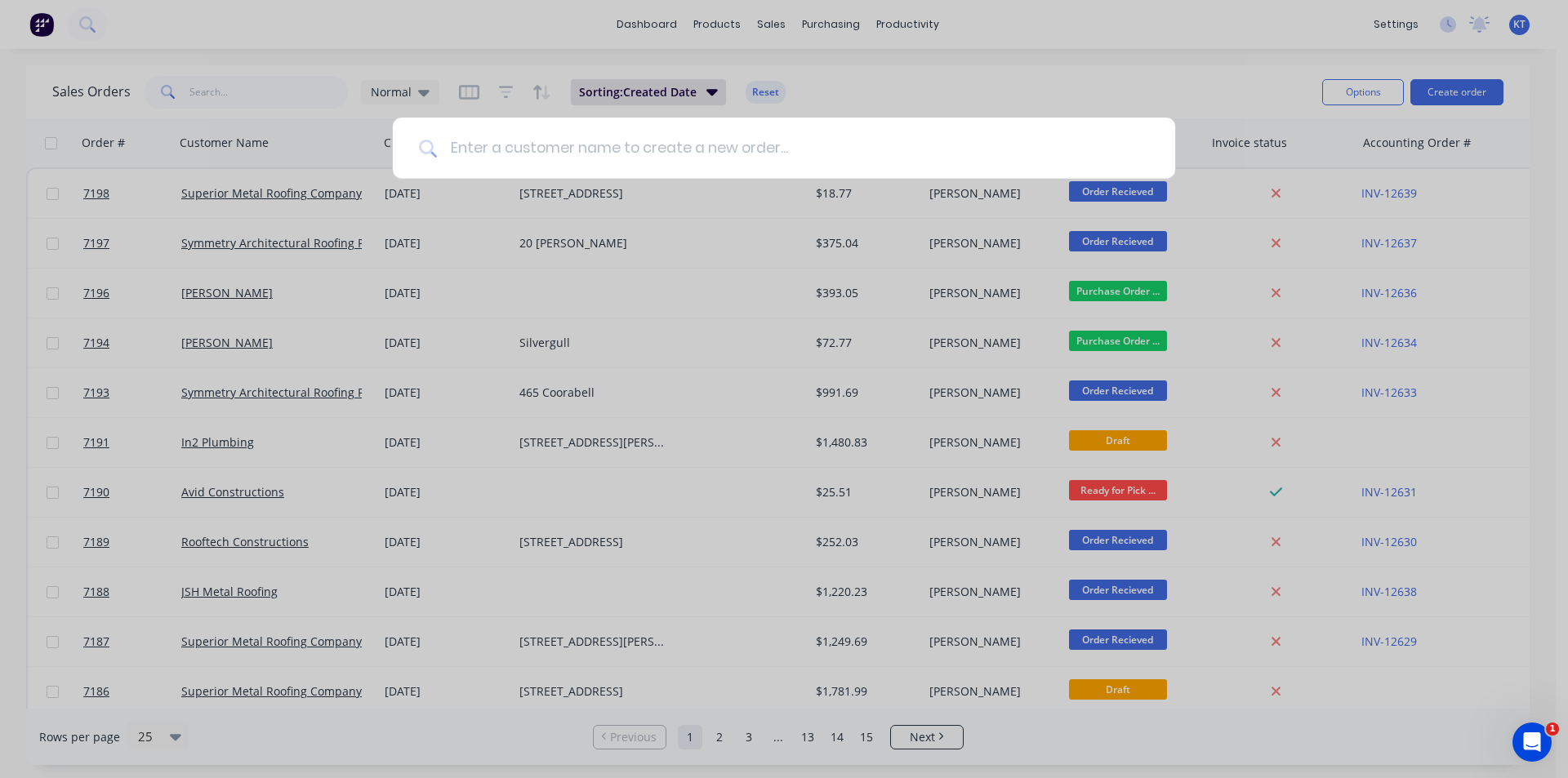
click at [790, 149] on input at bounding box center [793, 148] width 712 height 62
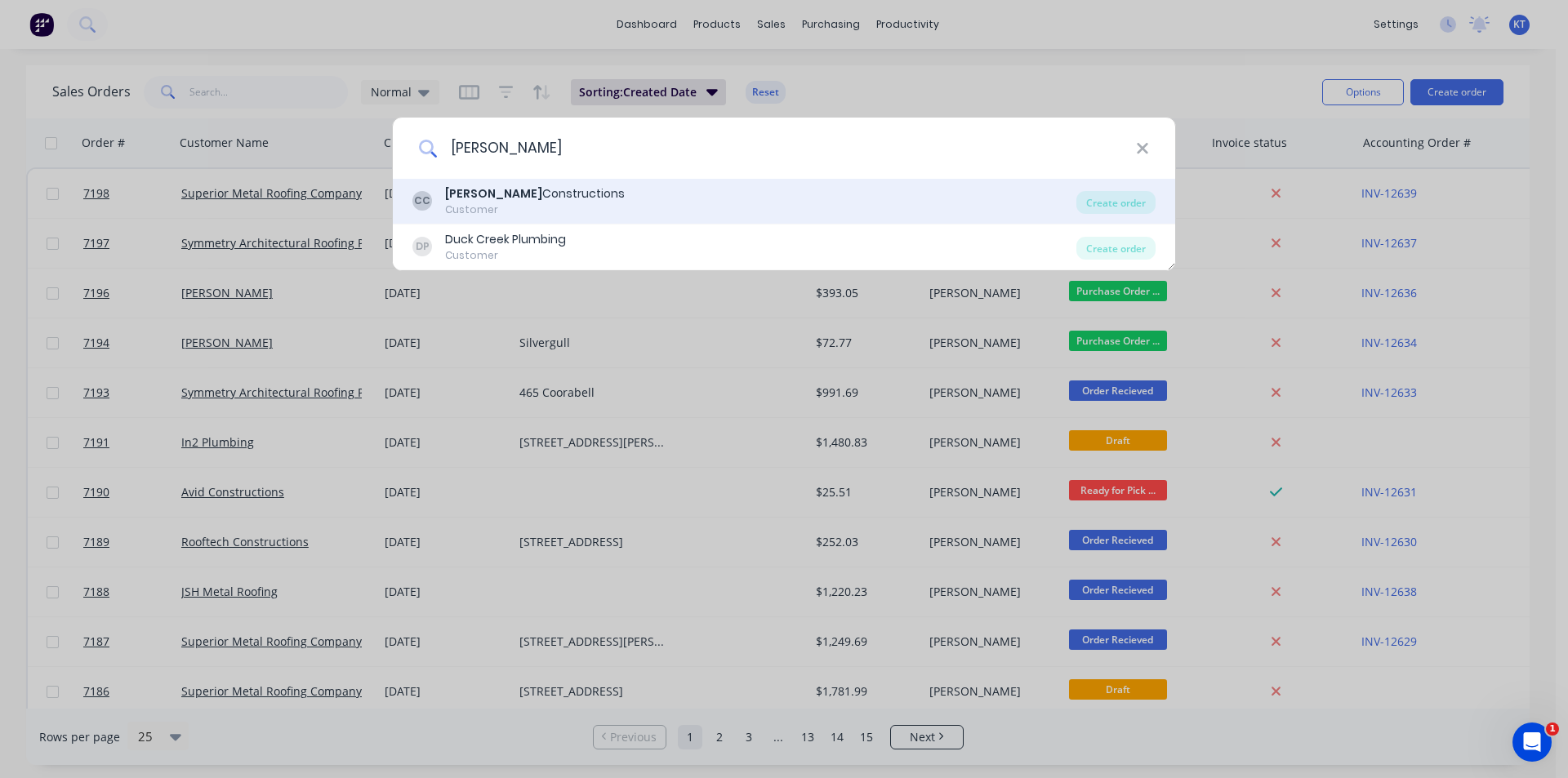
type input "Condon"
click at [1156, 206] on div "CC Condon Constructions Customer Create order" at bounding box center [784, 201] width 782 height 45
click at [1133, 203] on div "Create order" at bounding box center [1115, 202] width 79 height 23
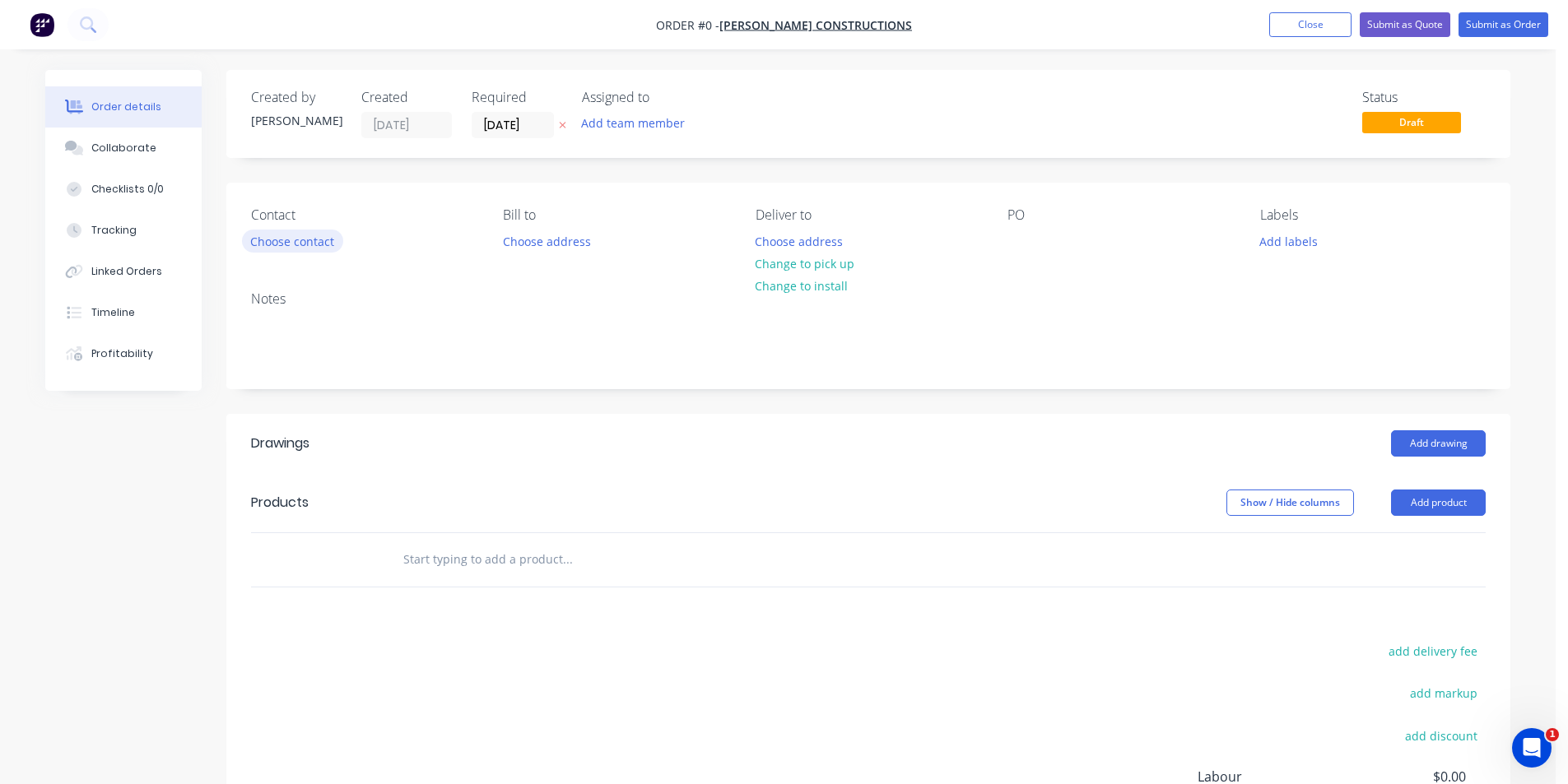
click at [300, 231] on button "Choose contact" at bounding box center [292, 241] width 101 height 22
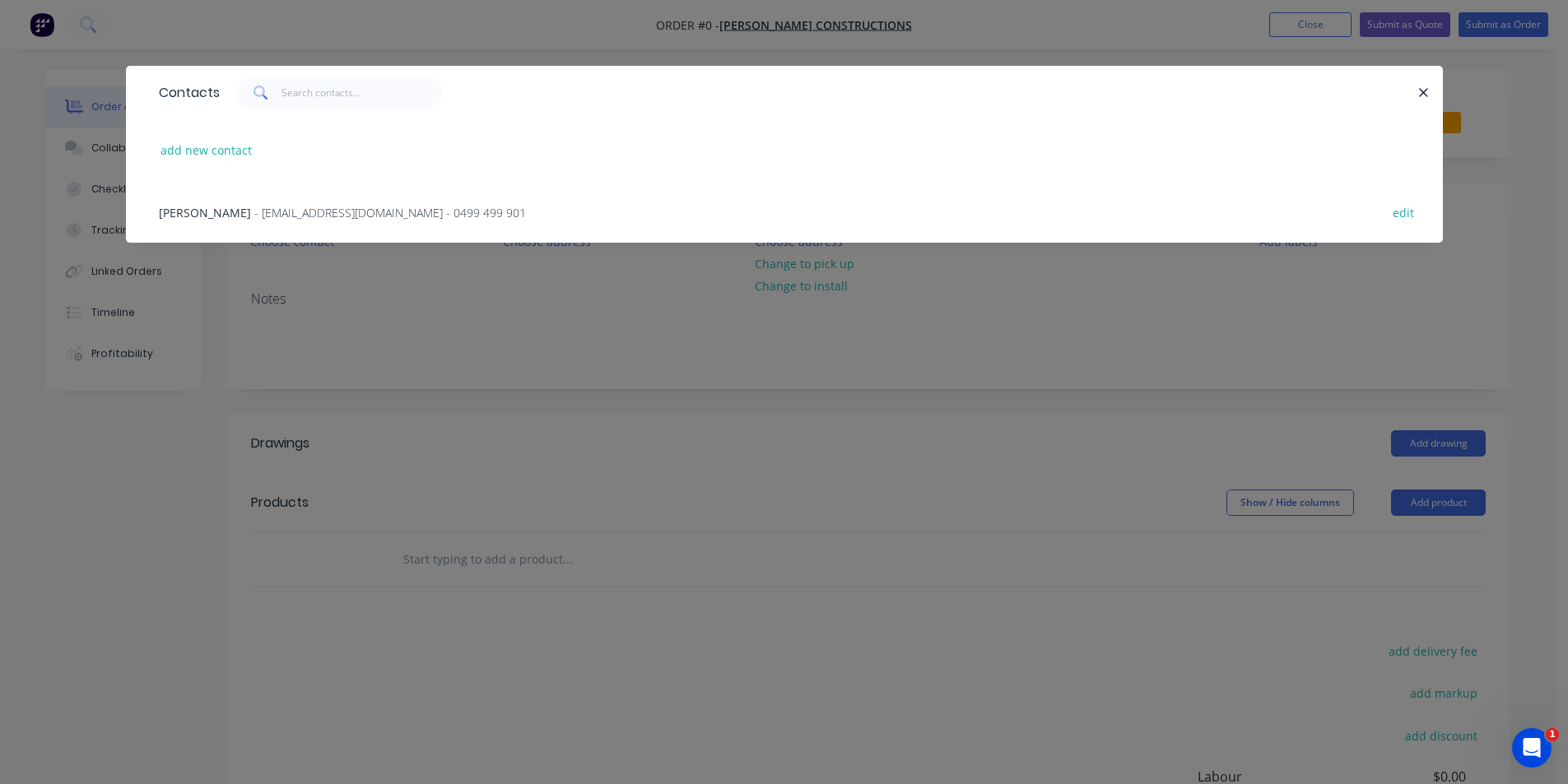
click at [454, 208] on span "- zak@condonconstructions.com.au - 0499 499 901" at bounding box center [390, 212] width 272 height 16
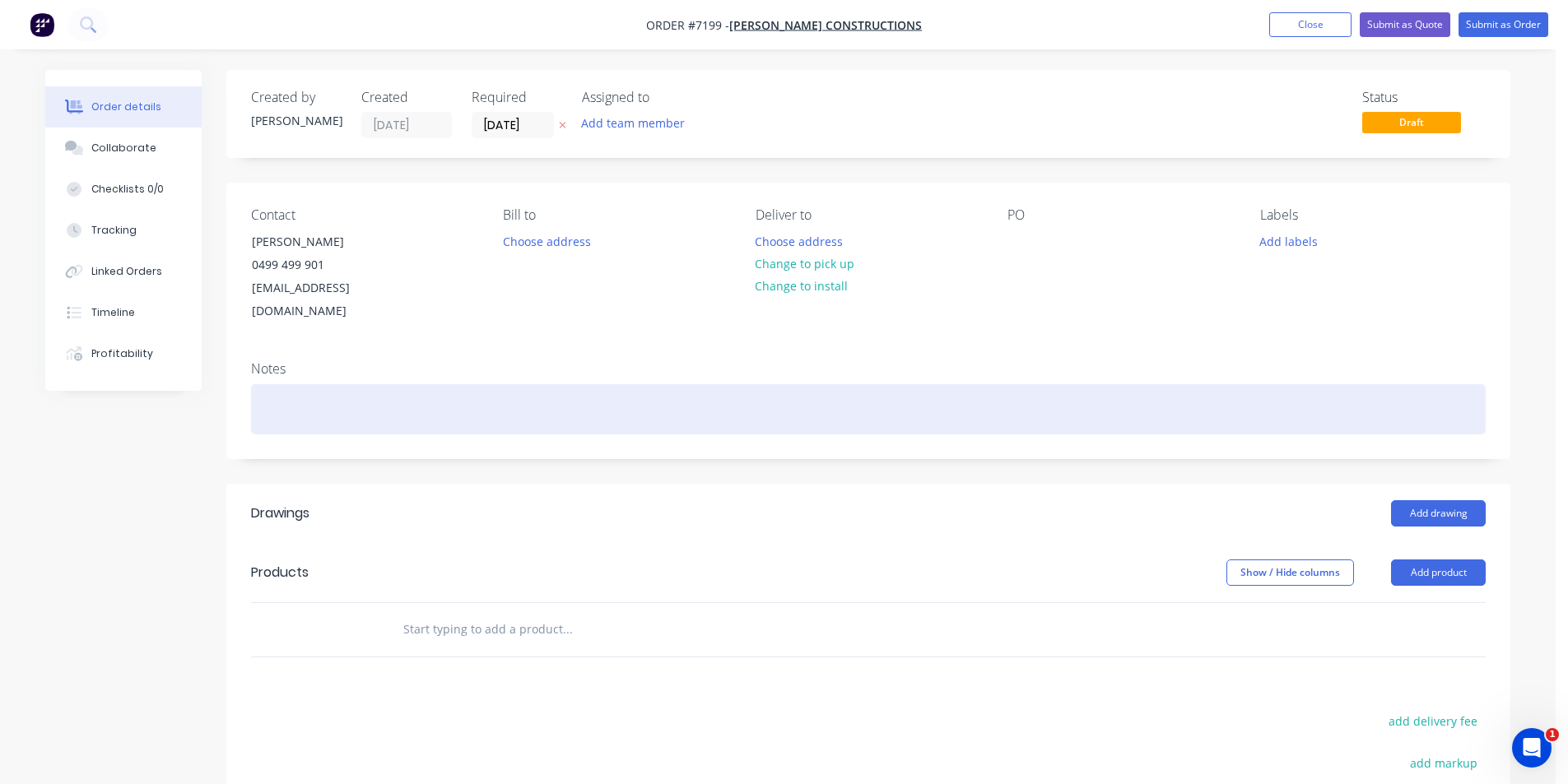
drag, startPoint x: 807, startPoint y: 266, endPoint x: 1289, endPoint y: 376, distance: 494.4
click at [808, 266] on button "Change to pick up" at bounding box center [805, 263] width 117 height 22
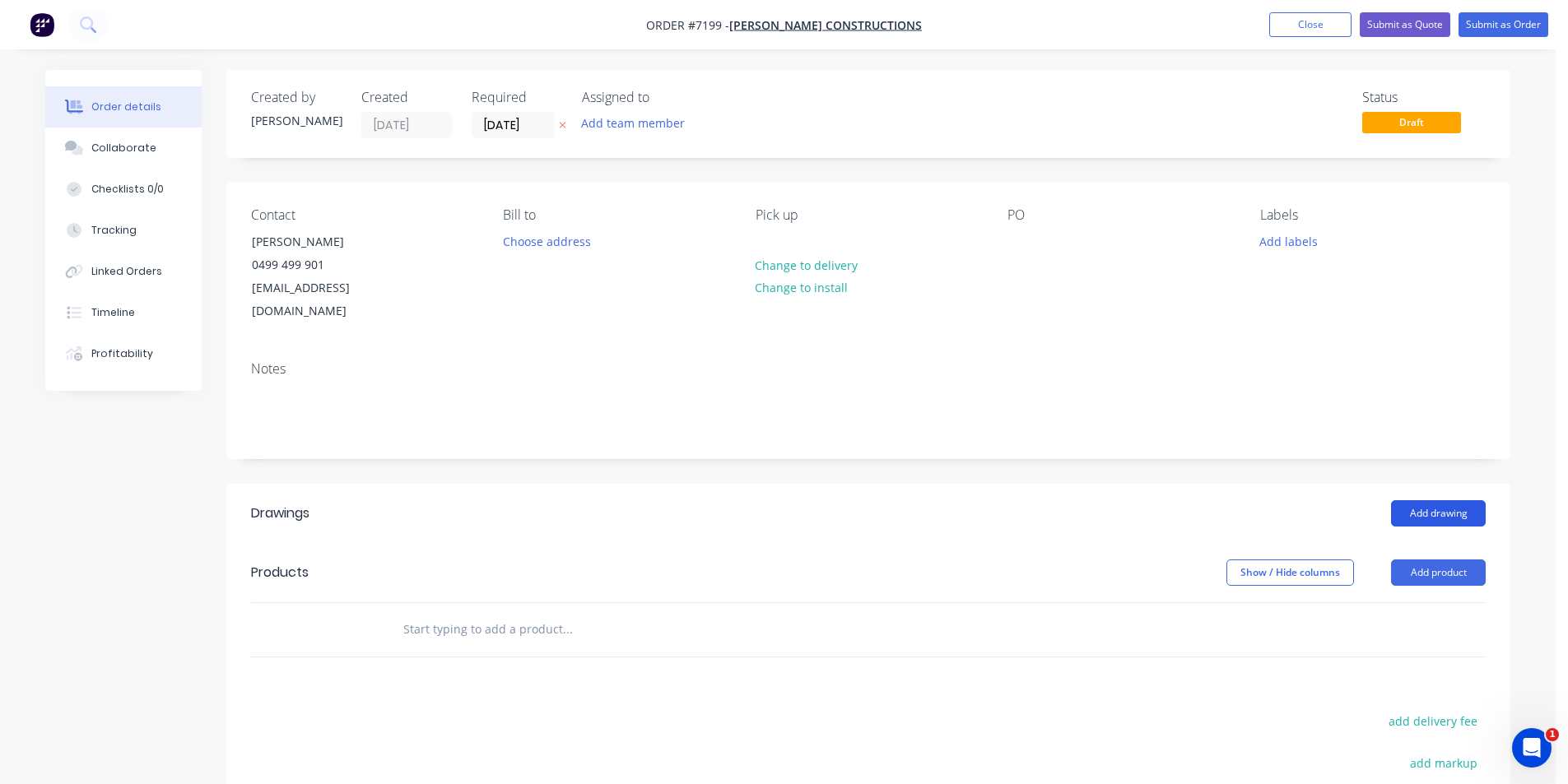
click at [1440, 500] on button "Add drawing" at bounding box center [1438, 512] width 94 height 26
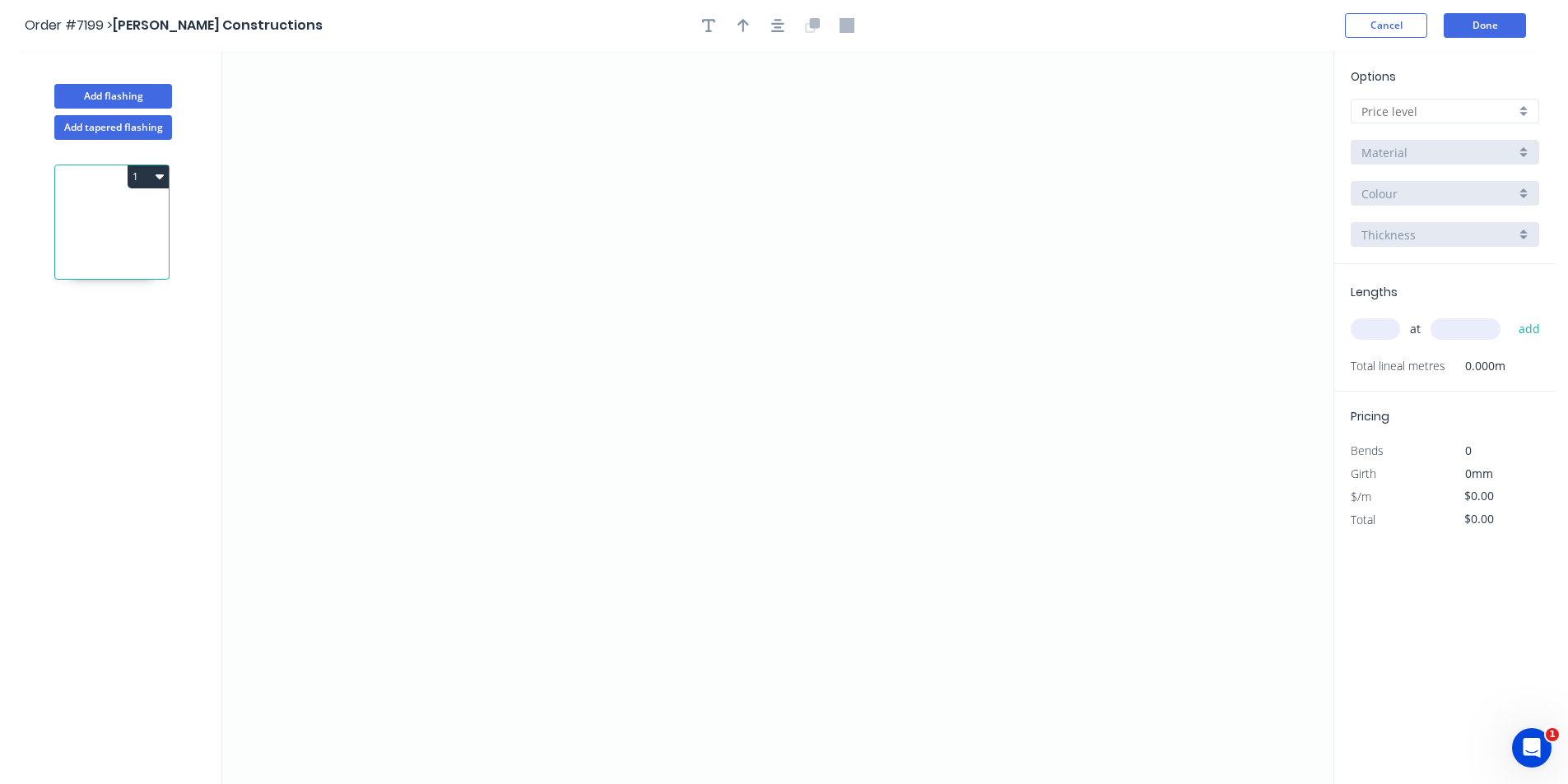
click at [1482, 111] on input "text" at bounding box center [1438, 112] width 154 height 17
click at [1465, 218] on div "D" at bounding box center [1445, 229] width 186 height 29
type input "D"
click at [655, 261] on icon "0" at bounding box center [778, 417] width 1111 height 733
click at [660, 392] on icon "0" at bounding box center [778, 417] width 1111 height 733
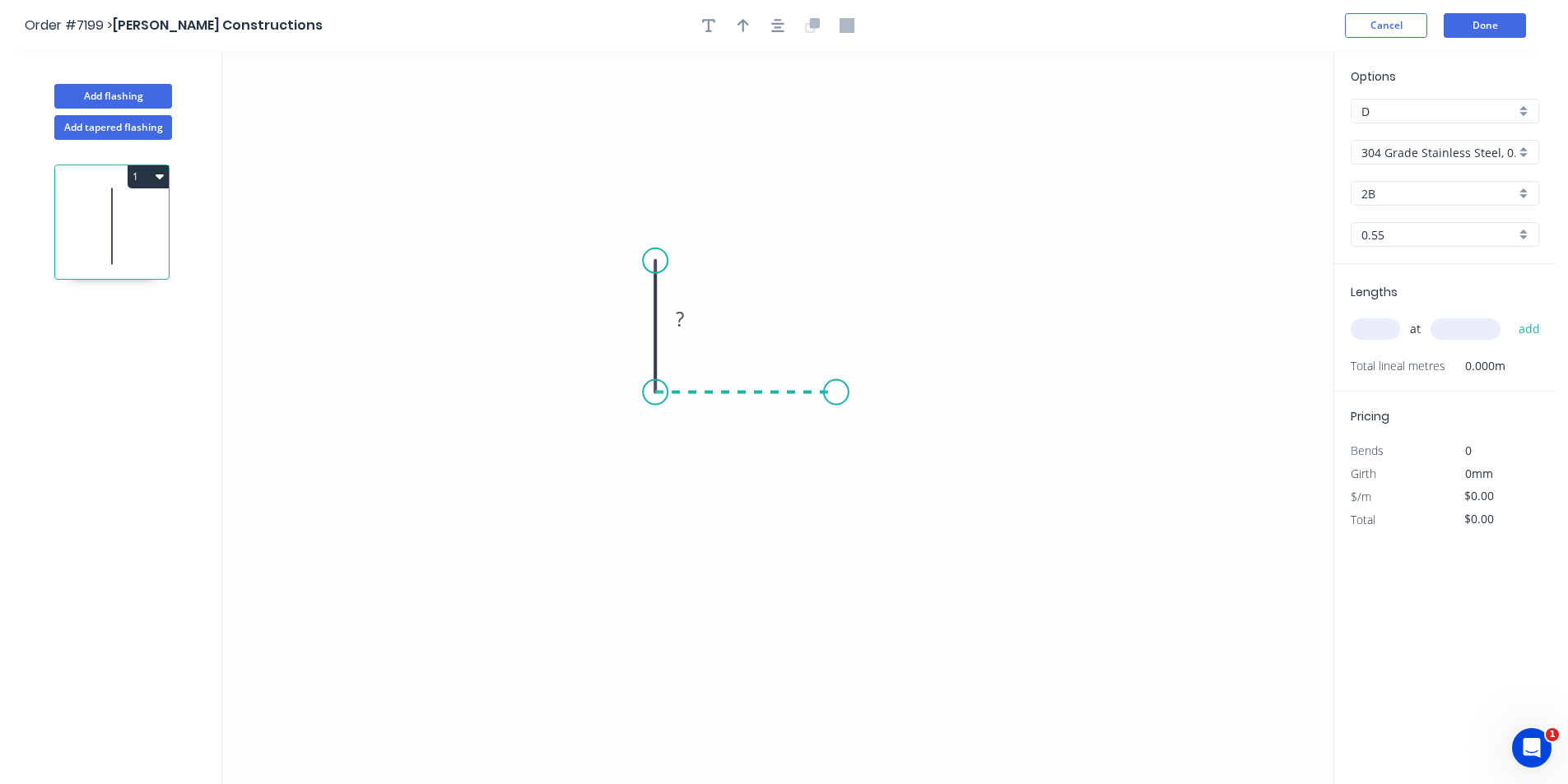
click at [836, 391] on icon "0 ?" at bounding box center [778, 417] width 1111 height 733
click at [838, 431] on icon "0 ? ?" at bounding box center [778, 417] width 1111 height 733
click at [631, 319] on tspan "?" at bounding box center [630, 318] width 8 height 27
type input "$47.55"
click at [1492, 149] on input "304 Grade Stainless Steel, 0.9mm Perforated Pattern 208 - 2mm hole" at bounding box center [1438, 152] width 154 height 17
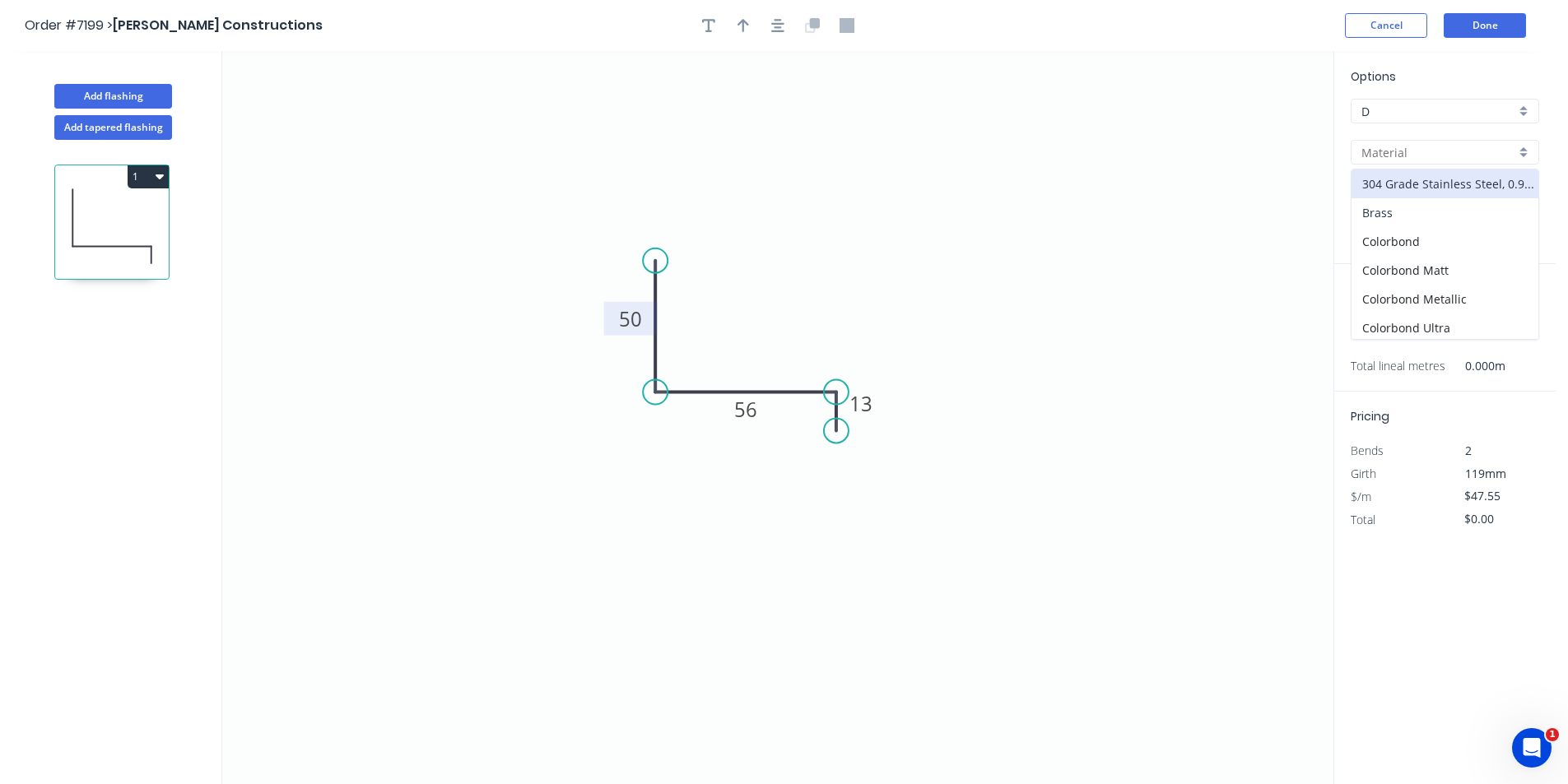
click at [1492, 210] on div "Brass" at bounding box center [1445, 212] width 186 height 29
type input "Brass"
type input "0.8"
type input "$84.38"
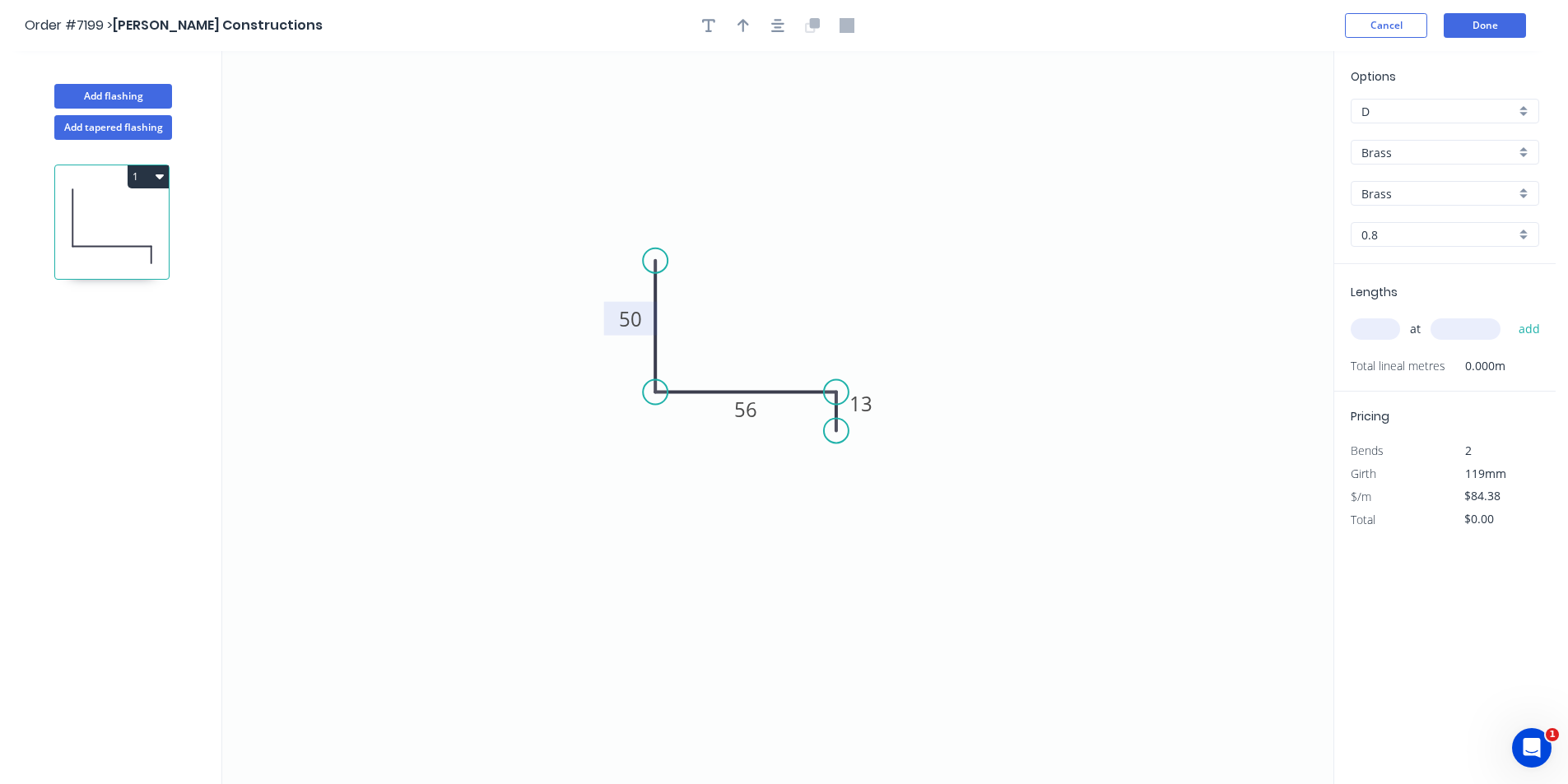
click at [1493, 148] on input "Brass" at bounding box center [1438, 152] width 154 height 17
click at [1497, 240] on div "Colorbond" at bounding box center [1445, 242] width 186 height 29
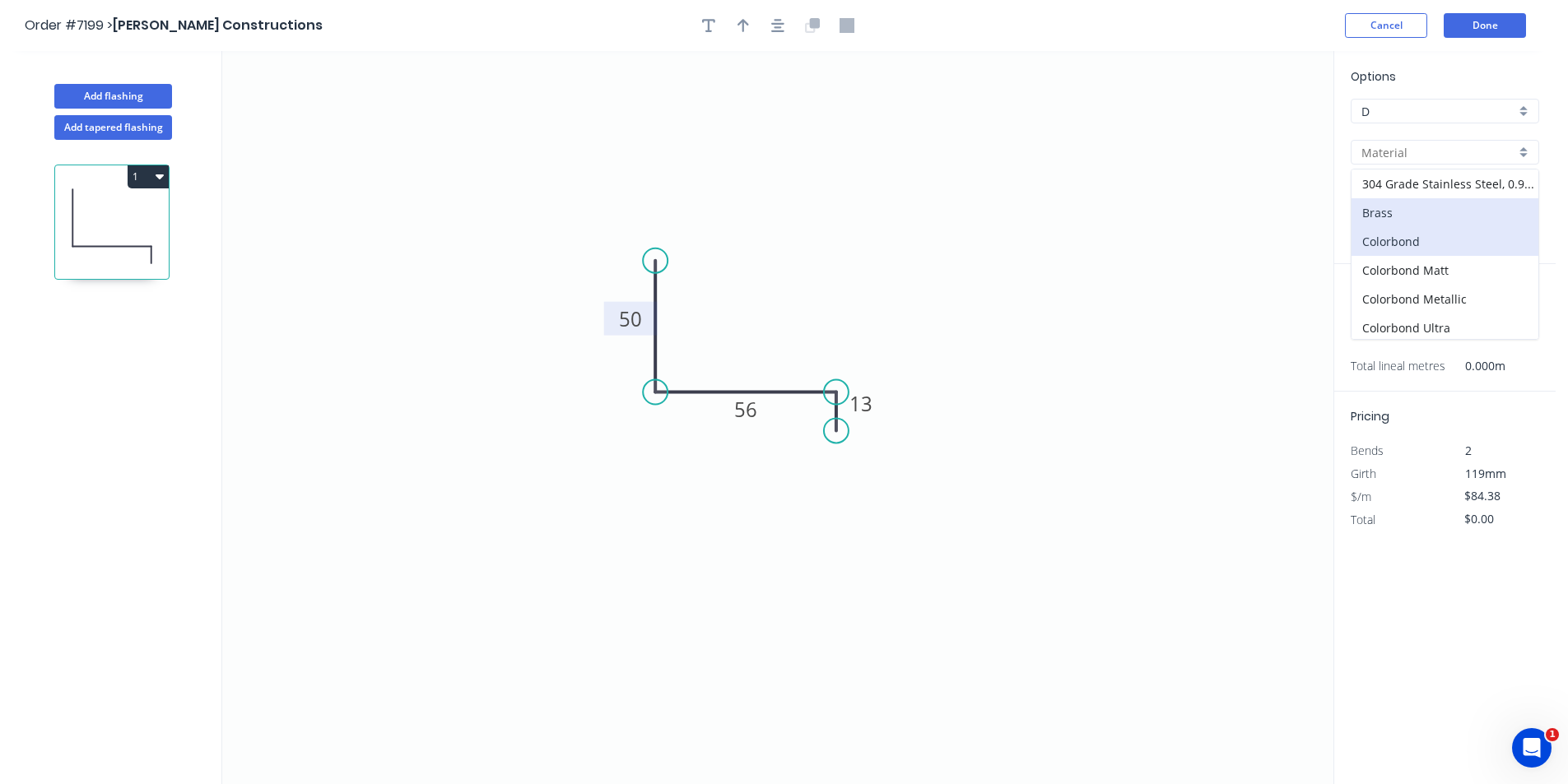
type input "Colorbond"
type input "Basalt"
type input "0.55"
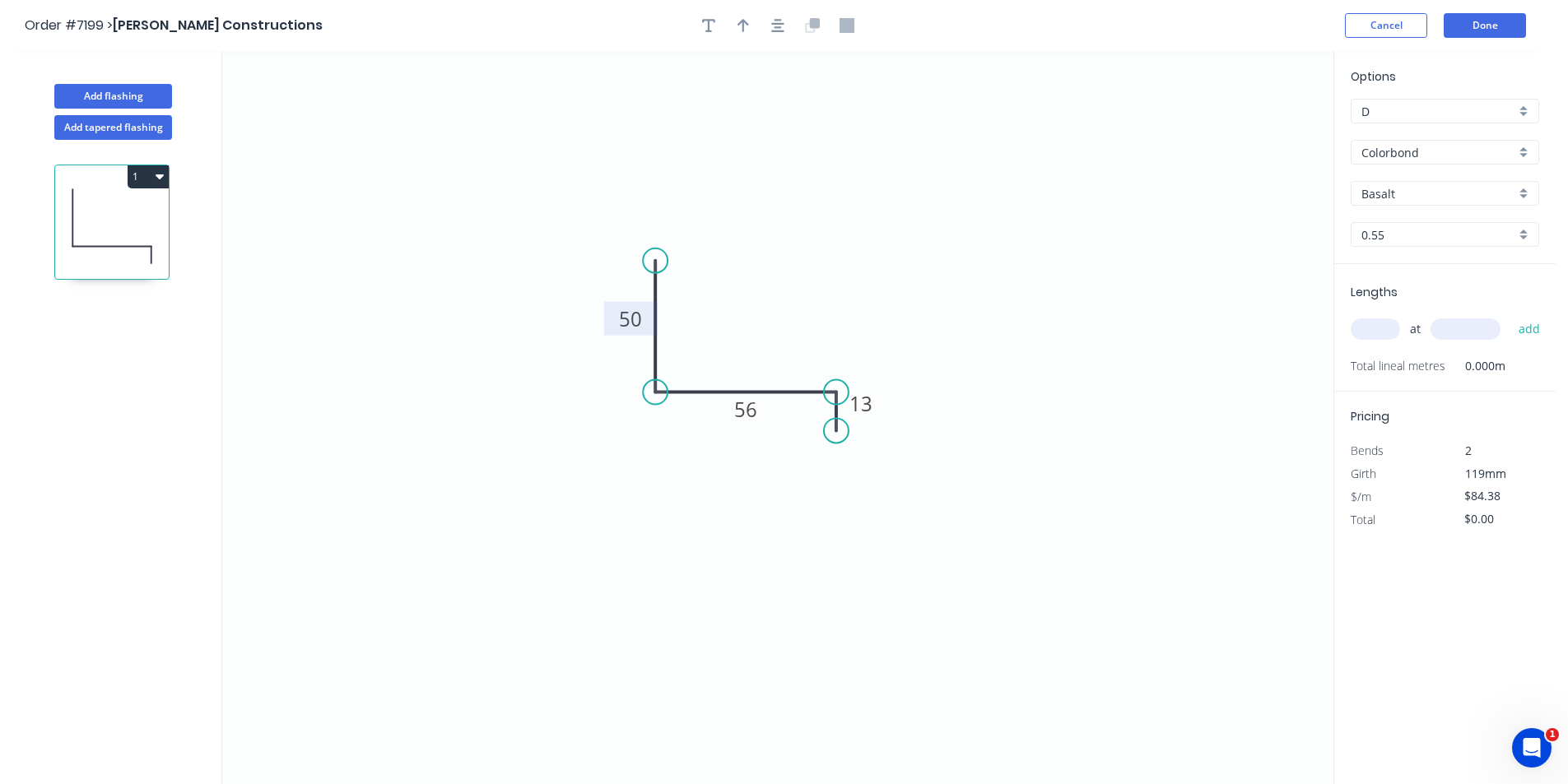
type input "$11.94"
click at [1521, 197] on div "Basalt" at bounding box center [1445, 192] width 188 height 24
click at [1429, 266] on div "Night Sky" at bounding box center [1445, 271] width 186 height 29
type input "Night Sky"
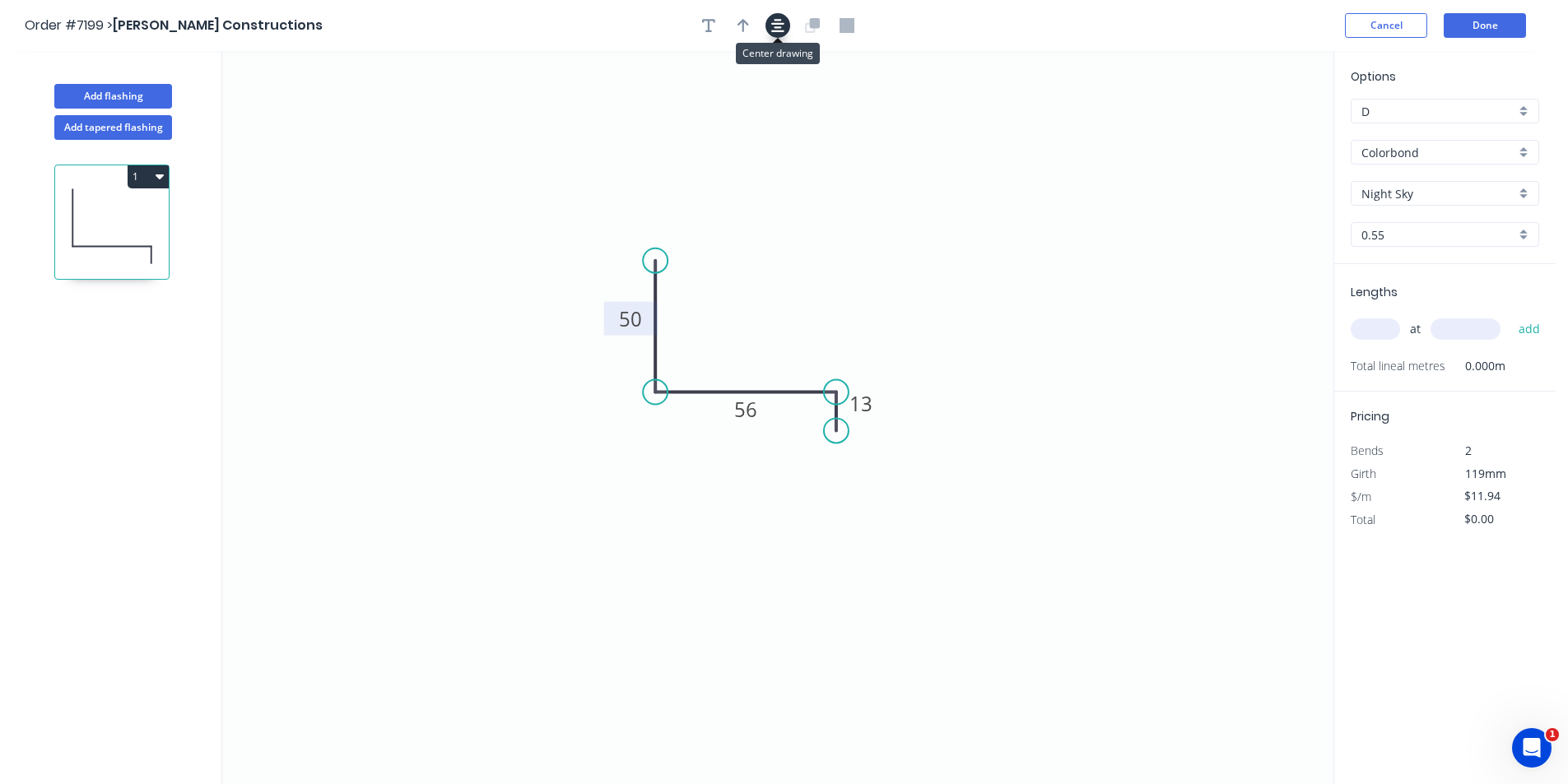
click at [778, 21] on icon "button" at bounding box center [778, 25] width 14 height 15
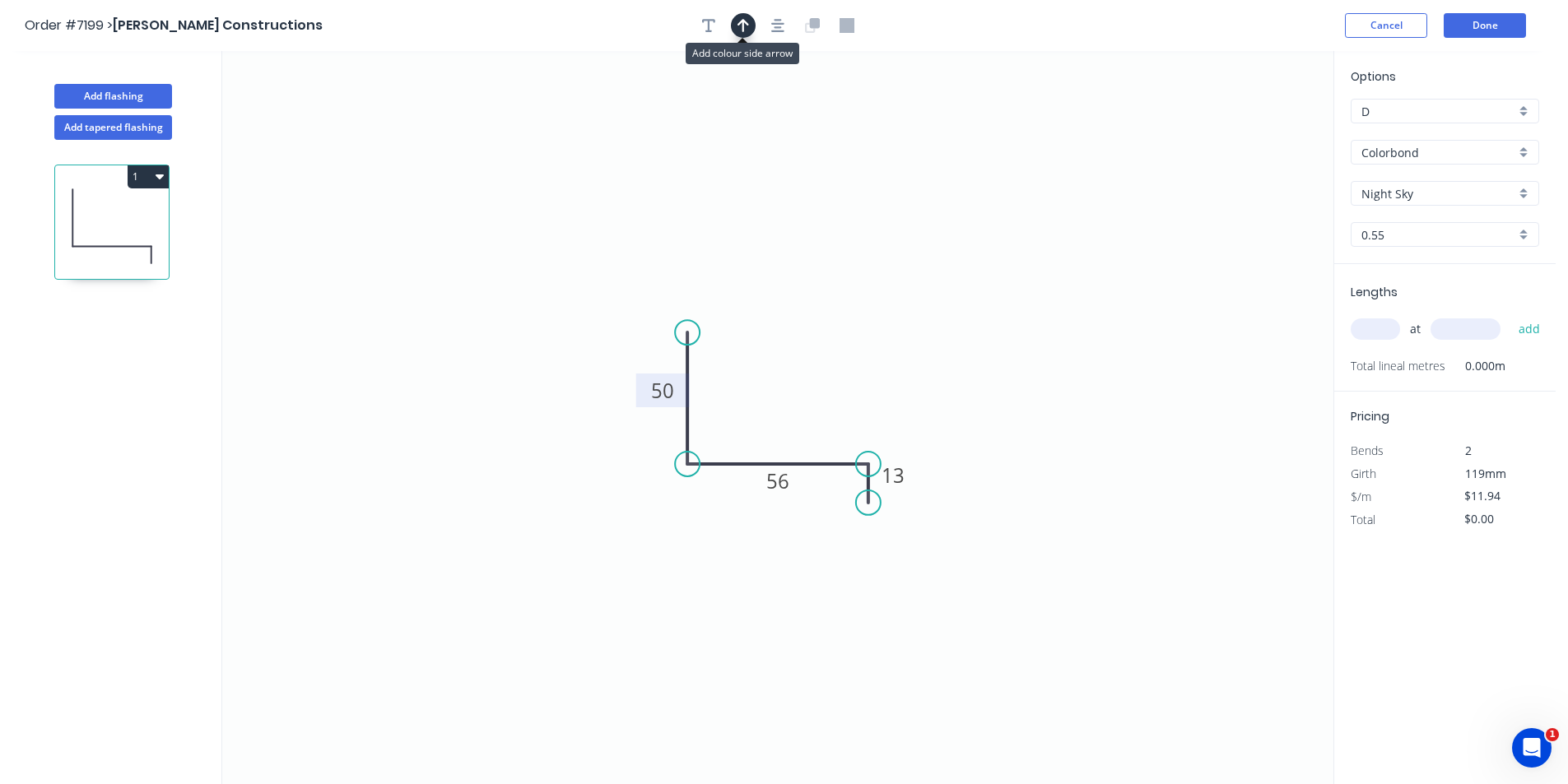
click at [738, 24] on icon "button" at bounding box center [744, 25] width 12 height 14
click at [1247, 127] on icon at bounding box center [1250, 114] width 15 height 52
drag, startPoint x: 1249, startPoint y: 144, endPoint x: 764, endPoint y: 410, distance: 553.2
click at [764, 410] on icon at bounding box center [777, 399] width 48 height 48
click at [1386, 322] on input "text" at bounding box center [1375, 329] width 50 height 21
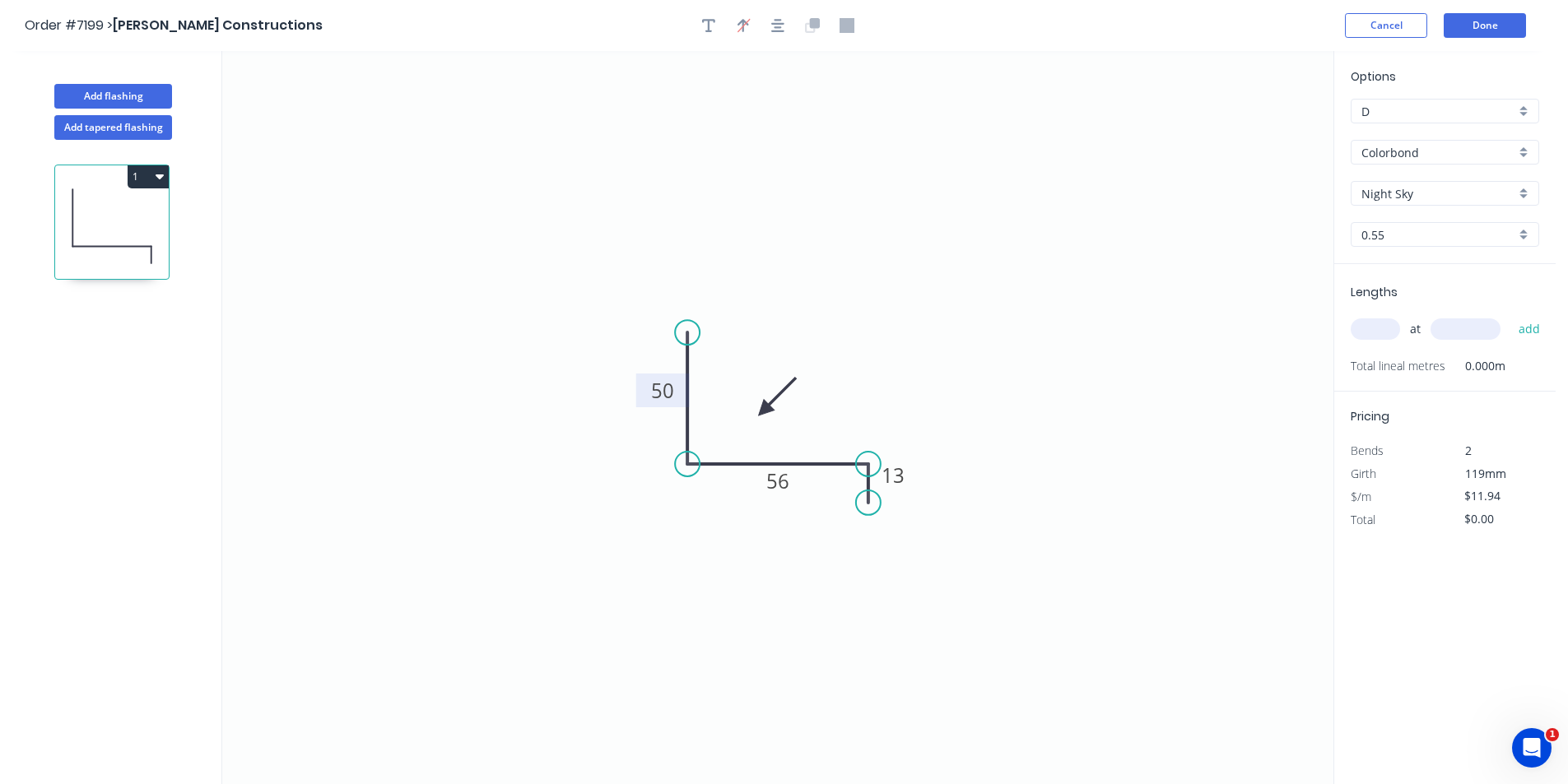
click at [1399, 332] on input "text" at bounding box center [1375, 329] width 50 height 21
type input "1"
type input "620"
click at [1511, 315] on button "add" at bounding box center [1530, 329] width 39 height 28
type input "$11.94"
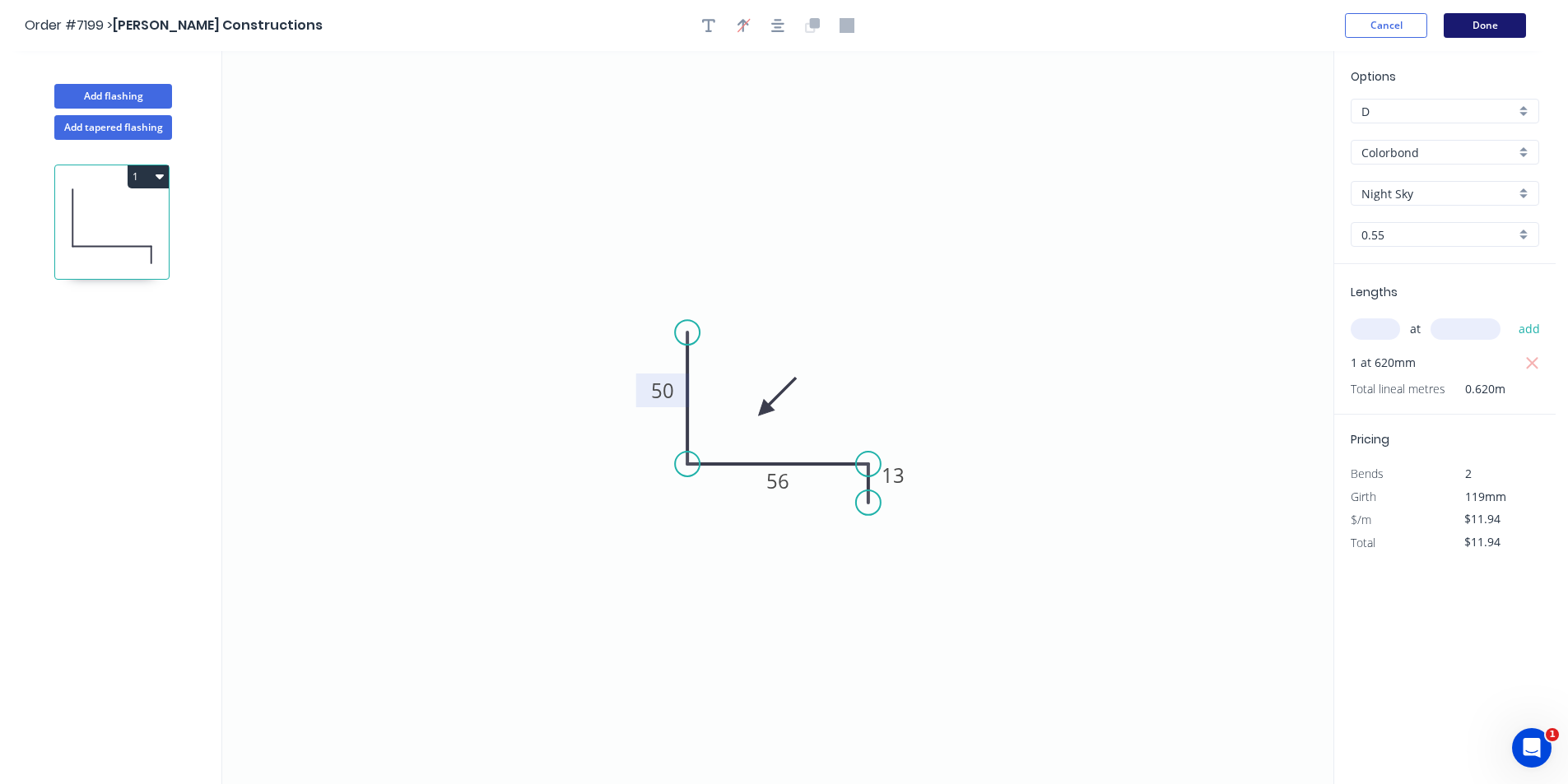
click at [1491, 22] on button "Done" at bounding box center [1485, 25] width 83 height 24
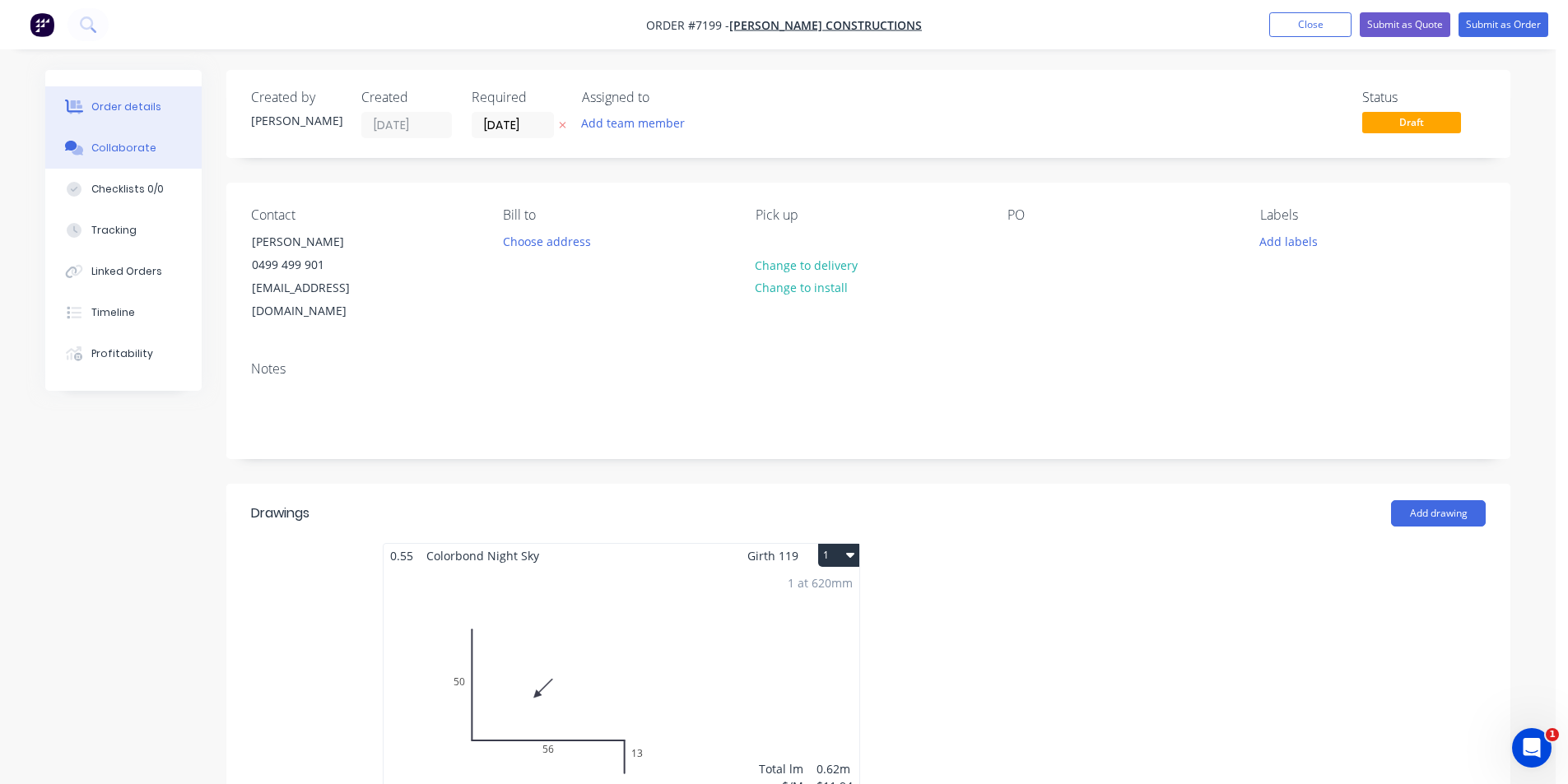
click at [160, 166] on button "Collaborate" at bounding box center [123, 147] width 156 height 41
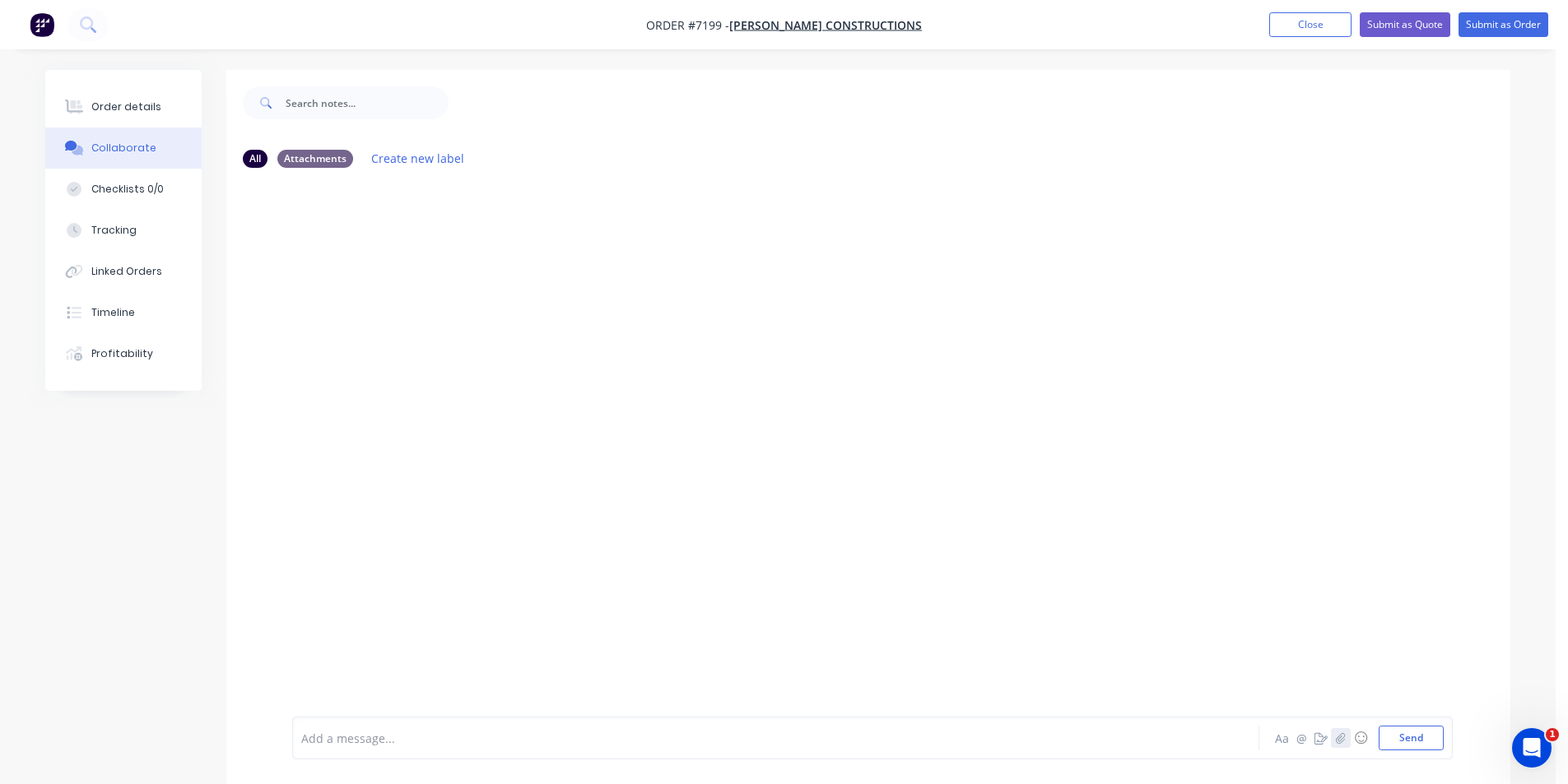
click at [1341, 742] on icon "button" at bounding box center [1340, 736] width 9 height 11
click at [1400, 739] on button "Send" at bounding box center [1411, 737] width 65 height 24
click at [183, 109] on button "Order details" at bounding box center [123, 107] width 156 height 41
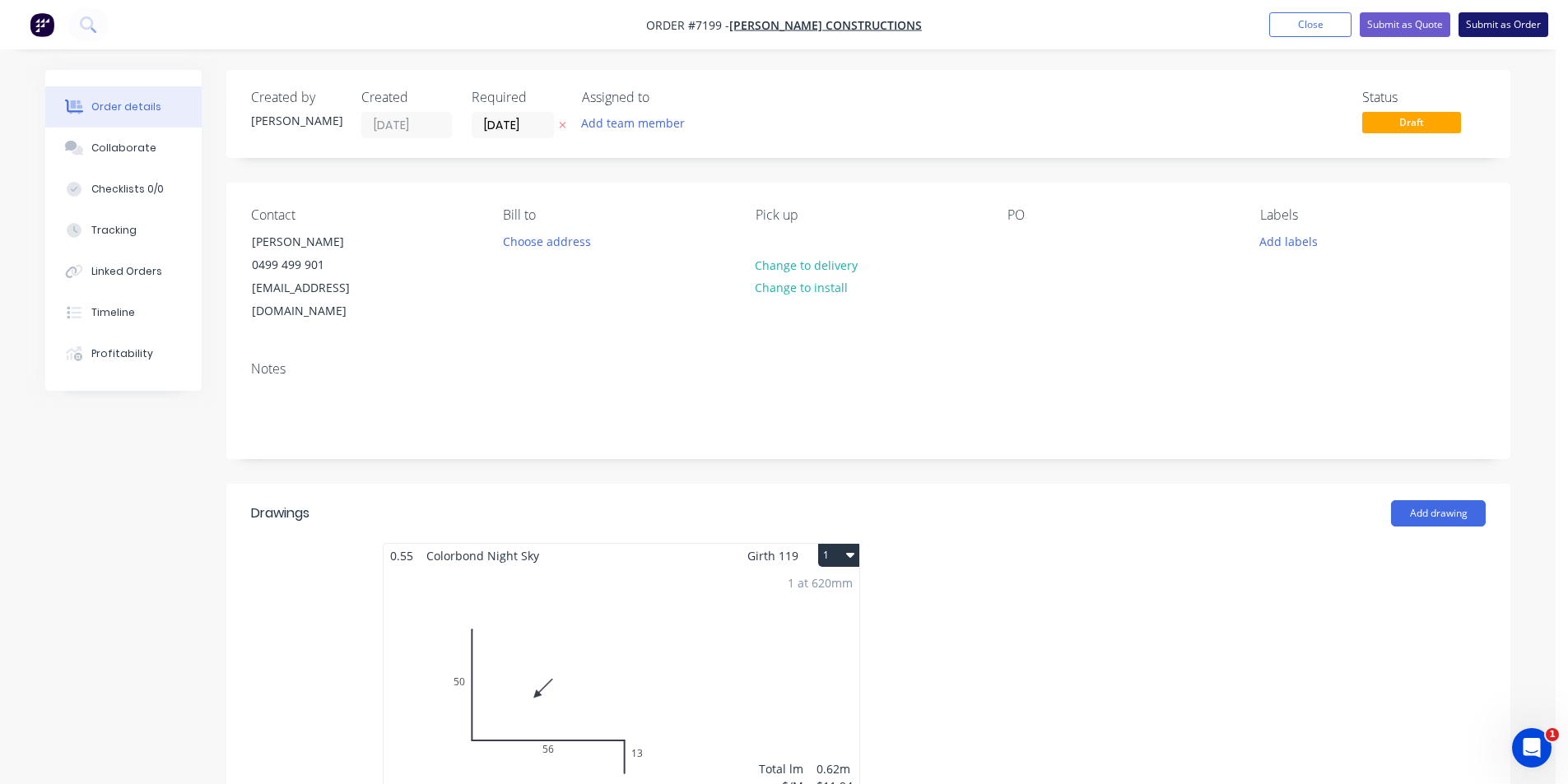
click at [1525, 33] on button "Submit as Order" at bounding box center [1503, 24] width 89 height 24
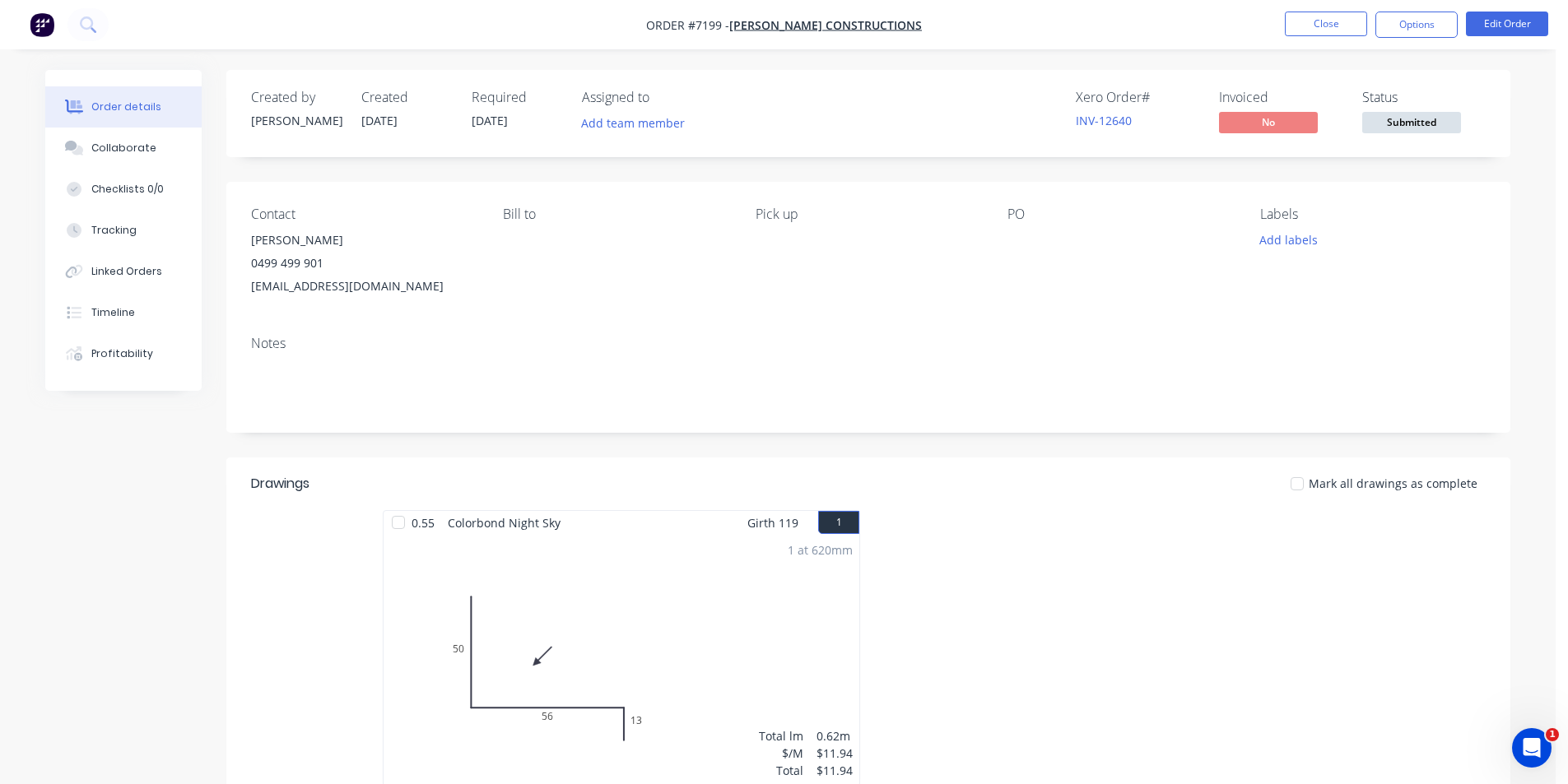
click at [1439, 125] on span "Submitted" at bounding box center [1412, 121] width 99 height 20
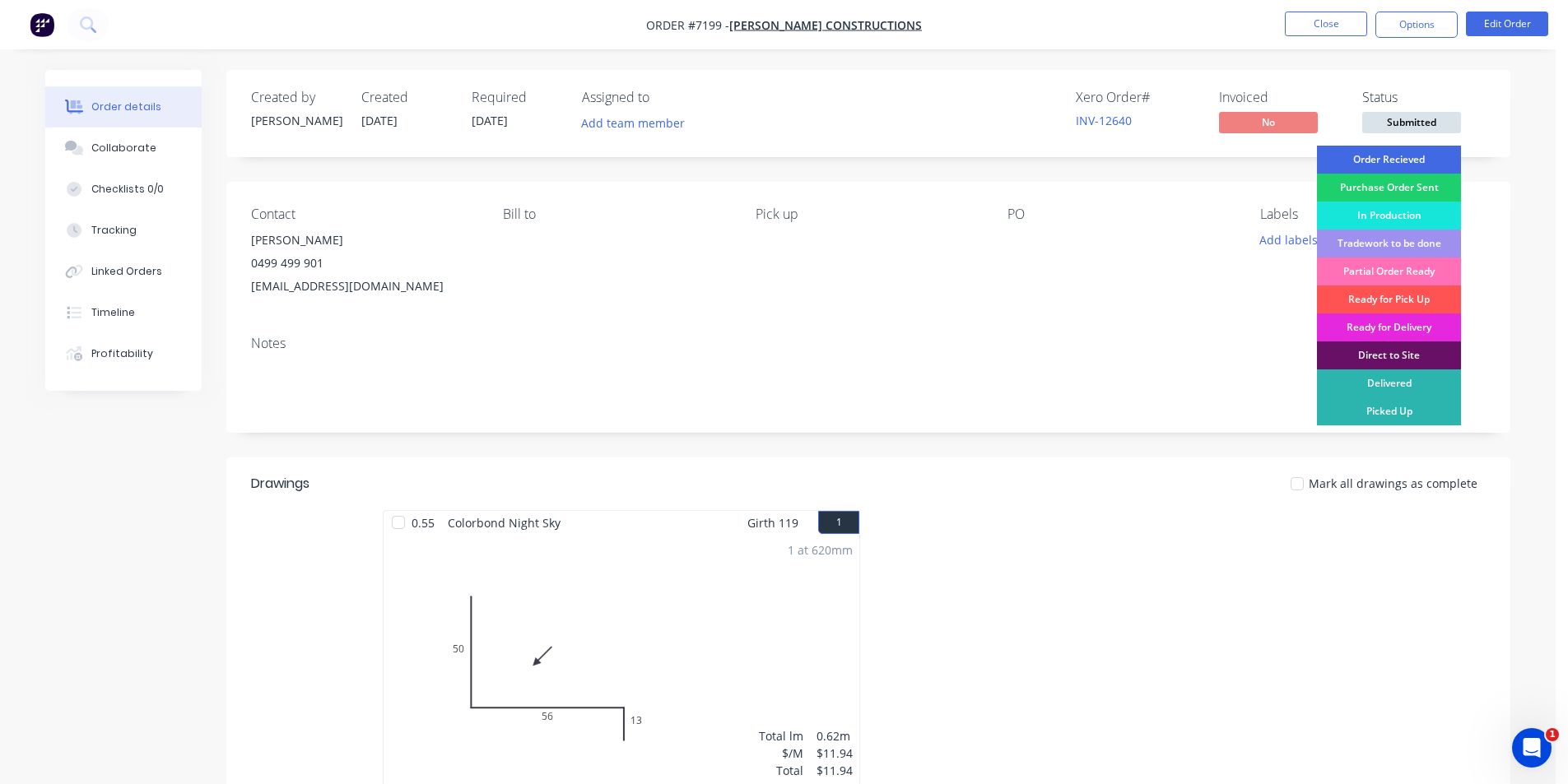
click at [1439, 163] on div "Order Recieved" at bounding box center [1388, 159] width 144 height 28
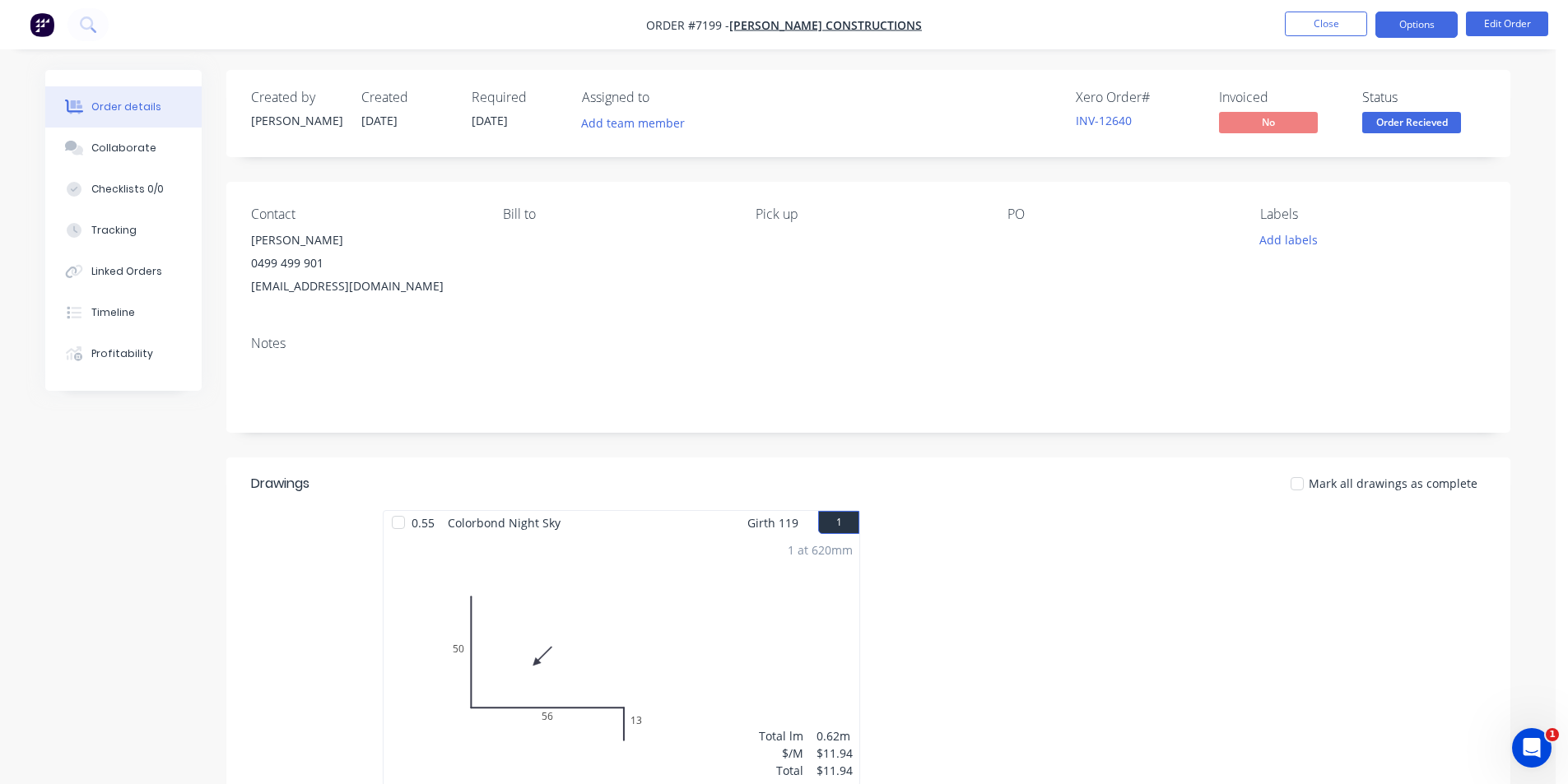
click at [1422, 13] on button "Options" at bounding box center [1417, 24] width 83 height 26
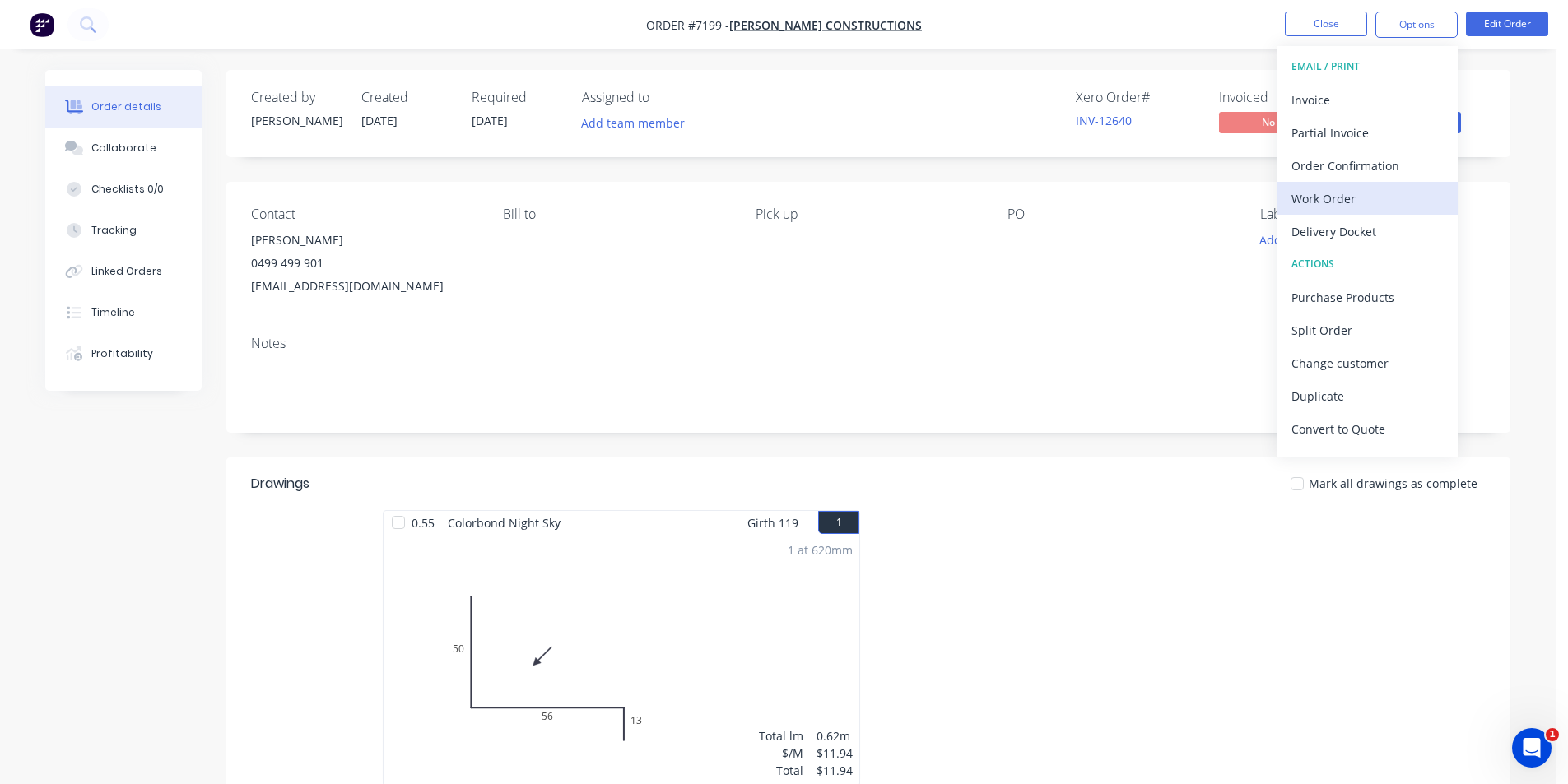
click at [1332, 202] on div "Work Order" at bounding box center [1367, 198] width 151 height 24
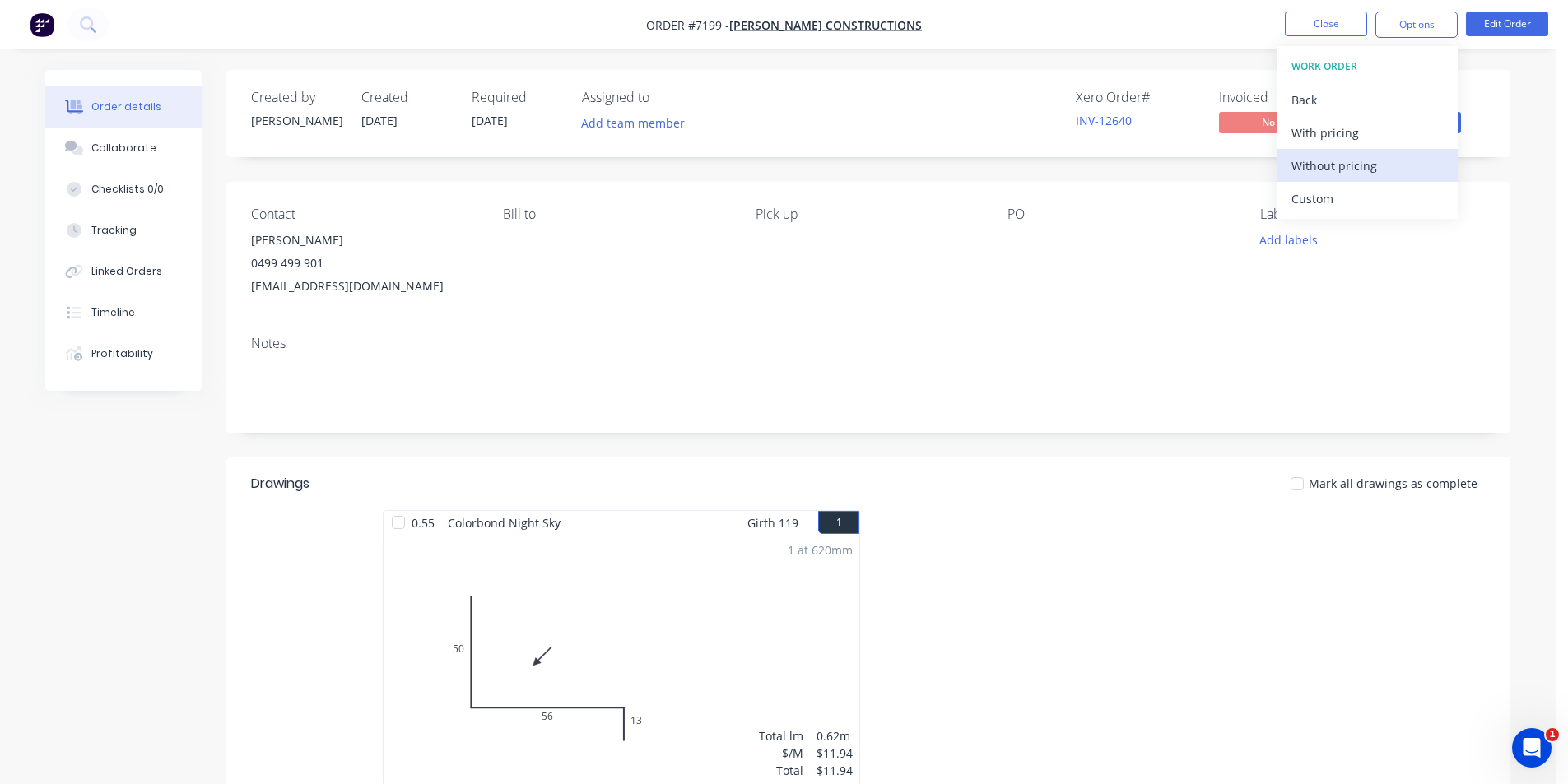
click at [1327, 165] on div "Without pricing" at bounding box center [1367, 166] width 151 height 24
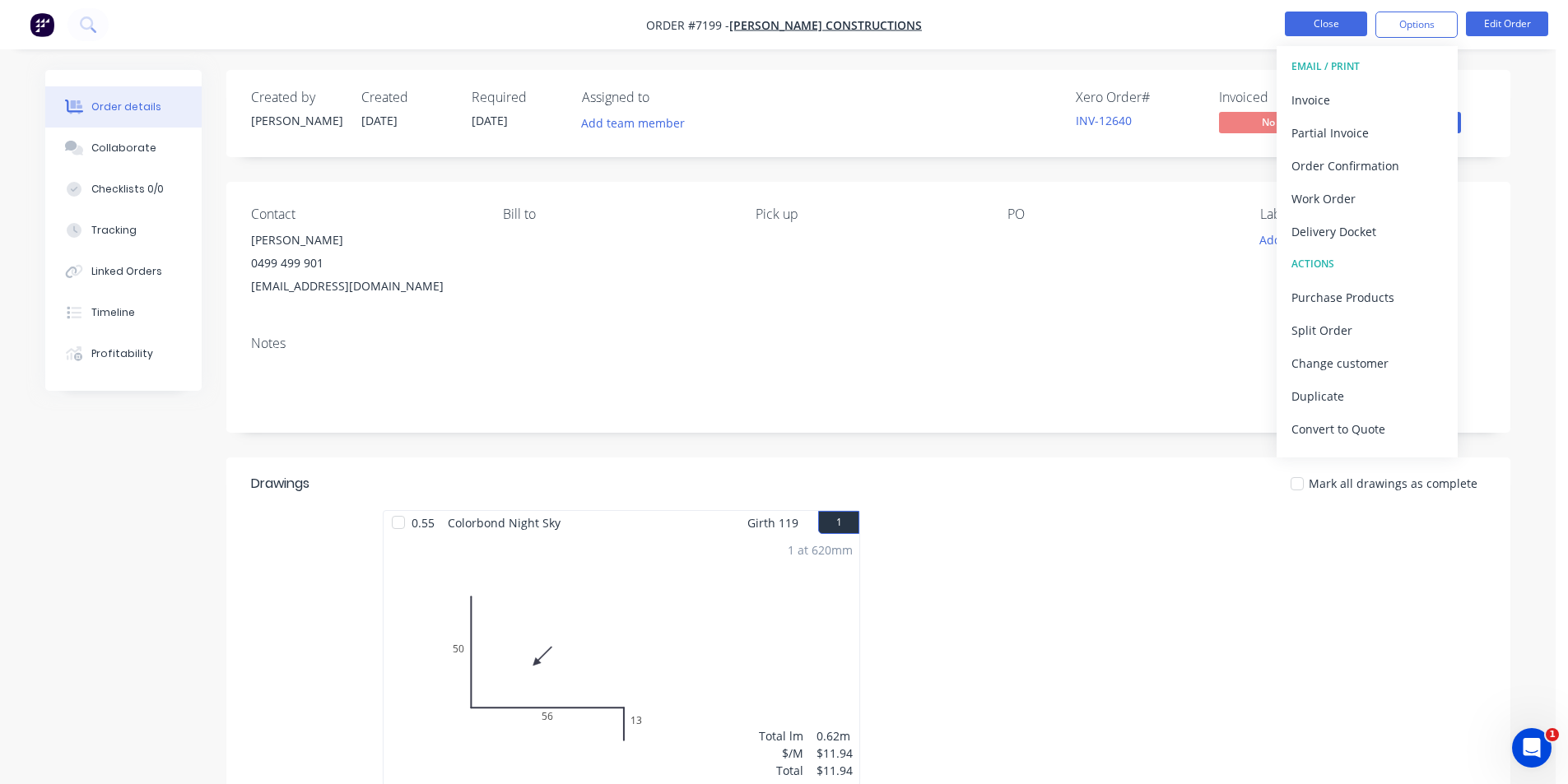
click at [1333, 24] on button "Close" at bounding box center [1325, 23] width 83 height 24
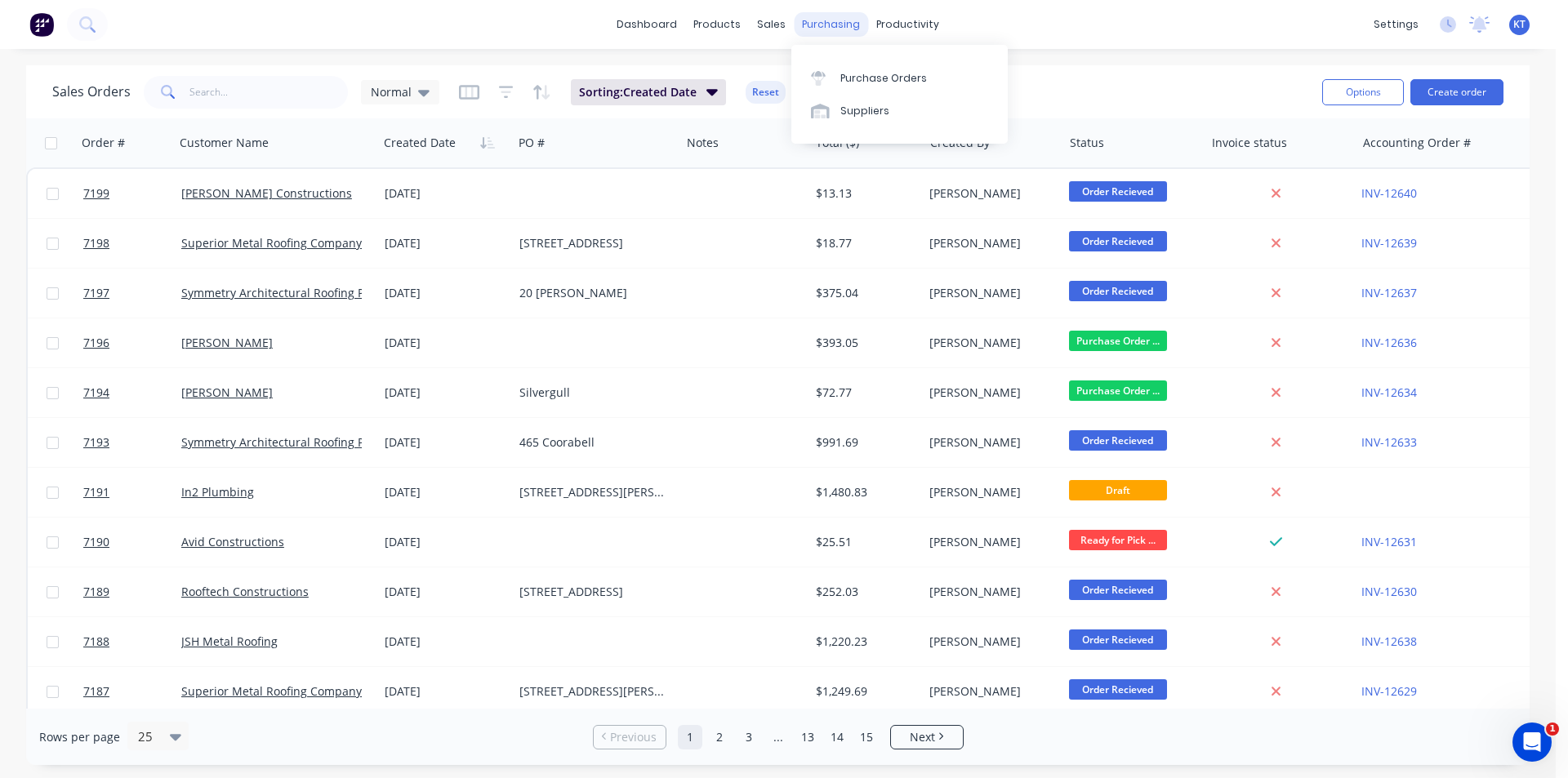
click at [831, 30] on div "purchasing" at bounding box center [830, 24] width 74 height 24
click at [890, 82] on div "Purchase Orders" at bounding box center [883, 78] width 87 height 14
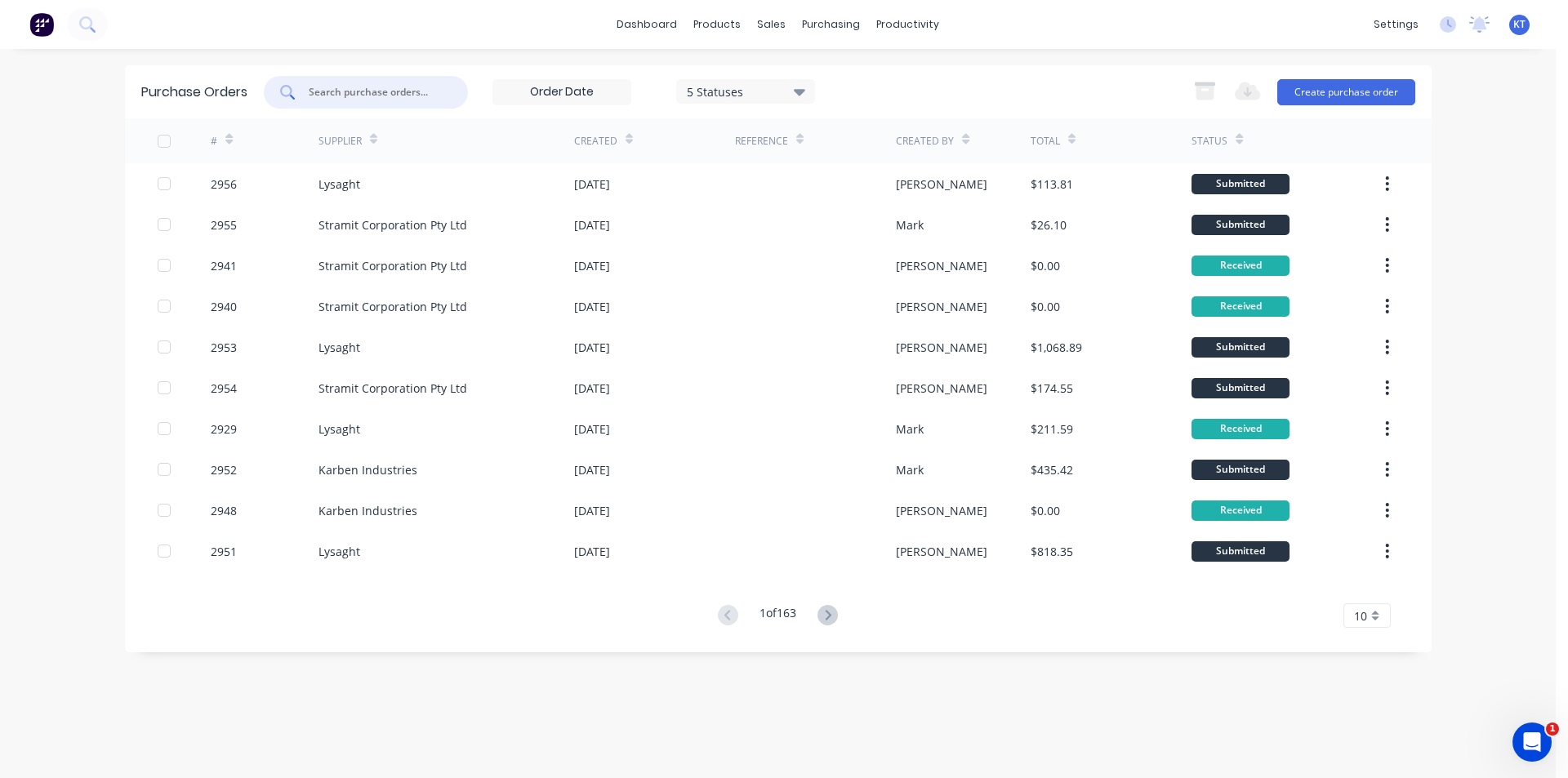
click at [401, 94] on input "text" at bounding box center [375, 91] width 136 height 16
type input "2954"
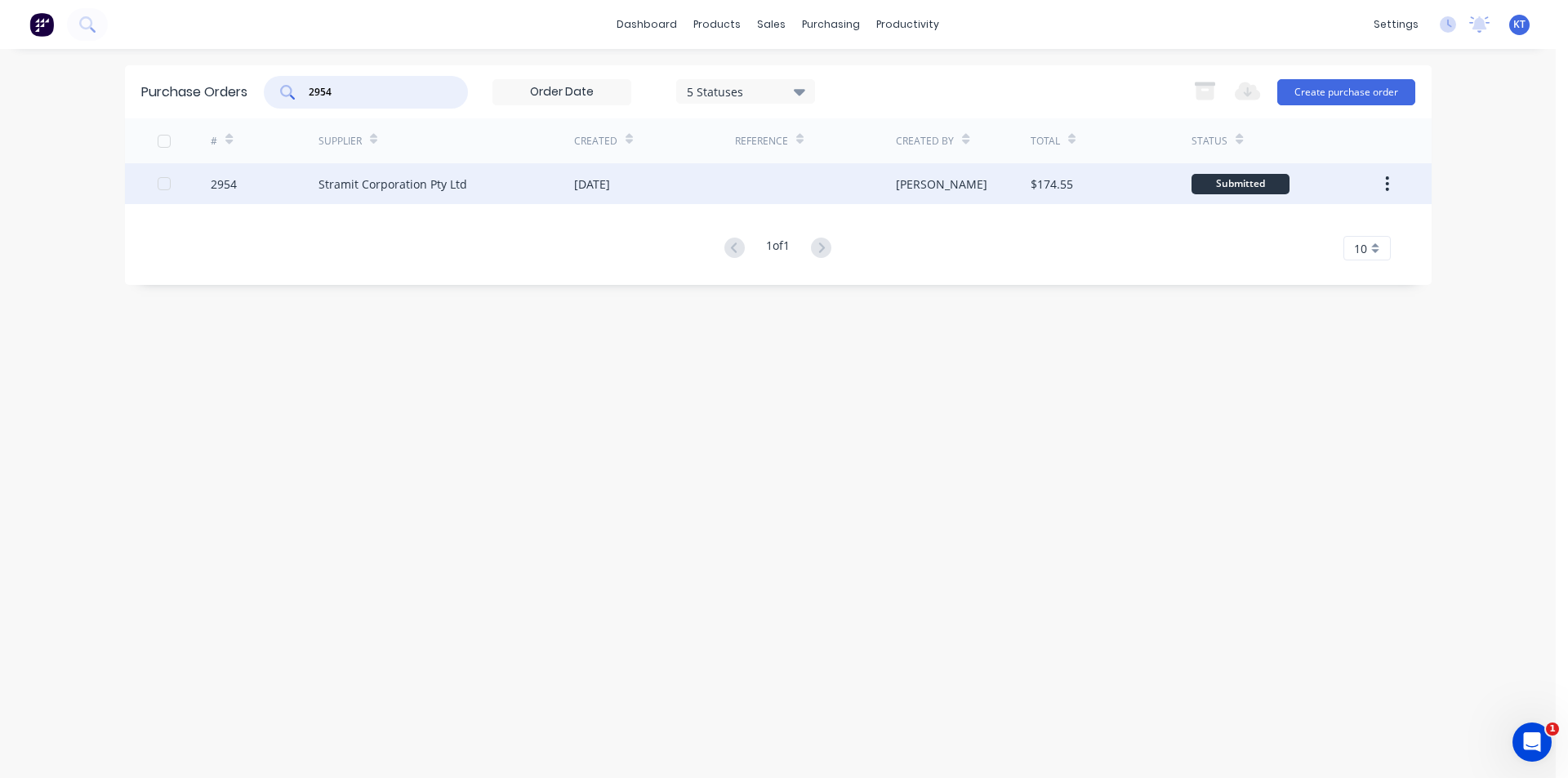
click at [363, 196] on div "Stramit Corporation Pty Ltd" at bounding box center [446, 184] width 255 height 40
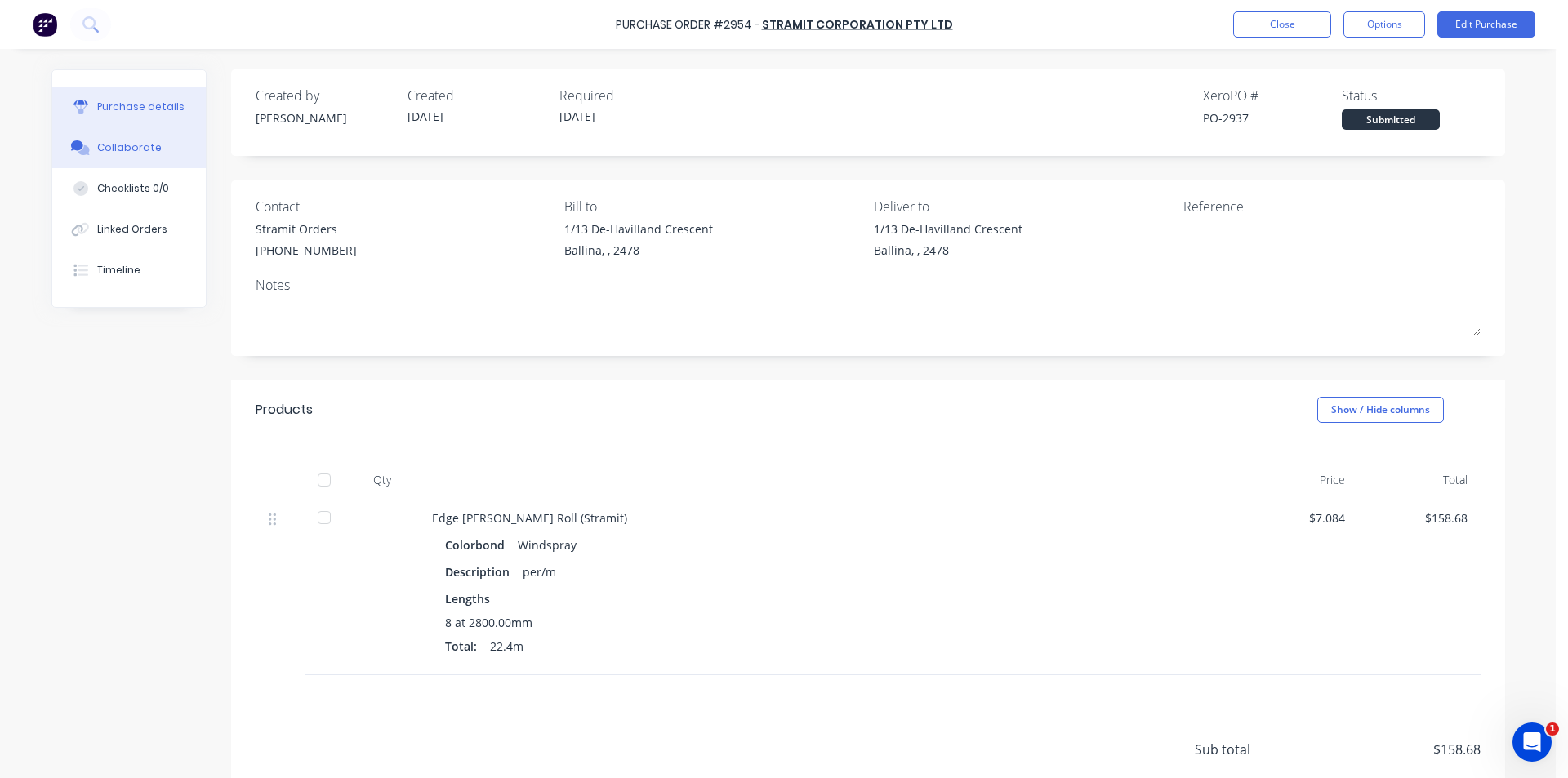
click at [138, 145] on div "Collaborate" at bounding box center [129, 147] width 65 height 14
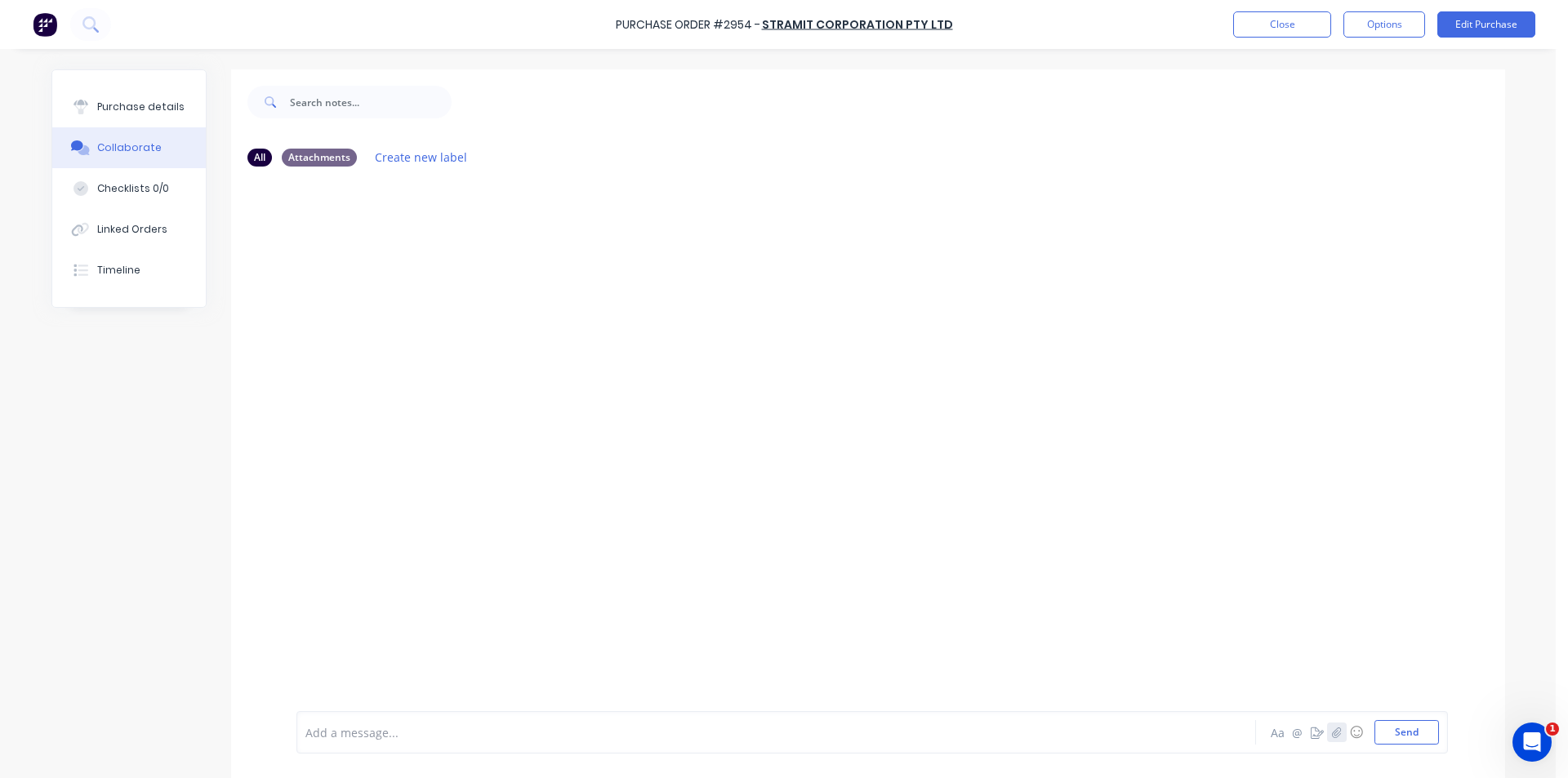
click at [1337, 733] on button "button" at bounding box center [1337, 732] width 19 height 19
click at [1389, 736] on button "Send" at bounding box center [1406, 732] width 65 height 24
click at [1258, 19] on button "Close" at bounding box center [1282, 24] width 98 height 26
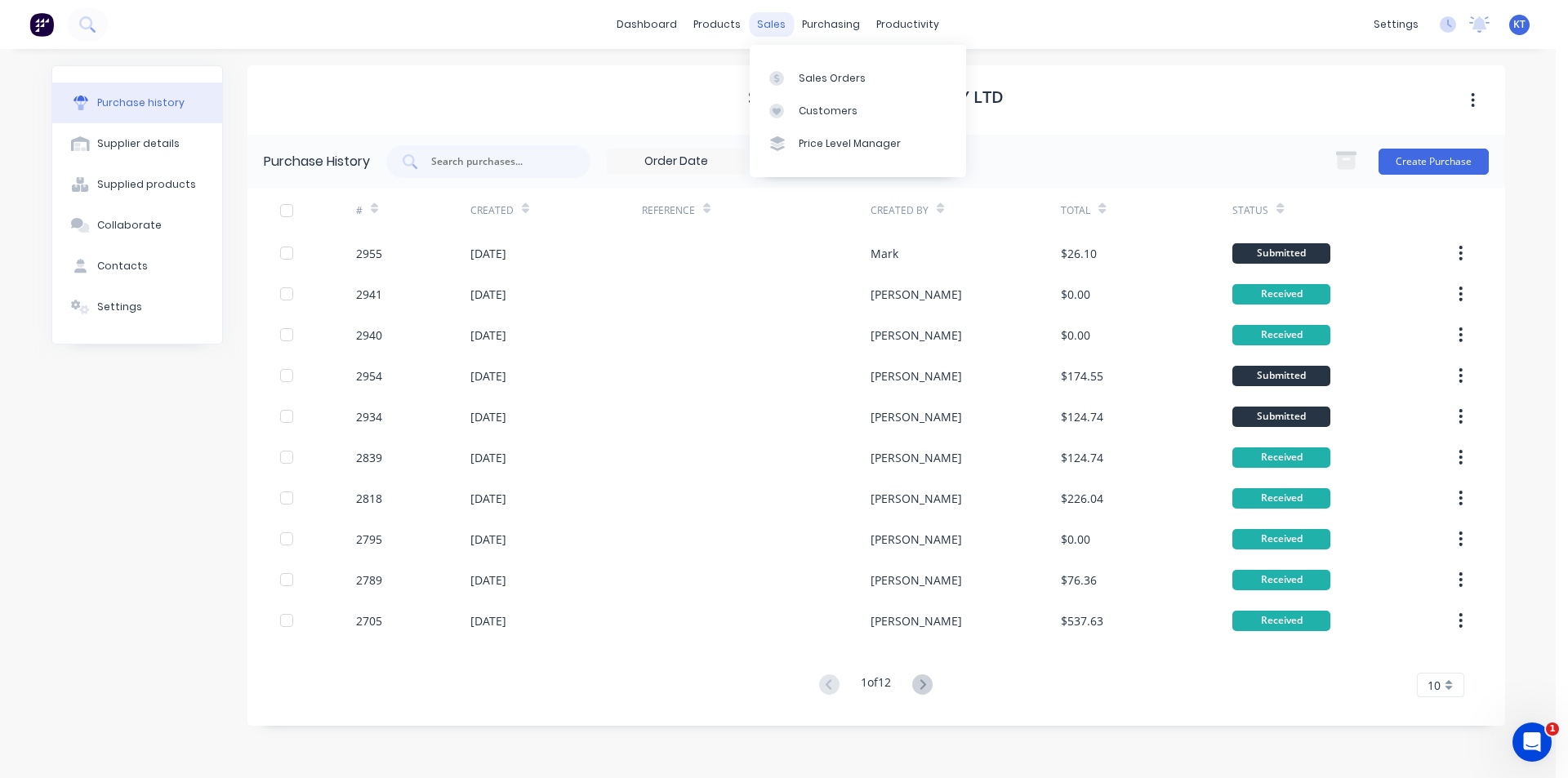
click at [774, 13] on div "sales" at bounding box center [771, 24] width 45 height 24
click at [806, 83] on div "Sales Orders" at bounding box center [832, 78] width 67 height 14
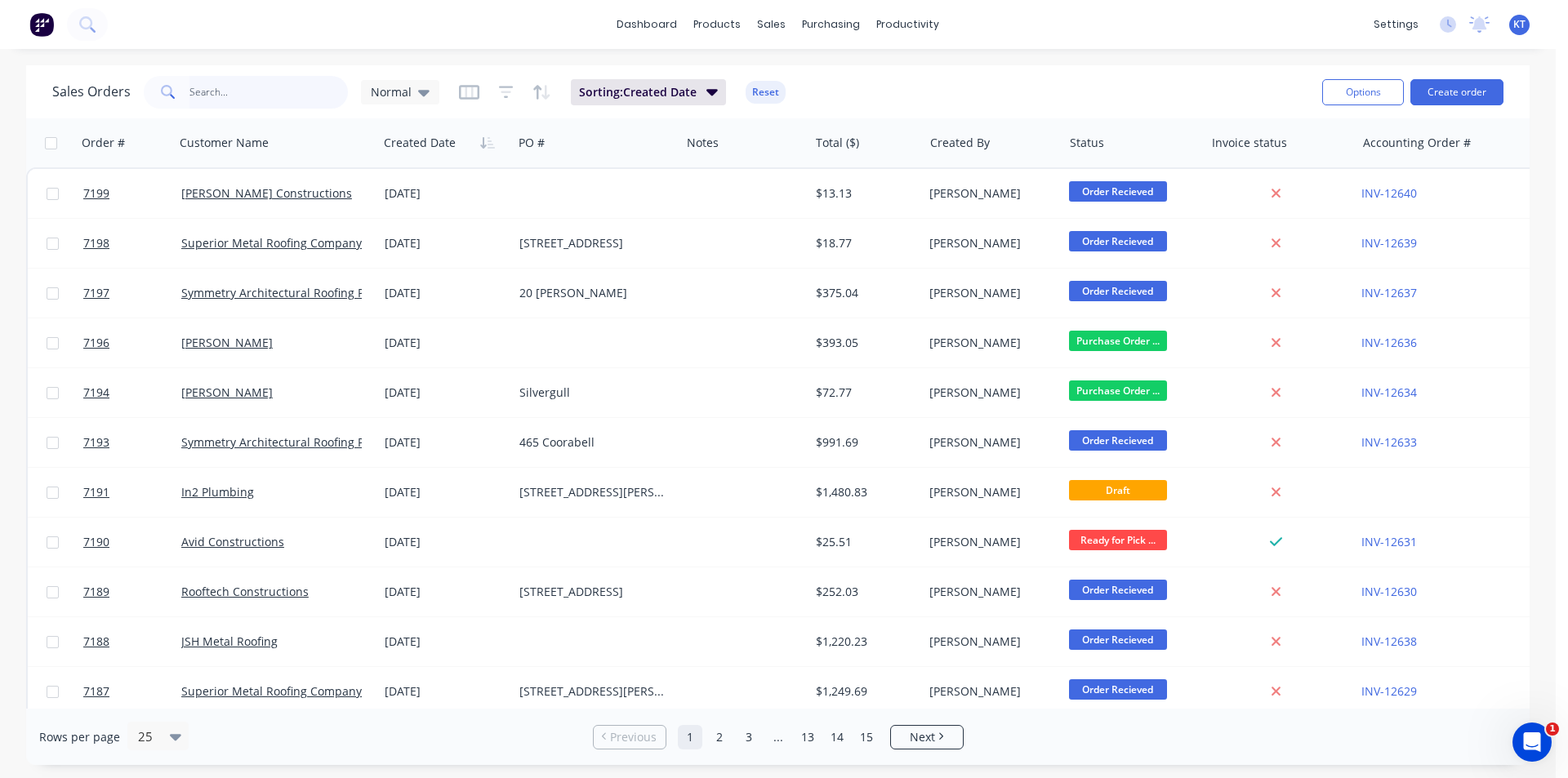
click at [284, 84] on input "text" at bounding box center [269, 92] width 159 height 33
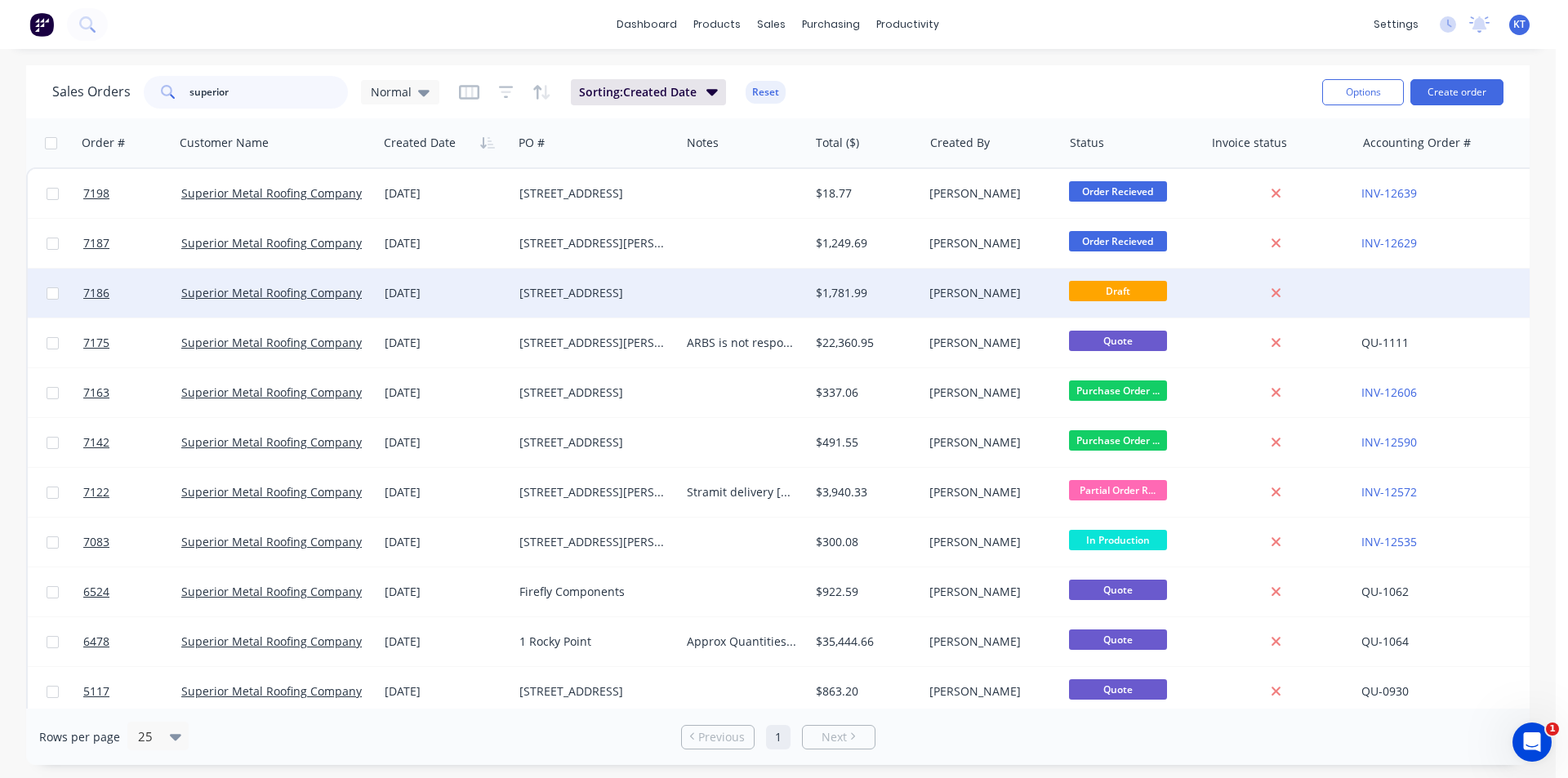
type input "superior"
click at [585, 304] on div "[STREET_ADDRESS]" at bounding box center [596, 293] width 168 height 49
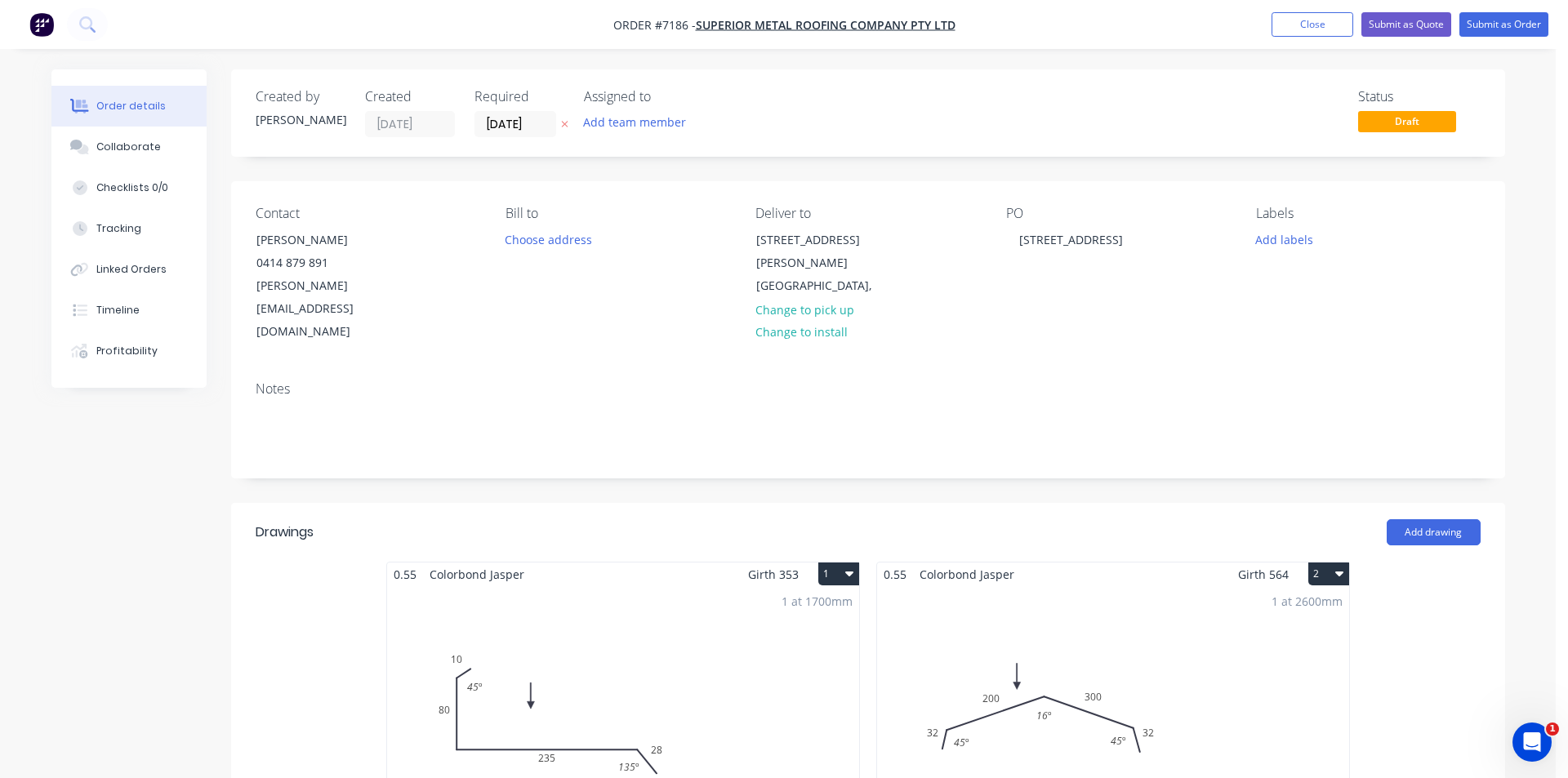
type input "$14.87"
type input "$1,306.78"
type input "$30.00"
type input "$27.84"
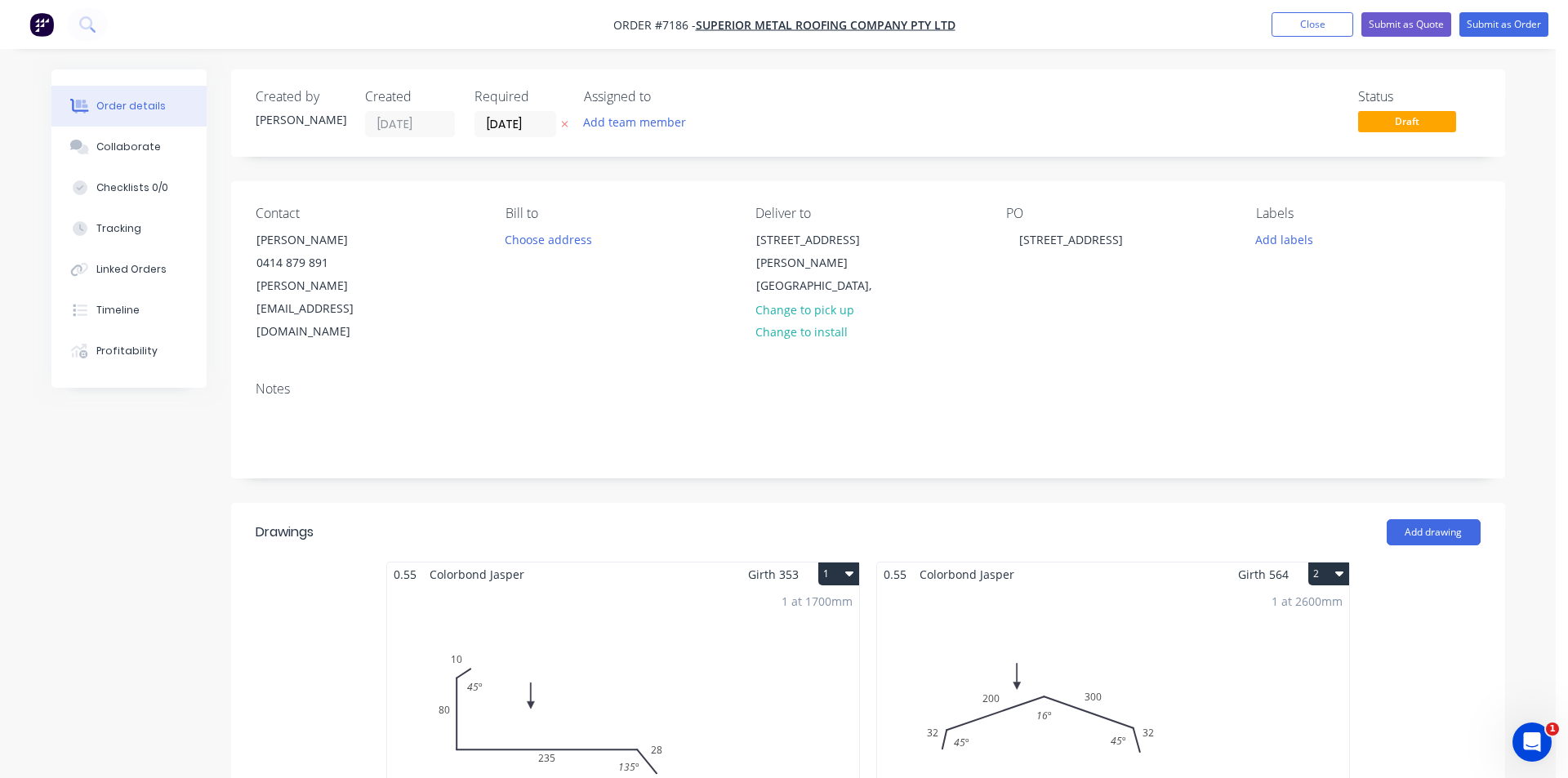
type input "$83.52"
type input "$5.89"
type input "$11.78"
type input "$110.00"
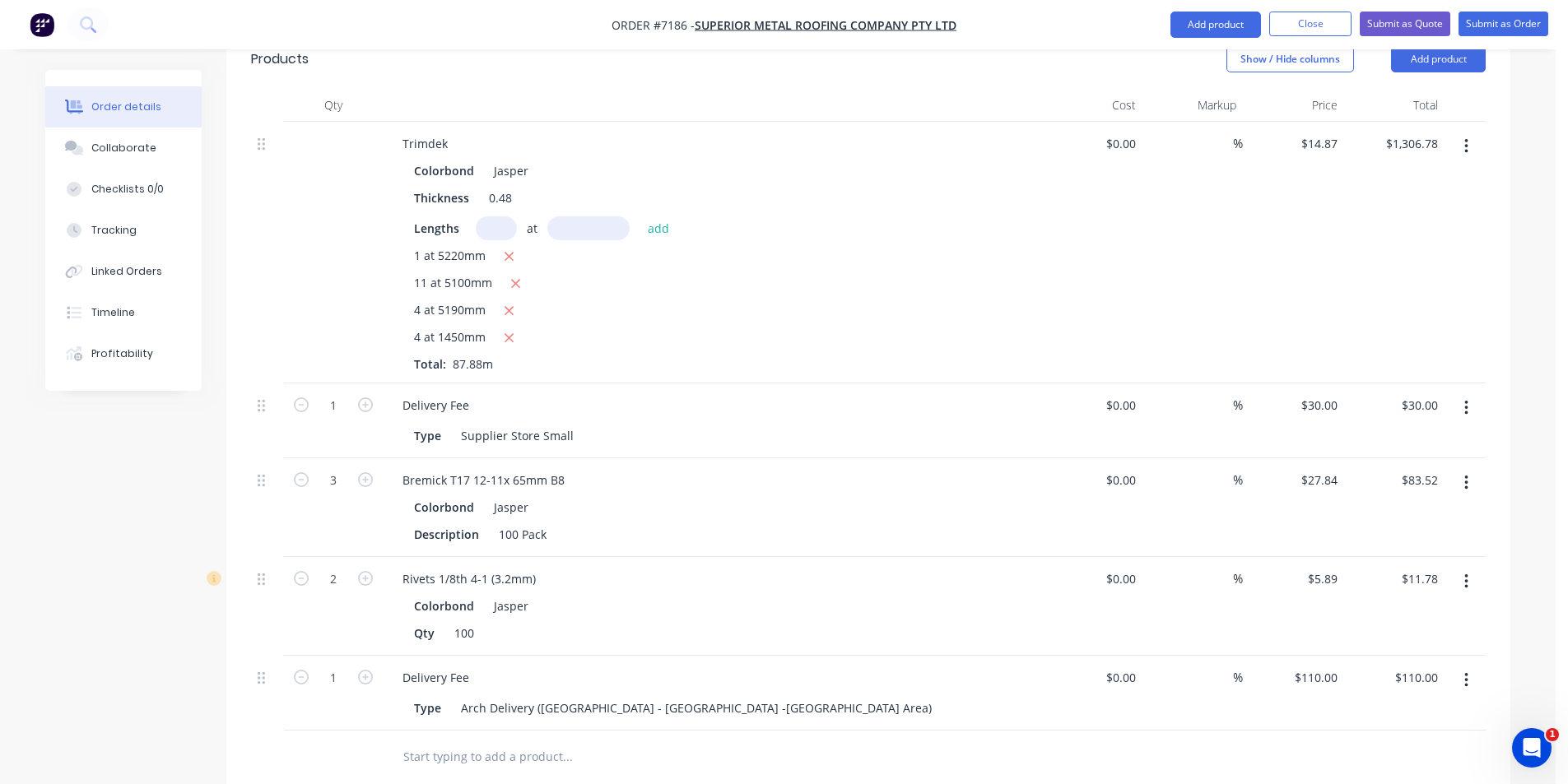
scroll to position [987, 0]
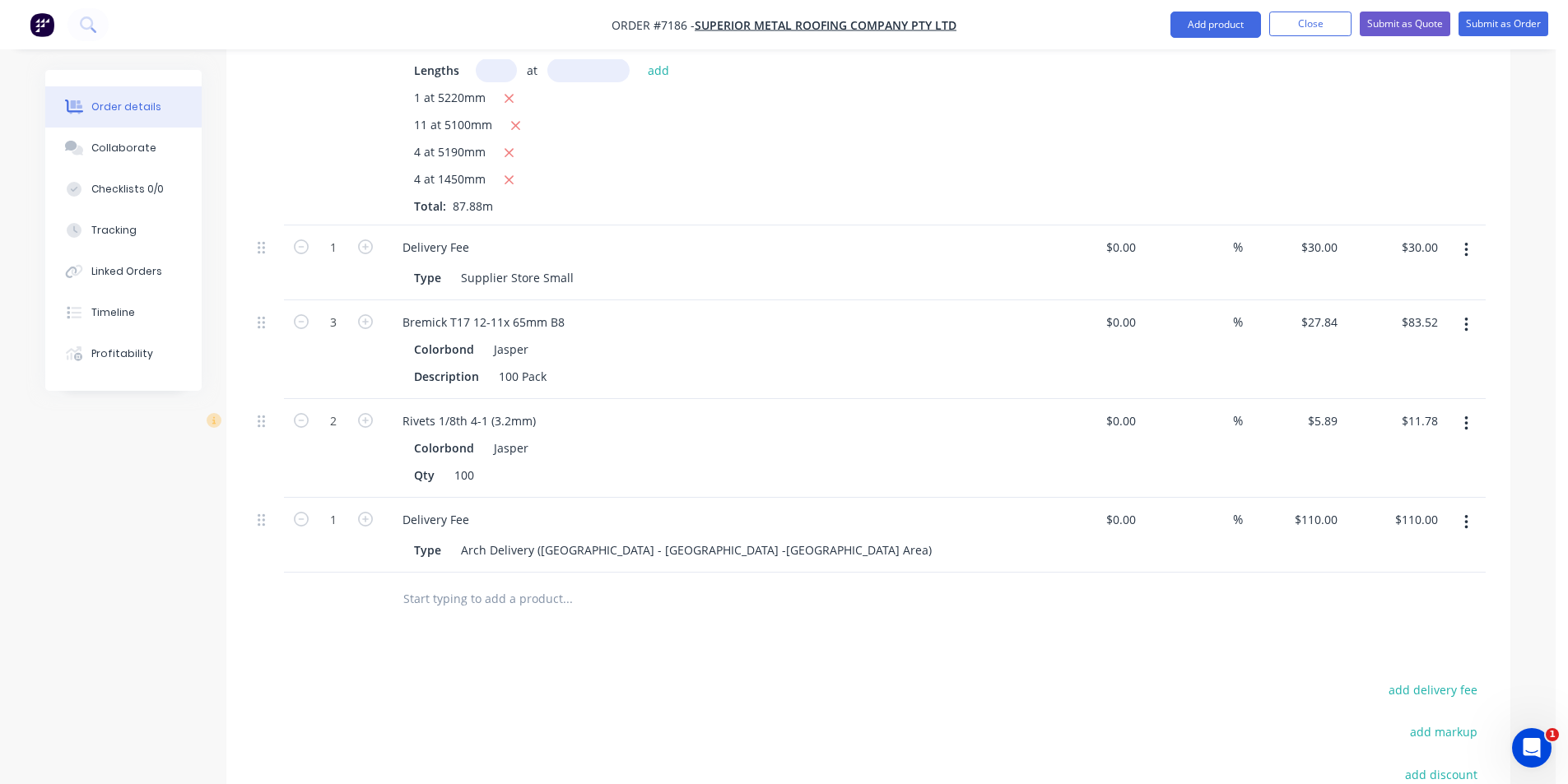
click at [1467, 513] on icon "button" at bounding box center [1466, 522] width 4 height 18
click at [1444, 652] on div "Delete" at bounding box center [1407, 664] width 127 height 24
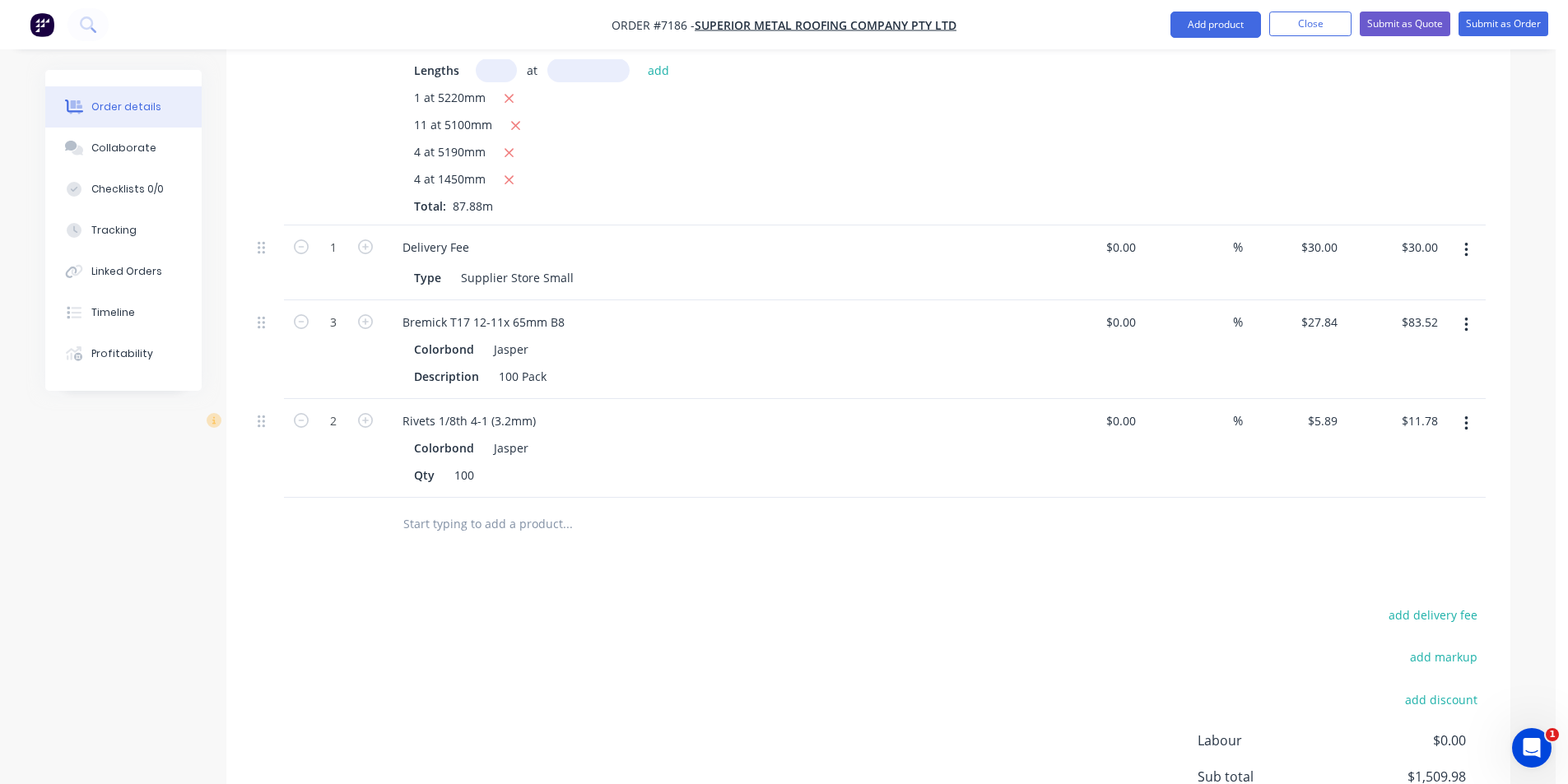
click at [1464, 241] on icon "button" at bounding box center [1466, 249] width 4 height 18
click at [1429, 380] on div "Delete" at bounding box center [1407, 392] width 127 height 24
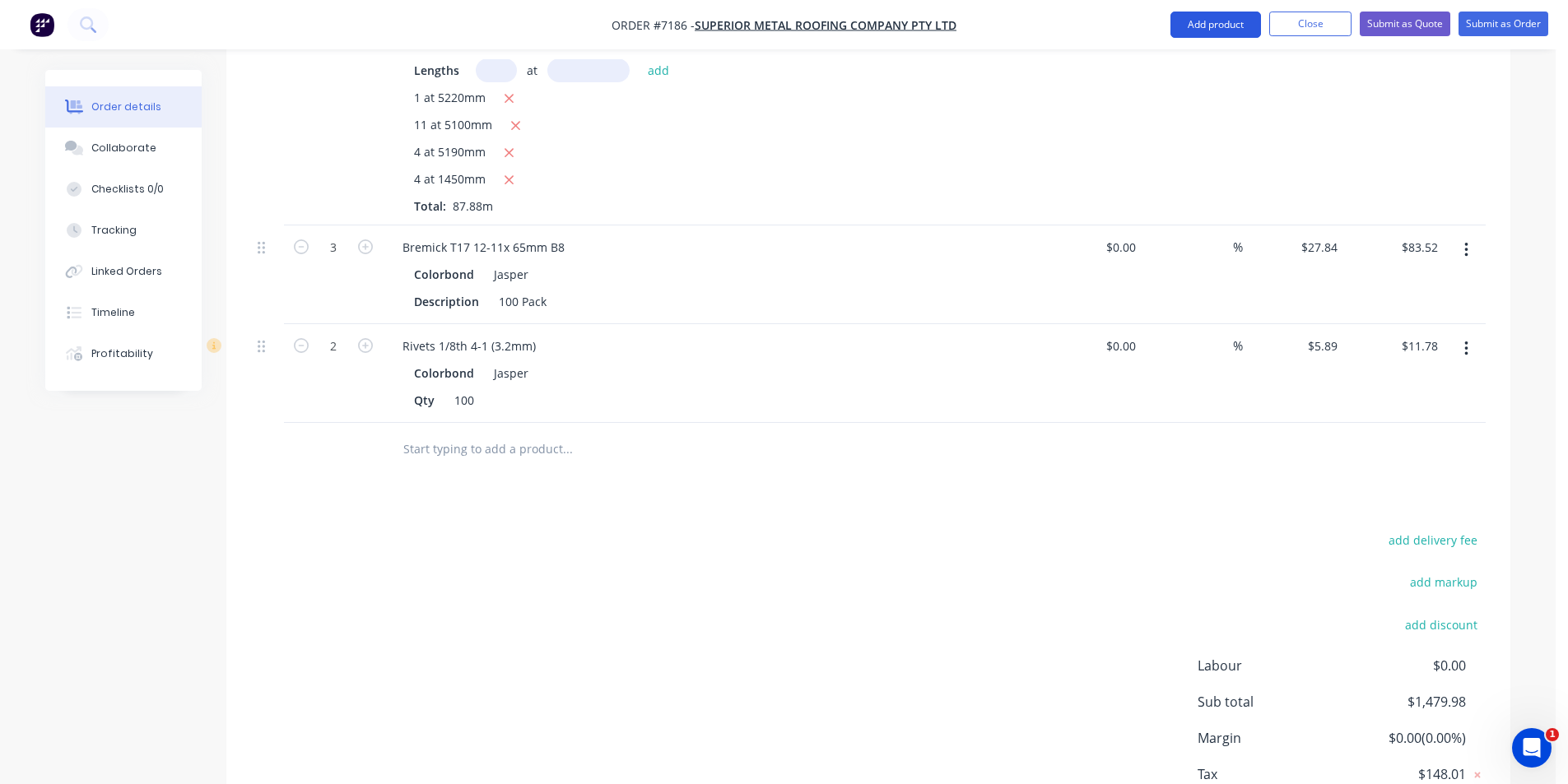
click at [1202, 31] on button "Add product" at bounding box center [1215, 24] width 90 height 26
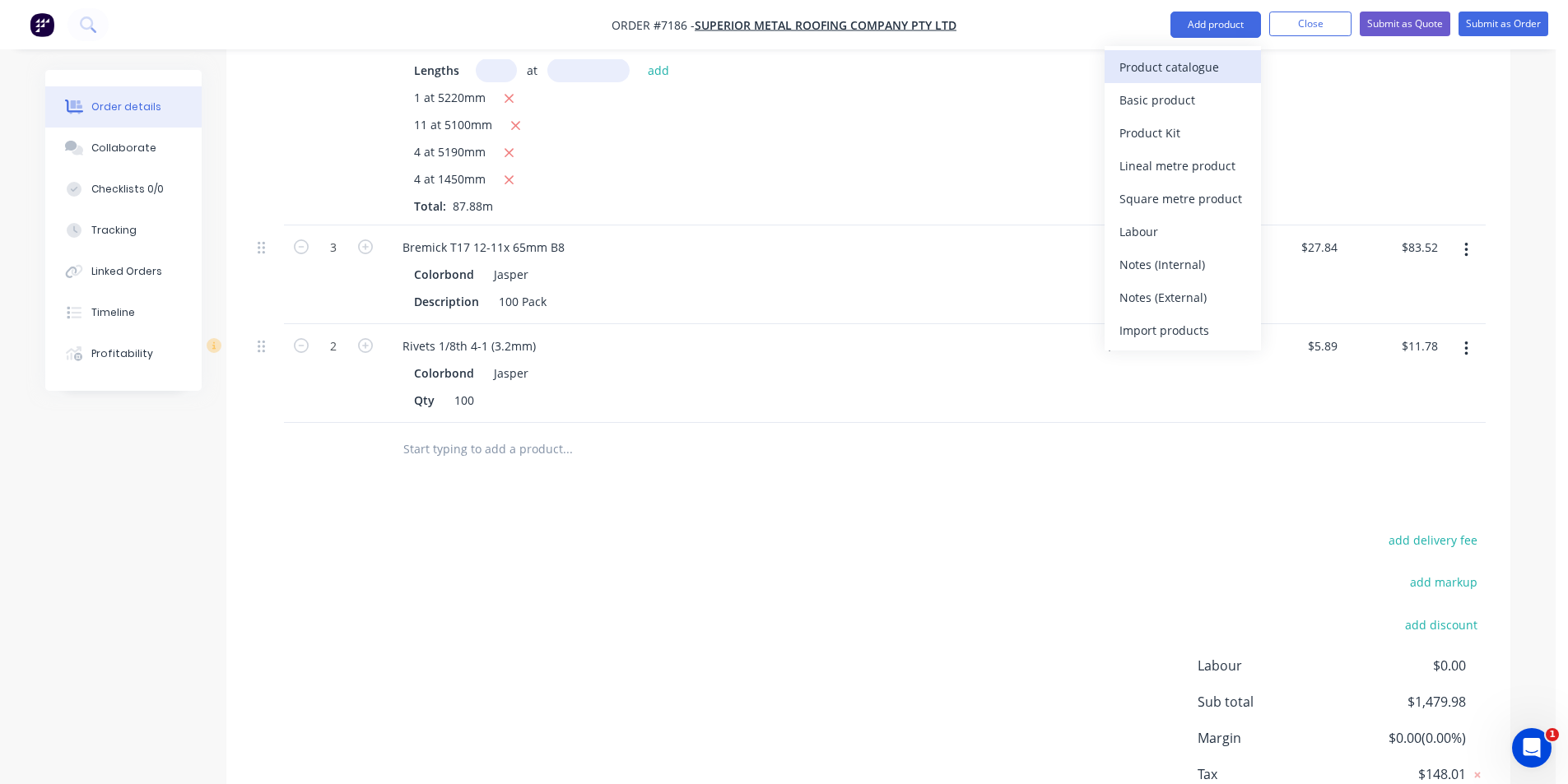
click at [1168, 81] on button "Product catalogue" at bounding box center [1183, 67] width 156 height 33
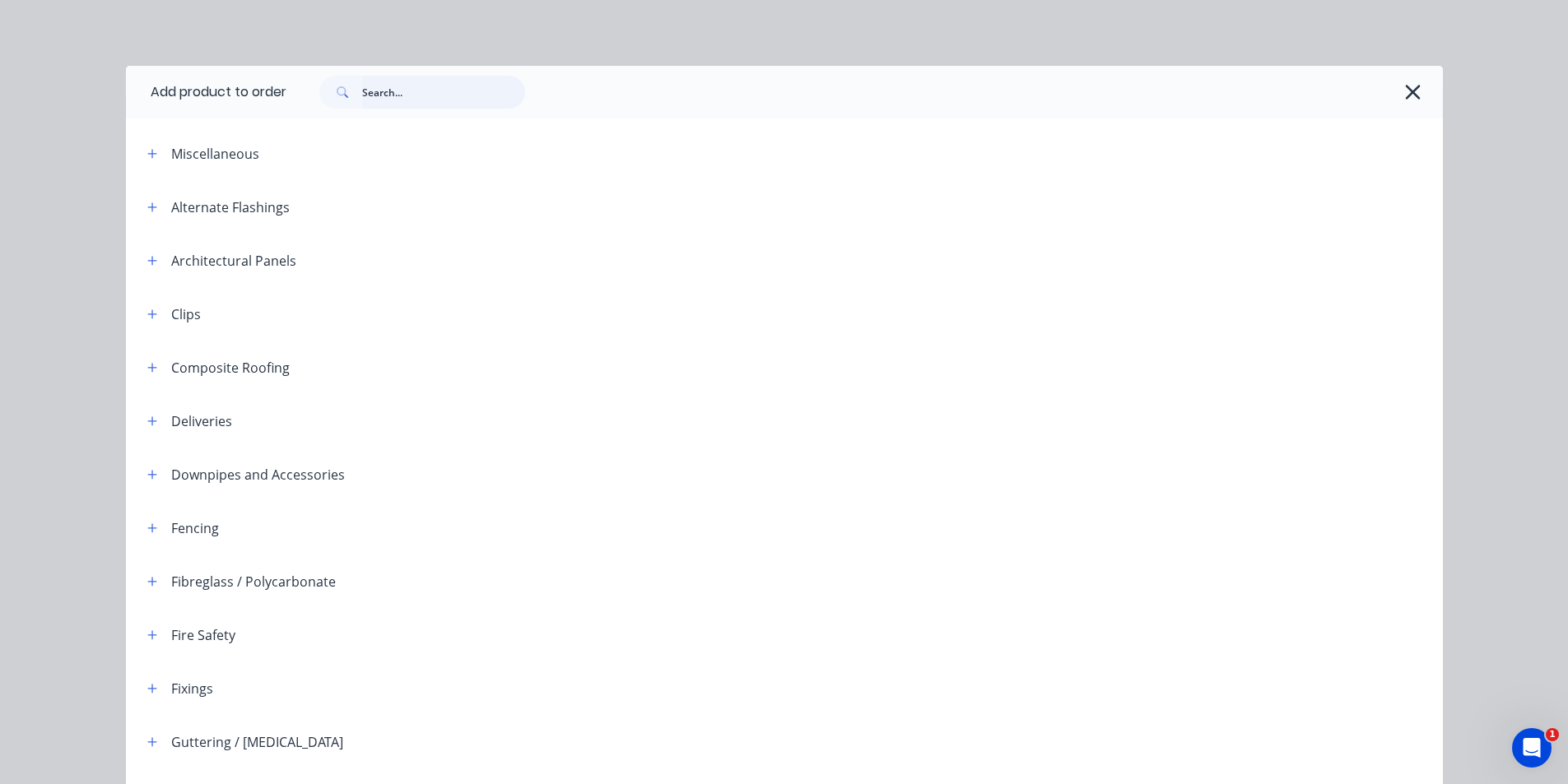
click at [473, 89] on input "text" at bounding box center [444, 92] width 163 height 33
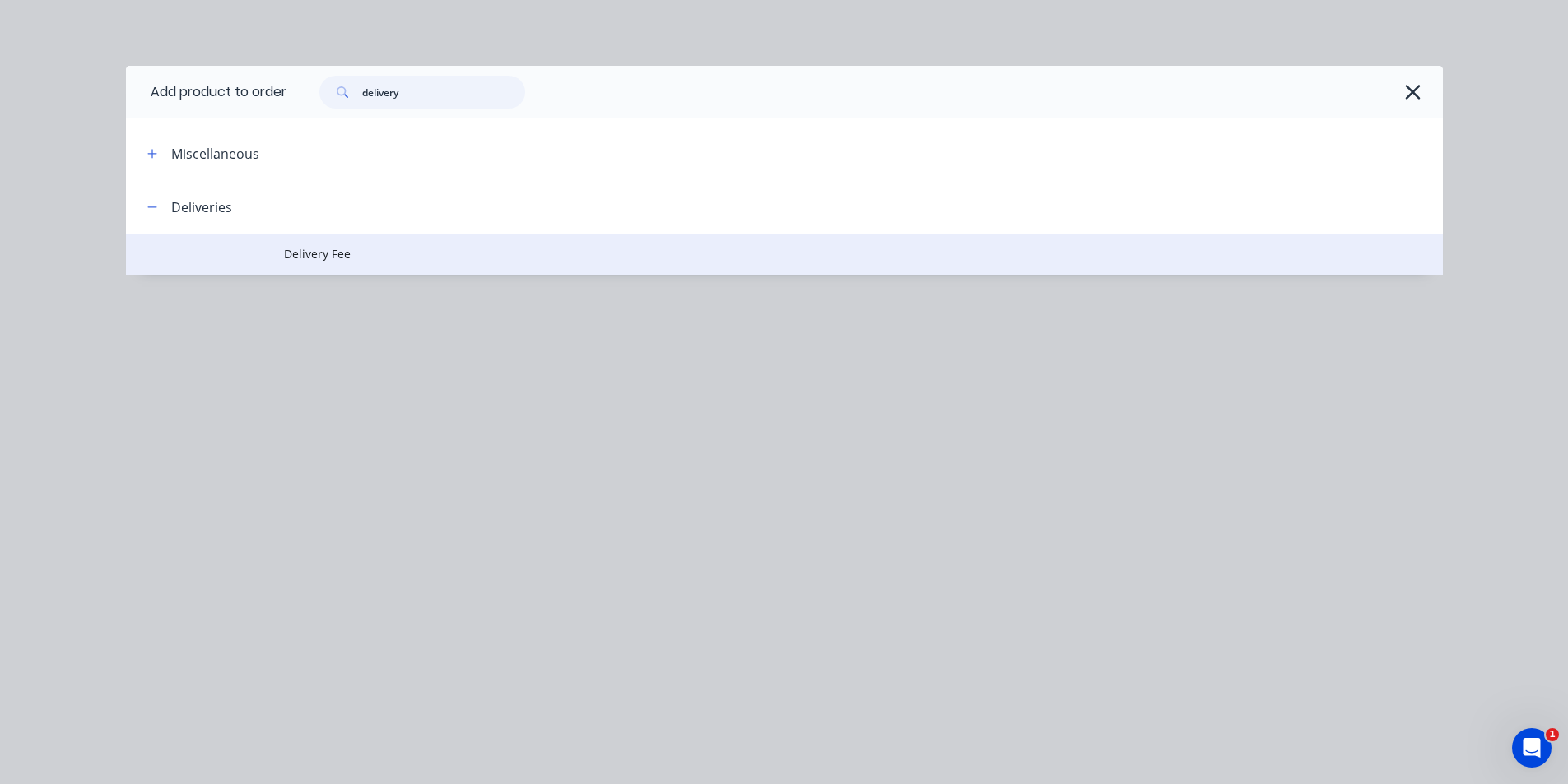
type input "delivery"
click at [477, 246] on span "Delivery Fee" at bounding box center [747, 254] width 927 height 17
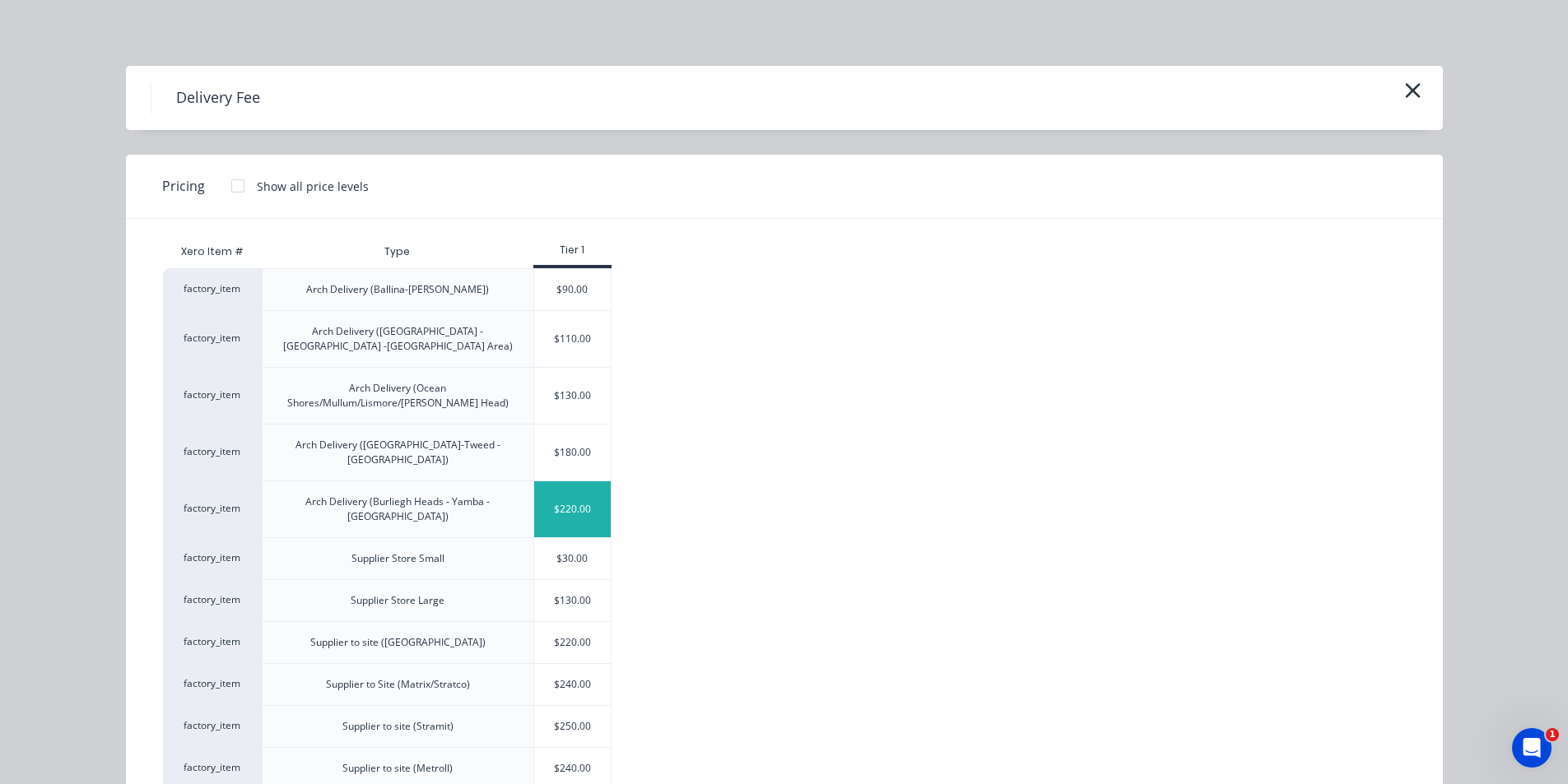
click at [567, 481] on div "$220.00" at bounding box center [573, 509] width 78 height 56
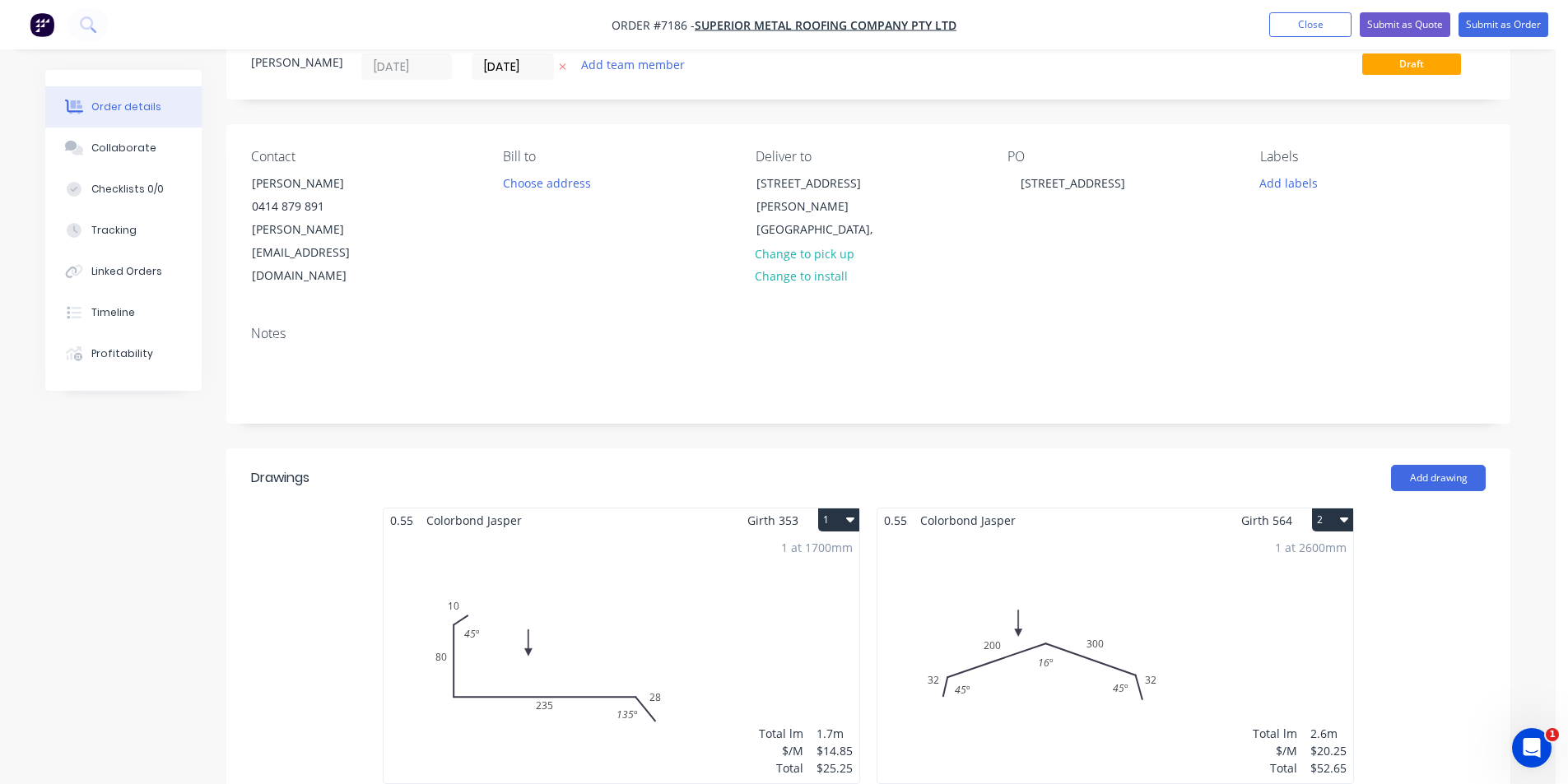
scroll to position [0, 0]
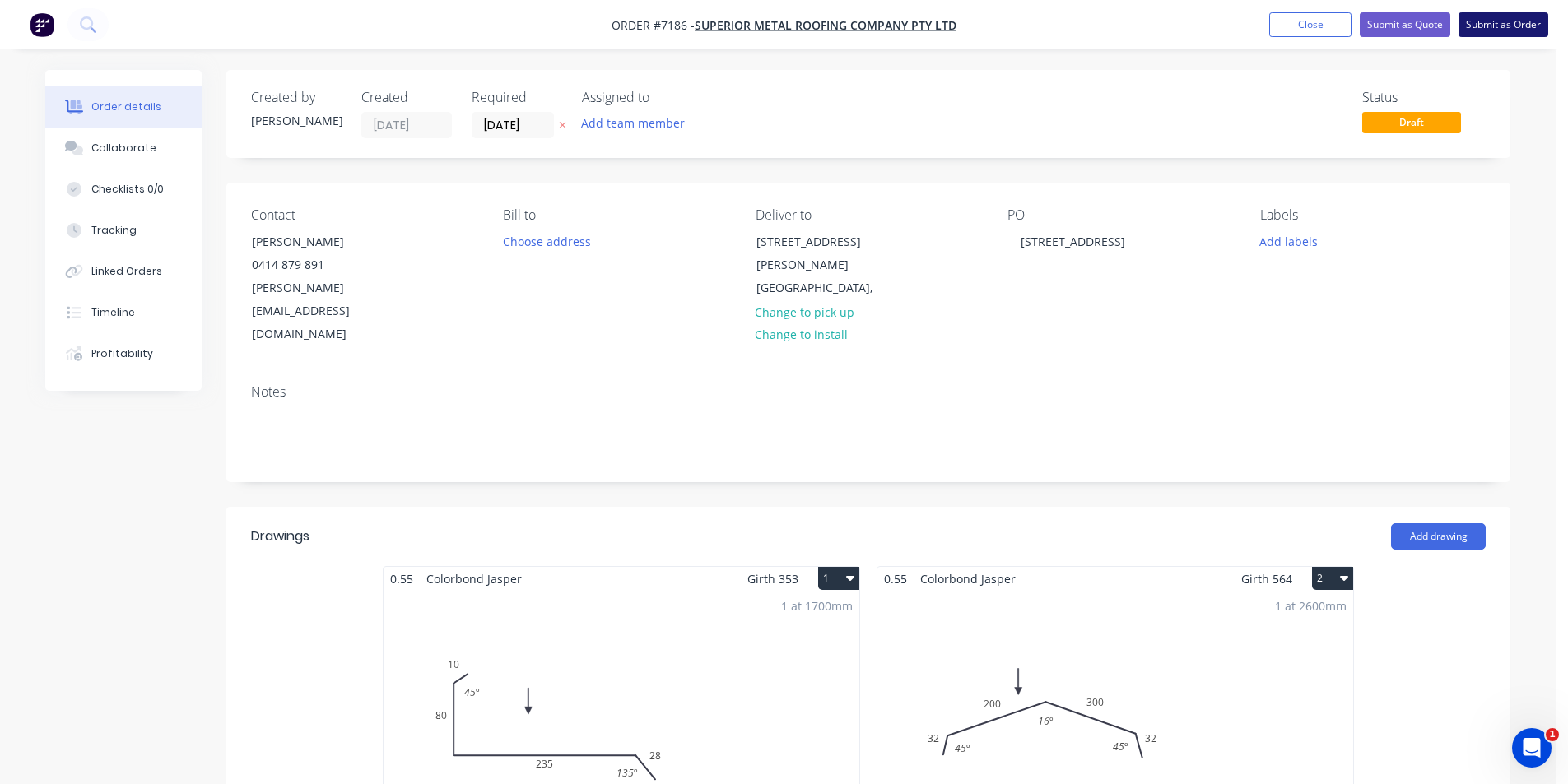
click at [1529, 19] on button "Submit as Order" at bounding box center [1503, 24] width 89 height 24
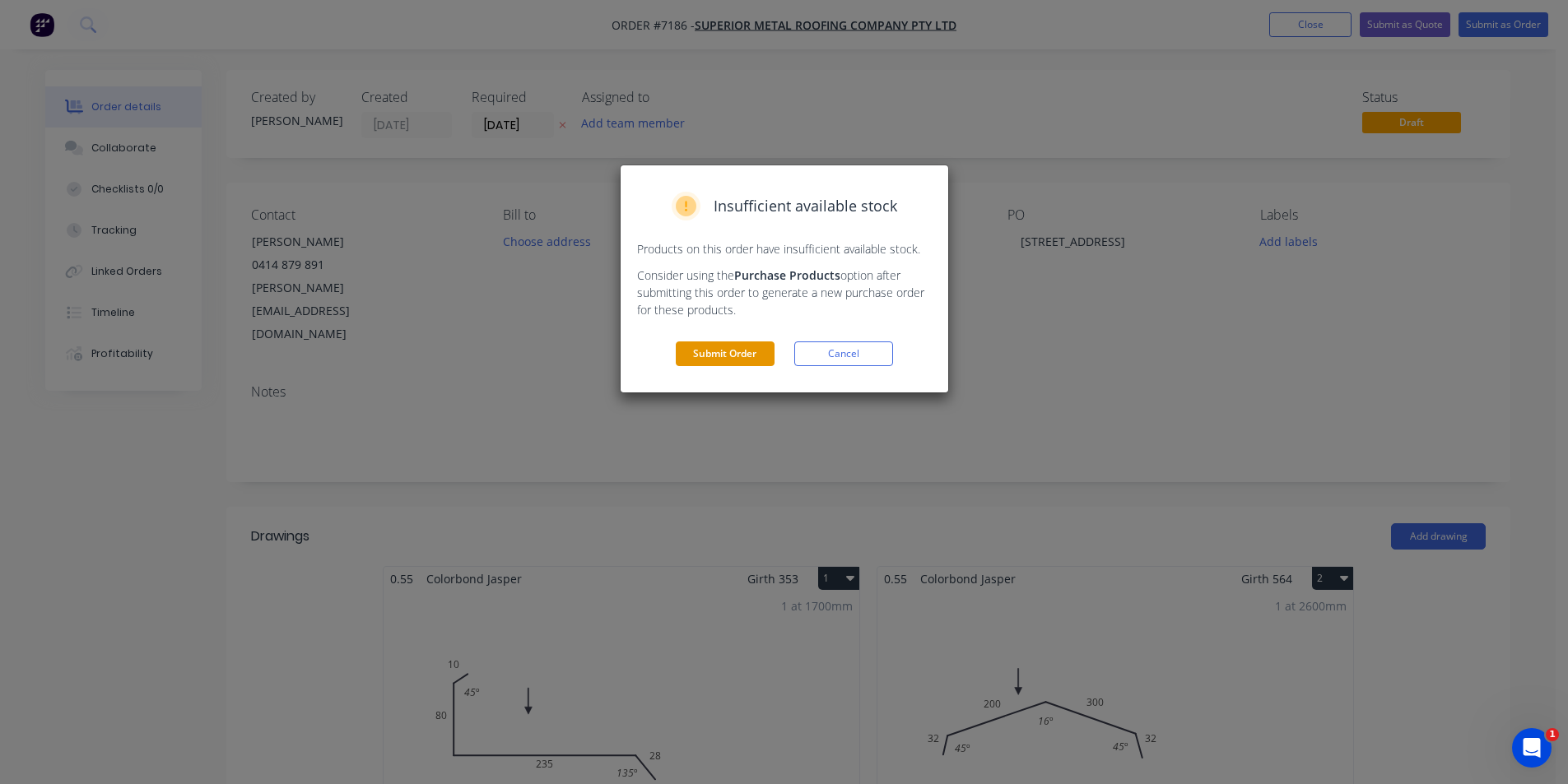
click at [714, 354] on button "Submit Order" at bounding box center [725, 353] width 99 height 24
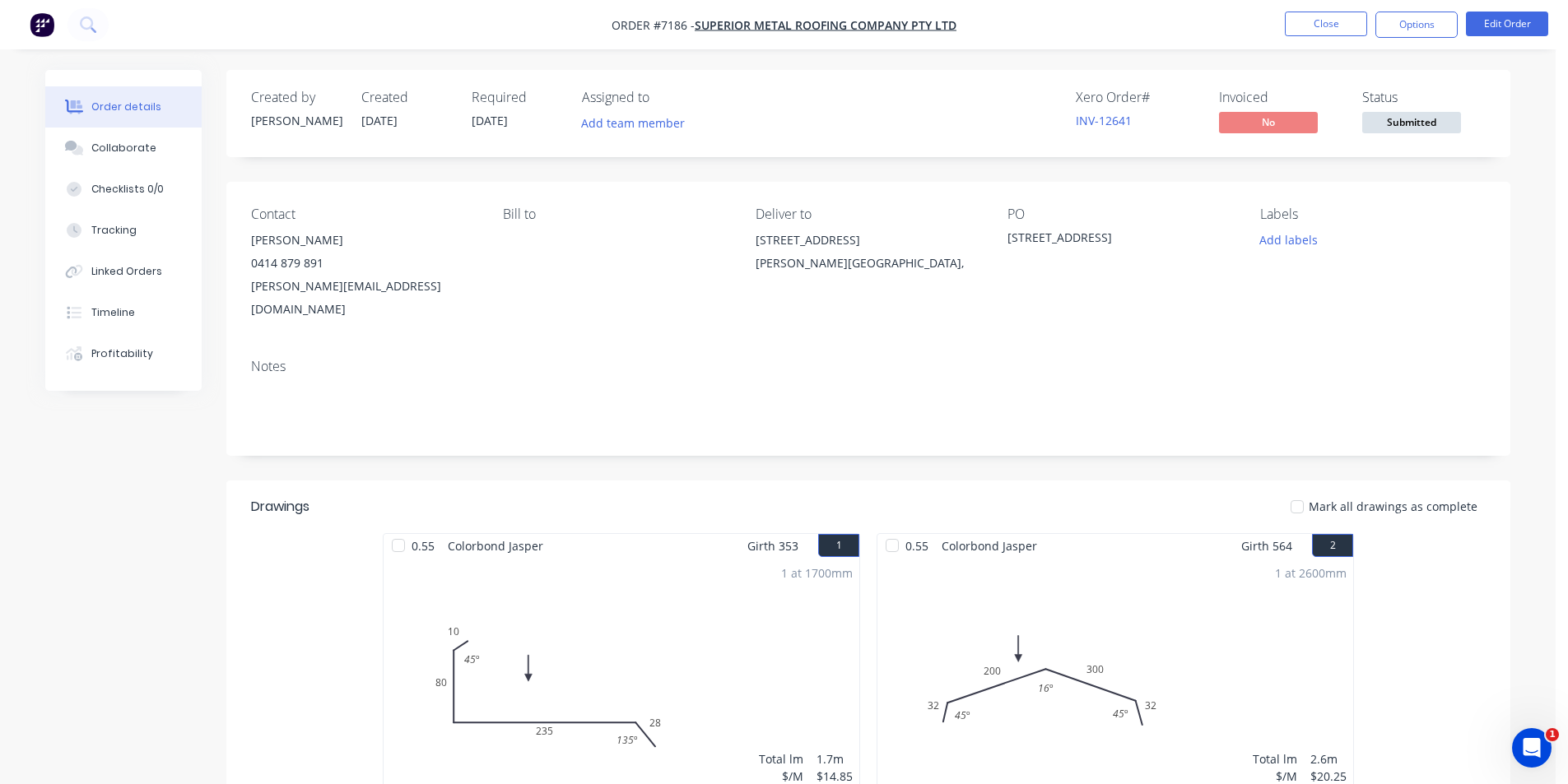
click at [1436, 118] on span "Submitted" at bounding box center [1412, 121] width 99 height 20
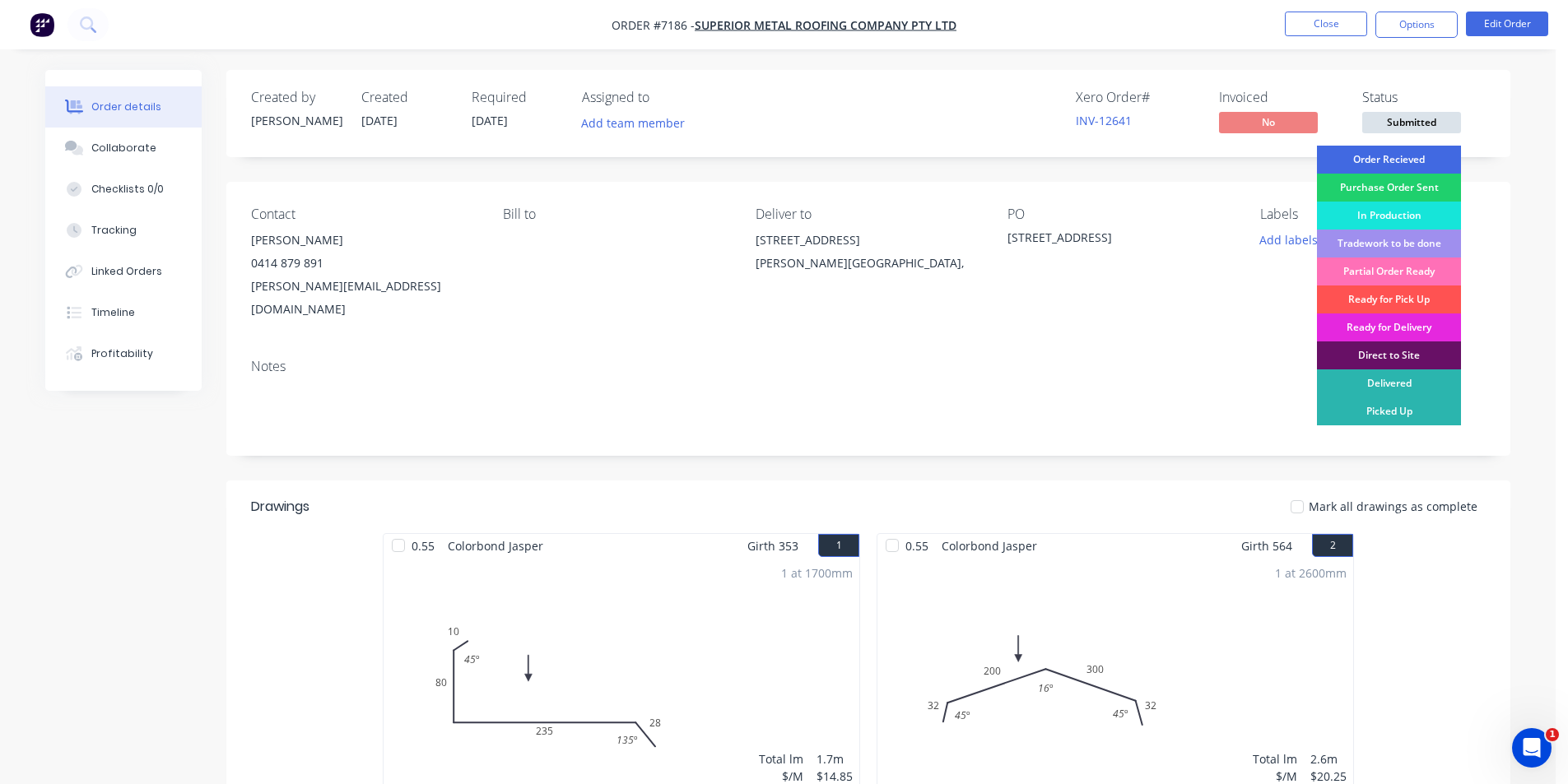
click at [1430, 156] on div "Order Recieved" at bounding box center [1388, 159] width 144 height 28
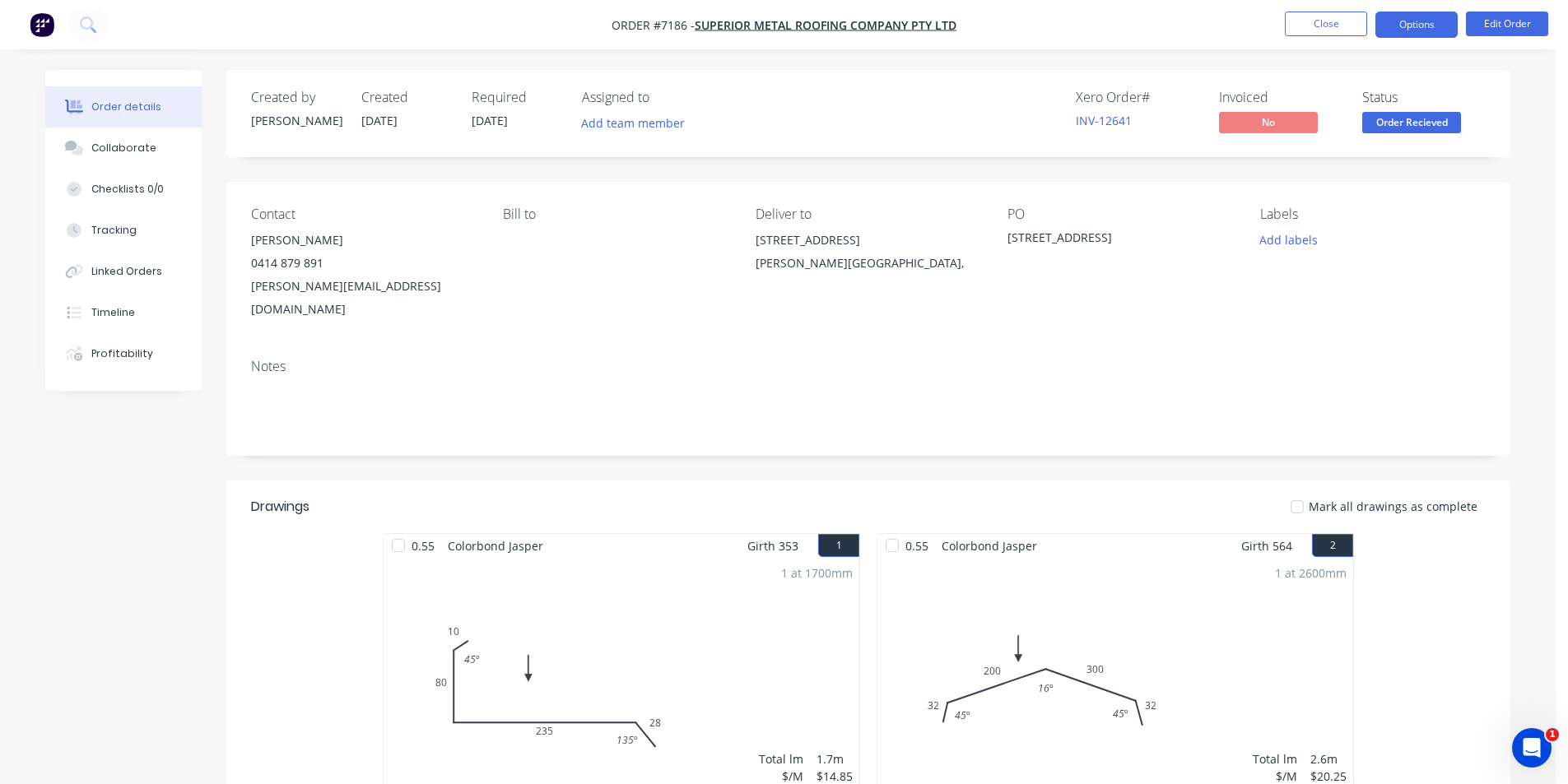
click at [1429, 32] on button "Options" at bounding box center [1417, 24] width 83 height 26
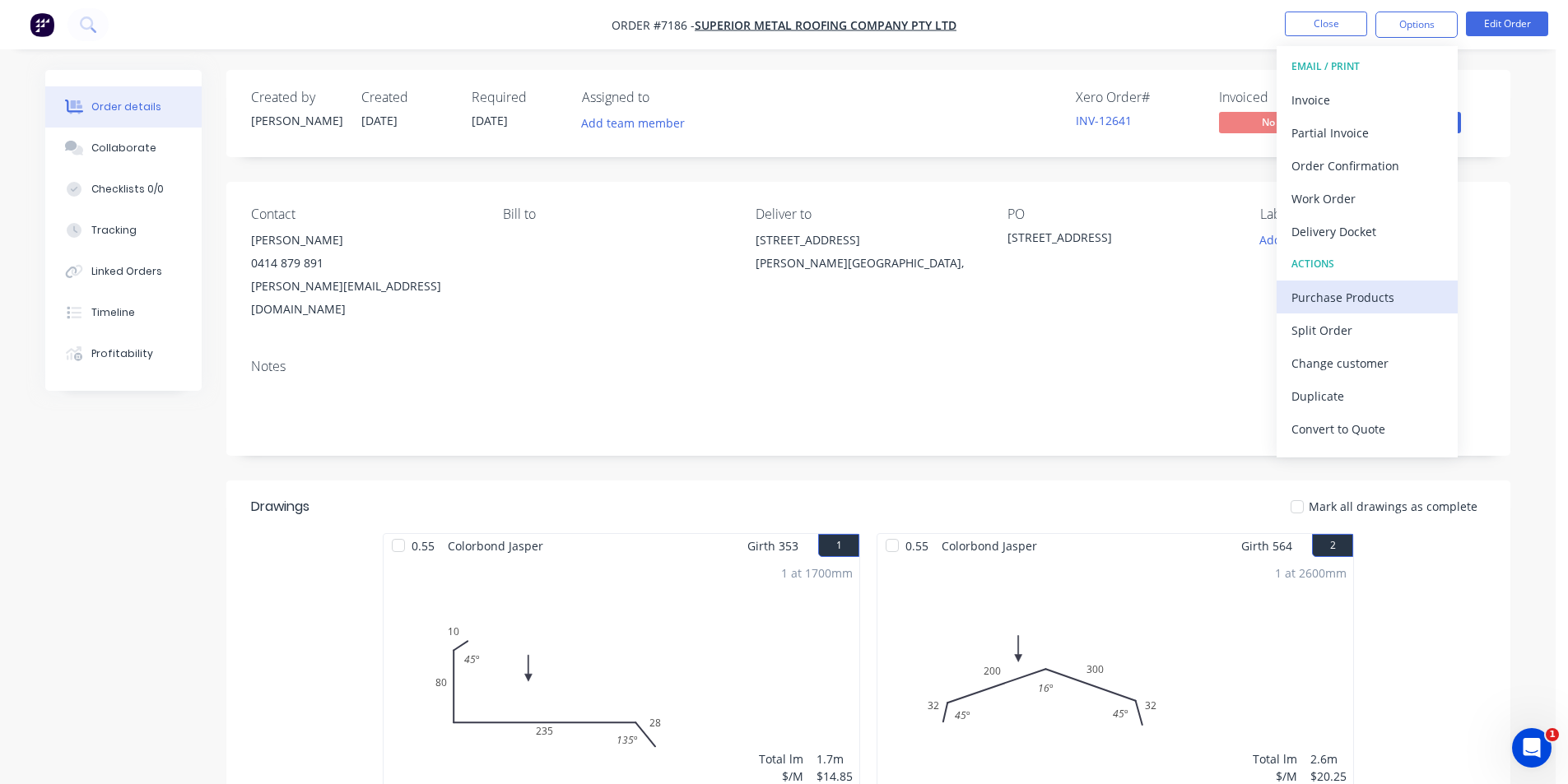
click at [1355, 292] on div "Purchase Products" at bounding box center [1367, 297] width 151 height 24
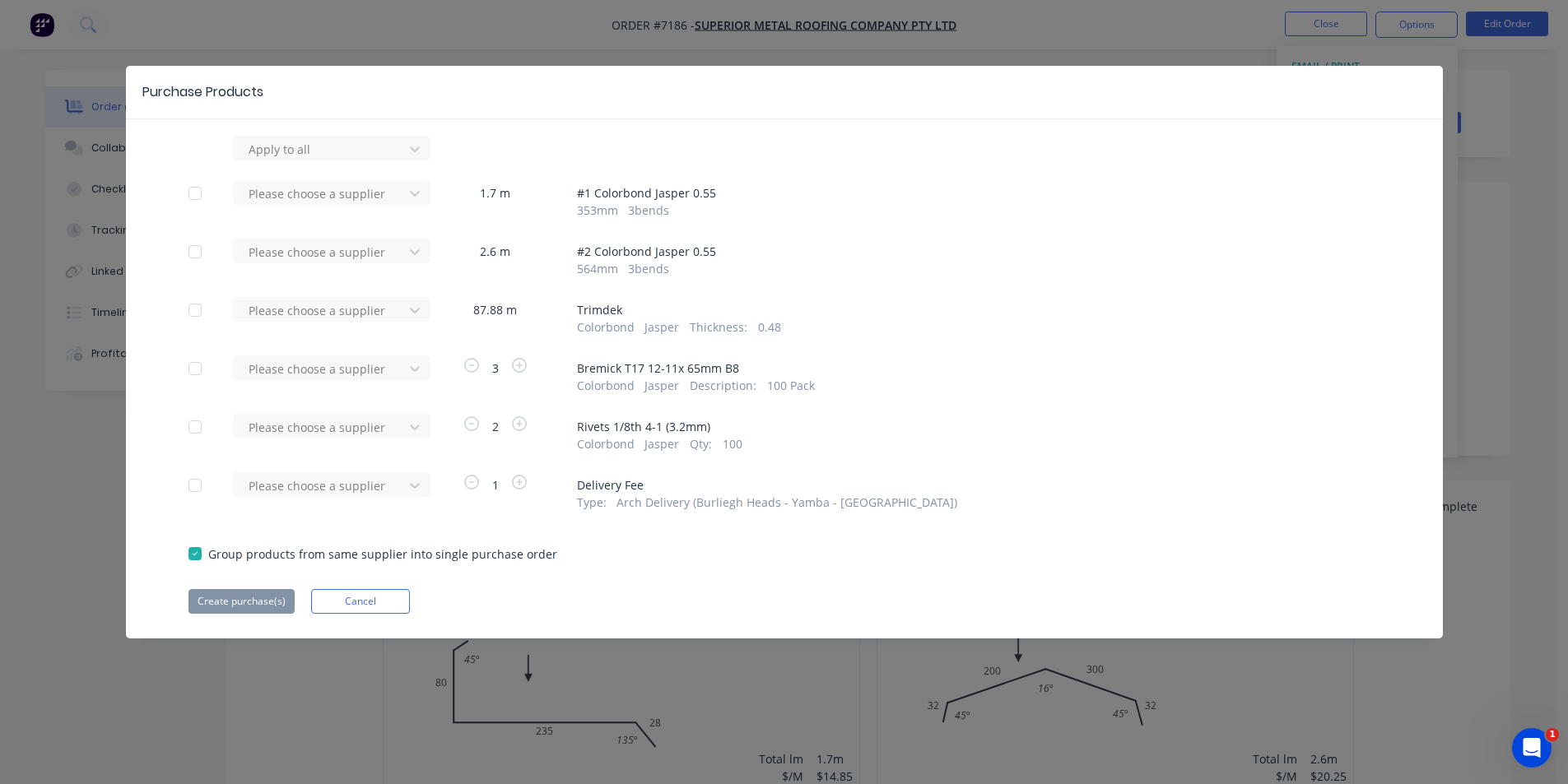
click at [415, 203] on div at bounding box center [415, 193] width 30 height 26
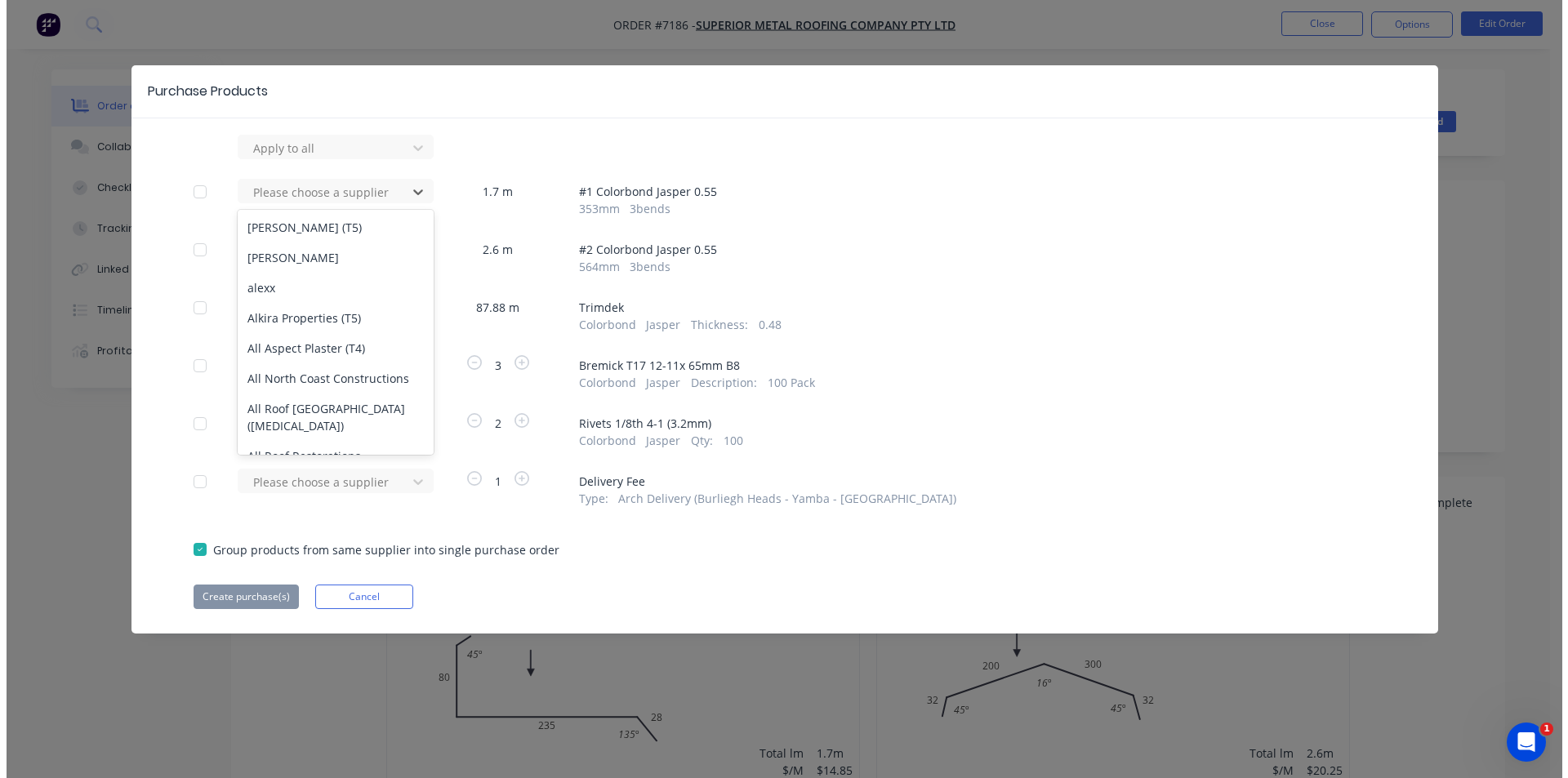
scroll to position [817, 0]
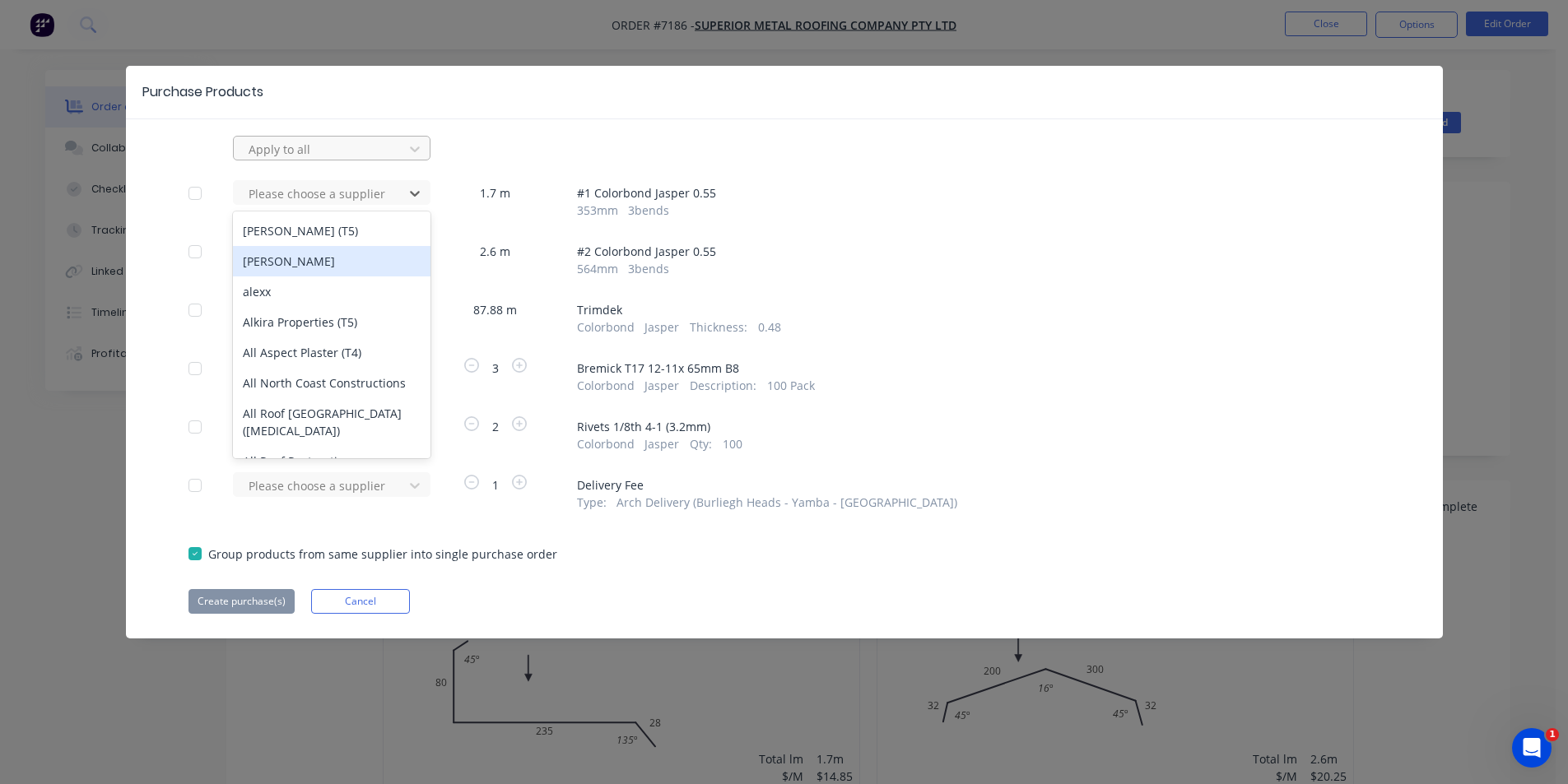
click at [288, 143] on div at bounding box center [320, 148] width 149 height 20
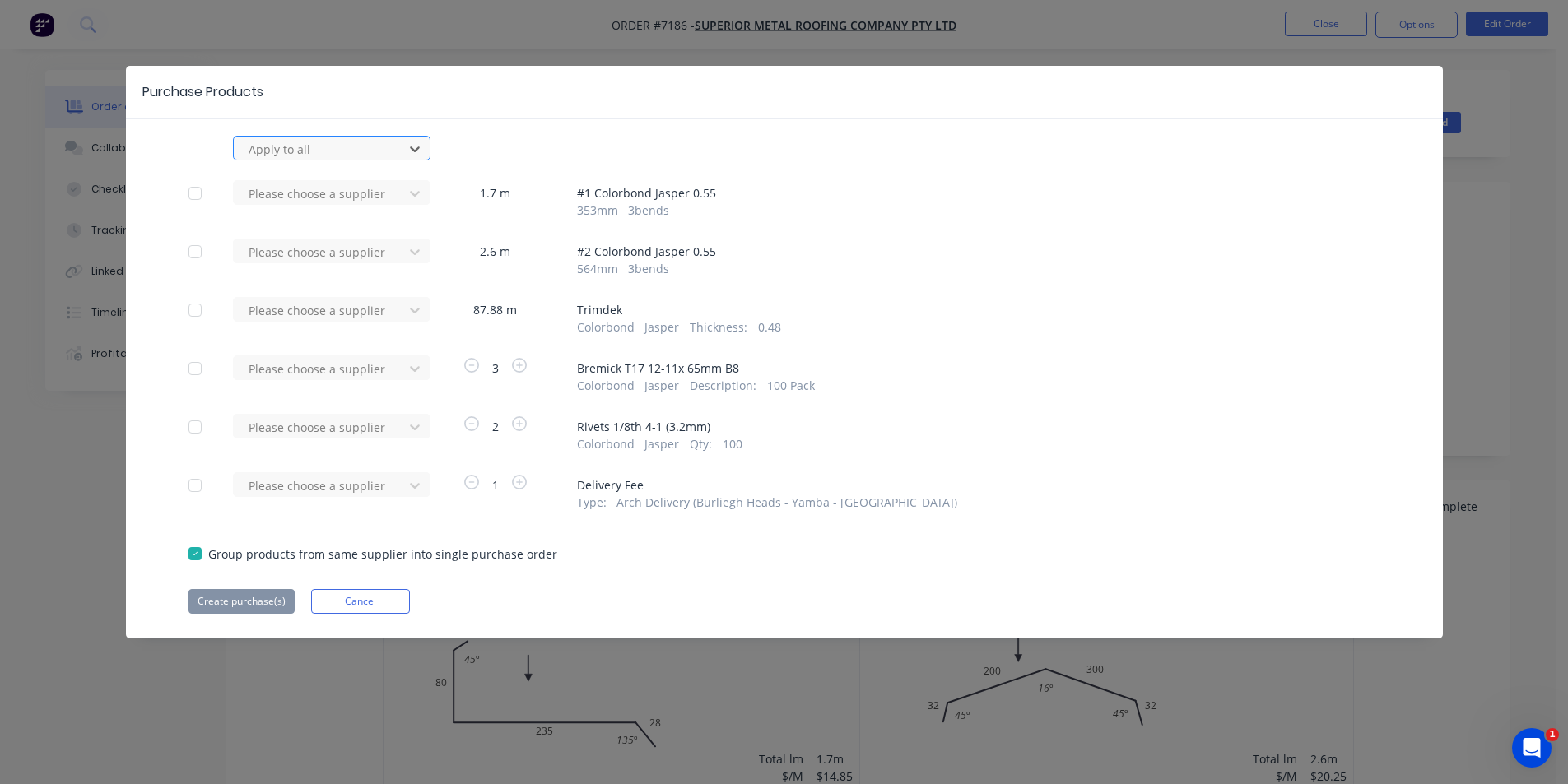
click at [304, 149] on div at bounding box center [320, 148] width 149 height 20
type input "lysaght"
drag, startPoint x: 251, startPoint y: 194, endPoint x: 260, endPoint y: 207, distance: 15.8
click at [252, 194] on div "Lysaght" at bounding box center [331, 184] width 197 height 30
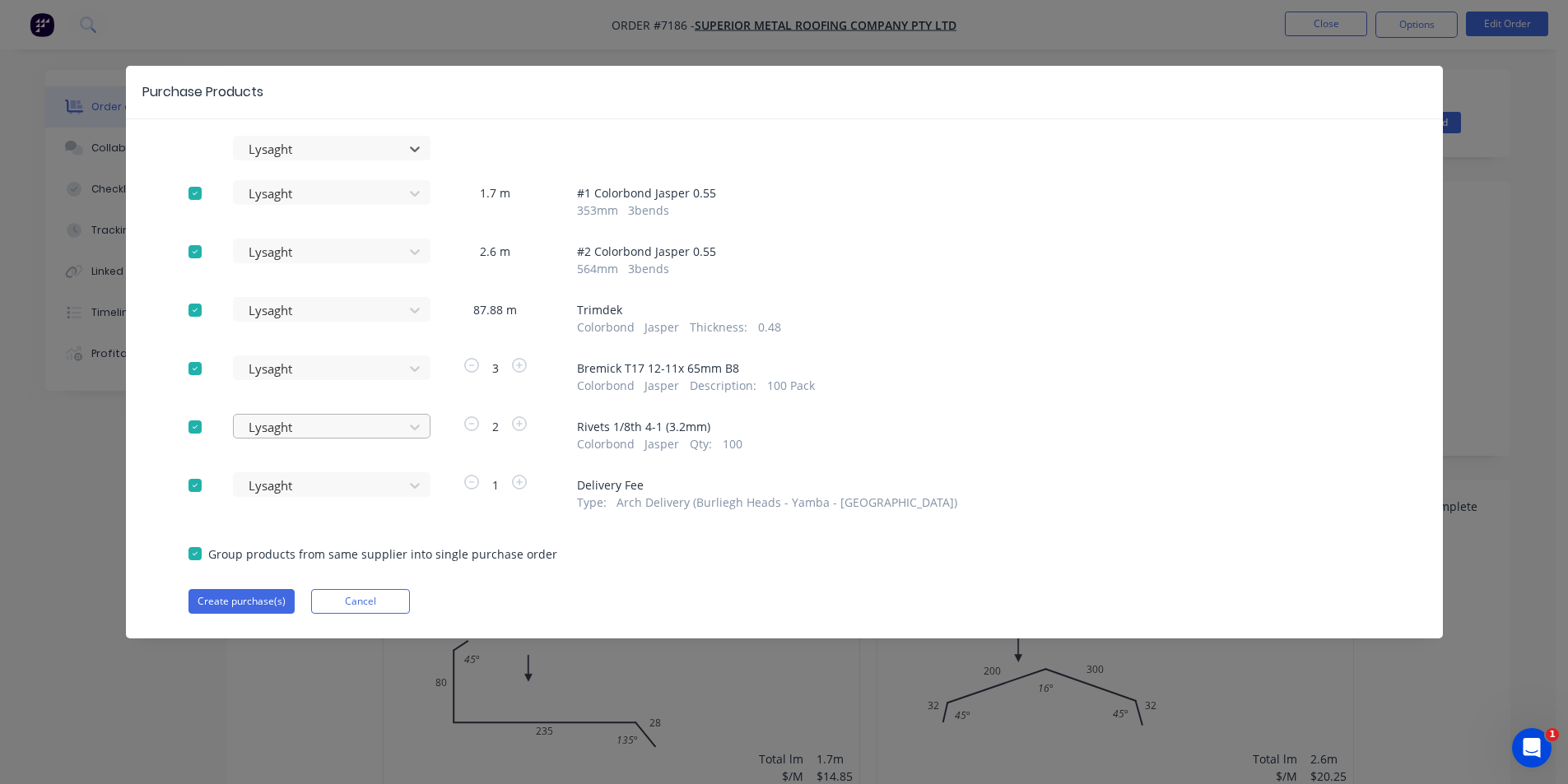
click at [311, 424] on div at bounding box center [320, 427] width 149 height 20
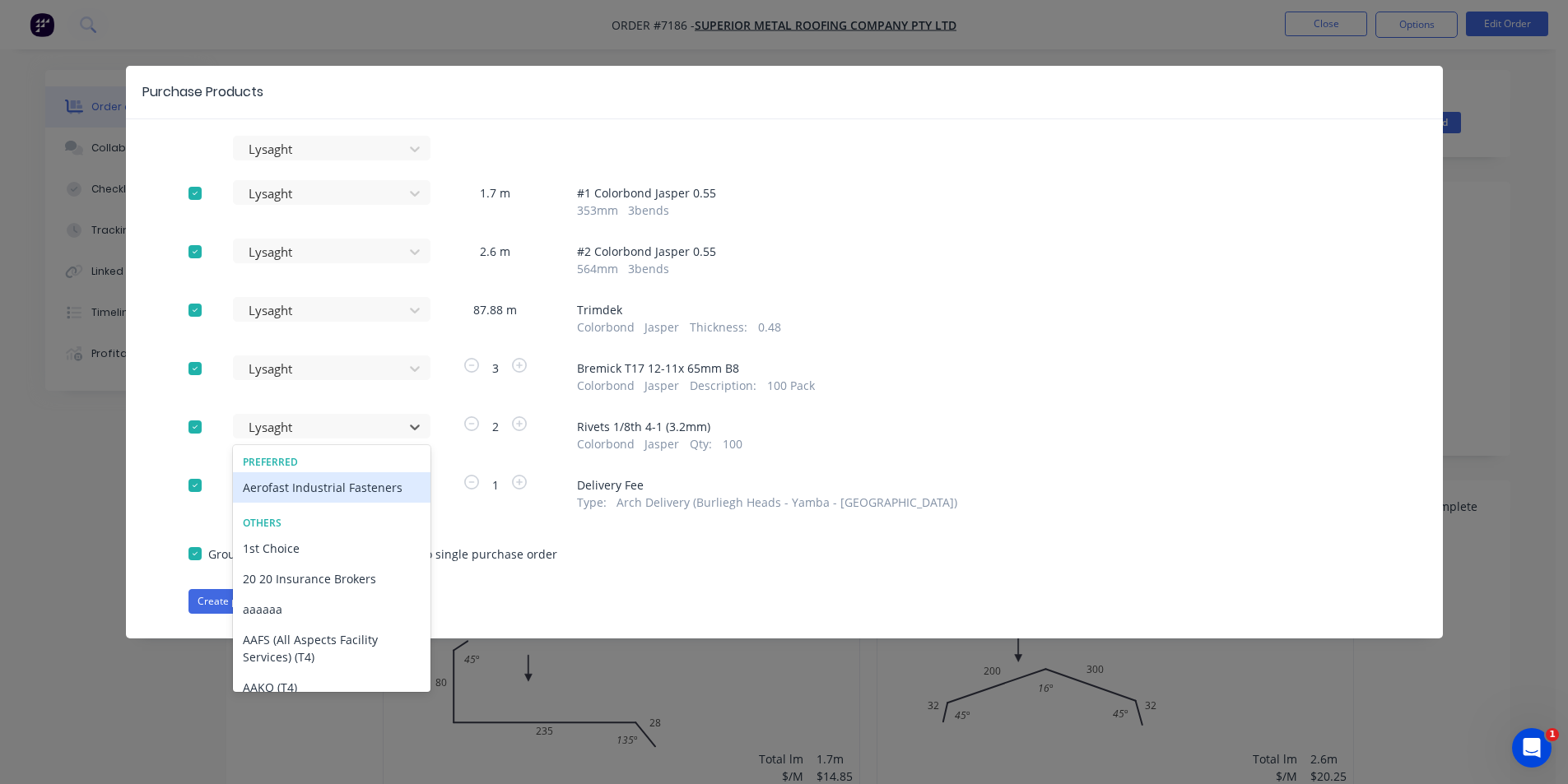
click at [327, 494] on div "Aerofast Industrial Fasteners" at bounding box center [331, 487] width 197 height 30
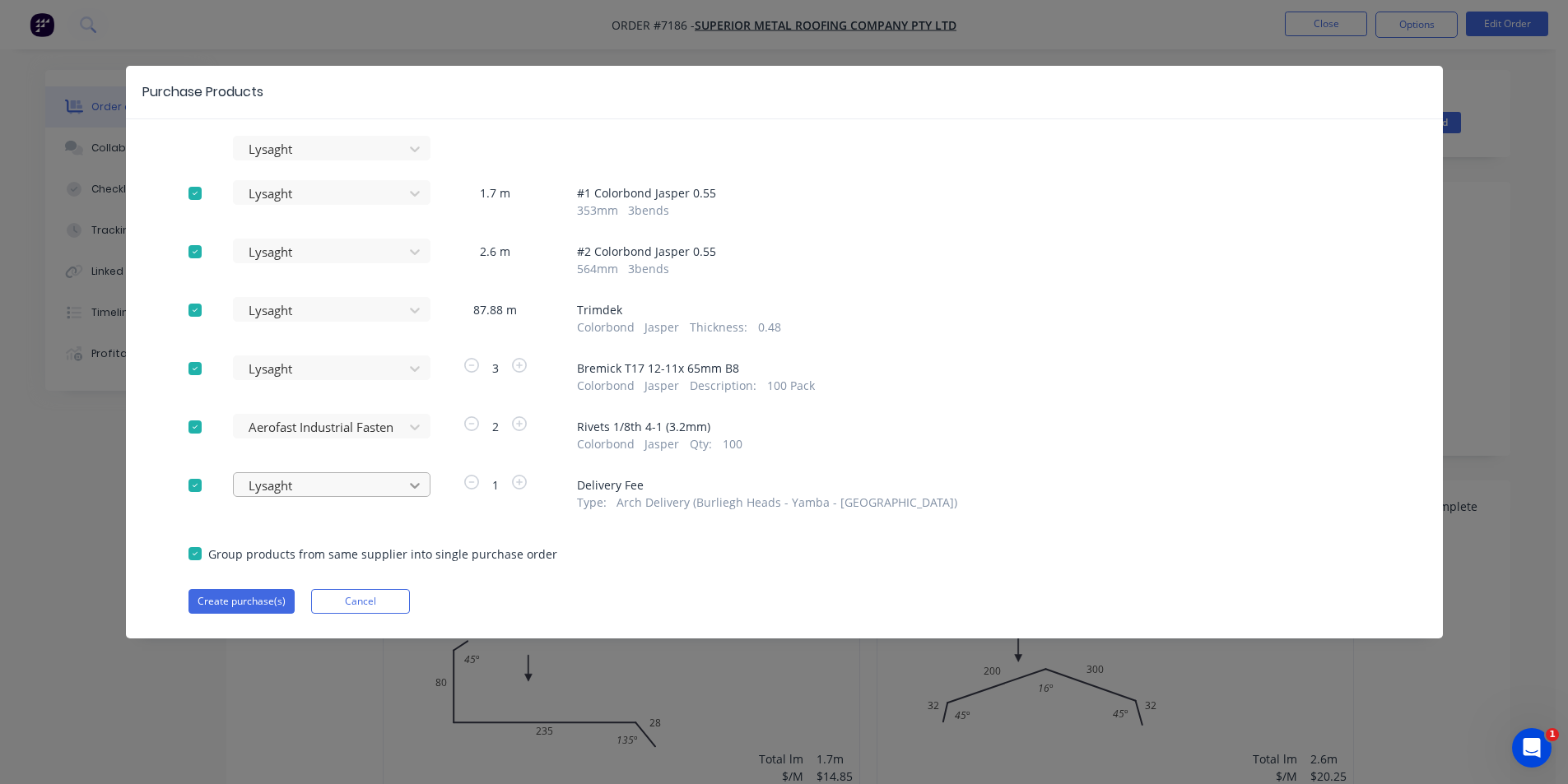
click at [417, 484] on icon at bounding box center [415, 486] width 10 height 6
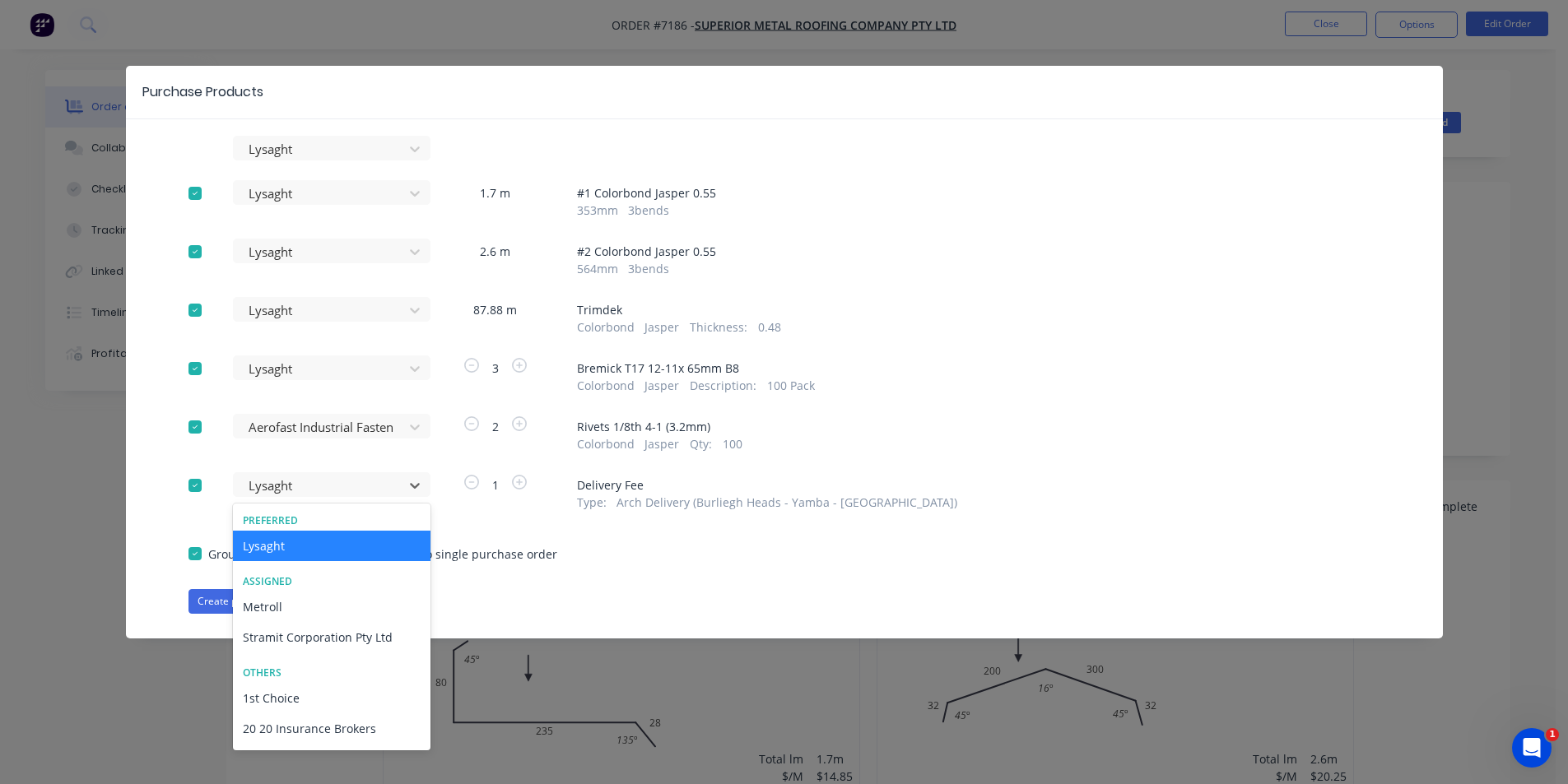
click at [403, 386] on div "Lysaght" at bounding box center [323, 375] width 181 height 39
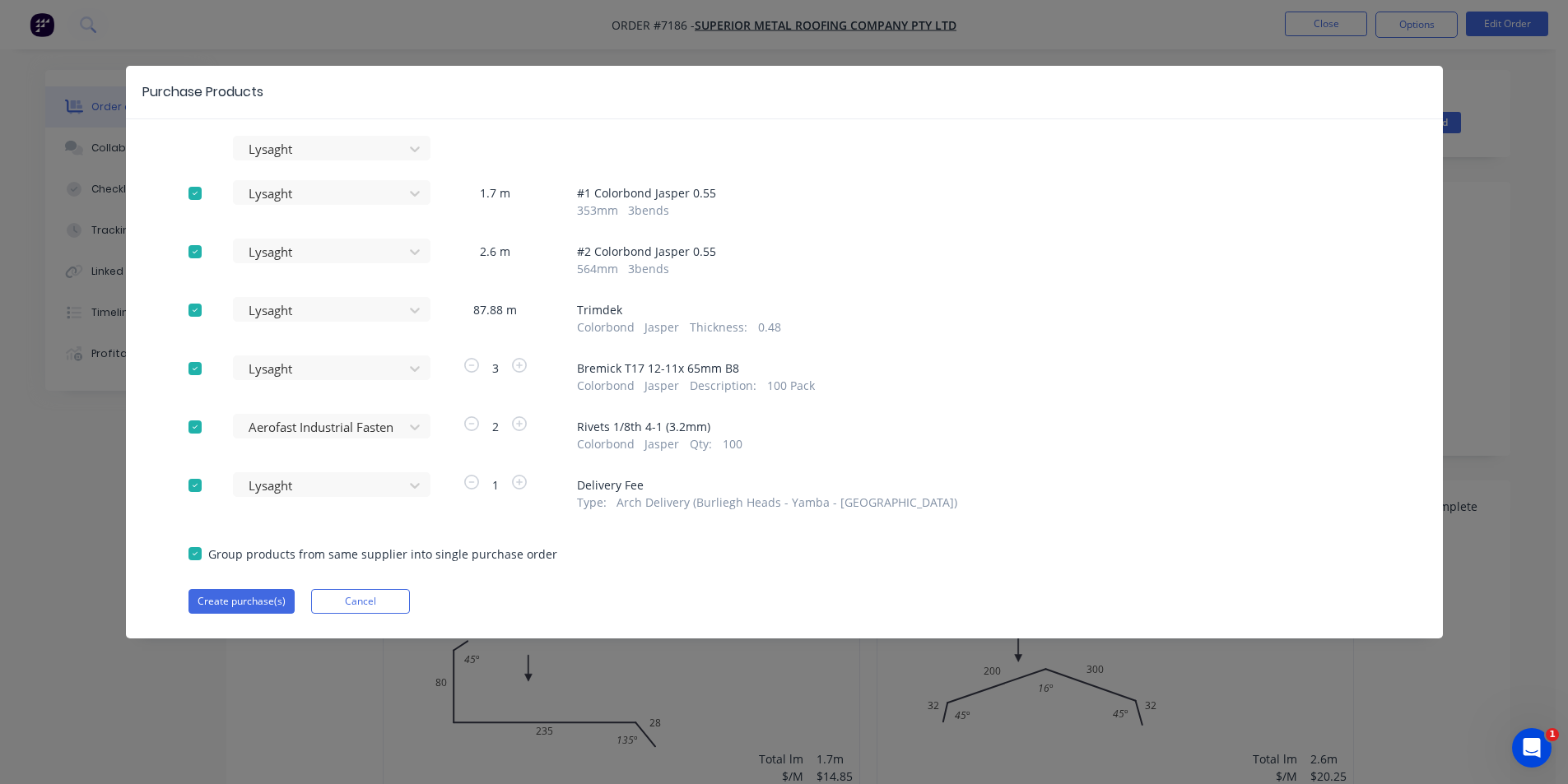
click at [404, 374] on div at bounding box center [415, 368] width 30 height 26
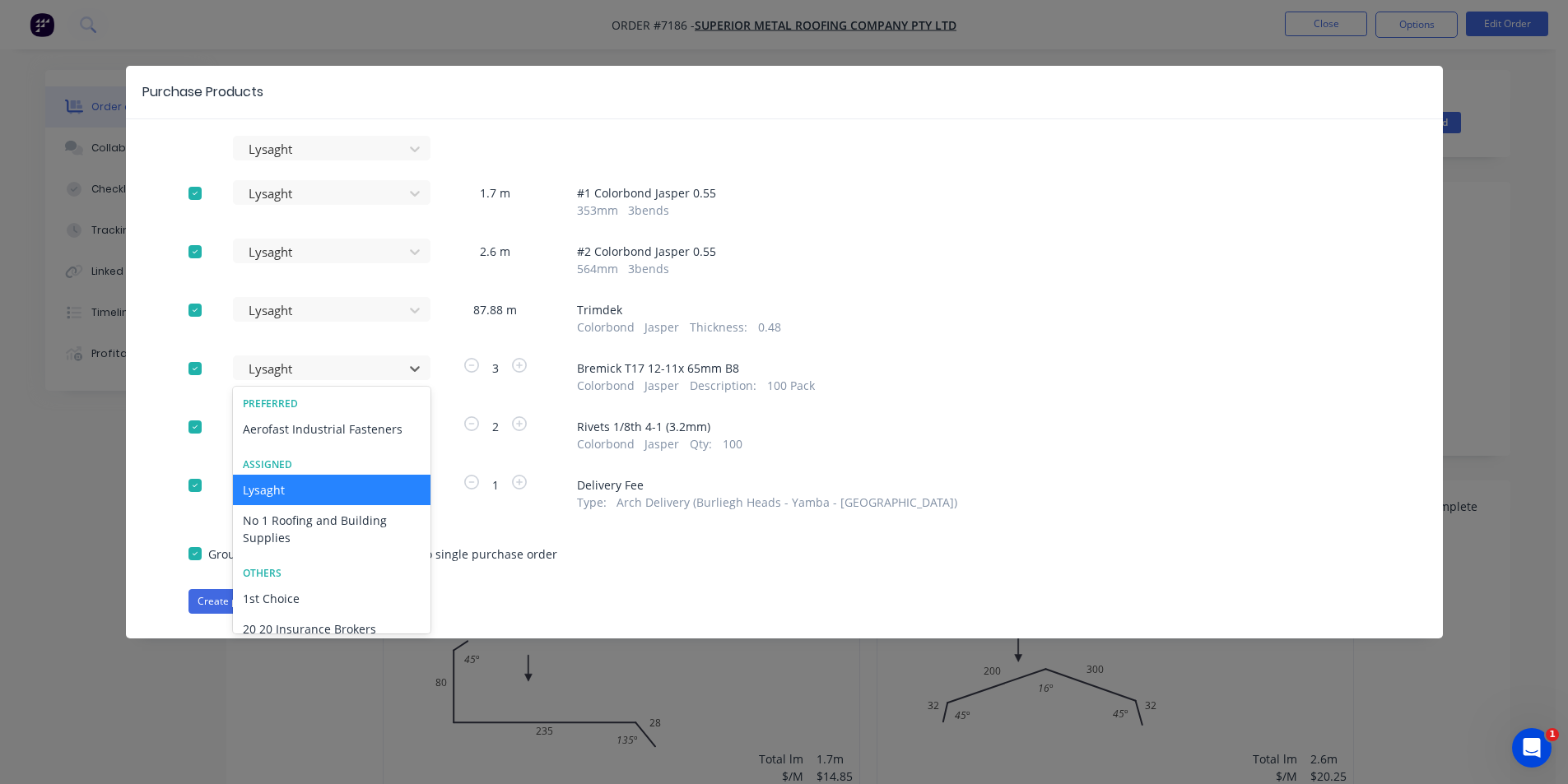
click at [365, 498] on div "Lysaght" at bounding box center [331, 489] width 197 height 30
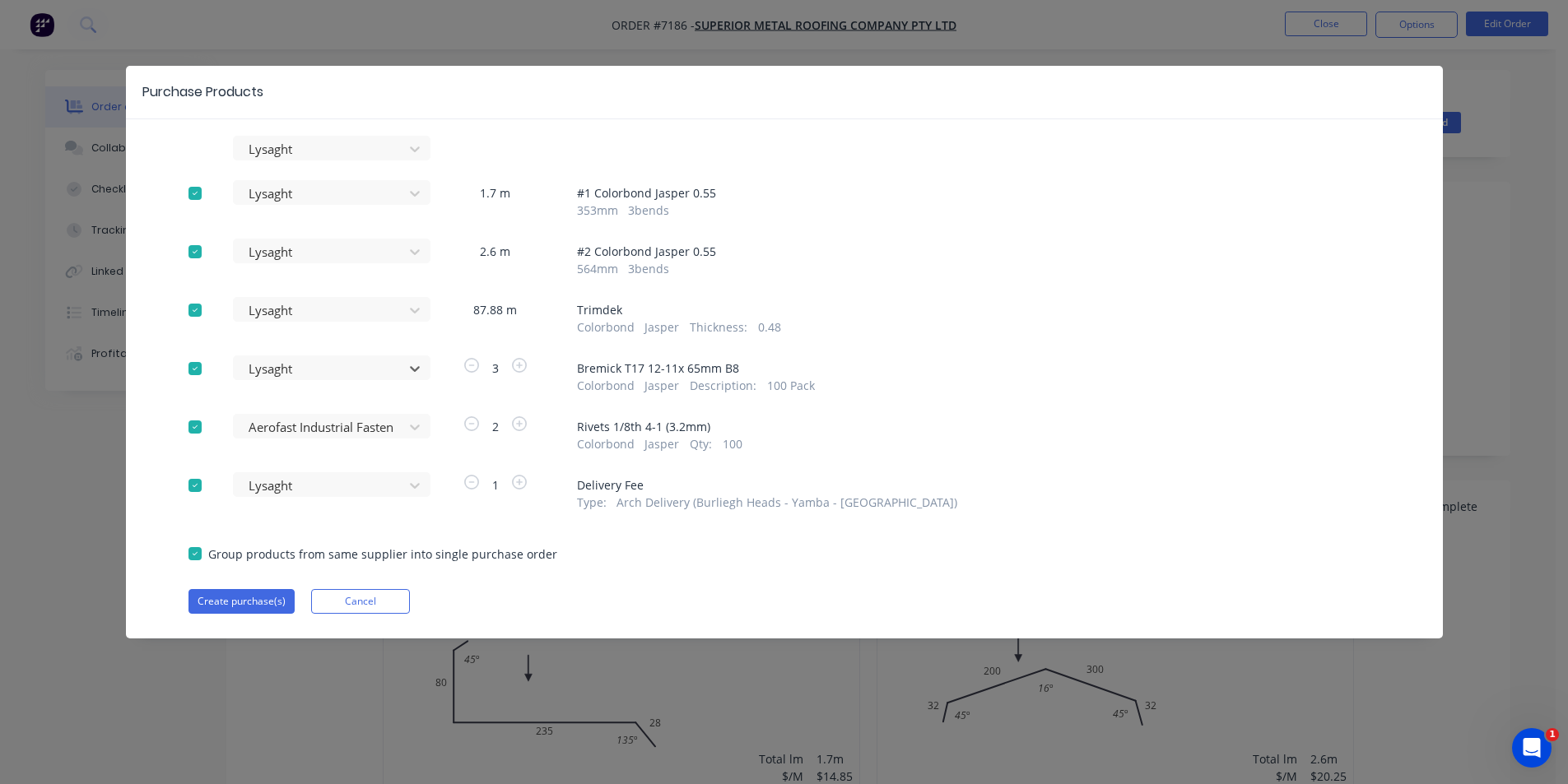
click at [201, 427] on div at bounding box center [195, 427] width 33 height 33
click at [274, 591] on button "Create purchase(s)" at bounding box center [241, 601] width 106 height 24
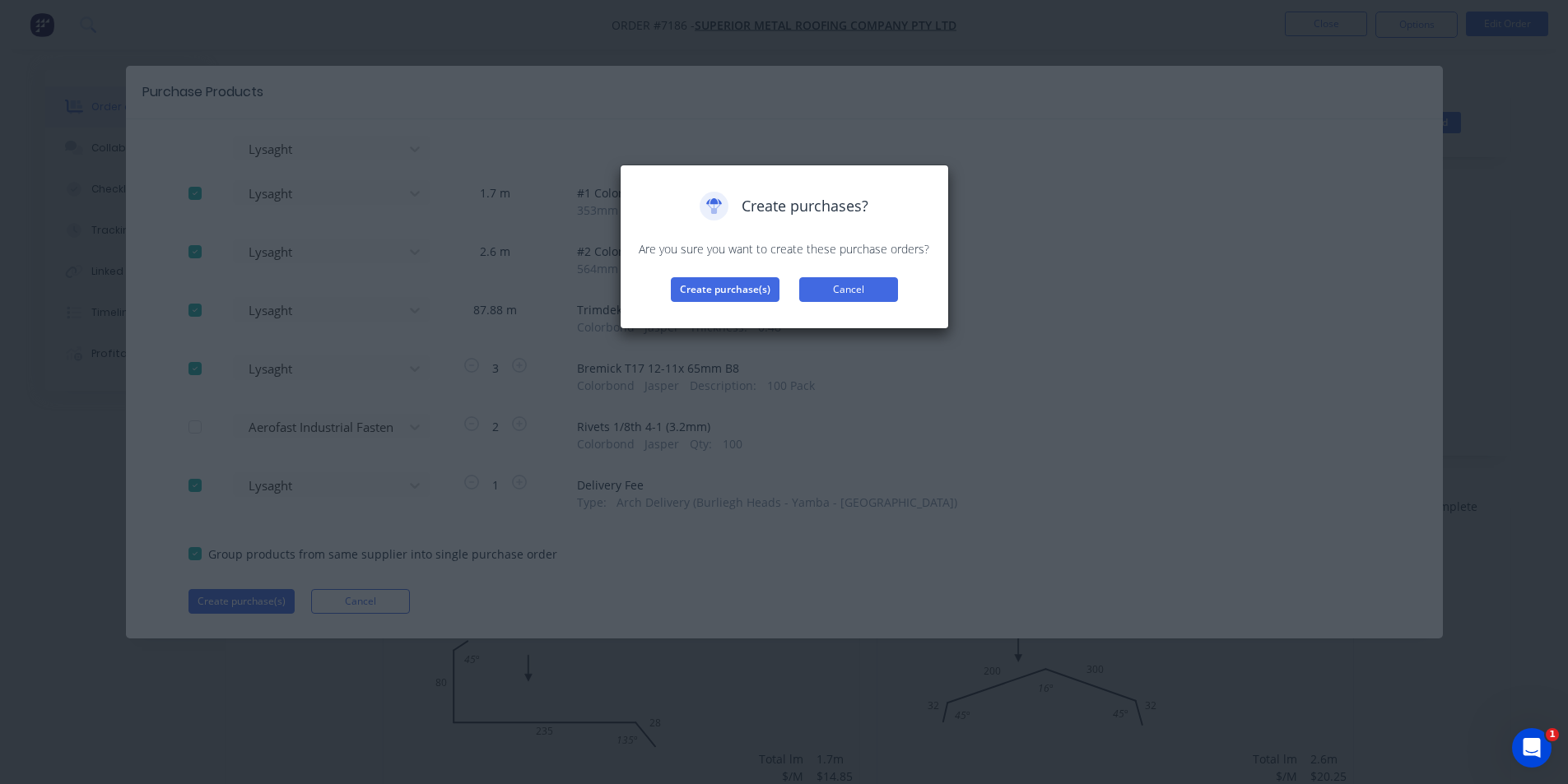
click at [840, 293] on button "Cancel" at bounding box center [849, 289] width 99 height 24
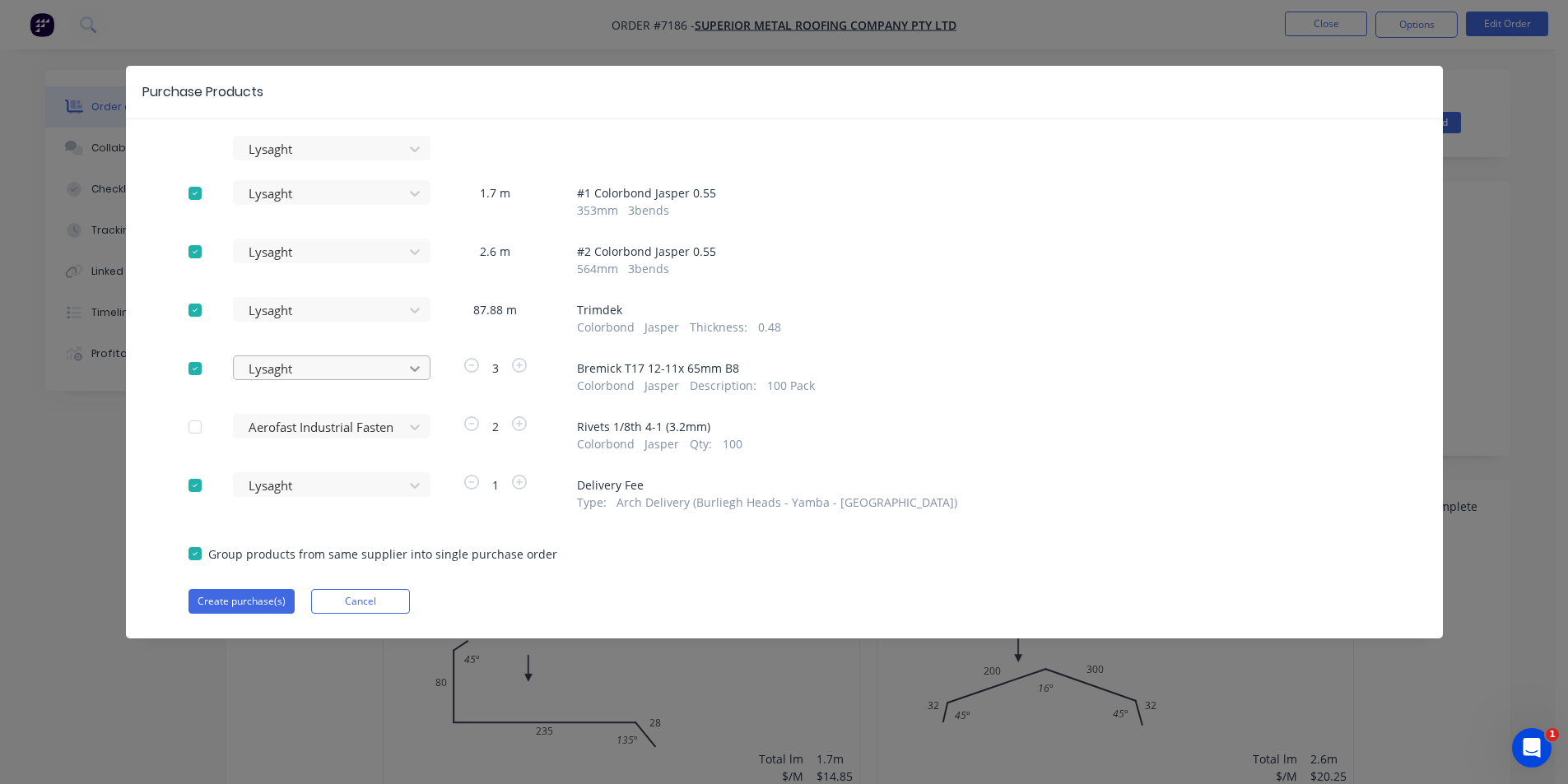
click at [414, 369] on icon at bounding box center [415, 369] width 10 height 6
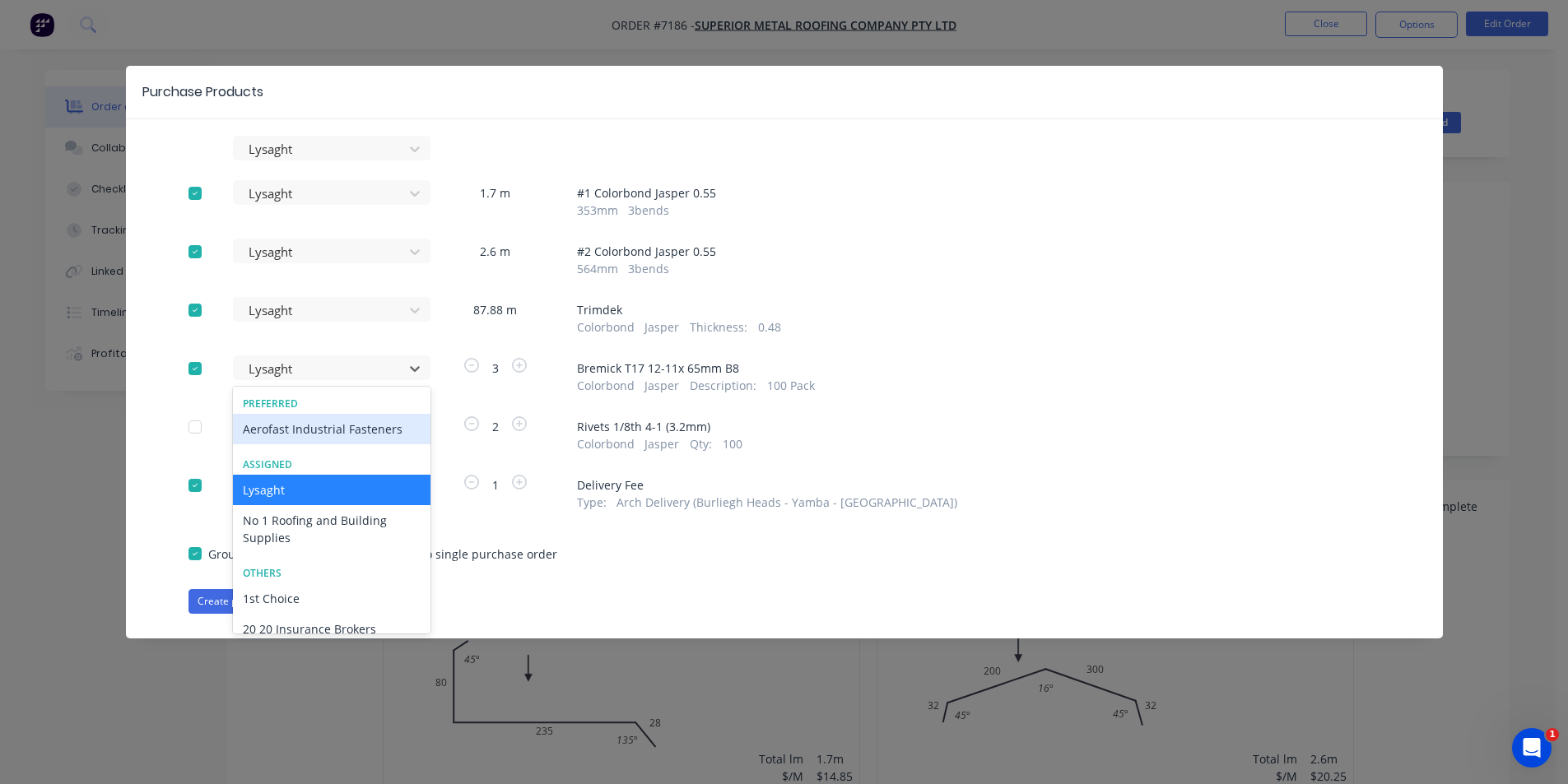
drag, startPoint x: 350, startPoint y: 440, endPoint x: 338, endPoint y: 442, distance: 12.2
click at [348, 441] on div "Aerofast Industrial Fasteners" at bounding box center [331, 428] width 197 height 30
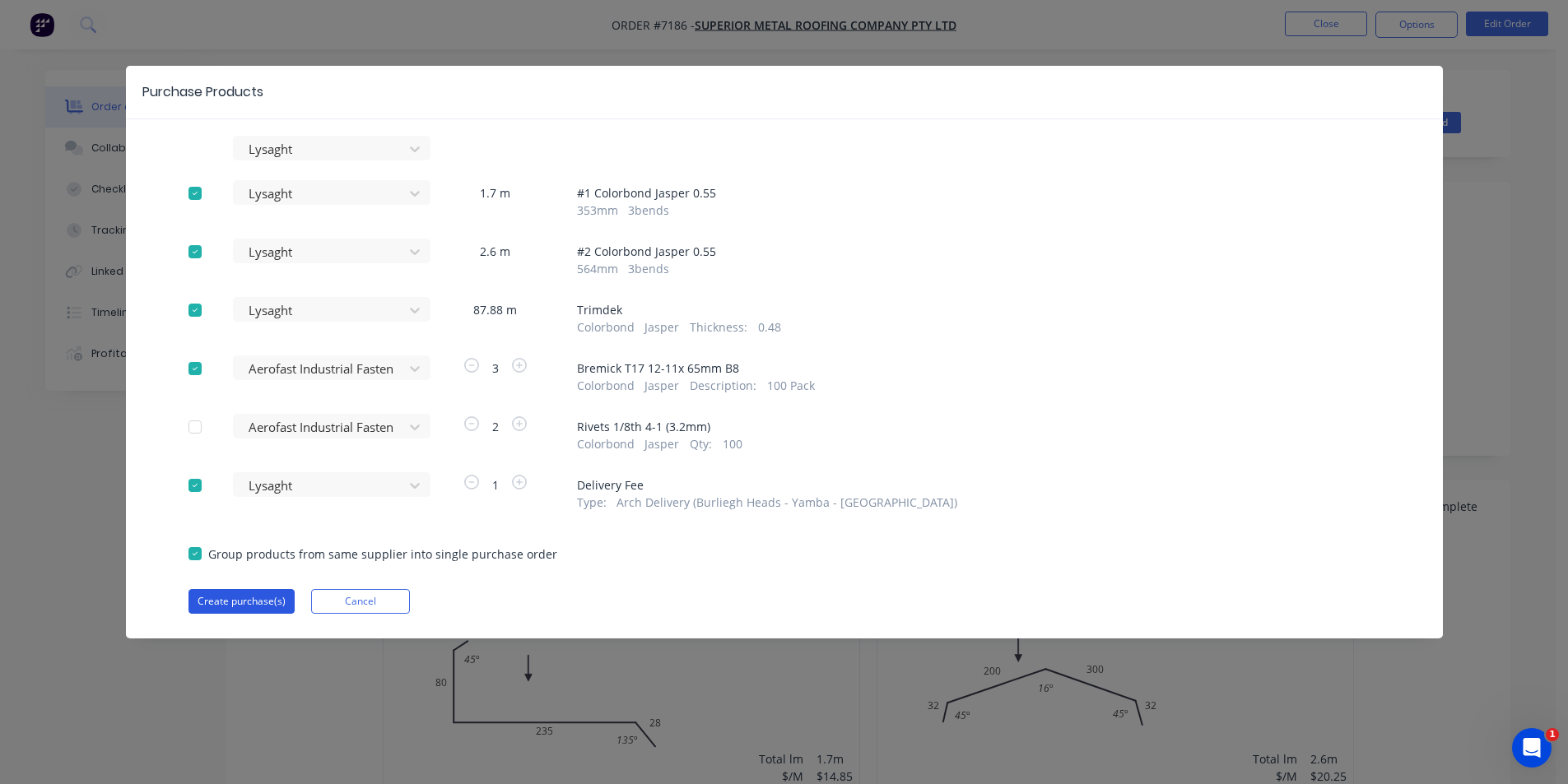
click at [250, 606] on button "Create purchase(s)" at bounding box center [241, 601] width 106 height 24
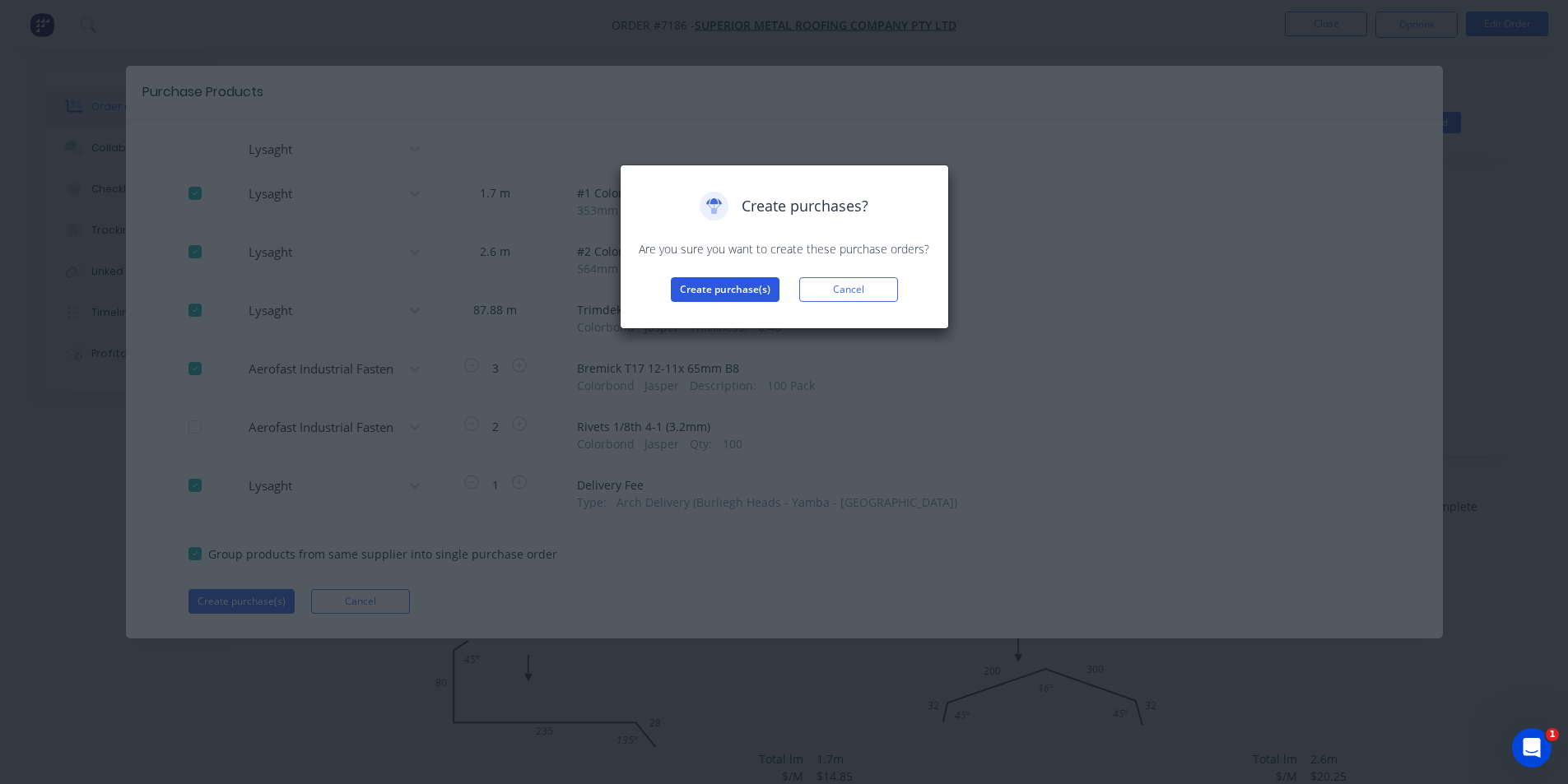
click at [727, 294] on button "Create purchase(s)" at bounding box center [725, 289] width 109 height 24
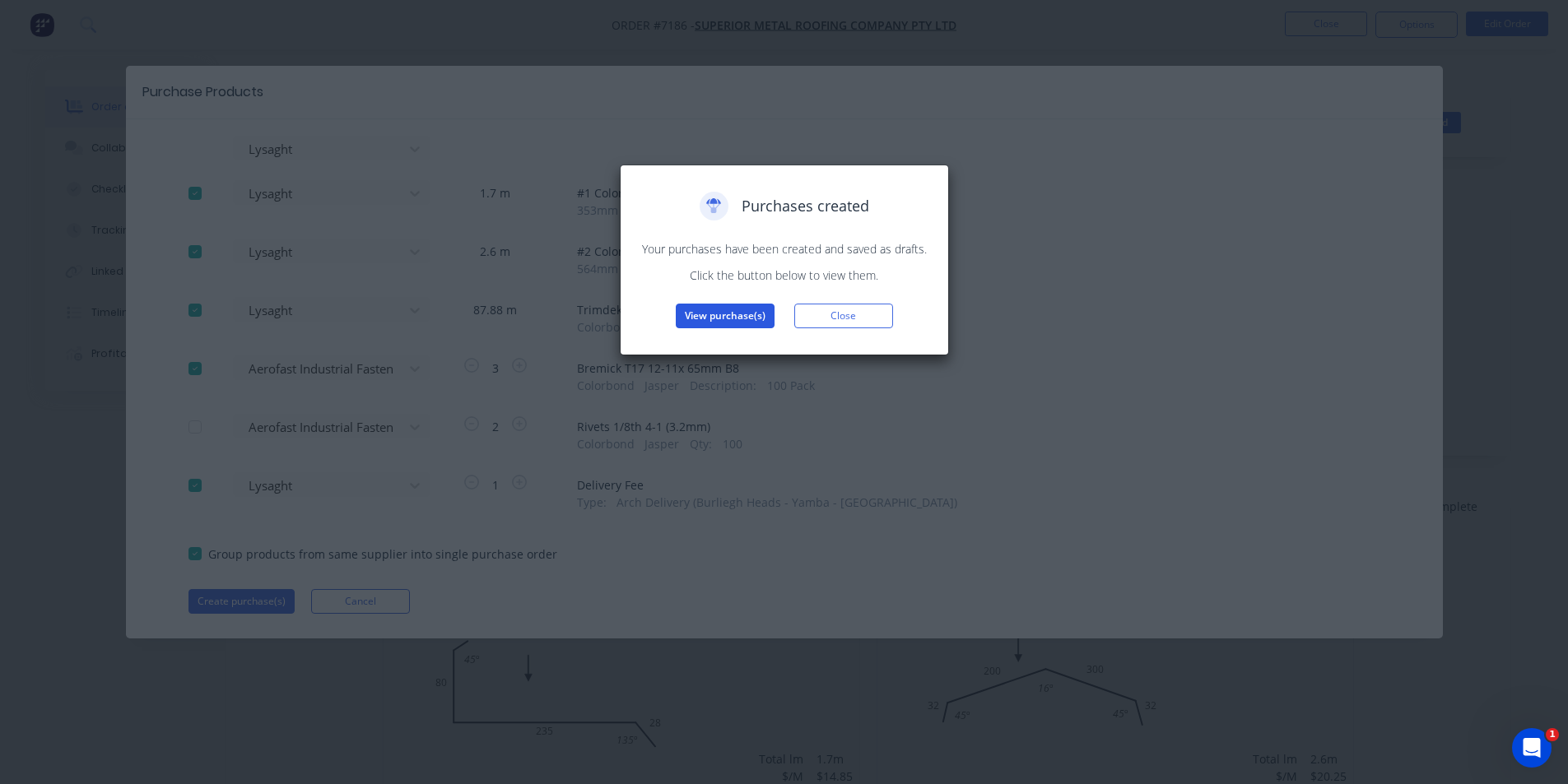
click at [727, 312] on button "View purchase(s)" at bounding box center [725, 315] width 99 height 24
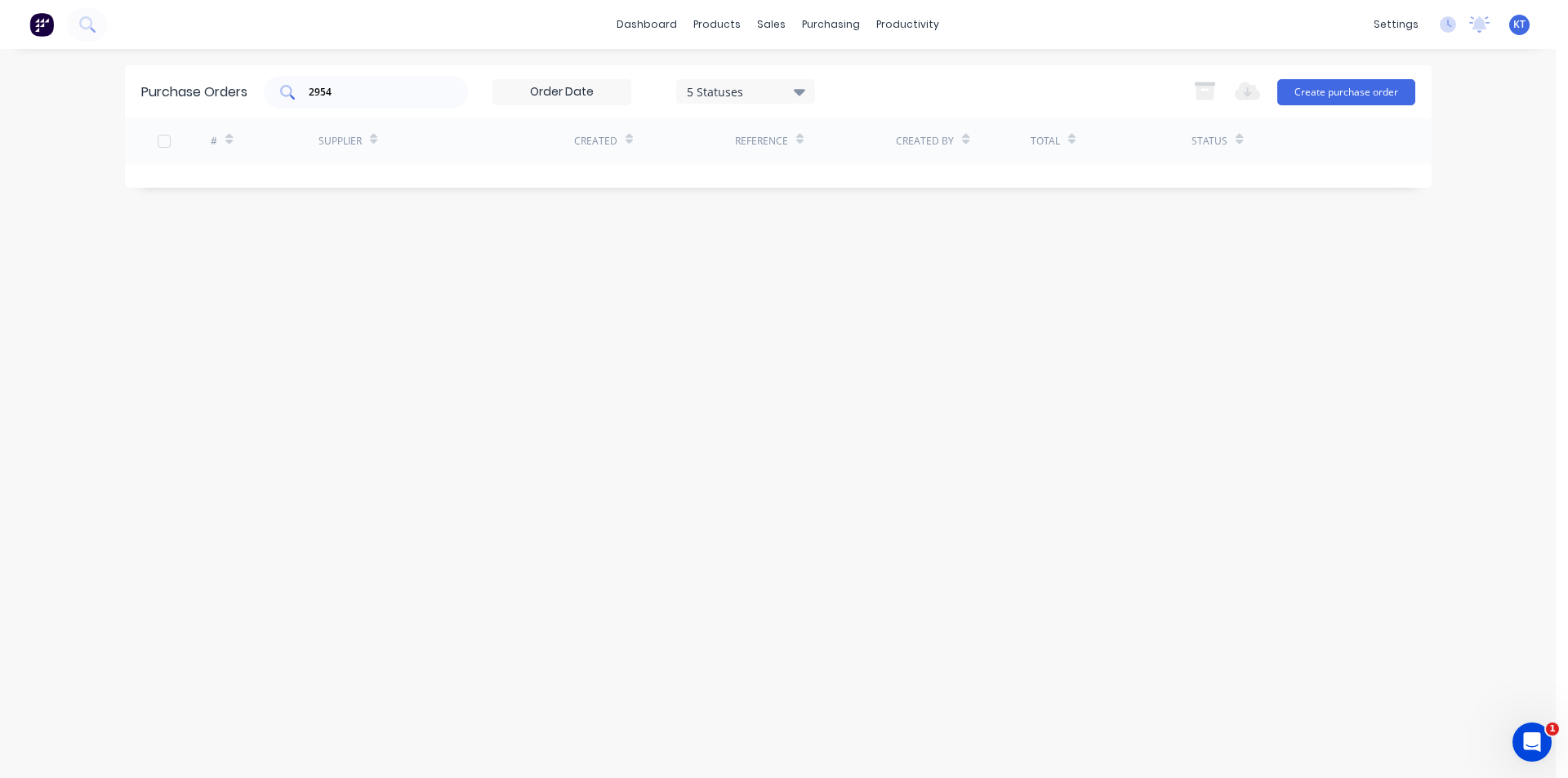
drag, startPoint x: 327, startPoint y: 89, endPoint x: 275, endPoint y: 82, distance: 52.5
click at [275, 82] on div "2954" at bounding box center [366, 92] width 204 height 33
type input "2"
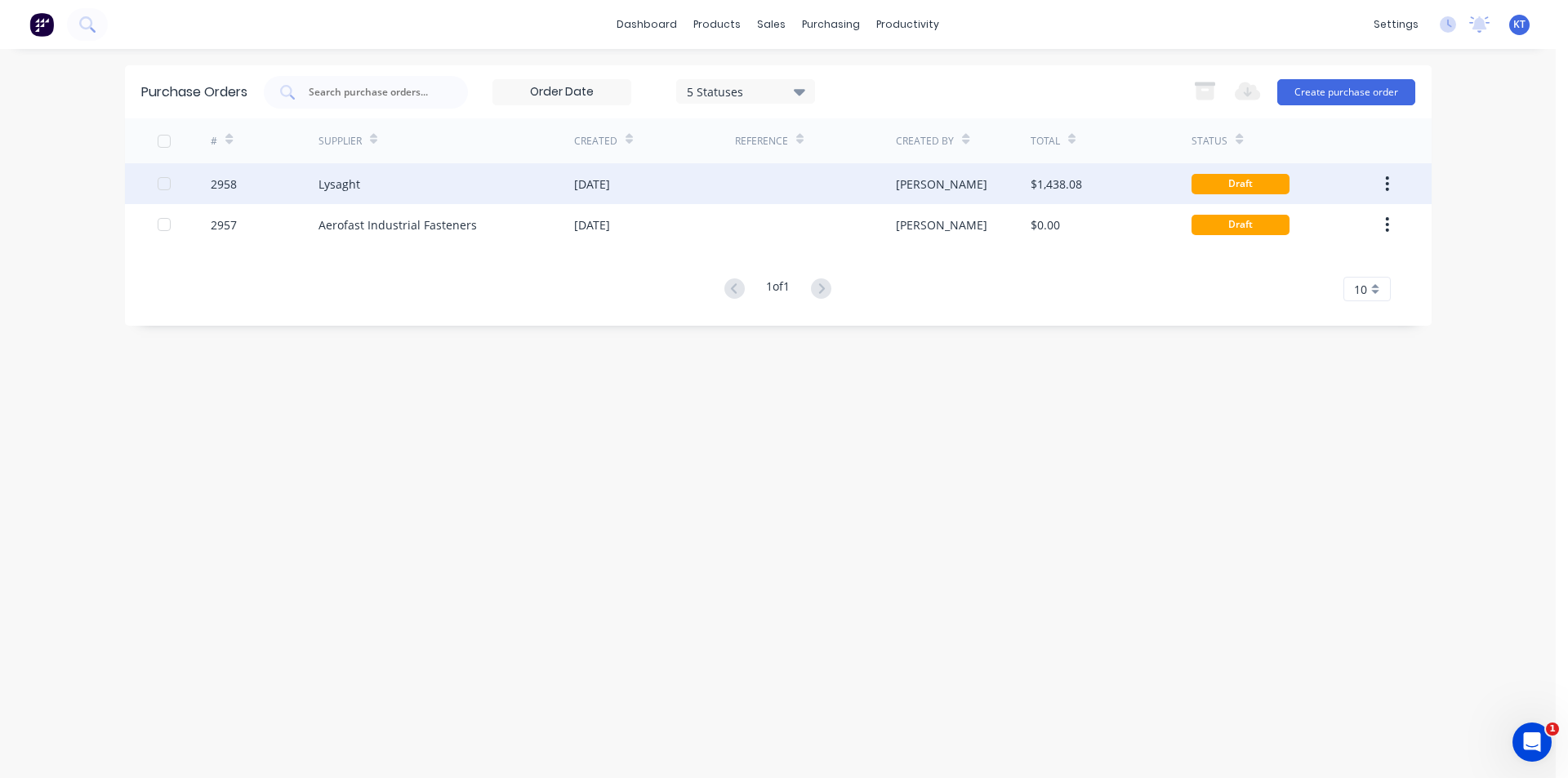
click at [653, 200] on div "[DATE]" at bounding box center [654, 184] width 161 height 40
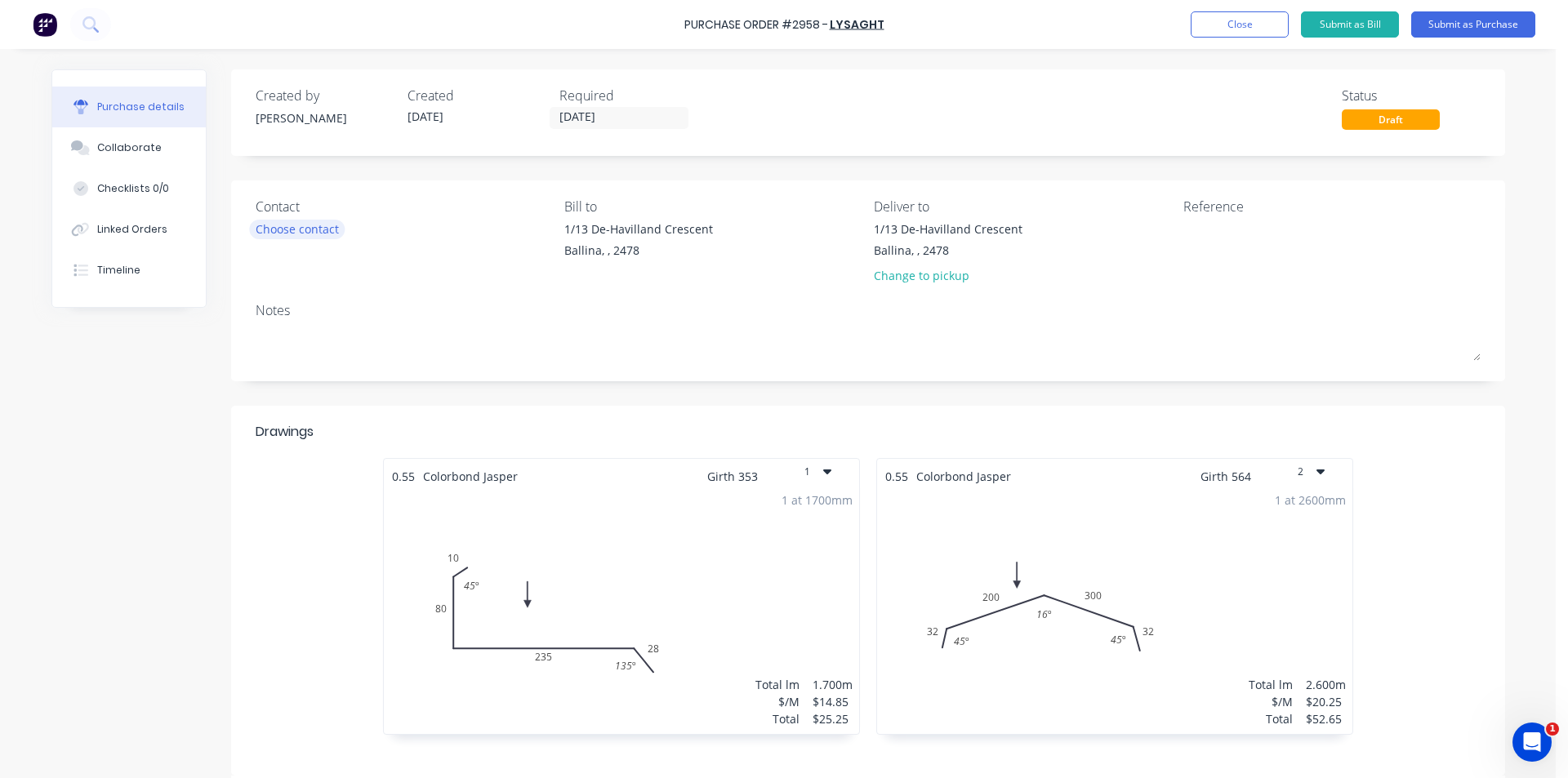
click at [316, 222] on div "Choose contact" at bounding box center [297, 229] width 83 height 17
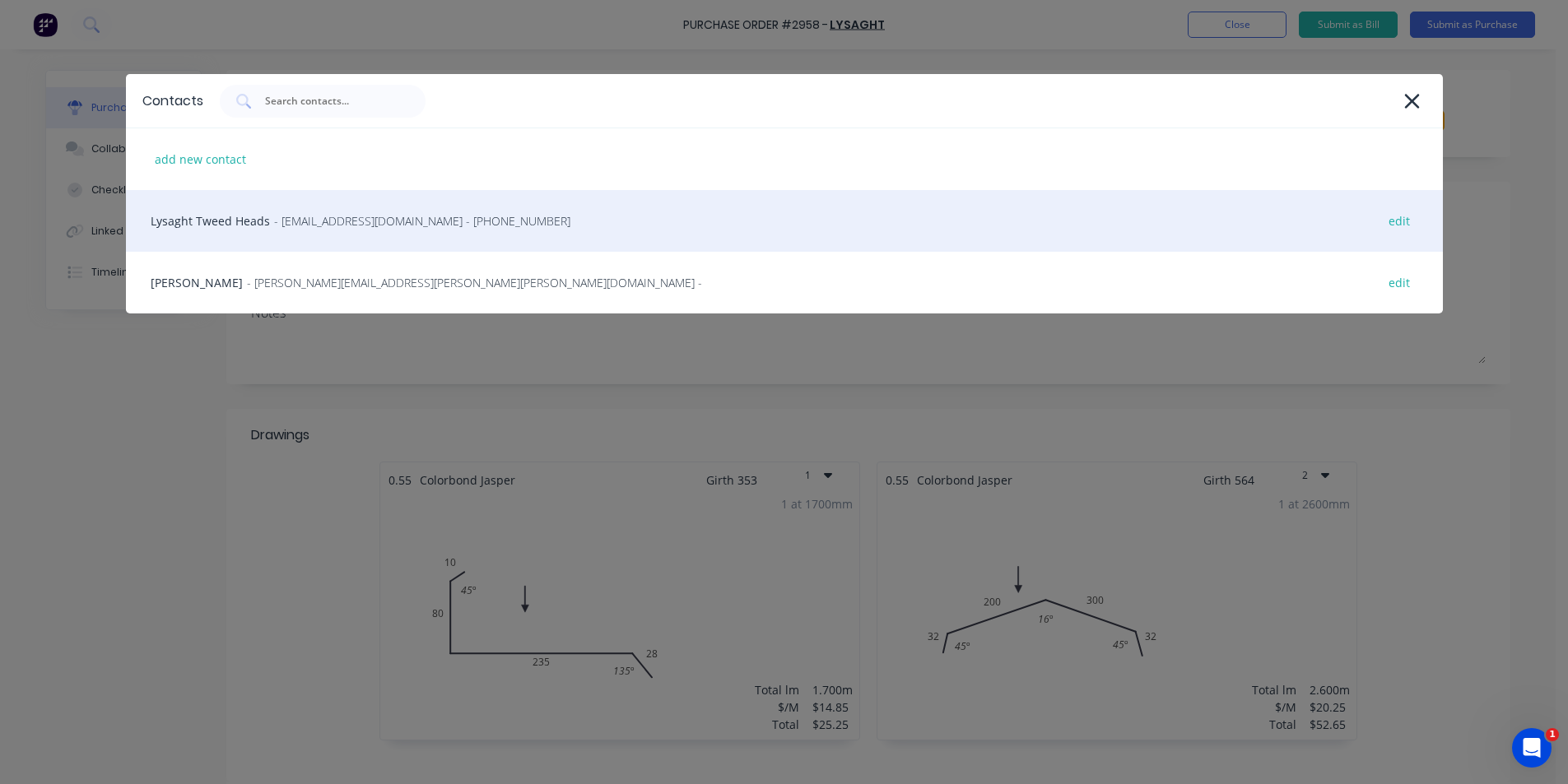
click at [303, 214] on span "- gcnsales@lysaght.com - (02) 6674 7100" at bounding box center [421, 221] width 296 height 17
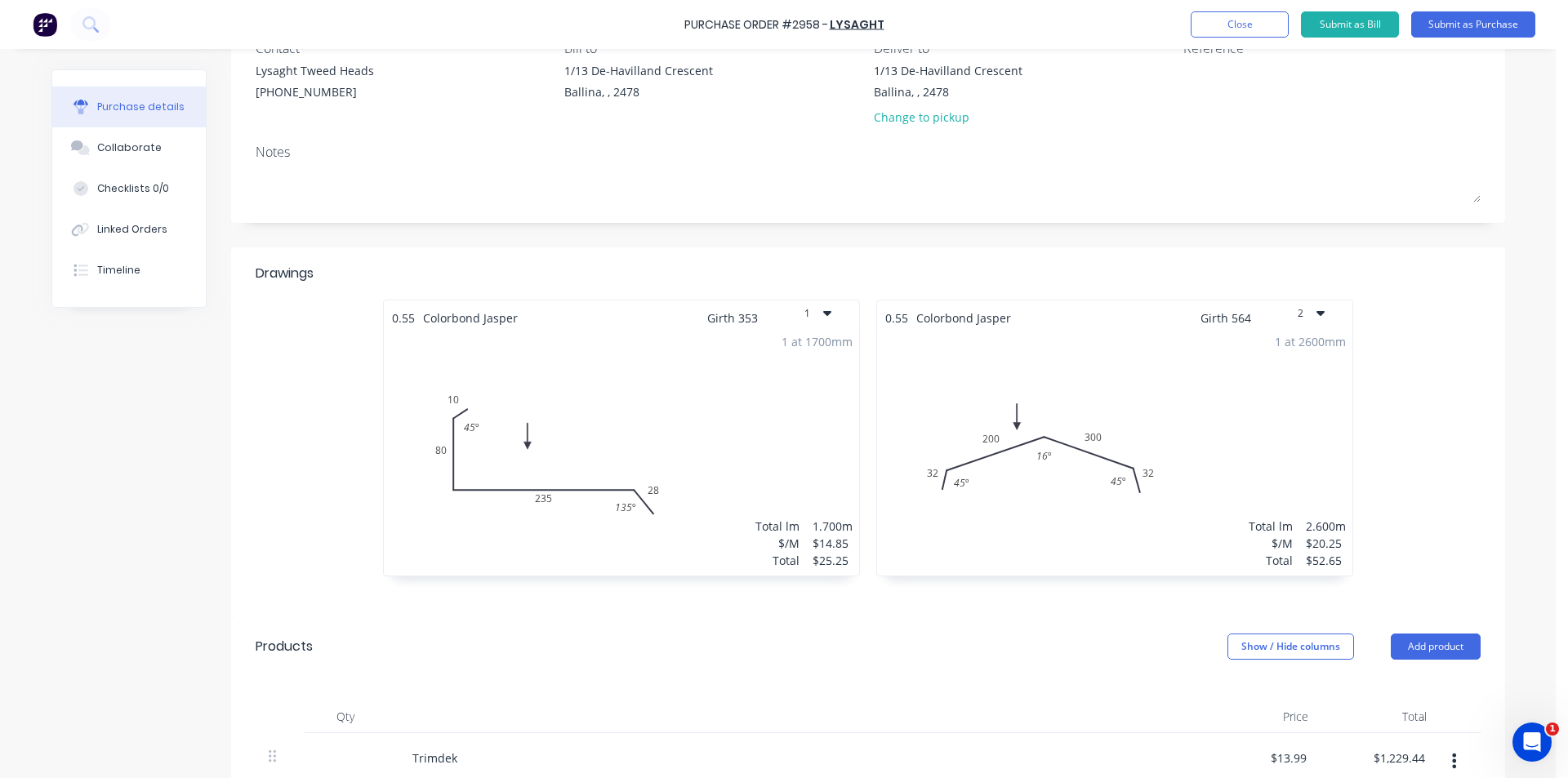
scroll to position [164, 0]
click at [513, 463] on div "1 at 1700mm Total lm $/M Total 1.700m $14.85 $25.25" at bounding box center [620, 446] width 475 height 249
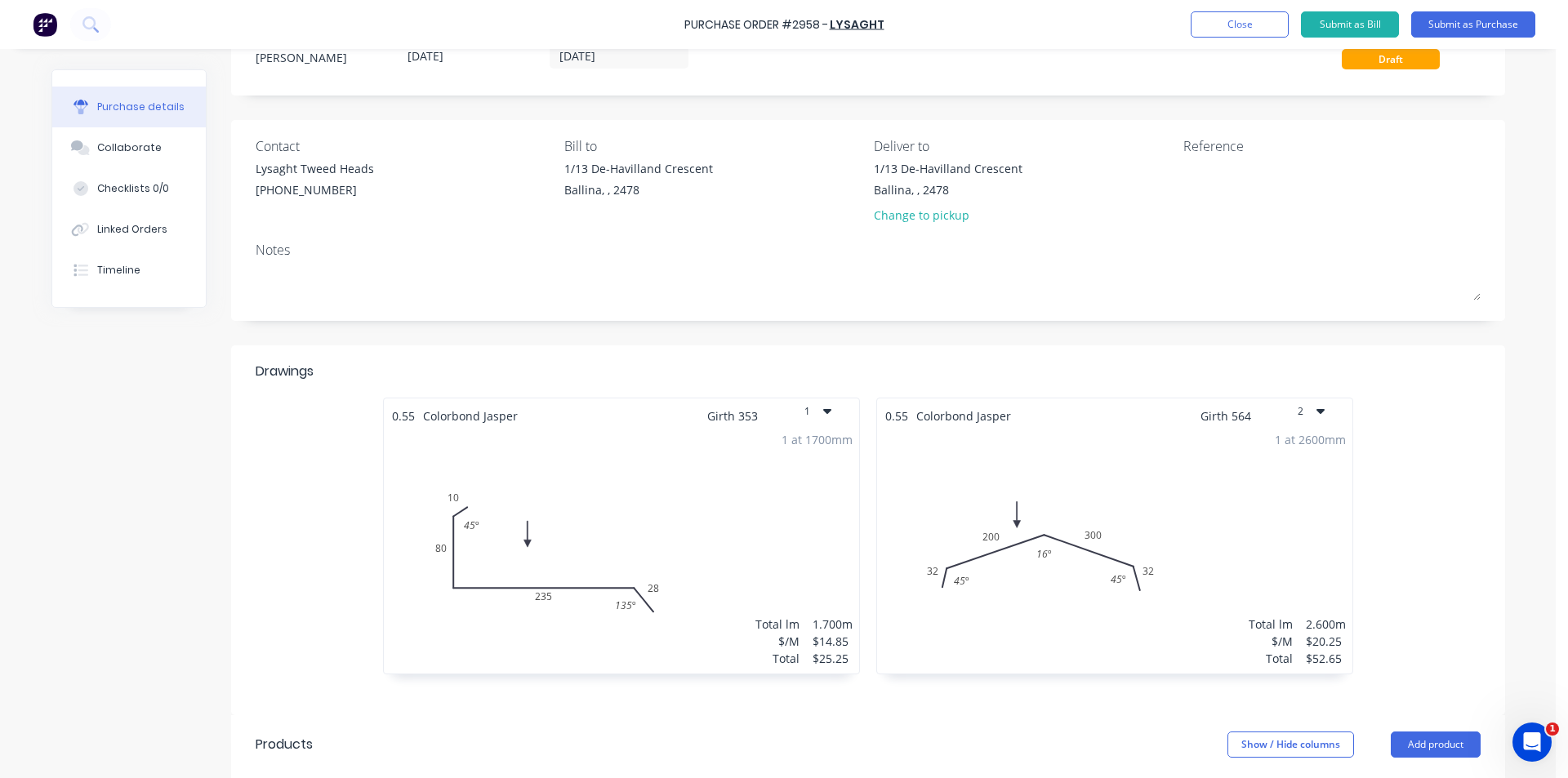
scroll to position [0, 0]
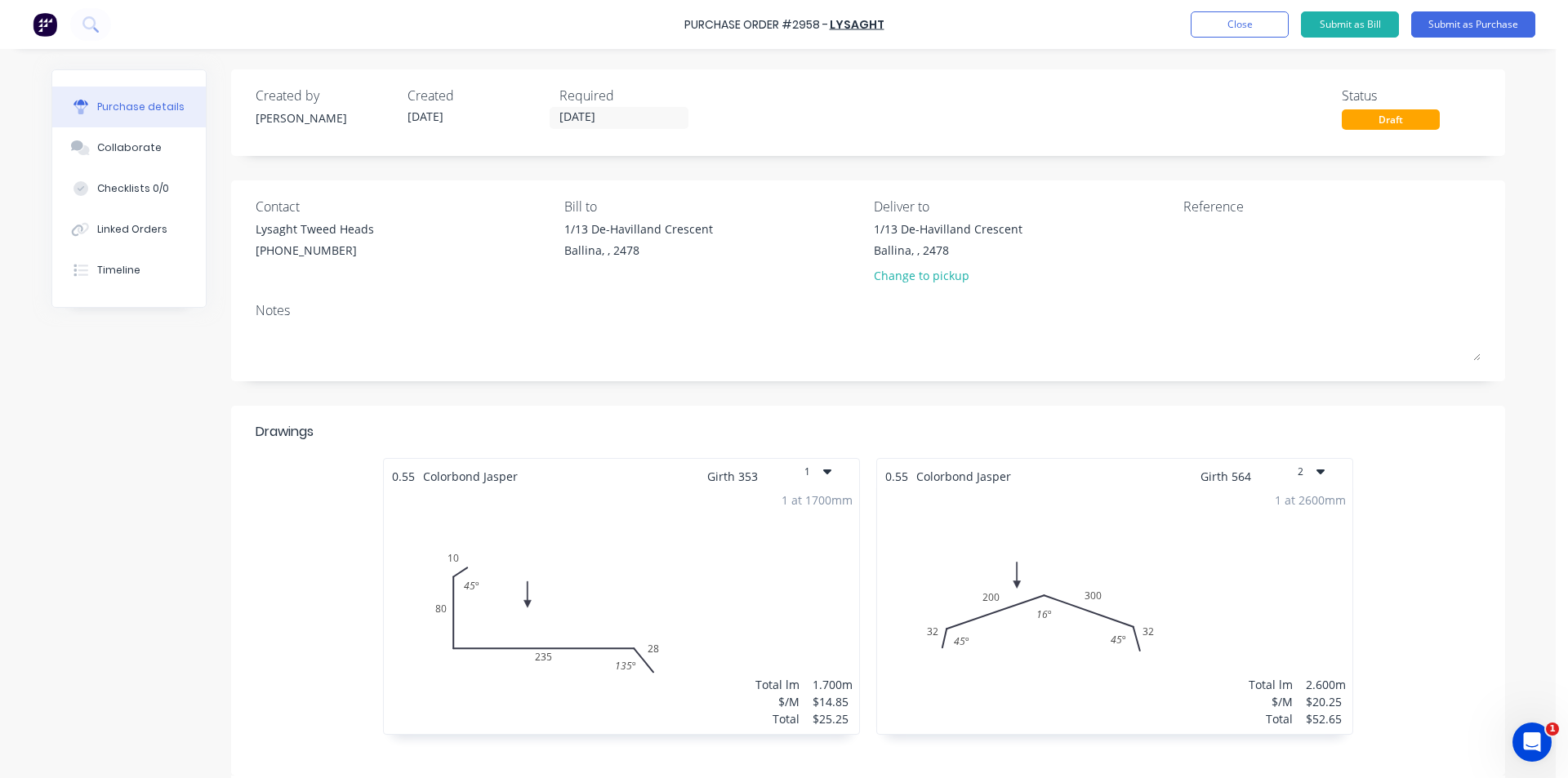
click at [603, 606] on div "1 at 1700mm Total lm $/M Total 1.700m $14.85 $25.25" at bounding box center [620, 609] width 475 height 249
click at [656, 480] on div "0.55 Colorbond Jasper Girth 353 1" at bounding box center [620, 471] width 475 height 26
click at [639, 621] on div "1 at 1700mm Total lm $/M Total 1.700m $14.85 $25.25" at bounding box center [620, 609] width 475 height 249
click at [629, 609] on div "1 at 1700mm Total lm $/M Total 1.700m $14.85 $25.25" at bounding box center [620, 609] width 475 height 249
click at [631, 607] on div "1 at 1700mm Total lm $/M Total 1.700m $14.85 $25.25" at bounding box center [620, 609] width 475 height 249
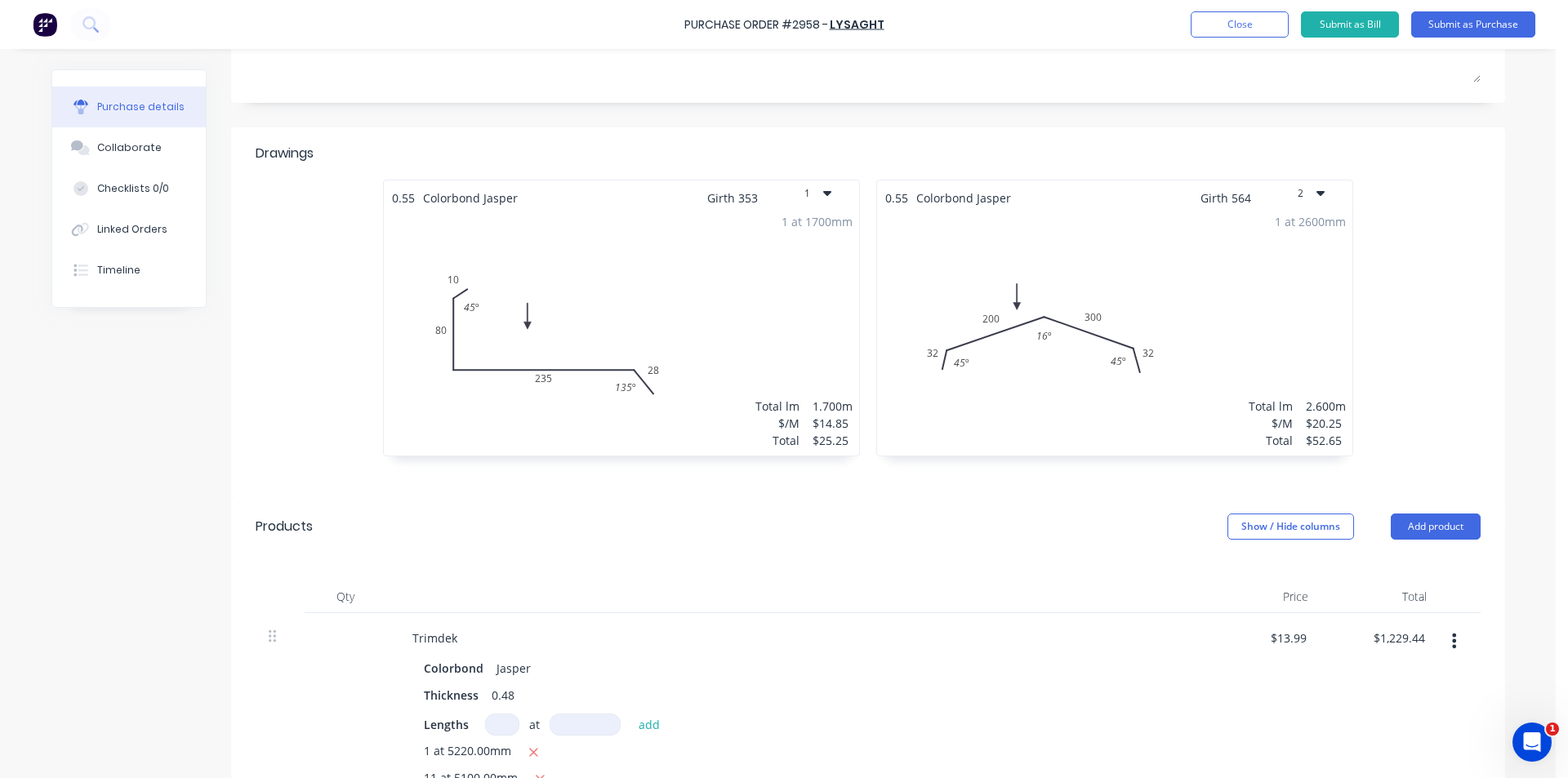
scroll to position [242, 0]
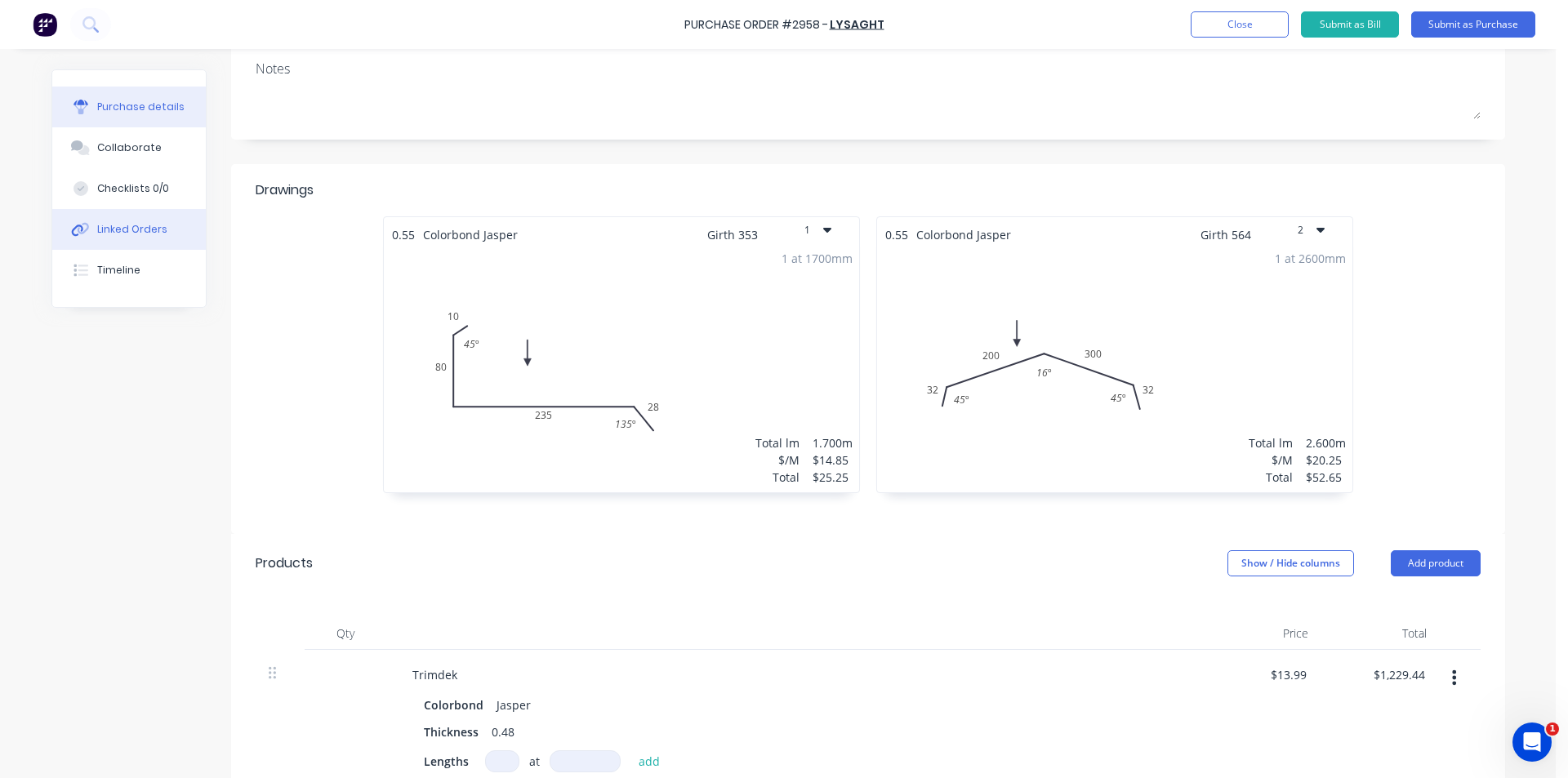
click at [147, 221] on button "Linked Orders" at bounding box center [128, 229] width 153 height 40
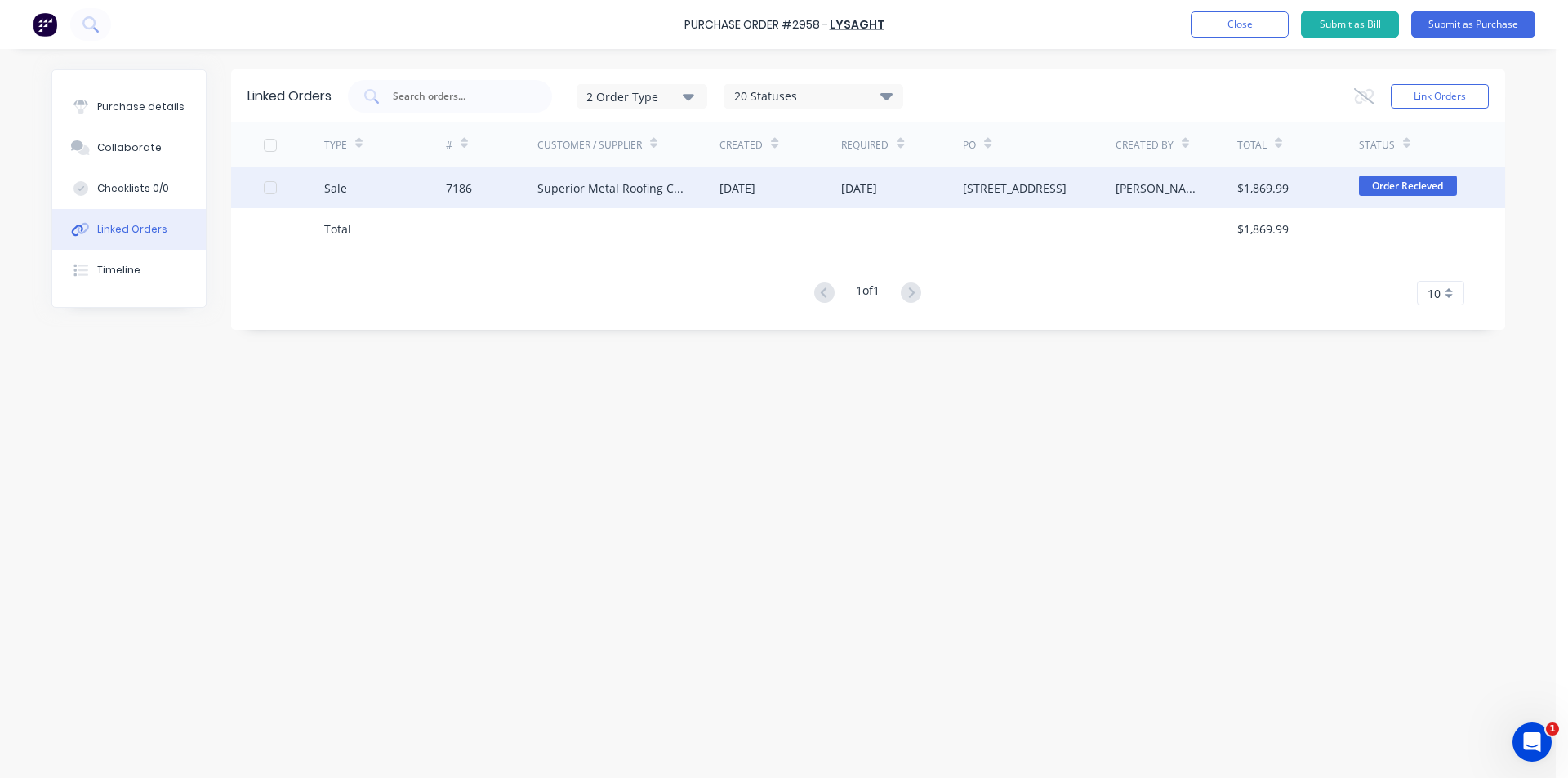
click at [826, 192] on div "[DATE]" at bounding box center [780, 188] width 121 height 40
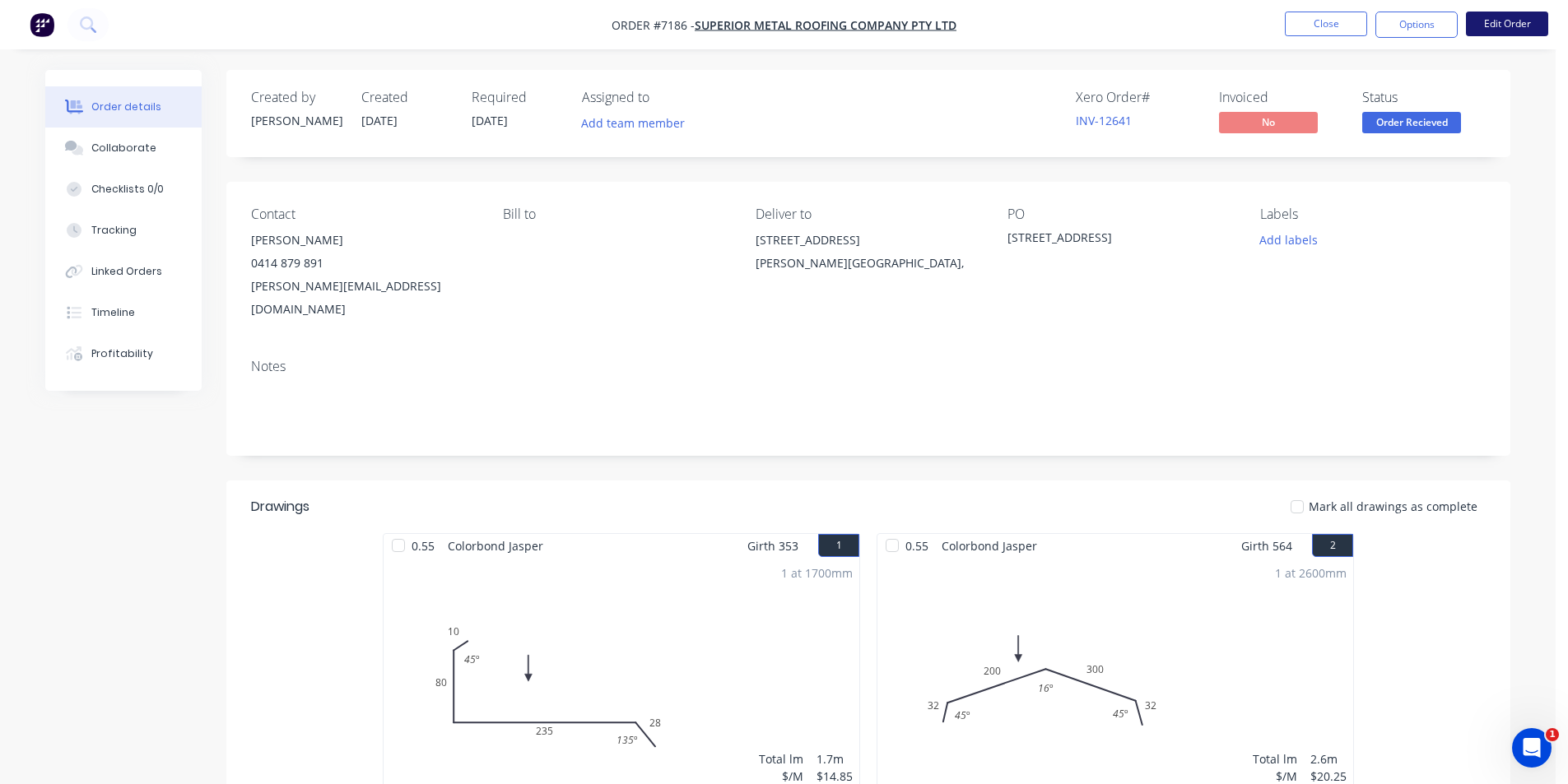
click at [1515, 21] on button "Edit Order" at bounding box center [1507, 23] width 83 height 24
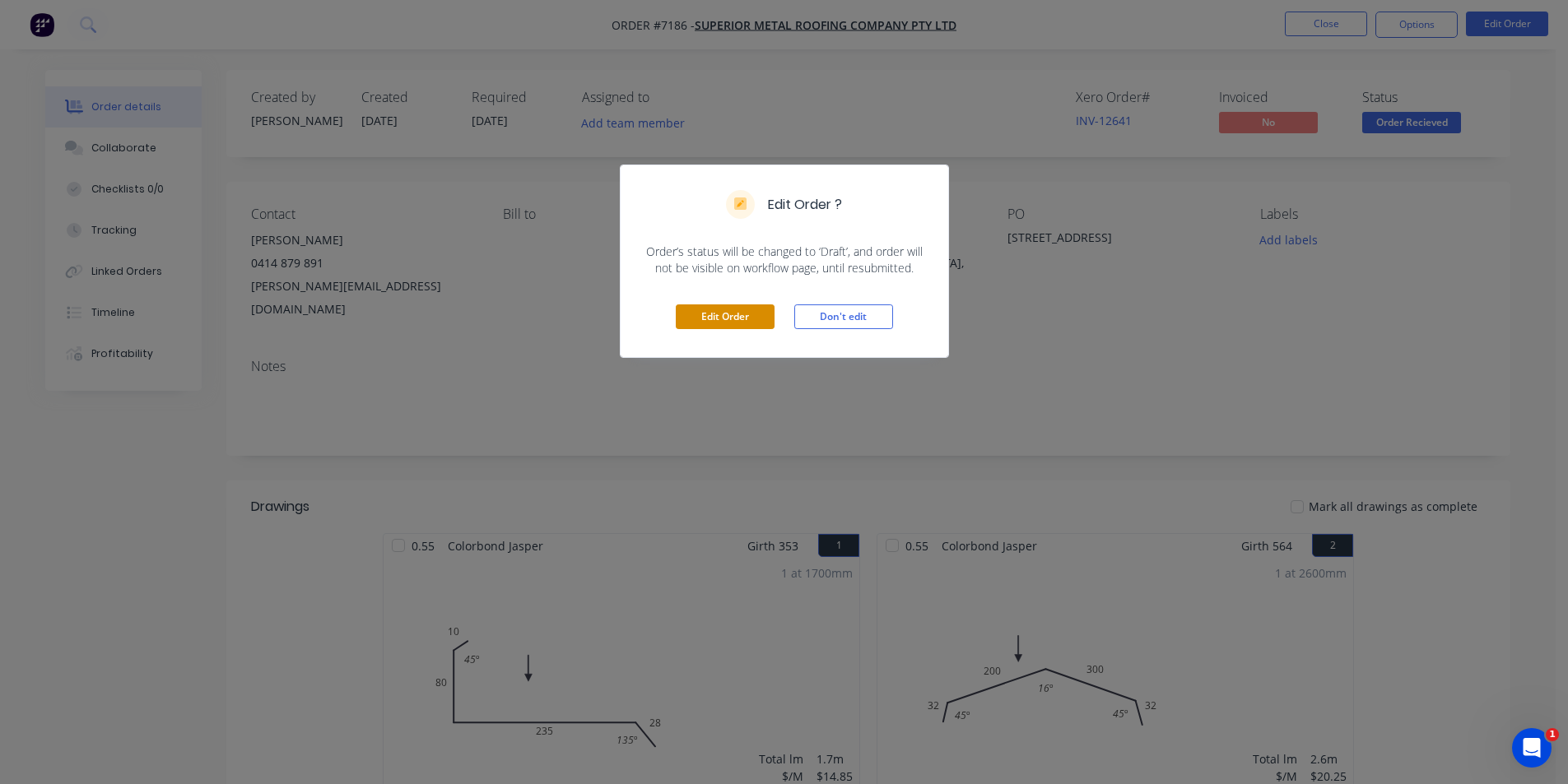
click at [680, 324] on button "Edit Order" at bounding box center [725, 316] width 99 height 24
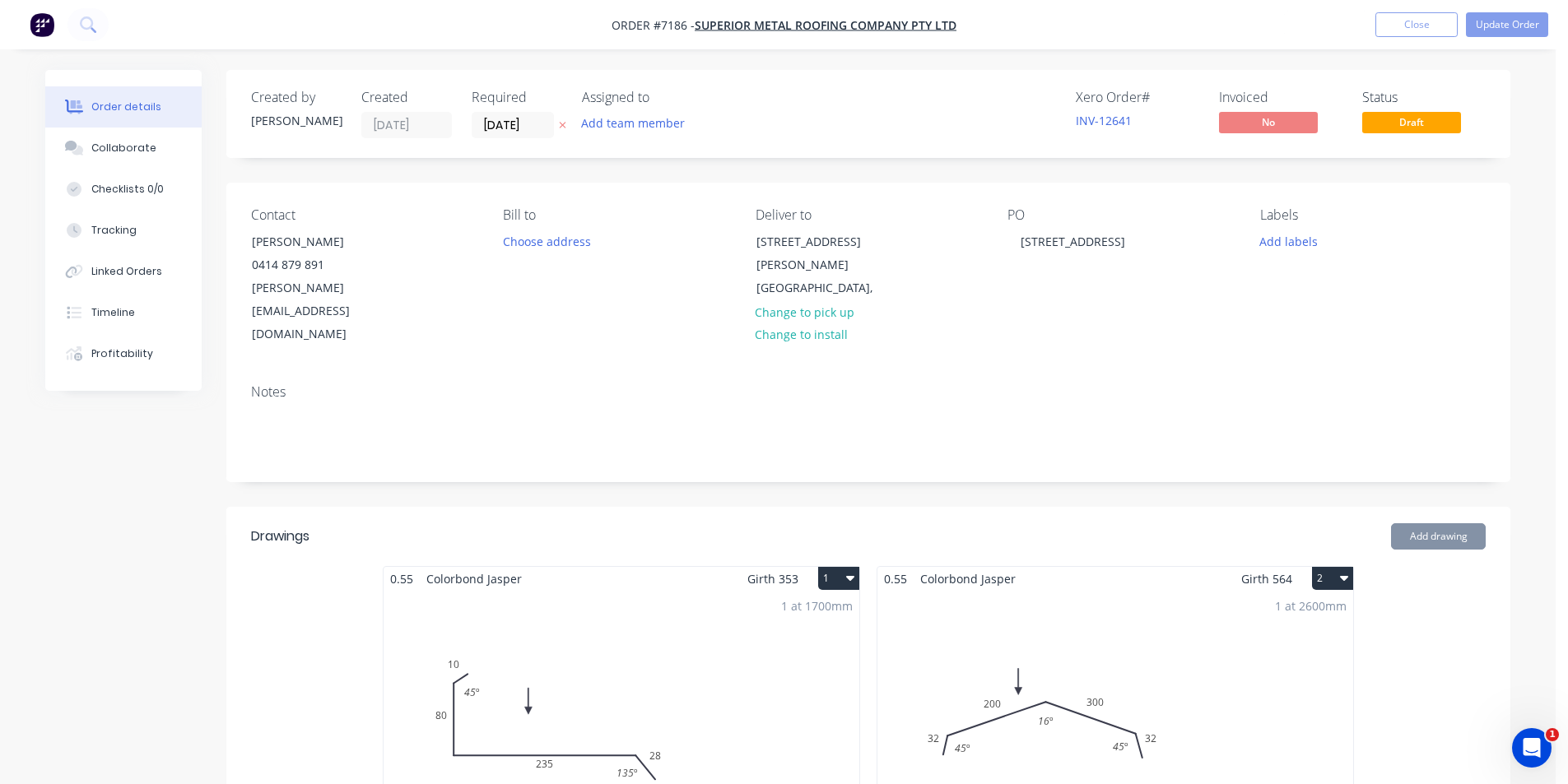
click at [550, 605] on div "1 at 1700mm Total lm $/M Total 1.7m $14.85 $25.25" at bounding box center [621, 716] width 476 height 251
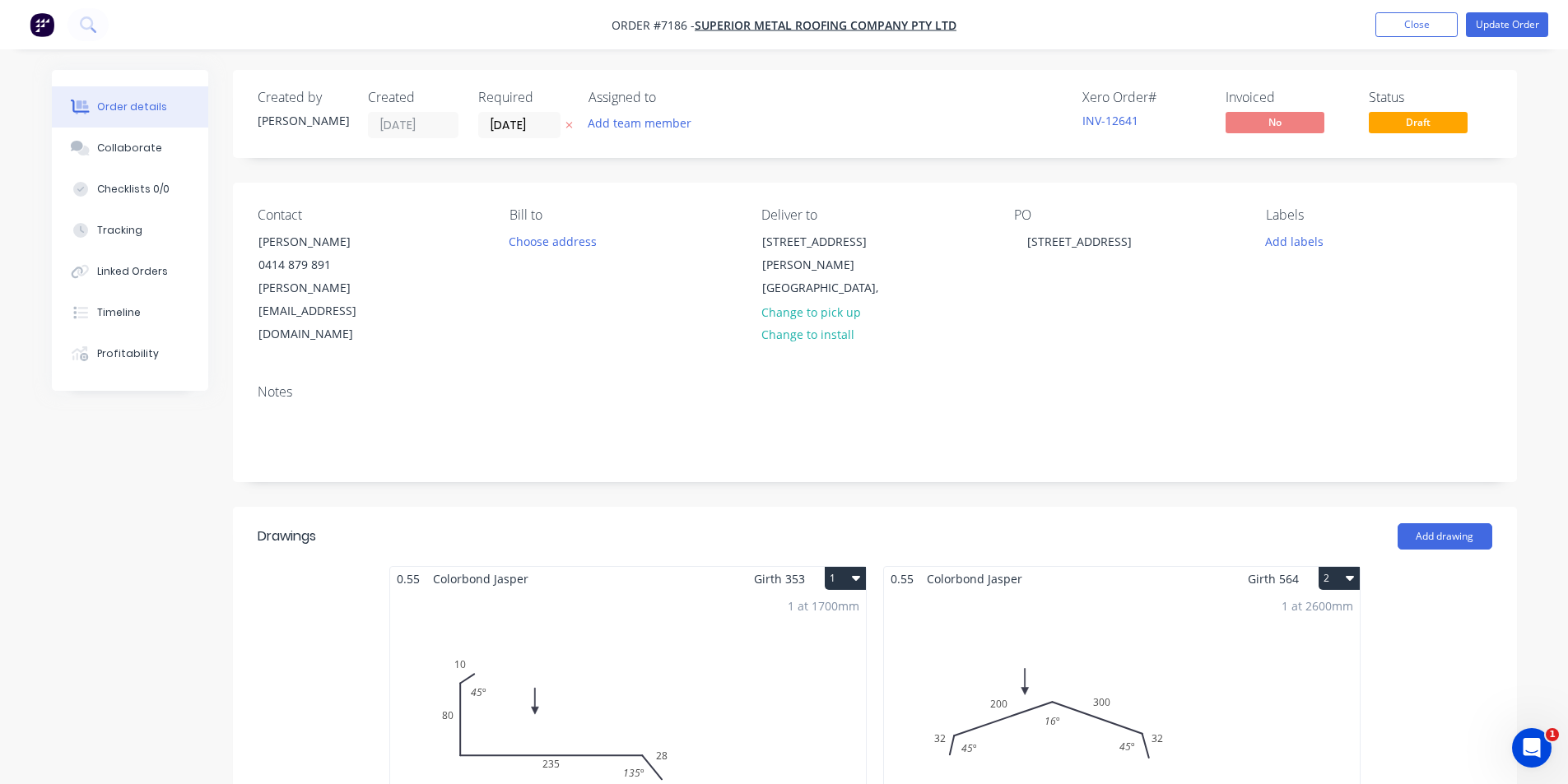
click at [783, 608] on div "1 at 1700mm Total lm $/M Total 1.7m $14.85 $25.25" at bounding box center [628, 716] width 476 height 251
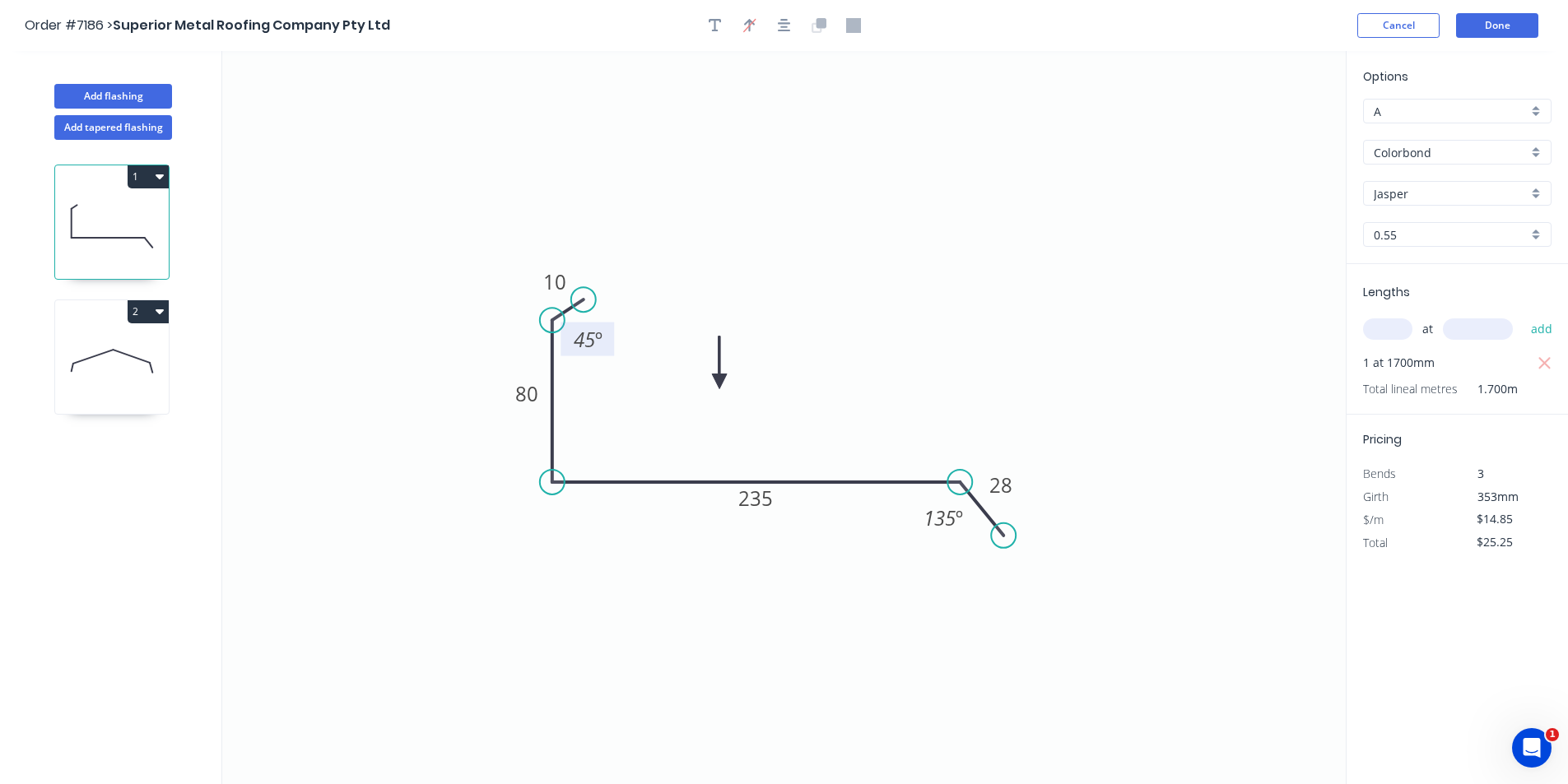
click at [593, 335] on tspan "45" at bounding box center [584, 340] width 21 height 27
click at [107, 387] on icon at bounding box center [112, 361] width 114 height 106
type input "$20.25"
type input "$52.65"
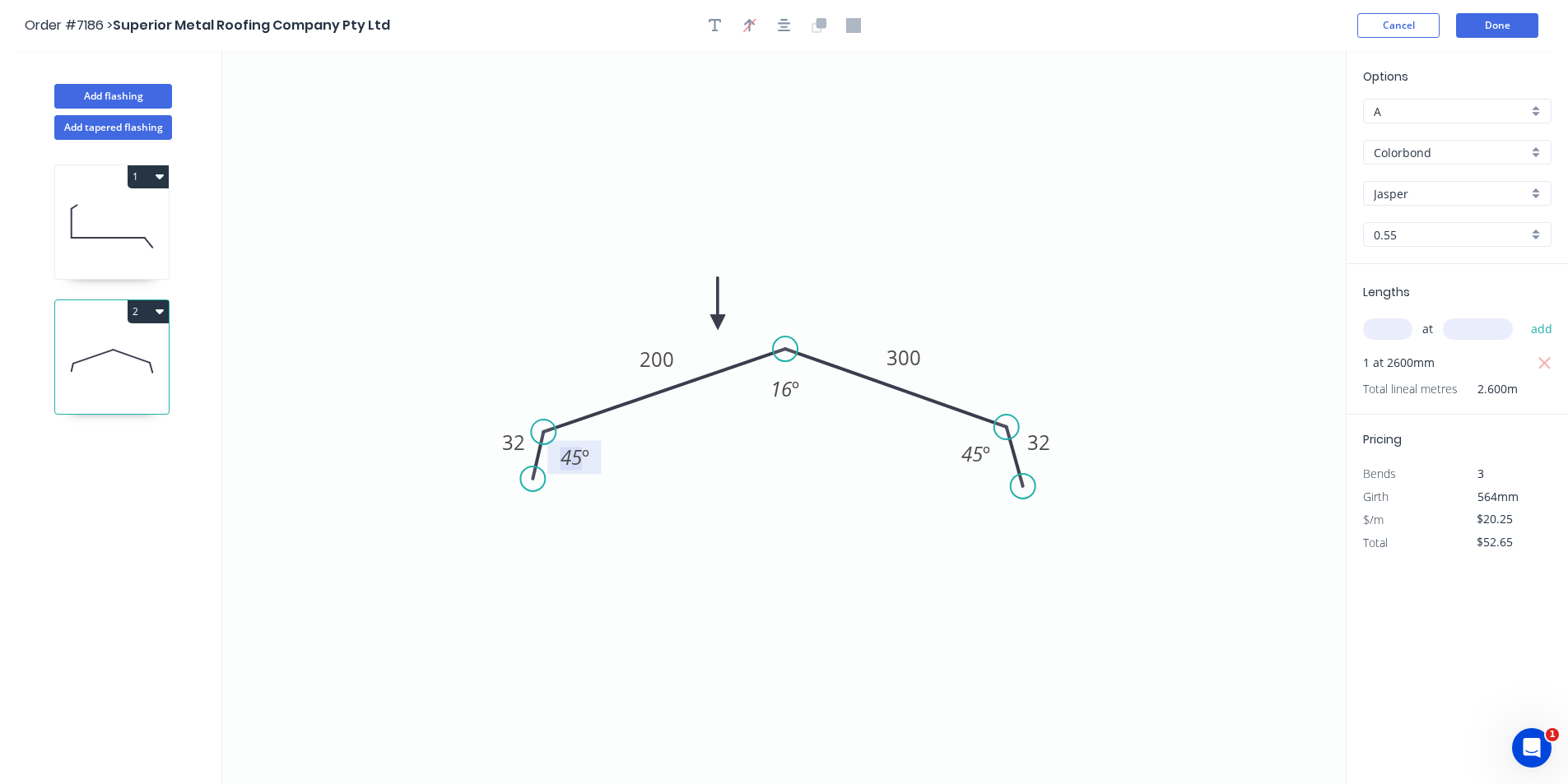
click at [588, 453] on tspan "º" at bounding box center [585, 457] width 8 height 27
click at [1502, 23] on button "Done" at bounding box center [1497, 25] width 83 height 24
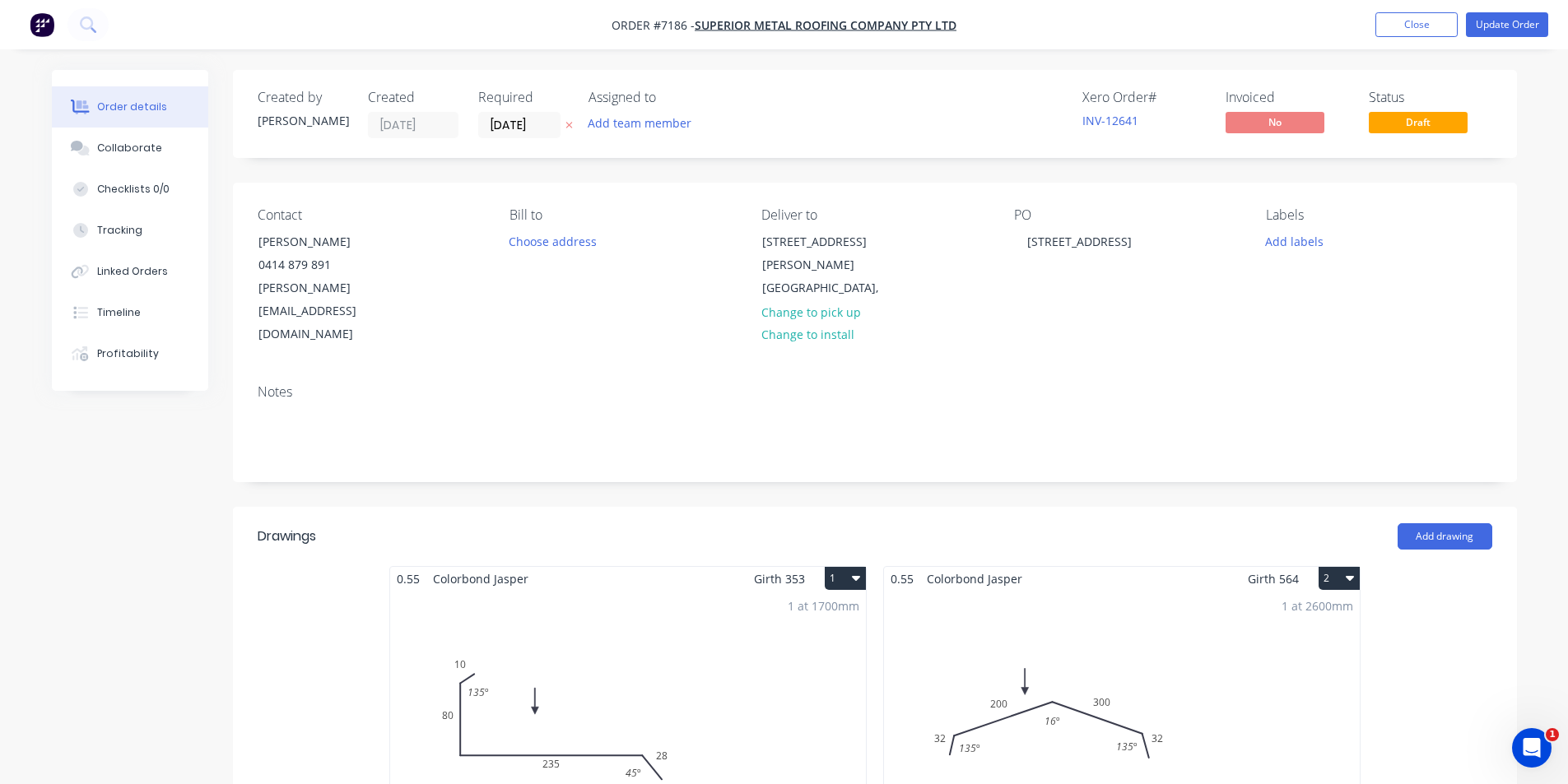
type input "$14.87"
type input "$1,306.78"
type input "$27.84"
type input "$83.52"
type input "$5.89"
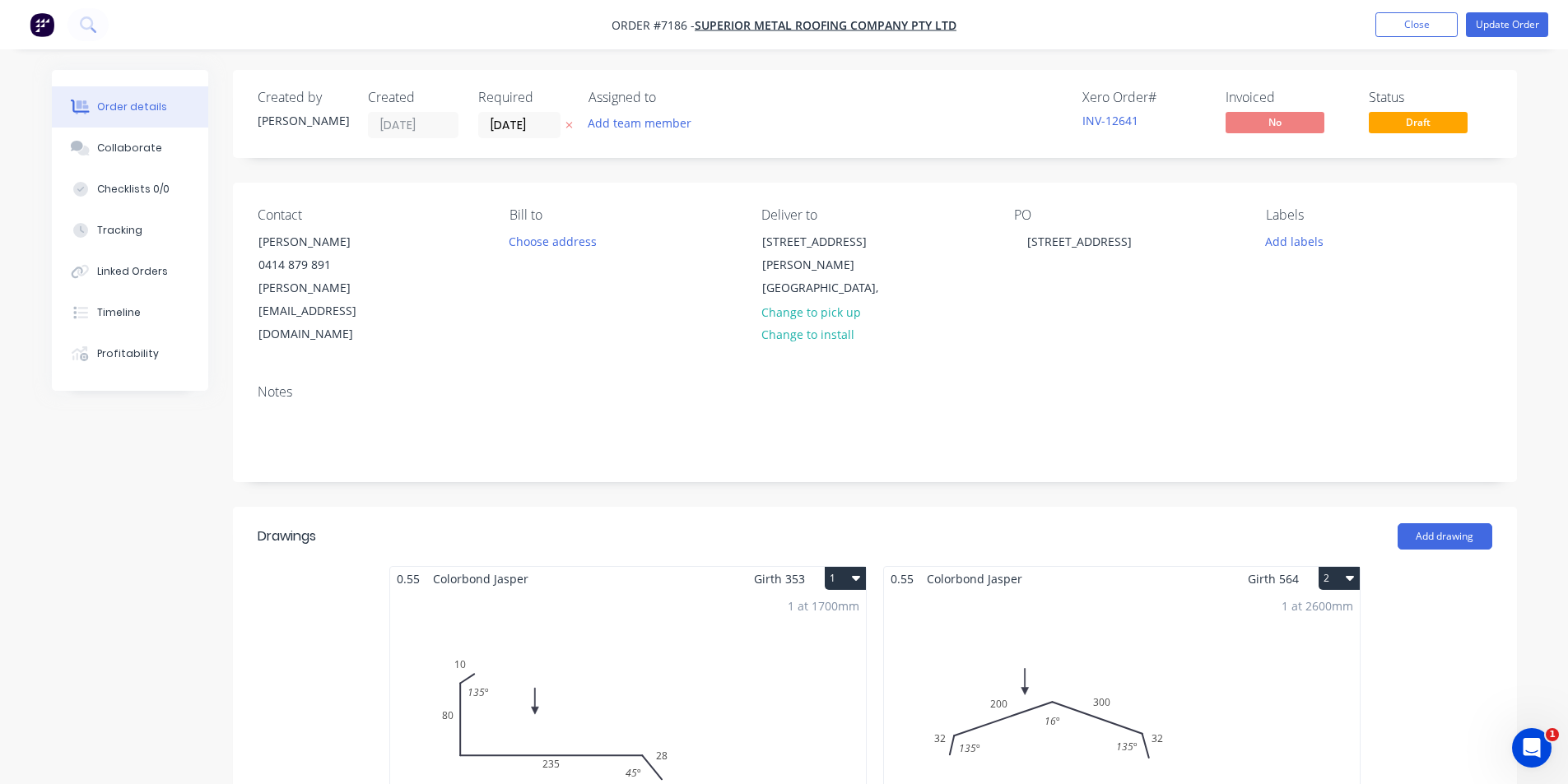
type input "$11.78"
type input "$220.00"
click at [1473, 16] on button "Update Order" at bounding box center [1507, 24] width 83 height 24
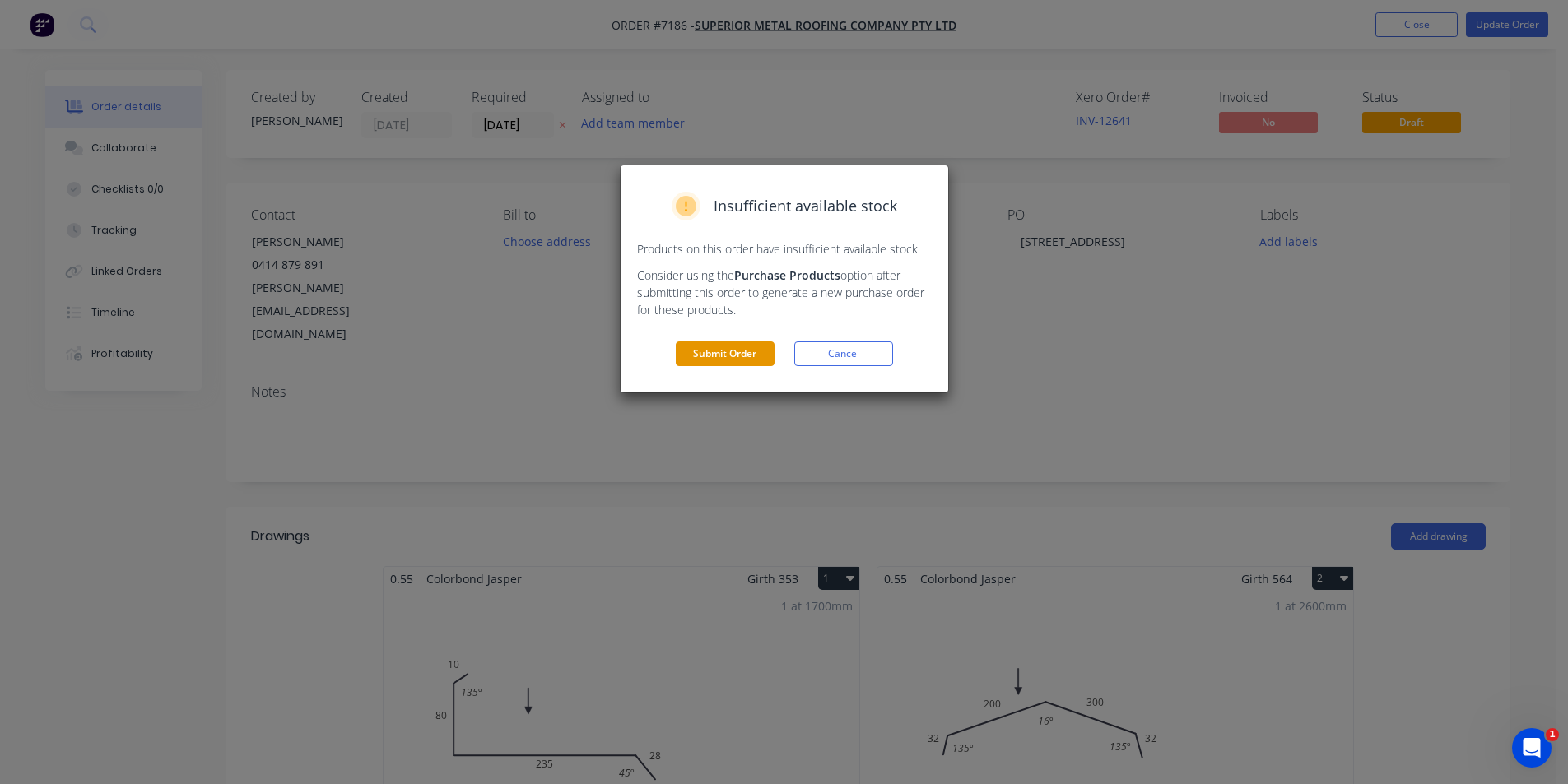
click at [736, 350] on button "Submit Order" at bounding box center [725, 353] width 99 height 24
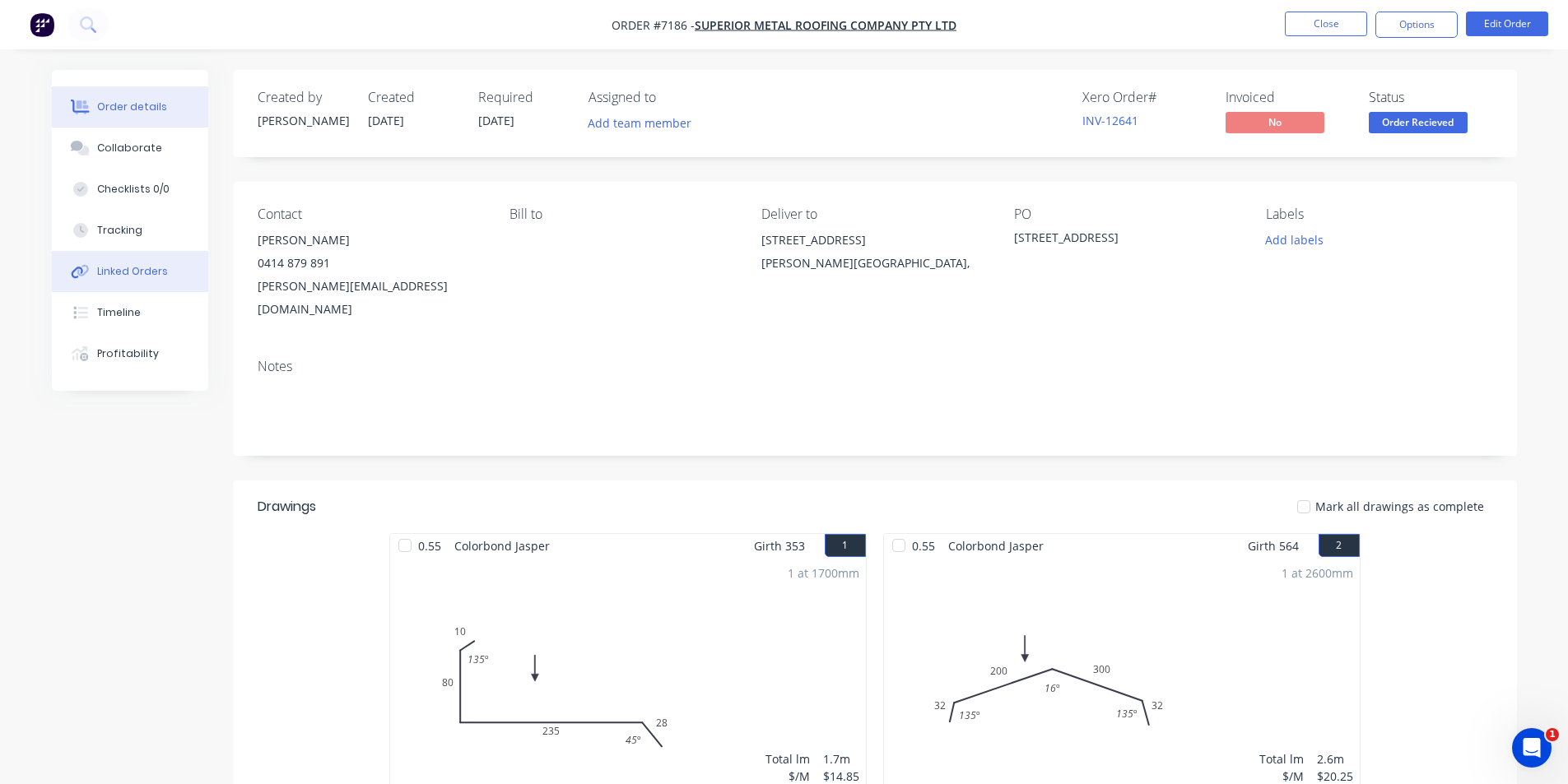
click at [93, 265] on button "Linked Orders" at bounding box center [129, 272] width 156 height 41
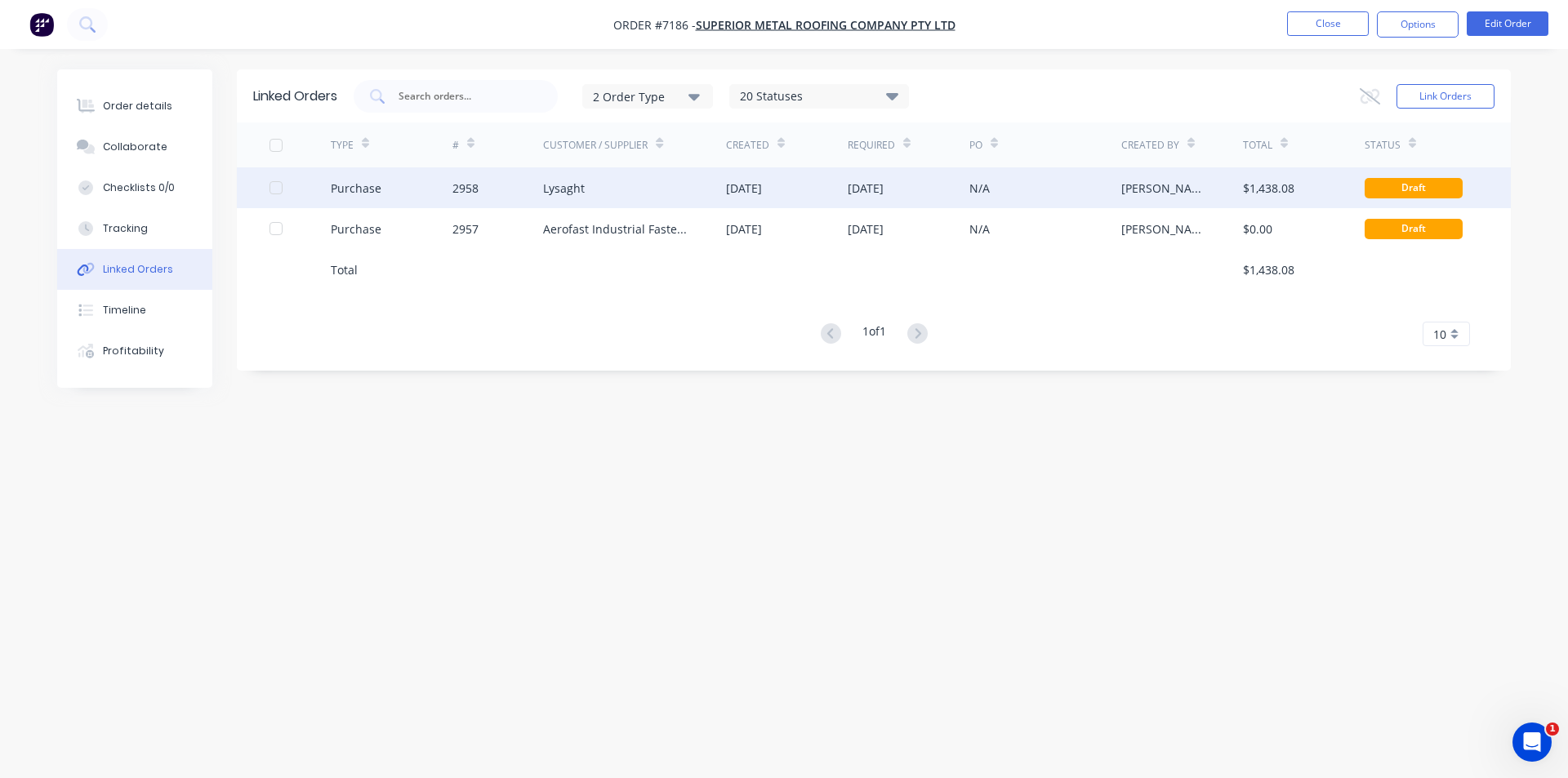
click at [657, 185] on div "Lysaght" at bounding box center [635, 188] width 183 height 40
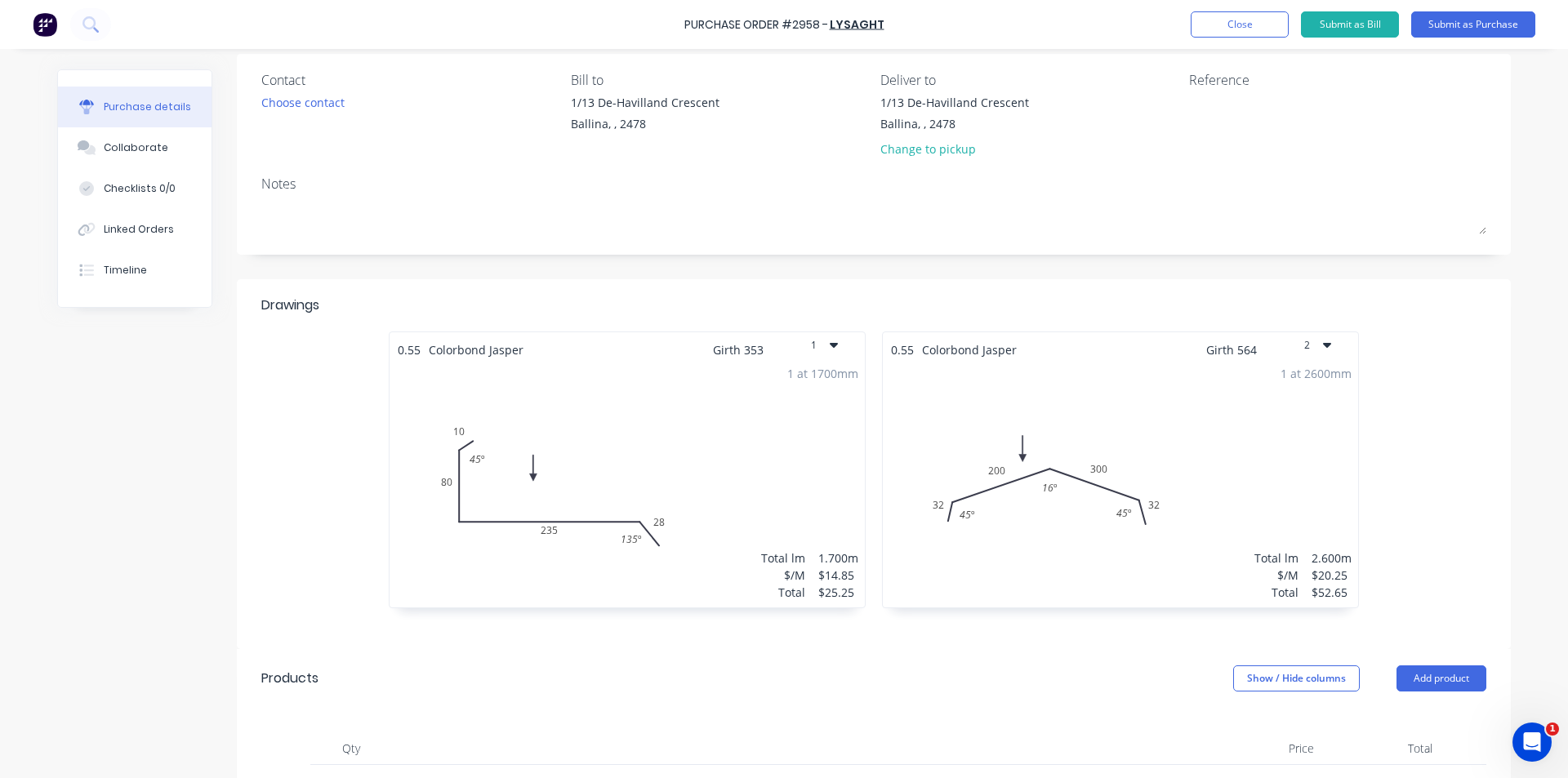
scroll to position [164, 0]
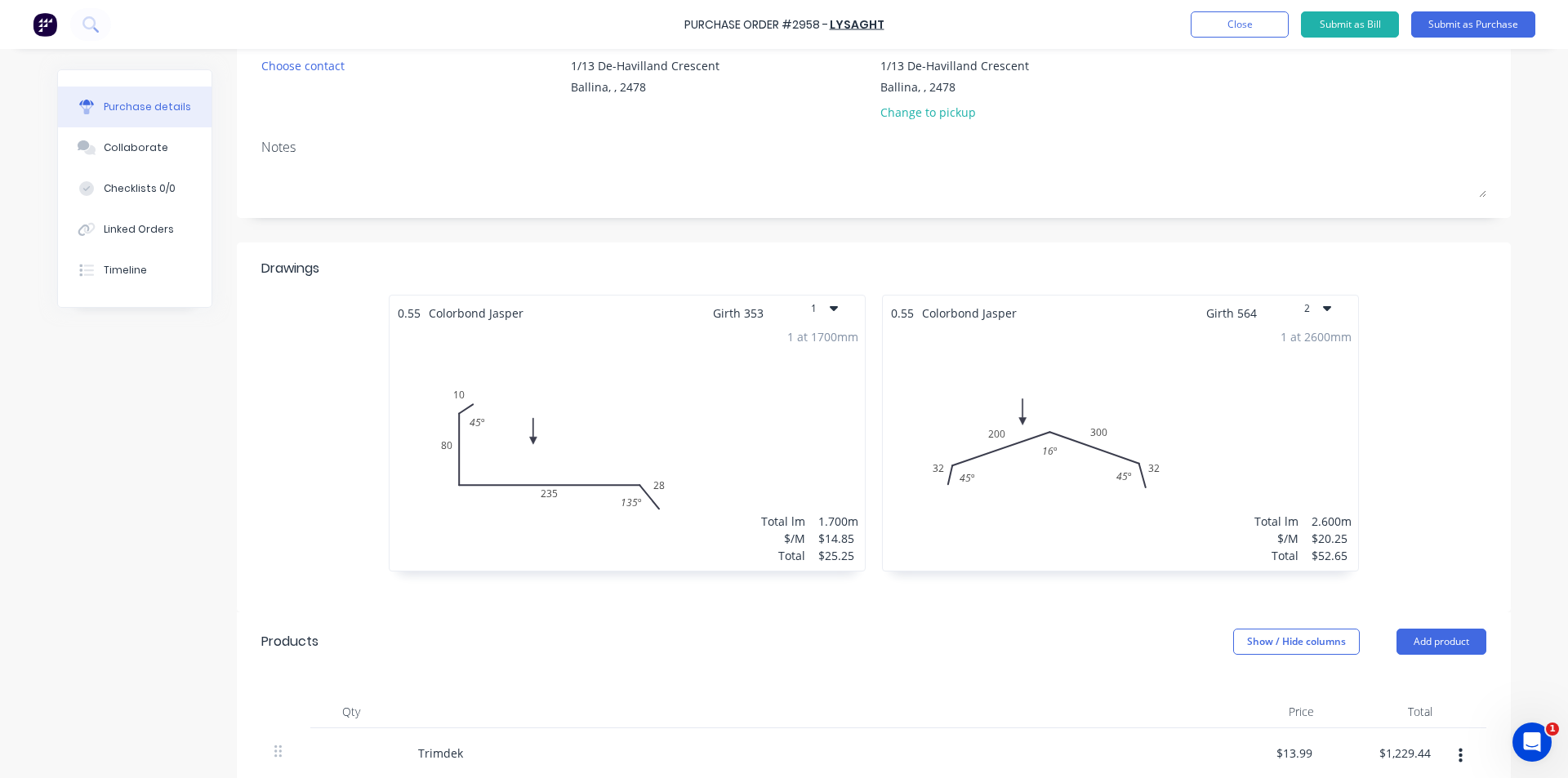
click at [747, 433] on div "1 at 1700mm Total lm $/M Total 1.700m $14.85 $25.25" at bounding box center [626, 446] width 475 height 249
click at [764, 433] on div "1 at 1700mm Total lm $/M Total 1.700m $14.85 $25.25" at bounding box center [626, 446] width 475 height 249
click at [770, 433] on div "1 at 1700mm Total lm $/M Total 1.700m $14.85 $25.25" at bounding box center [626, 446] width 475 height 249
drag, startPoint x: 770, startPoint y: 433, endPoint x: 780, endPoint y: 428, distance: 11.2
click at [774, 430] on div "1 at 1700mm Total lm $/M Total 1.700m $14.85 $25.25" at bounding box center [626, 446] width 475 height 249
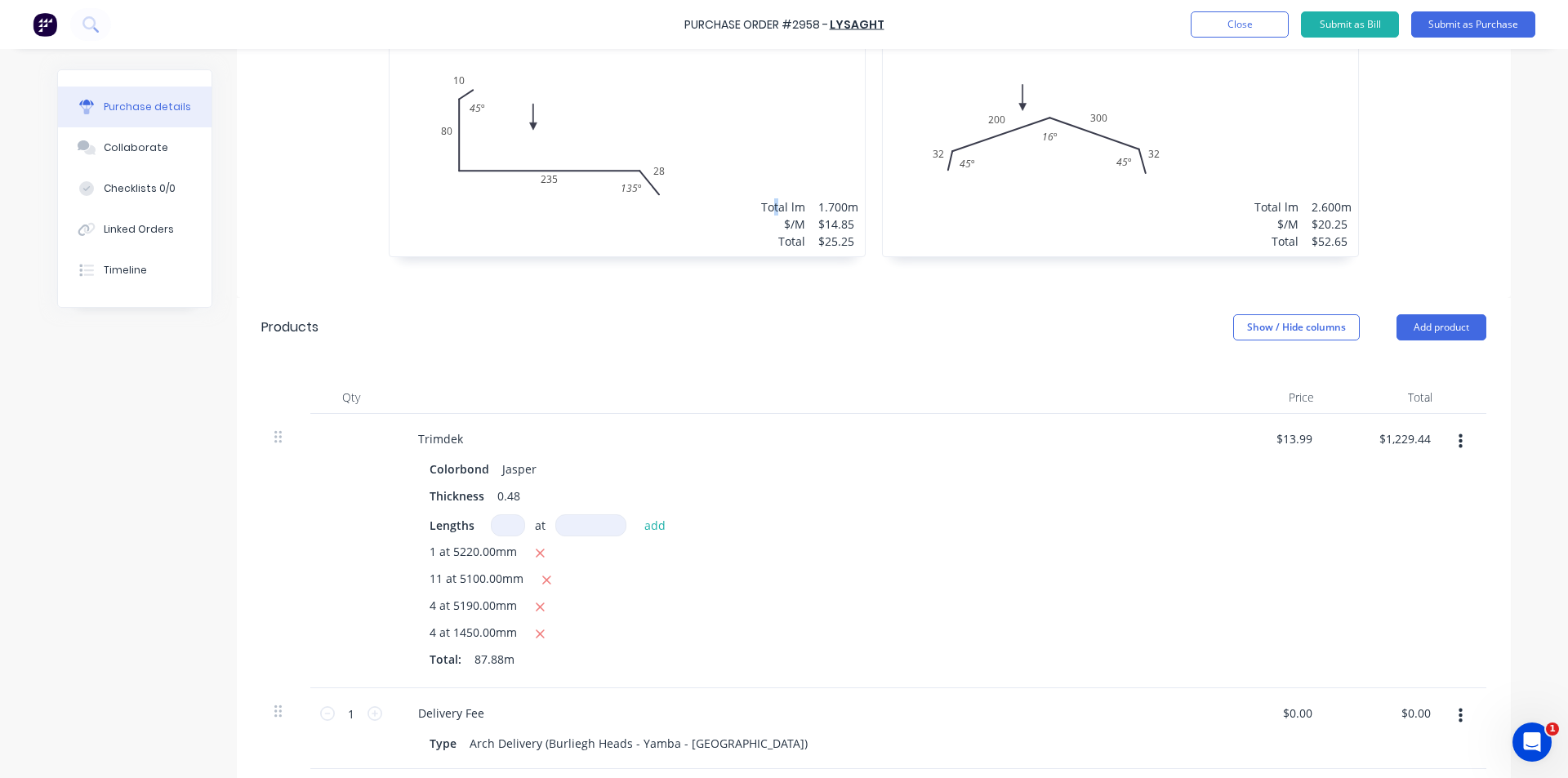
scroll to position [245, 0]
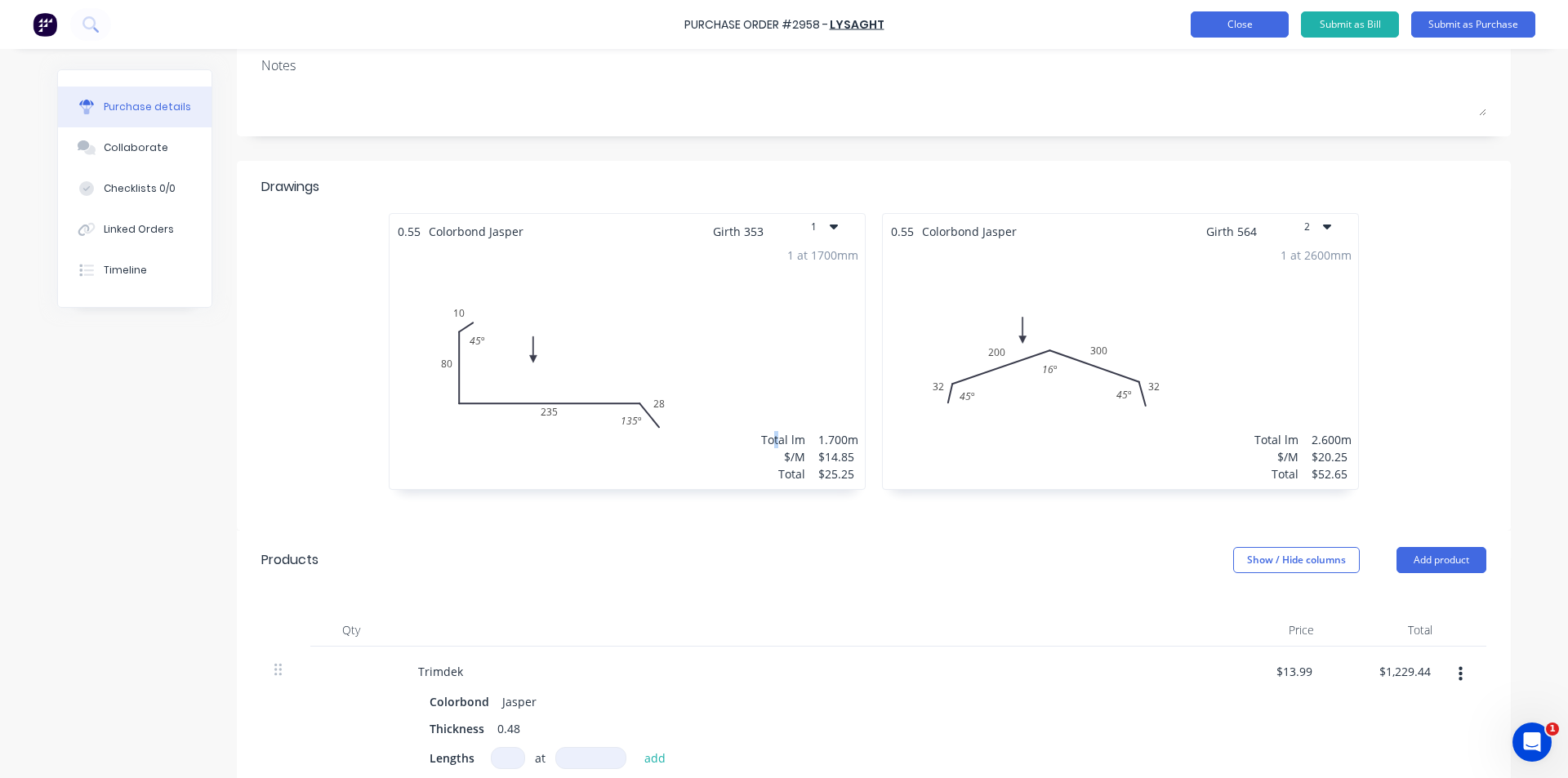
click at [1225, 28] on button "Close" at bounding box center [1240, 24] width 98 height 26
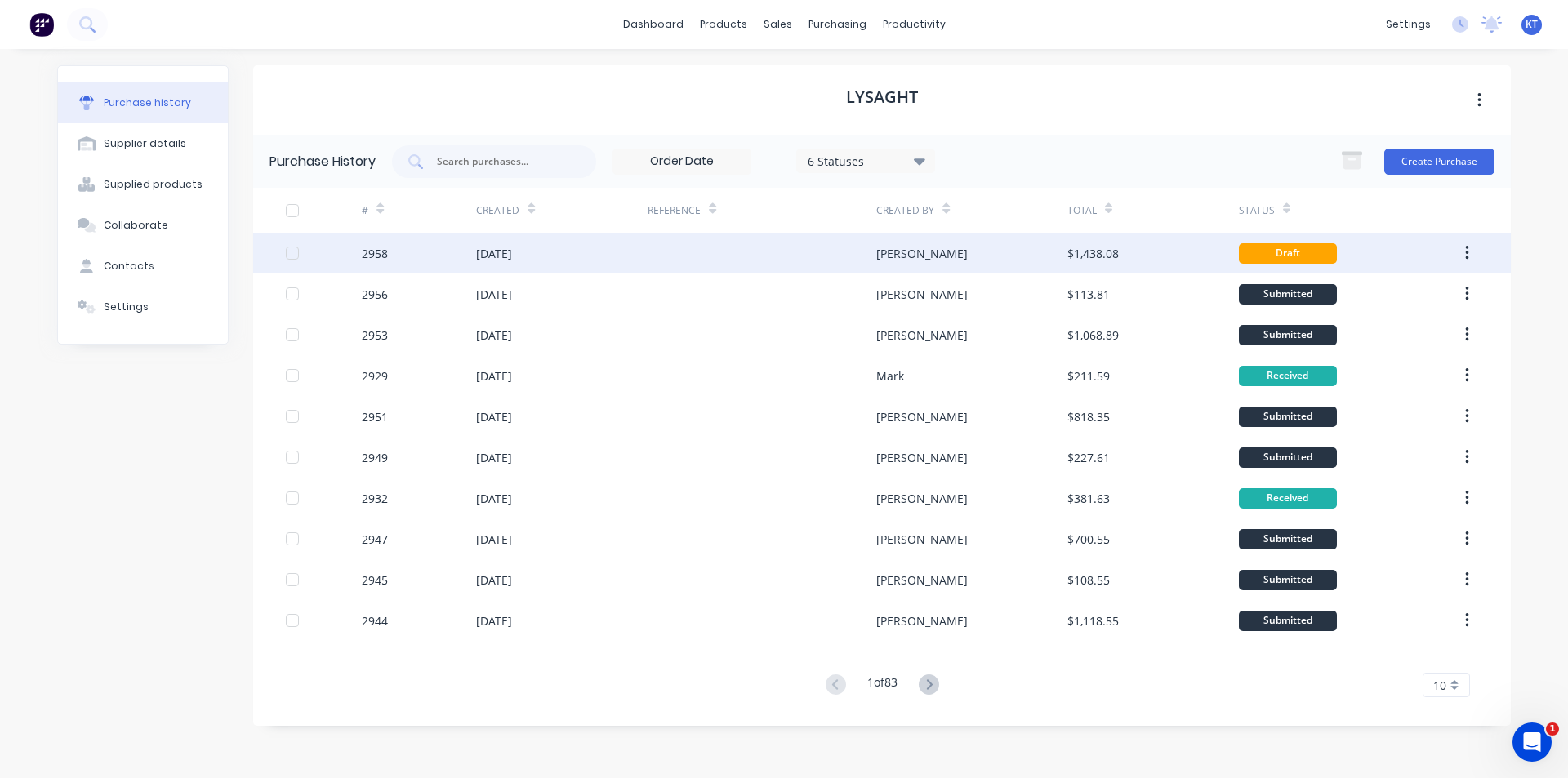
click at [631, 266] on div "[DATE]" at bounding box center [562, 253] width 171 height 40
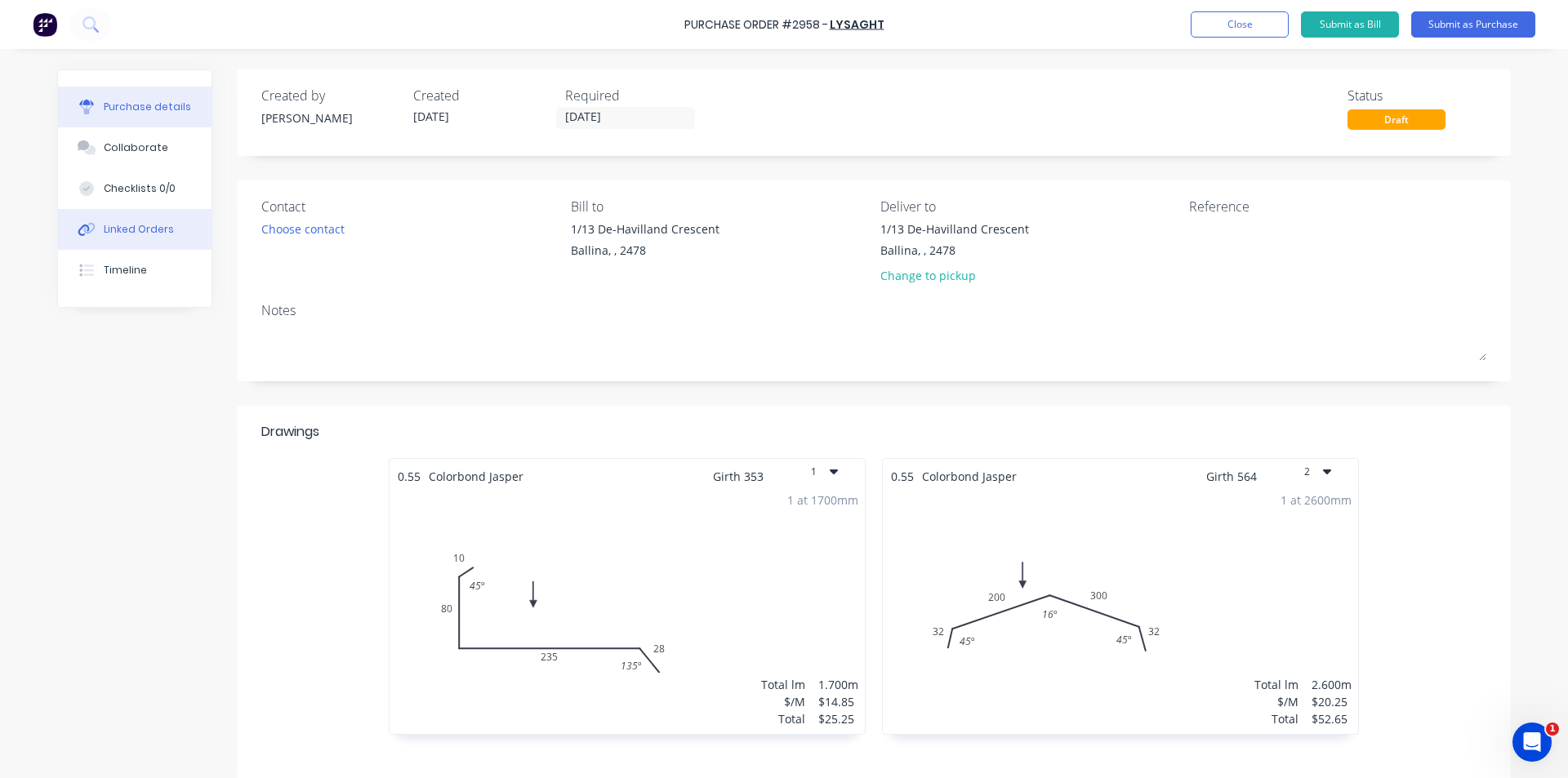
drag, startPoint x: 142, startPoint y: 228, endPoint x: 120, endPoint y: 224, distance: 22.4
click at [143, 228] on div "Linked Orders" at bounding box center [139, 229] width 70 height 14
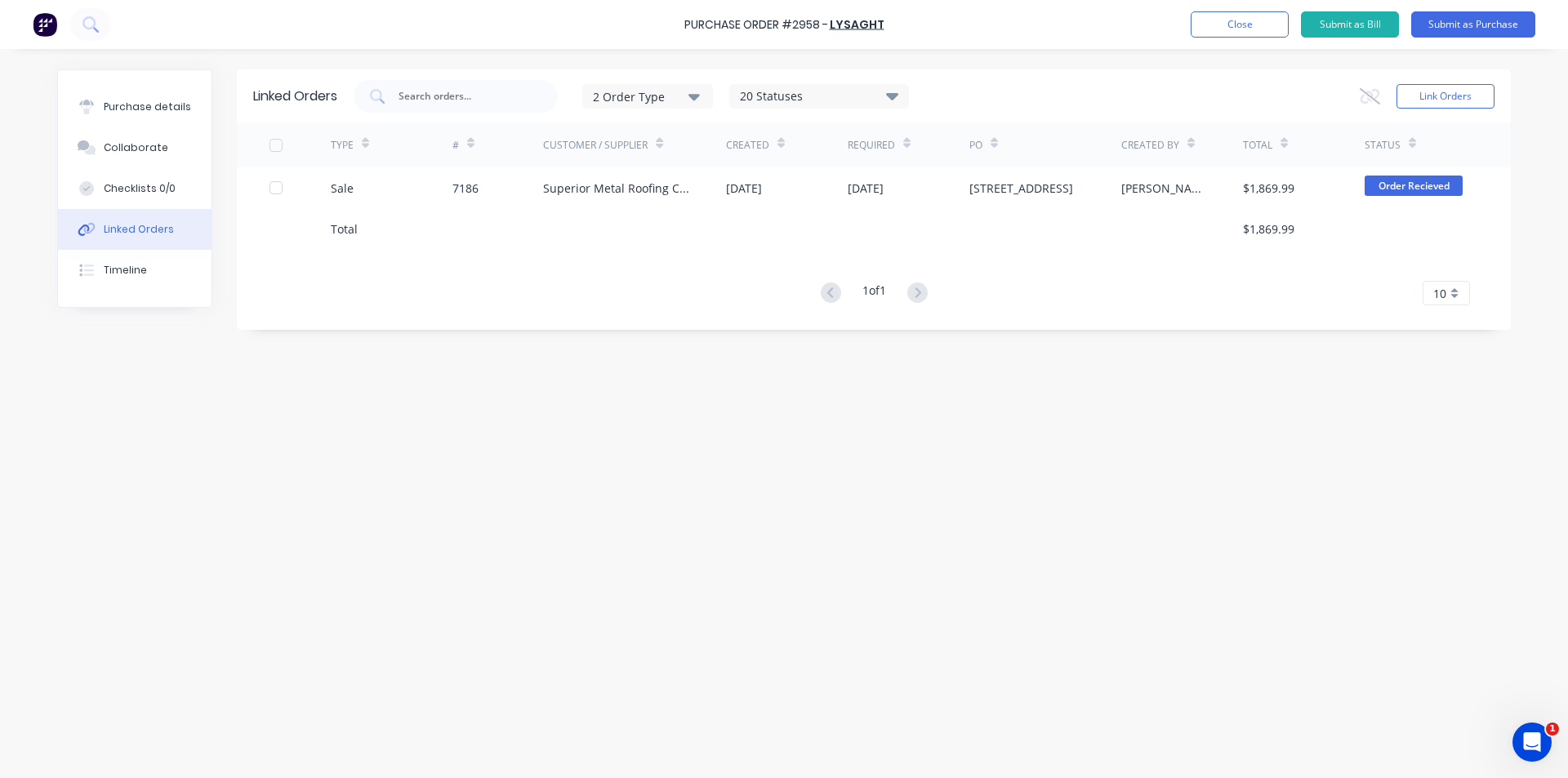
click at [898, 214] on div at bounding box center [908, 228] width 121 height 40
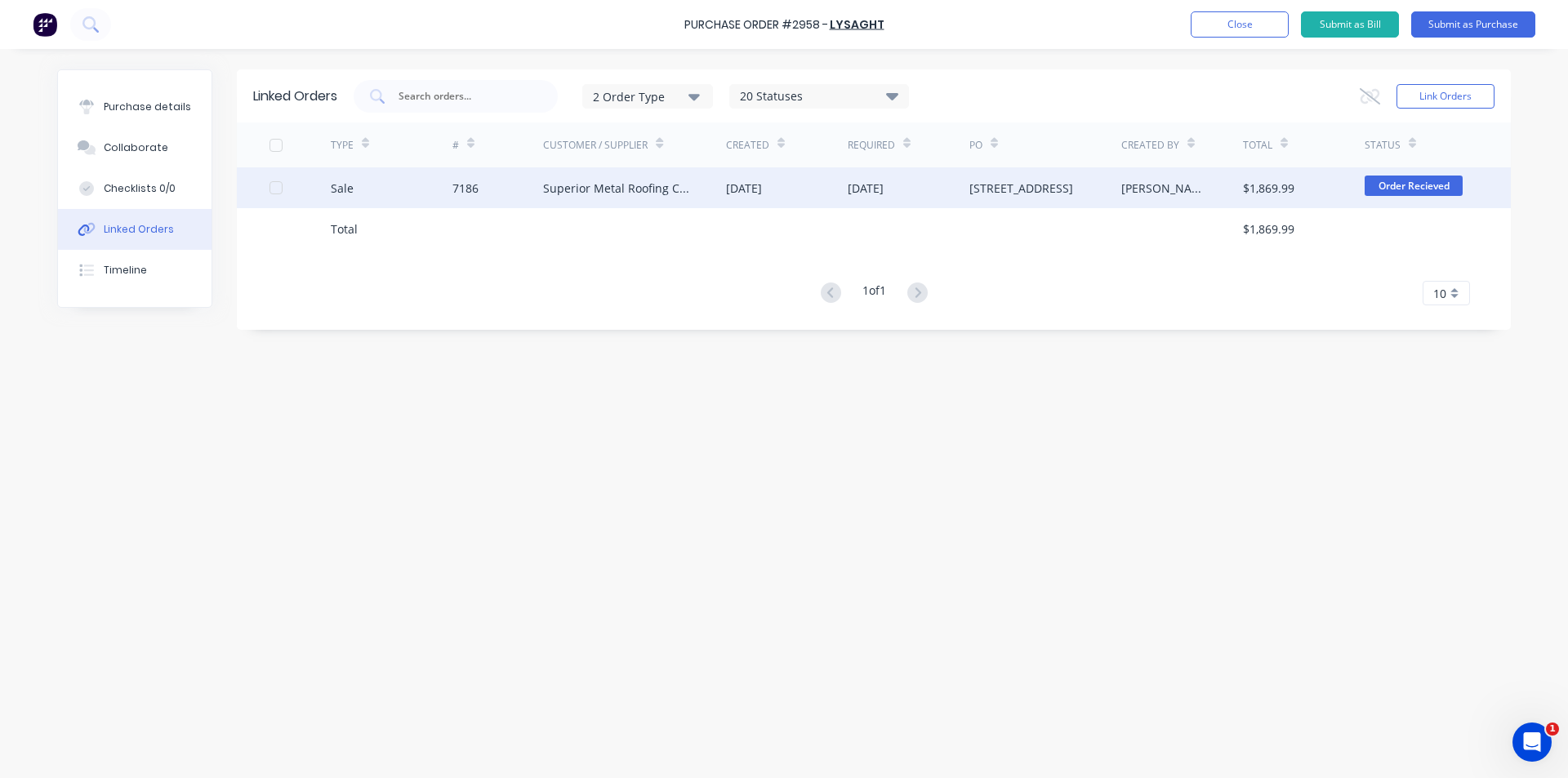
click at [901, 202] on div "[DATE]" at bounding box center [908, 188] width 121 height 40
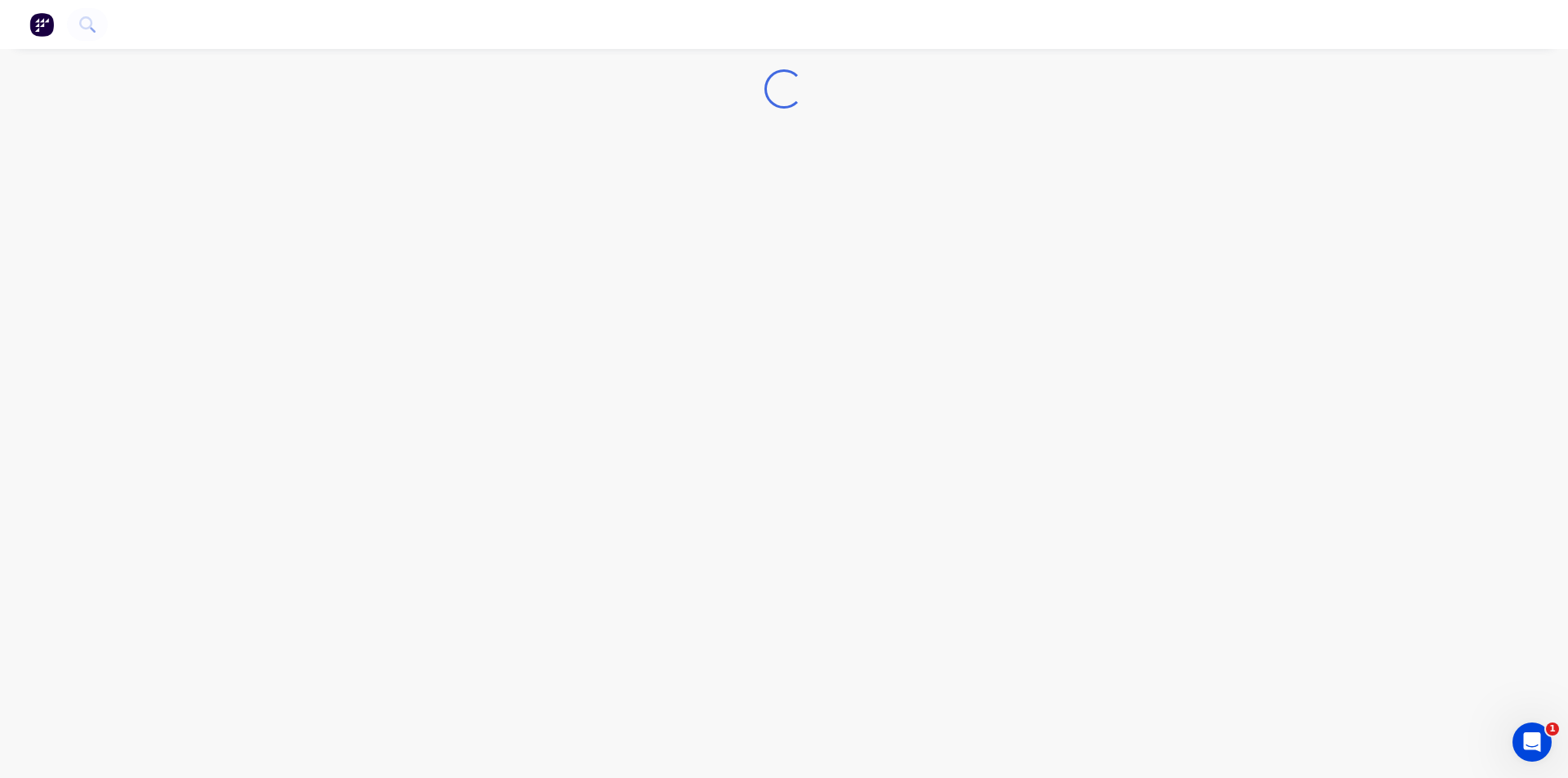
click at [909, 187] on div "Loading..." at bounding box center [784, 389] width 1568 height 778
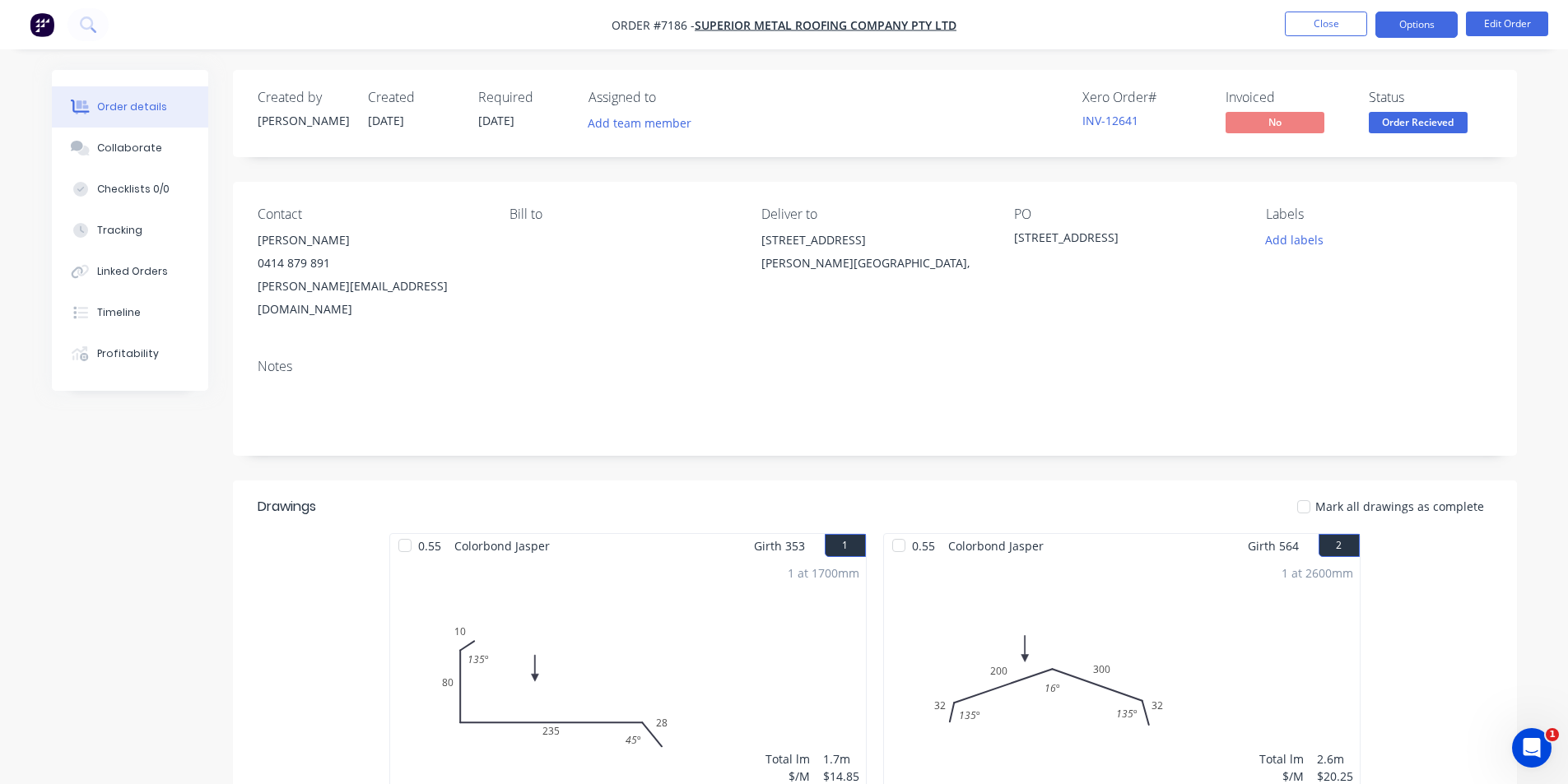
click at [1399, 12] on button "Options" at bounding box center [1417, 24] width 83 height 26
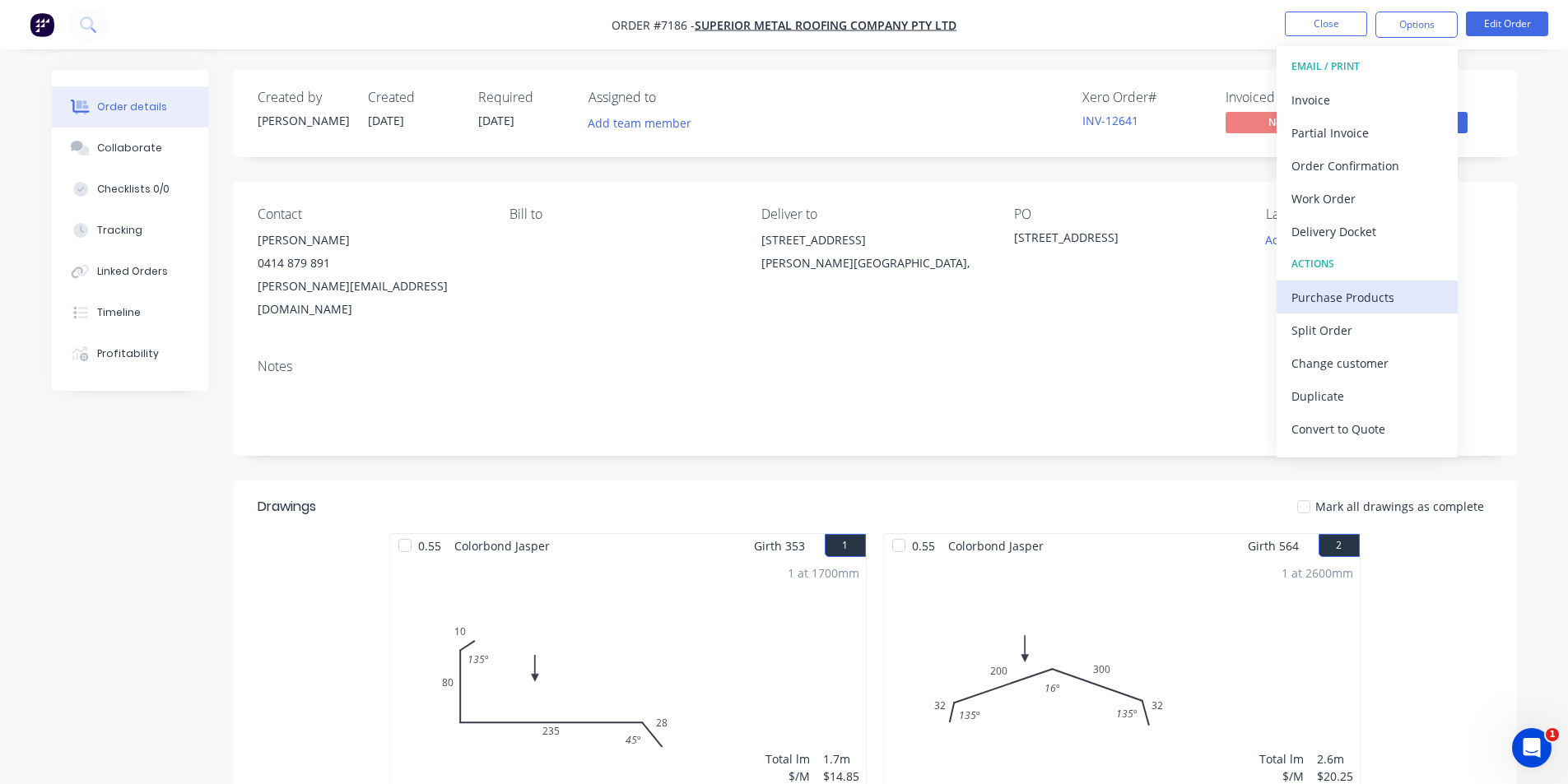
click at [1355, 298] on div "Purchase Products" at bounding box center [1367, 297] width 151 height 24
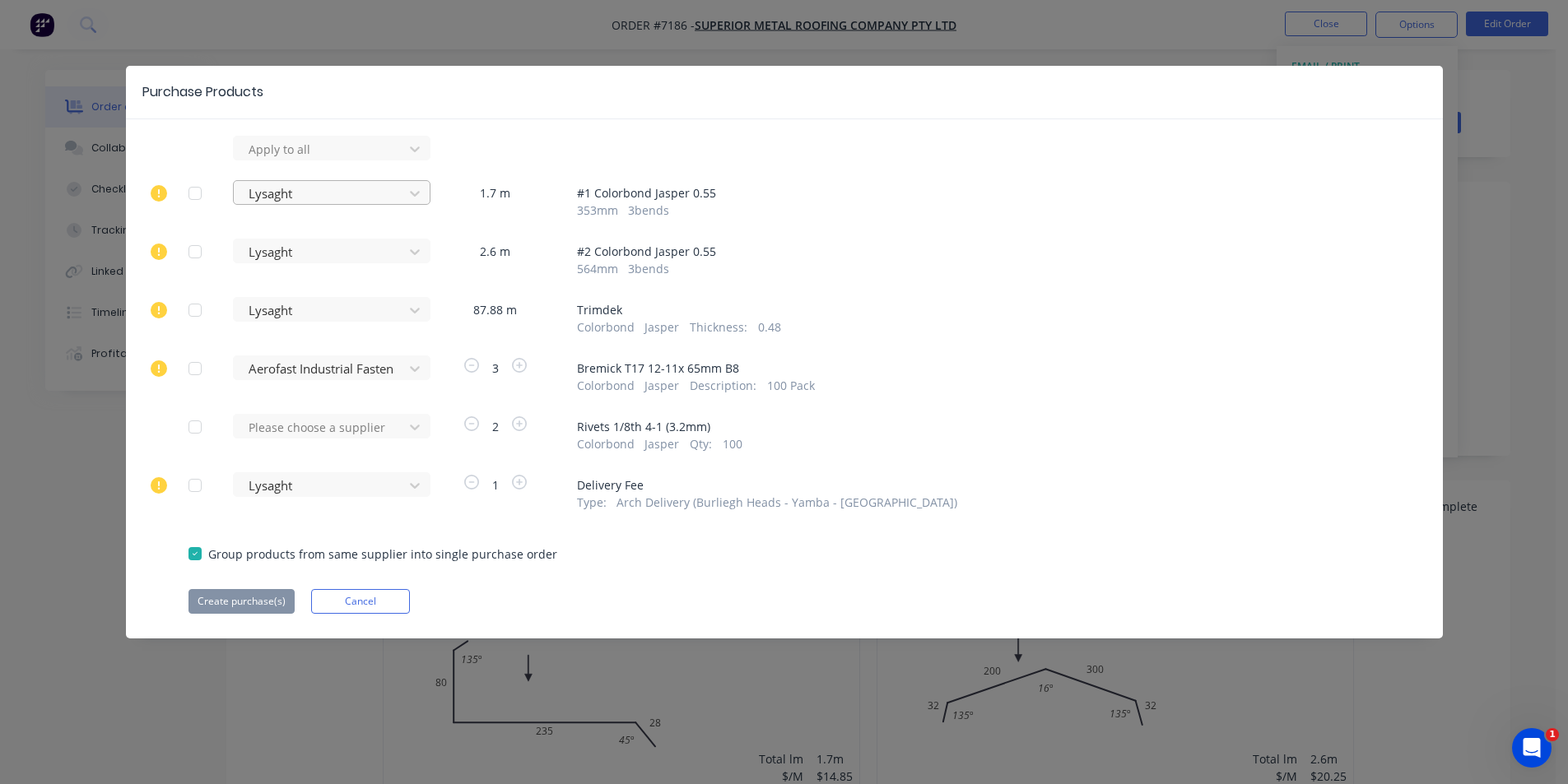
click at [370, 202] on div at bounding box center [320, 193] width 149 height 20
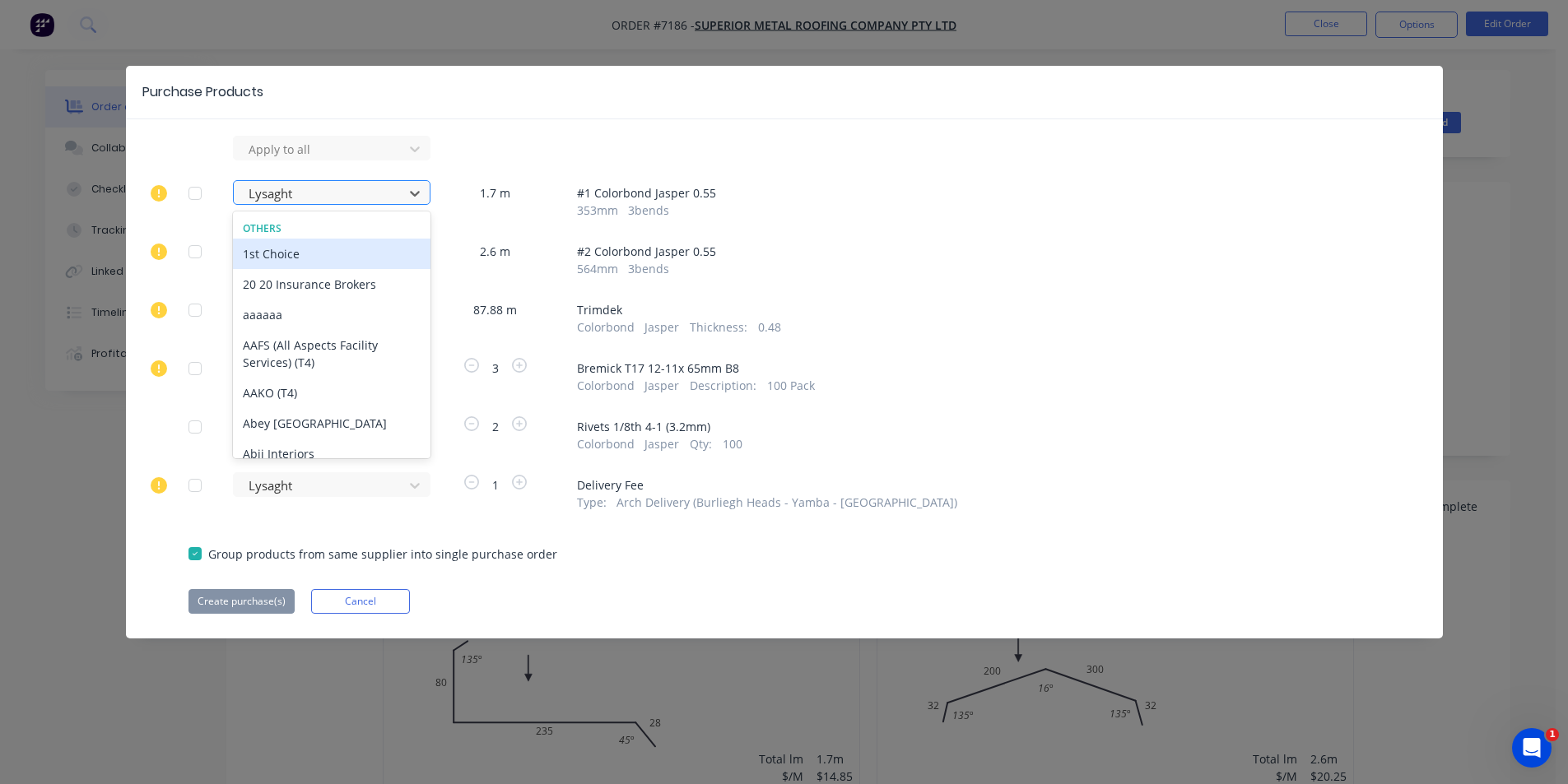
click at [345, 195] on div at bounding box center [320, 193] width 149 height 20
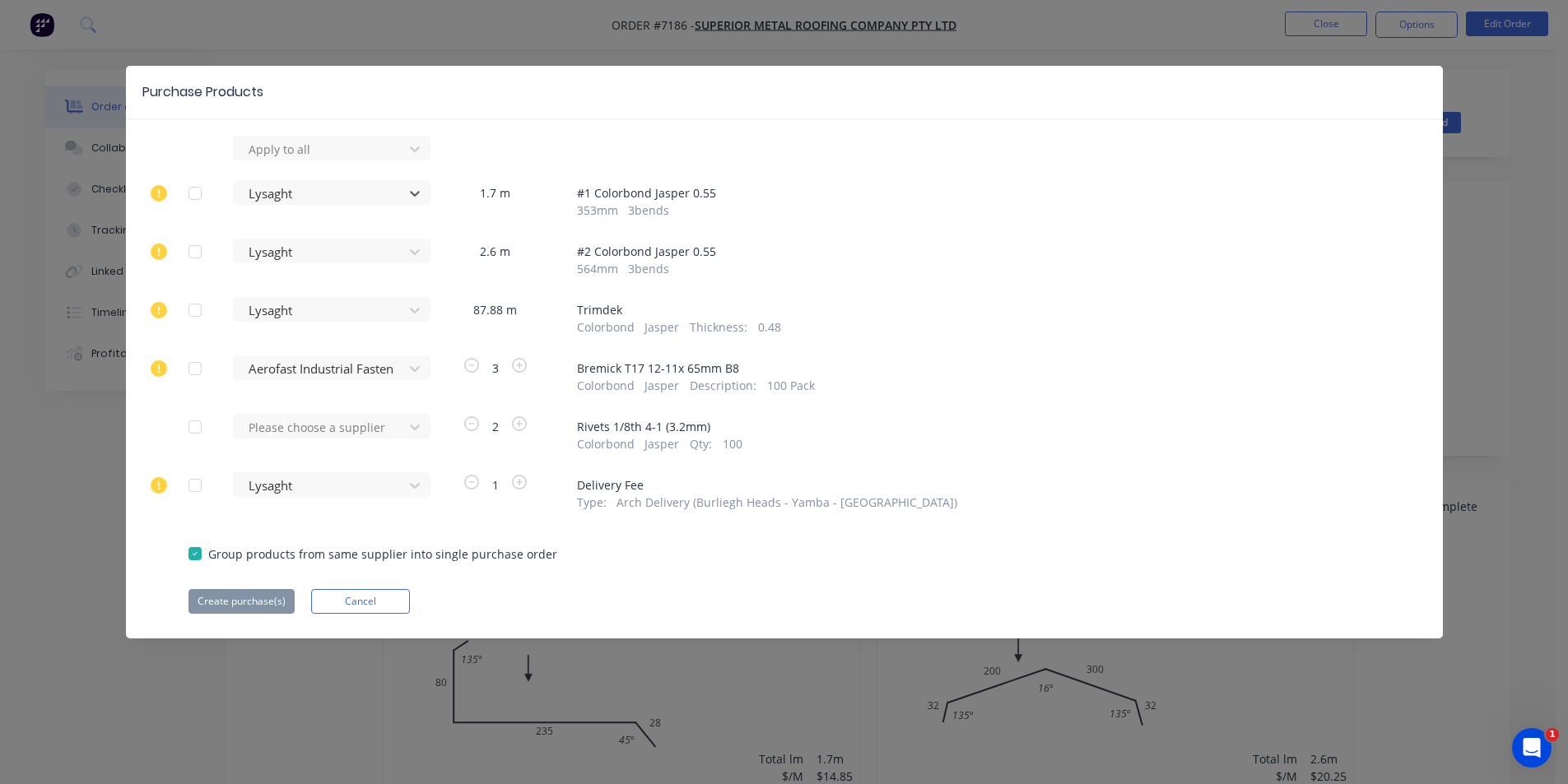
click at [193, 195] on div at bounding box center [195, 193] width 33 height 33
click at [186, 249] on div at bounding box center [195, 251] width 33 height 33
click at [192, 311] on div at bounding box center [195, 310] width 33 height 33
click at [190, 474] on div at bounding box center [195, 485] width 33 height 33
click at [260, 598] on button "Create purchase(s)" at bounding box center [241, 601] width 106 height 24
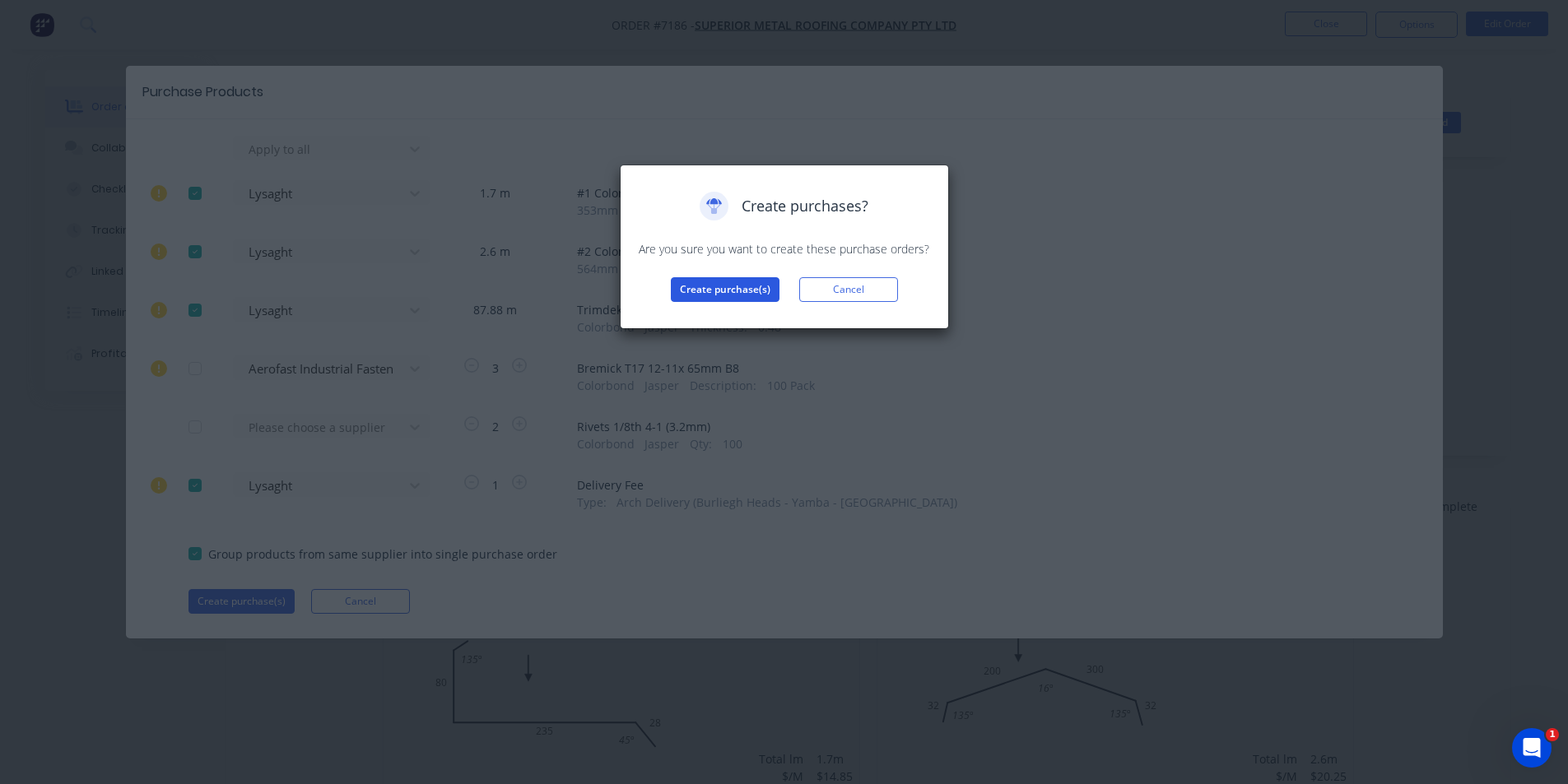
drag, startPoint x: 711, startPoint y: 304, endPoint x: 712, endPoint y: 278, distance: 26.0
click at [712, 300] on div "Create purchases? Are you sure you want to create these purchase orders? Create…" at bounding box center [784, 247] width 329 height 165
click at [714, 278] on button "Create purchase(s)" at bounding box center [725, 289] width 109 height 24
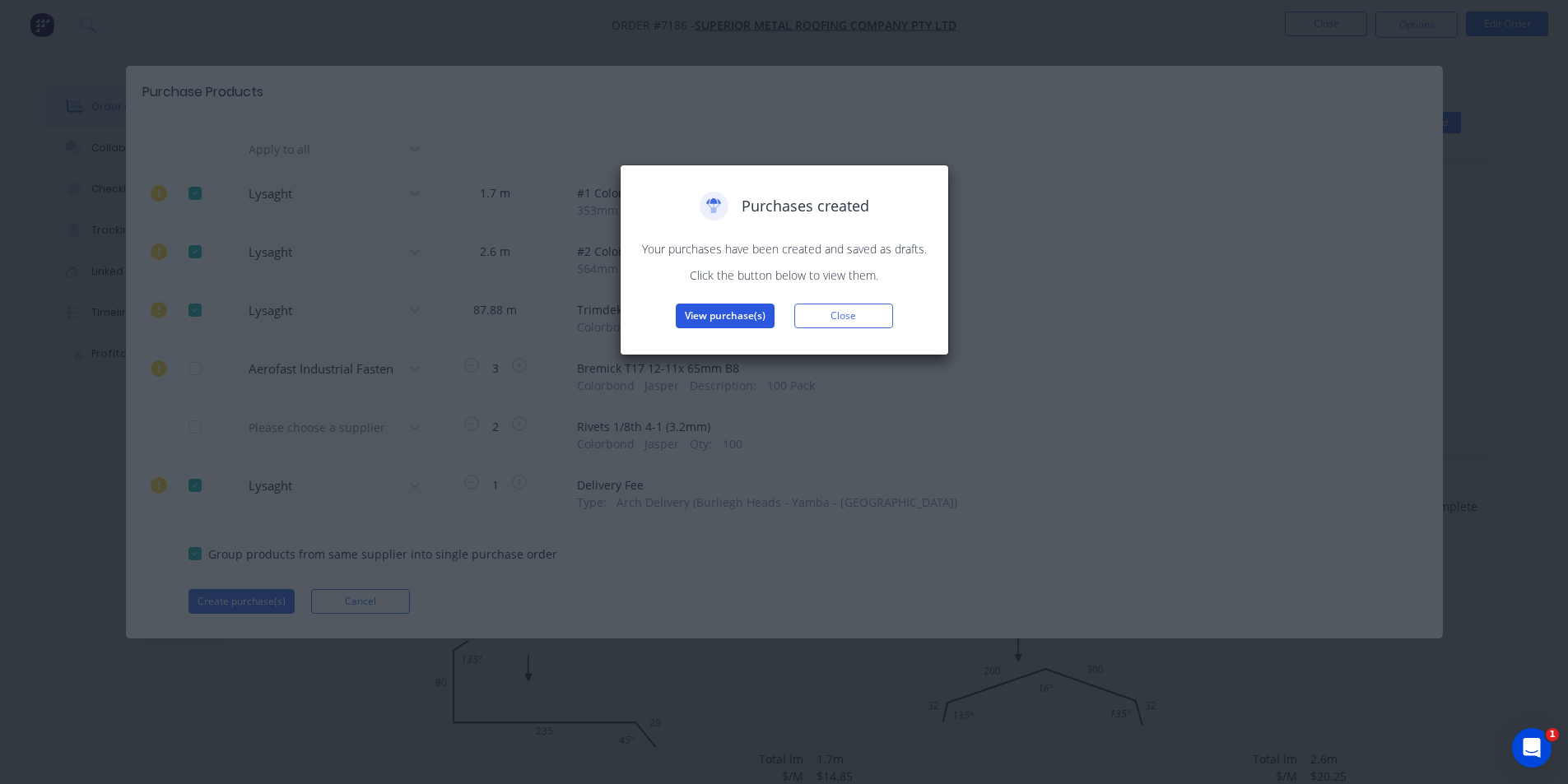
click at [758, 312] on button "View purchase(s)" at bounding box center [725, 315] width 99 height 24
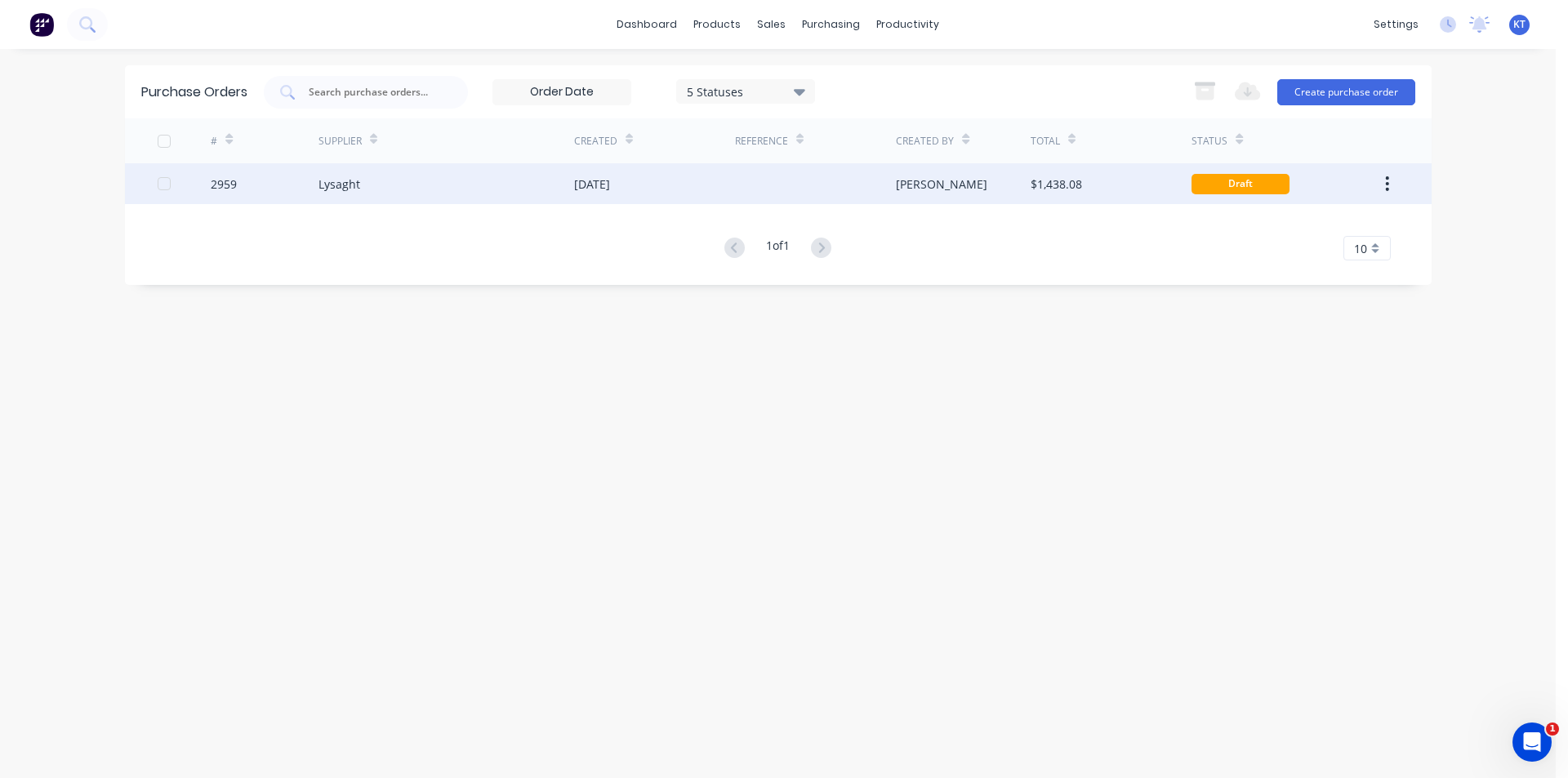
click at [507, 193] on div "Lysaght" at bounding box center [446, 184] width 255 height 40
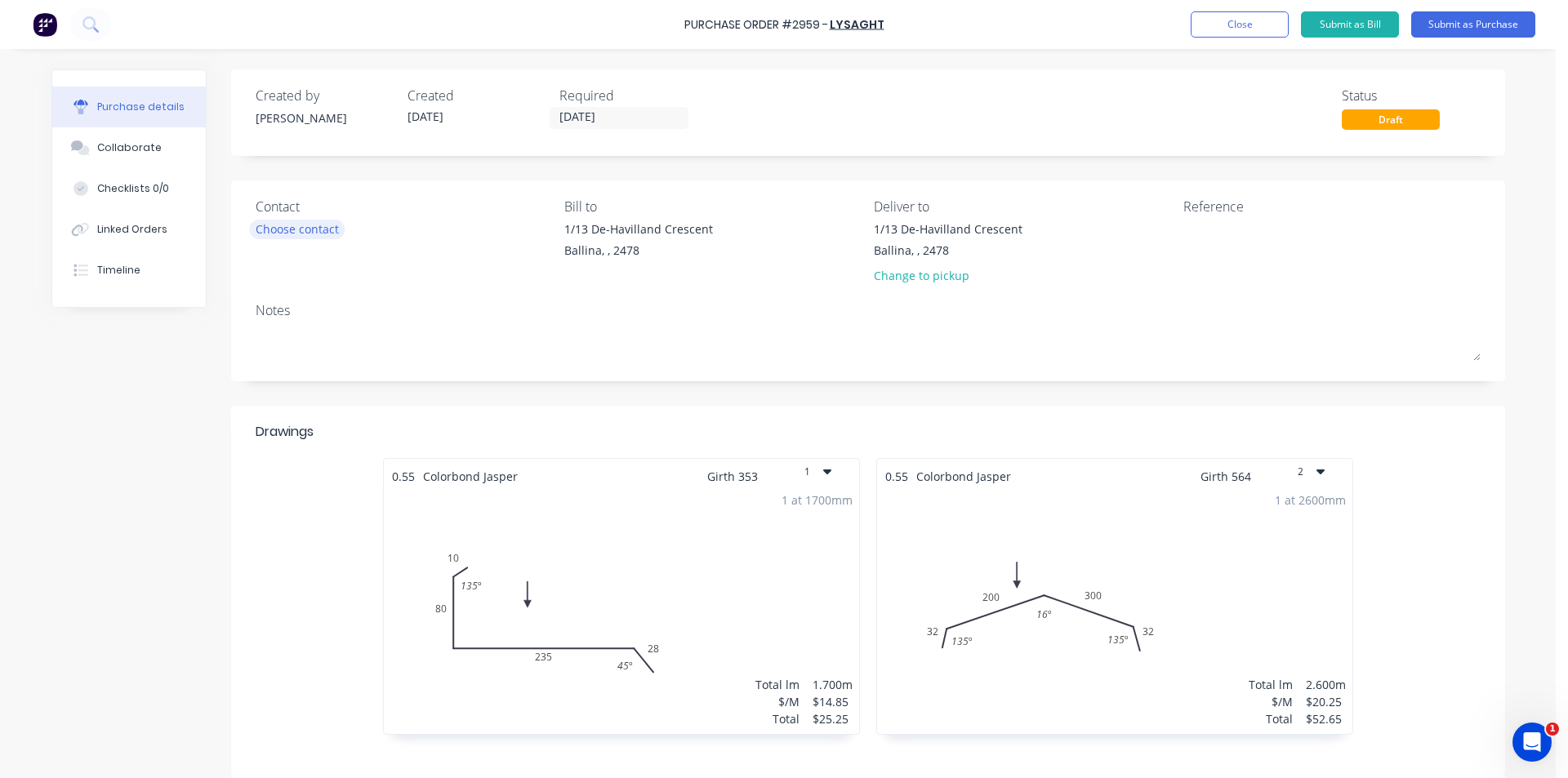
click at [319, 238] on div "Choose contact" at bounding box center [297, 229] width 83 height 17
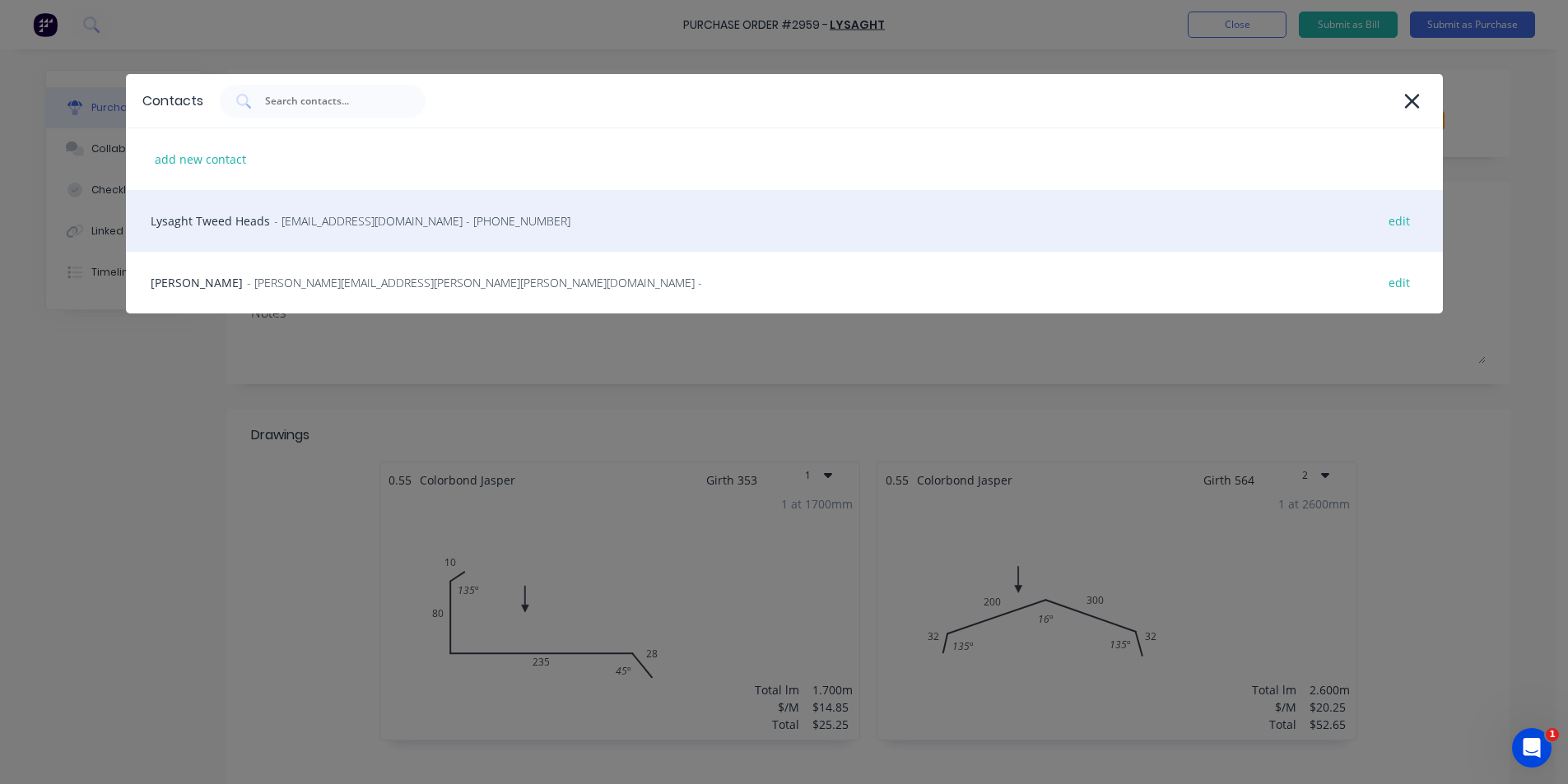
click at [376, 234] on div "Lysaght Tweed Heads - gcnsales@lysaght.com - (02) 6674 7100 edit" at bounding box center [784, 221] width 1317 height 62
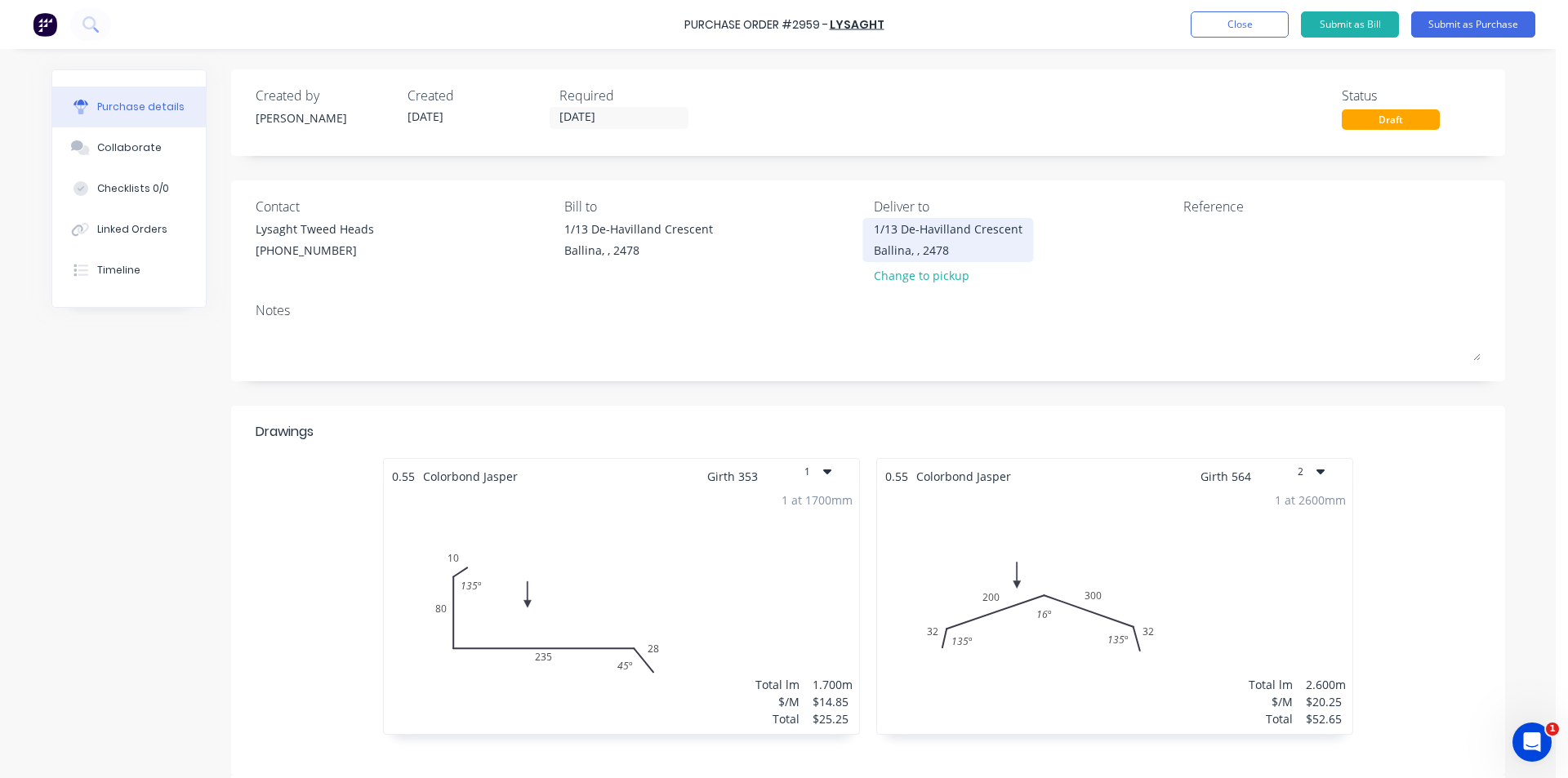
click at [1000, 241] on div "1/13 De-Havilland Crescent Ballina, , 2478" at bounding box center [948, 240] width 148 height 39
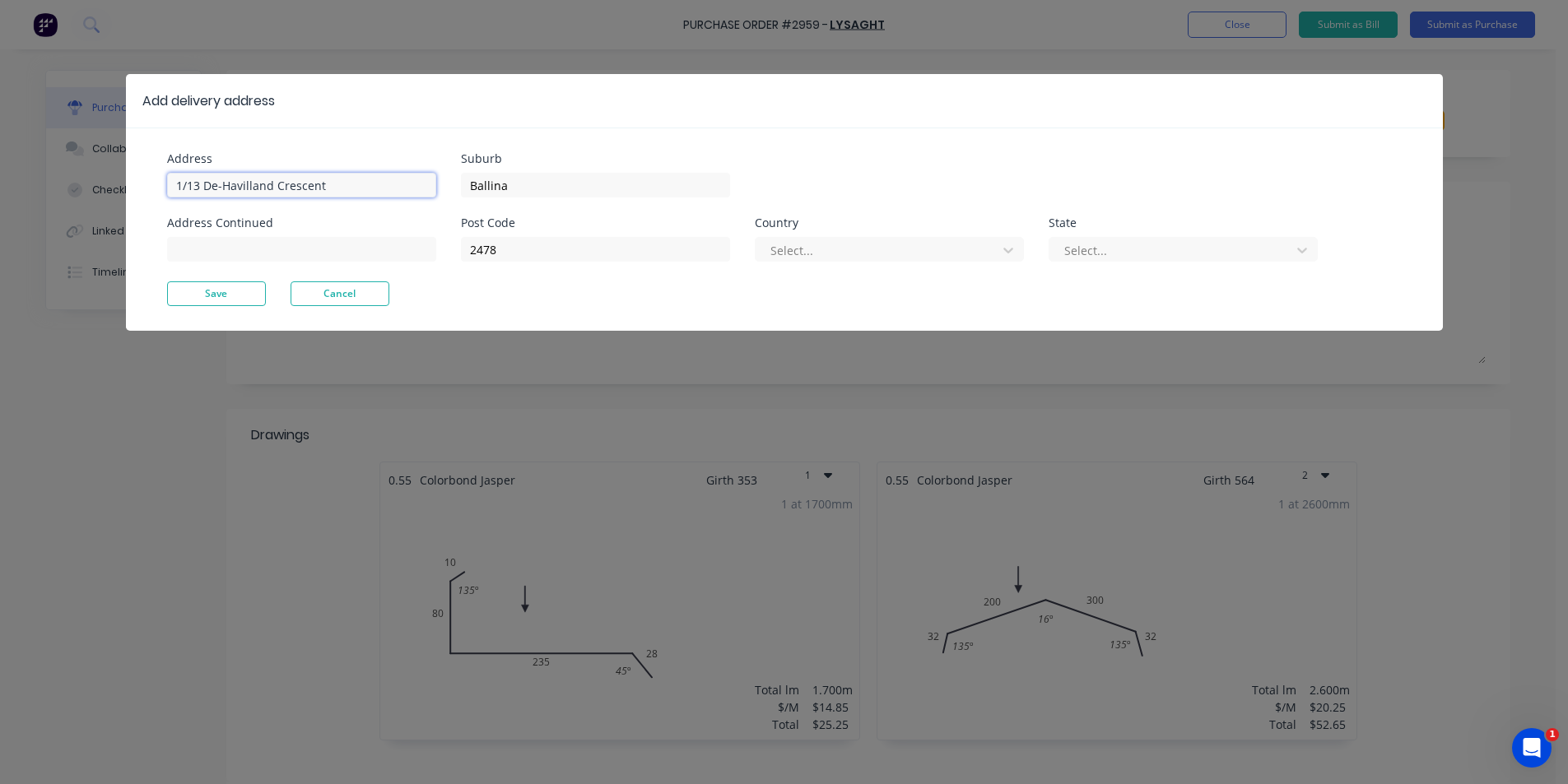
drag, startPoint x: 354, startPoint y: 182, endPoint x: 0, endPoint y: 148, distance: 355.6
click at [0, 148] on div "Add delivery address Address 1/13 De-Havilland Crescent Address Continued Subur…" at bounding box center [784, 392] width 1568 height 784
type input "144 Lighthouse Rd"
drag, startPoint x: 549, startPoint y: 170, endPoint x: 473, endPoint y: 187, distance: 77.9
click at [473, 187] on div "Ballina" at bounding box center [595, 183] width 269 height 29
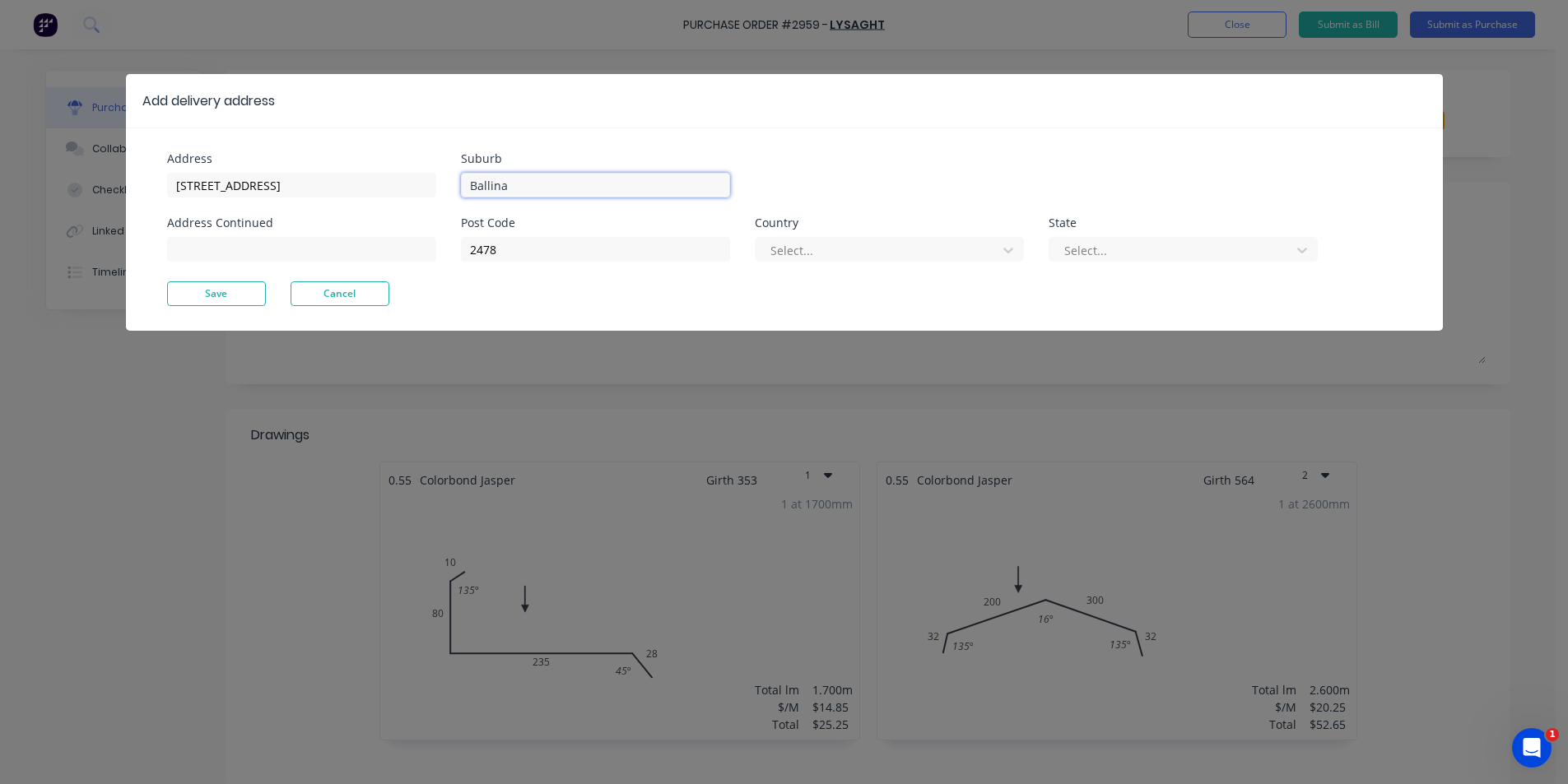
click at [569, 184] on input "Ballina" at bounding box center [595, 184] width 269 height 24
type input "Byron Bay"
click at [549, 246] on input "2478" at bounding box center [595, 248] width 269 height 24
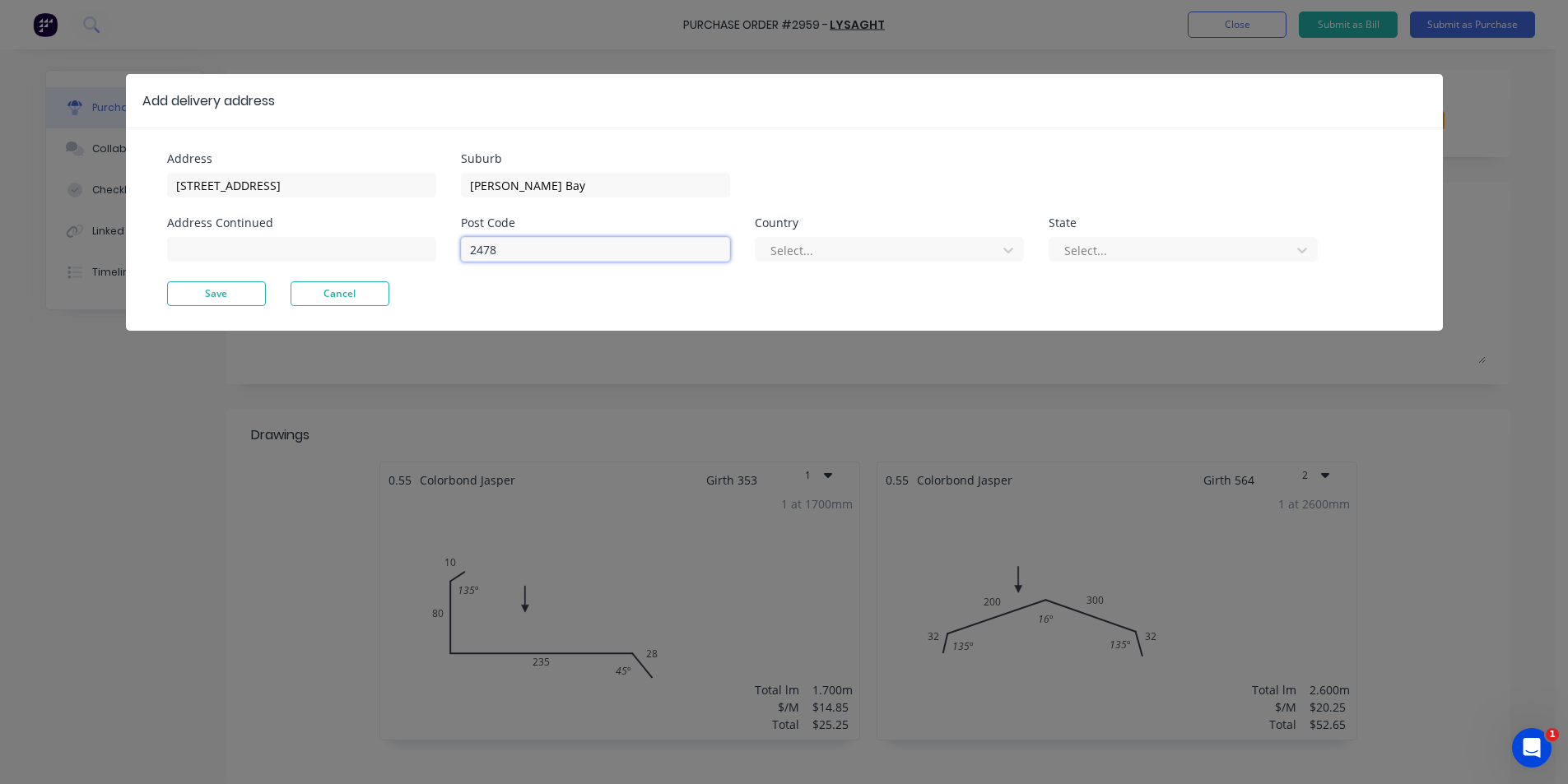
click at [549, 246] on input "2478" at bounding box center [595, 248] width 269 height 24
click at [203, 298] on button "Save" at bounding box center [217, 293] width 99 height 24
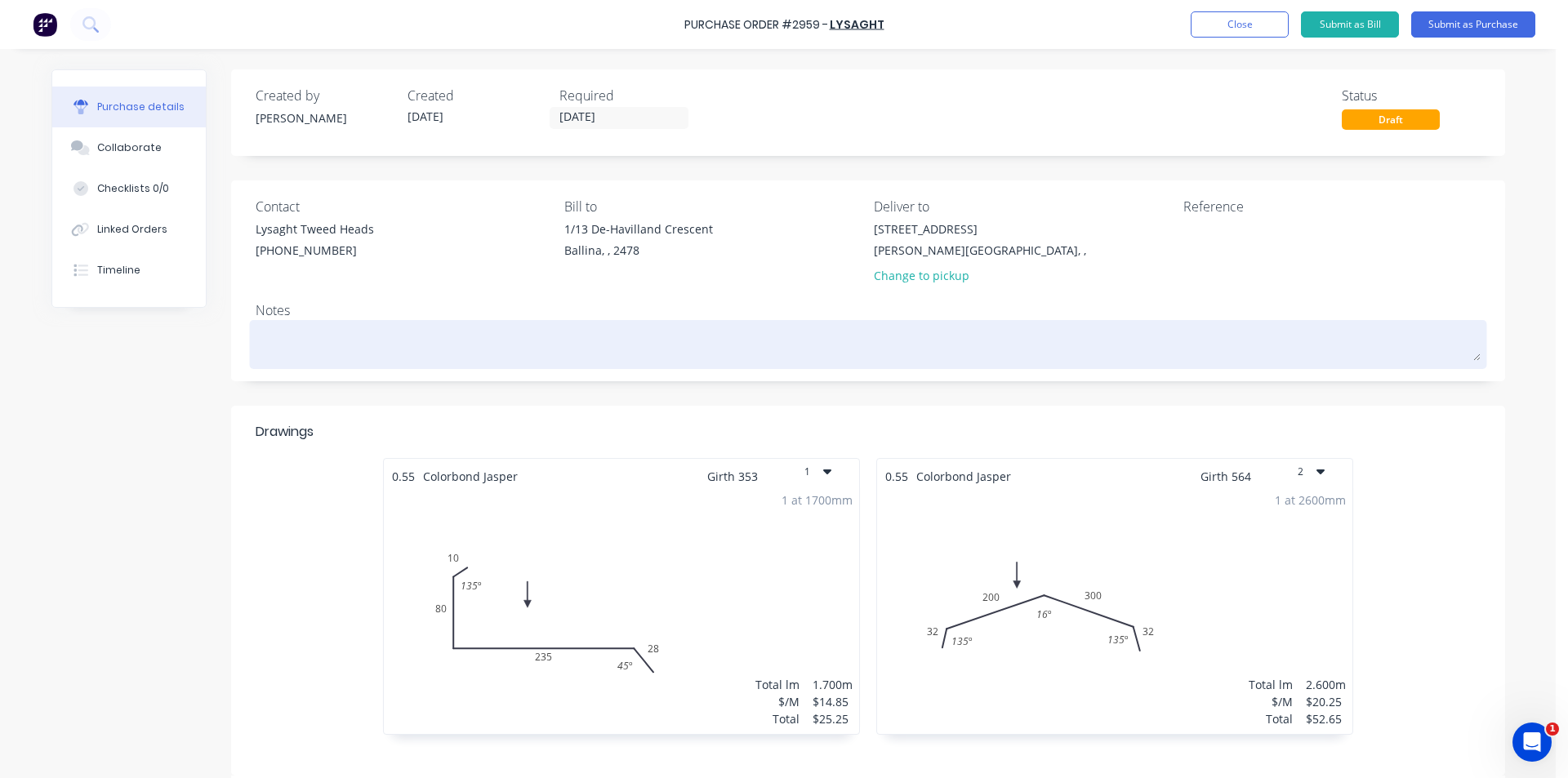
click at [294, 339] on textarea at bounding box center [868, 343] width 1225 height 37
type textarea "x"
type textarea "B"
type textarea "x"
type textarea "Sm"
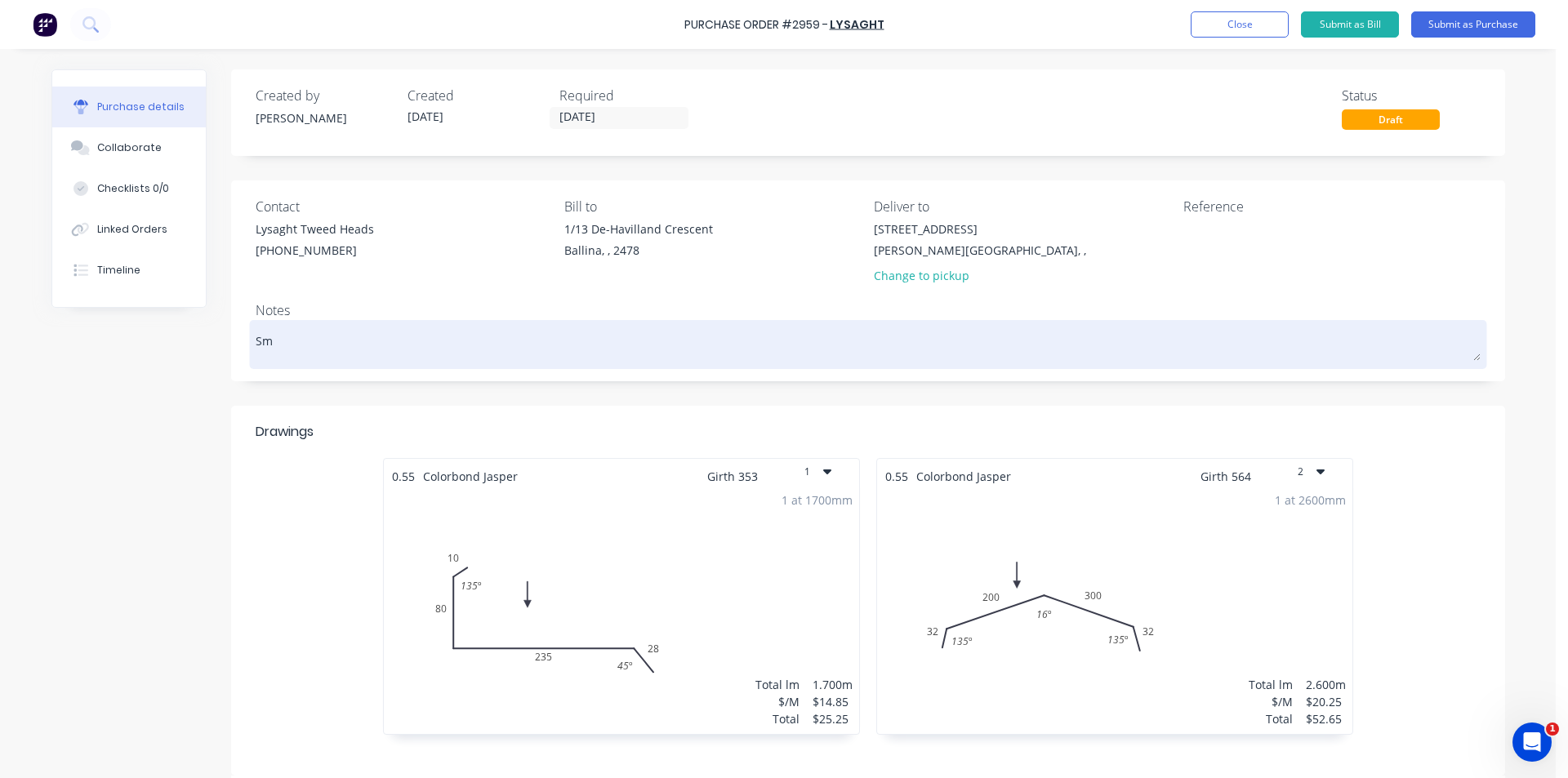
type textarea "x"
type textarea "Sma"
type textarea "x"
type textarea "Smal"
type textarea "x"
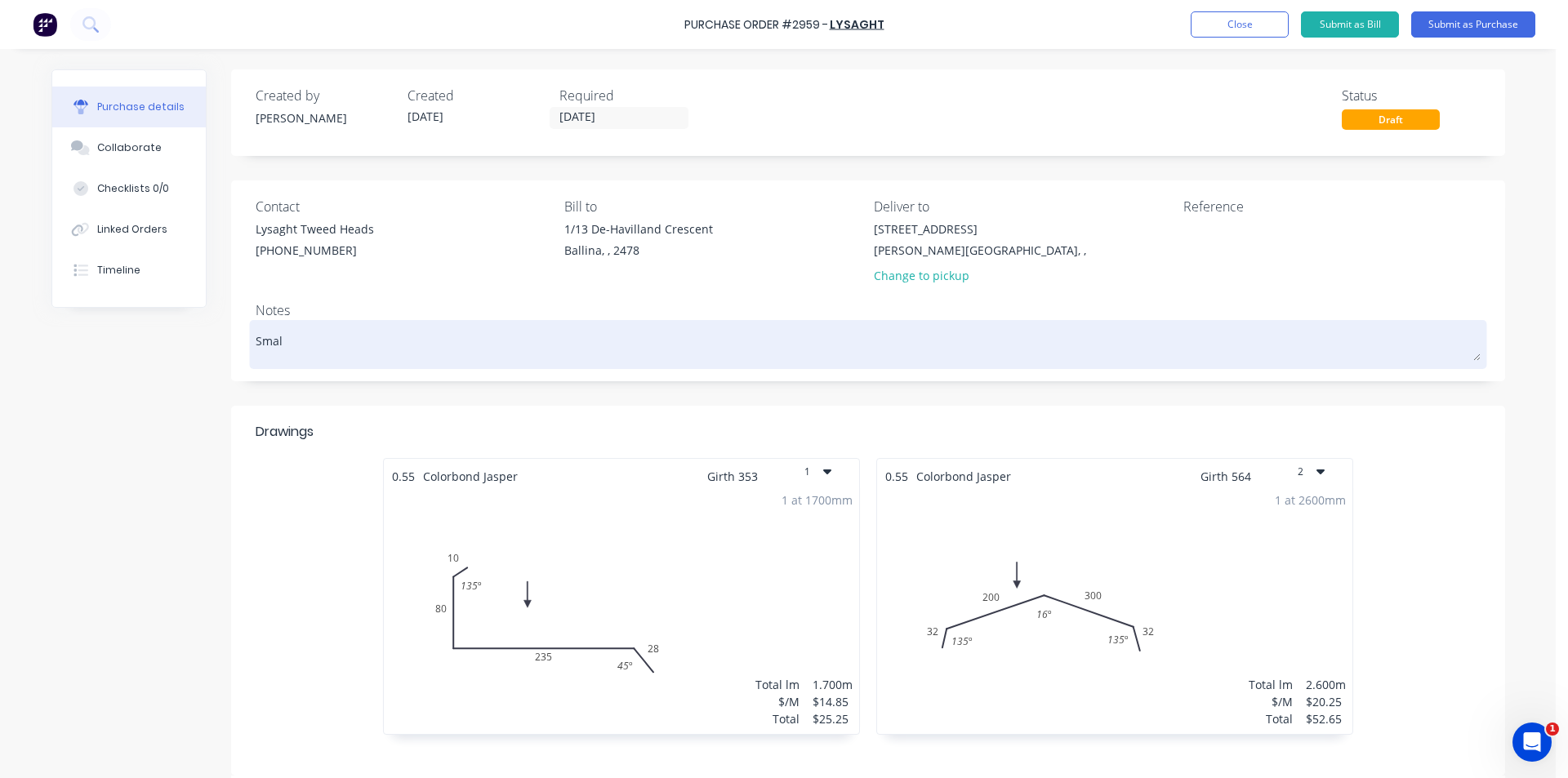
type textarea "Small"
type textarea "x"
type textarea "Small"
type textarea "x"
type textarea "Small b"
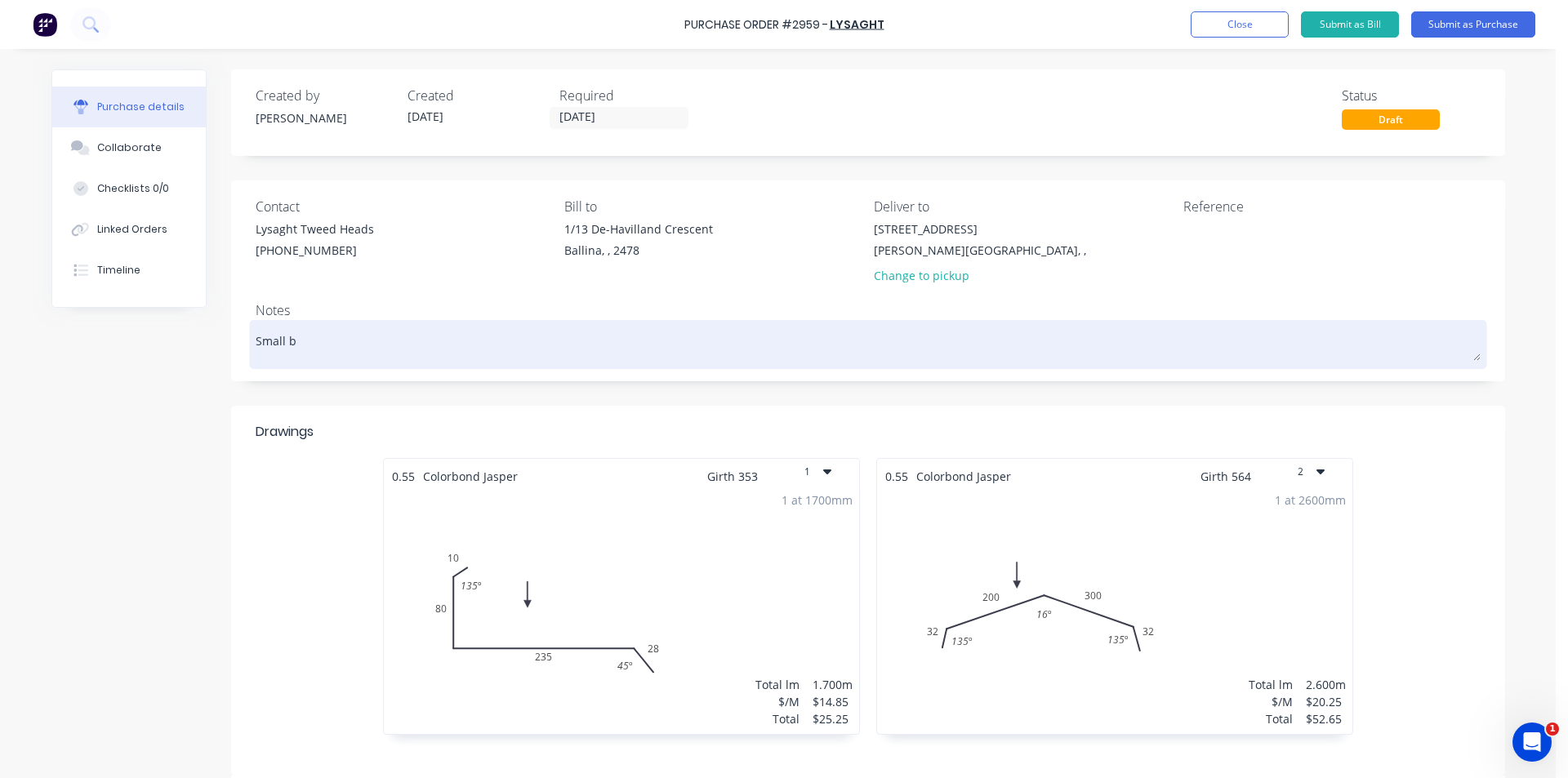
type textarea "x"
type textarea "Small bo"
type textarea "x"
type textarea "Small bod"
type textarea "x"
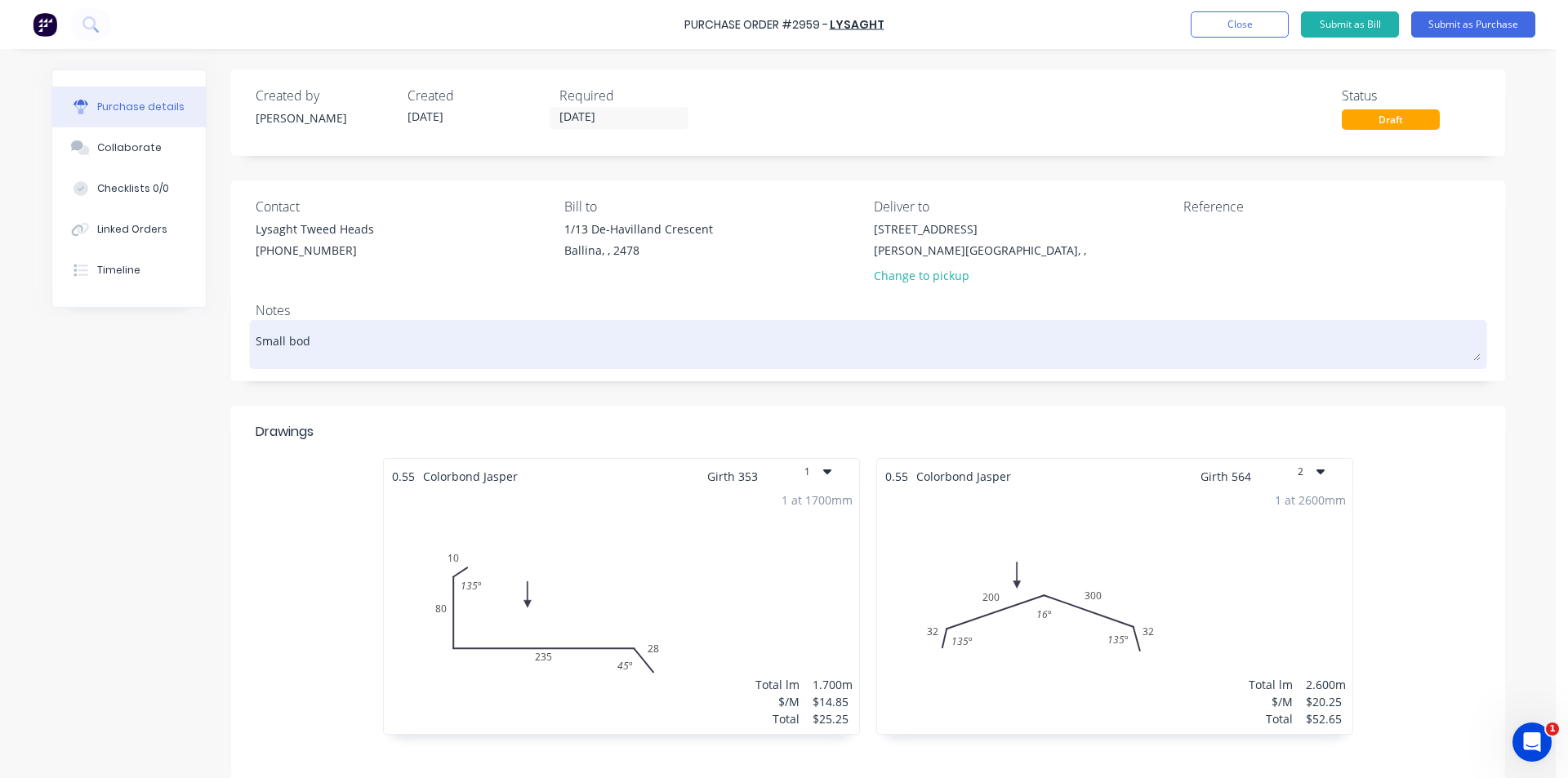
type textarea "Small body"
type textarea "x"
type textarea "Small body"
type textarea "x"
type textarea "Small body t"
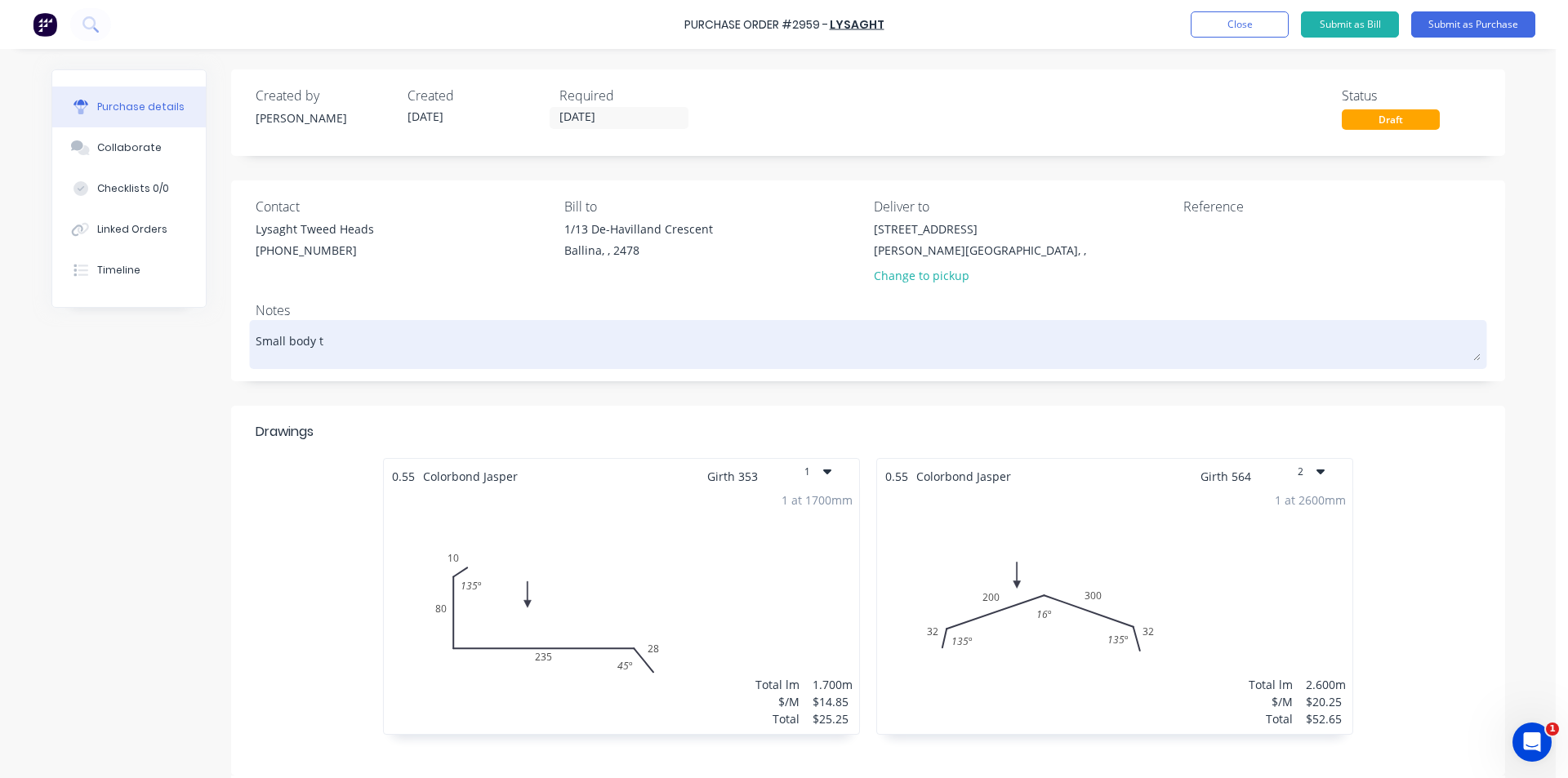
type textarea "x"
type textarea "Small body tr"
type textarea "x"
type textarea "Small body tru"
type textarea "x"
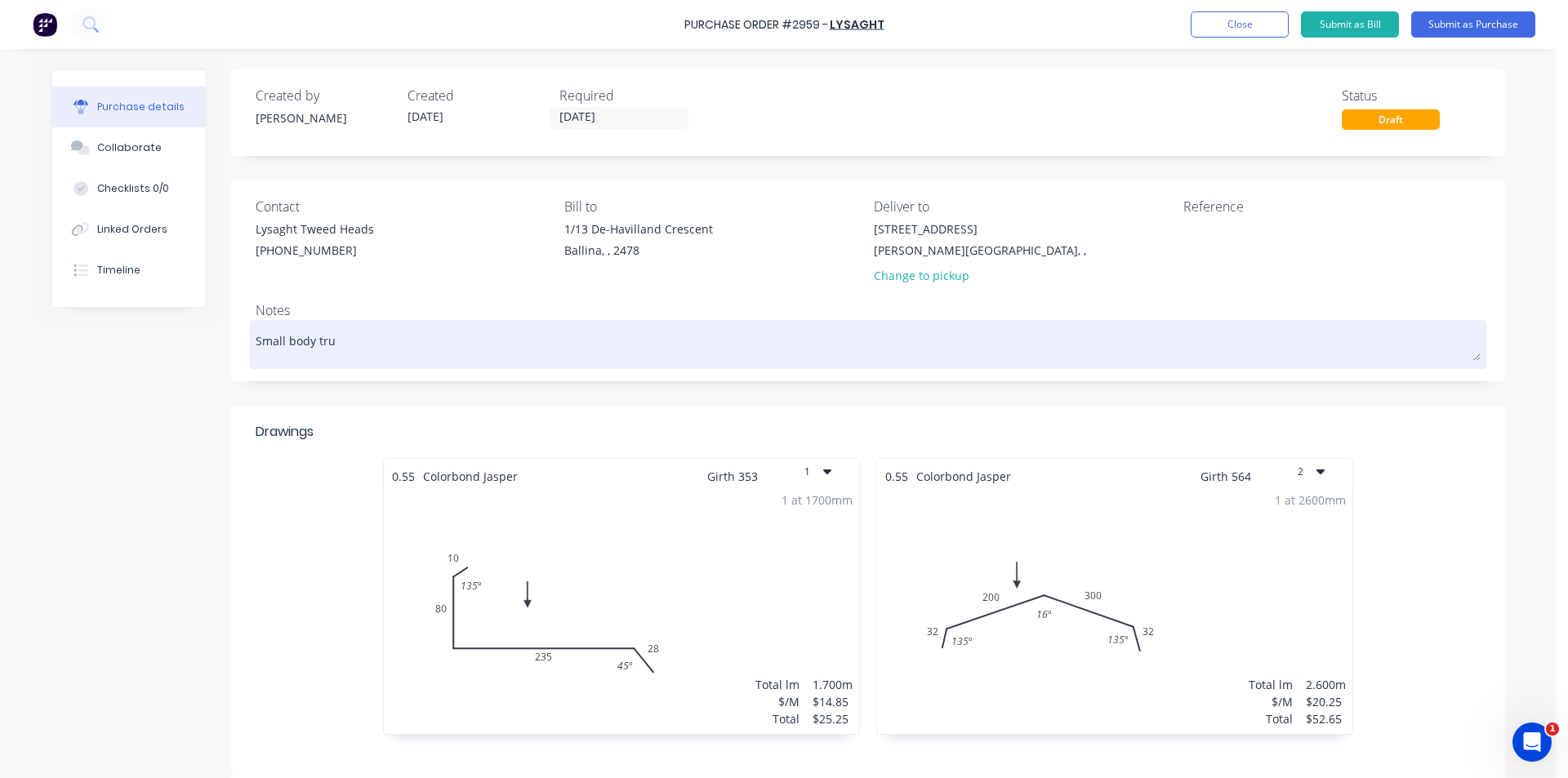
type textarea "Small body truc"
type textarea "x"
type textarea "Small body truck"
type textarea "x"
type textarea "Small body truck"
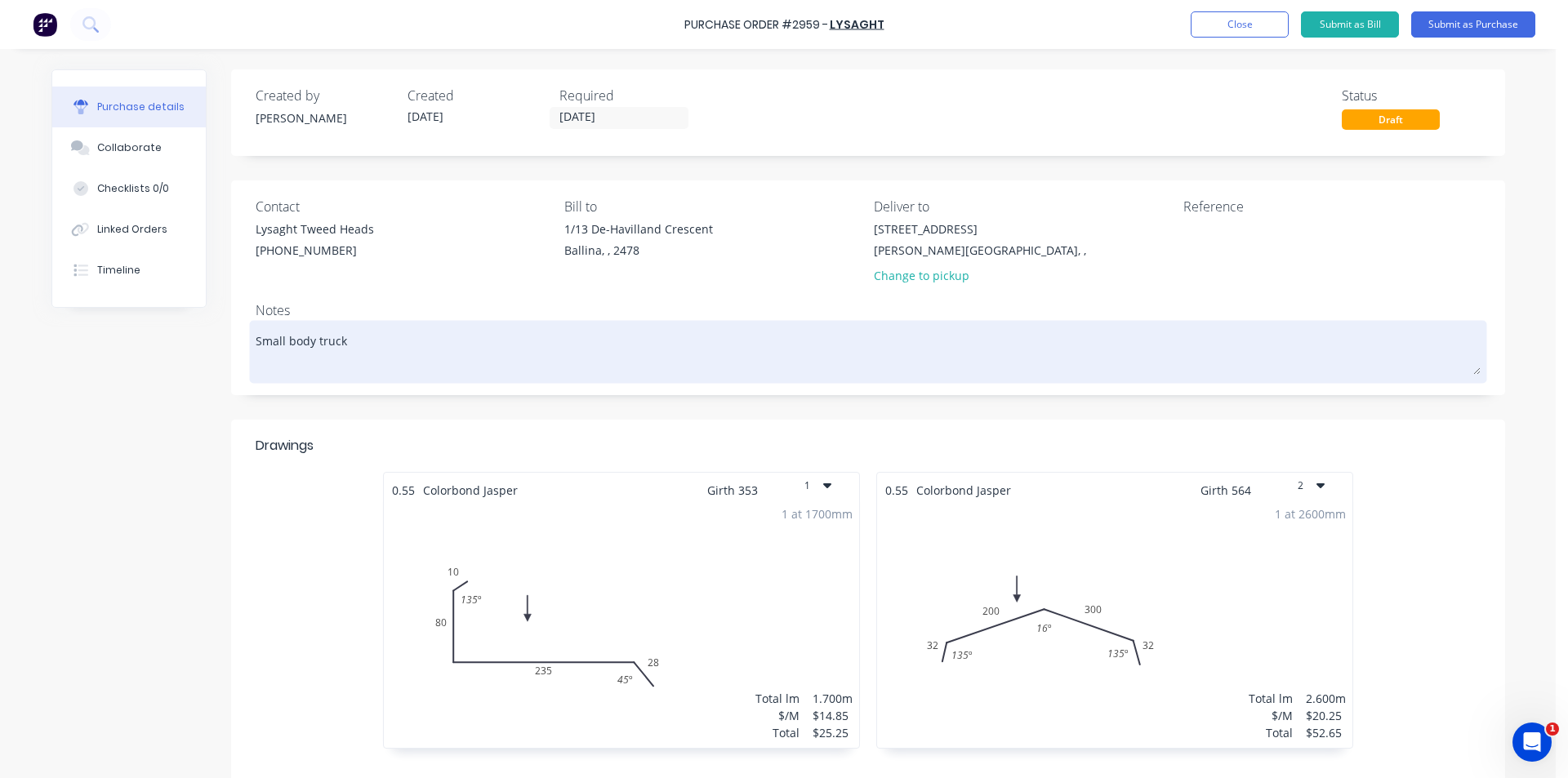
type textarea "x"
type textarea "Small body truck S"
type textarea "x"
type textarea "Small body truck Si"
type textarea "x"
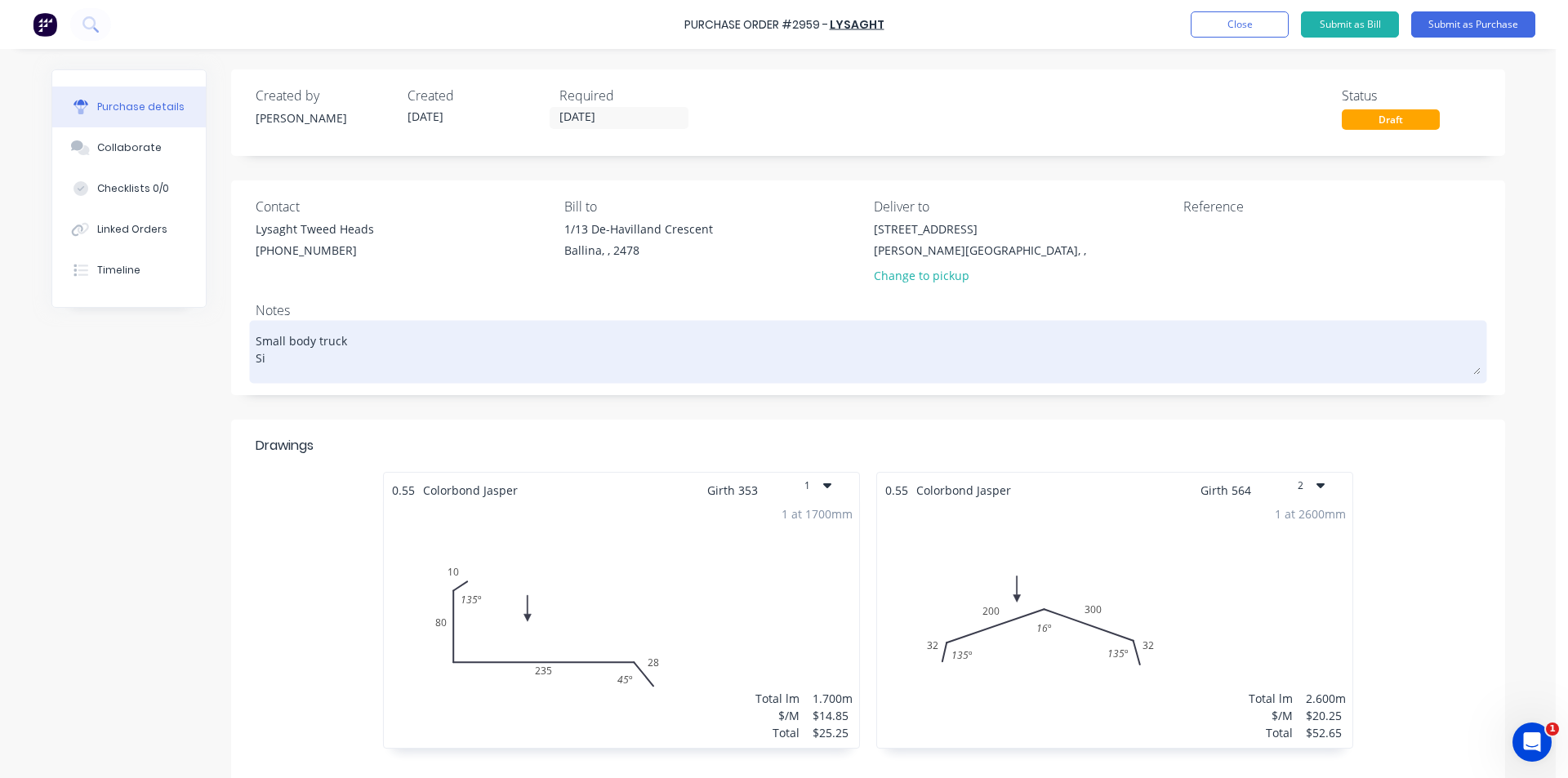
type textarea "Small body truck Sit"
type textarea "x"
type textarea "Small body truck Site"
type textarea "x"
type textarea "Small body truck Site C"
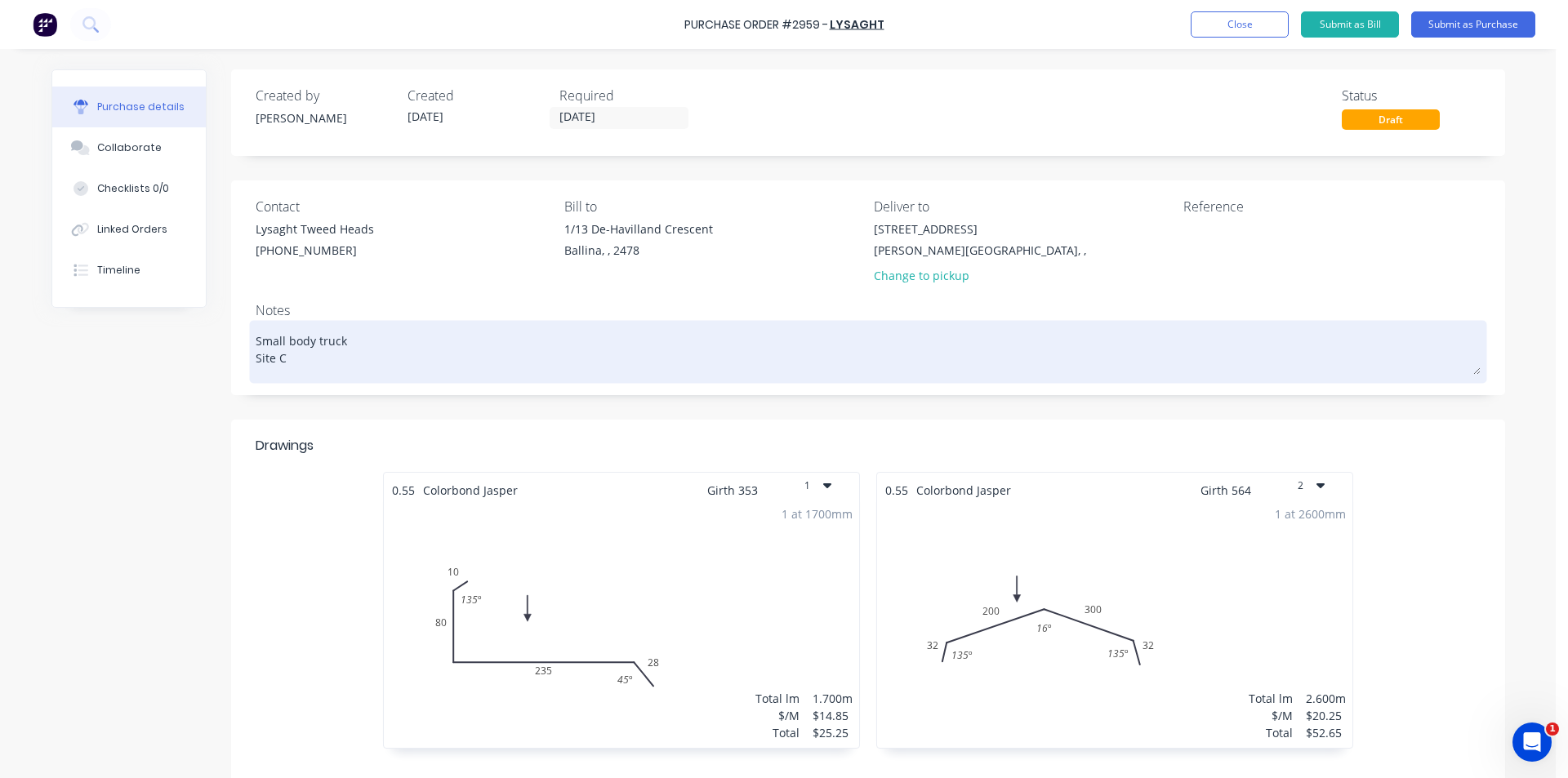
type textarea "x"
type textarea "Small body truck Site CO"
type textarea "x"
type textarea "Small body truck Site COn"
type textarea "x"
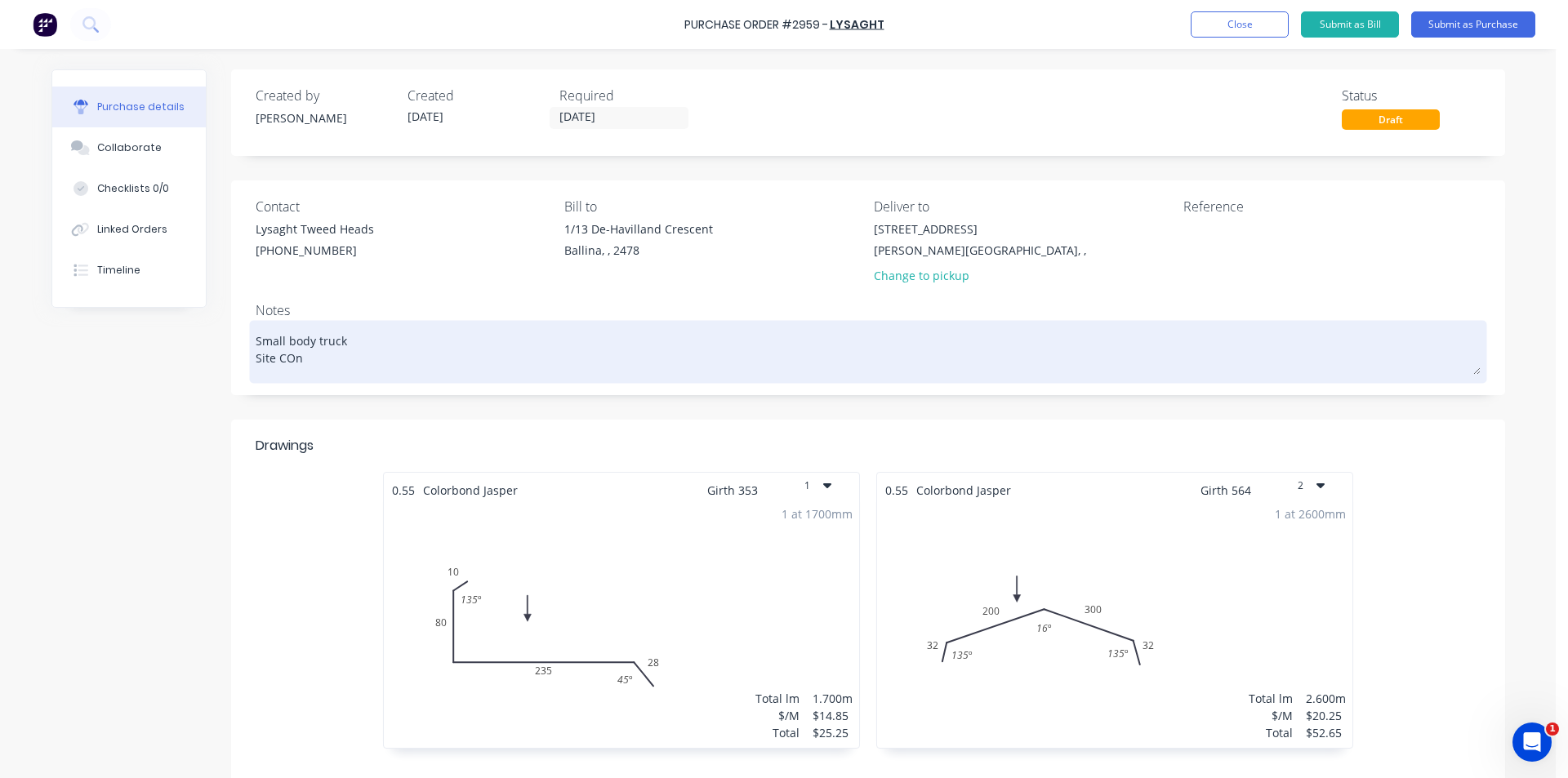
type textarea "Small body truck Site CO"
type textarea "x"
type textarea "Small body truck Site Cp"
type textarea "x"
type textarea "Small body truck Site Cpo"
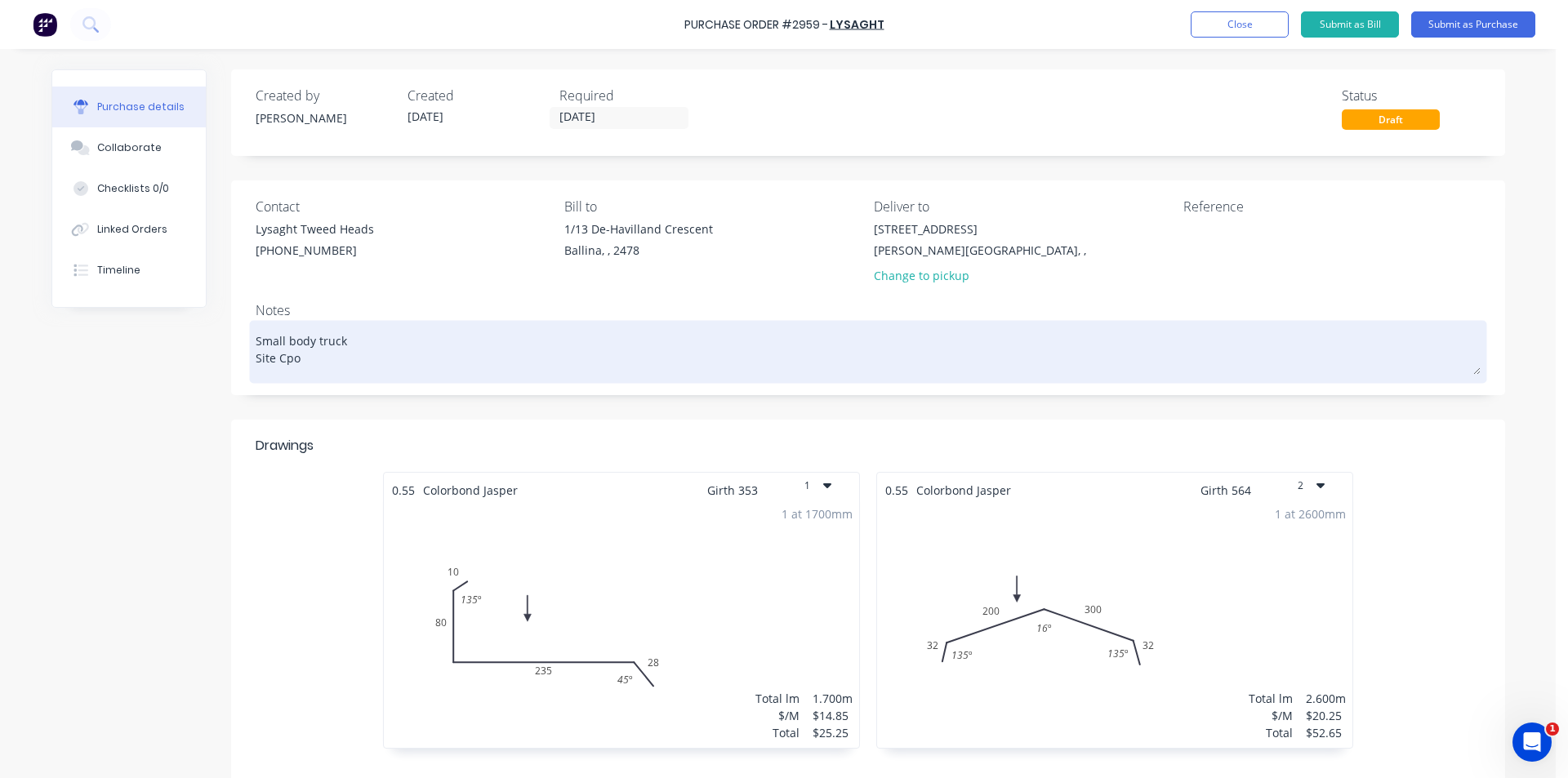
type textarea "x"
type textarea "Small body truck Site Cp"
type textarea "x"
type textarea "Small body truck Site C"
type textarea "x"
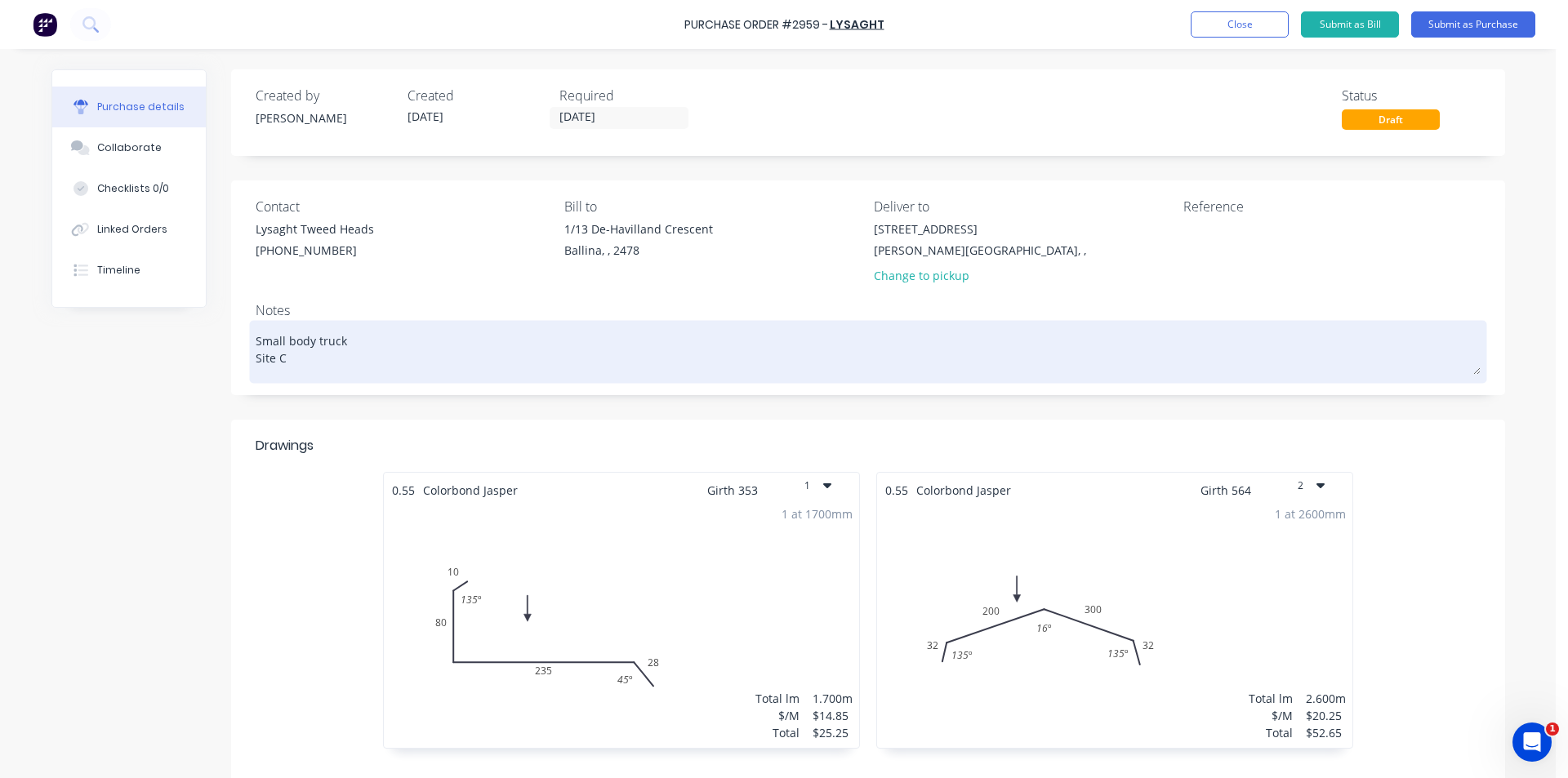
type textarea "Small body truck Site Co"
type textarea "x"
type textarea "Small body truck Site Cop"
type textarea "x"
type textarea "Small body truck Site Co"
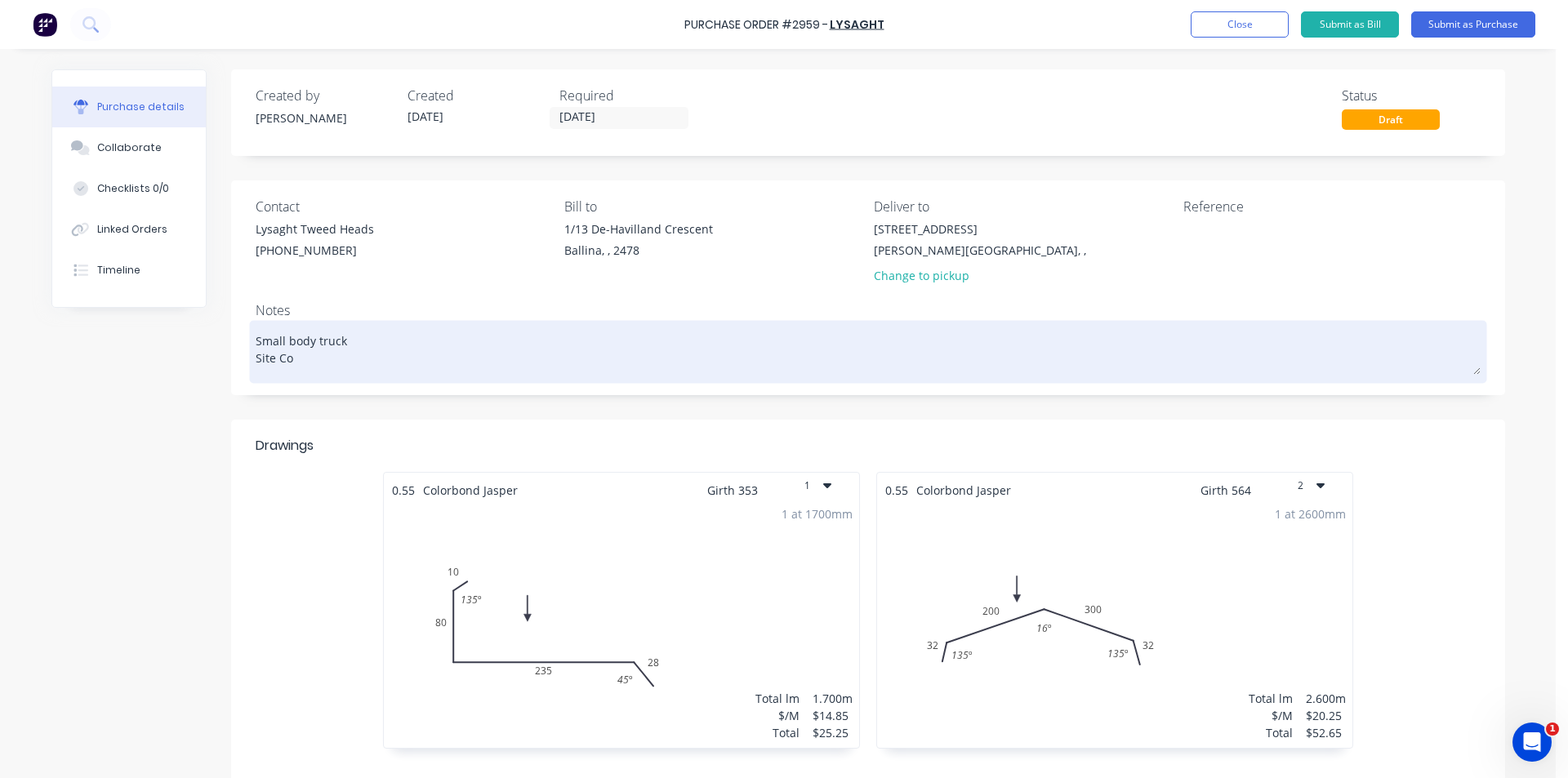
type textarea "x"
type textarea "Small body truck Site Con"
type textarea "x"
type textarea "Small body truck Site Cont"
type textarea "x"
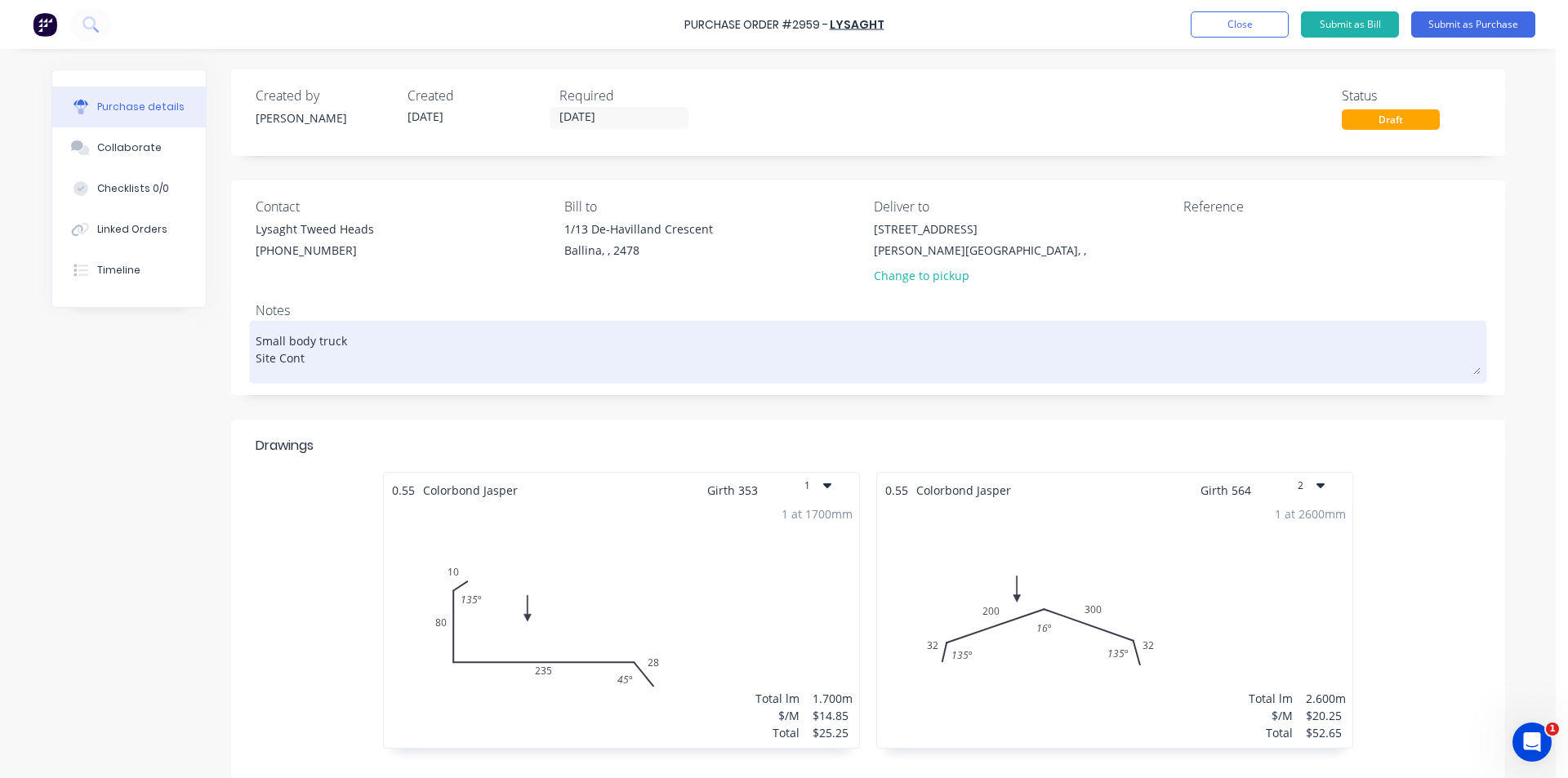
type textarea "Small body truck Site Conta"
type textarea "x"
type textarea "Small body truck Site Contac"
type textarea "x"
type textarea "Small body truck Site Contact"
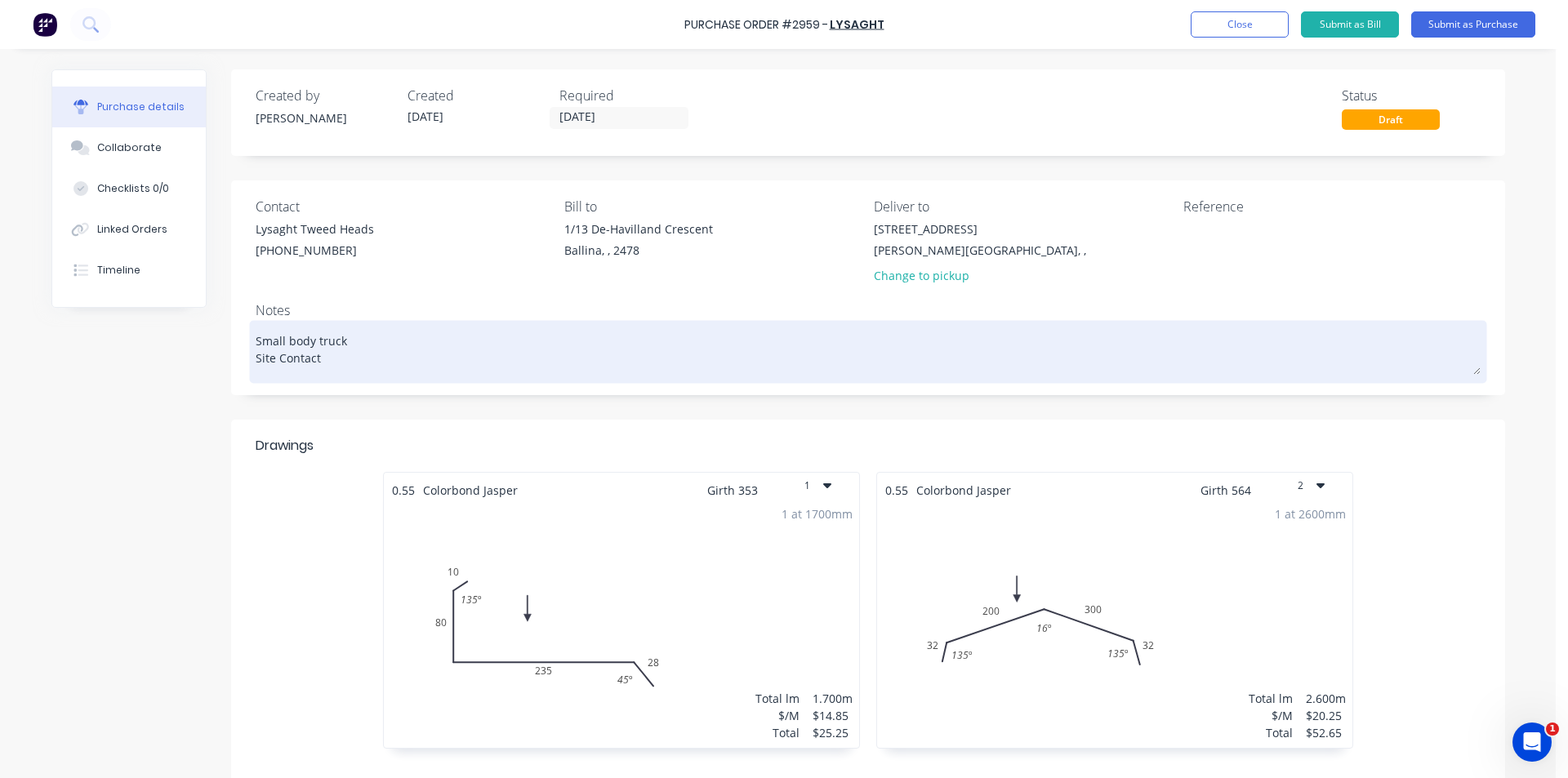
type textarea "x"
type textarea "Small body truck Site Contact"
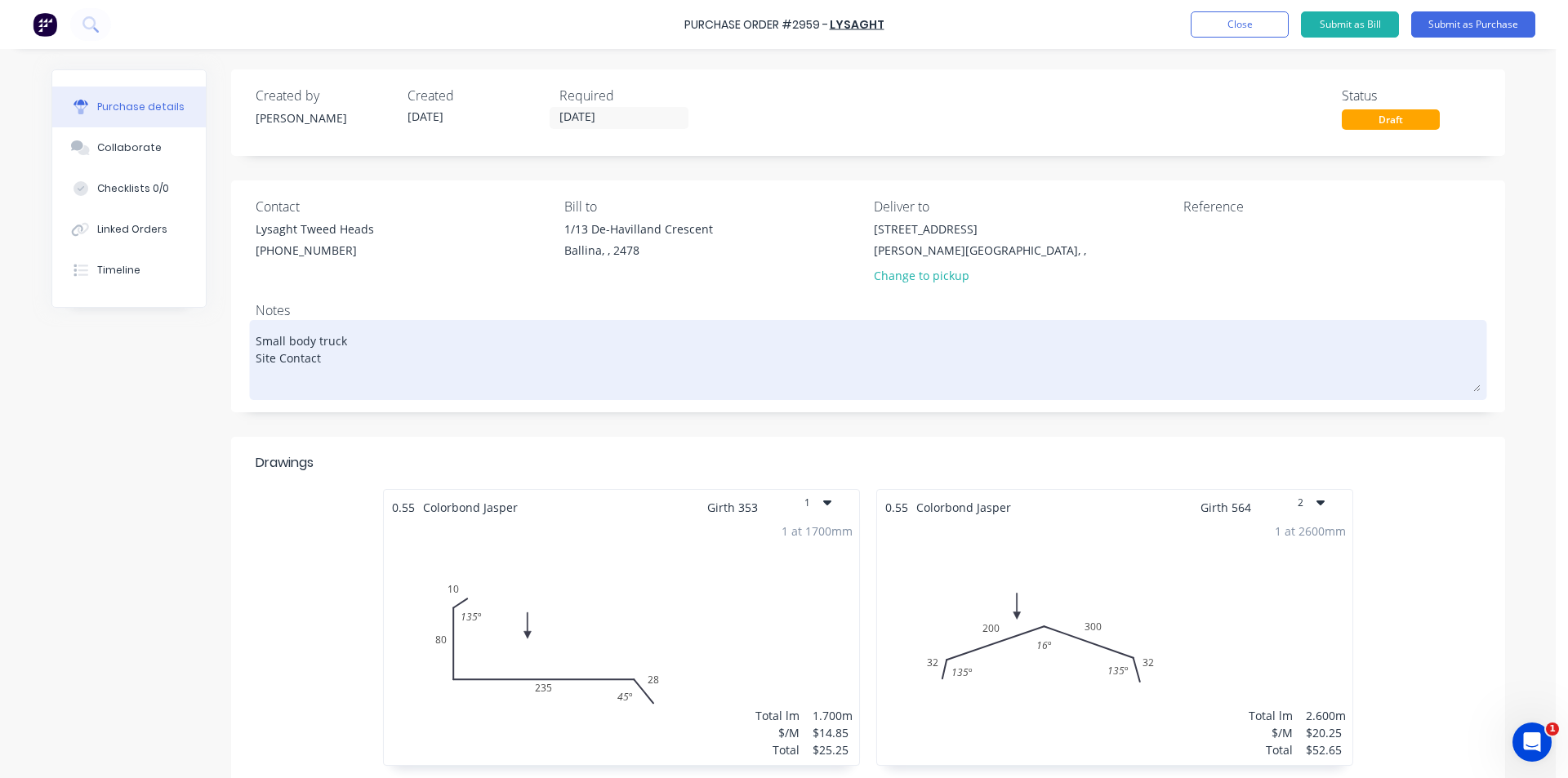
type textarea "x"
type textarea "Small body truck Site Contact M"
type textarea "x"
type textarea "Small body truck Site Contact Mit"
type textarea "x"
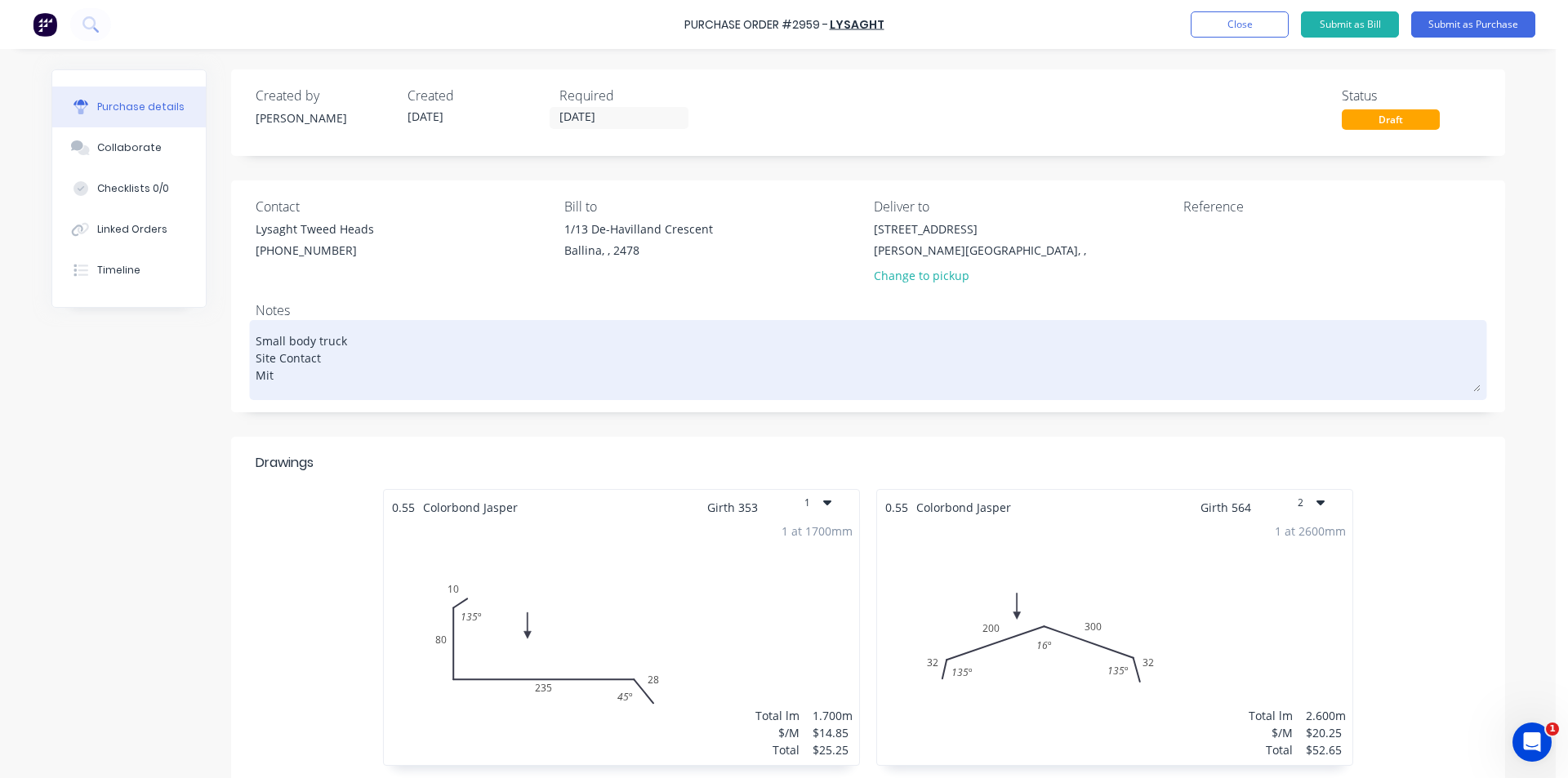
type textarea "Small body truck Site Contact Mitc"
type textarea "x"
type textarea "Small body truck Site Contact Mitch"
type textarea "x"
type textarea "Small body truck Site Contact Mitch"
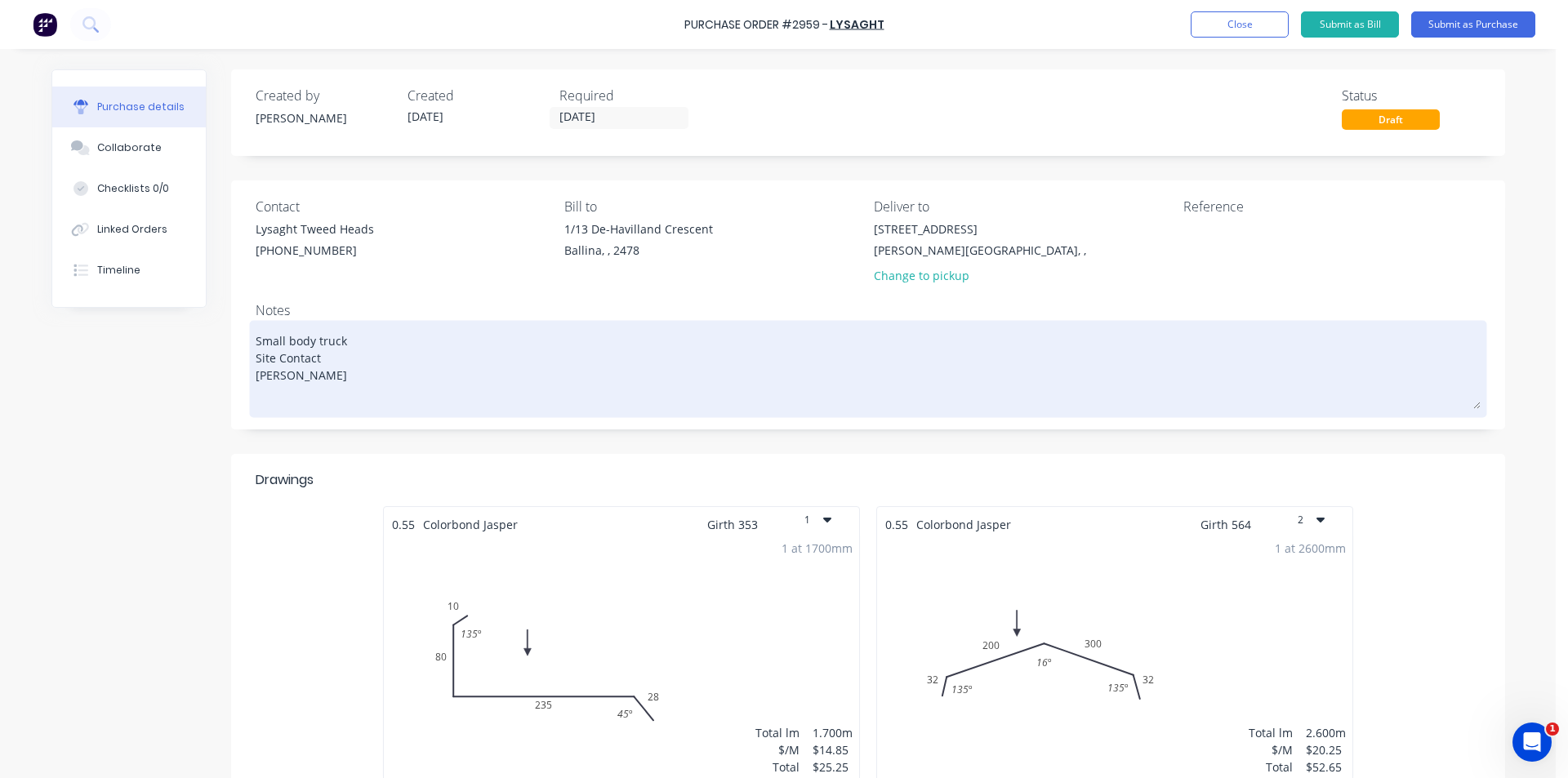
type textarea "x"
type textarea "Small body truck Site Contact Mitch 0"
type textarea "x"
type textarea "Small body truck Site Contact Mitch 041"
type textarea "x"
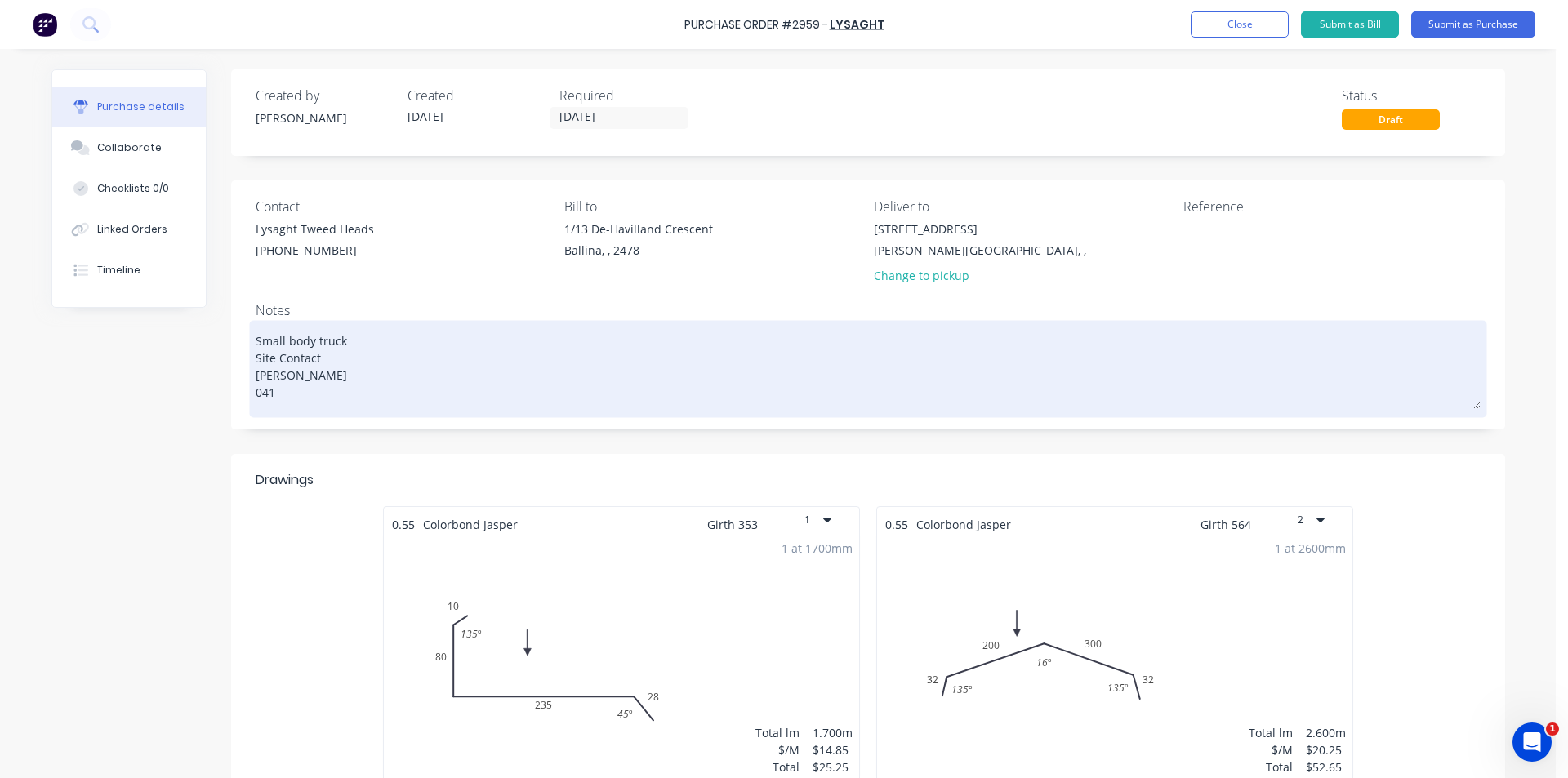
type textarea "Small body truck Site Contact Mitch 041`"
type textarea "x"
type textarea "Small body truck Site Contact Mitch 041"
type textarea "x"
type textarea "Small body truck Site Contact Mitch 0411"
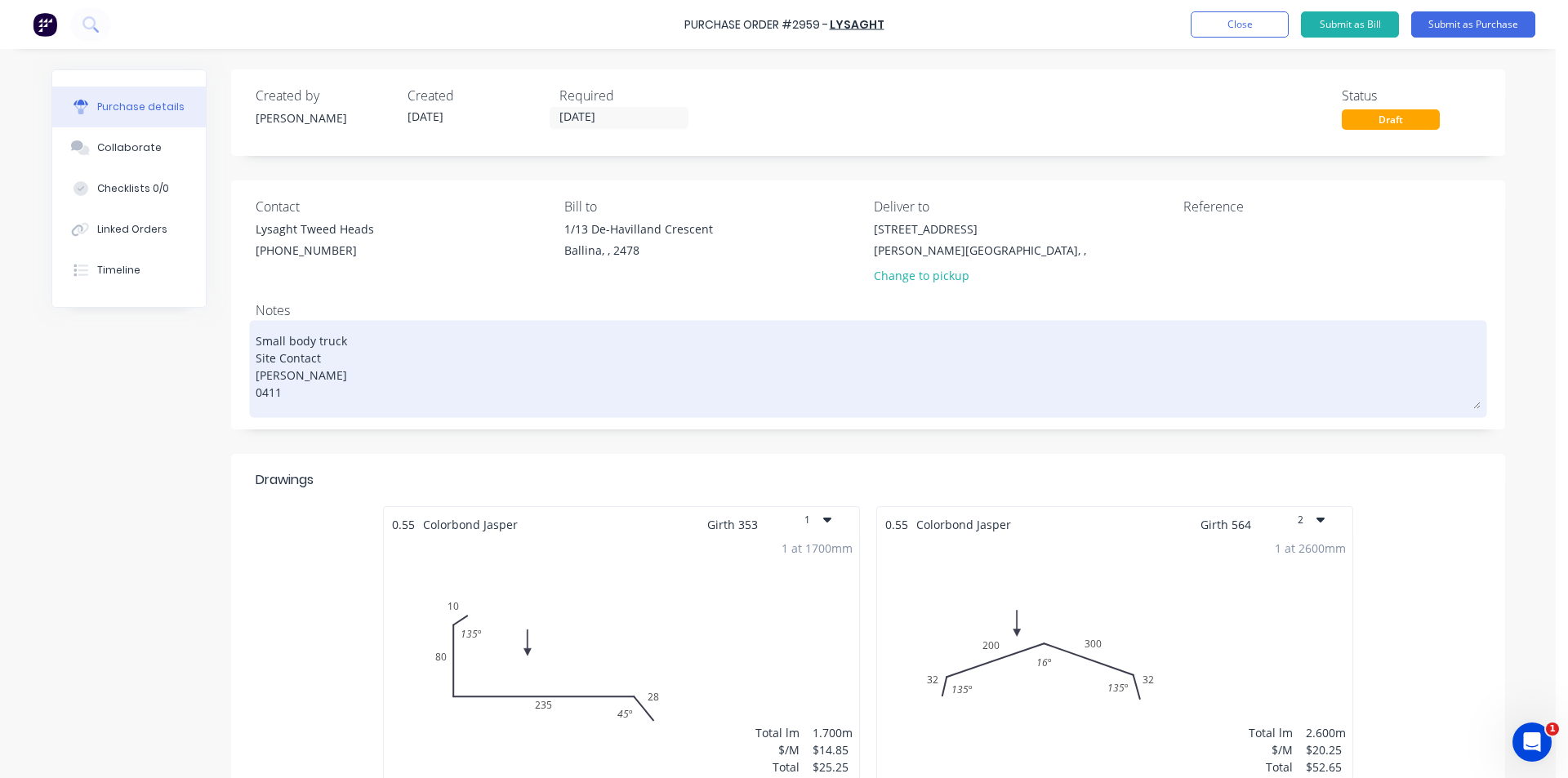
type textarea "x"
type textarea "Small body truck Site Contact Mitch 04114"
type textarea "x"
type textarea "Small body truck Site Contact Mitch 04114"
type textarea "x"
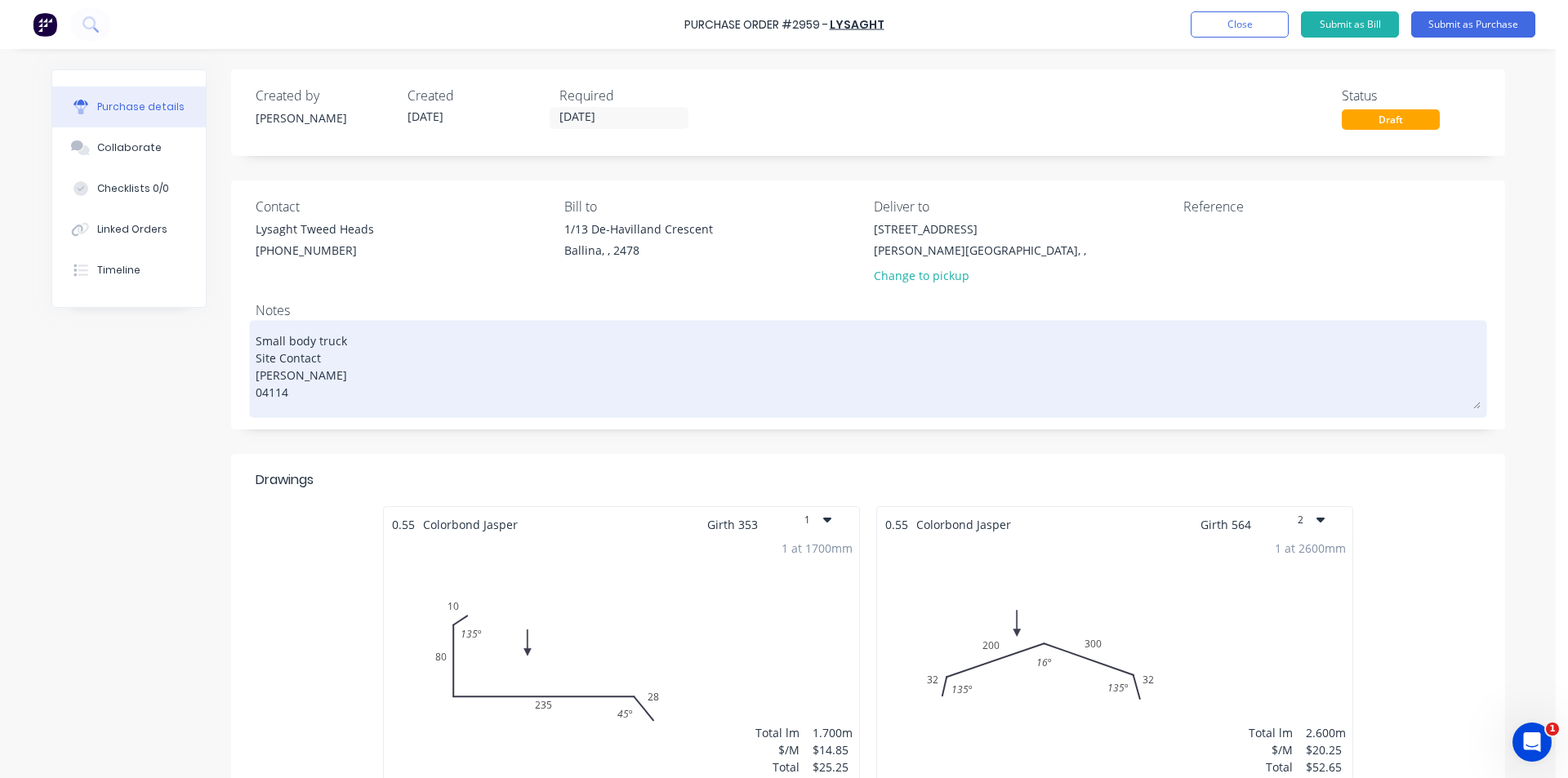
type textarea "Small body truck Site Contact Mitch 04114 8"
type textarea "x"
type textarea "Small body truck Site Contact Mitch 04114 87"
type textarea "x"
type textarea "Small body truck Site Contact Mitch 04114 879"
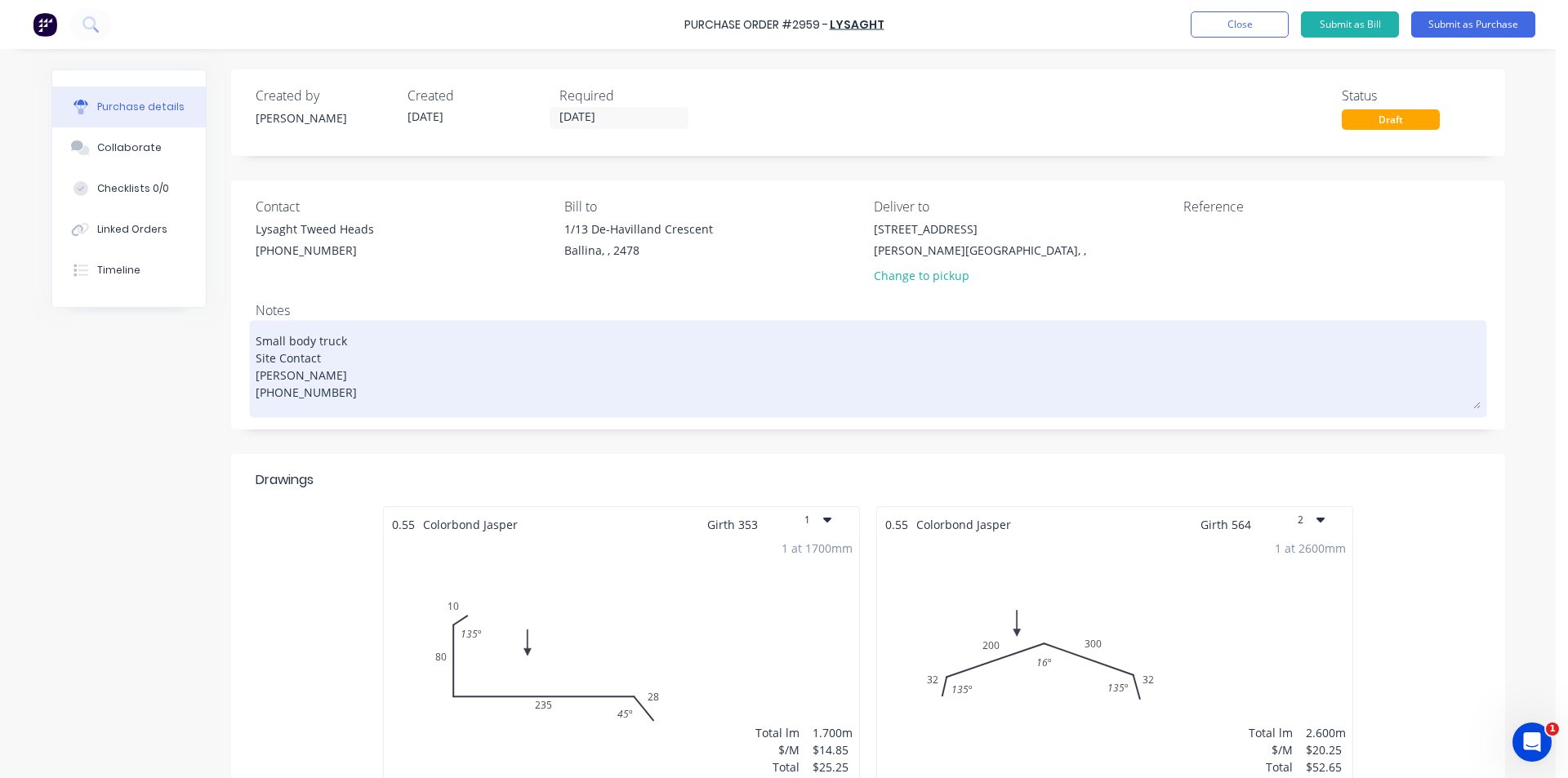
type textarea "x"
type textarea "Small body truck Site Contact Mitch 04114 8798"
type textarea "x"
type textarea "Small body truck Site Contact Mitch 04114 87989"
type textarea "x"
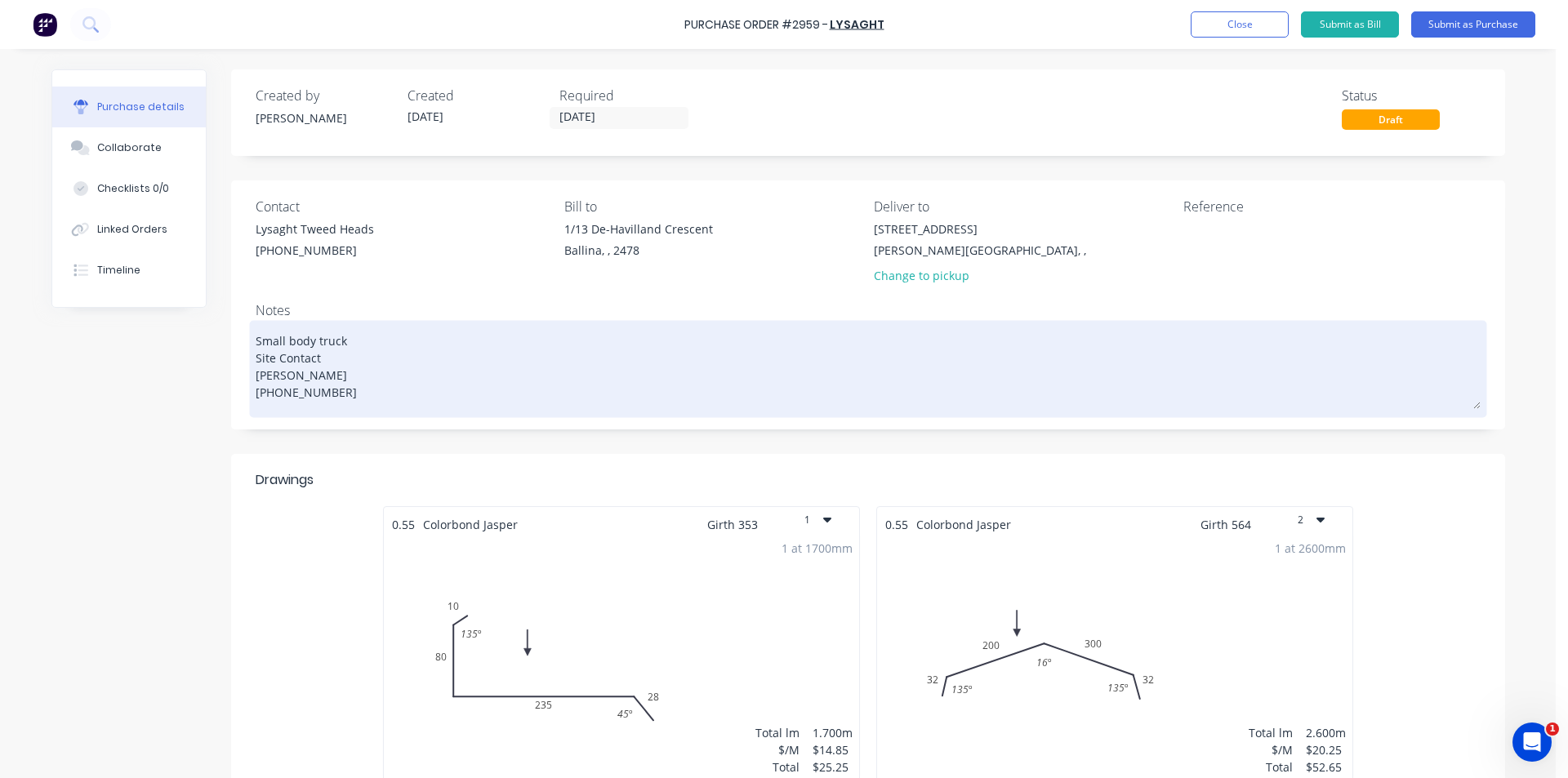
type textarea "Small body truck Site Contact Mitch 04114 879891"
type textarea "x"
type textarea "Small body truck Site Contact Mitch 04114 879891`"
type textarea "x"
type textarea "Small body truck Site Contact Mitch 04114 879891"
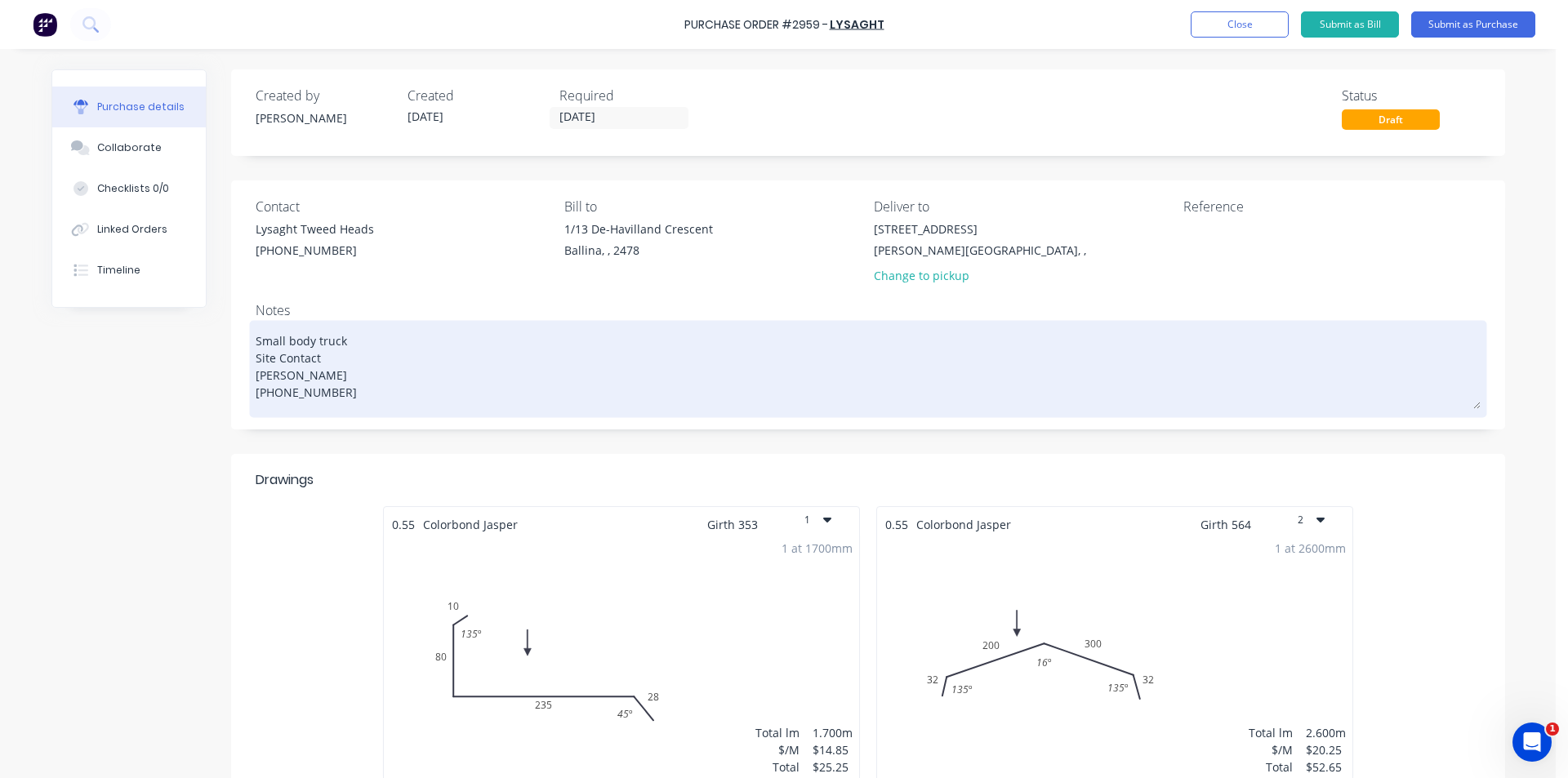
type textarea "x"
type textarea "Small body truck Site Contact Mitch 04114 87989"
type textarea "x"
type textarea "Small body truck Site Contact Mitch 04114 8798"
type textarea "x"
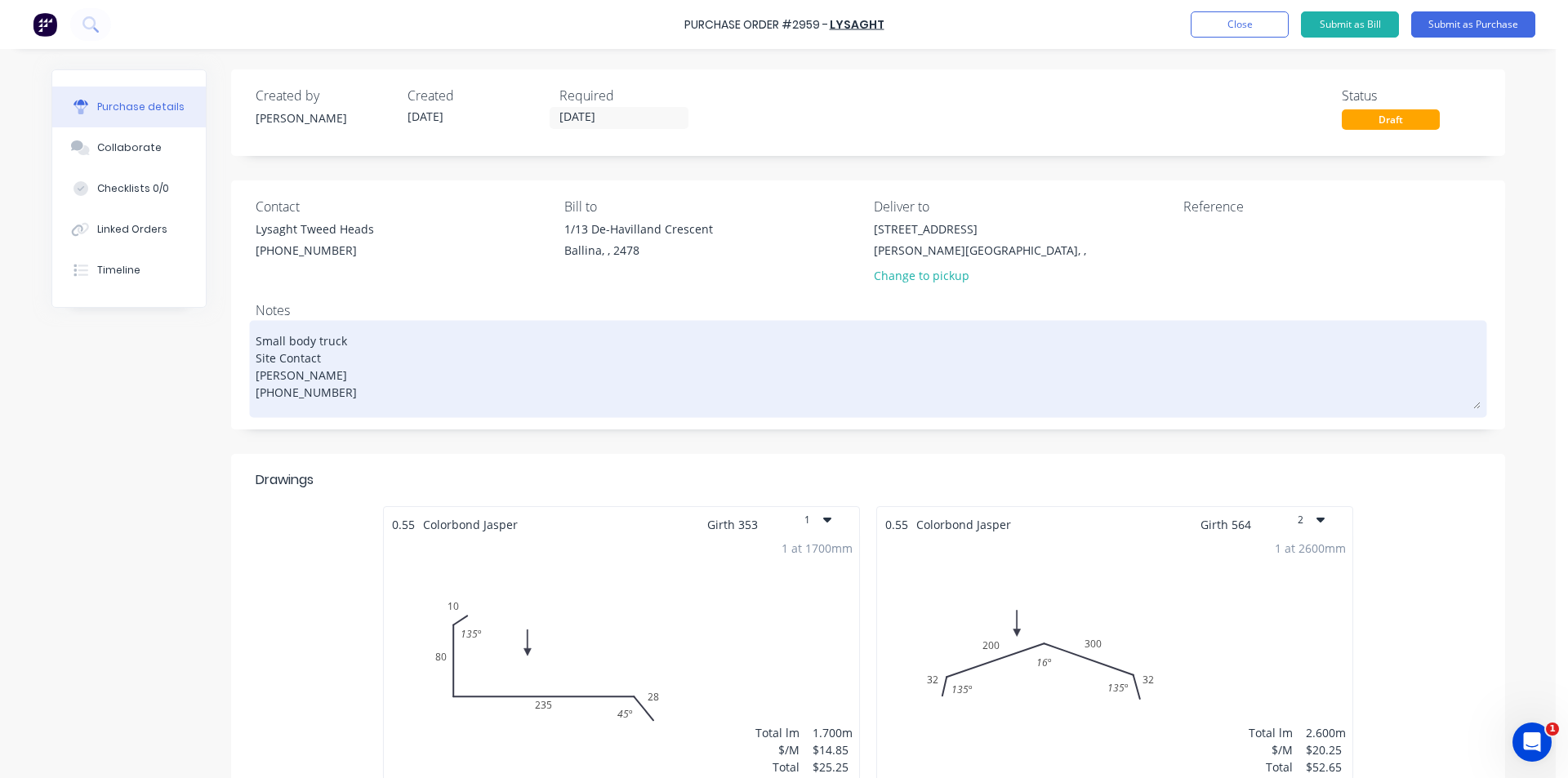
type textarea "Small body truck Site Contact Mitch 04114 879"
type textarea "x"
type textarea "Small body truck Site Contact Mitch 04114 87"
type textarea "x"
type textarea "Small body truck Site Contact Mitch 04114 8"
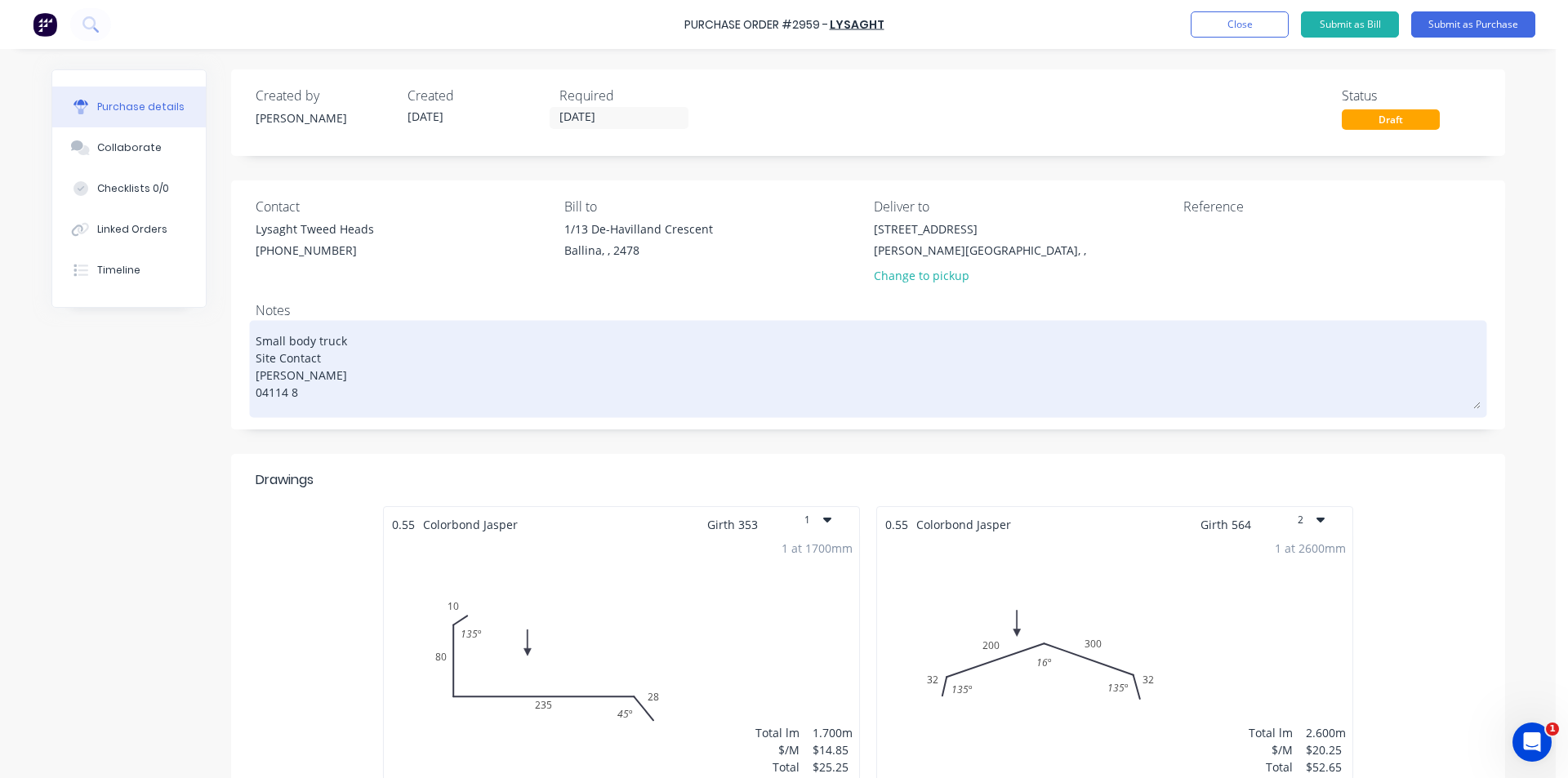
type textarea "x"
type textarea "Small body truck Site Contact Mitch 04114"
type textarea "x"
type textarea "Small body truck Site Contact Mitch 04114"
type textarea "x"
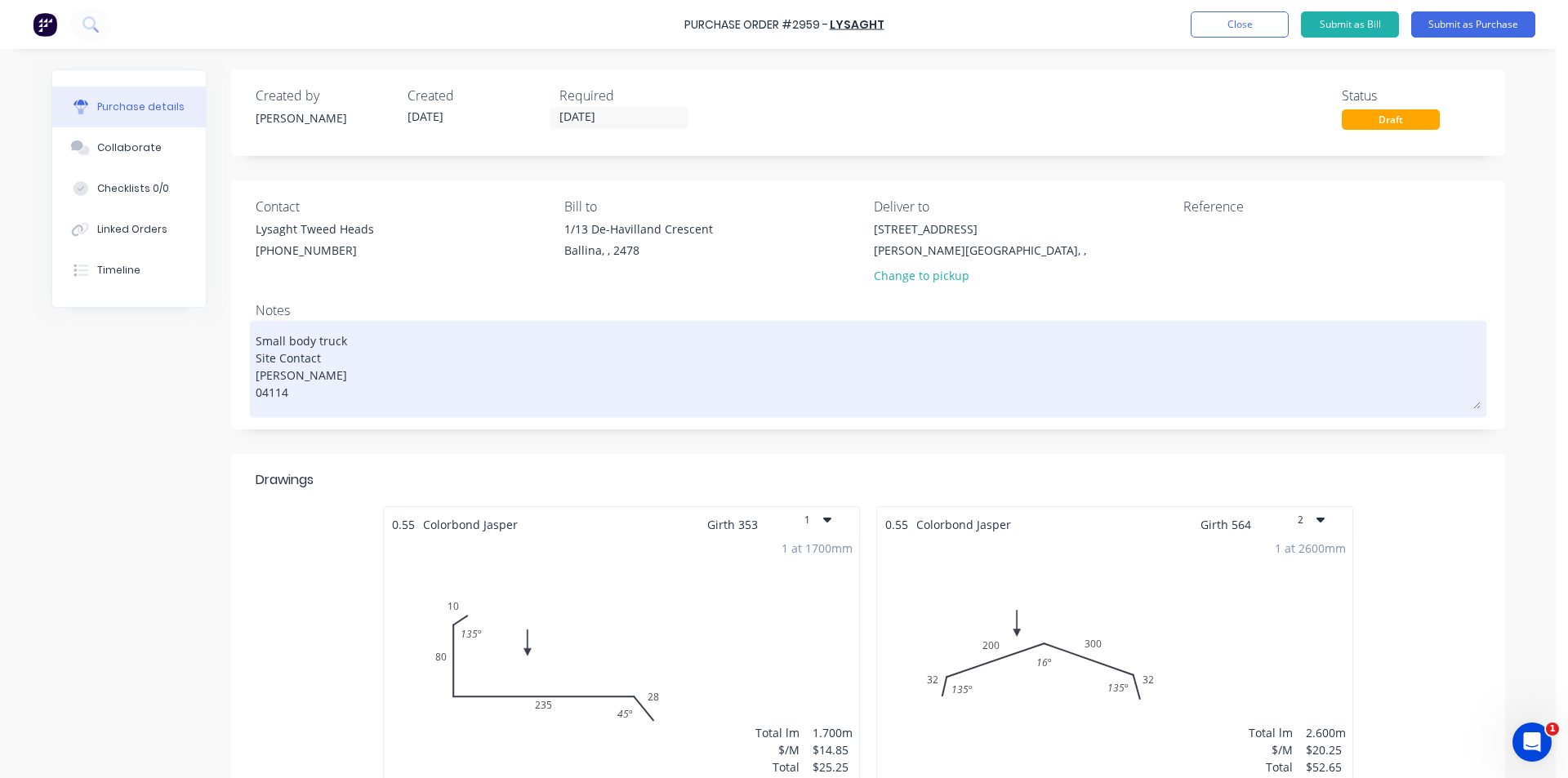
type textarea "Small body truck Site Contact Mitch 0411"
type textarea "x"
type textarea "Small body truck Site Contact Mitch 041"
type textarea "x"
type textarea "Small body truck Site Contact Mitch 0414"
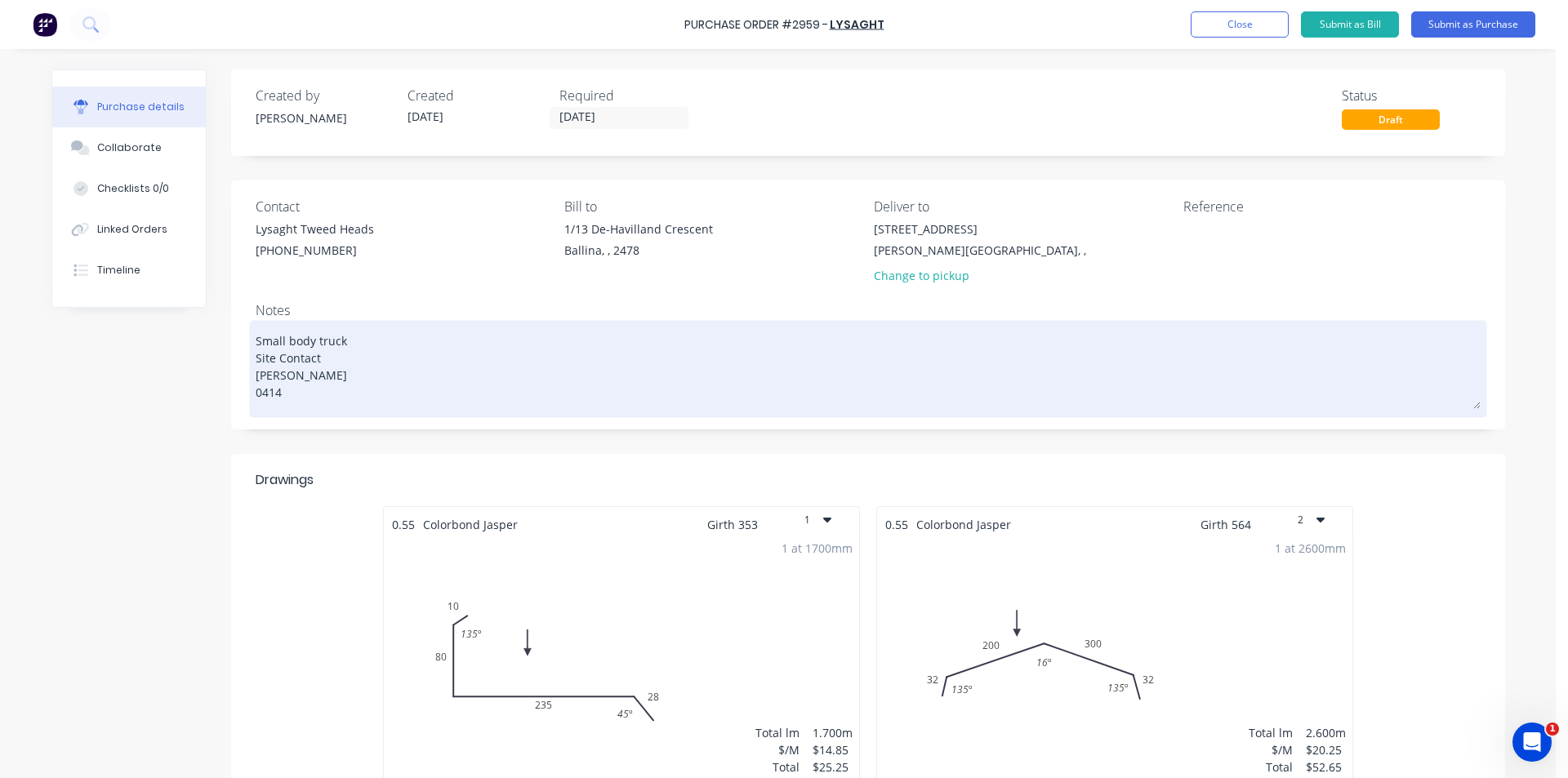
type textarea "x"
type textarea "Small body truck Site Contact Mitch 0414"
type textarea "x"
type textarea "Small body truck Site Contact Mitch 0414 8"
type textarea "x"
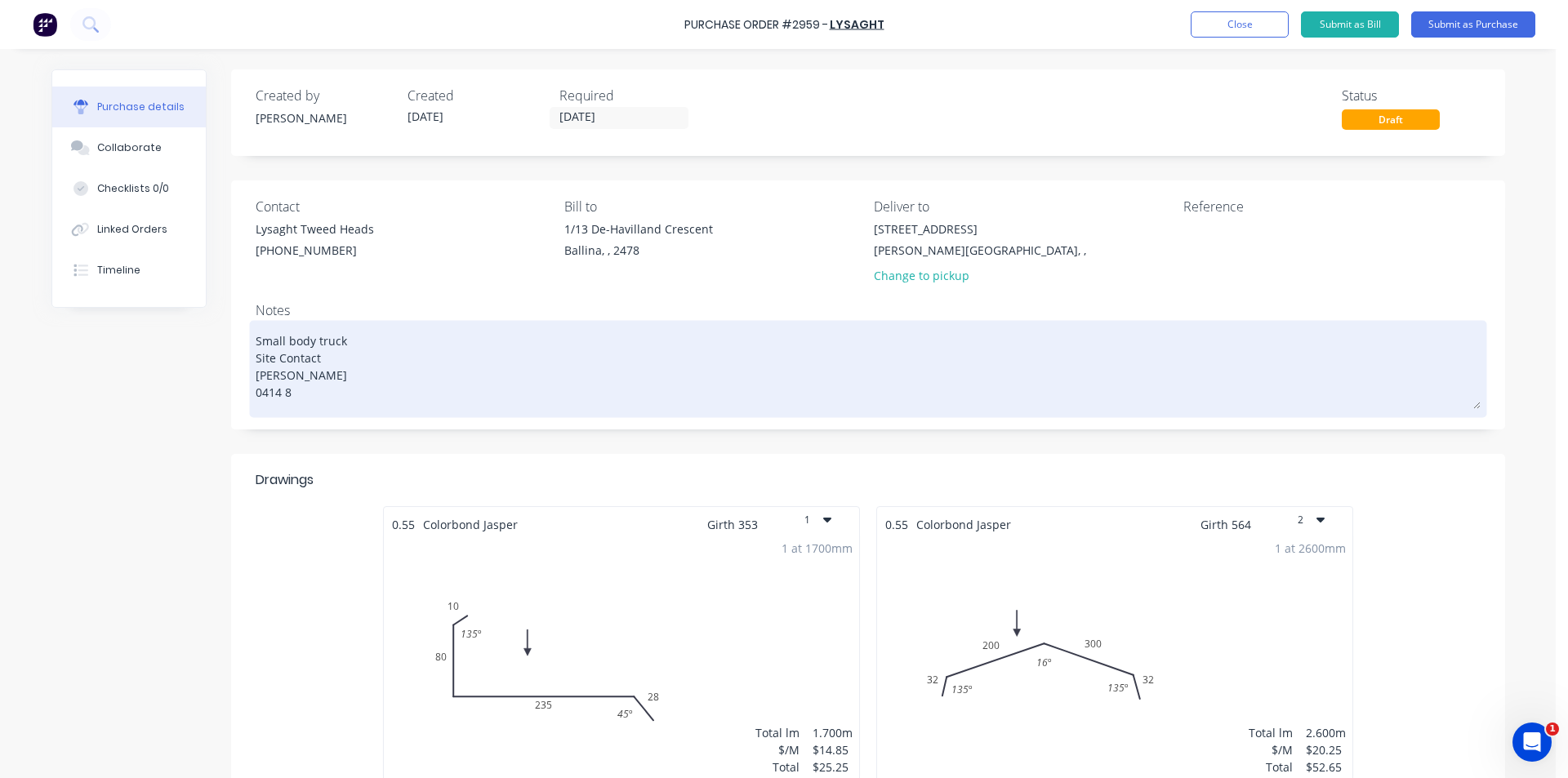
type textarea "Small body truck Site Contact Mitch 0414 87"
type textarea "x"
type textarea "Small body truck Site Contact Mitch 0414 879"
type textarea "x"
type textarea "Small body truck Site Contact Mitch 0414 879"
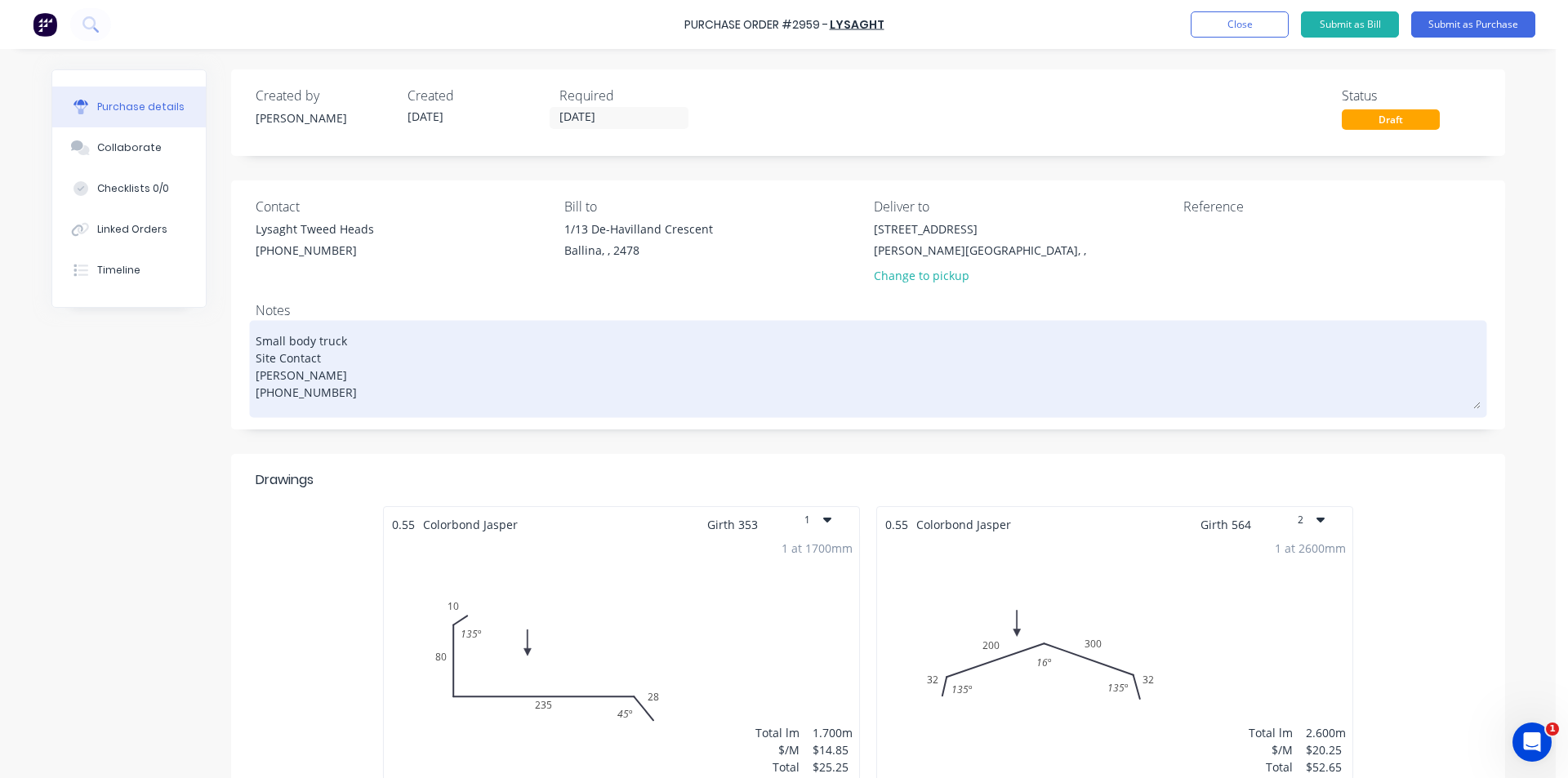
type textarea "x"
type textarea "Small body truck Site Contact Mitch 0414 879 8"
type textarea "x"
type textarea "Small body truck Site Contact Mitch 0414 879 89"
type textarea "x"
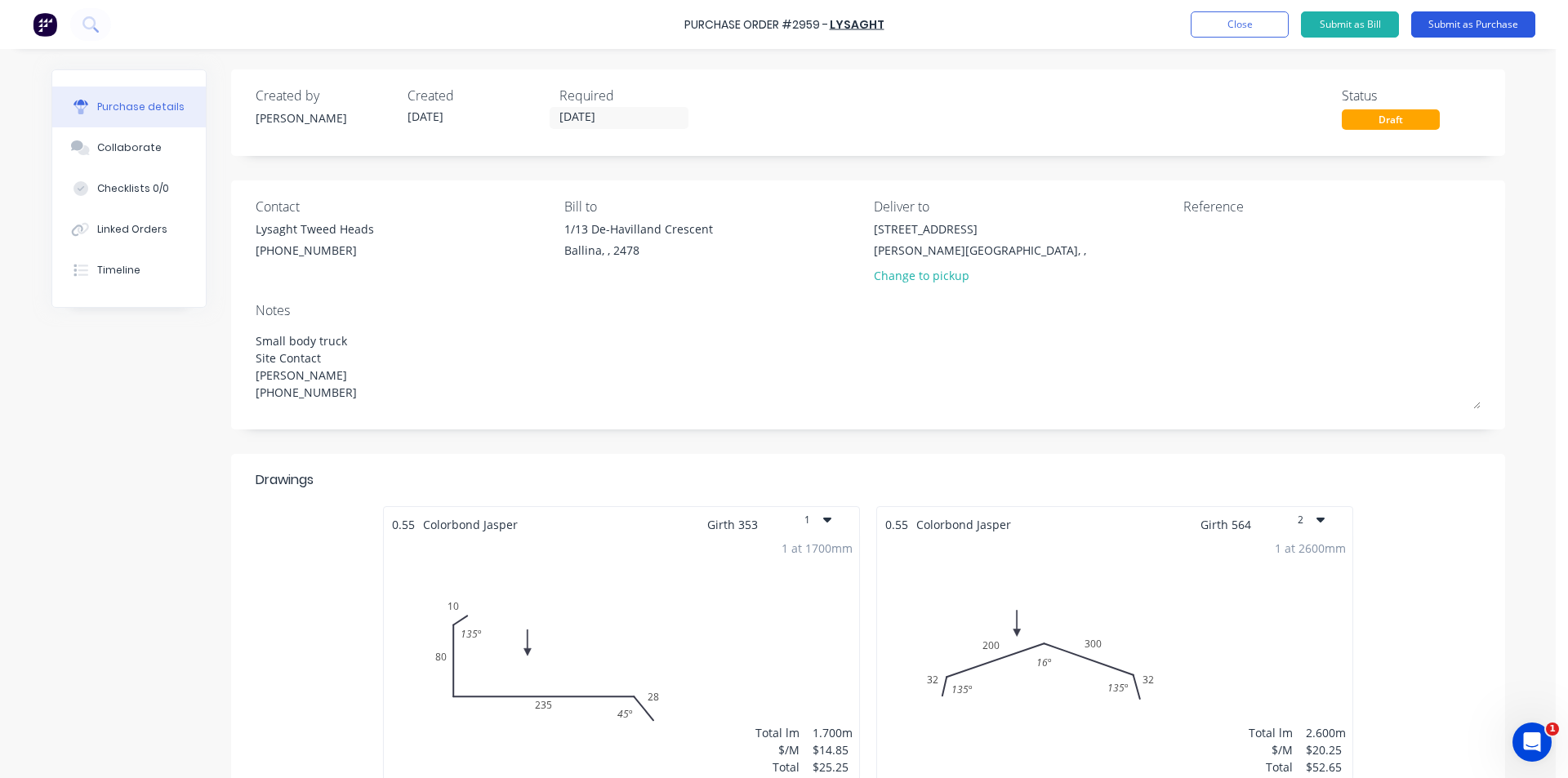
type textarea "Small body truck Site Contact Mitch 0414 879 891"
type textarea "x"
type textarea "Small body truck Site Contact Mitch 0414 879 891"
click at [1463, 21] on button "Submit as Purchase" at bounding box center [1473, 24] width 124 height 26
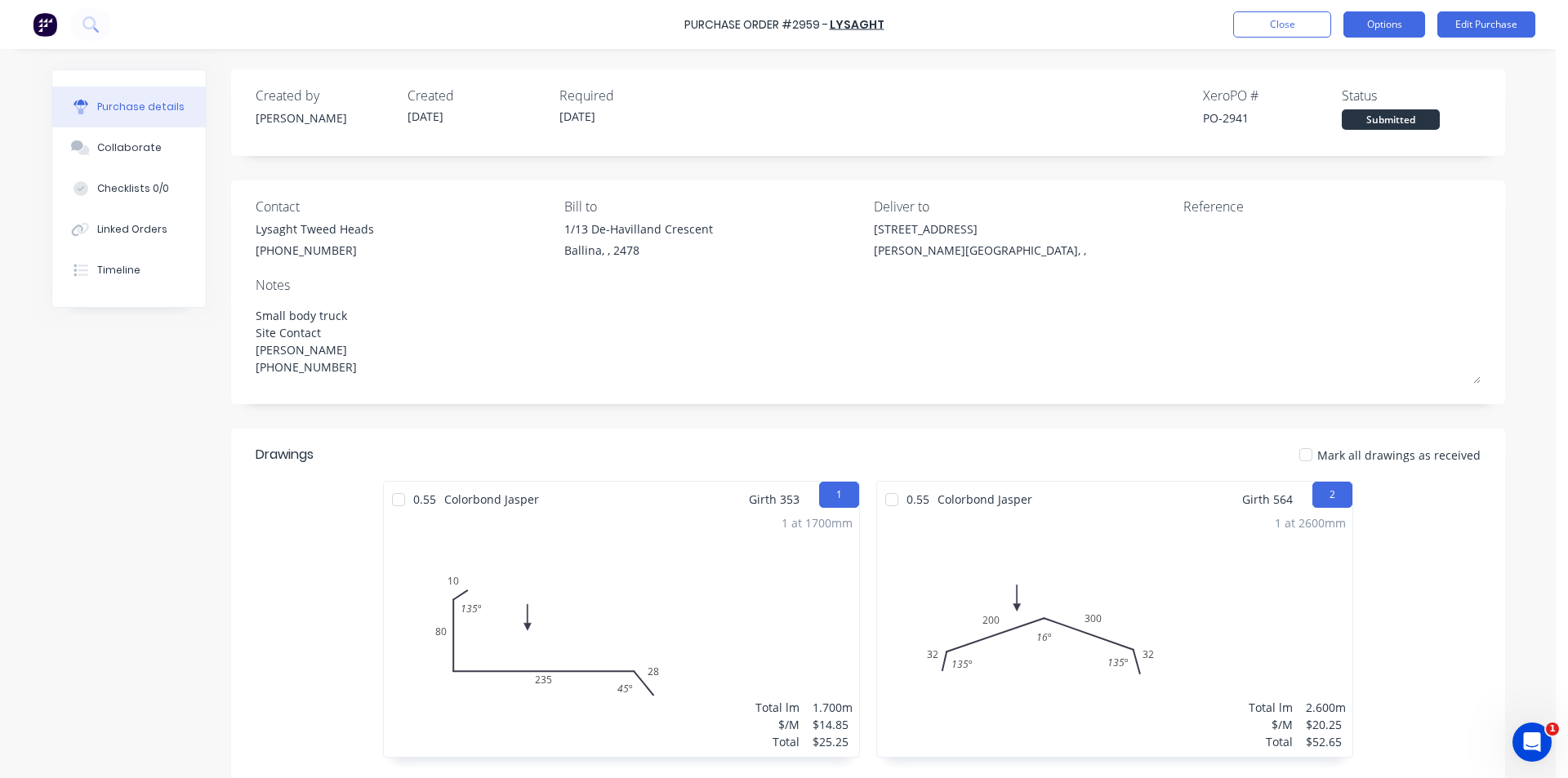
click at [1359, 25] on button "Options" at bounding box center [1383, 24] width 82 height 26
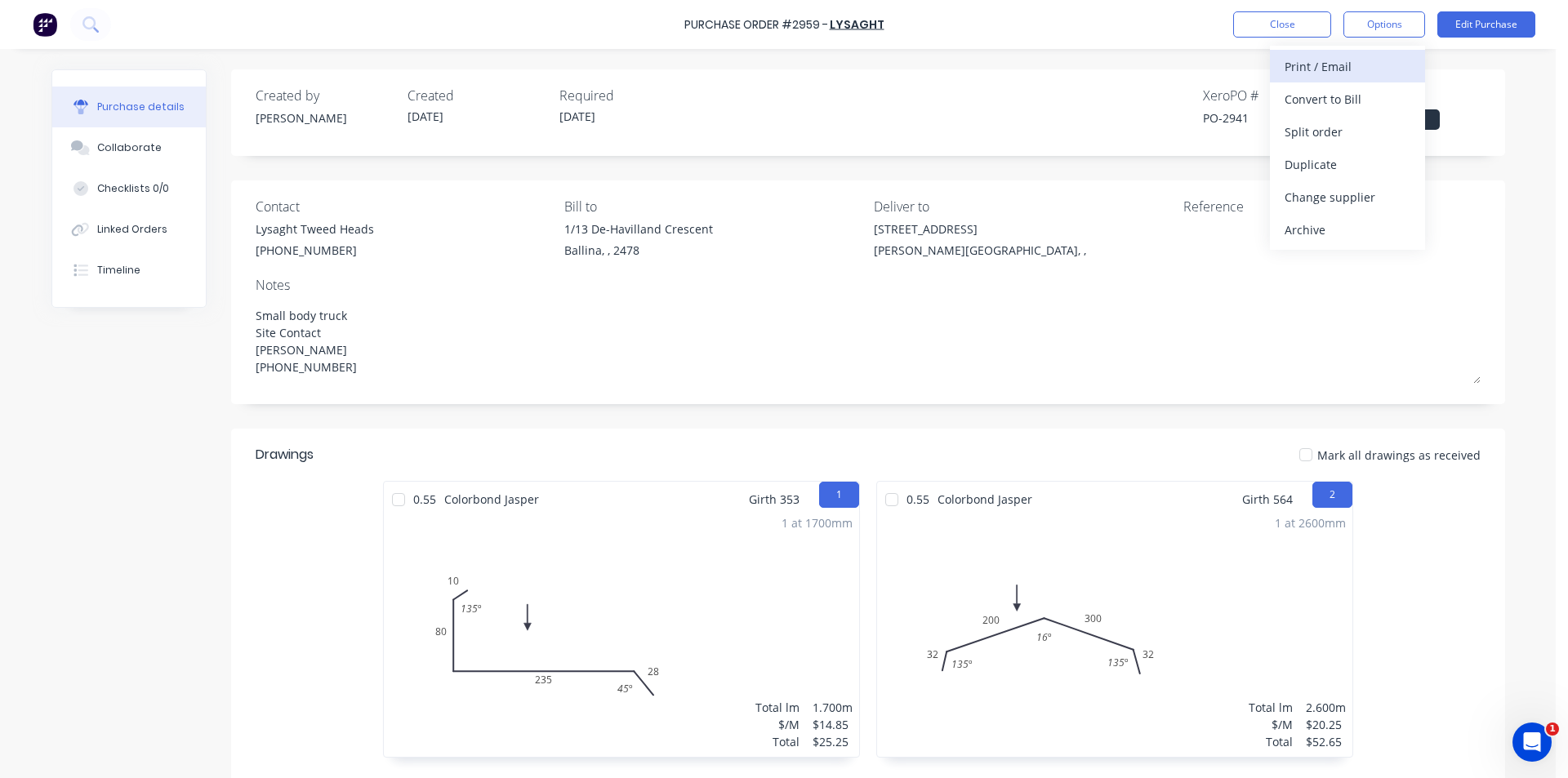
click at [1362, 58] on div "Print / Email" at bounding box center [1346, 66] width 126 height 24
click at [1350, 169] on div "Created by Katie Created 14/10/25 Required 14/10/25 Xero PO # PO-2941 Status Su…" at bounding box center [868, 762] width 1273 height 1386
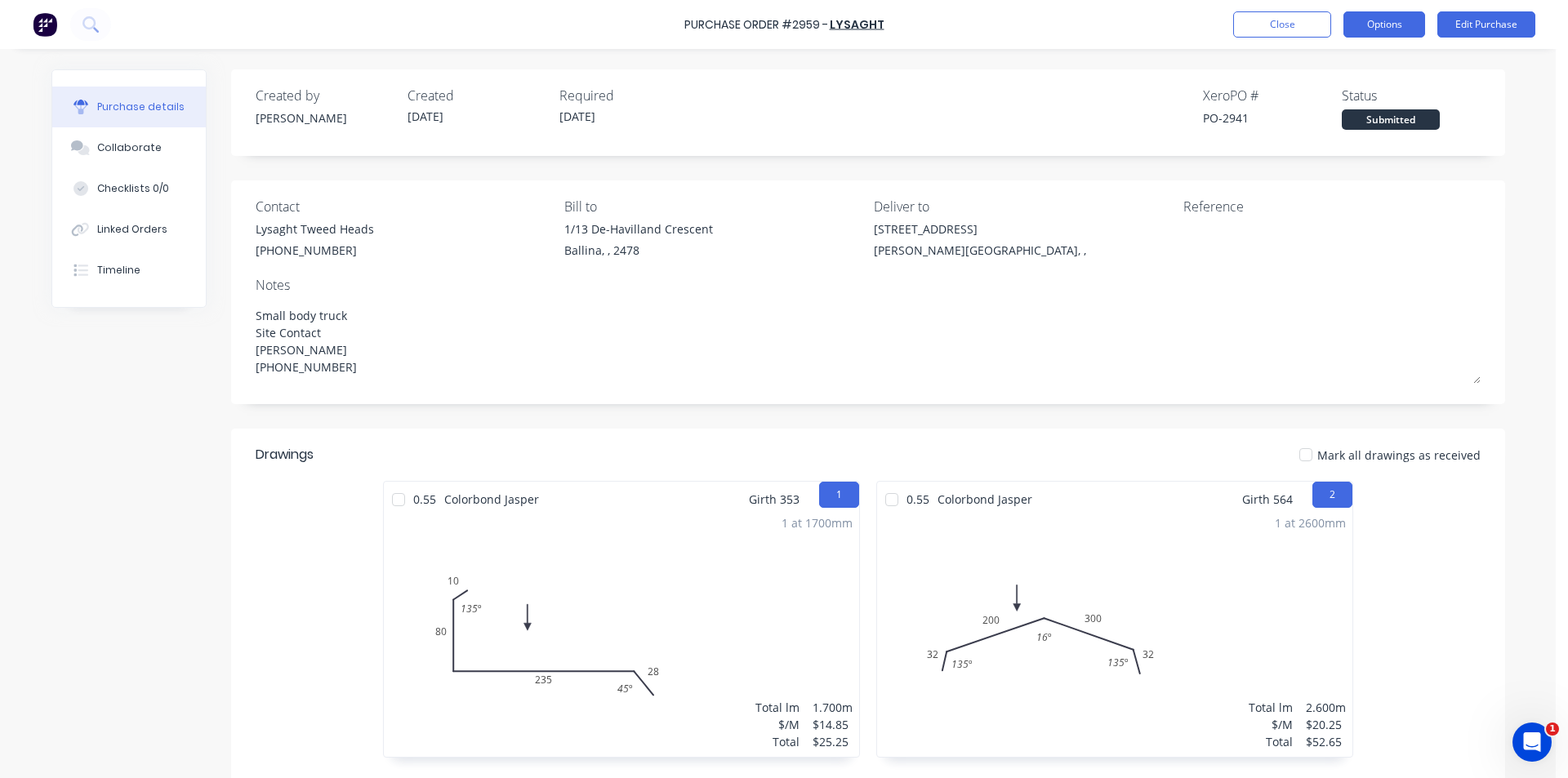
click at [1391, 25] on button "Options" at bounding box center [1383, 24] width 82 height 26
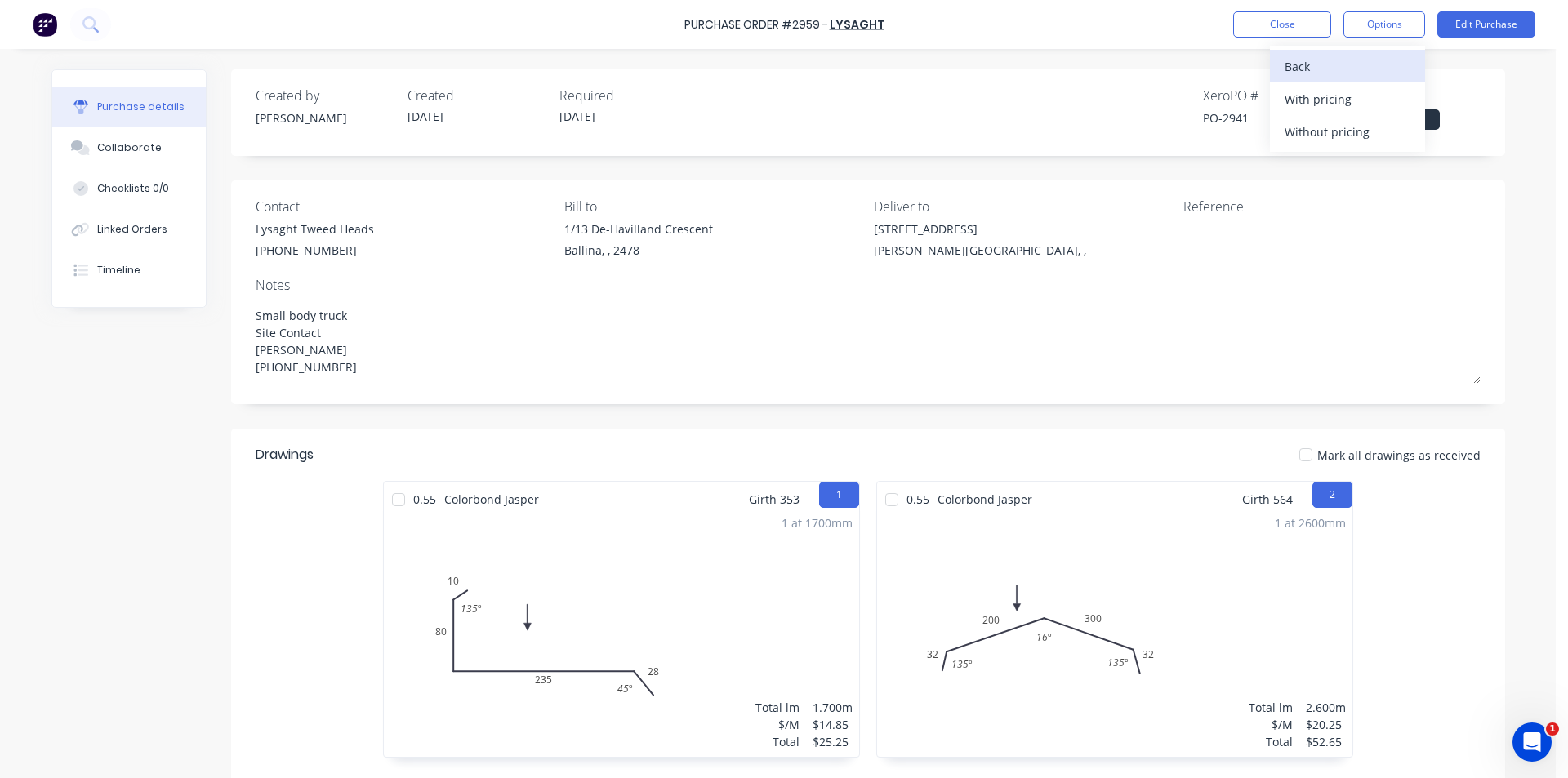
click at [1371, 66] on div "Back" at bounding box center [1346, 66] width 126 height 24
click at [1374, 58] on div "Print / Email" at bounding box center [1346, 66] width 126 height 24
click at [1359, 138] on div "Without pricing" at bounding box center [1346, 132] width 126 height 24
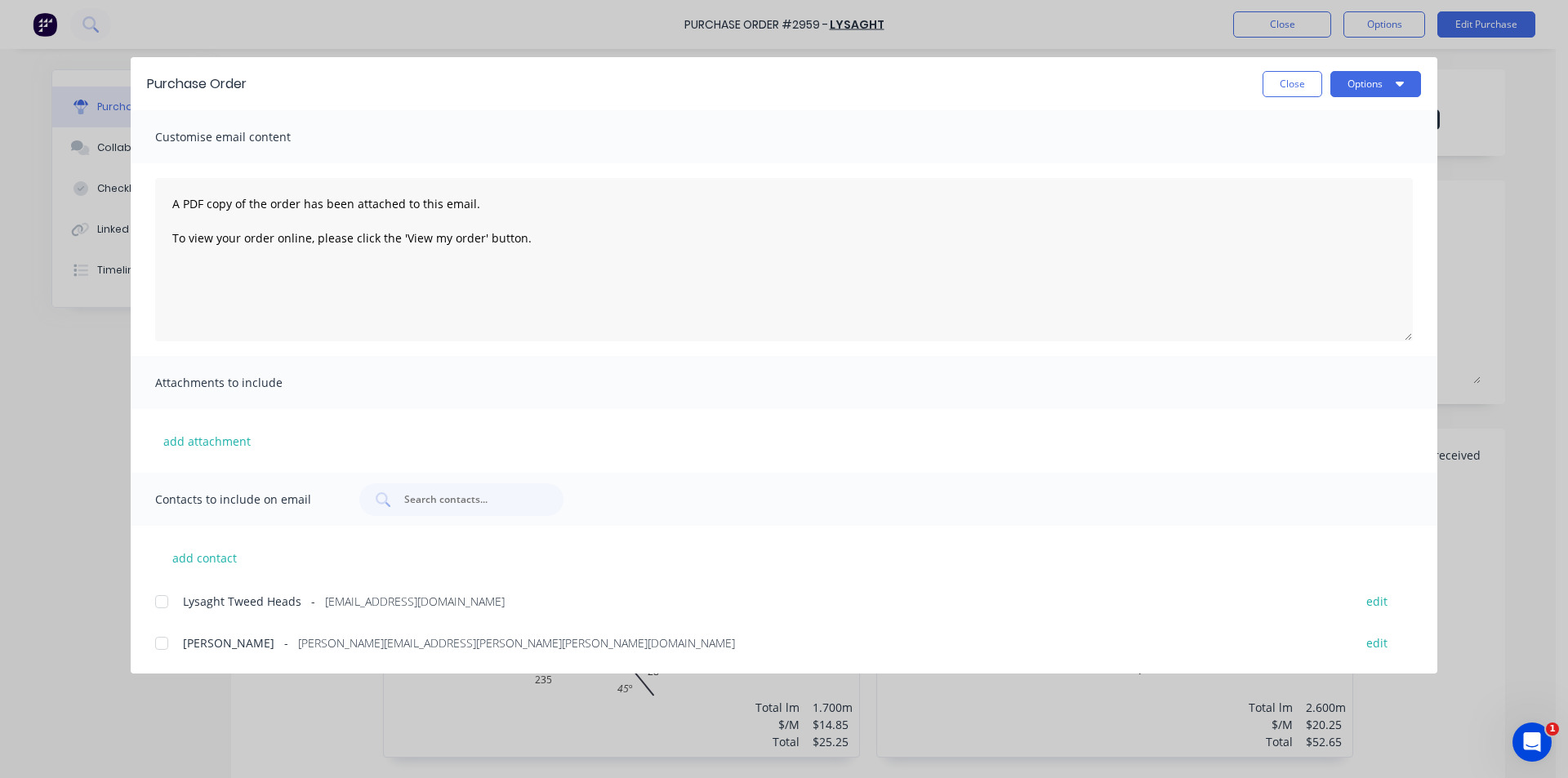
click at [167, 606] on div at bounding box center [162, 602] width 33 height 33
click at [1383, 78] on button "Options" at bounding box center [1375, 84] width 91 height 26
click at [1389, 195] on div "Email" at bounding box center [1343, 191] width 126 height 24
click at [24, 373] on div "Purchase Order Close Options Customise email content A PDF copy of the order ha…" at bounding box center [784, 389] width 1568 height 778
click at [116, 223] on div "Purchase Order Close Options Customise email content A PDF copy of the order ha…" at bounding box center [784, 389] width 1568 height 778
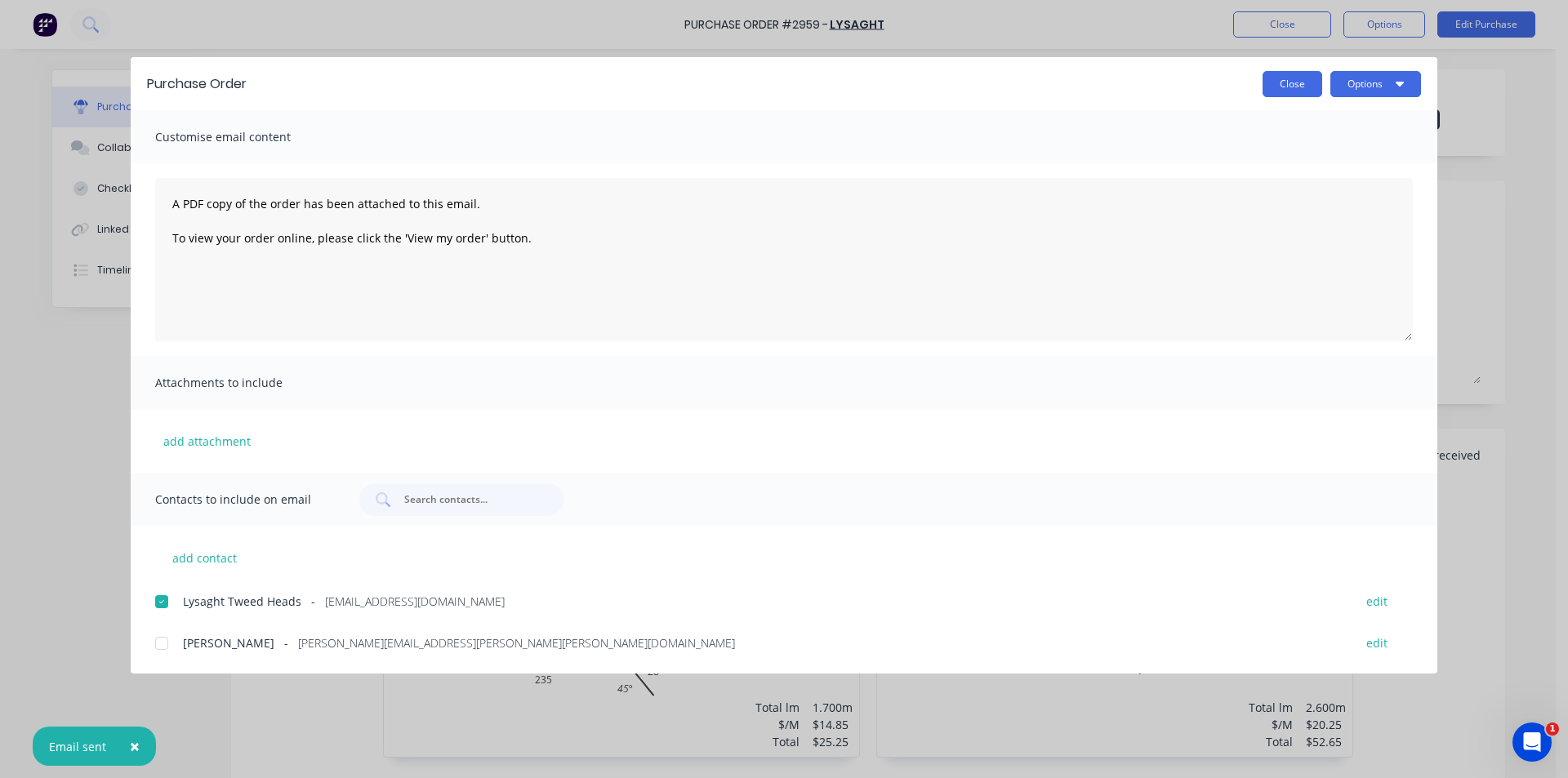
click at [1290, 88] on button "Close" at bounding box center [1293, 84] width 60 height 26
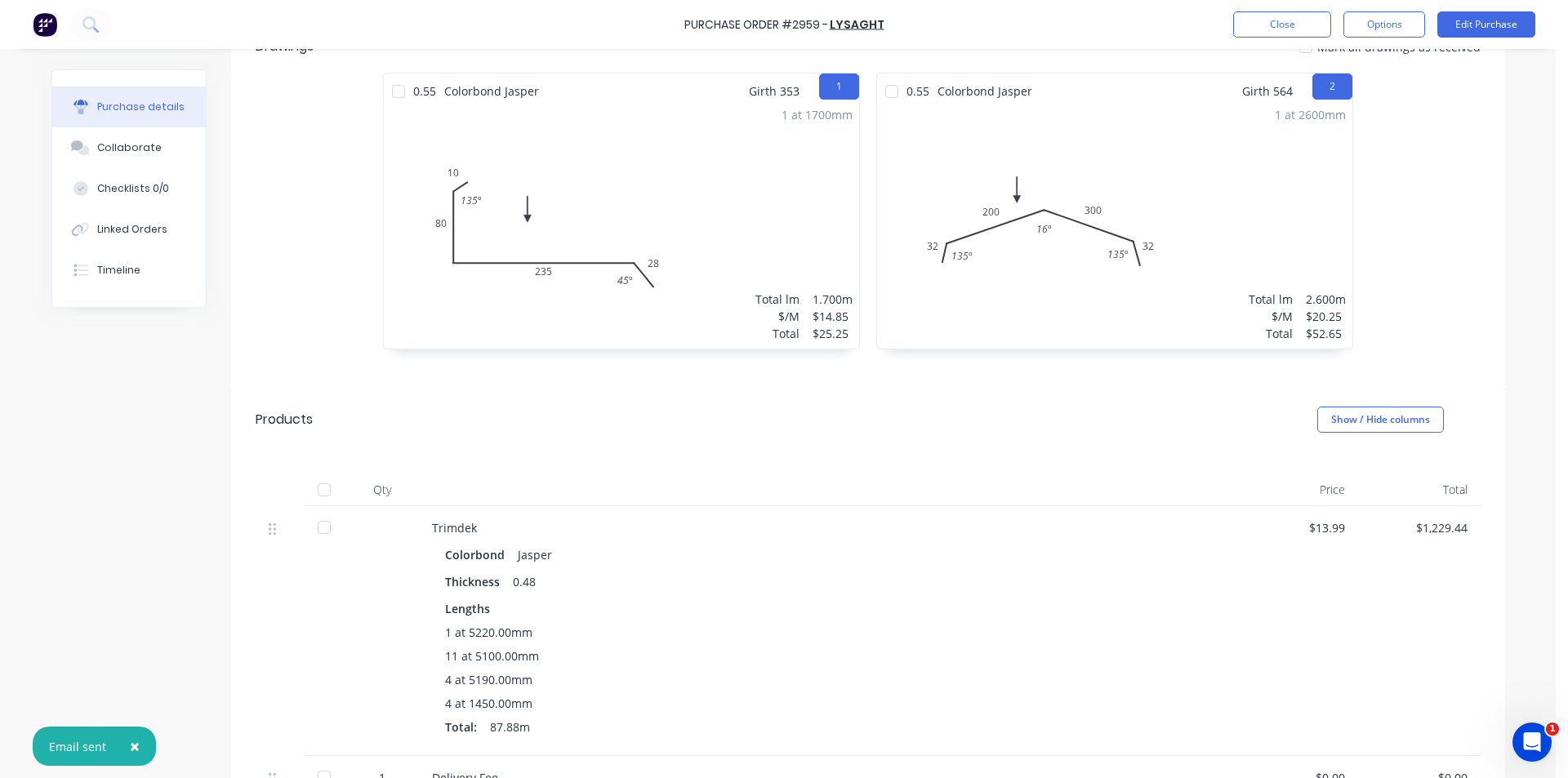
scroll to position [693, 0]
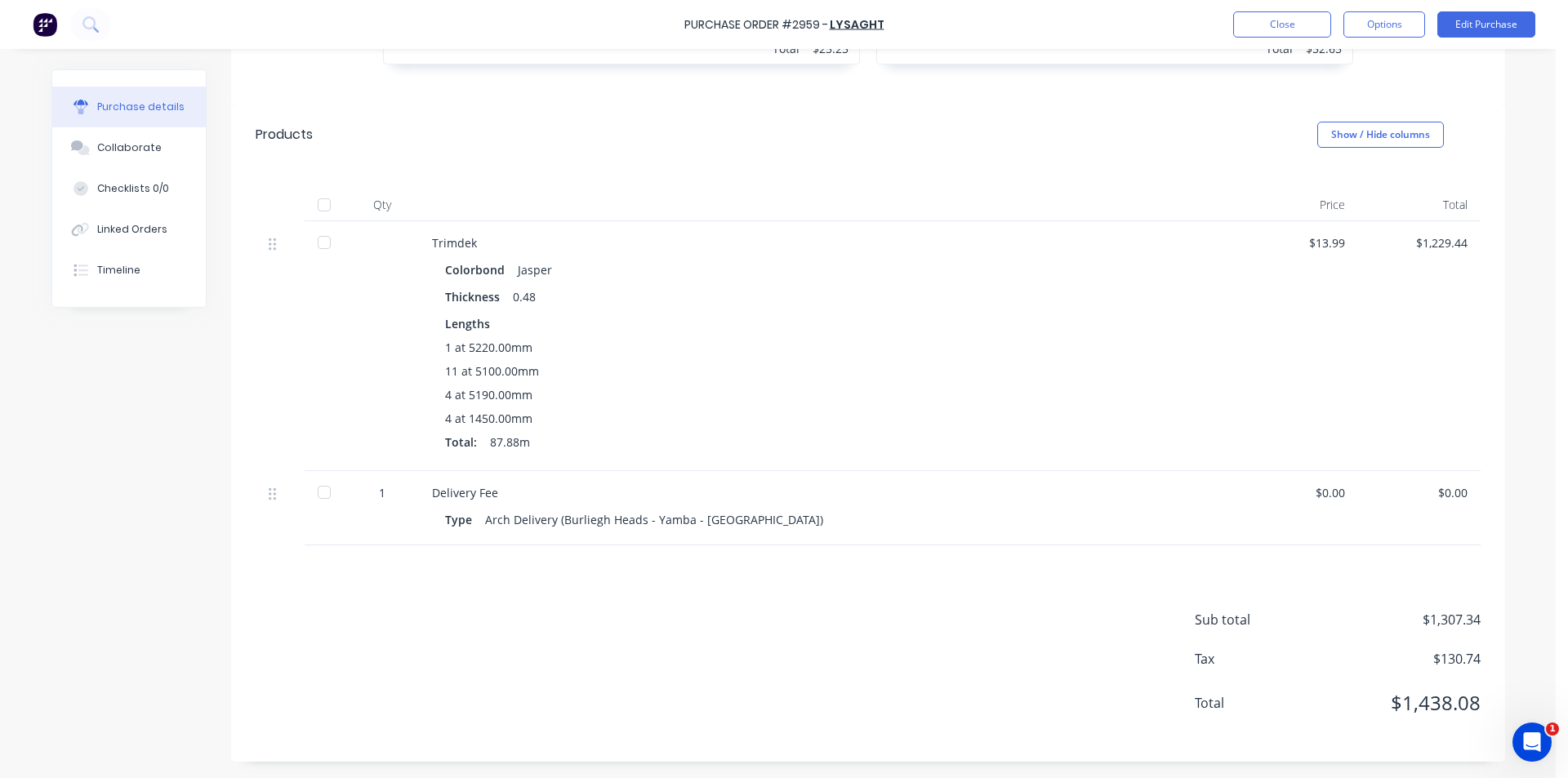
type textarea "x"
click at [154, 233] on div "Linked Orders" at bounding box center [132, 229] width 70 height 14
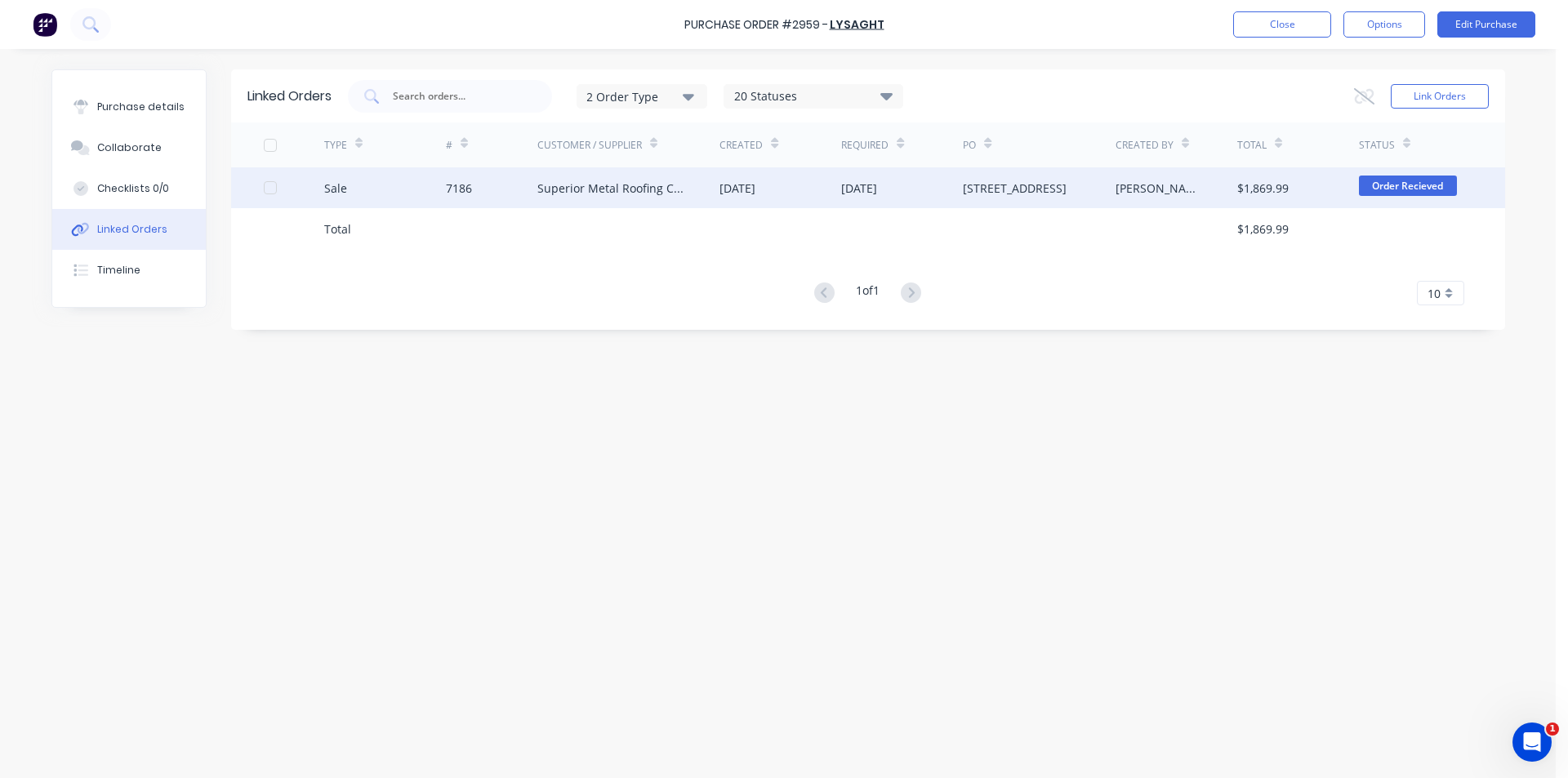
click at [790, 176] on div "[DATE]" at bounding box center [780, 188] width 121 height 40
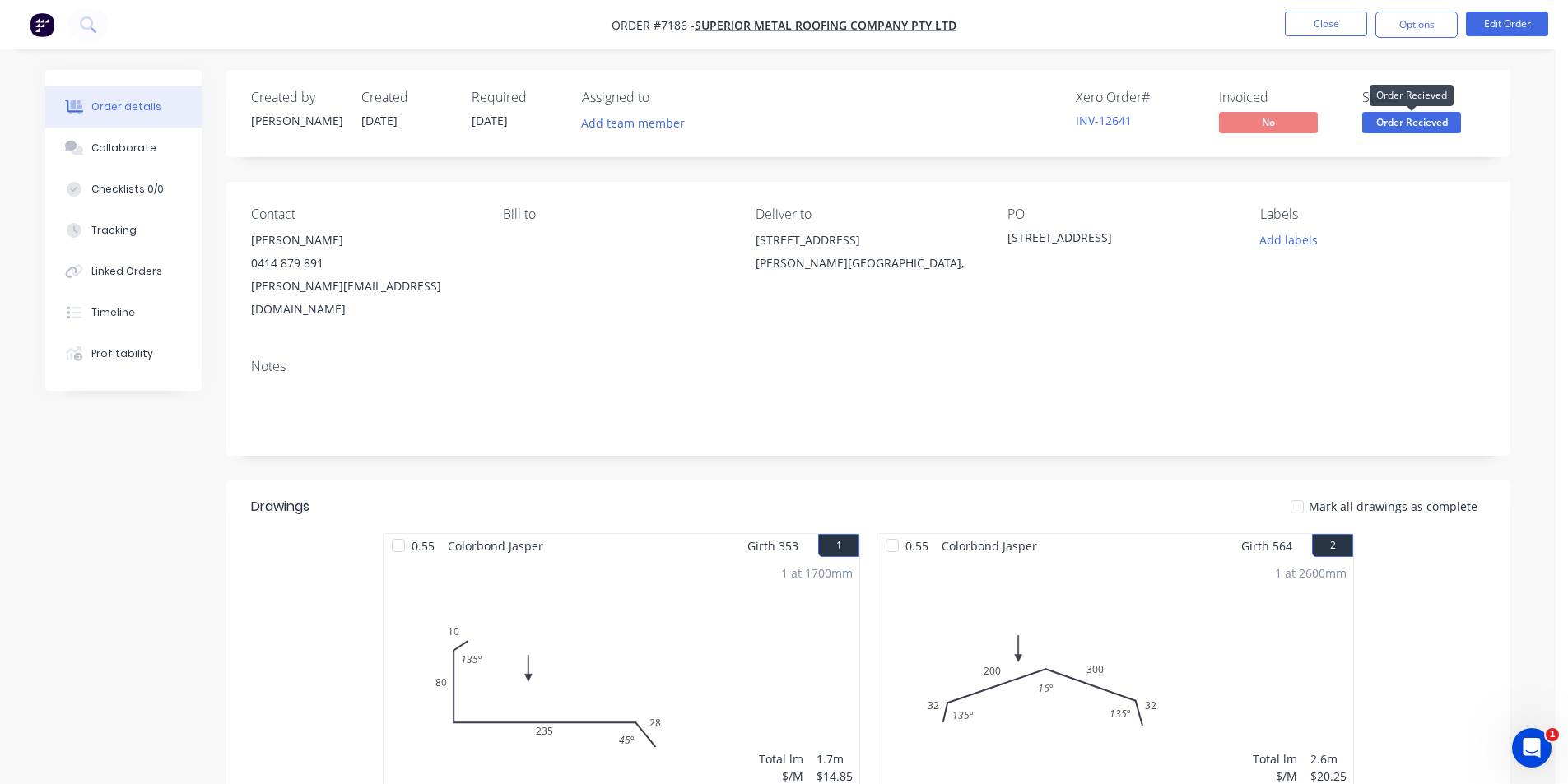
click at [1402, 129] on span "Order Recieved" at bounding box center [1412, 121] width 99 height 20
click at [1302, 490] on div at bounding box center [1297, 506] width 33 height 33
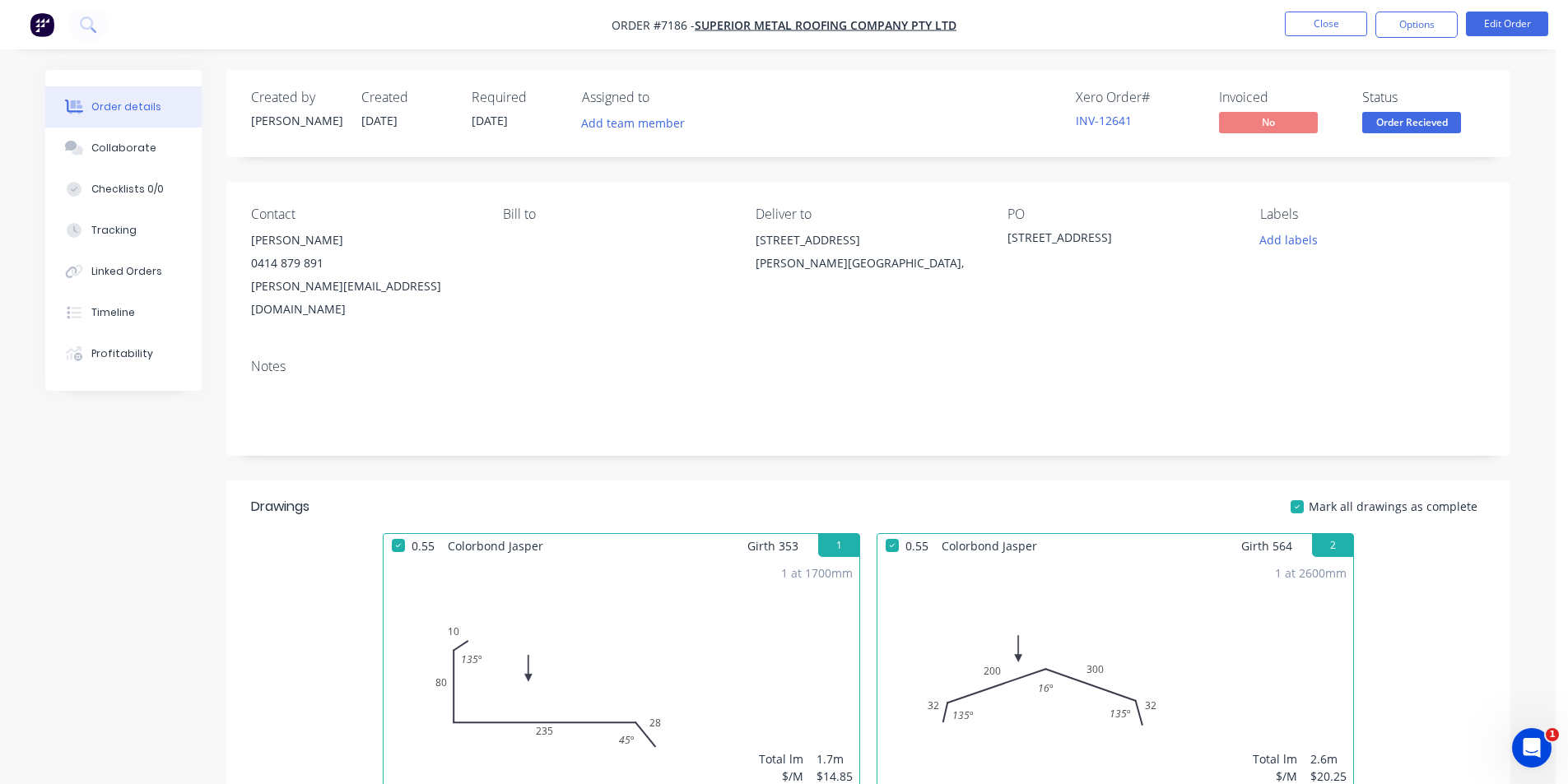
click at [1305, 490] on div at bounding box center [1297, 506] width 33 height 33
drag, startPoint x: 1436, startPoint y: 106, endPoint x: 1435, endPoint y: 118, distance: 12.0
click at [1435, 115] on div "Status Order Recieved" at bounding box center [1423, 113] width 123 height 48
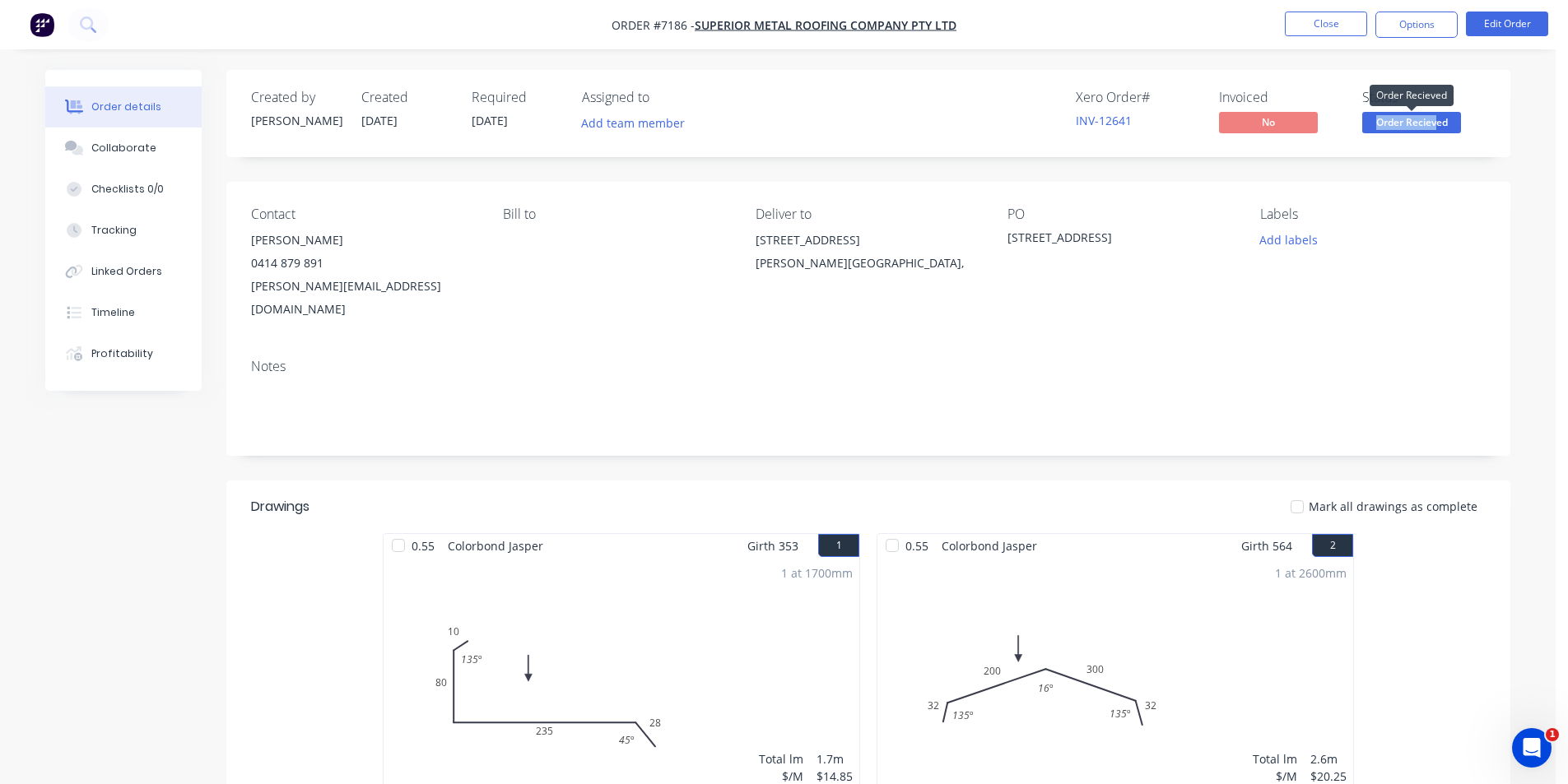
click at [1435, 118] on span "Order Recieved" at bounding box center [1412, 121] width 99 height 20
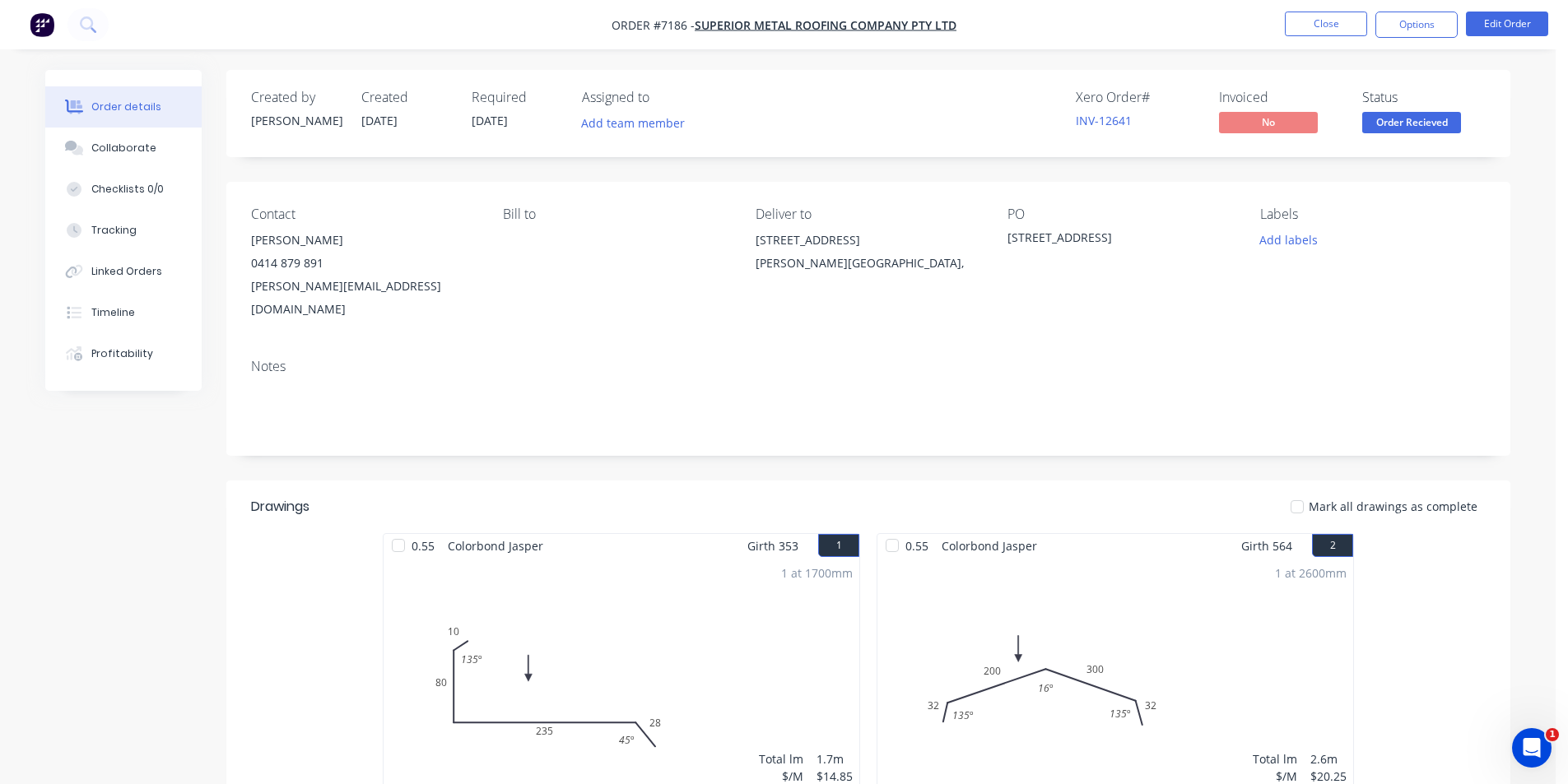
click at [1412, 121] on span "Order Recieved" at bounding box center [1412, 121] width 99 height 20
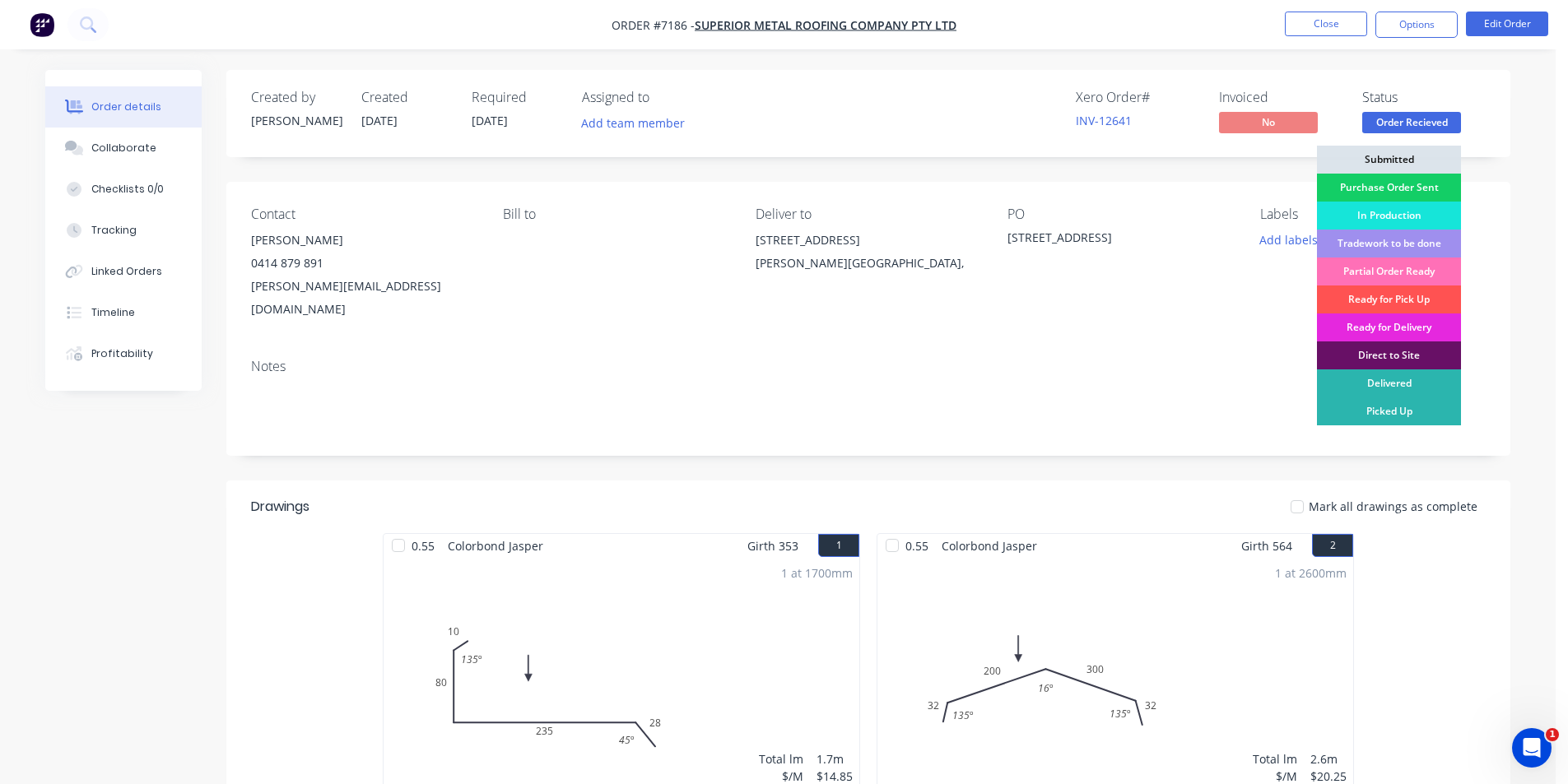
click at [1420, 195] on div "Purchase Order Sent" at bounding box center [1388, 187] width 144 height 28
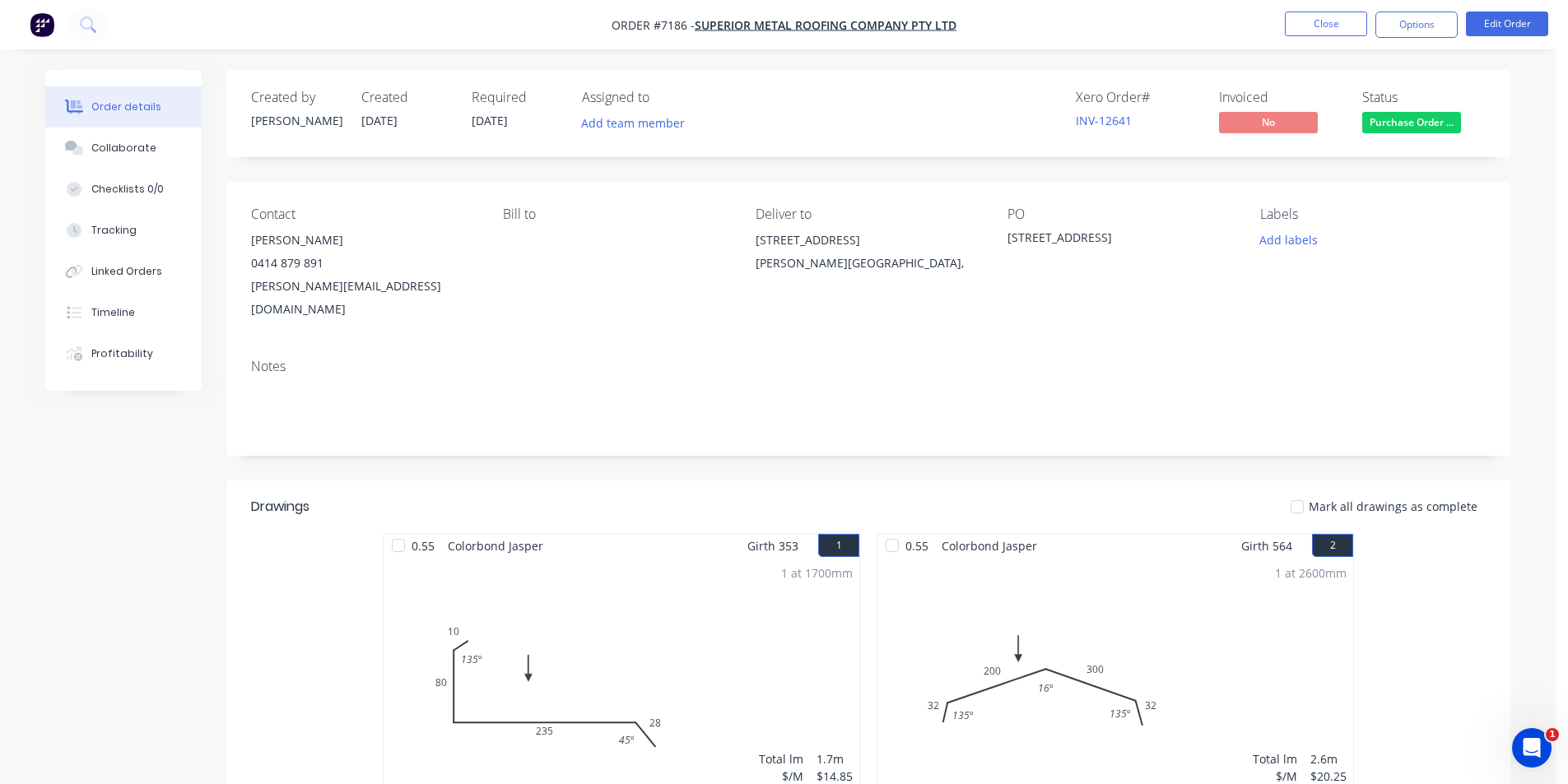
click at [1352, 38] on nav "Order #7186 - Superior Metal Roofing Company Pty Ltd Close Options Edit Order" at bounding box center [784, 24] width 1568 height 49
click at [1354, 25] on button "Close" at bounding box center [1325, 23] width 83 height 24
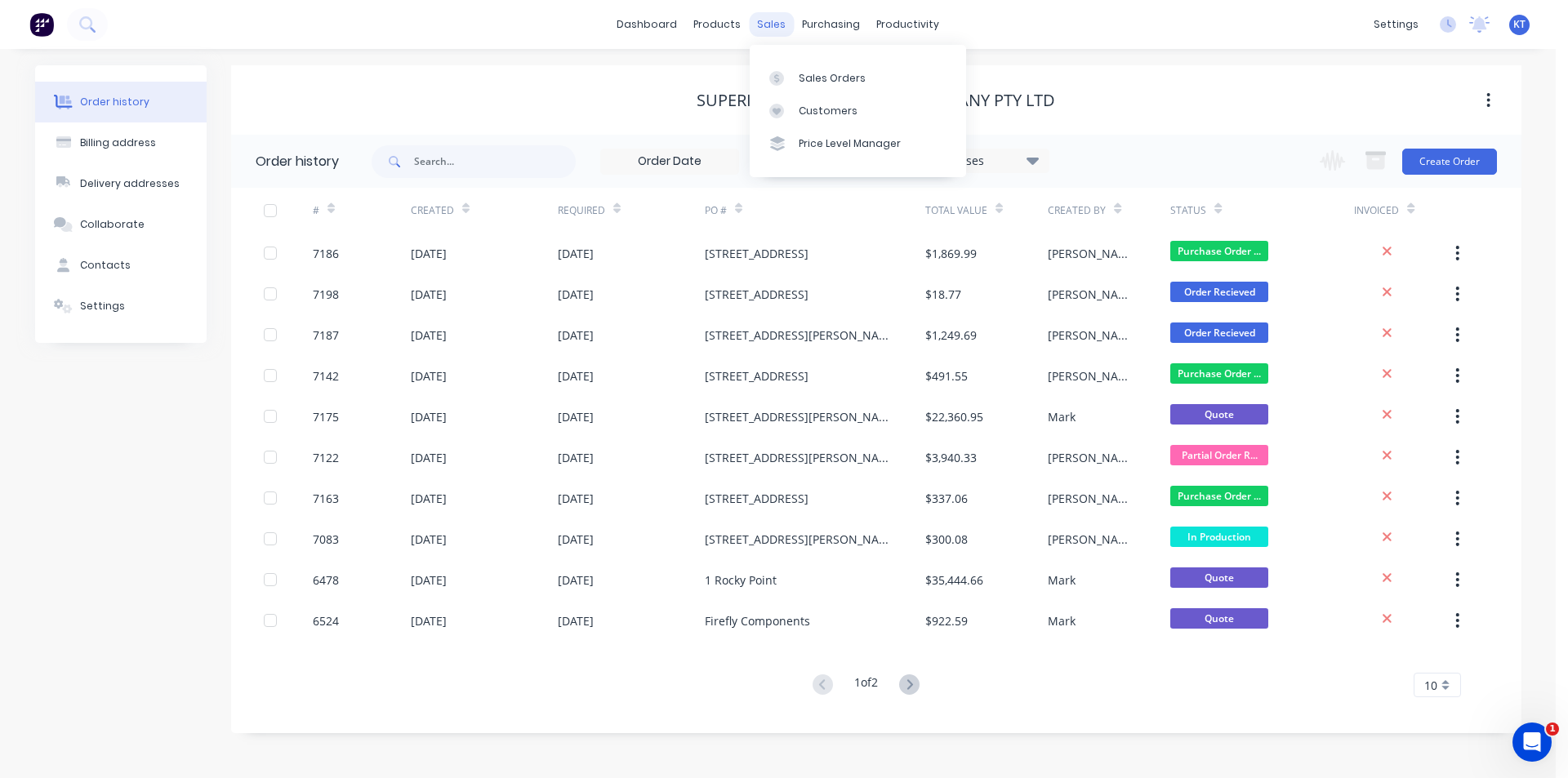
click at [775, 21] on div "sales" at bounding box center [771, 24] width 45 height 24
click at [836, 78] on div "Sales Orders" at bounding box center [832, 78] width 67 height 14
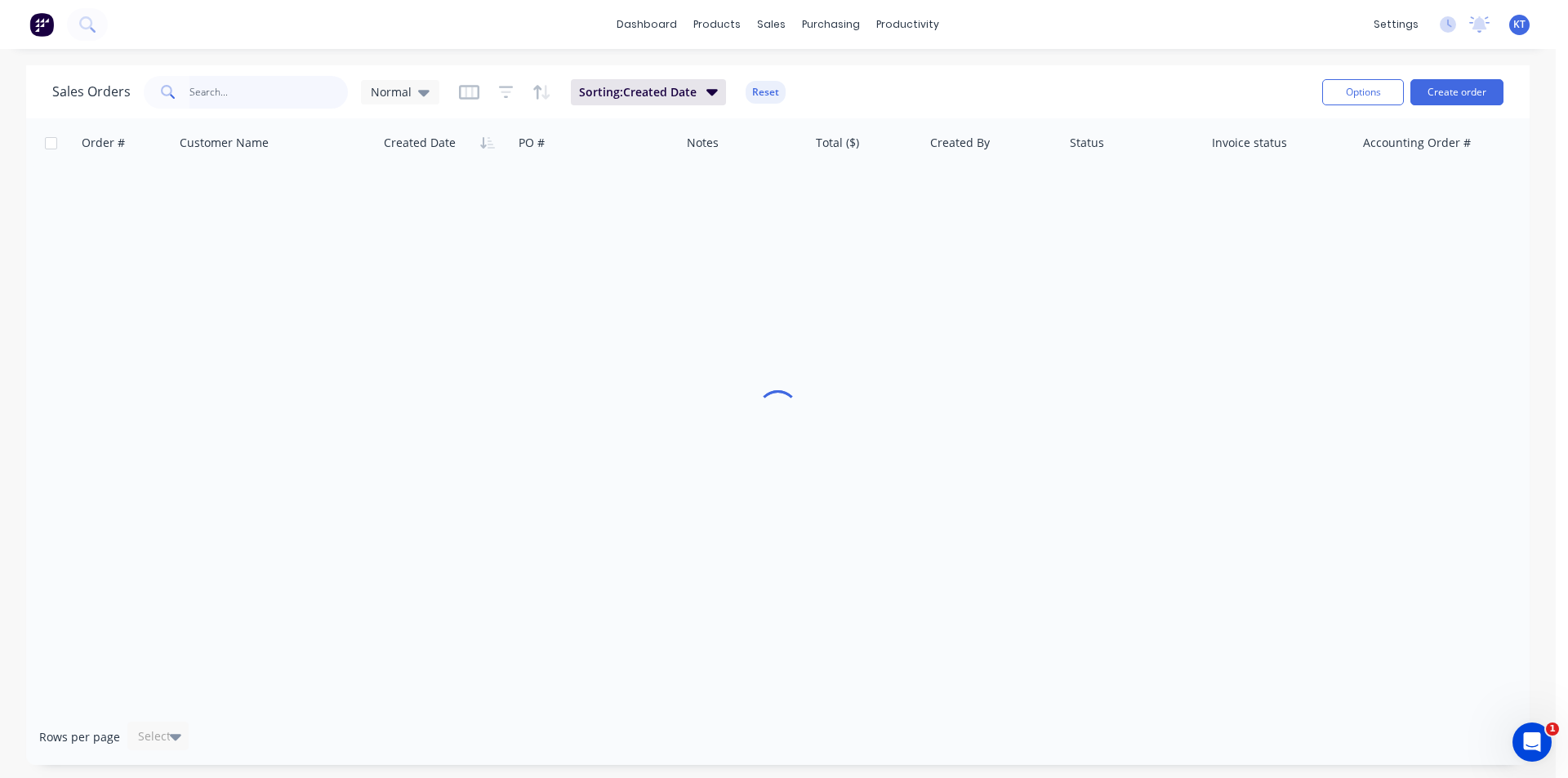
click at [287, 92] on input "text" at bounding box center [269, 92] width 159 height 33
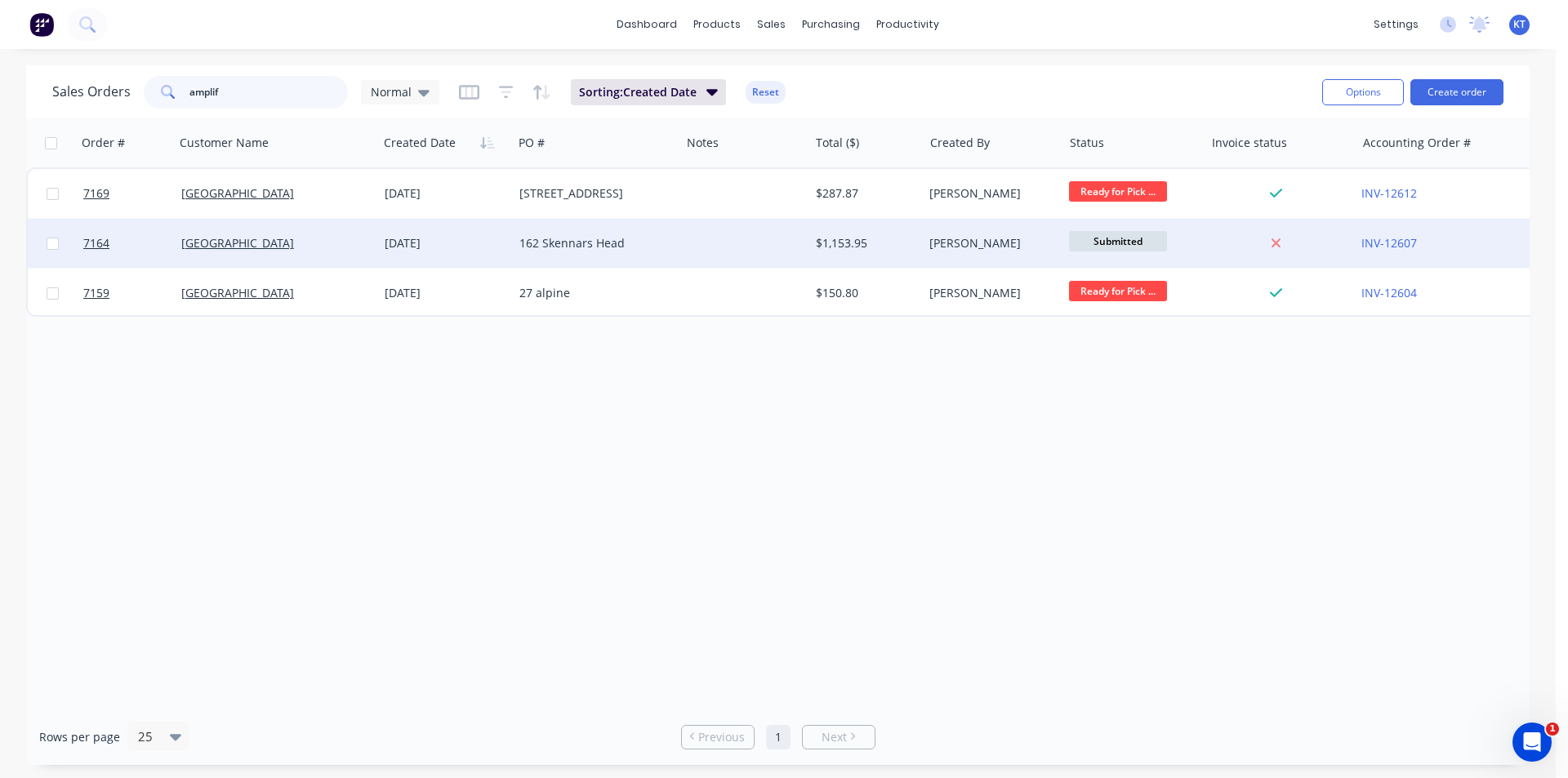
type input "amplif"
click at [592, 237] on div "162 Skennars Head" at bounding box center [592, 243] width 147 height 16
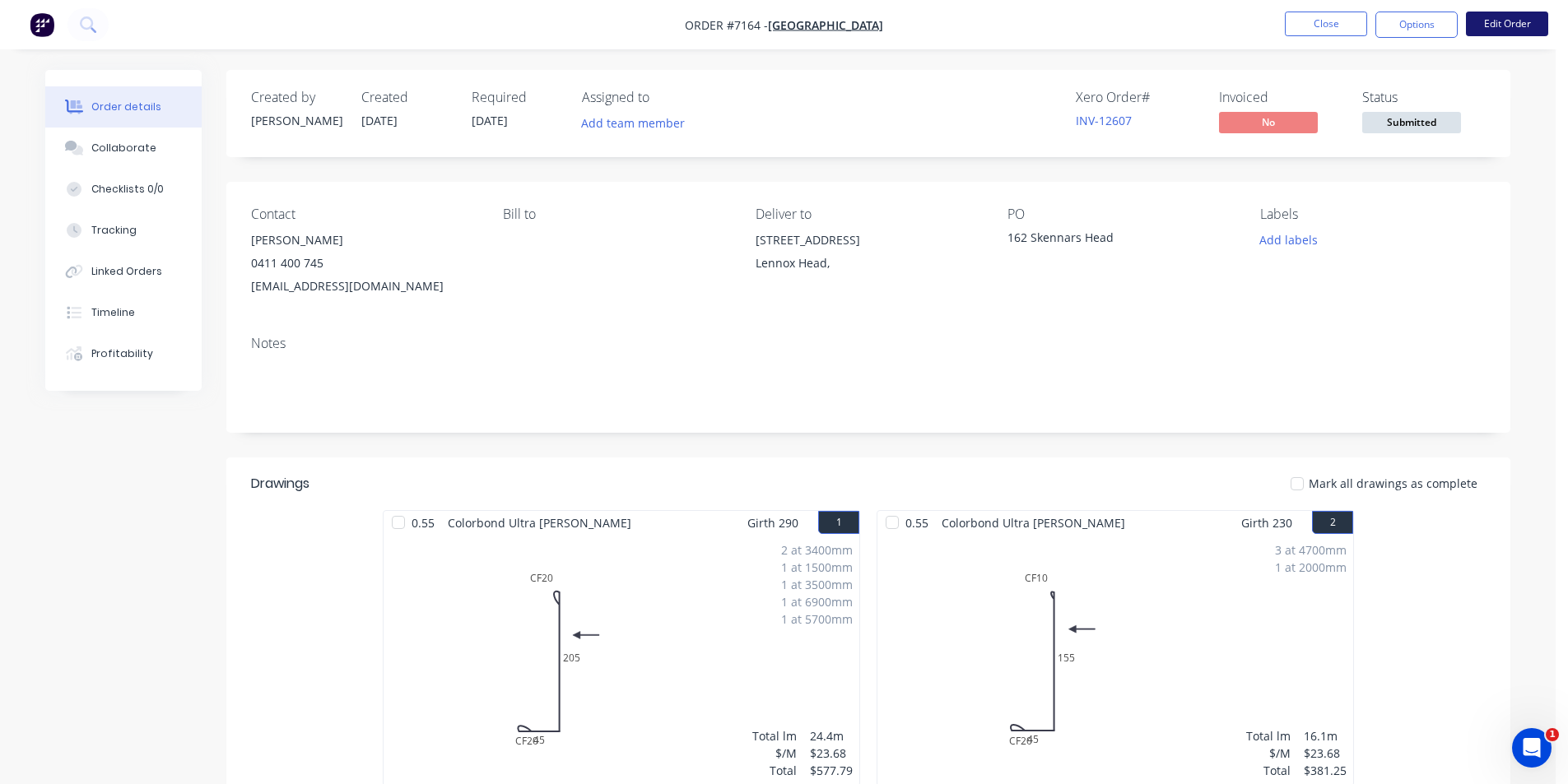
click at [1487, 14] on button "Edit Order" at bounding box center [1507, 23] width 83 height 24
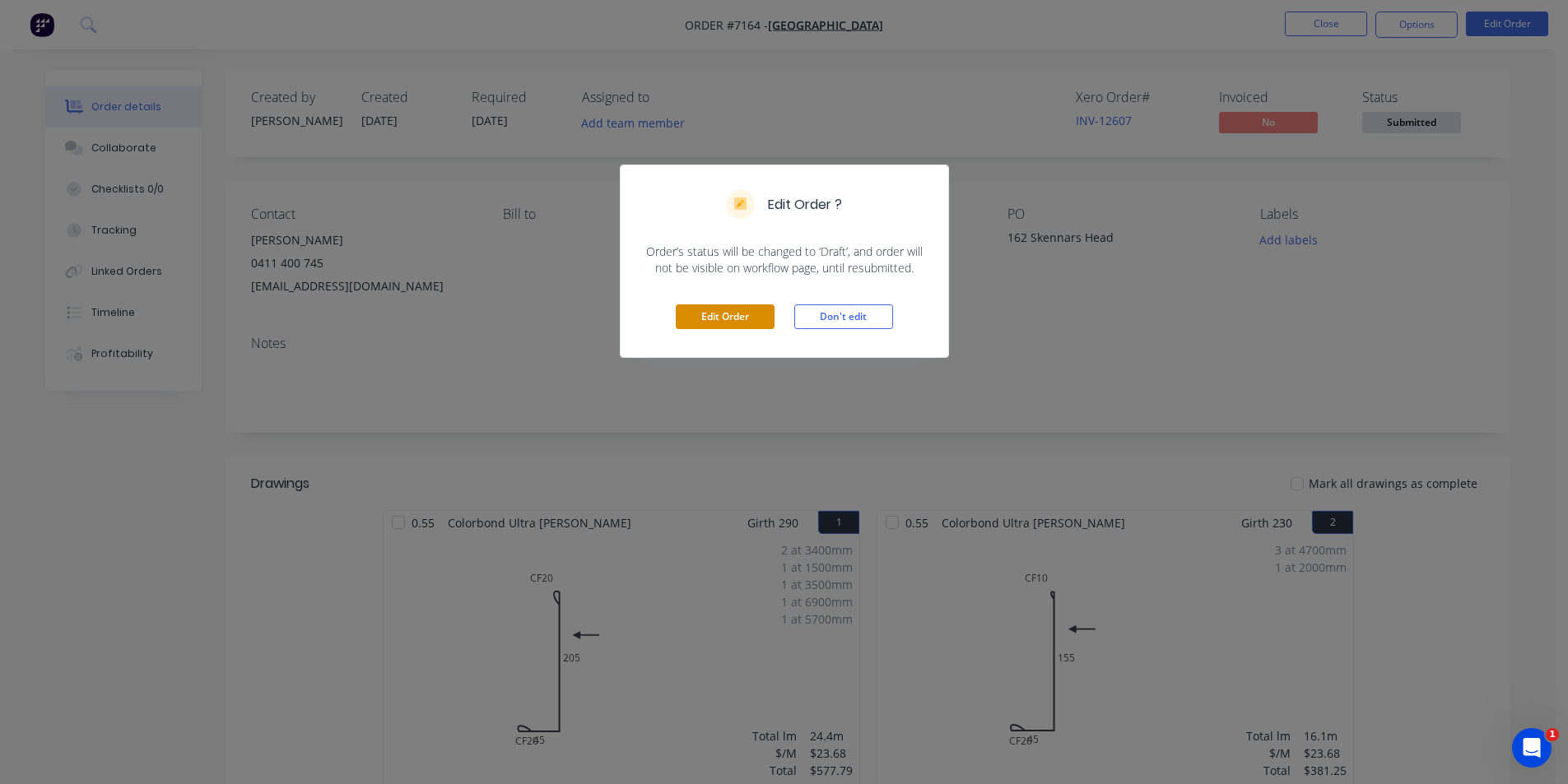
click at [737, 316] on button "Edit Order" at bounding box center [725, 316] width 99 height 24
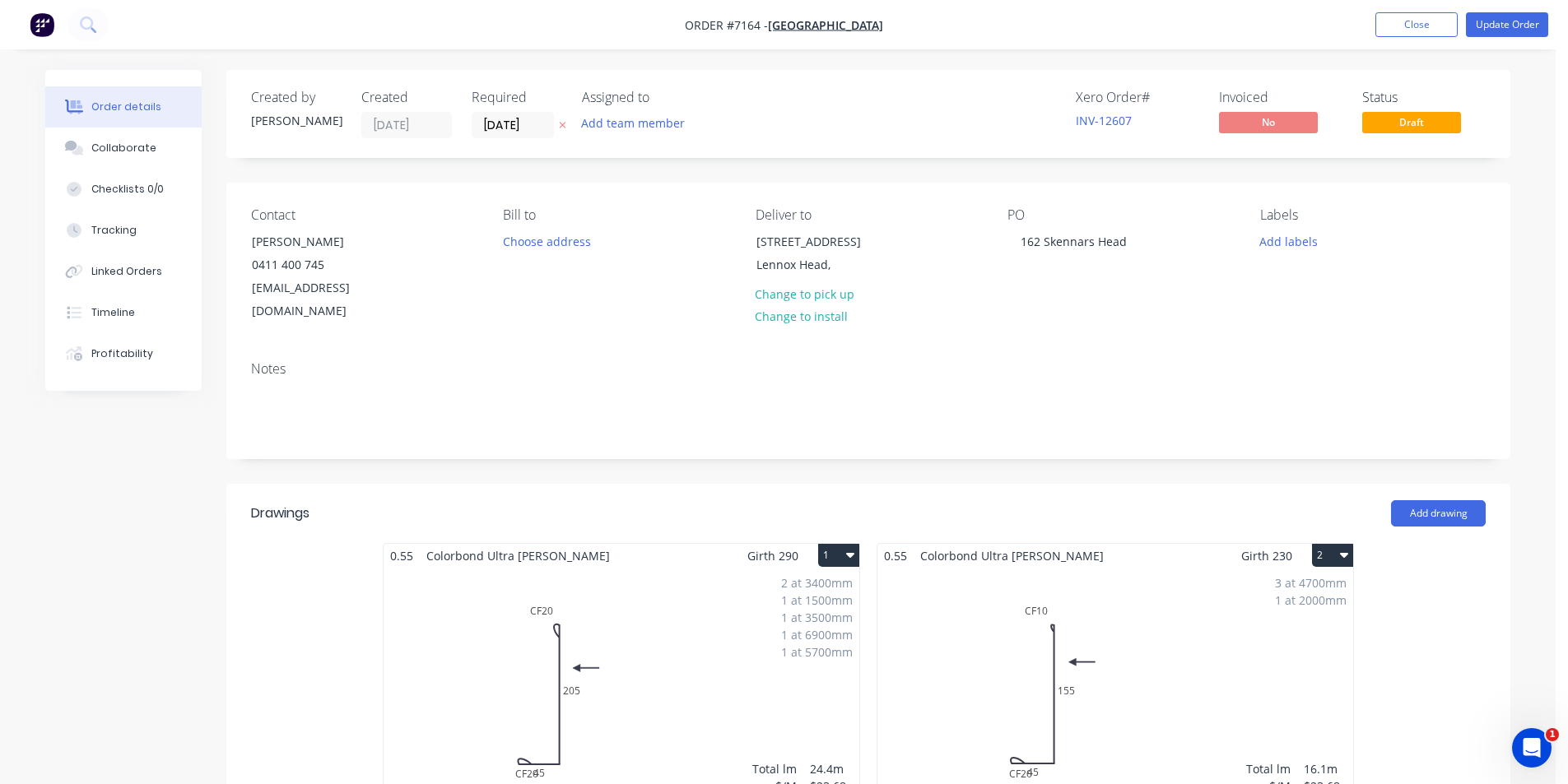
click at [1046, 585] on div "3 at 4700mm 1 at 2000mm Total lm $/M Total 16.1m $23.68 $381.25" at bounding box center [1116, 693] width 476 height 251
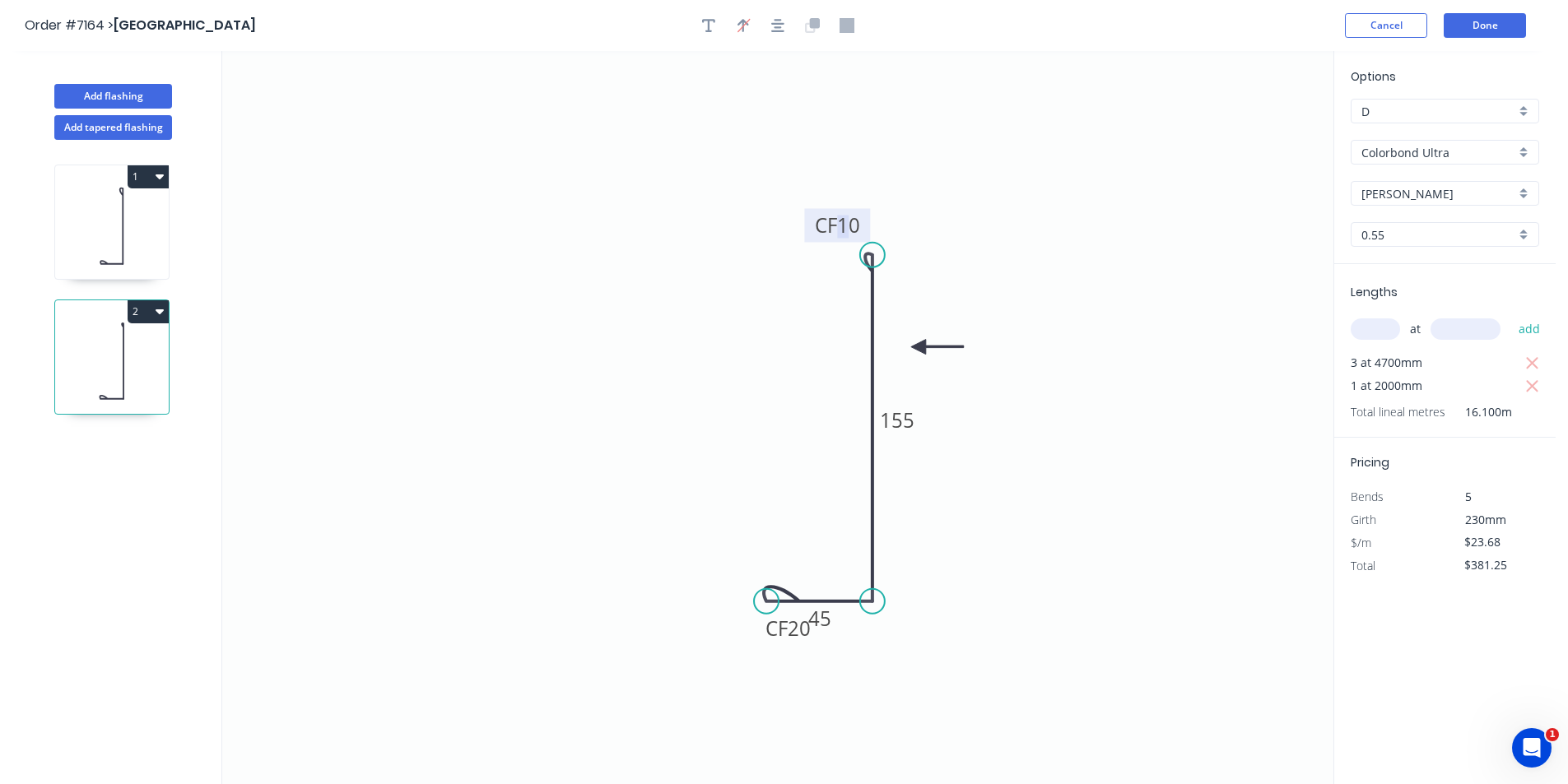
click at [852, 224] on tspan "10" at bounding box center [849, 225] width 23 height 27
click at [1073, 454] on icon "0 CF 20 45 CF 20 155" at bounding box center [778, 417] width 1111 height 733
click at [1476, 37] on button "Done" at bounding box center [1485, 25] width 83 height 24
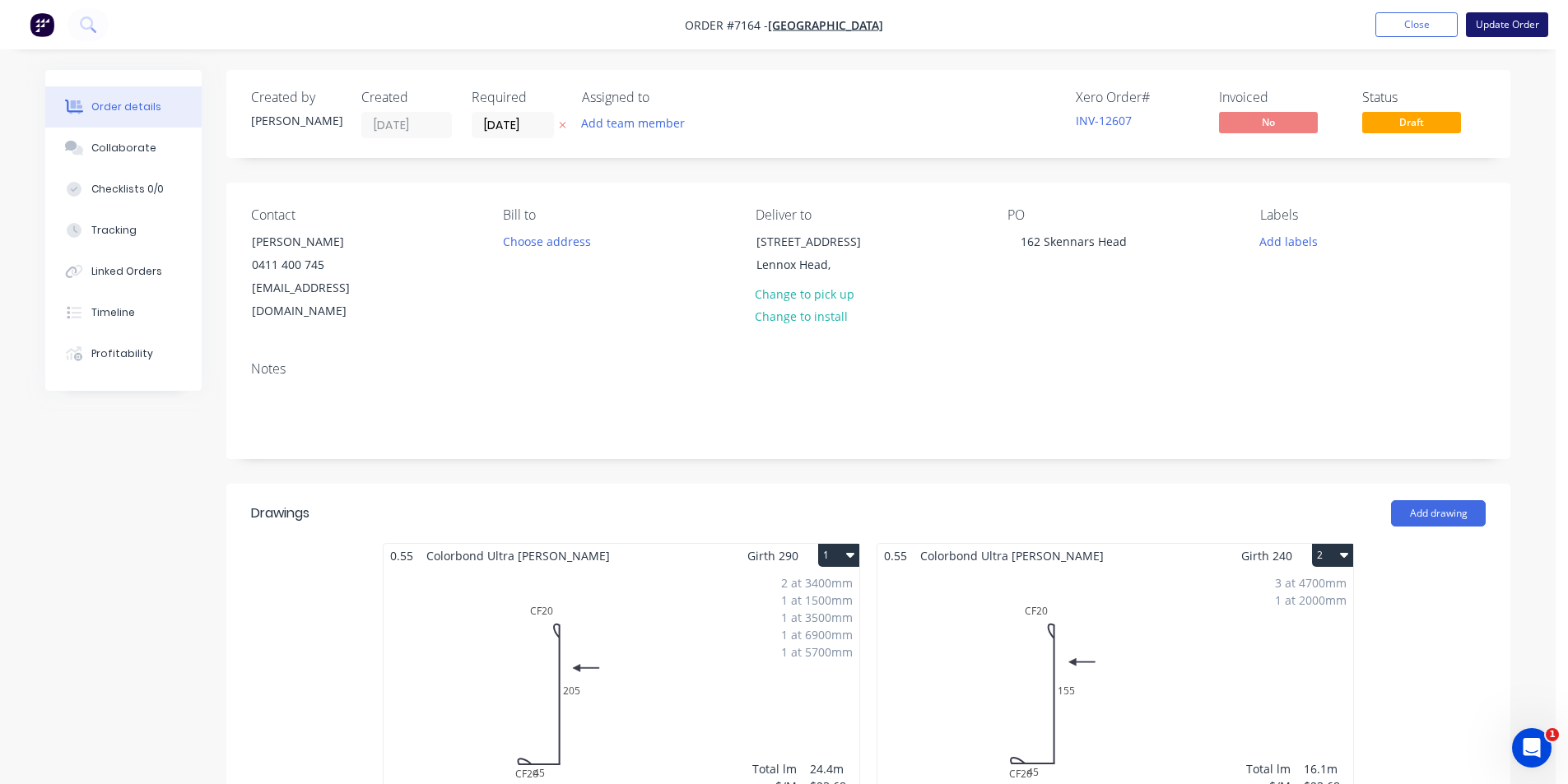
click at [1509, 26] on button "Update Order" at bounding box center [1507, 24] width 83 height 24
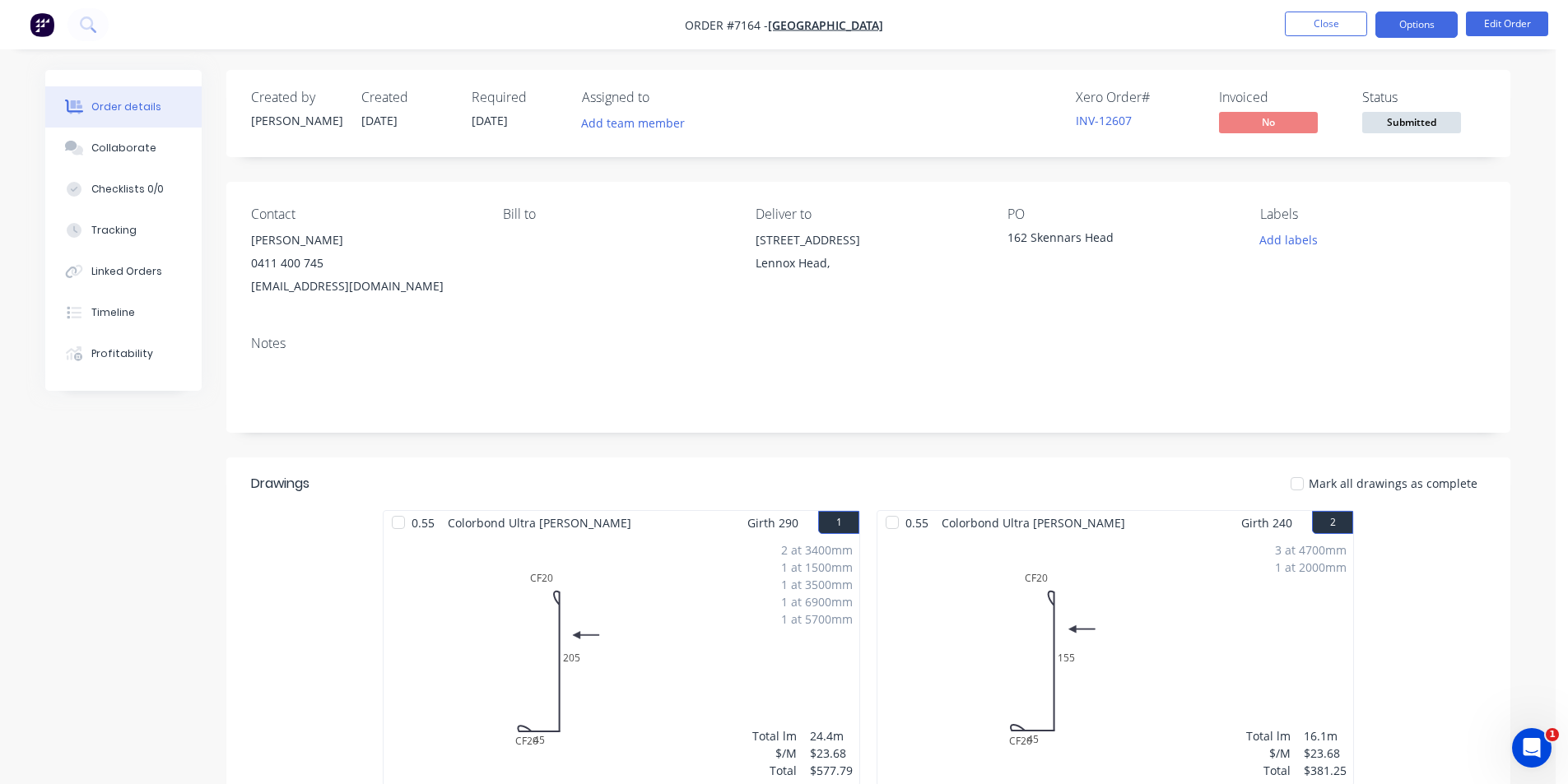
click at [1431, 22] on button "Options" at bounding box center [1417, 24] width 83 height 26
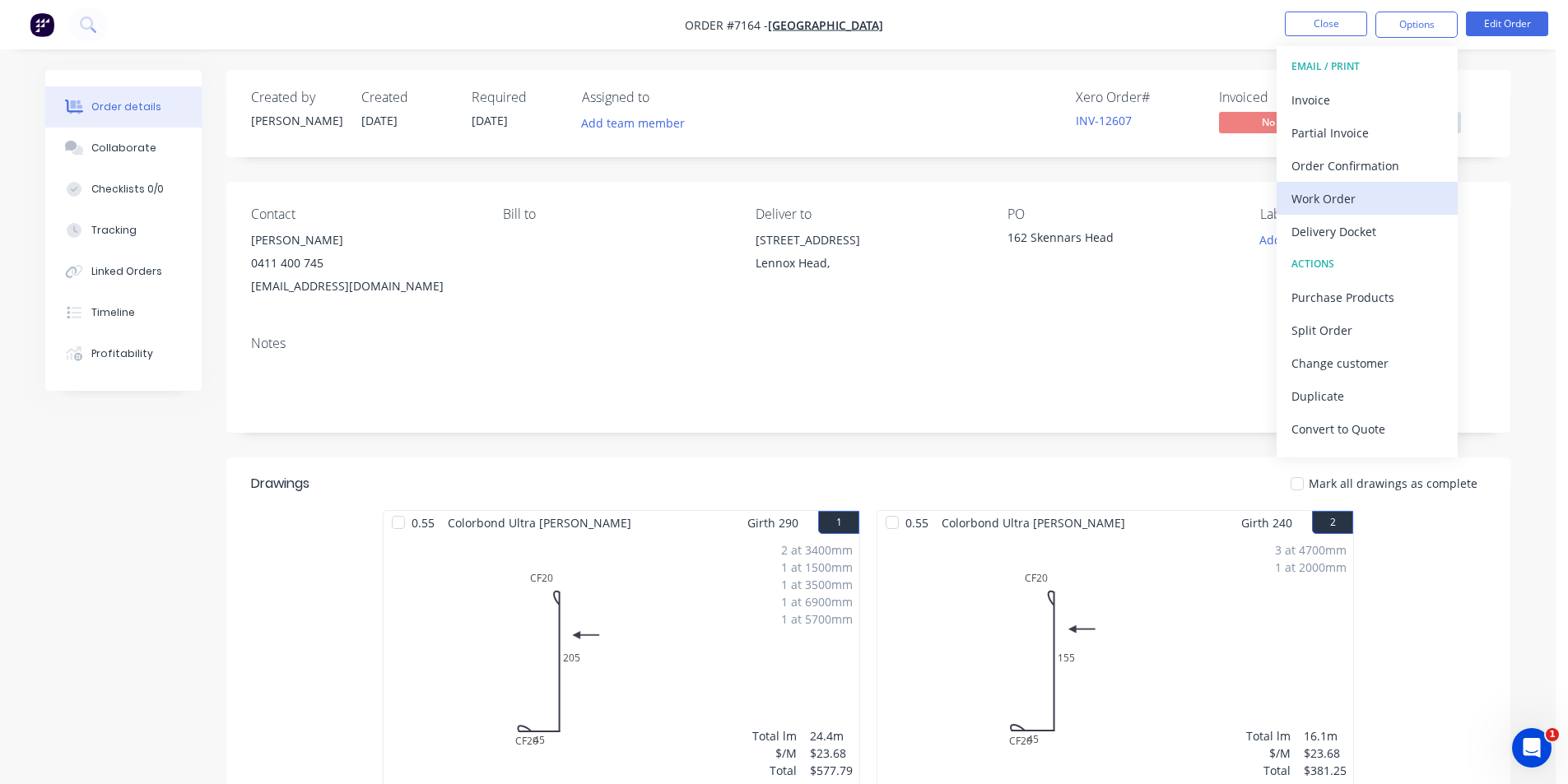
click at [1370, 192] on div "Work Order" at bounding box center [1367, 198] width 151 height 24
click at [1370, 192] on div "Custom" at bounding box center [1367, 198] width 151 height 24
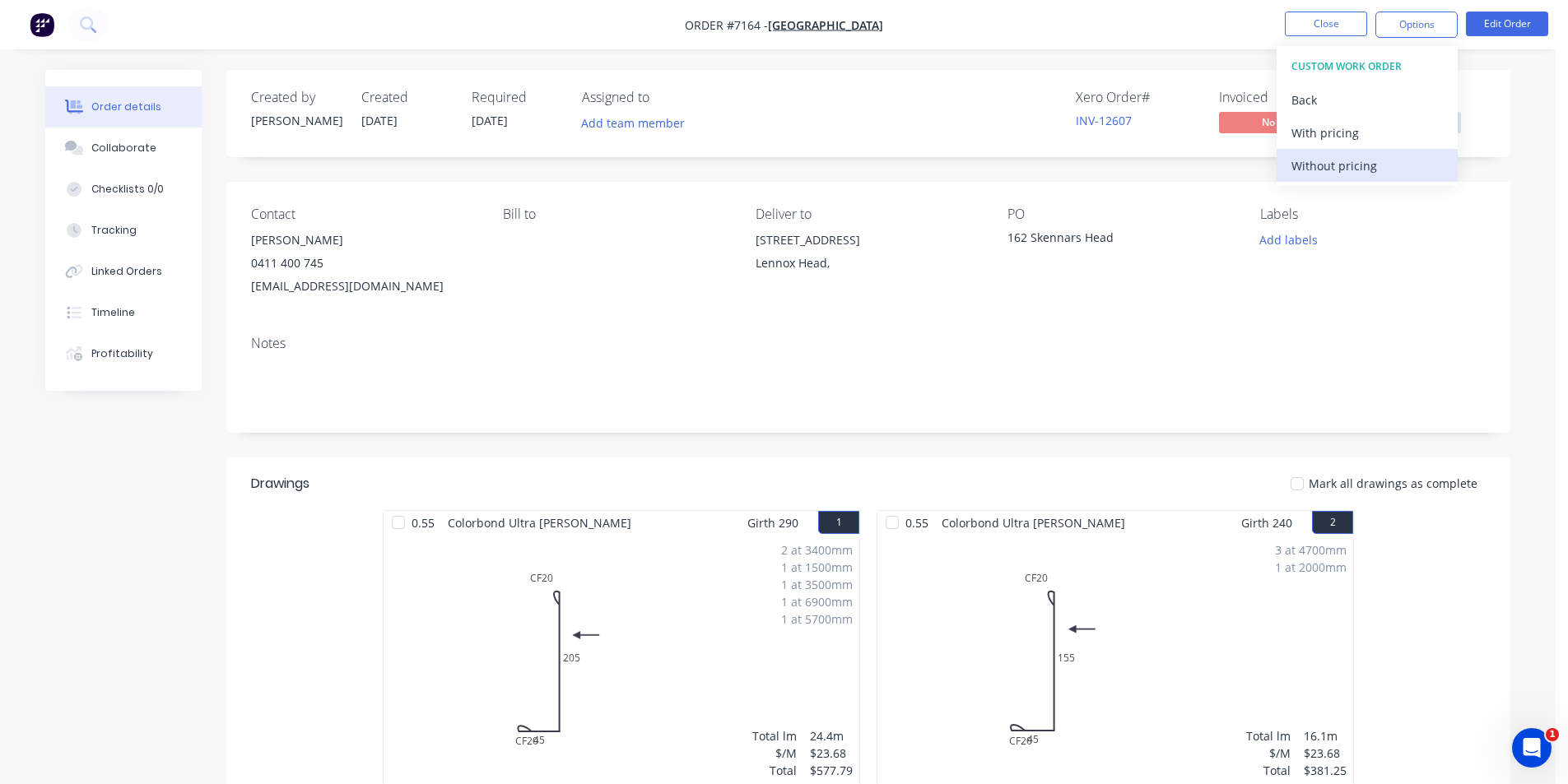
click at [1349, 159] on div "Without pricing" at bounding box center [1367, 166] width 151 height 24
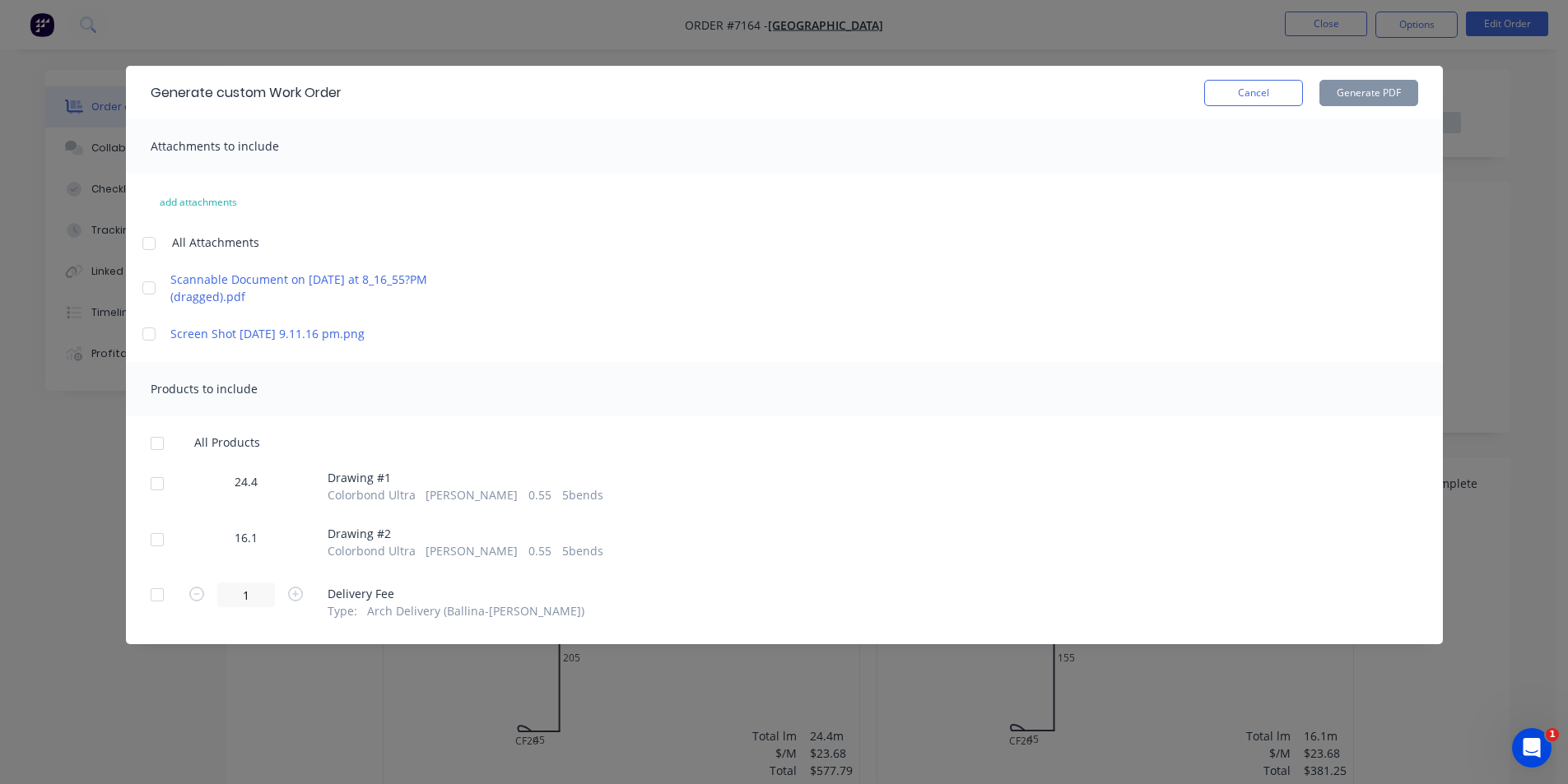
click at [155, 451] on div at bounding box center [157, 443] width 33 height 33
click at [1361, 89] on button "Generate PDF" at bounding box center [1369, 92] width 99 height 26
click at [1494, 148] on div "Generate custom Work Order Cancel Generate PDF Attachments to include add attac…" at bounding box center [784, 392] width 1568 height 784
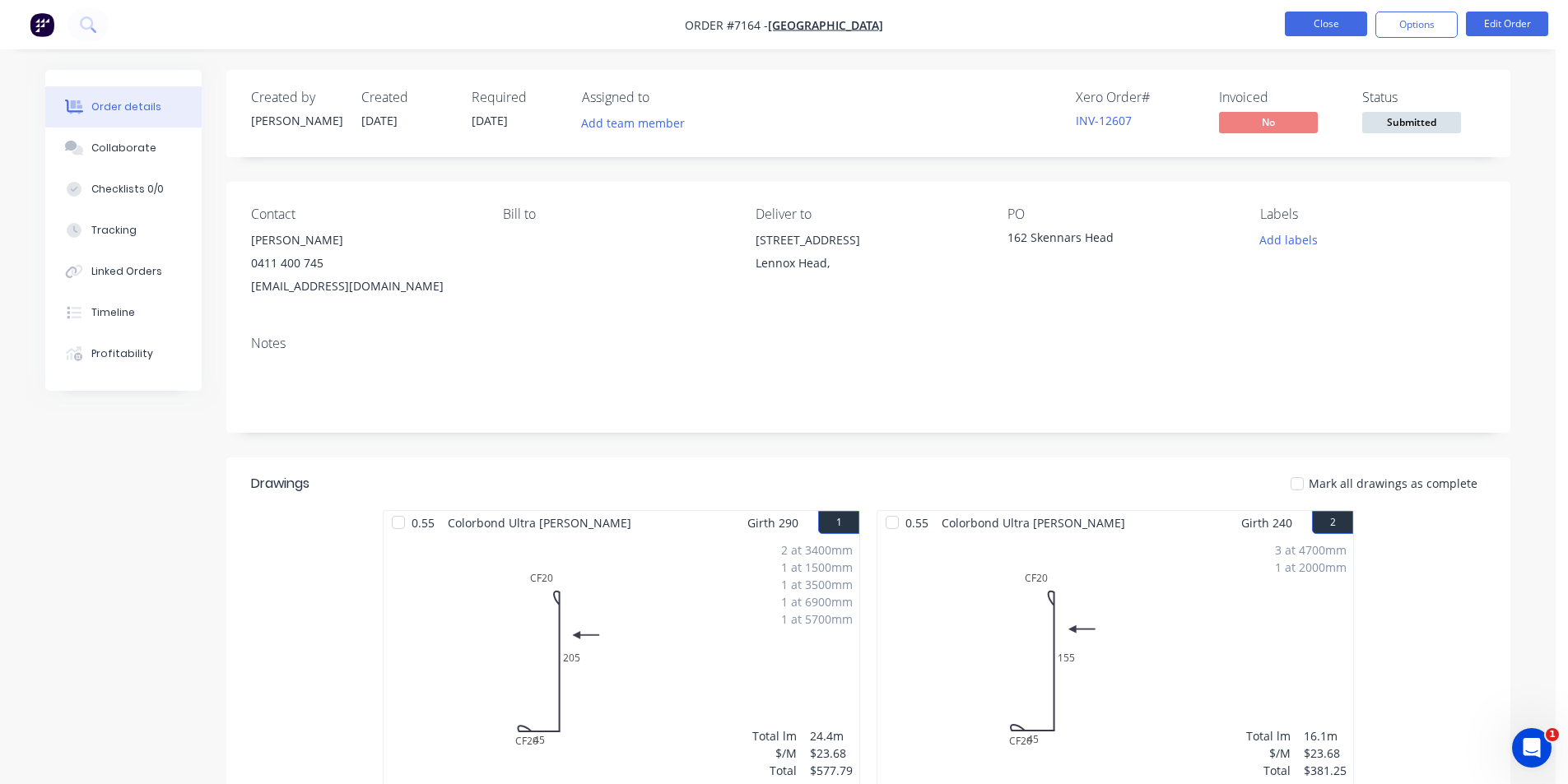
click at [1342, 18] on button "Close" at bounding box center [1325, 23] width 83 height 24
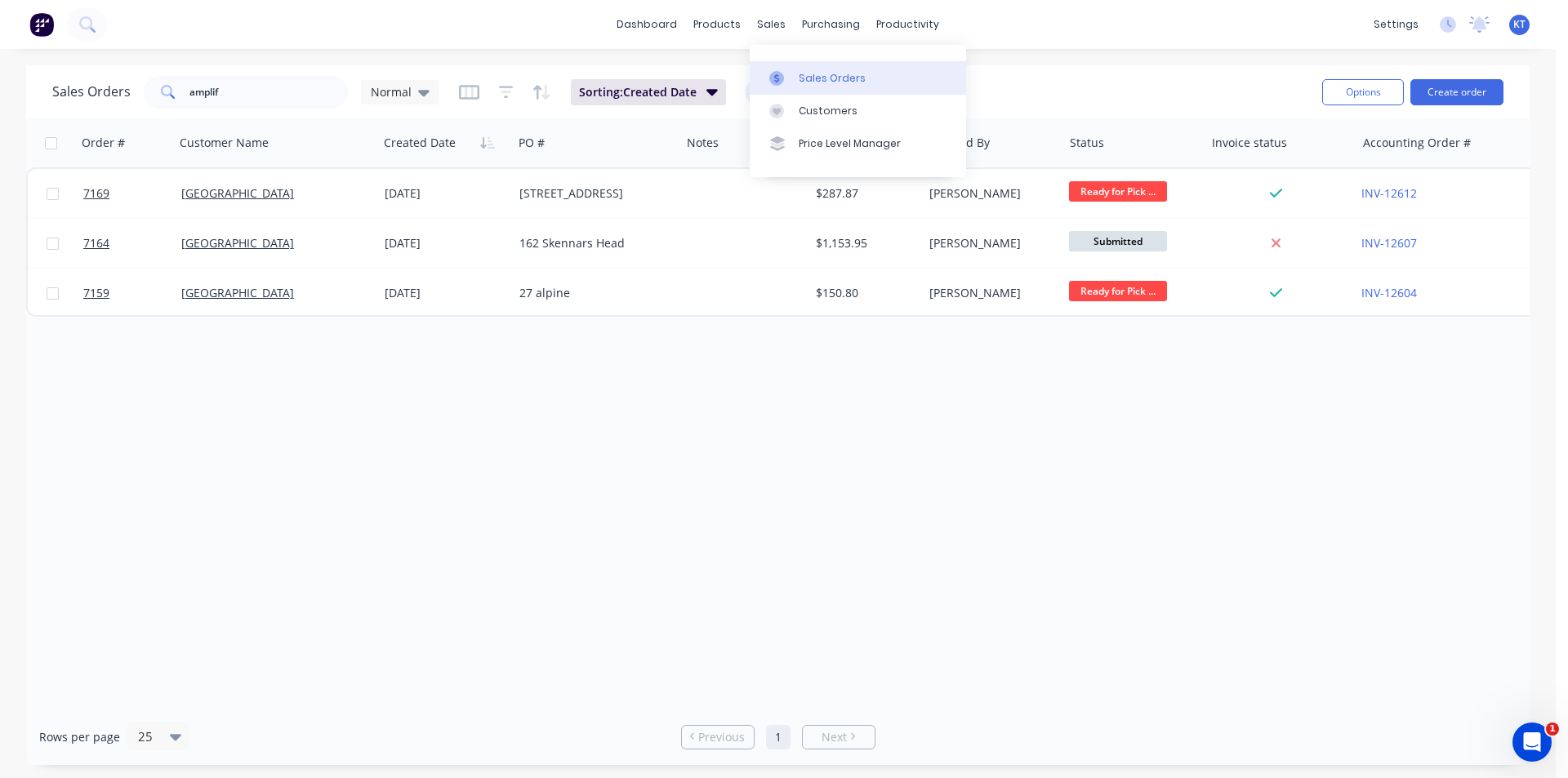
click at [823, 83] on div "Sales Orders" at bounding box center [832, 78] width 67 height 14
click at [232, 91] on input "amplif" at bounding box center [269, 92] width 159 height 33
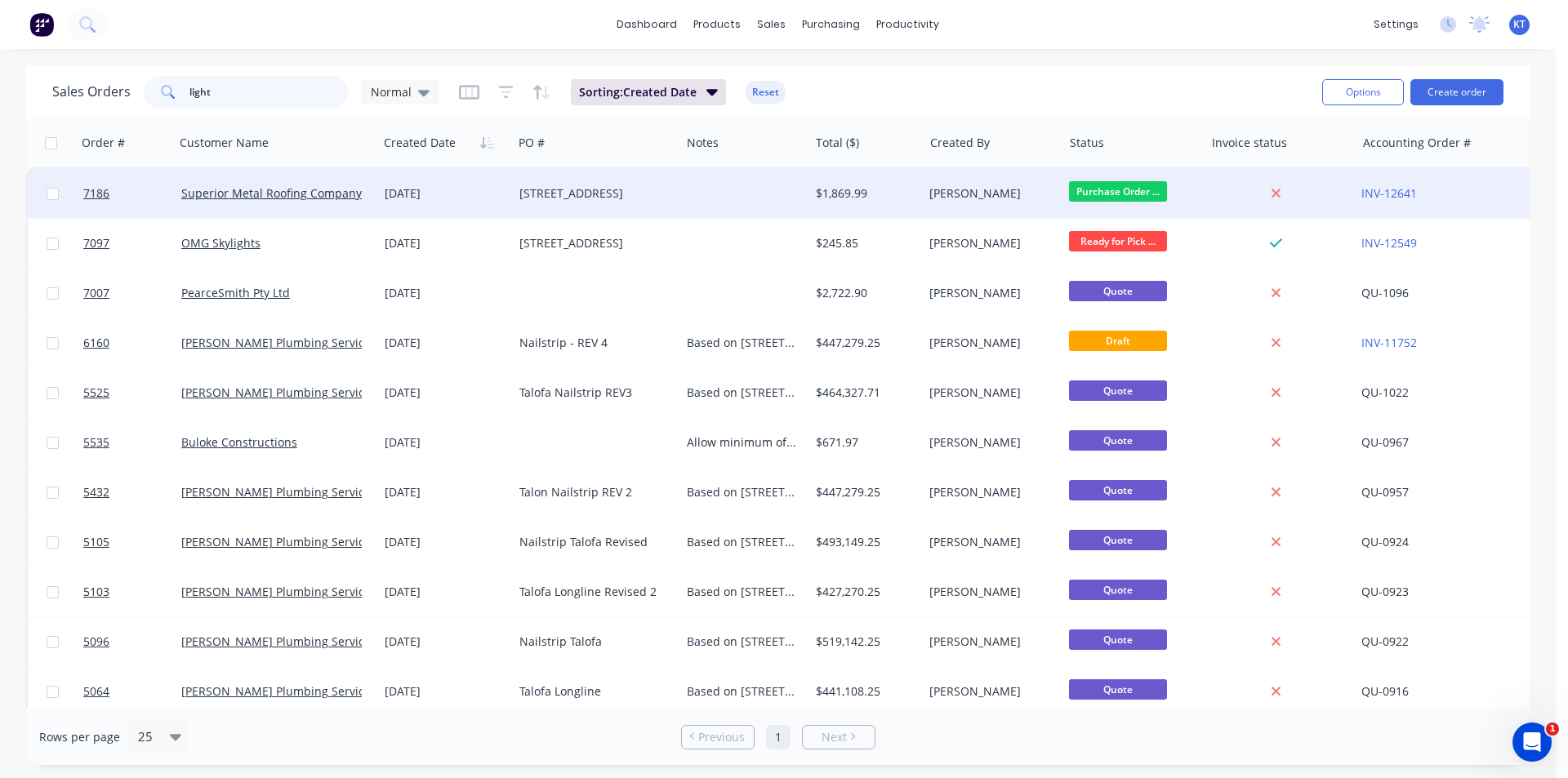
type input "light"
click at [647, 204] on div "[STREET_ADDRESS]" at bounding box center [596, 193] width 168 height 49
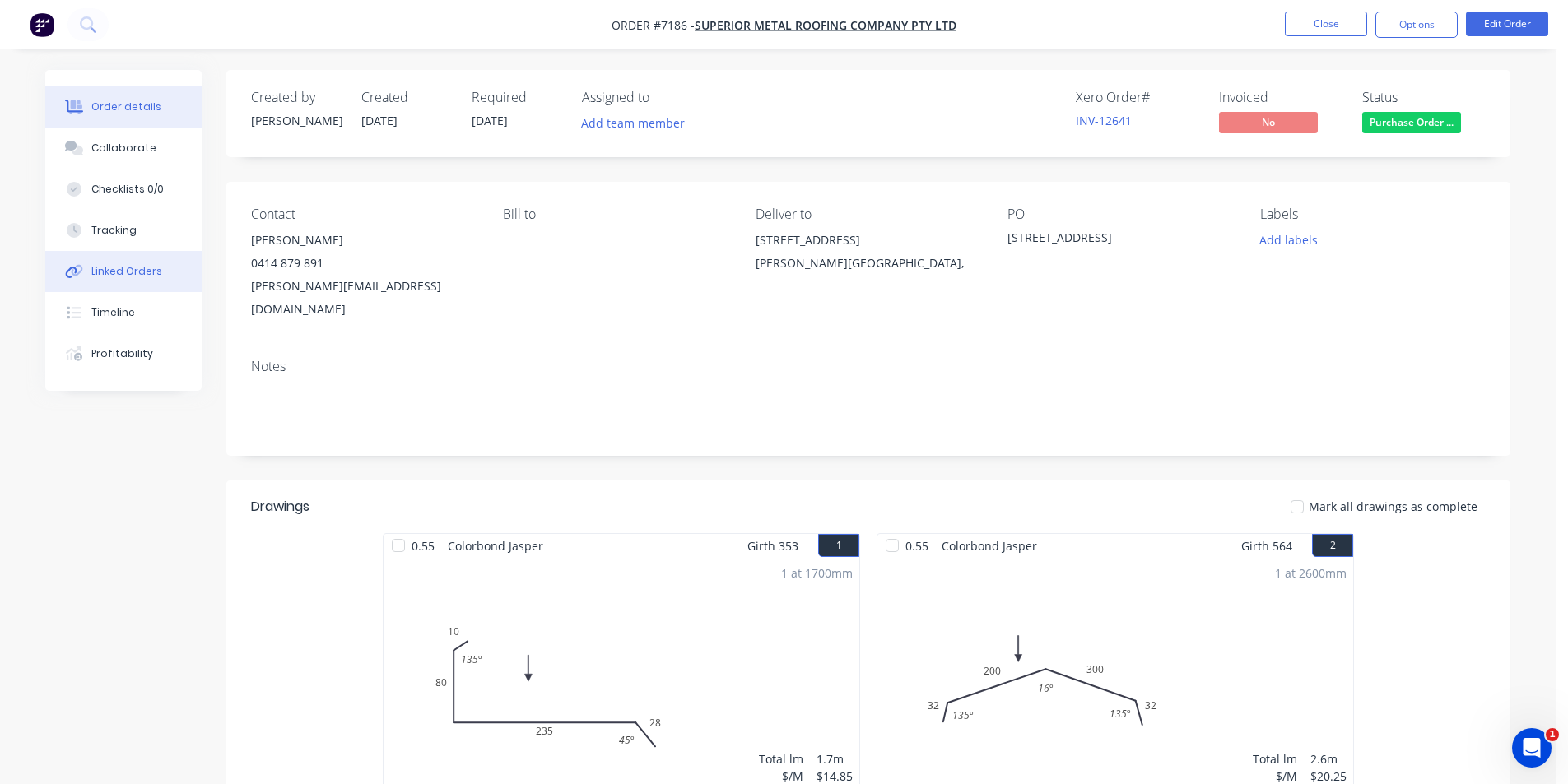
click at [165, 274] on button "Linked Orders" at bounding box center [123, 272] width 156 height 41
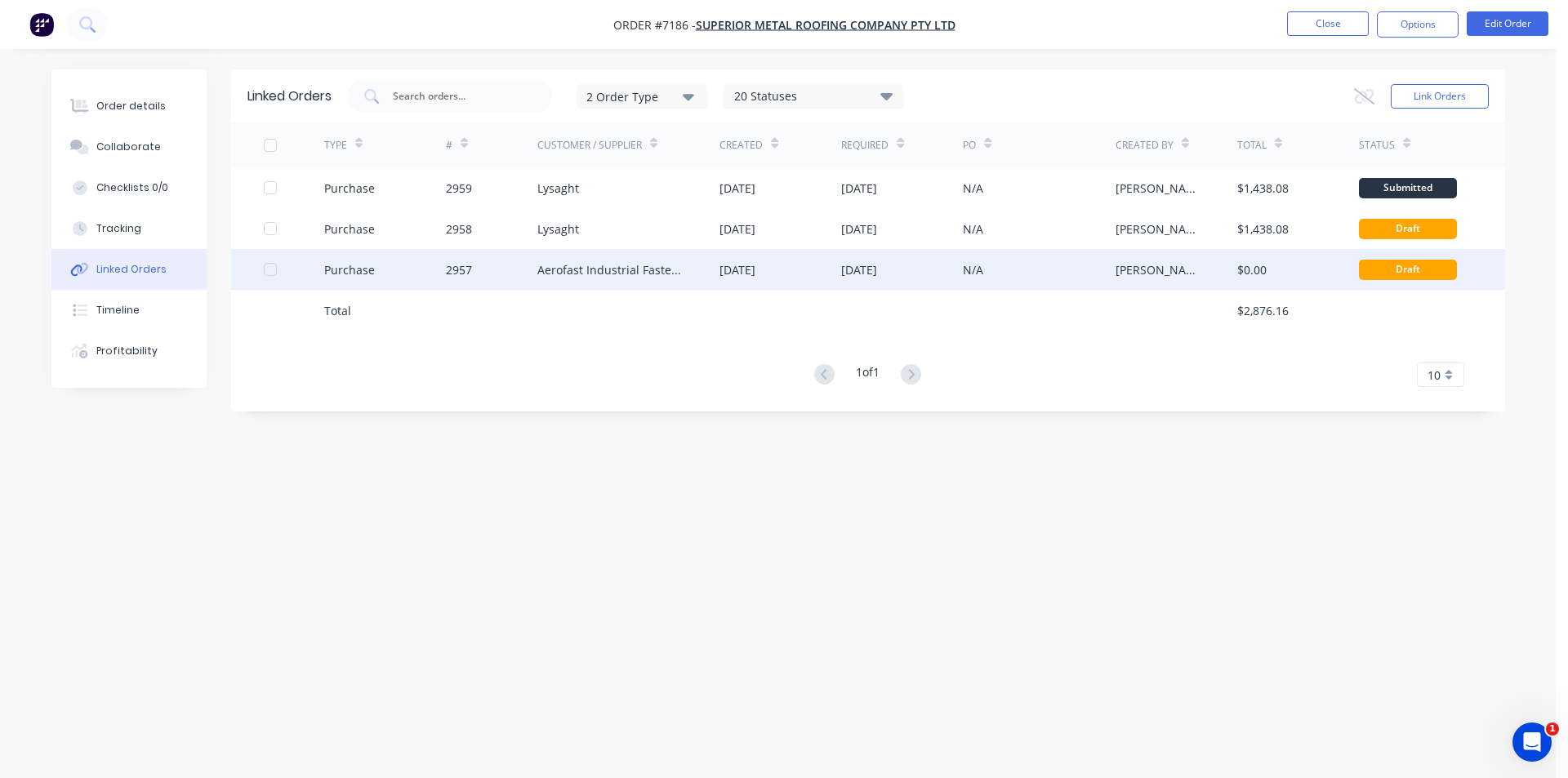
click at [876, 266] on div "[DATE]" at bounding box center [858, 270] width 36 height 17
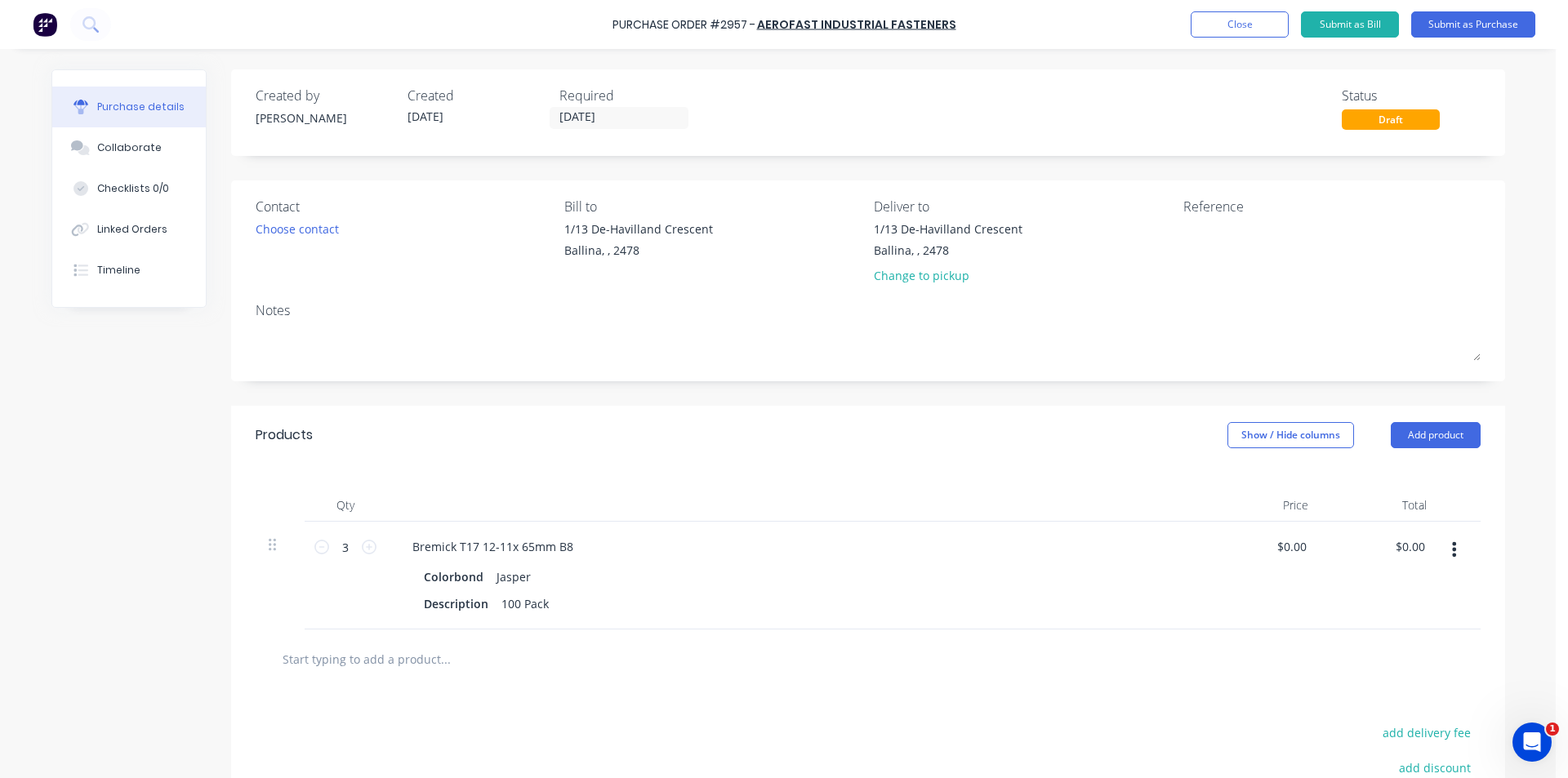
click at [1444, 539] on button "button" at bounding box center [1453, 549] width 39 height 30
click at [1405, 589] on button "Edit" at bounding box center [1404, 592] width 139 height 33
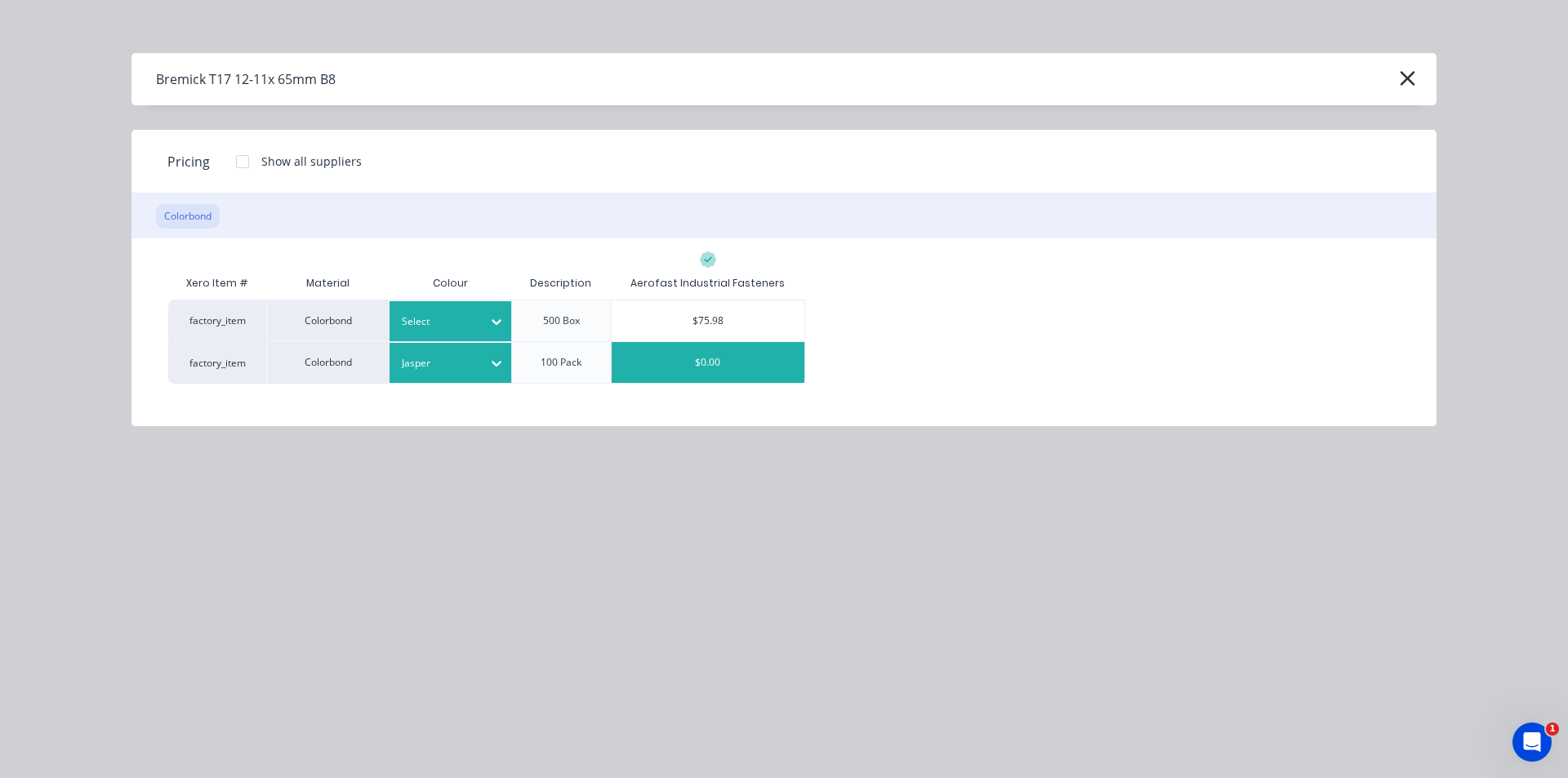
click at [450, 319] on div at bounding box center [438, 322] width 73 height 18
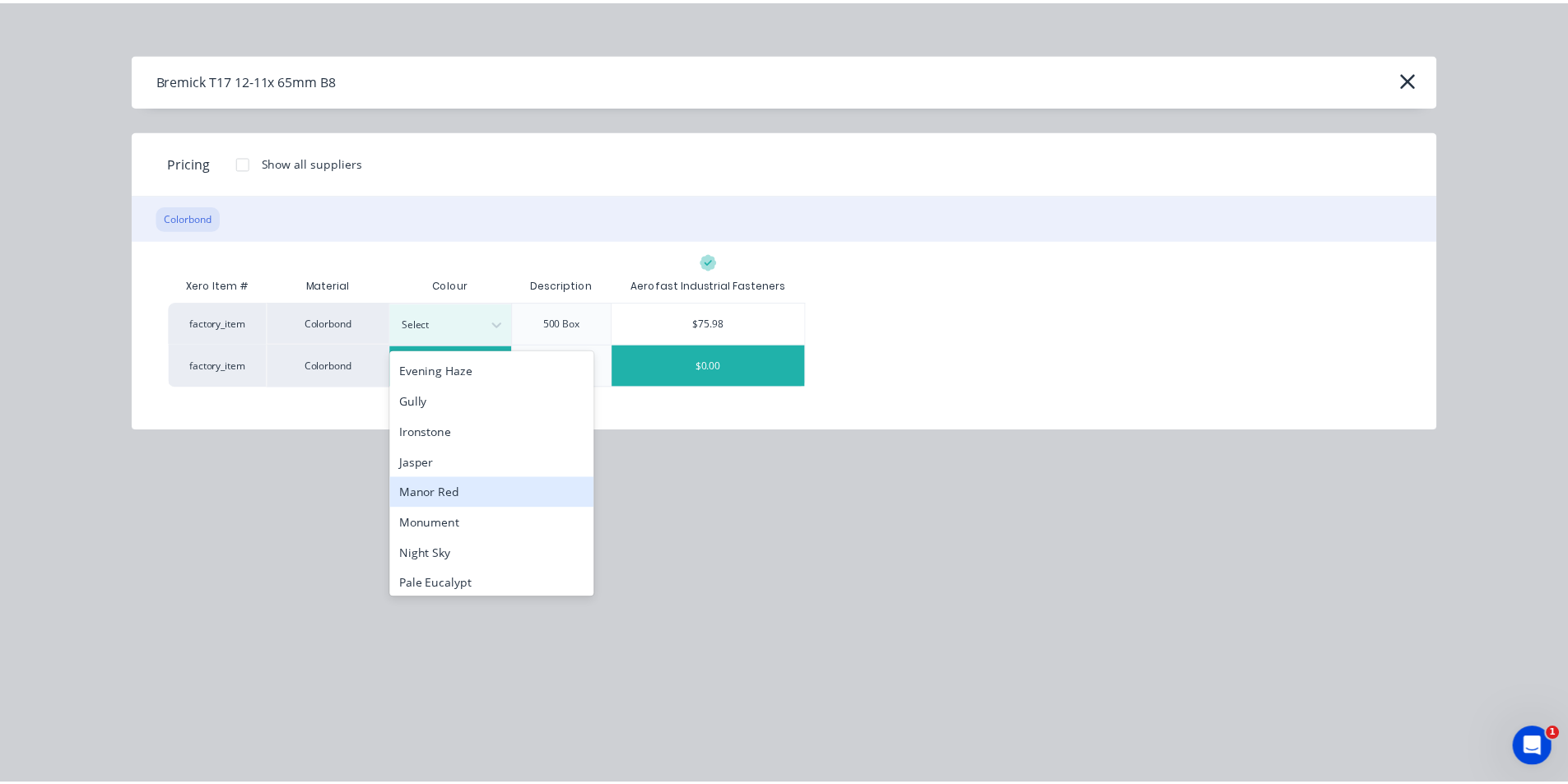
scroll to position [182, 0]
click at [444, 495] on div "Jasper" at bounding box center [495, 490] width 206 height 30
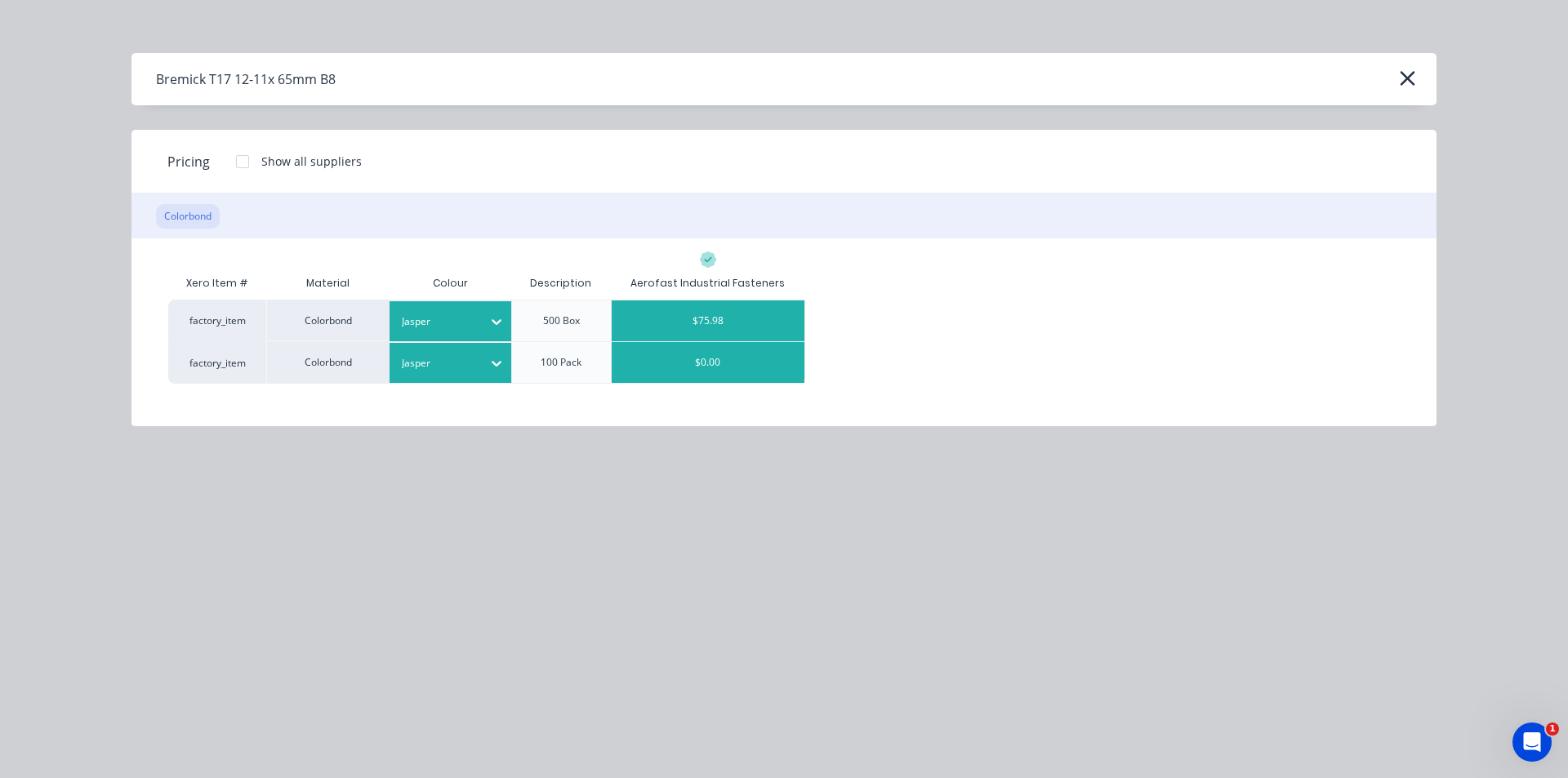
click at [726, 326] on div "$75.98" at bounding box center [708, 321] width 194 height 40
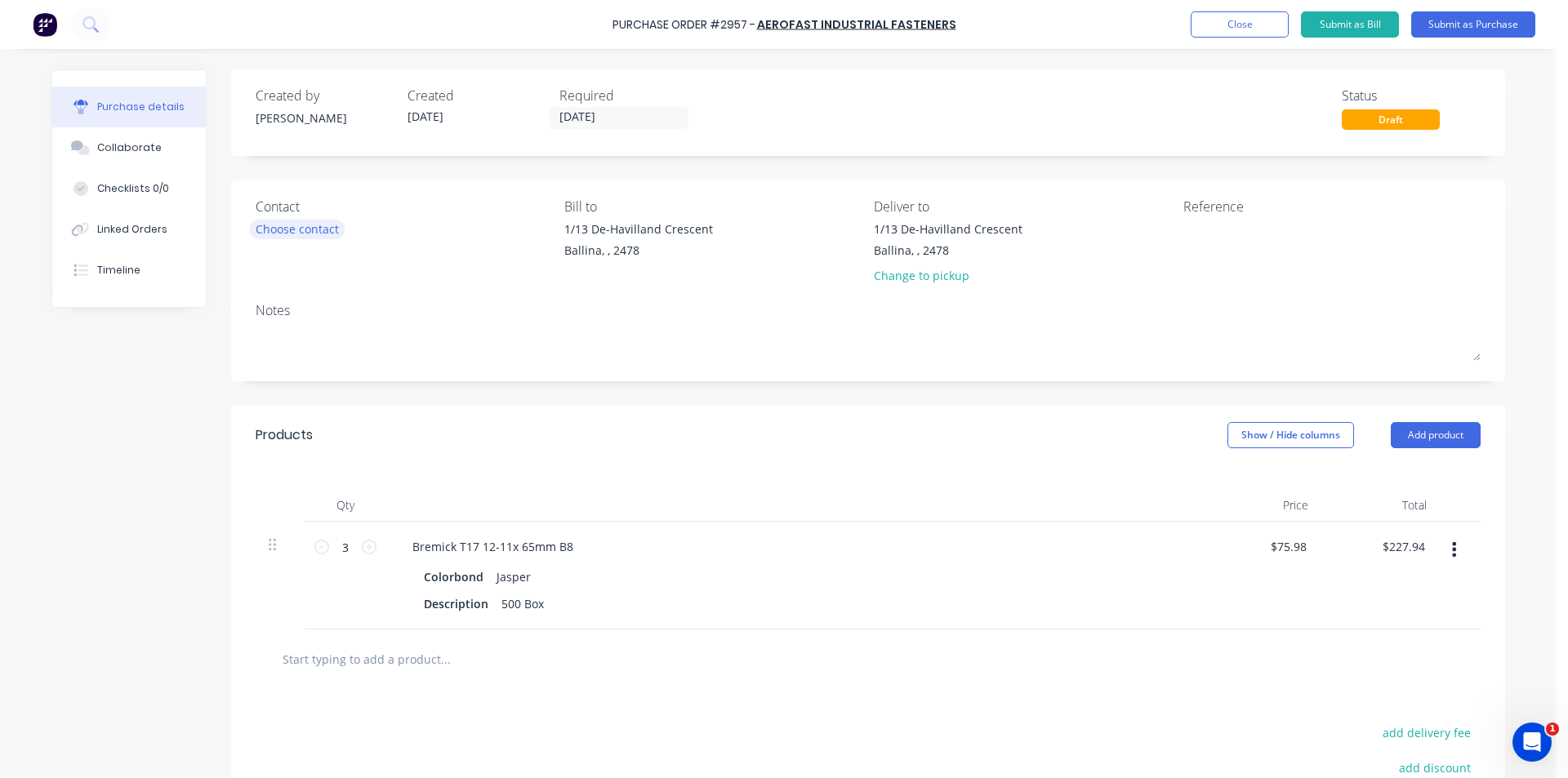
click at [259, 220] on div "Choose contact" at bounding box center [297, 229] width 83 height 17
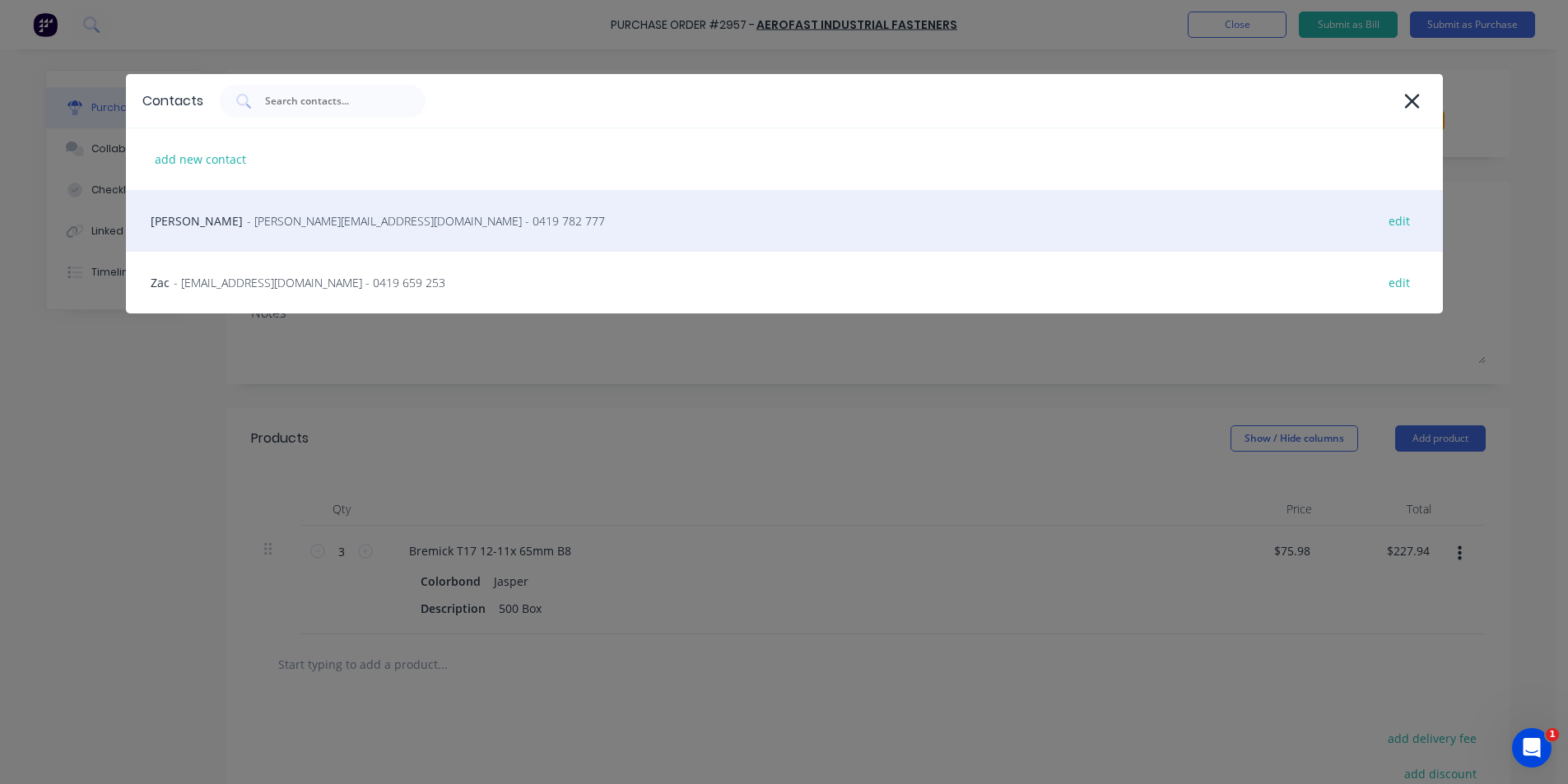
click at [279, 218] on span "- woods@aerofast.com.au - 0419 782 777" at bounding box center [425, 221] width 358 height 17
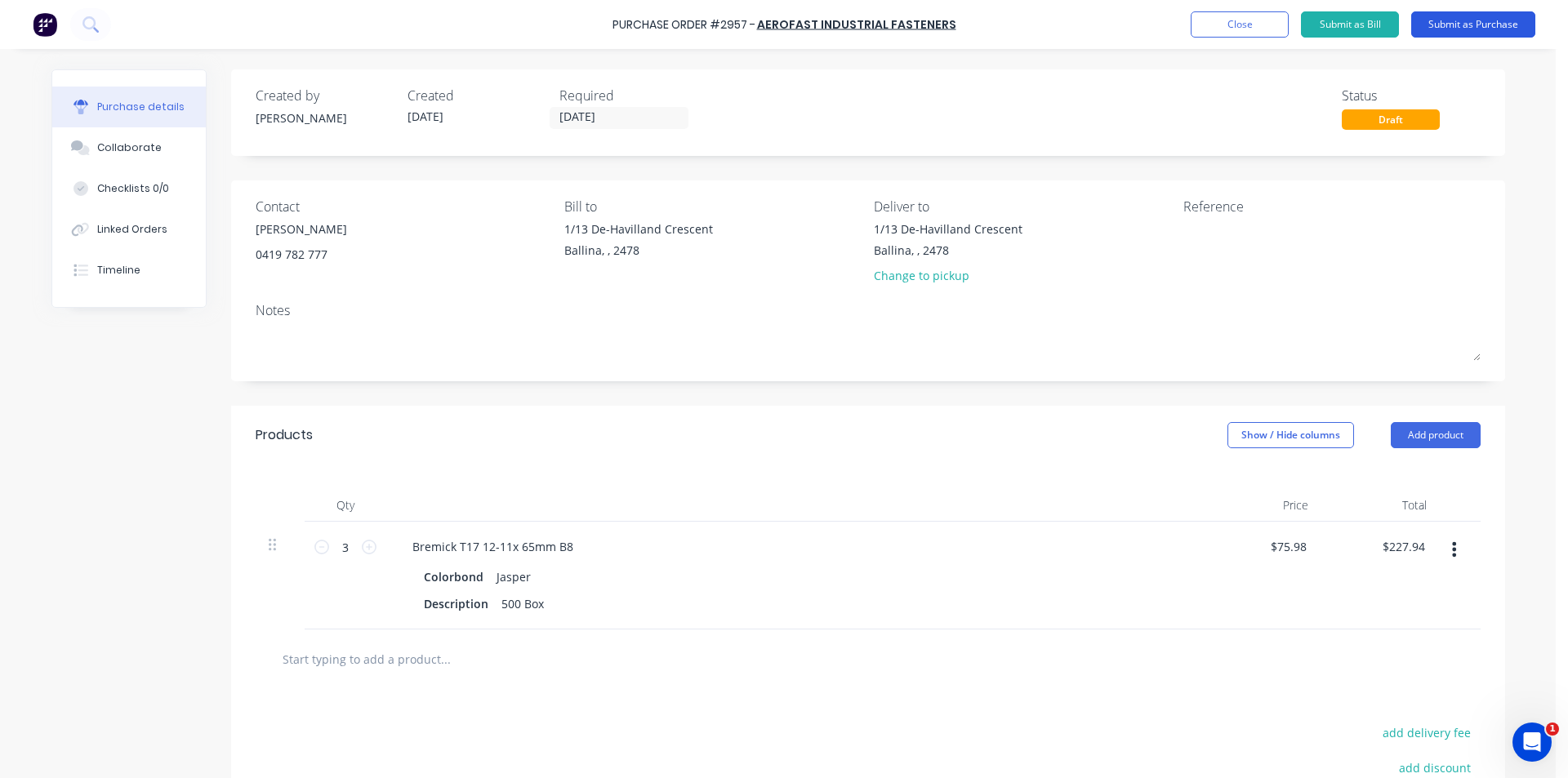
click at [1510, 15] on button "Submit as Purchase" at bounding box center [1473, 24] width 124 height 26
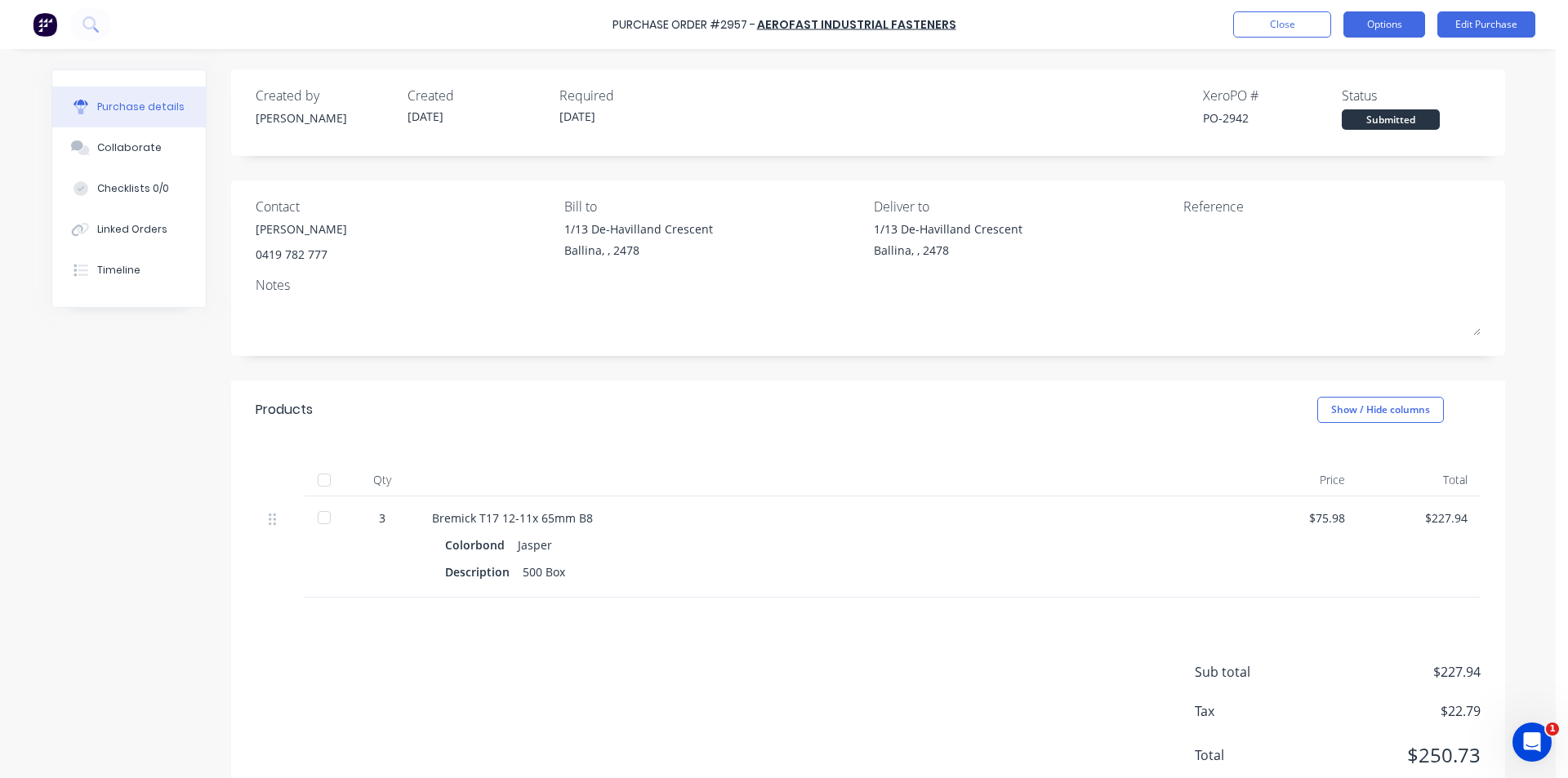
click at [1398, 22] on button "Options" at bounding box center [1383, 24] width 82 height 26
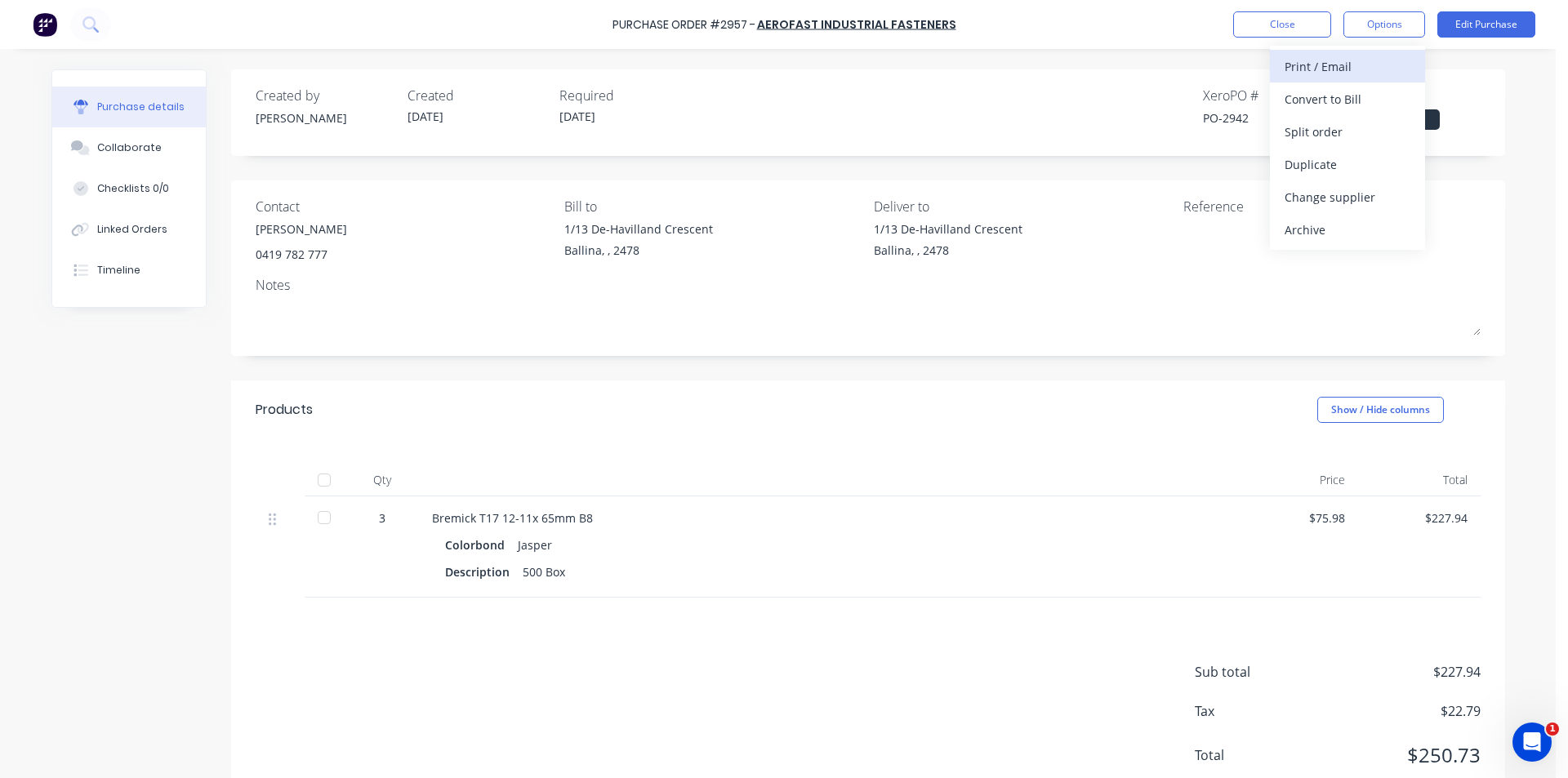
click at [1381, 56] on div "Print / Email" at bounding box center [1346, 66] width 126 height 24
click at [1342, 127] on div "Without pricing" at bounding box center [1346, 132] width 126 height 24
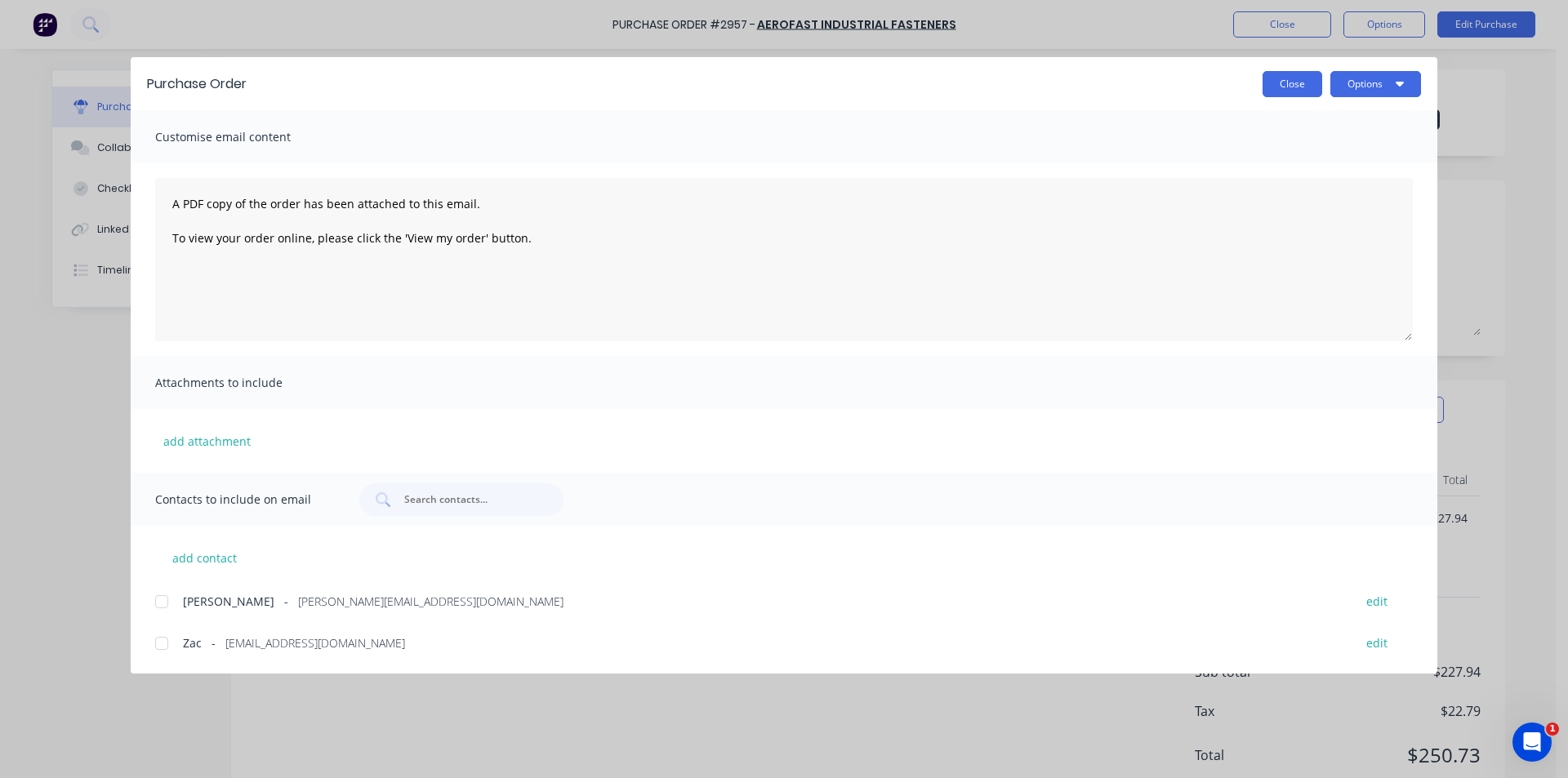
click at [1286, 78] on button "Close" at bounding box center [1293, 84] width 60 height 26
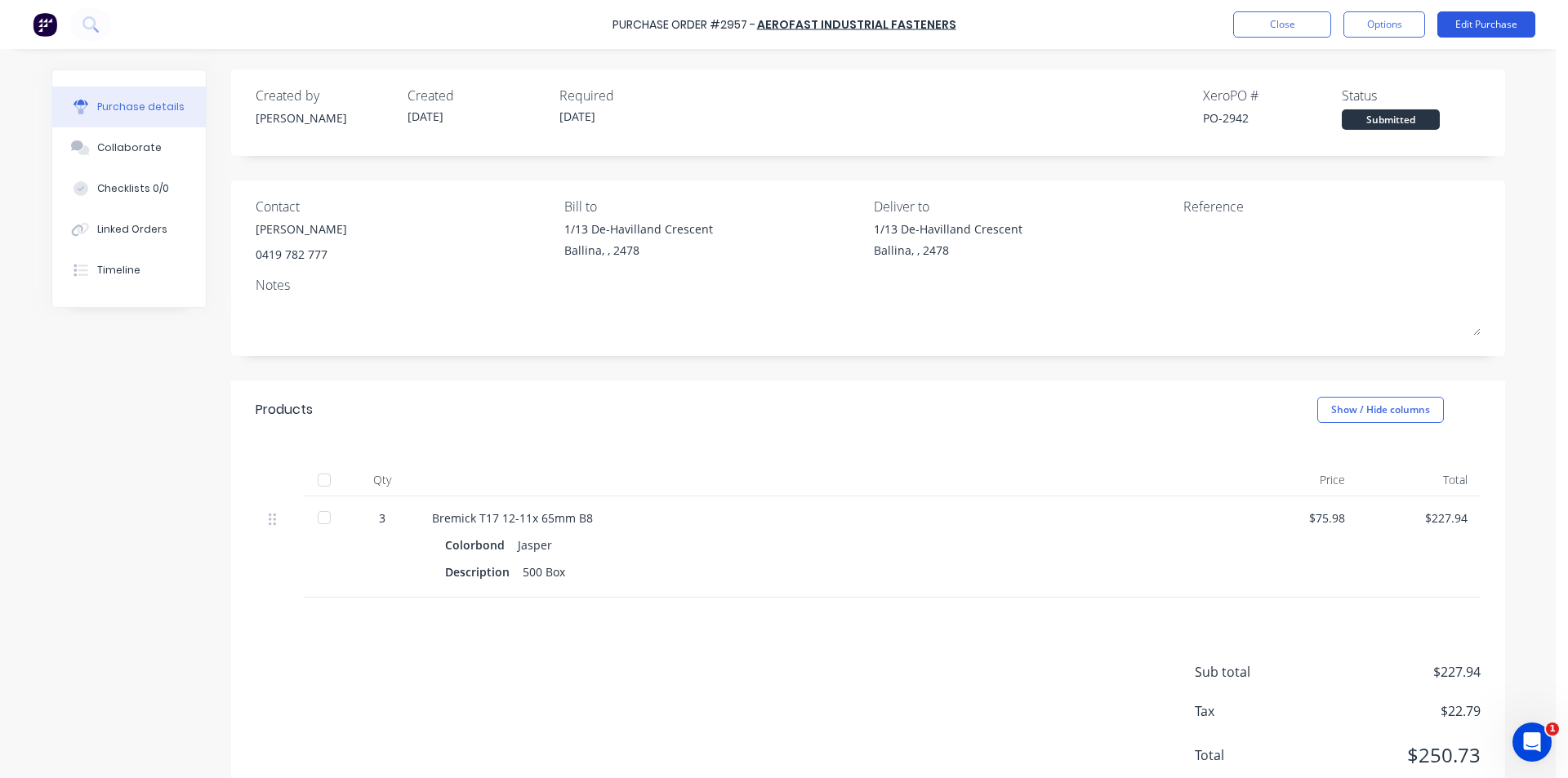
click at [1482, 13] on button "Edit Purchase" at bounding box center [1486, 24] width 98 height 26
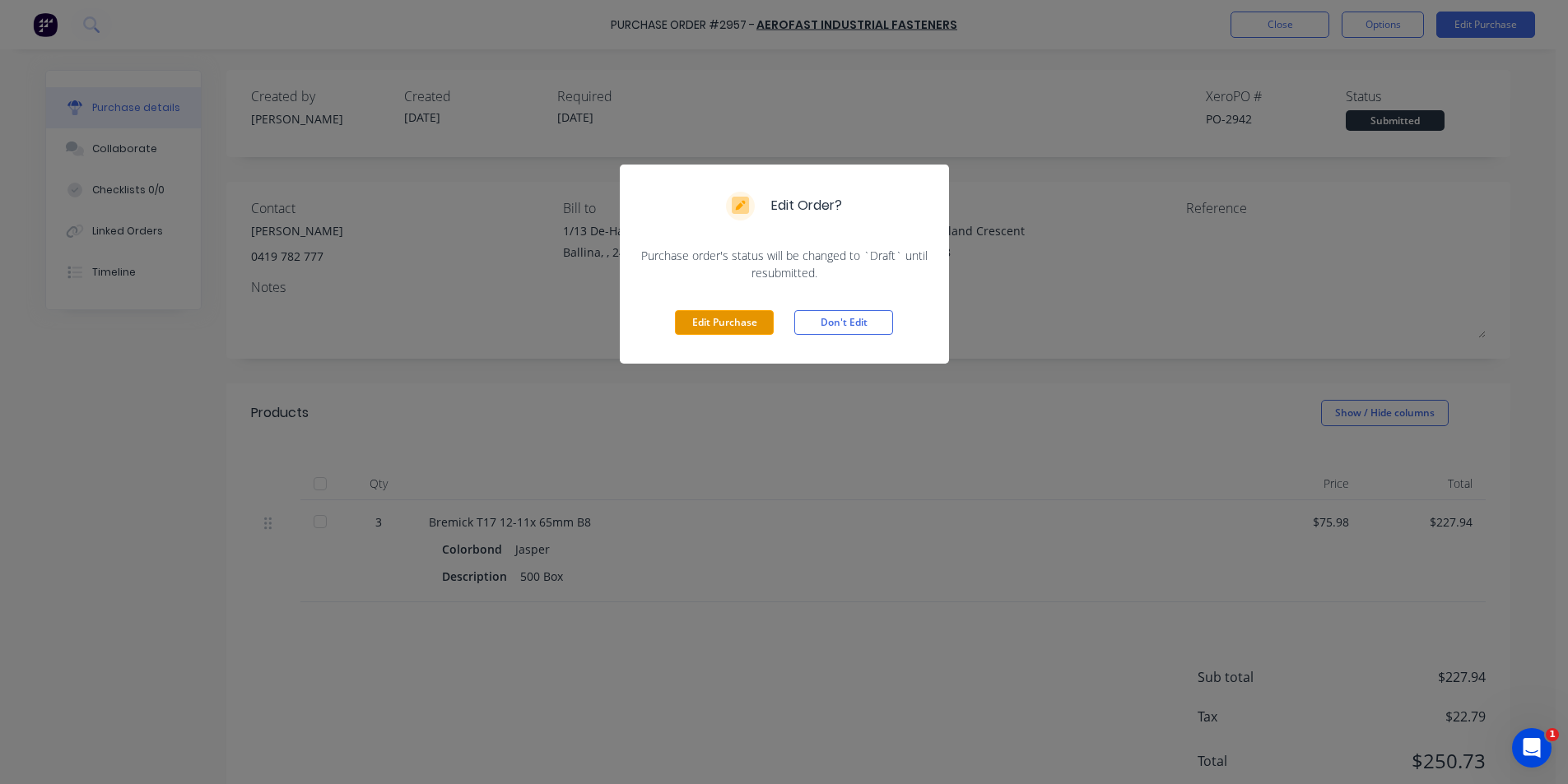
click at [754, 324] on button "Edit Purchase" at bounding box center [724, 322] width 99 height 24
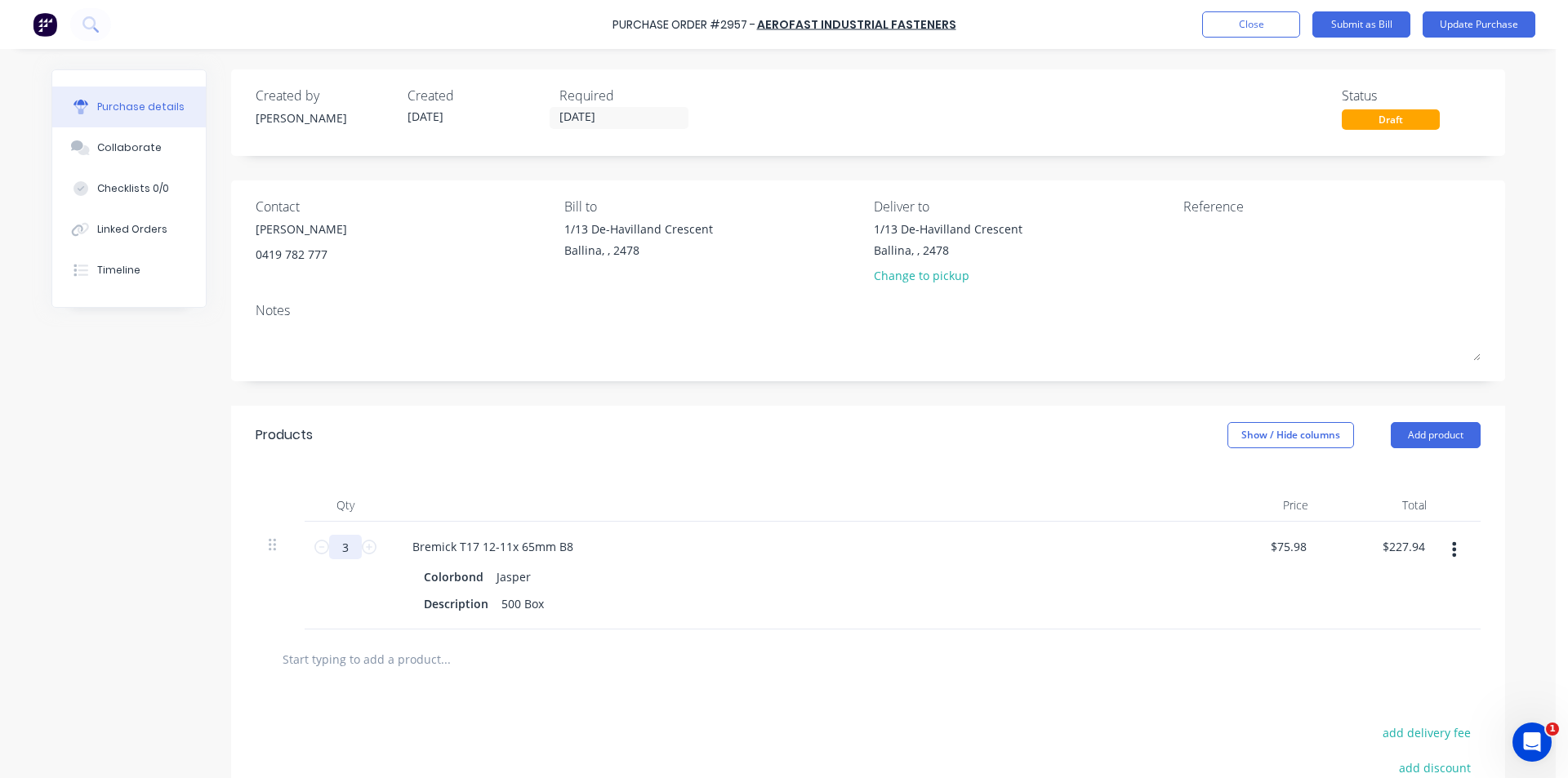
click at [343, 542] on input "3" at bounding box center [346, 546] width 33 height 24
type input "1"
type input "$75.98"
type input "1"
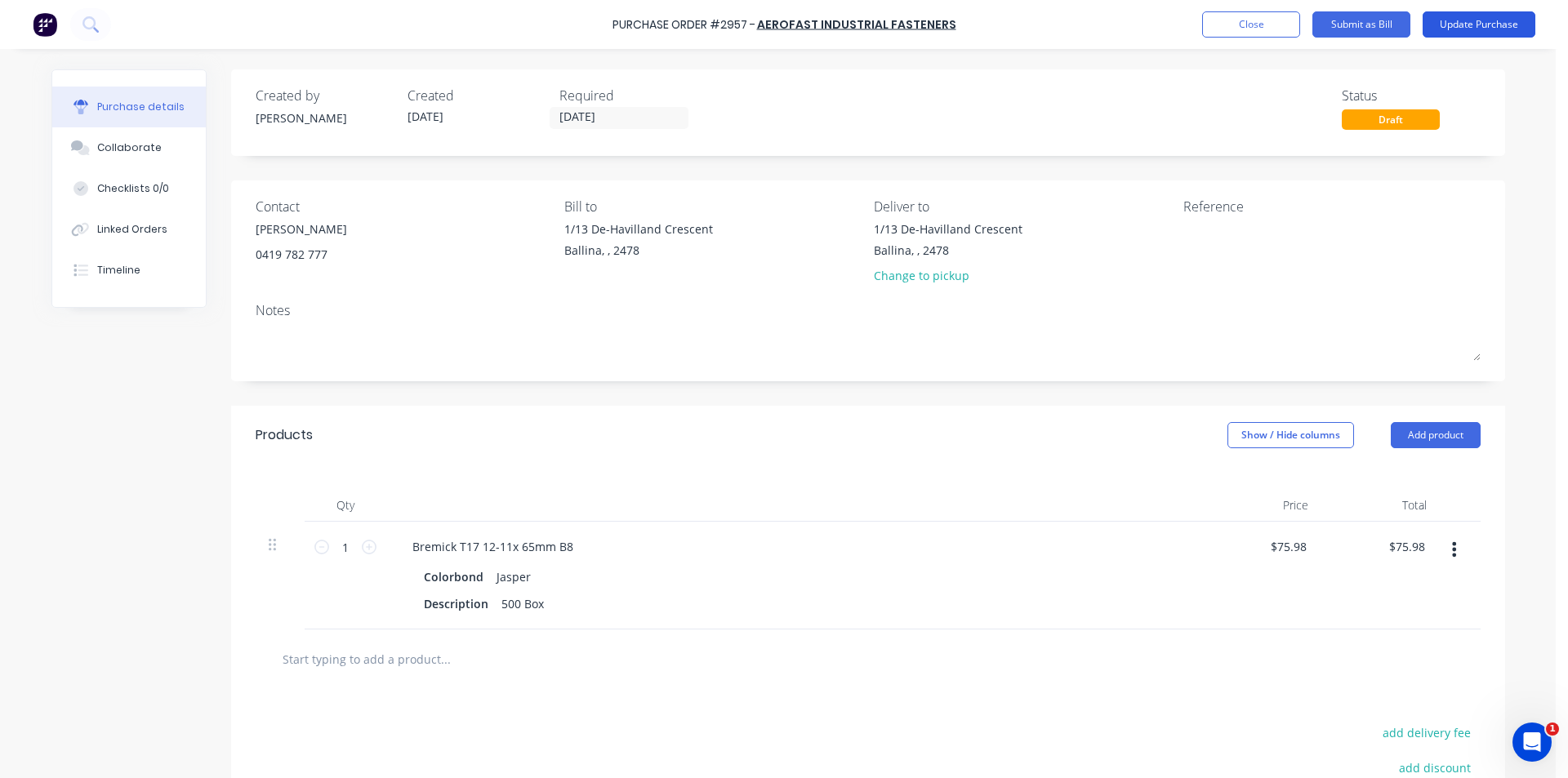
click at [1458, 12] on button "Update Purchase" at bounding box center [1478, 24] width 113 height 26
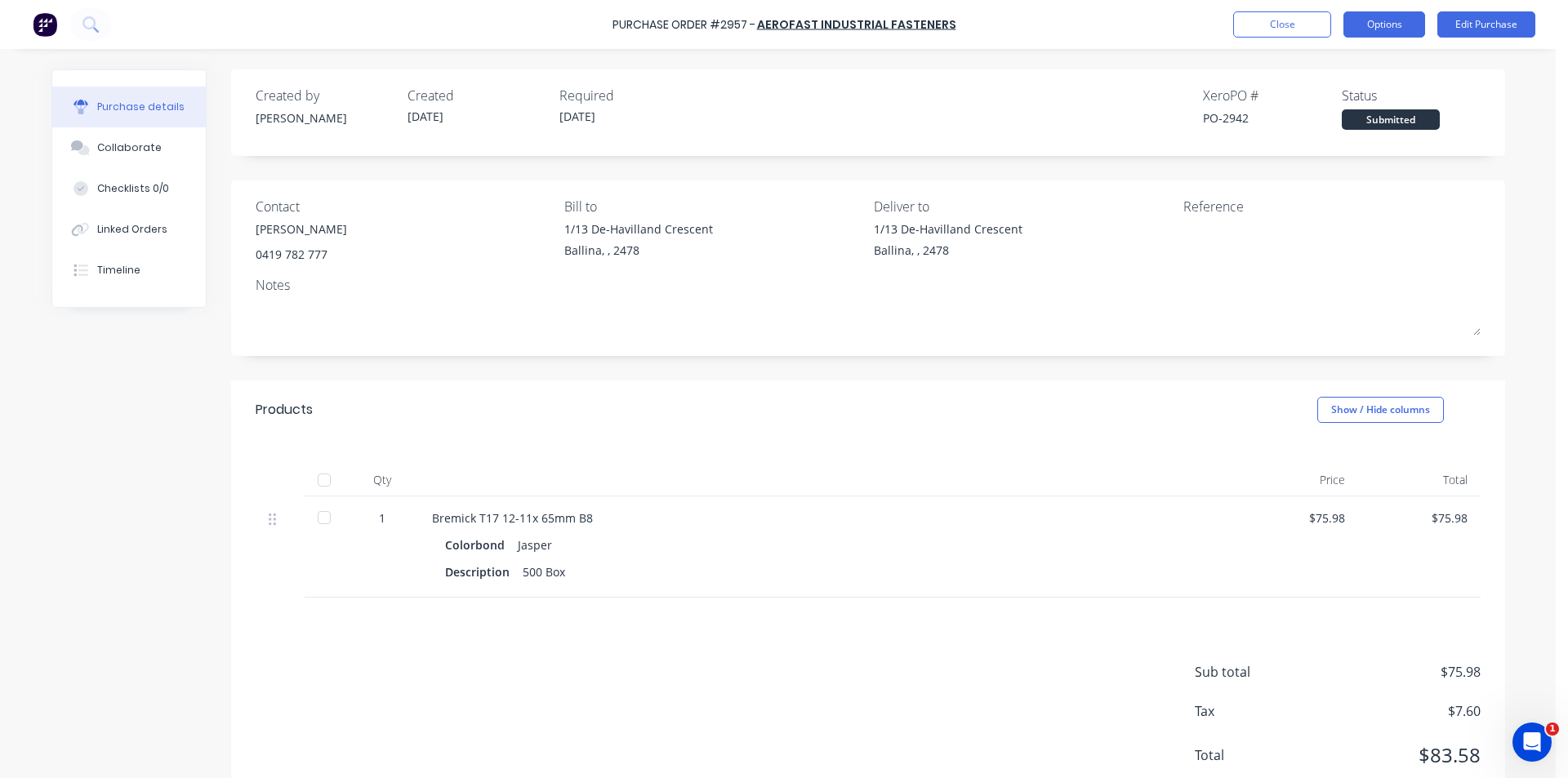
click at [1402, 32] on button "Options" at bounding box center [1383, 24] width 82 height 26
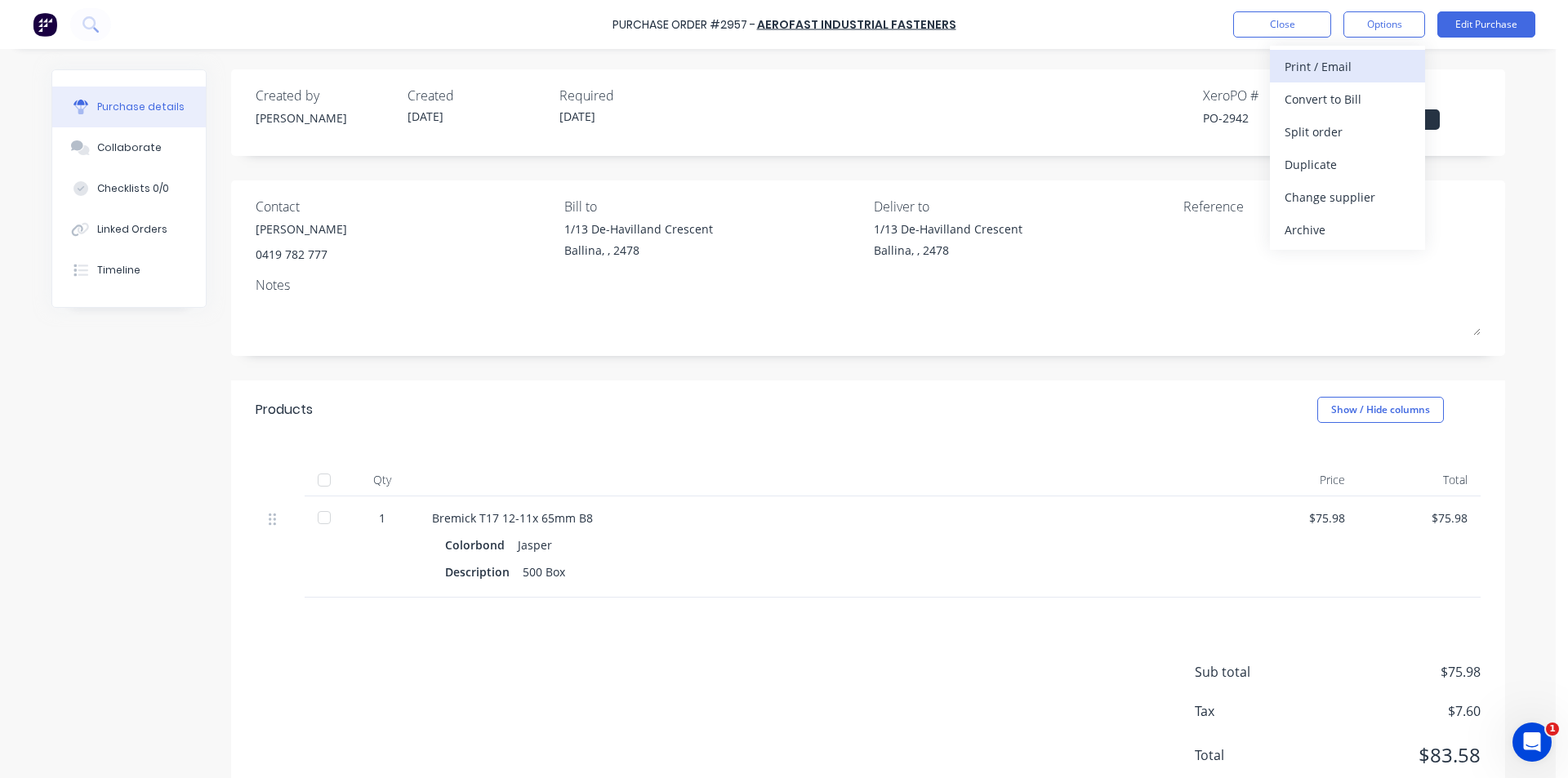
click at [1369, 63] on div "Print / Email" at bounding box center [1346, 66] width 126 height 24
click at [1324, 126] on div "Without pricing" at bounding box center [1346, 132] width 126 height 24
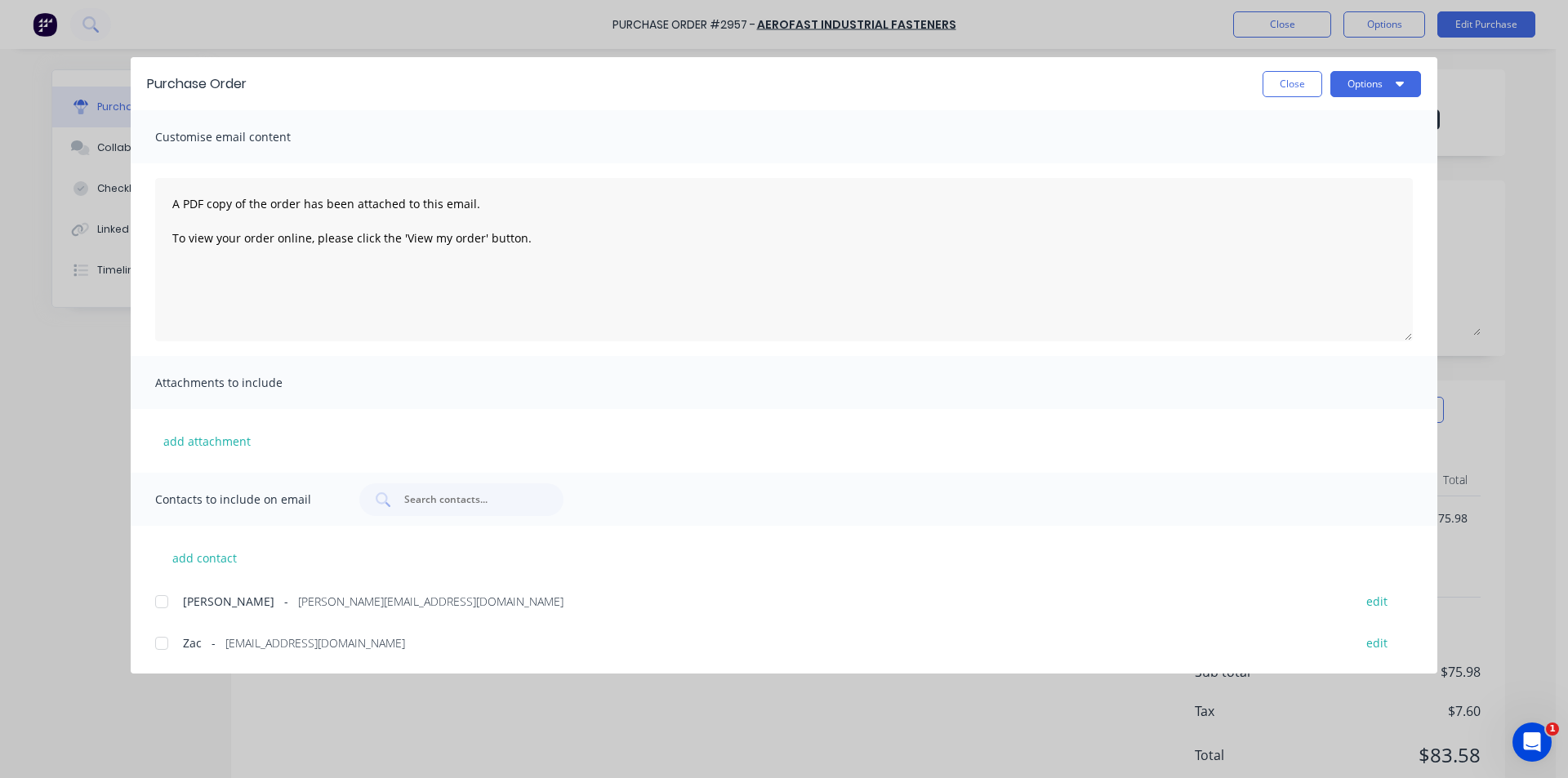
click at [156, 603] on div at bounding box center [162, 602] width 33 height 33
click at [1386, 92] on button "Options" at bounding box center [1375, 84] width 91 height 26
click at [1388, 194] on div "Email" at bounding box center [1343, 191] width 126 height 24
click at [1278, 97] on div "Purchase Order Close Options" at bounding box center [784, 83] width 1306 height 53
click at [1293, 81] on button "Close" at bounding box center [1293, 84] width 60 height 26
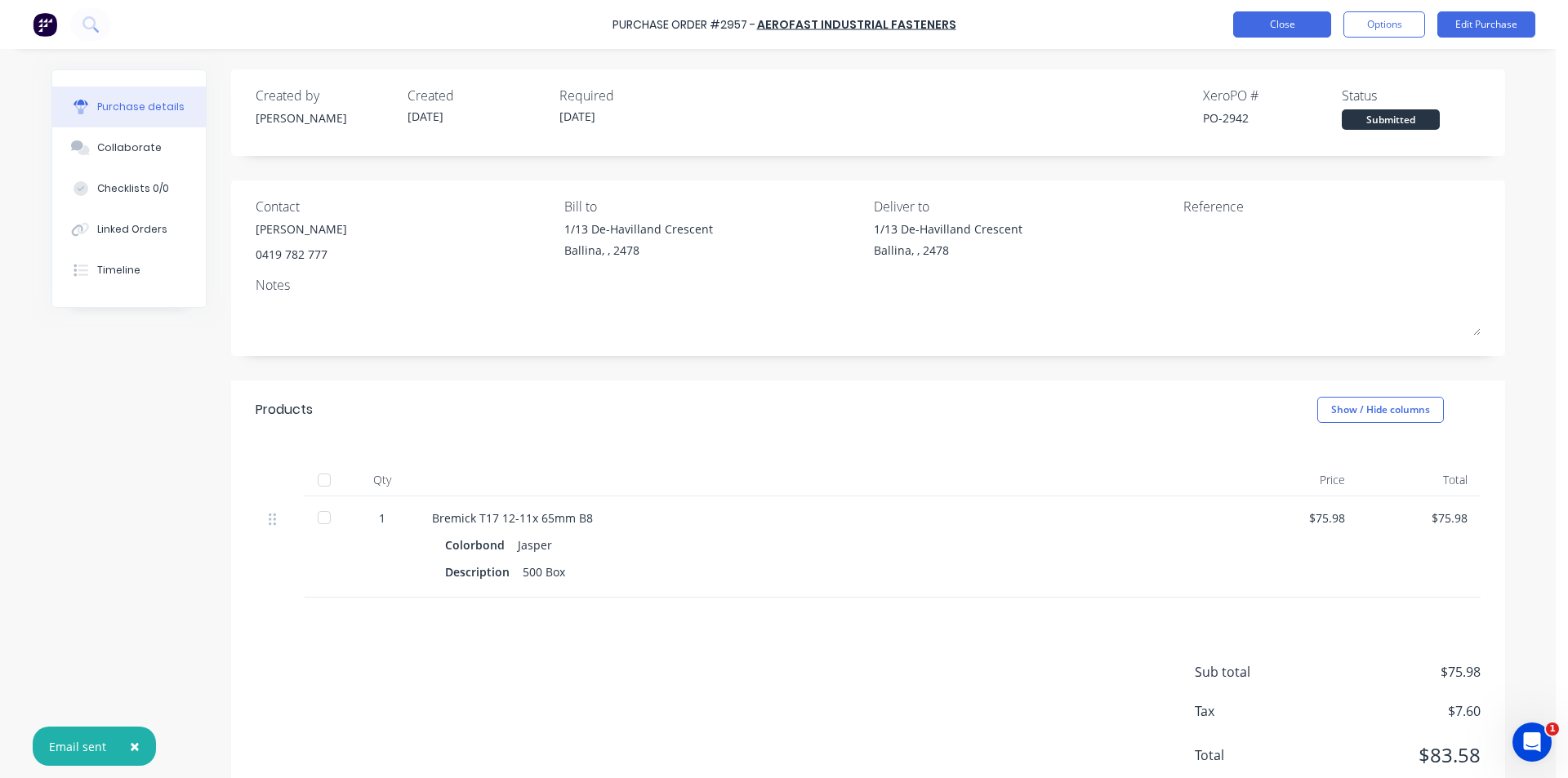
click at [1278, 17] on button "Close" at bounding box center [1282, 24] width 98 height 26
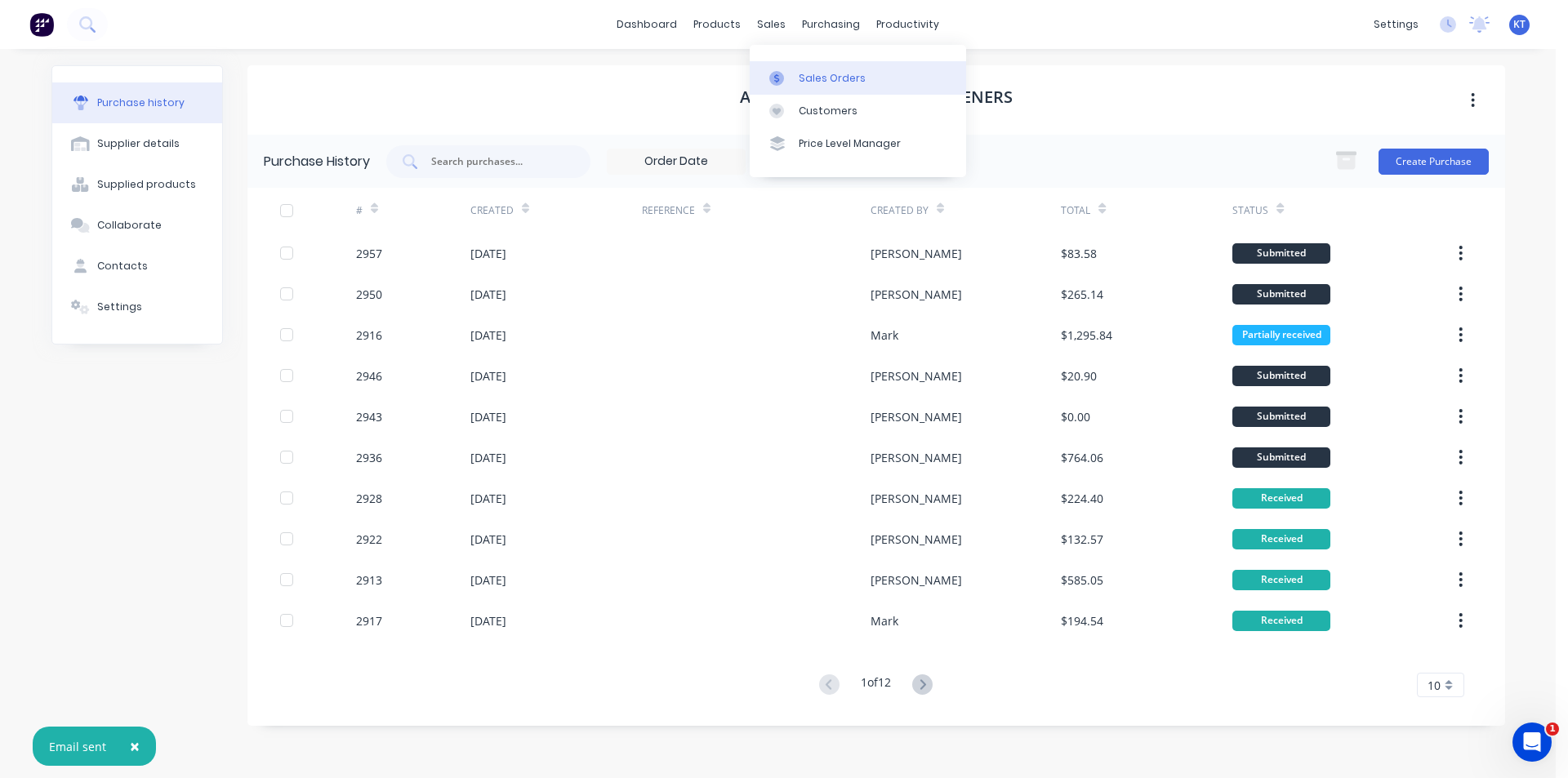
click at [798, 75] on div "Sales Orders" at bounding box center [832, 78] width 67 height 14
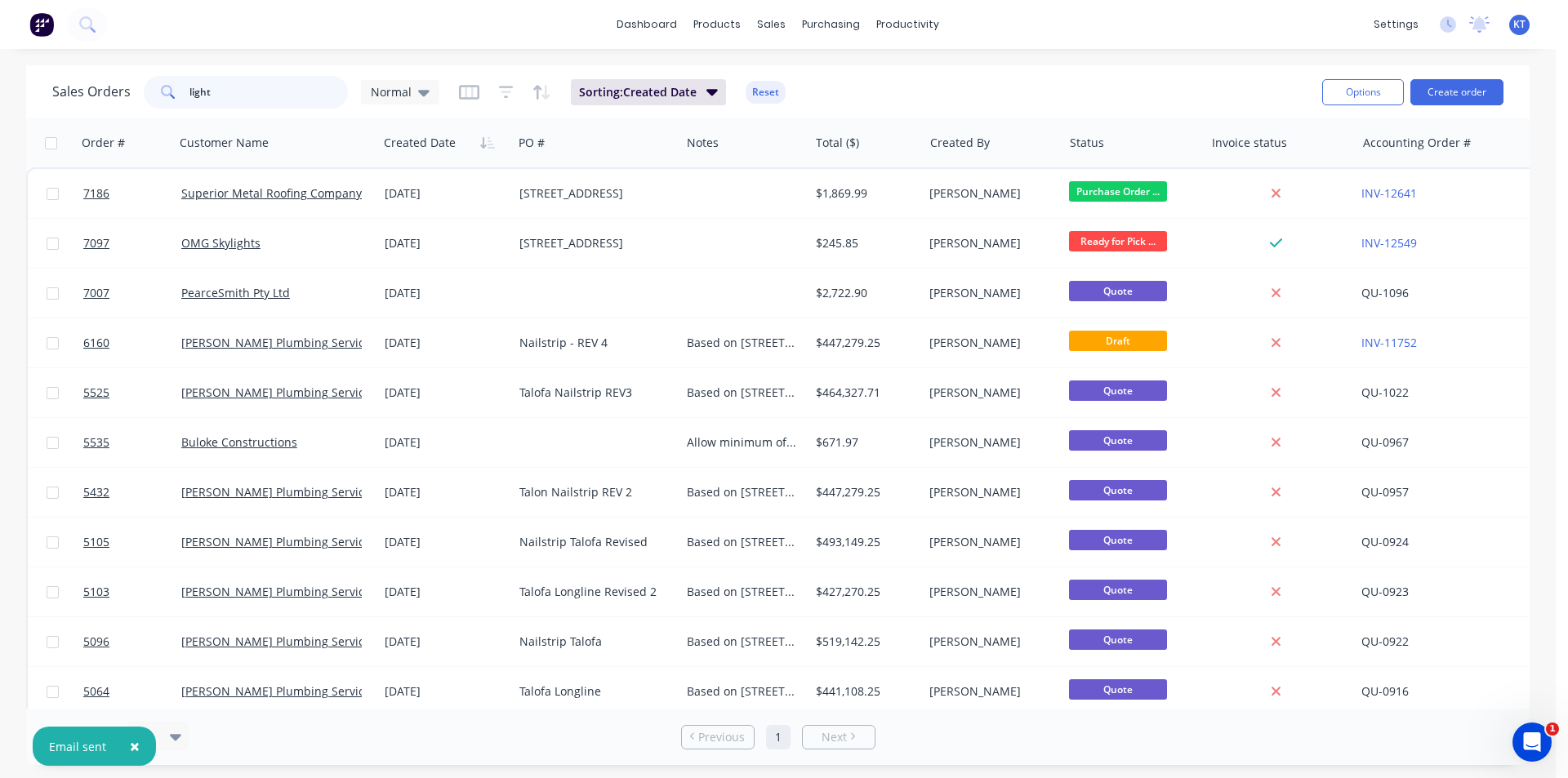
click at [222, 83] on input "light" at bounding box center [269, 92] width 159 height 33
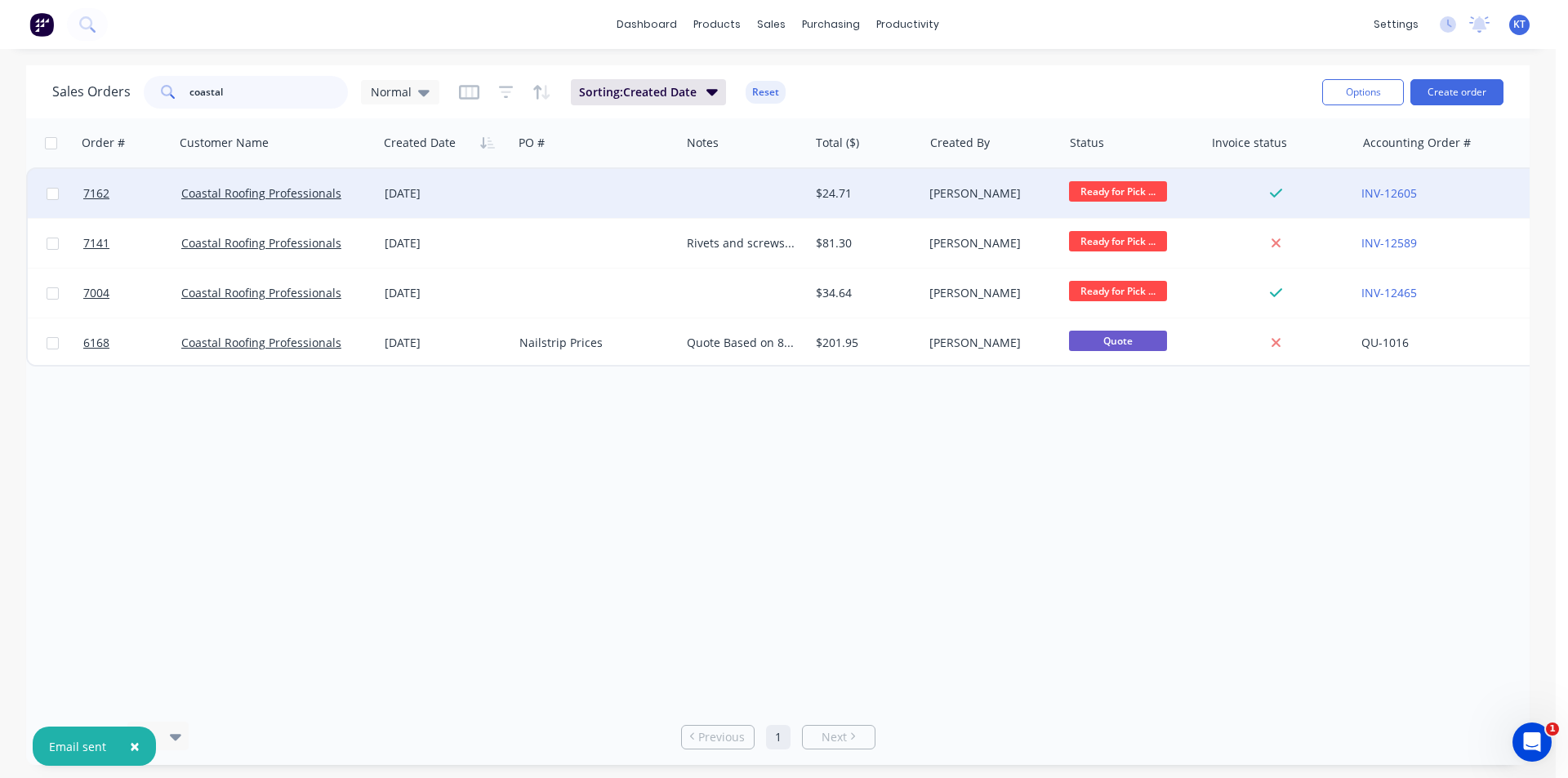
type input "coastal"
click at [406, 197] on div "[DATE]" at bounding box center [445, 193] width 121 height 16
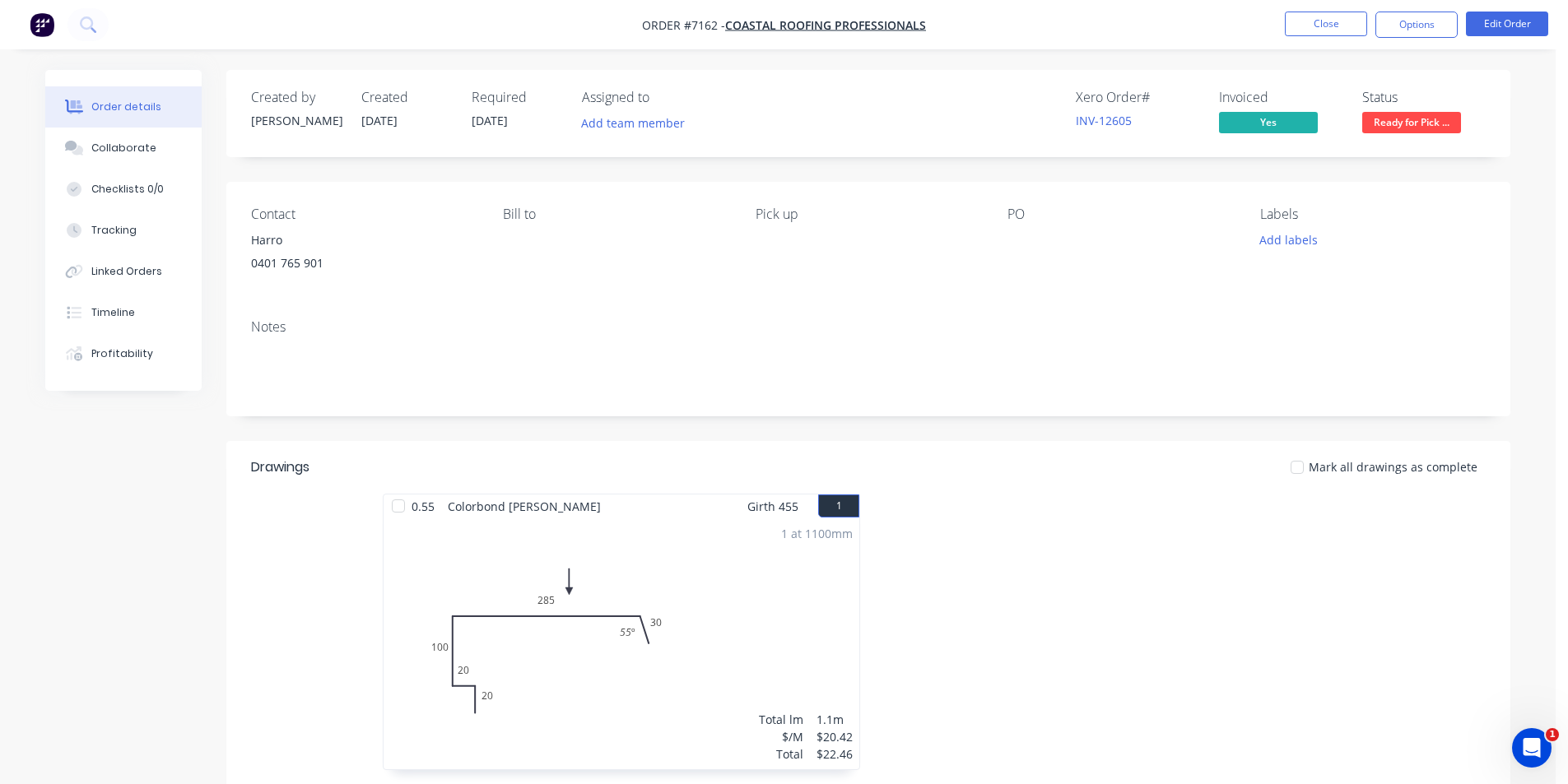
click at [860, 16] on span "Order #7162 - Coastal Roofing Professionals" at bounding box center [784, 25] width 284 height 17
click at [846, 38] on nav "Order #7162 - Coastal Roofing Professionals Close Options Edit Order" at bounding box center [784, 24] width 1568 height 49
click at [851, 28] on span "Coastal Roofing Professionals" at bounding box center [825, 25] width 201 height 16
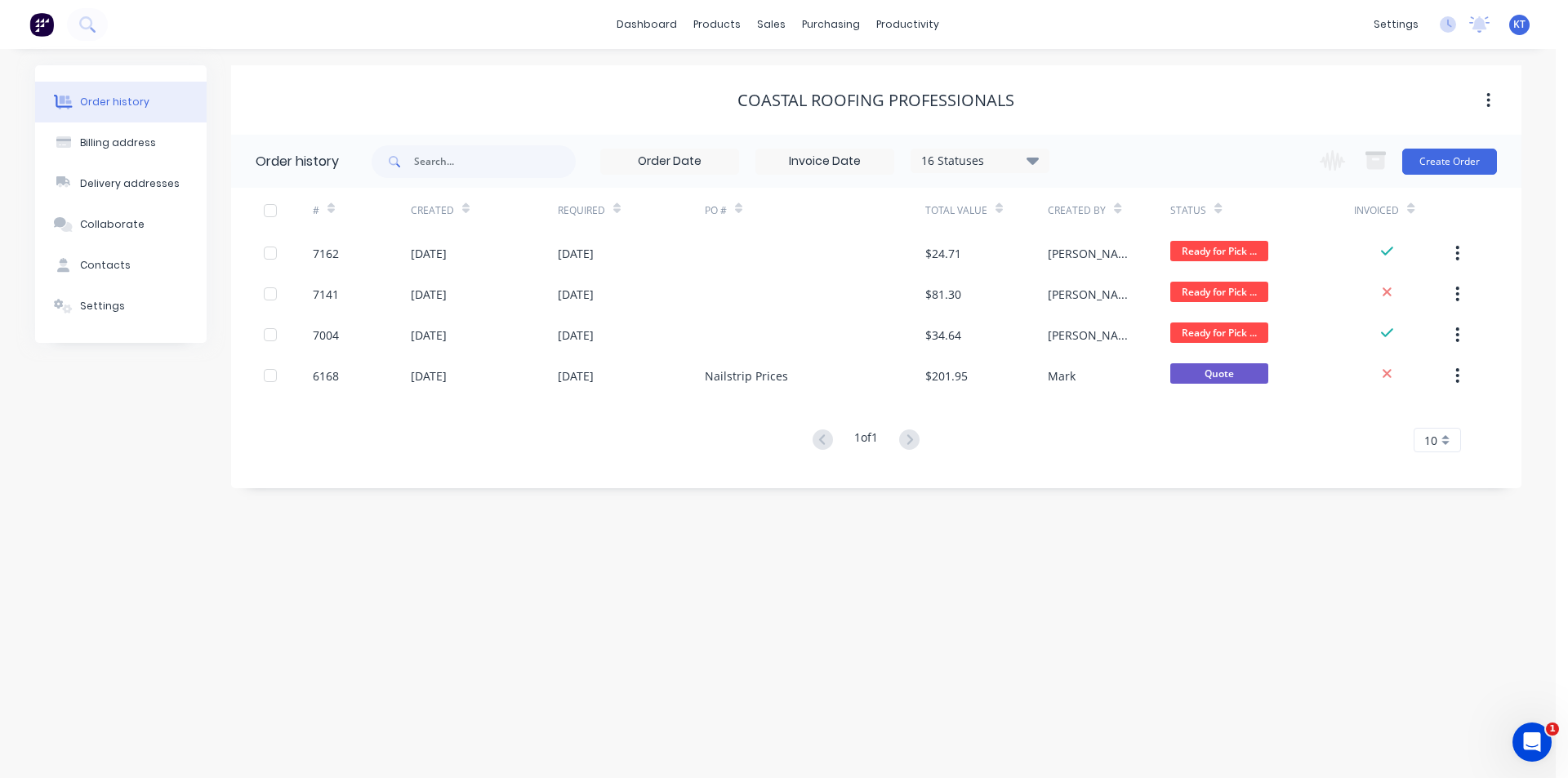
click at [1021, 163] on div "16 Statuses" at bounding box center [980, 161] width 137 height 18
click at [1114, 381] on label at bounding box center [1114, 381] width 0 height 0
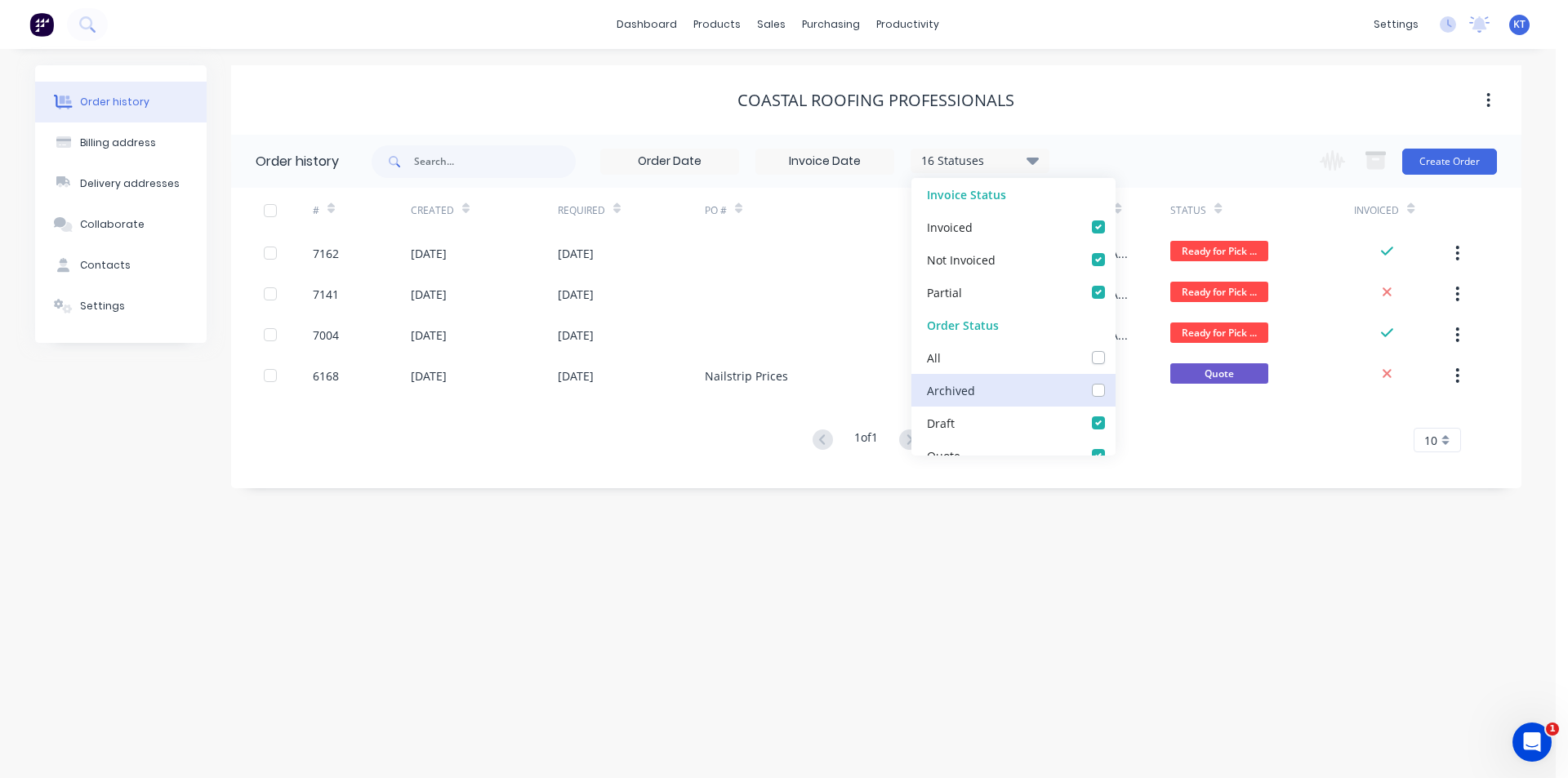
click at [1114, 383] on input "checkbox" at bounding box center [1121, 389] width 13 height 15
checkbox input "true"
click at [1175, 494] on div "Order history Billing address Delivery addresses Collaborate Contacts Settings …" at bounding box center [777, 413] width 1555 height 729
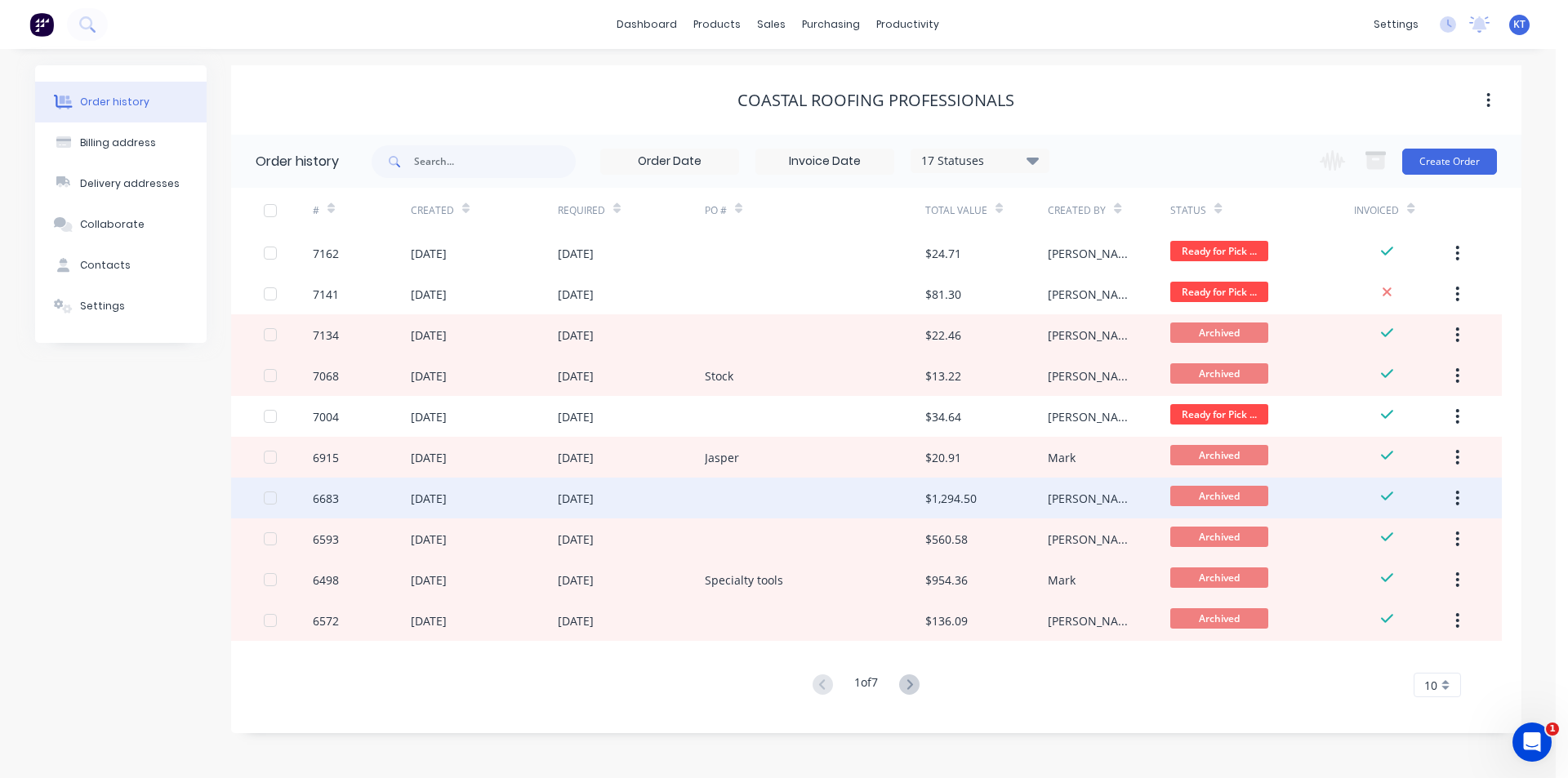
click at [878, 506] on div at bounding box center [815, 498] width 221 height 40
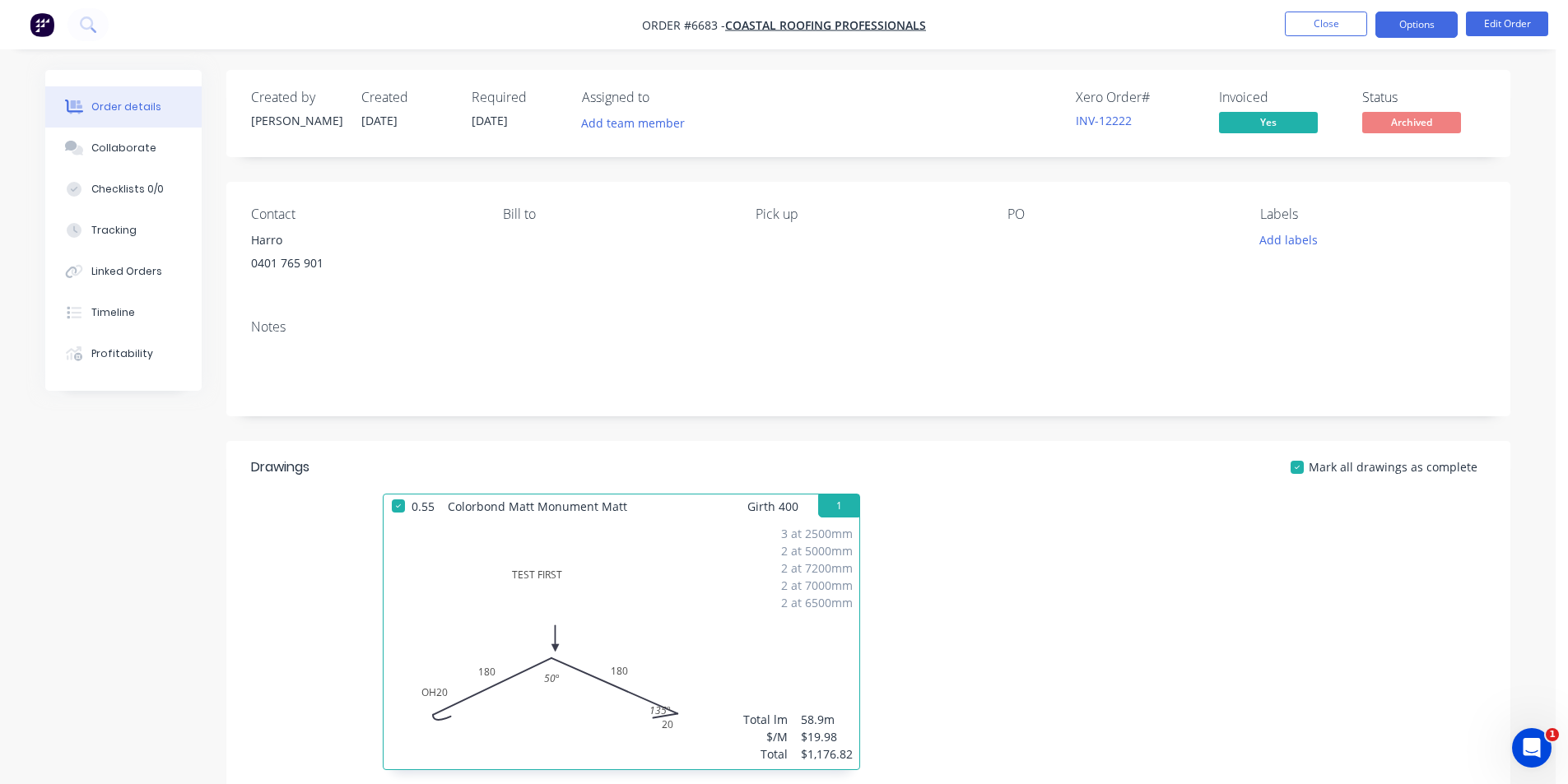
click at [1448, 26] on button "Options" at bounding box center [1417, 24] width 83 height 26
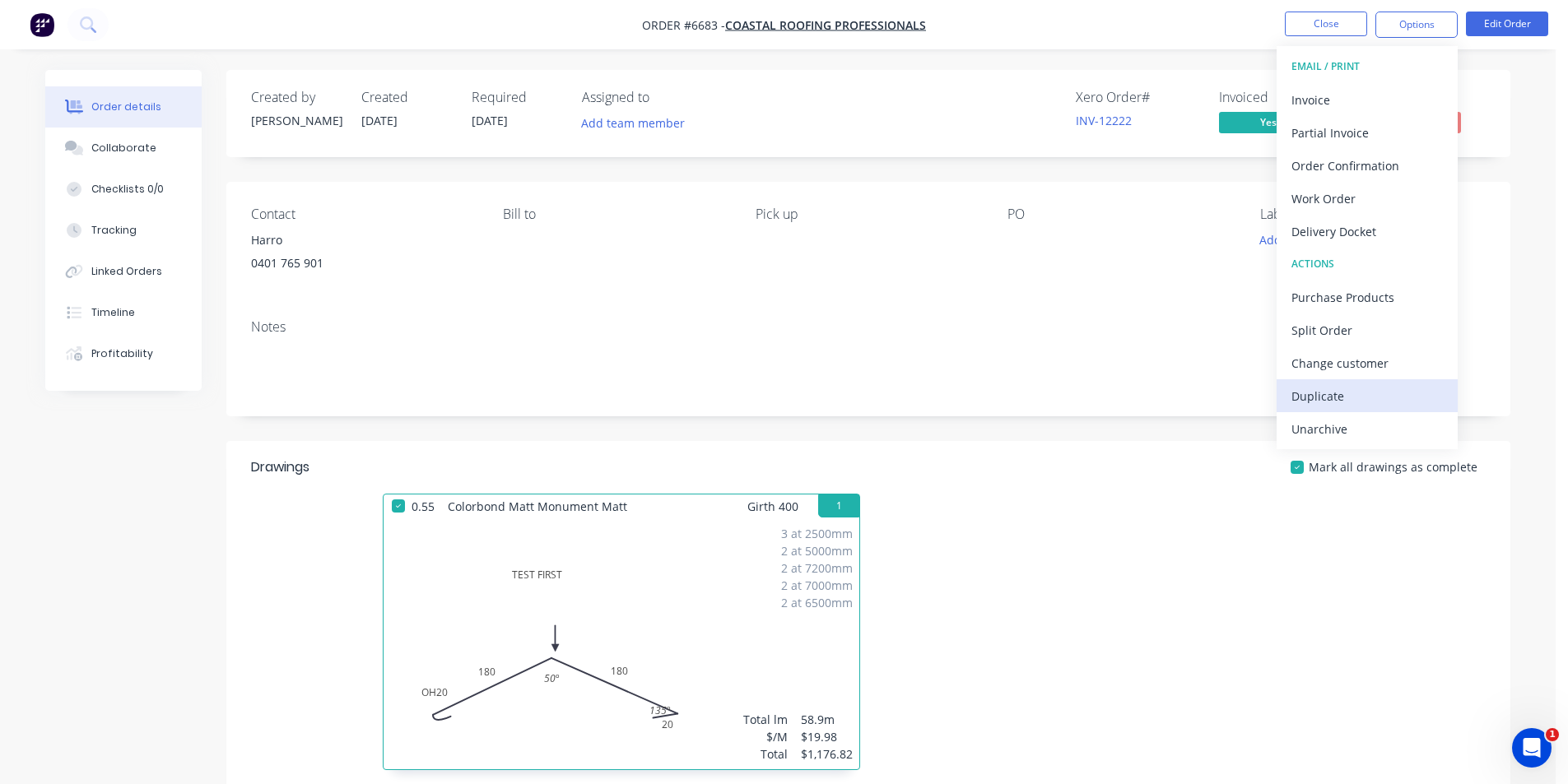
click at [1336, 397] on div "Duplicate" at bounding box center [1367, 396] width 151 height 24
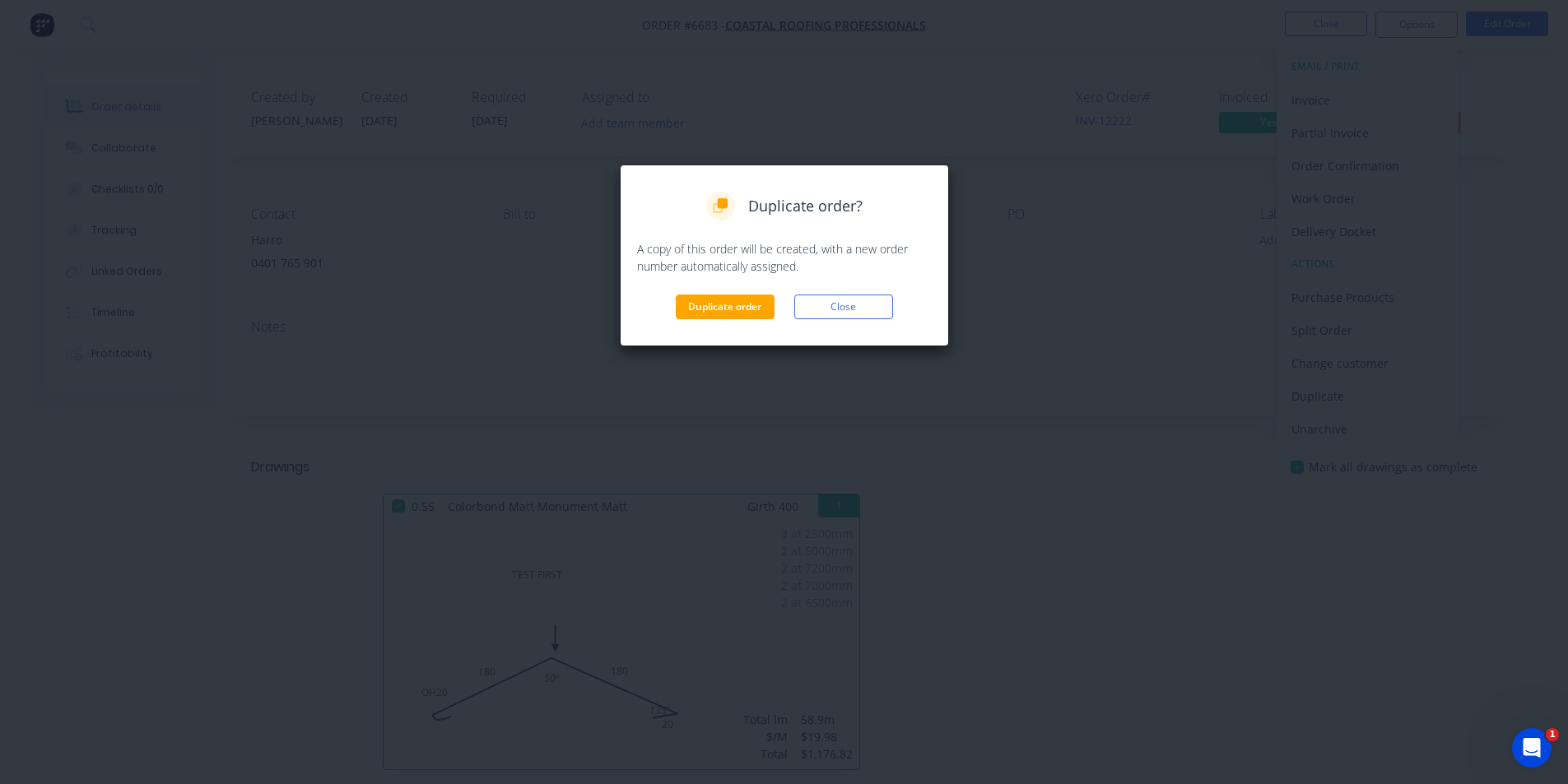
click at [778, 299] on div "Duplicate order Close" at bounding box center [784, 306] width 294 height 24
click at [755, 305] on button "Duplicate order" at bounding box center [725, 306] width 99 height 24
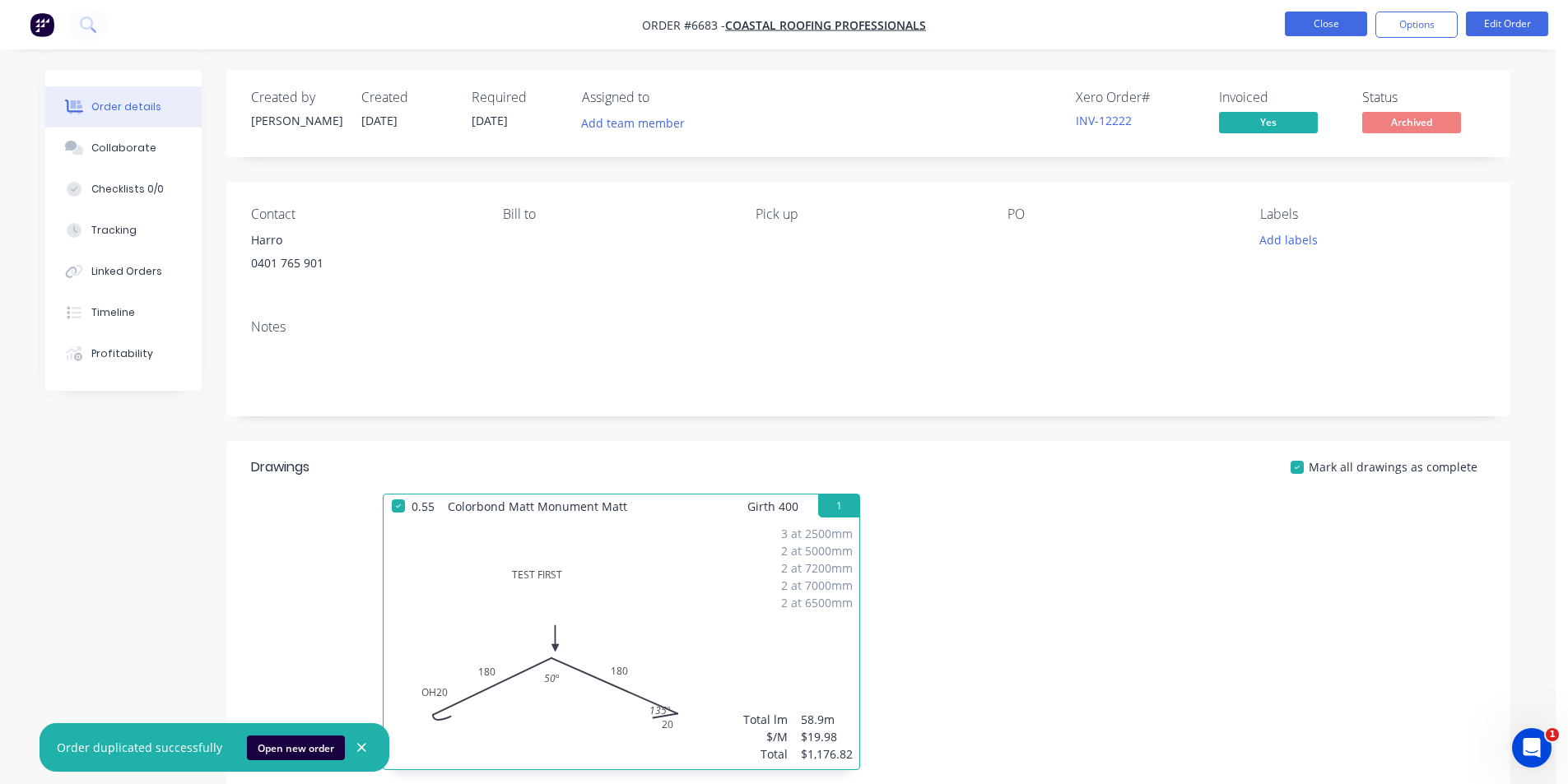
click at [1303, 16] on button "Close" at bounding box center [1325, 23] width 83 height 24
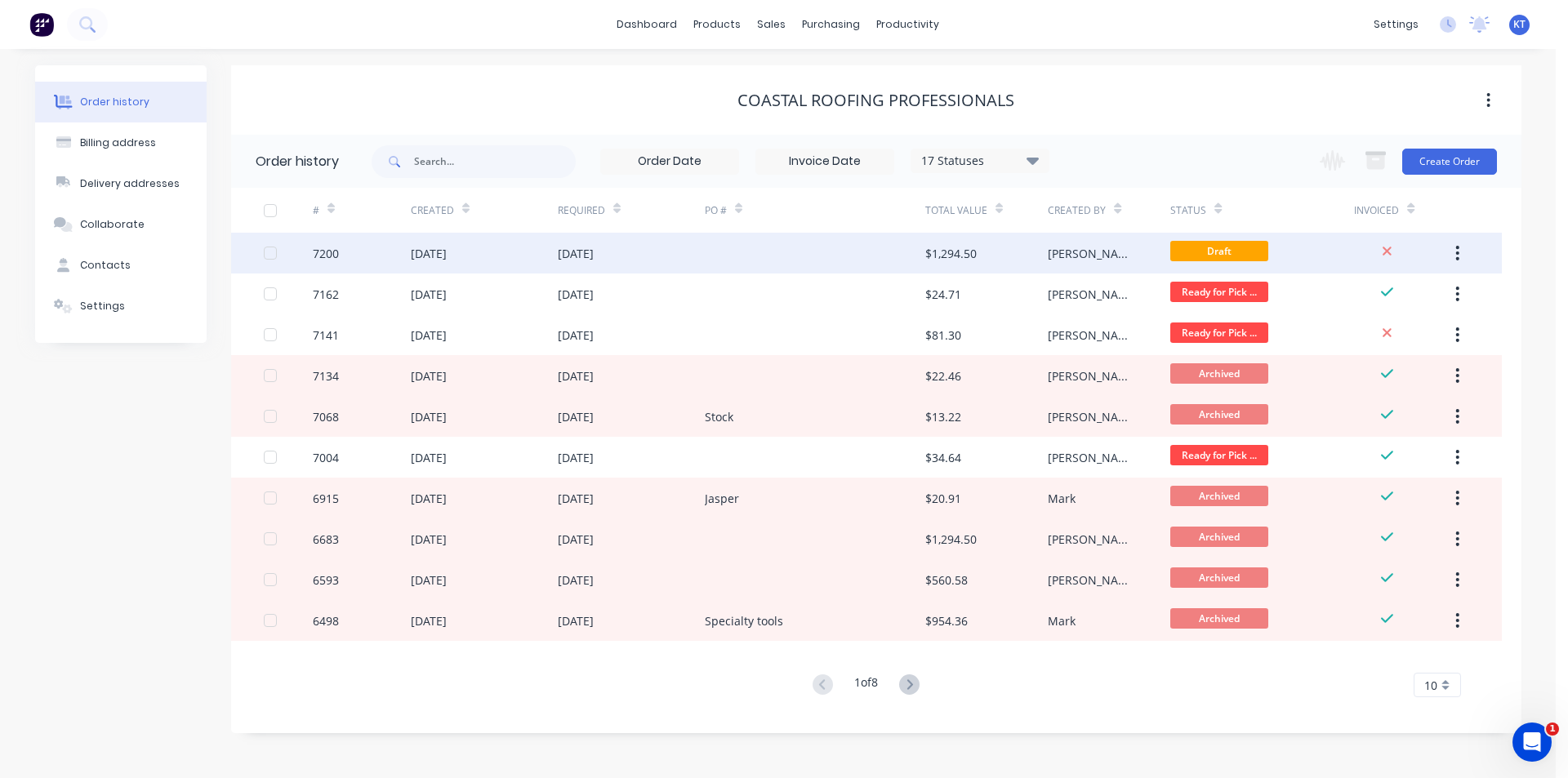
click at [763, 239] on div at bounding box center [815, 253] width 221 height 40
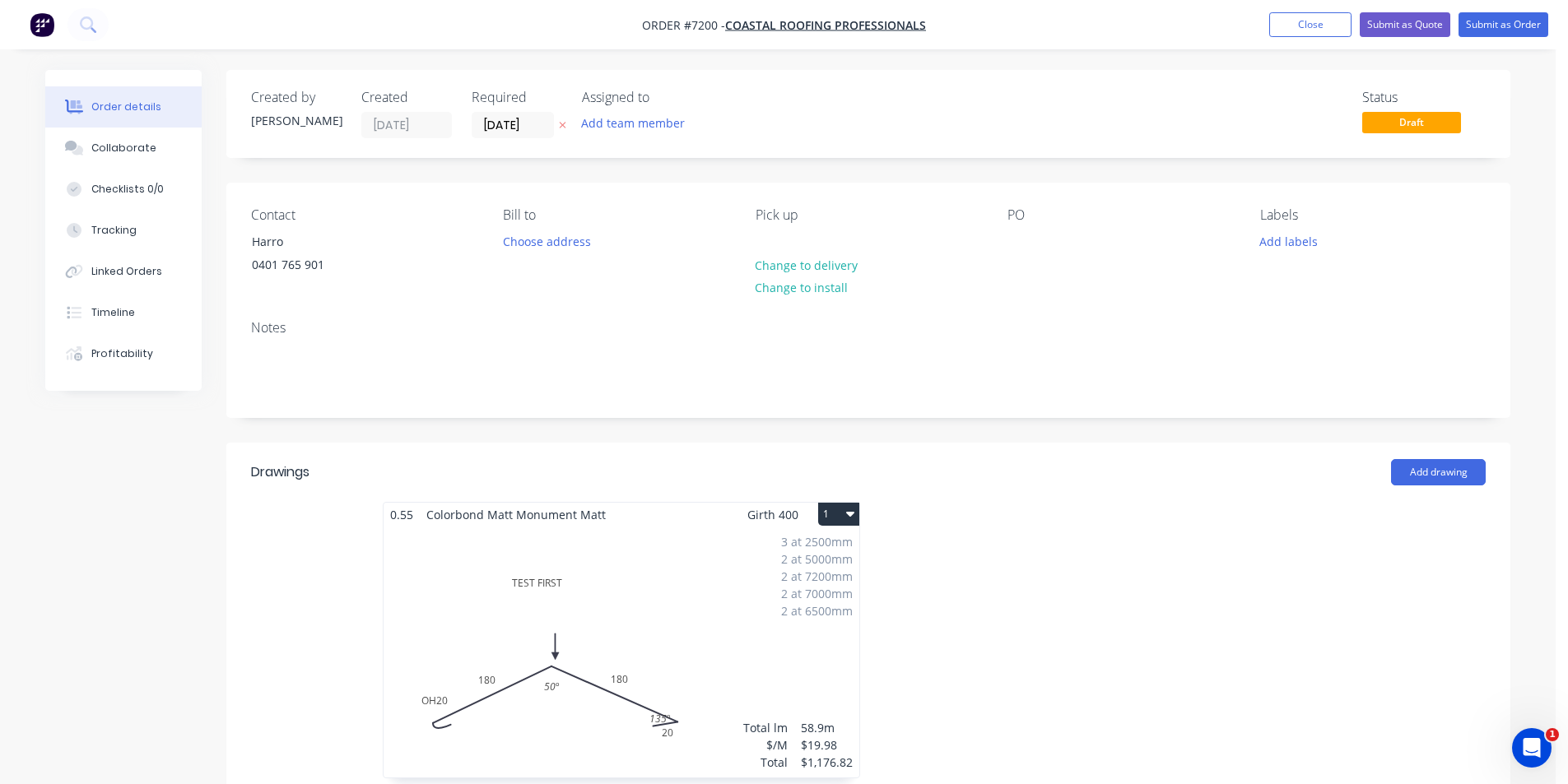
click at [685, 606] on div "3 at 2500mm 2 at 5000mm 2 at 7200mm 2 at 7000mm 2 at 6500mm Total lm $/M Total …" at bounding box center [621, 652] width 476 height 251
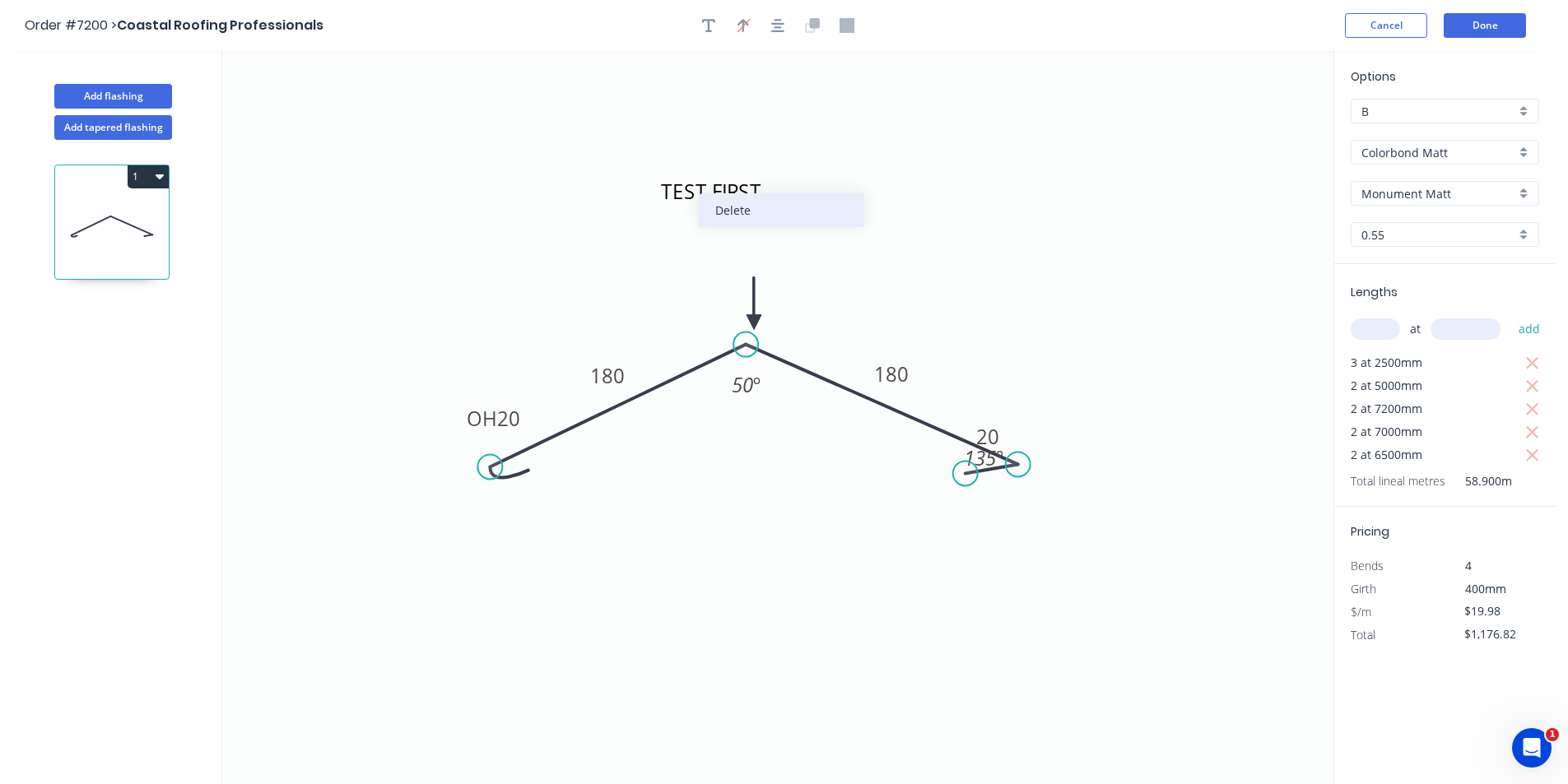
click at [765, 213] on div "Delete" at bounding box center [782, 210] width 165 height 34
click at [1545, 451] on div "Lengths at add 3 at 2500mm 2 at 5000mm 2 at 7200mm 2 at 7000mm 2 at 6500mm Tota…" at bounding box center [1445, 385] width 221 height 243
click at [1538, 431] on icon "button" at bounding box center [1532, 433] width 15 height 19
click at [1538, 431] on div "Total lineal metres 31.900m" at bounding box center [1447, 436] width 192 height 23
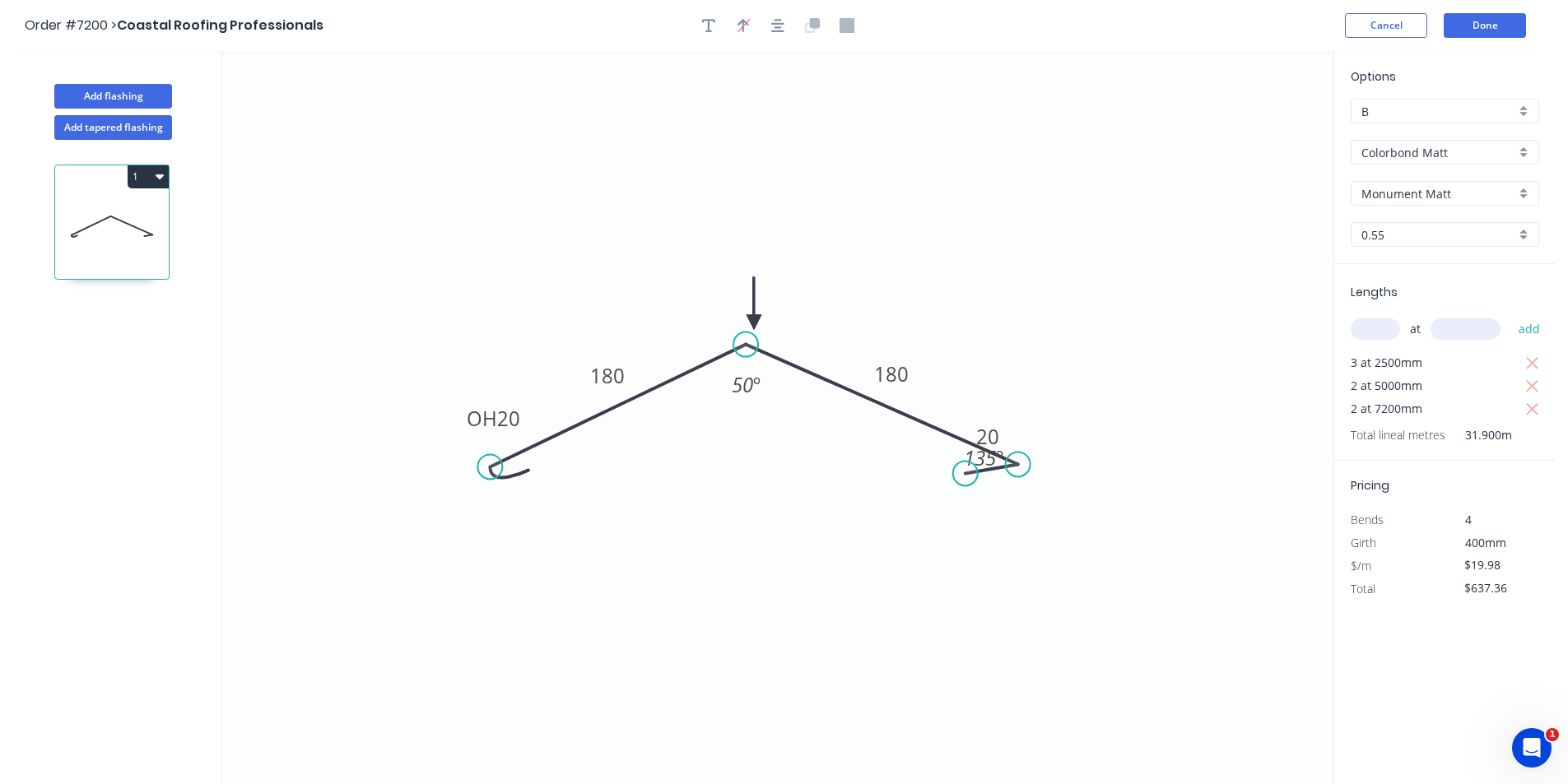
click at [1538, 431] on div "Total lineal metres 31.900m" at bounding box center [1447, 436] width 192 height 23
click at [1534, 400] on icon "button" at bounding box center [1532, 409] width 15 height 19
drag, startPoint x: 1538, startPoint y: 375, endPoint x: 1528, endPoint y: 362, distance: 16.4
click at [1539, 374] on div "Lengths at add 3 at 2500mm 2 at 5000mm Total lineal metres 17.500m" at bounding box center [1445, 350] width 221 height 174
click at [1527, 361] on icon "button" at bounding box center [1532, 364] width 15 height 19
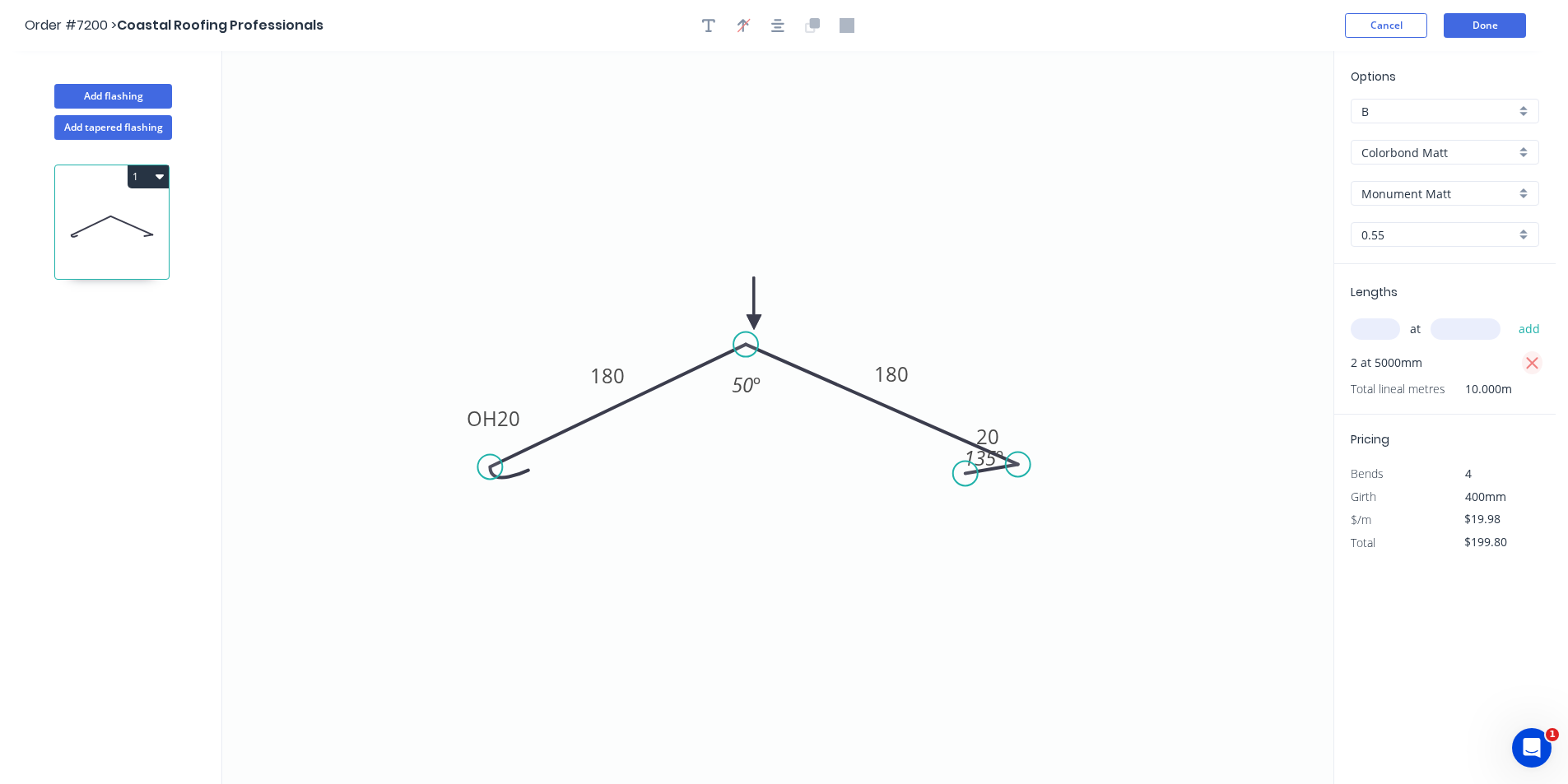
click at [1532, 360] on icon "button" at bounding box center [1532, 364] width 15 height 19
type input "$0.00"
click at [1391, 340] on div "at add" at bounding box center [1447, 329] width 192 height 28
click at [1393, 328] on input "text" at bounding box center [1375, 329] width 50 height 21
type input "1"
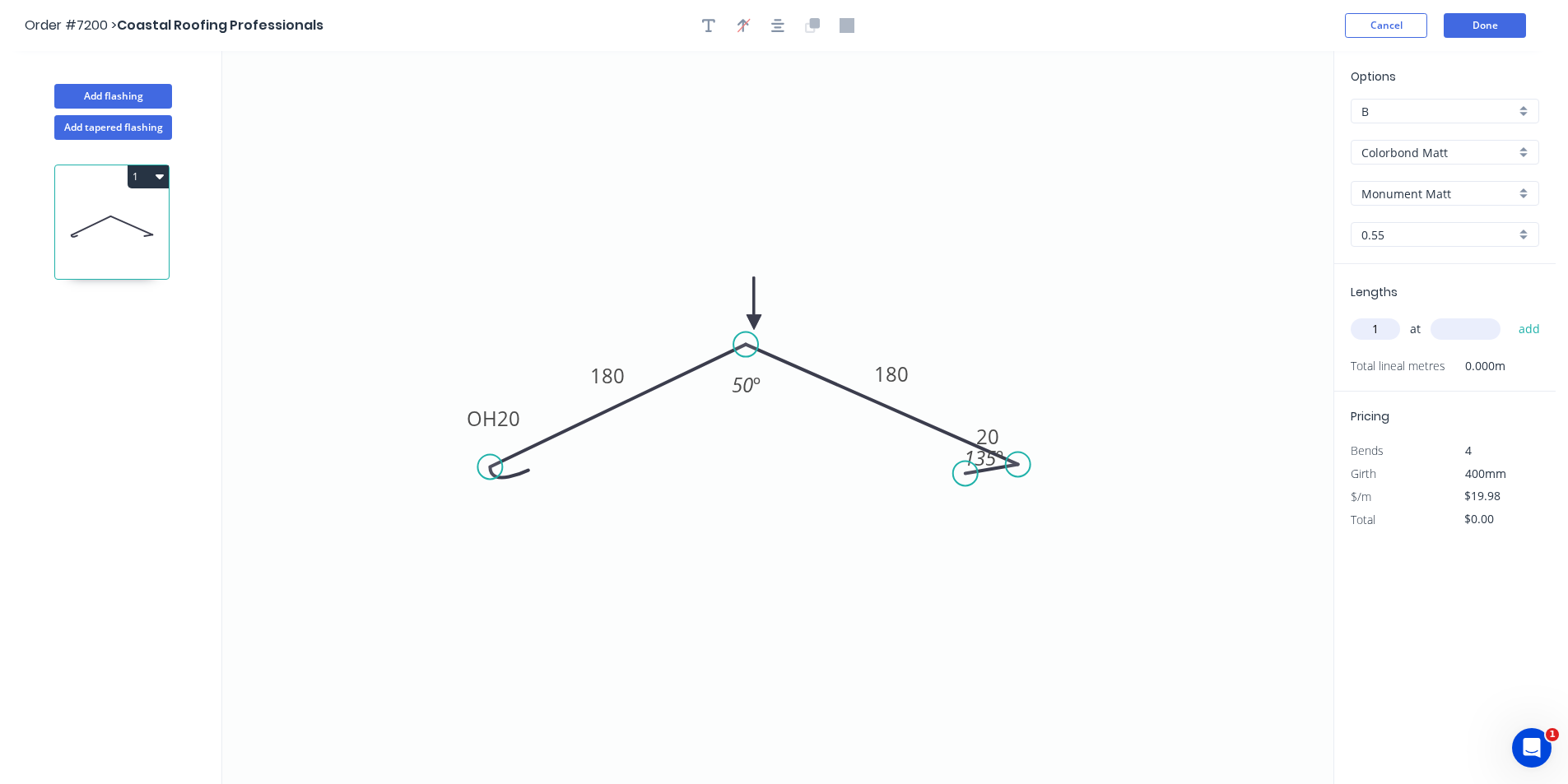
type input "9"
type input "8000"
click at [1511, 315] on button "add" at bounding box center [1530, 329] width 39 height 28
type input "$159.84"
click at [1500, 19] on button "Done" at bounding box center [1485, 25] width 83 height 24
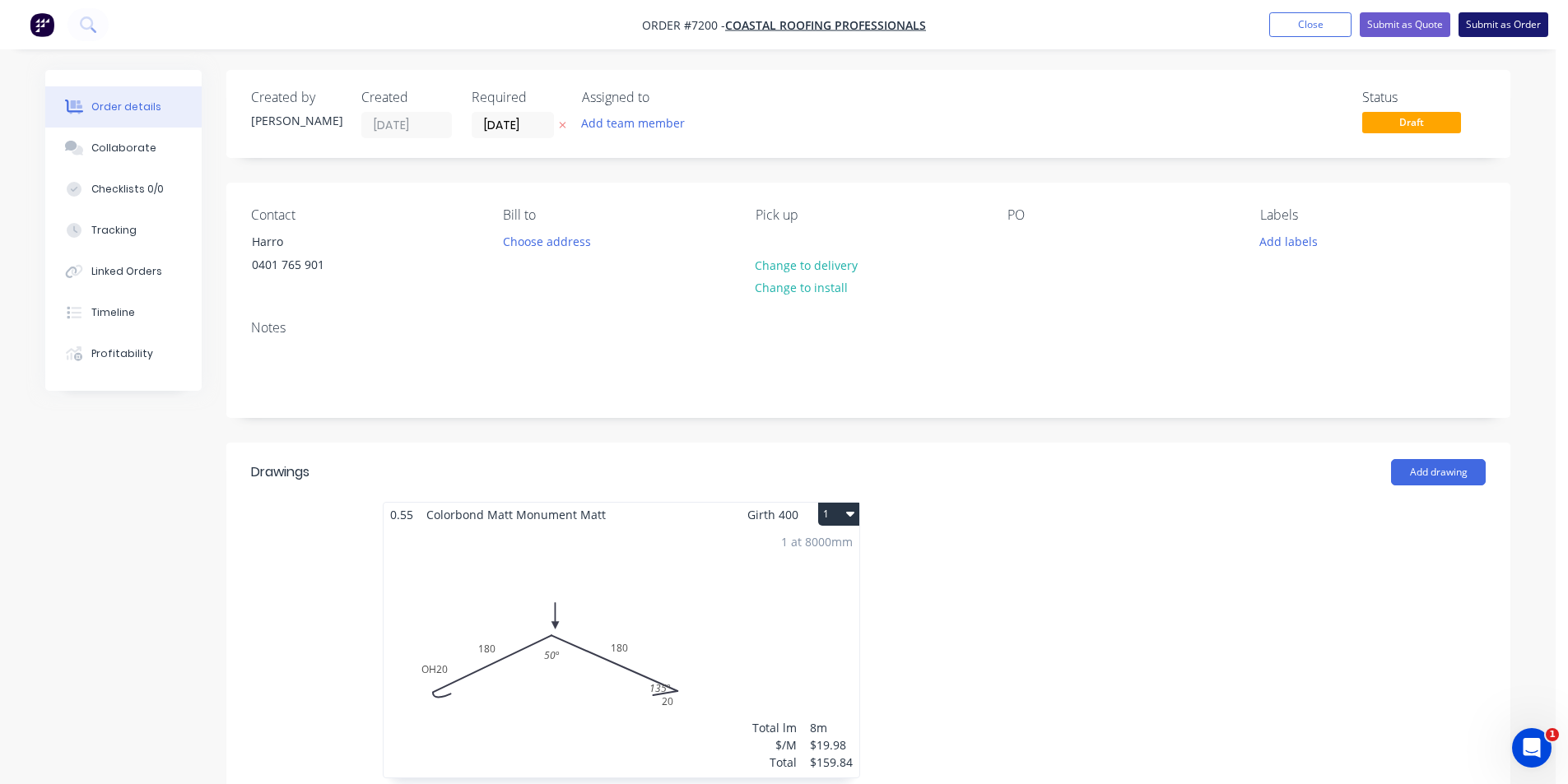
click at [1485, 25] on button "Submit as Order" at bounding box center [1503, 24] width 89 height 24
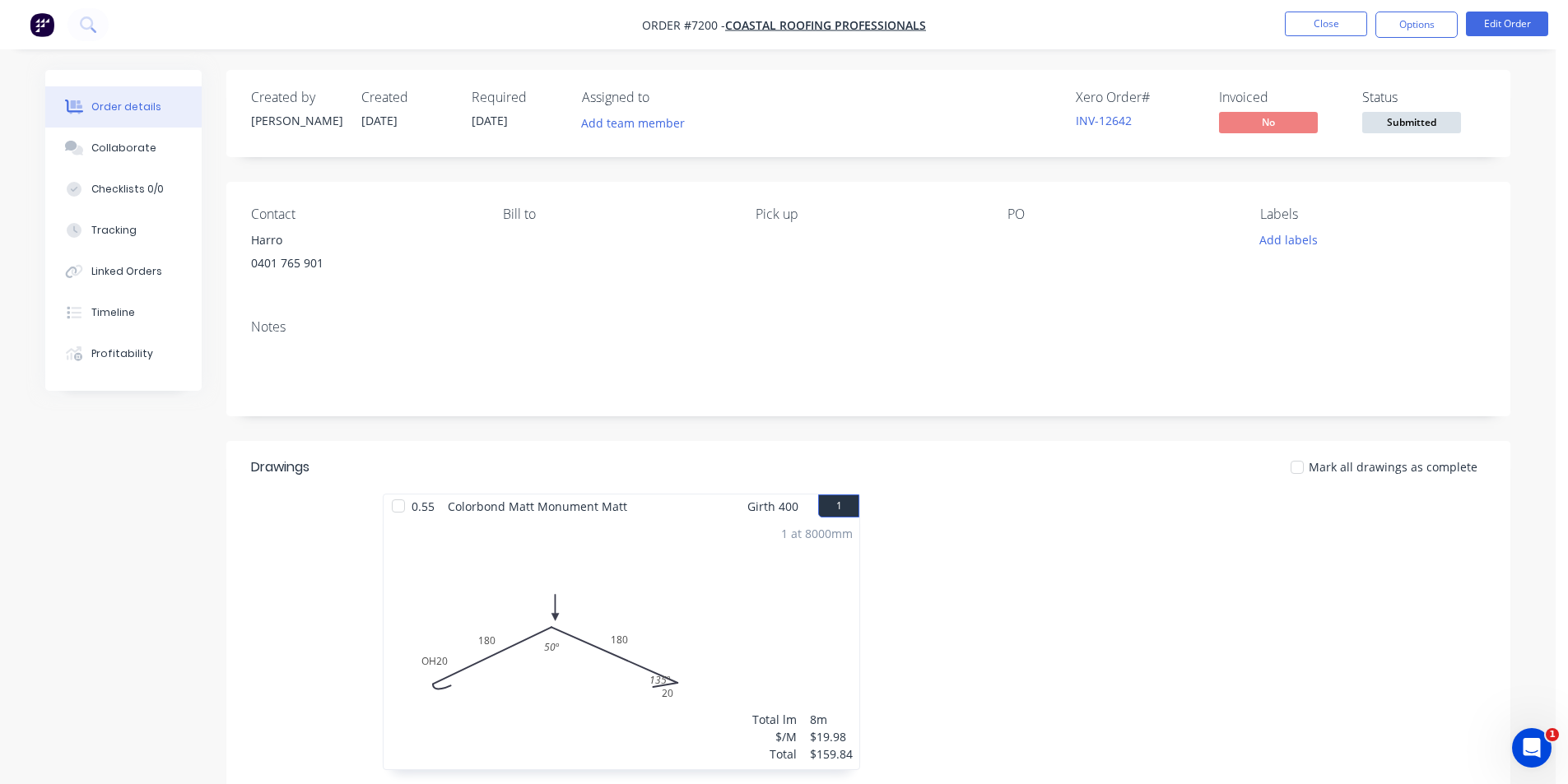
click at [1392, 120] on span "Submitted" at bounding box center [1412, 121] width 99 height 20
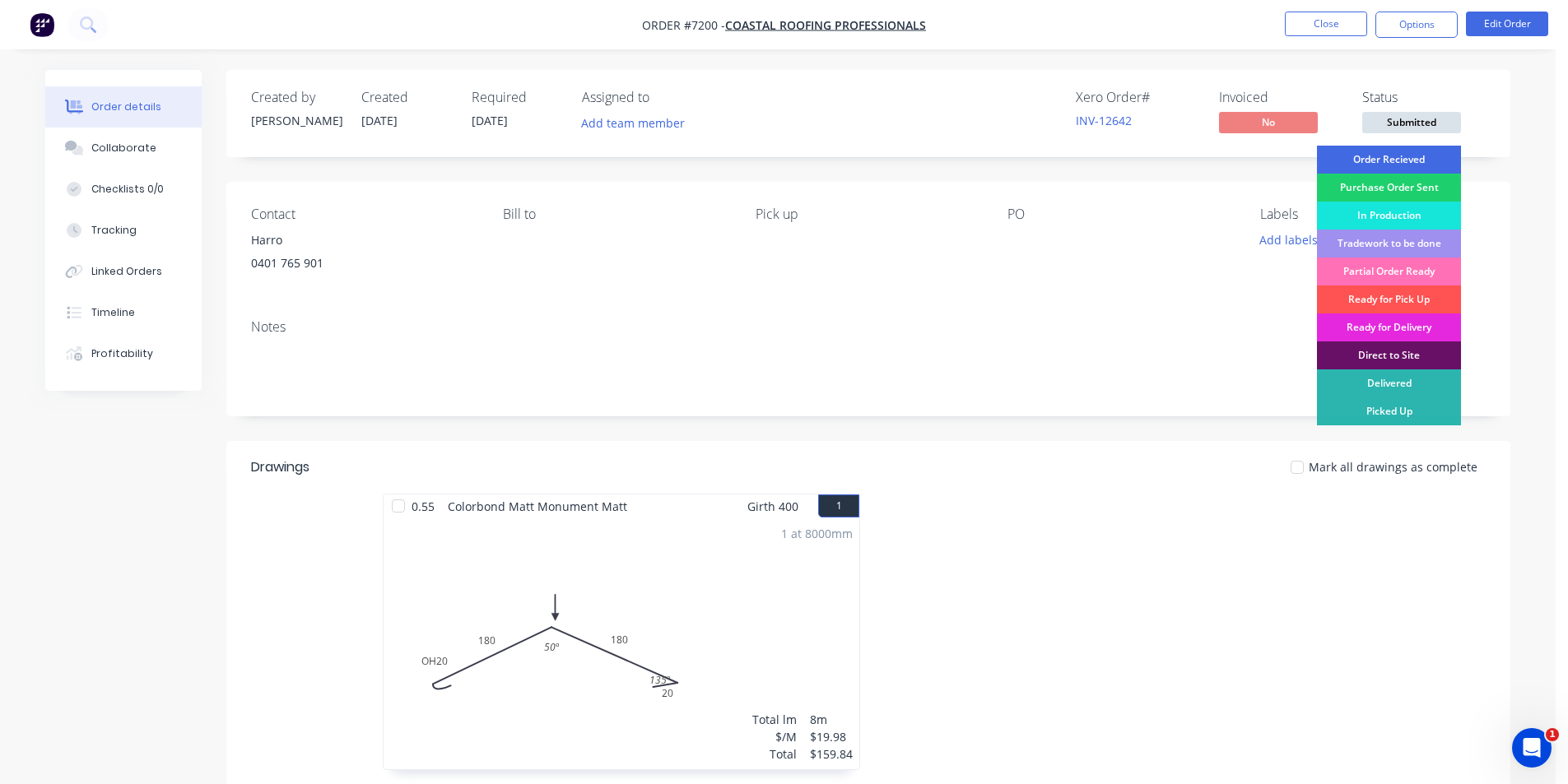
click at [1409, 168] on div "Order Recieved" at bounding box center [1388, 159] width 144 height 28
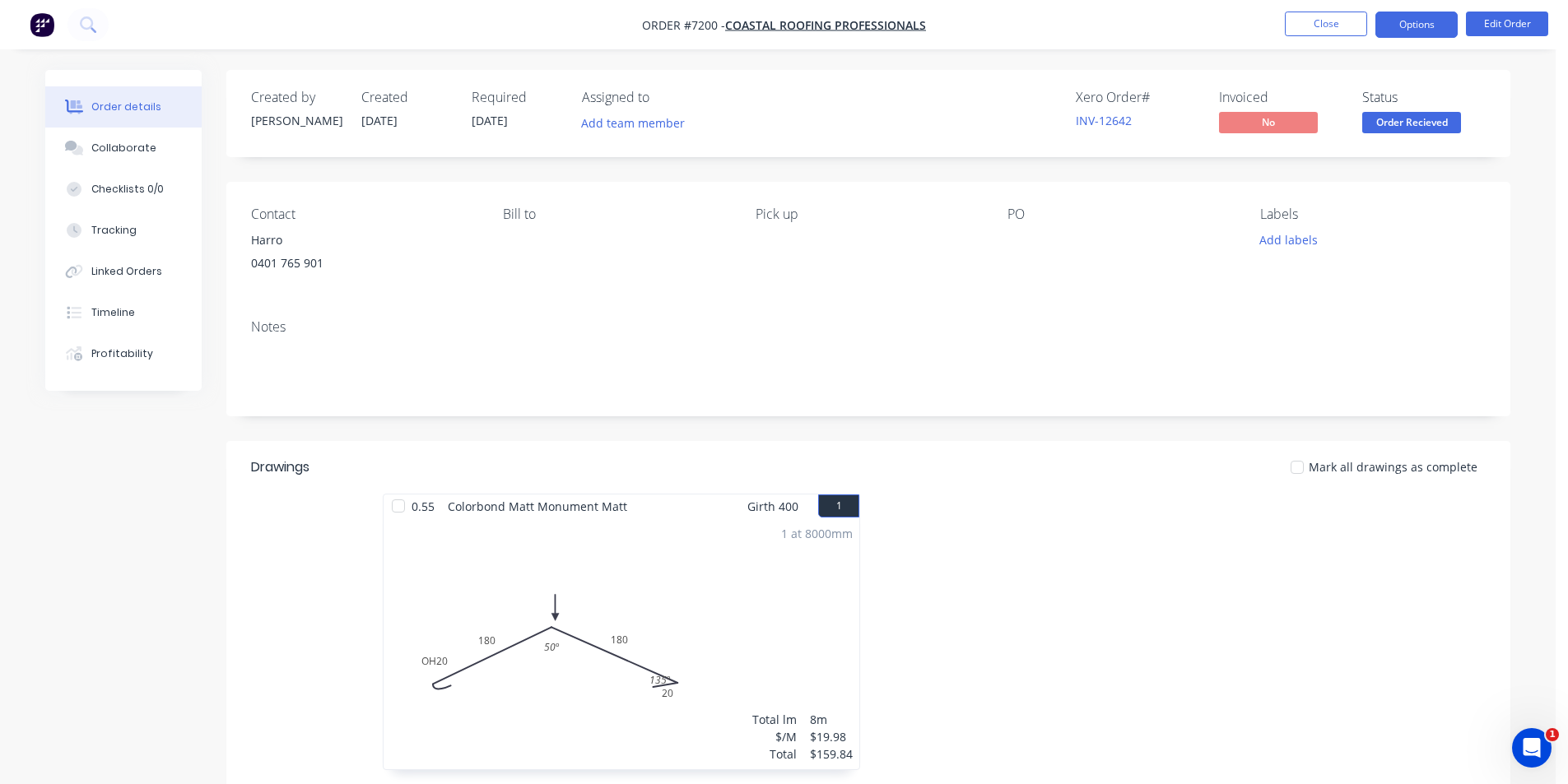
click at [1416, 17] on button "Options" at bounding box center [1417, 24] width 83 height 26
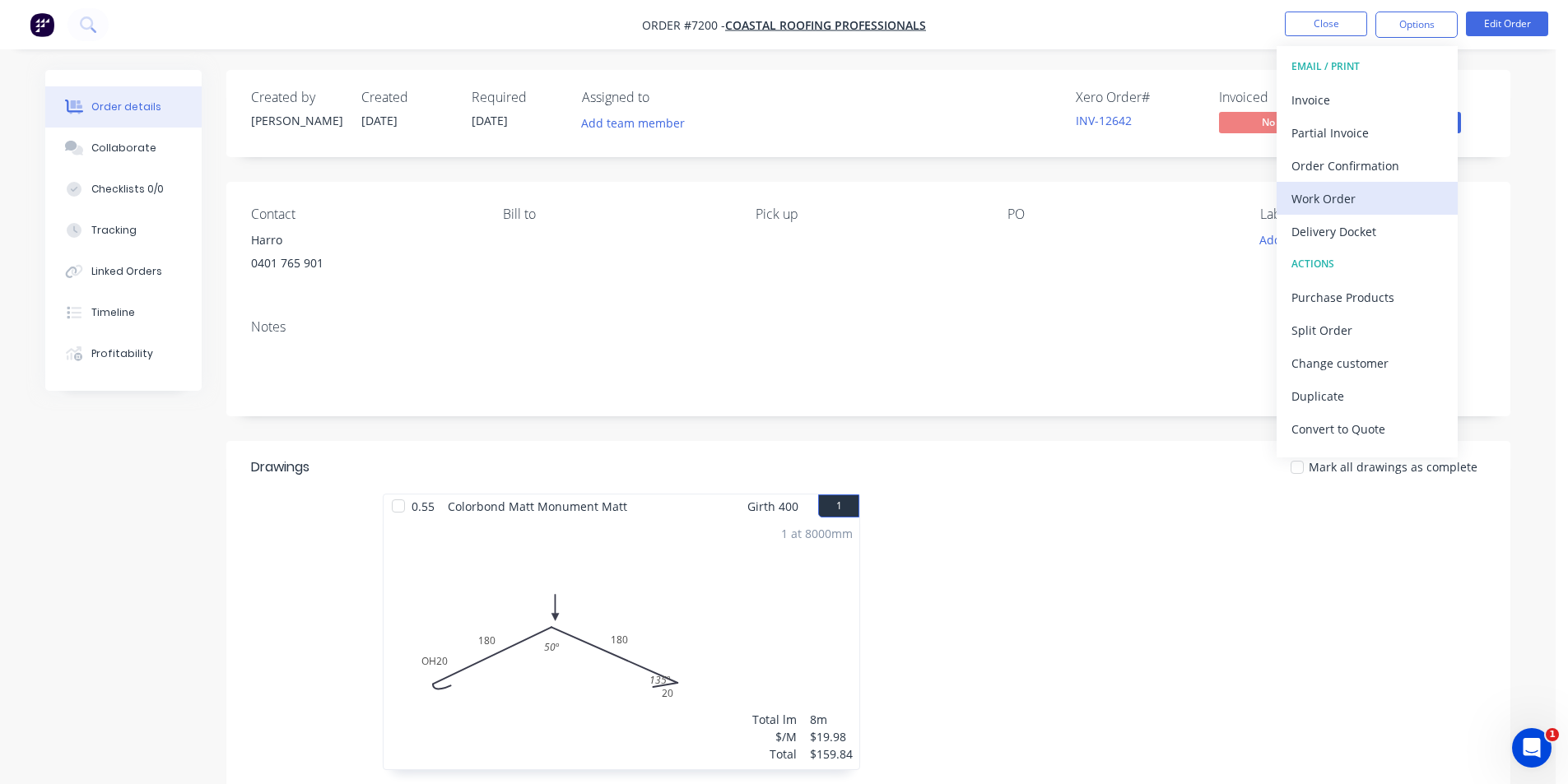
click at [1386, 186] on div "Work Order" at bounding box center [1367, 198] width 151 height 24
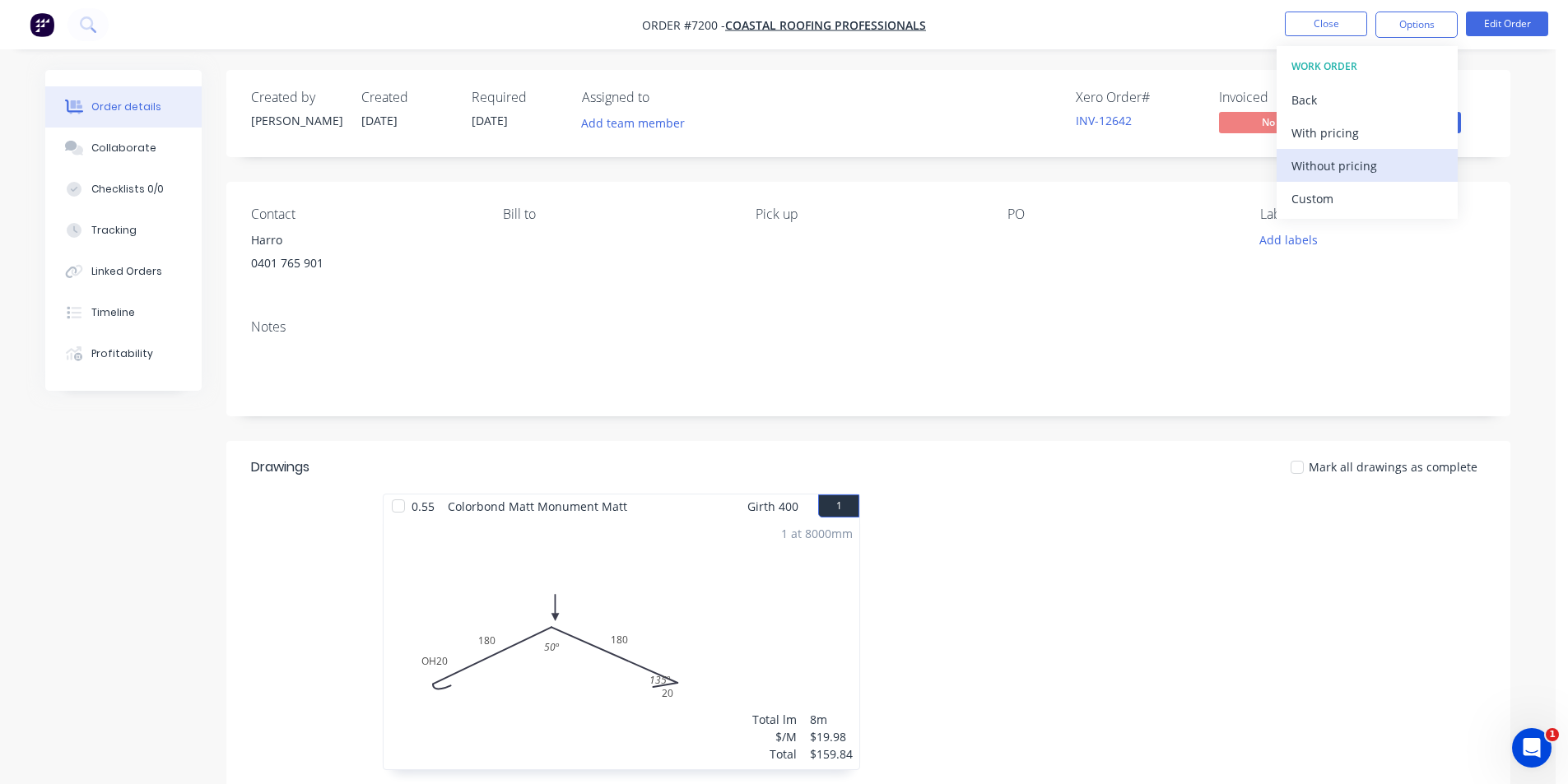
click at [1306, 165] on div "Without pricing" at bounding box center [1367, 166] width 151 height 24
click at [122, 145] on div "Collaborate" at bounding box center [123, 147] width 65 height 15
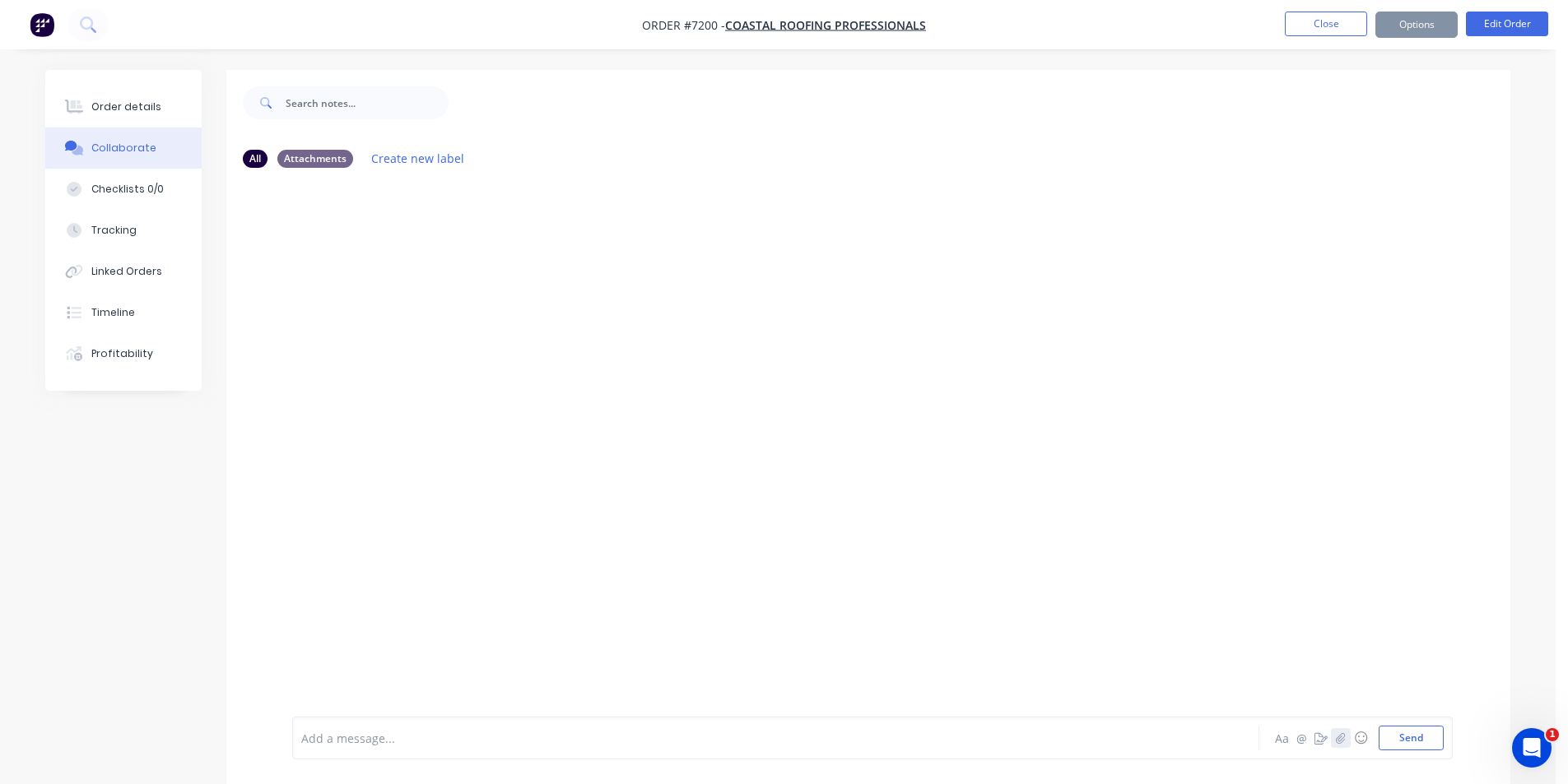
click at [1343, 738] on icon "button" at bounding box center [1340, 736] width 9 height 11
click at [1413, 745] on button "Send" at bounding box center [1411, 737] width 65 height 24
click at [158, 110] on button "Order details" at bounding box center [123, 107] width 156 height 41
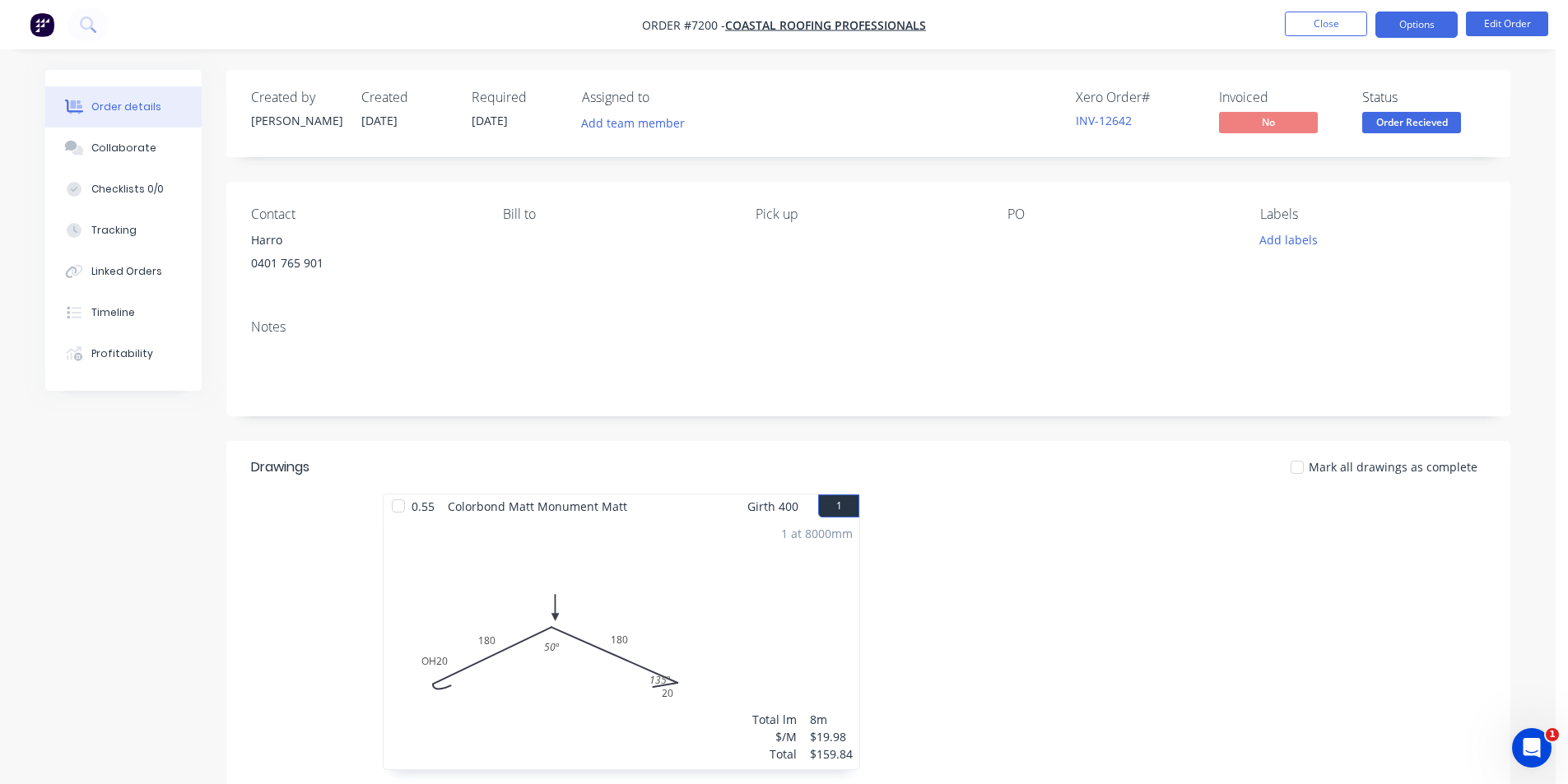
click at [1406, 26] on button "Options" at bounding box center [1417, 24] width 83 height 26
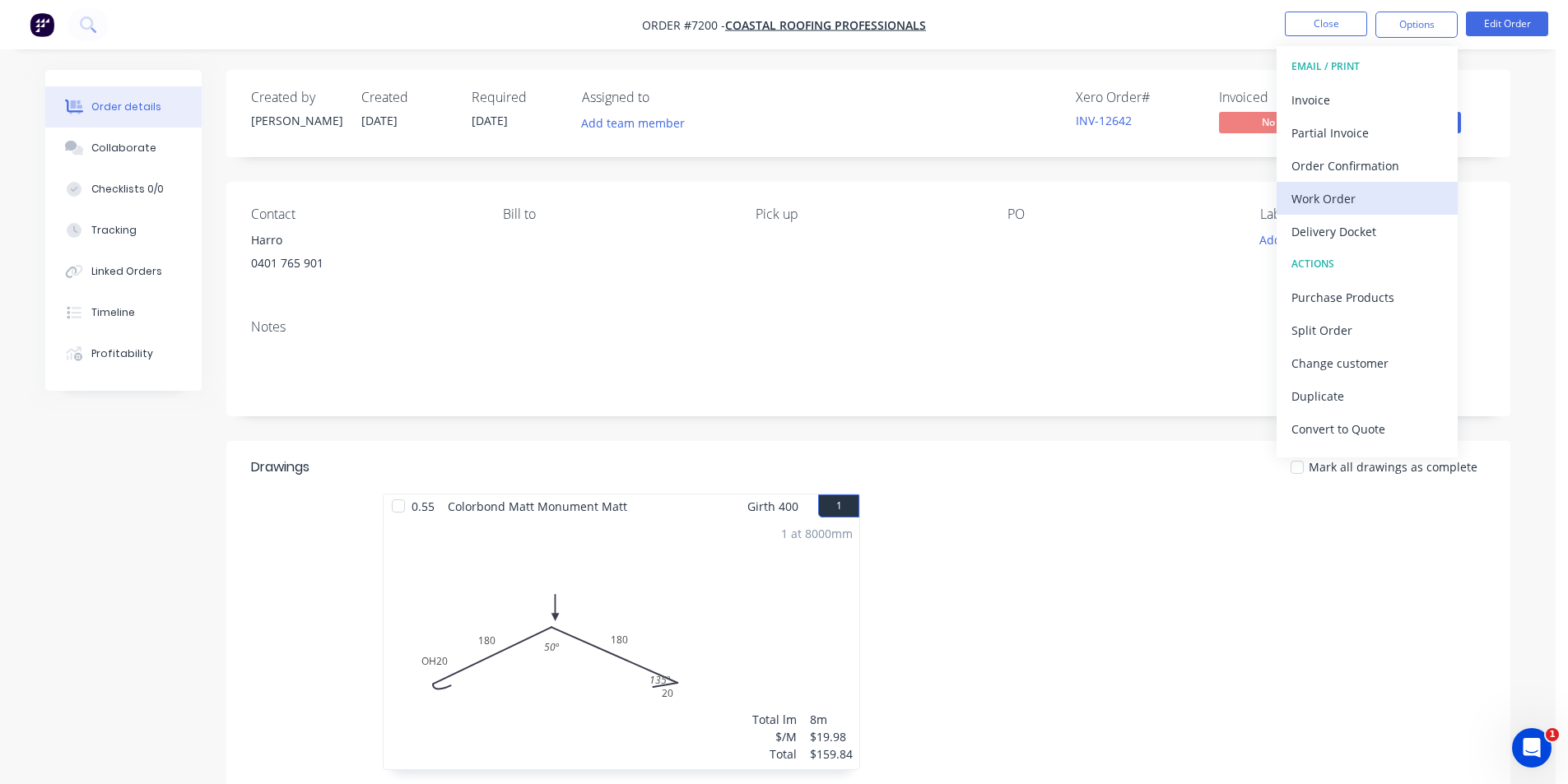
click at [1356, 200] on div "Work Order" at bounding box center [1367, 198] width 151 height 24
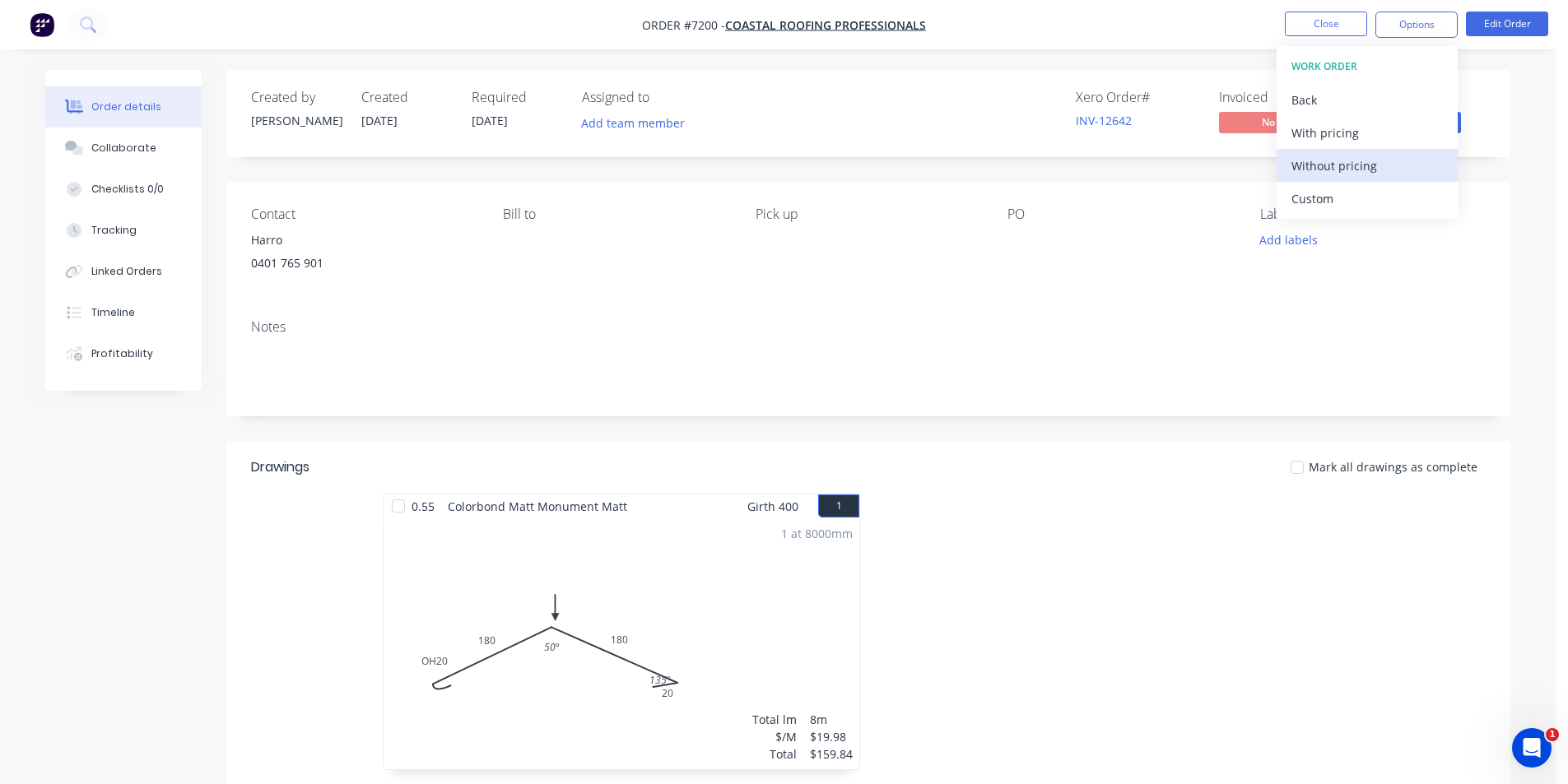
click at [1355, 173] on div "Without pricing" at bounding box center [1367, 166] width 151 height 24
